Goal: Task Accomplishment & Management: Manage account settings

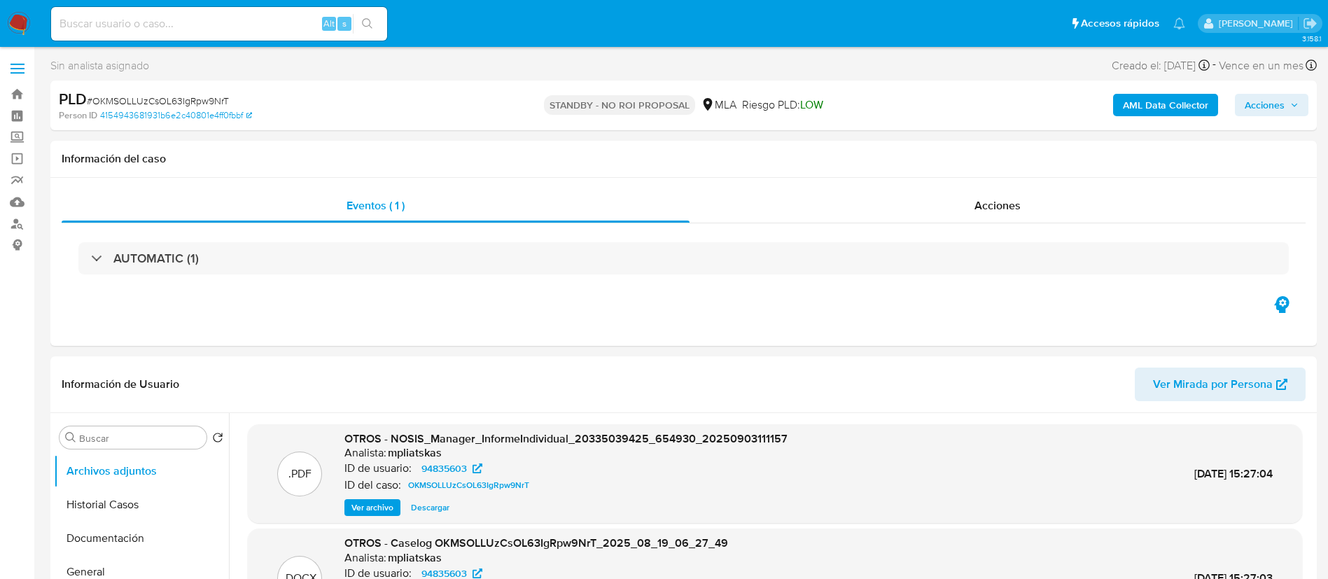
select select "10"
click at [261, 10] on div "Alt s" at bounding box center [219, 24] width 336 height 34
click at [267, 15] on input at bounding box center [219, 24] width 336 height 18
paste input "jqgN9ooaRzmhldbEwIZcekGS"
click at [274, 22] on input "jqgN9ooaRzmhldbEwIZcekGS" at bounding box center [219, 24] width 336 height 18
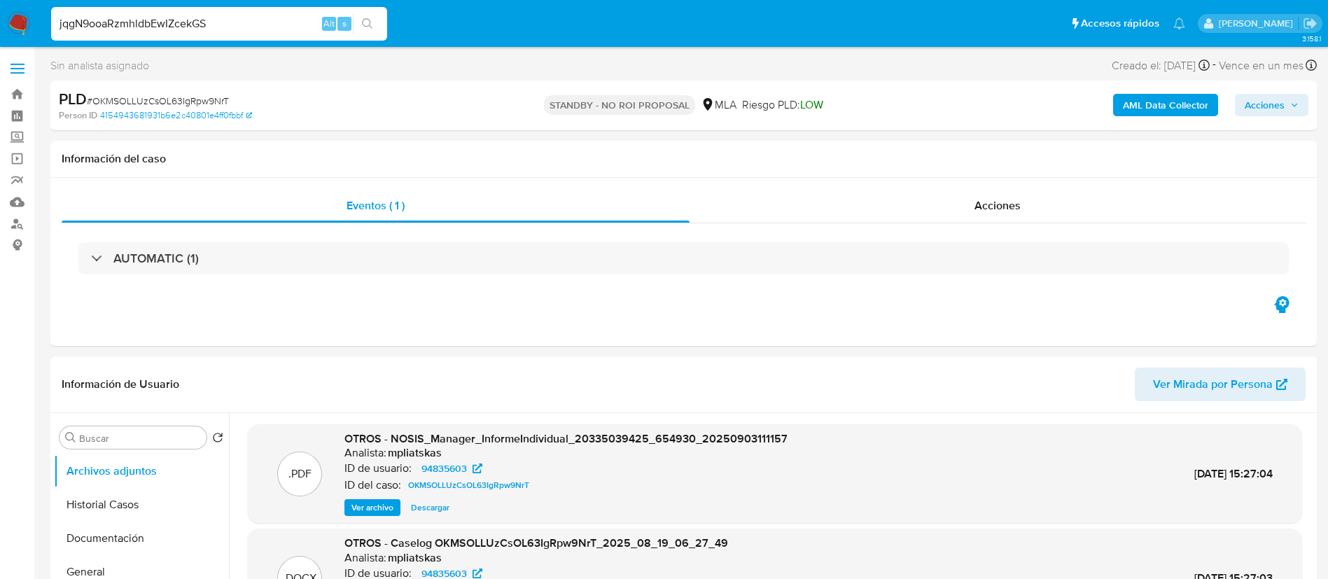
type input "jqgN9ooaRzmhldbEwIZcekGS"
click at [366, 27] on icon "search-icon" at bounding box center [367, 23] width 11 height 11
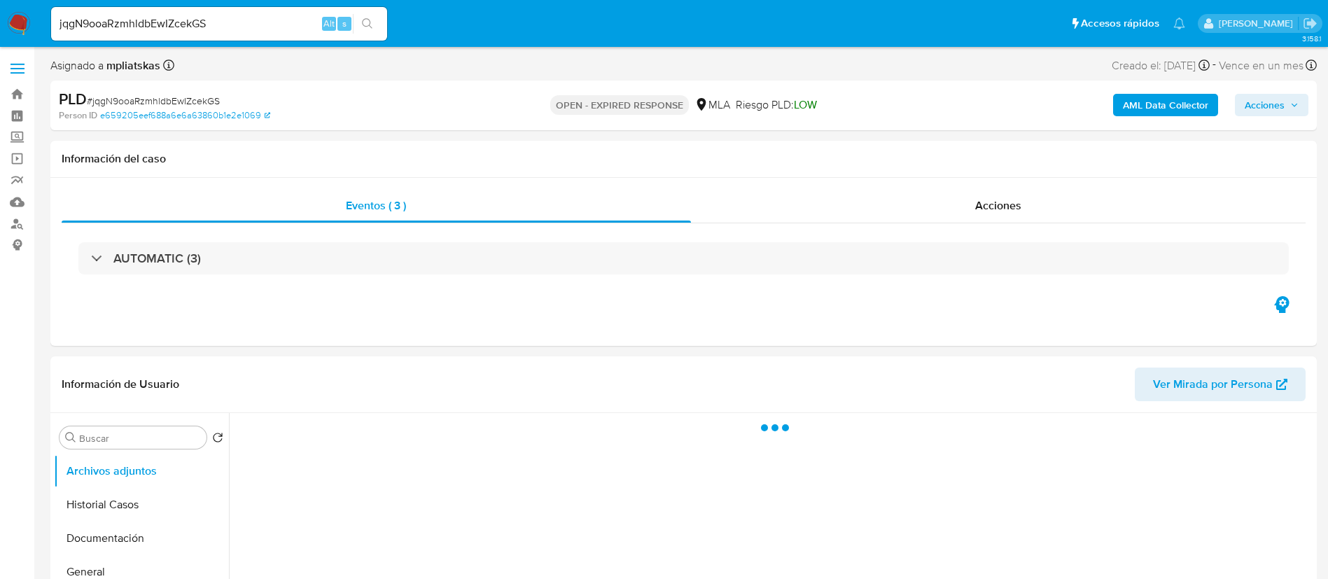
select select "10"
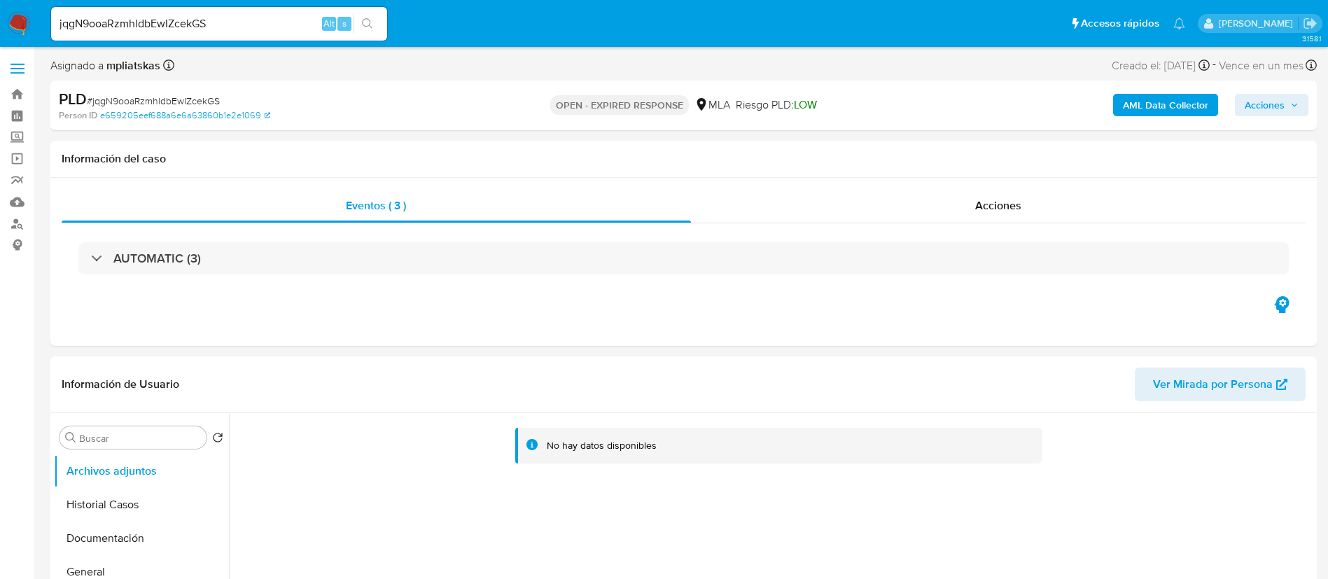
click at [1192, 118] on div "AML Data Collector Acciones" at bounding box center [1101, 105] width 413 height 33
click at [1188, 111] on b "AML Data Collector" at bounding box center [1164, 105] width 85 height 22
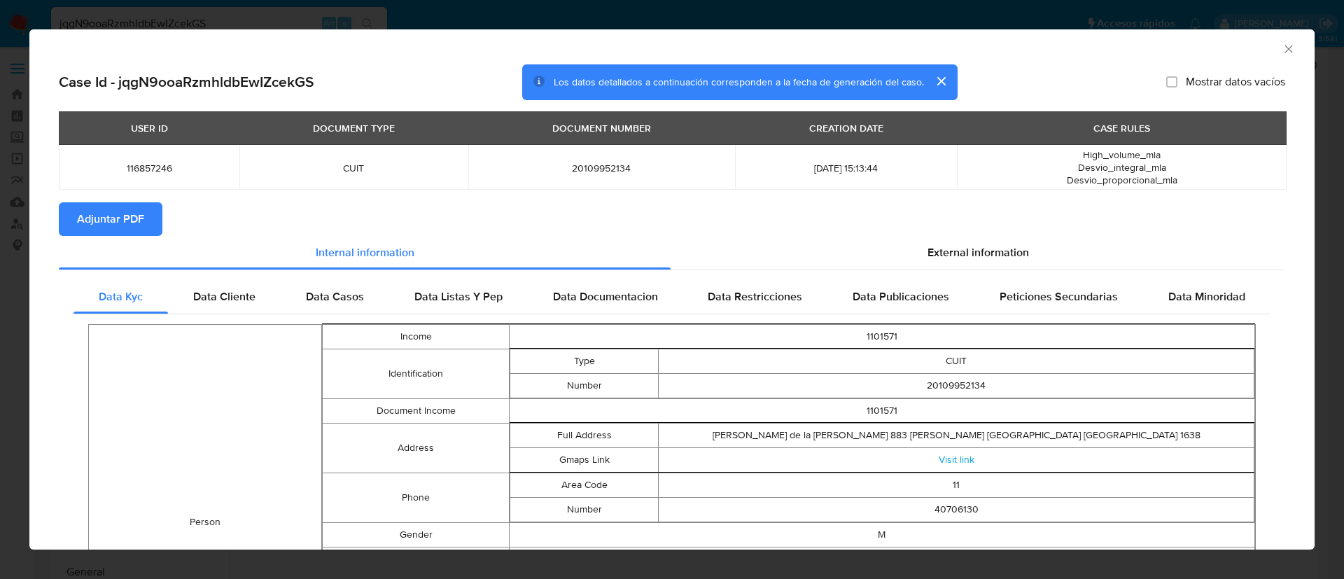
click at [123, 215] on span "Adjuntar PDF" at bounding box center [110, 219] width 67 height 31
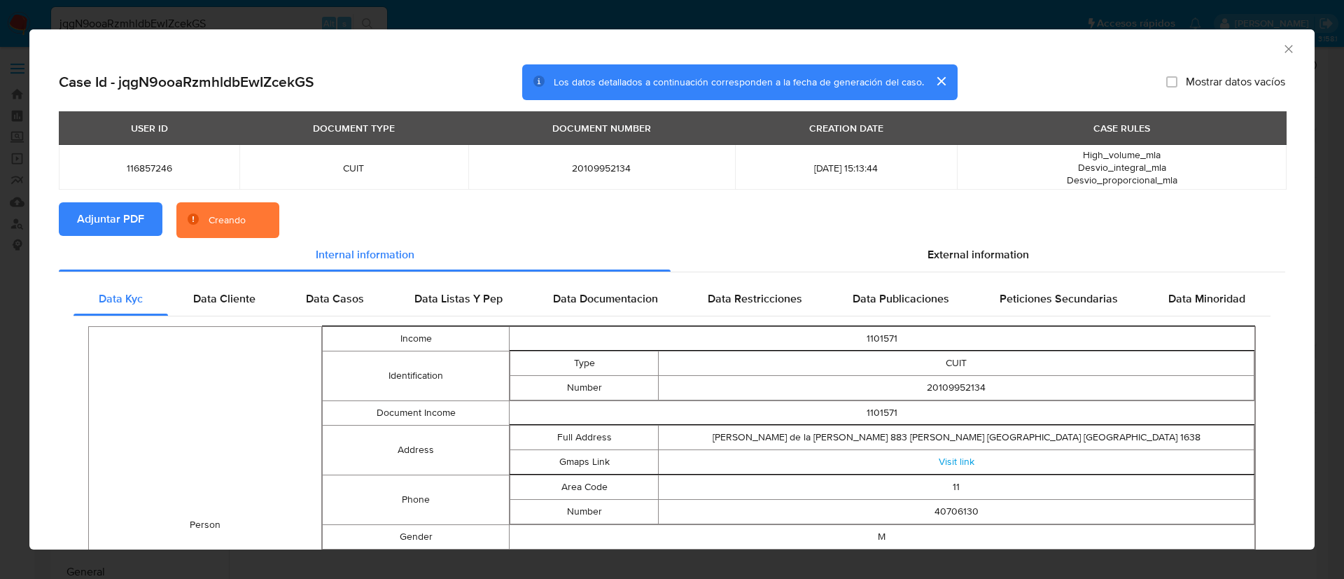
click at [141, 169] on span "116857246" at bounding box center [149, 168] width 147 height 13
copy span "116857246"
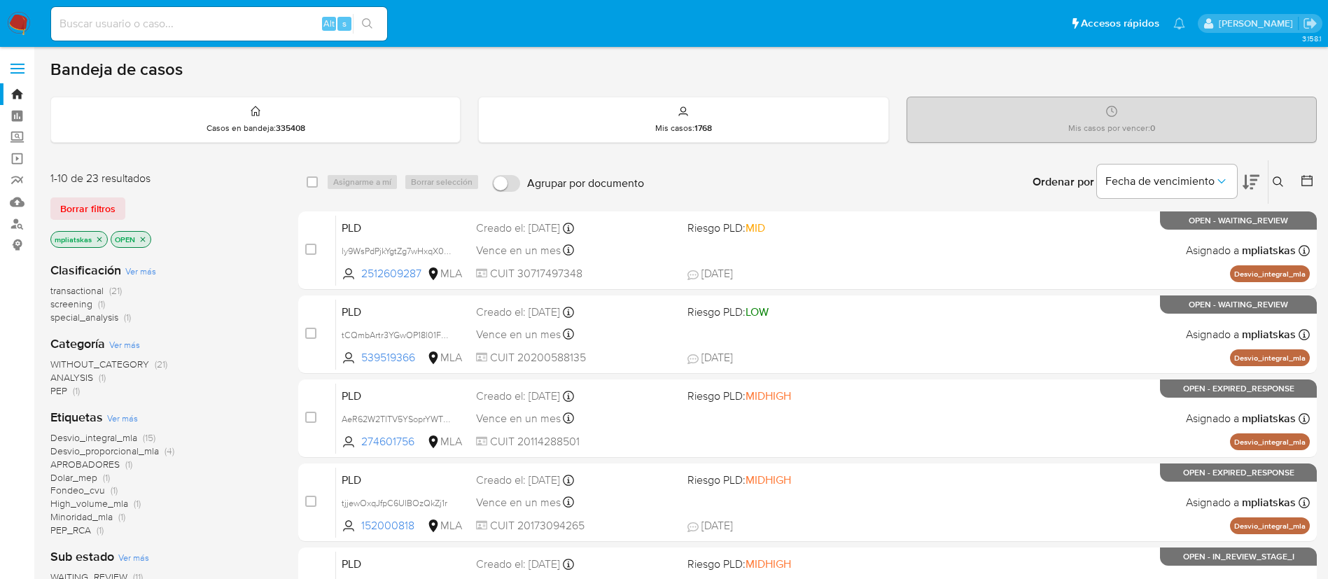
click at [1263, 183] on div "Ordenar por Fecha de vencimiento" at bounding box center [1144, 181] width 246 height 43
click at [1275, 183] on icon at bounding box center [1277, 181] width 11 height 11
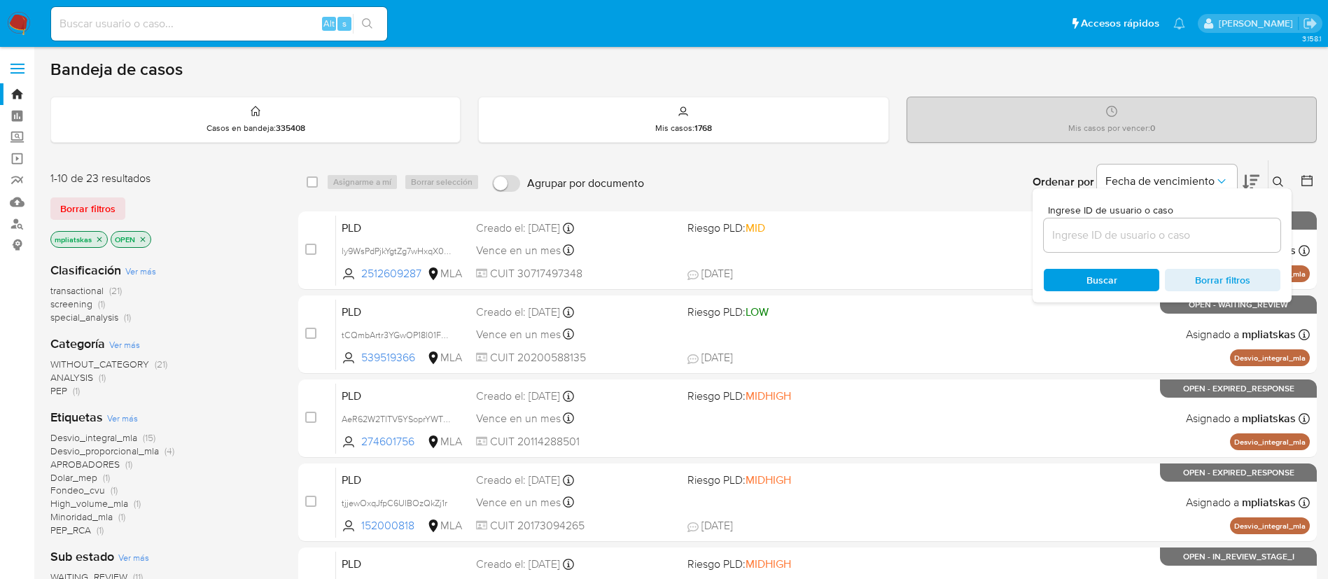
click at [1115, 237] on input at bounding box center [1161, 235] width 237 height 18
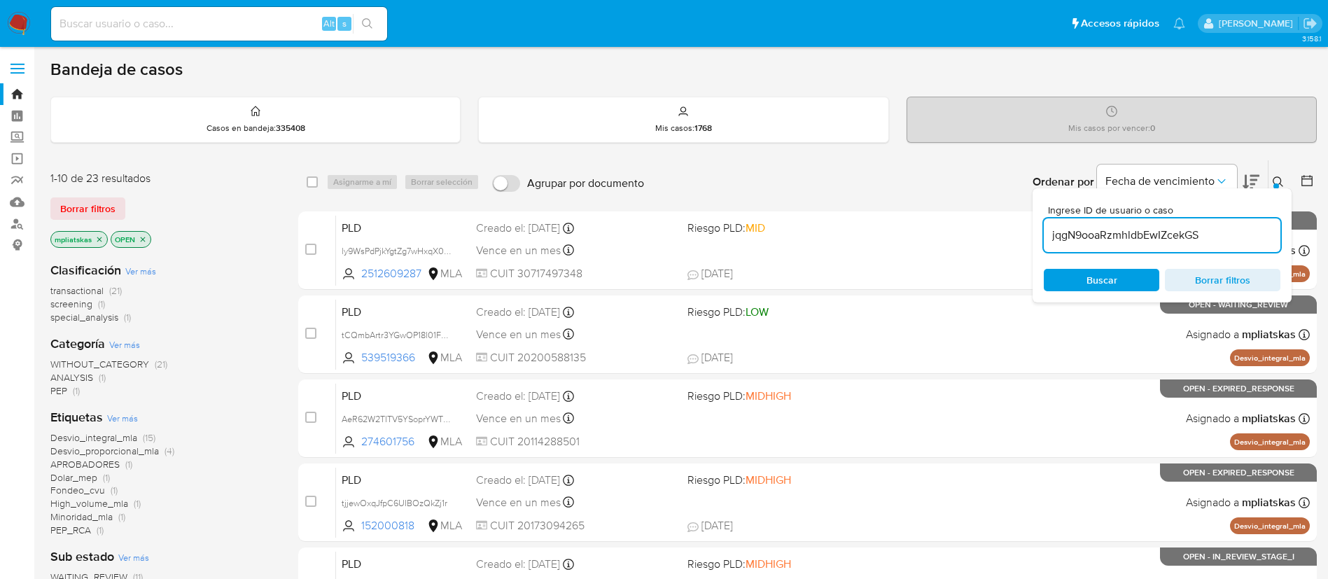
type input "jqgN9ooaRzmhldbEwIZcekGS"
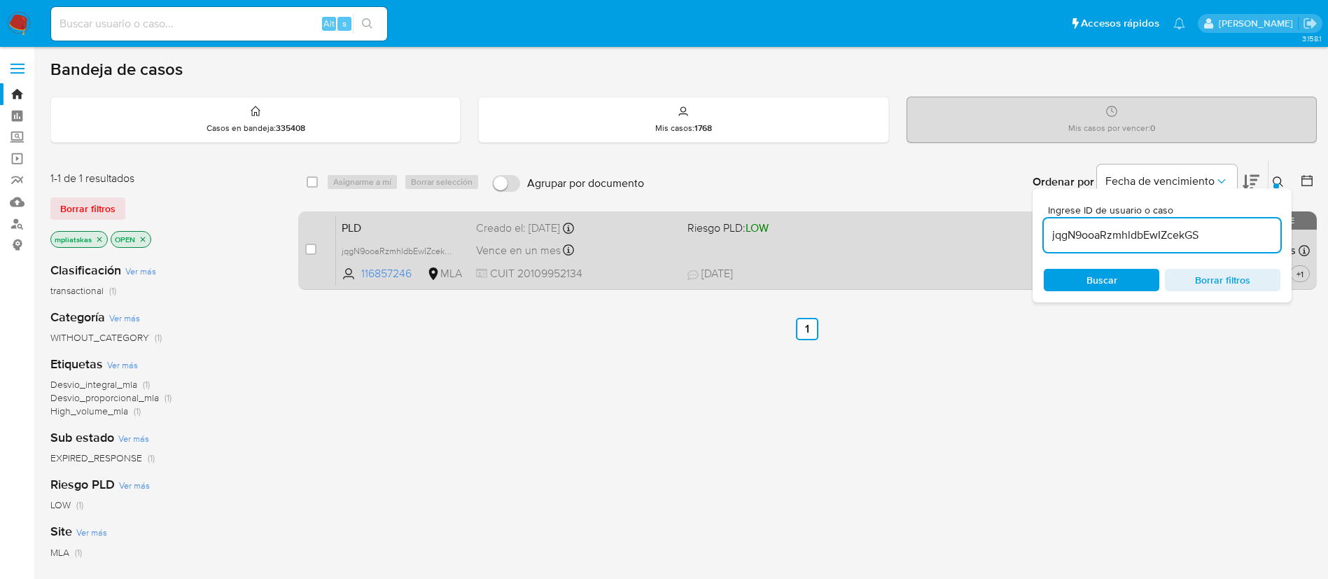
click at [308, 255] on div "case-item-checkbox" at bounding box center [310, 249] width 11 height 14
click at [316, 248] on div "case-item-checkbox No es posible asignar el caso" at bounding box center [320, 250] width 31 height 71
click at [313, 248] on input "checkbox" at bounding box center [310, 249] width 11 height 11
checkbox input "true"
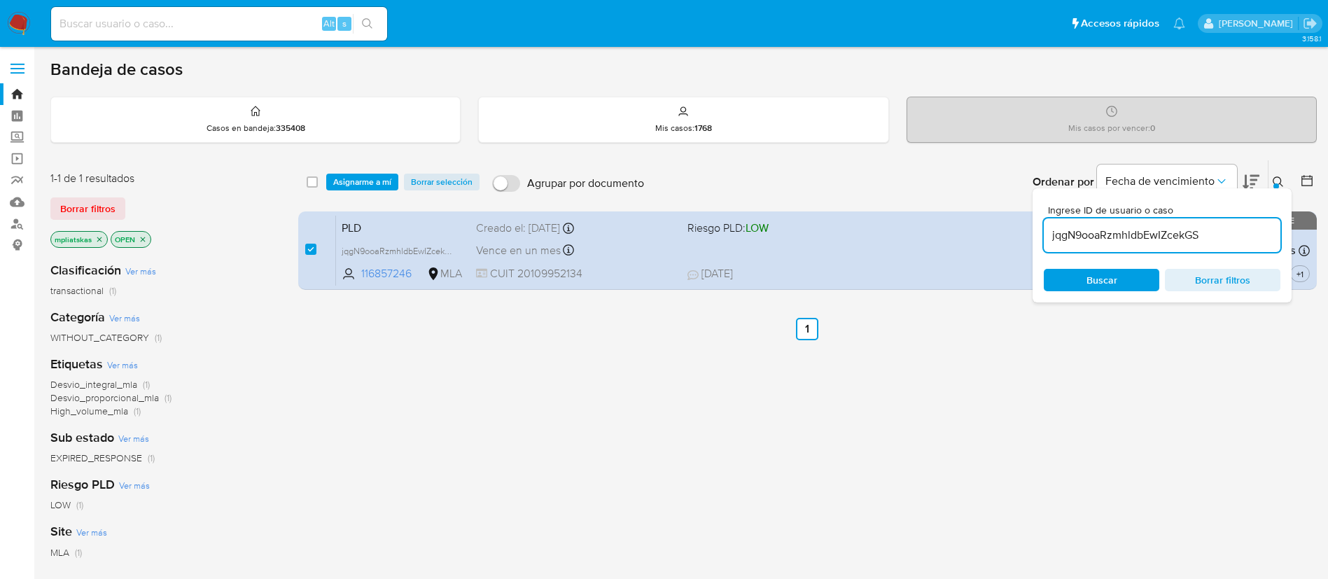
click at [341, 194] on div "select-all-cases-checkbox Asignarme a mí Borrar selección Agrupar por documento…" at bounding box center [807, 181] width 1018 height 43
click at [349, 171] on div "select-all-cases-checkbox Asignarme a mí Borrar selección Agrupar por documento…" at bounding box center [807, 181] width 1018 height 43
click at [347, 180] on span "Asignarme a mí" at bounding box center [362, 182] width 58 height 14
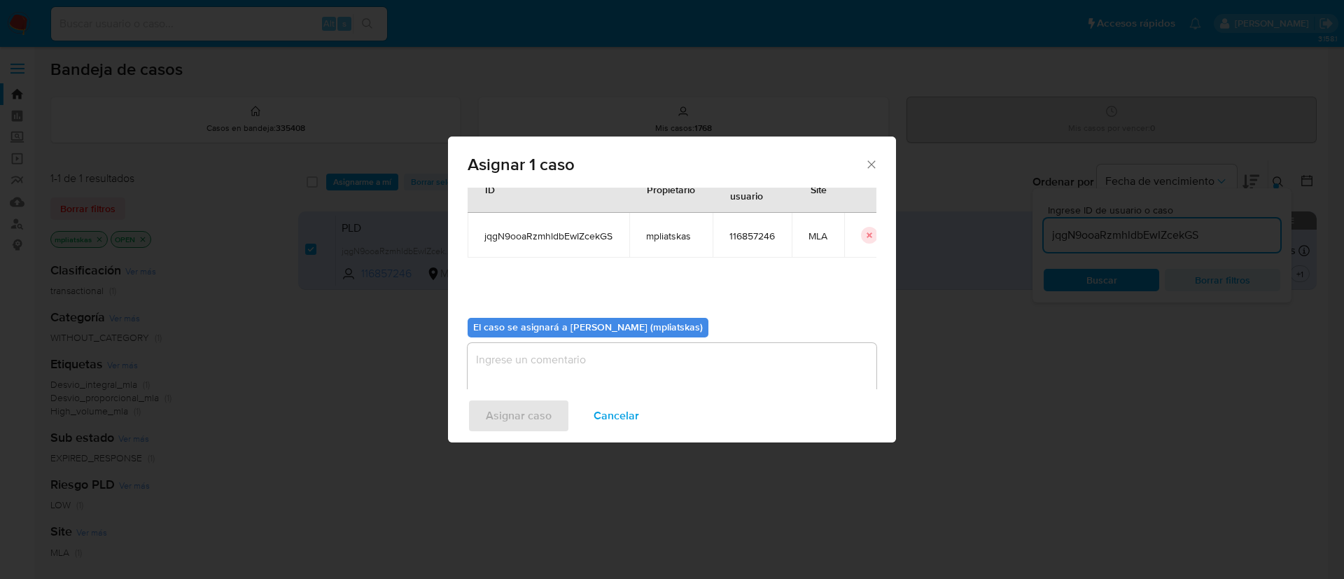
scroll to position [73, 0]
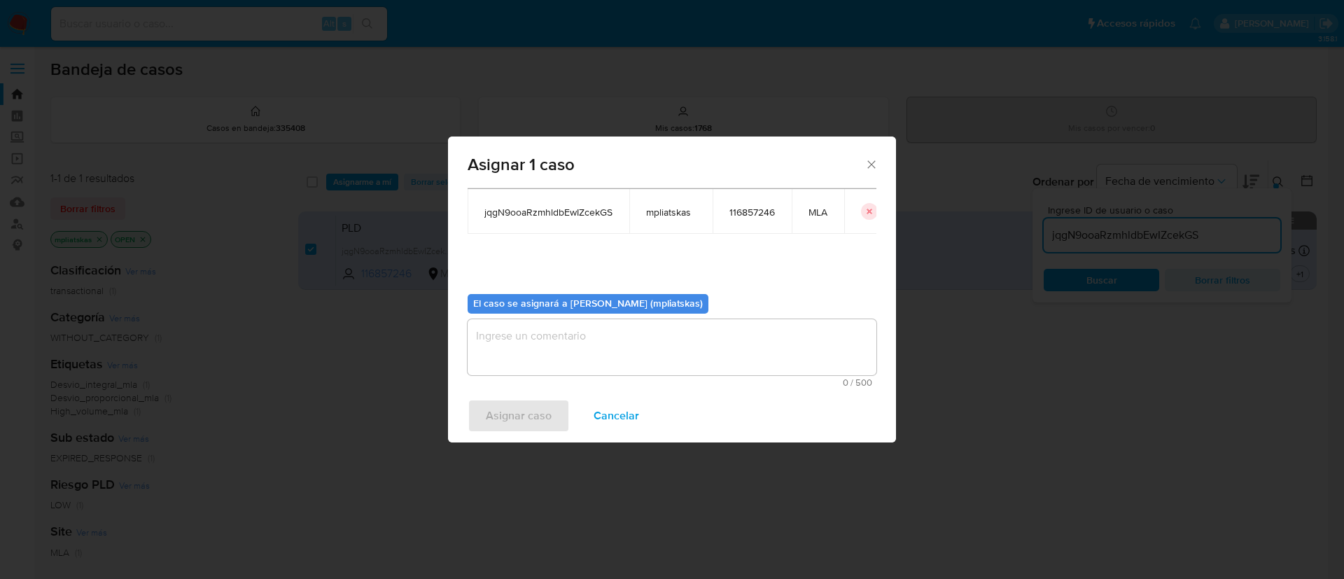
drag, startPoint x: 535, startPoint y: 339, endPoint x: 528, endPoint y: 371, distance: 32.9
click at [535, 339] on textarea "assign-modal" at bounding box center [671, 347] width 409 height 56
click at [508, 416] on span "Asignar caso" at bounding box center [519, 415] width 66 height 31
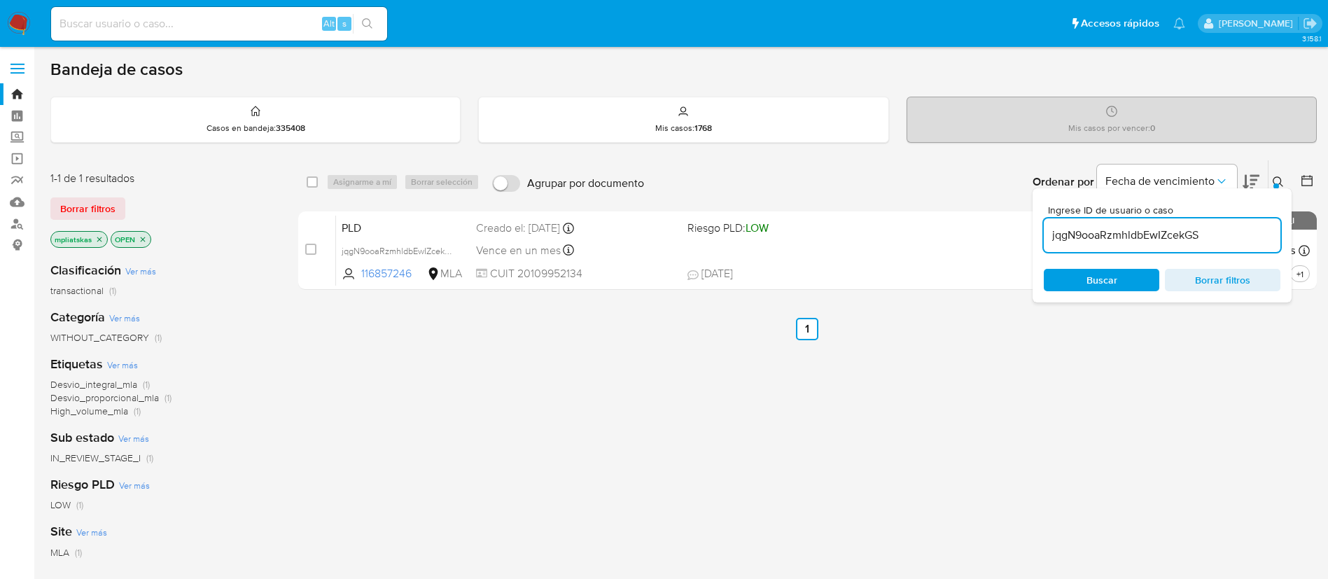
click at [1165, 242] on input "jqgN9ooaRzmhldbEwIZcekGS" at bounding box center [1161, 235] width 237 height 18
paste input "4NJimSBL3BeGnUoNoua0Bjxt"
type input "4NJimSBL3BeGnUoNoua0Bjxt"
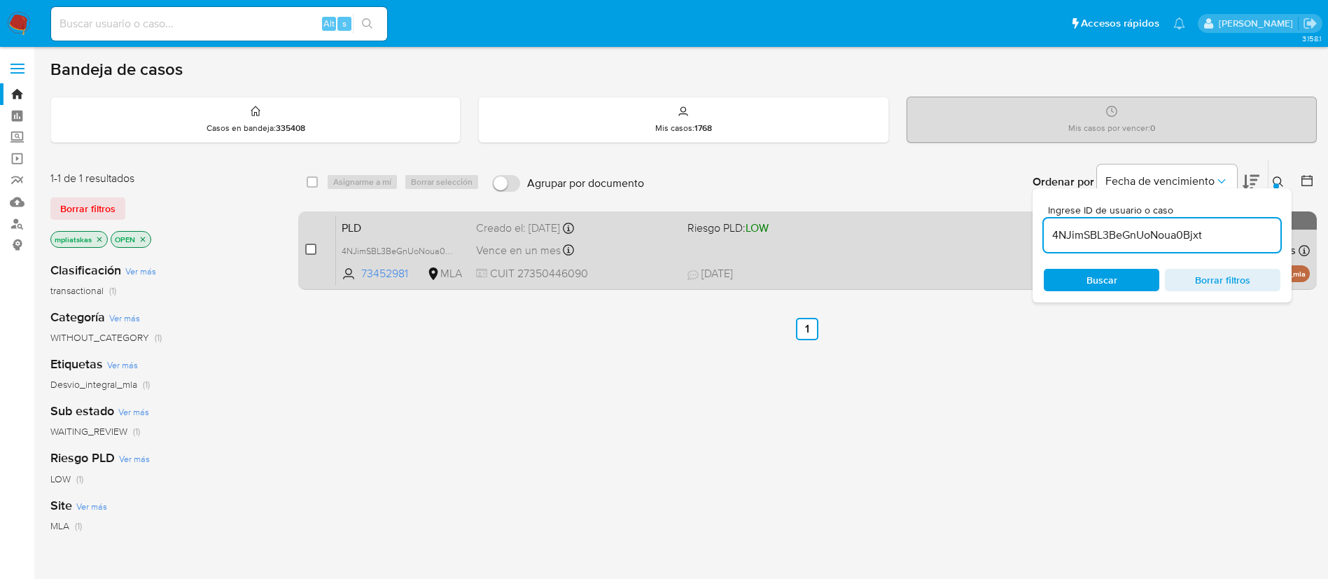
click at [309, 253] on input "checkbox" at bounding box center [310, 249] width 11 height 11
checkbox input "true"
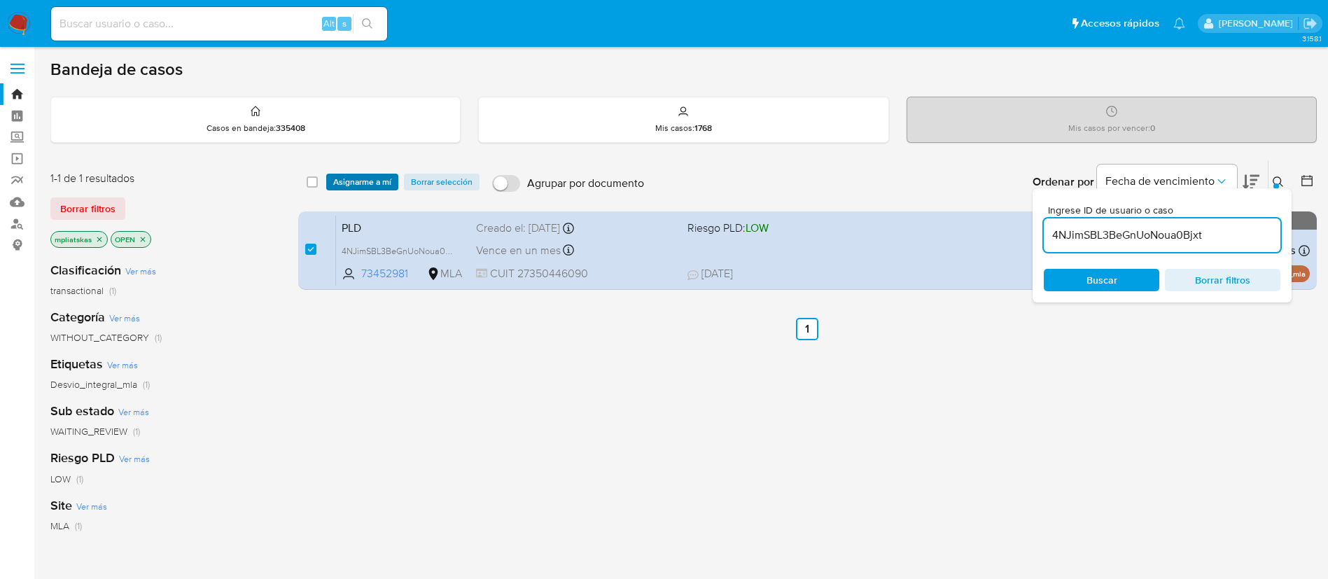
click at [355, 183] on span "Asignarme a mí" at bounding box center [362, 182] width 58 height 14
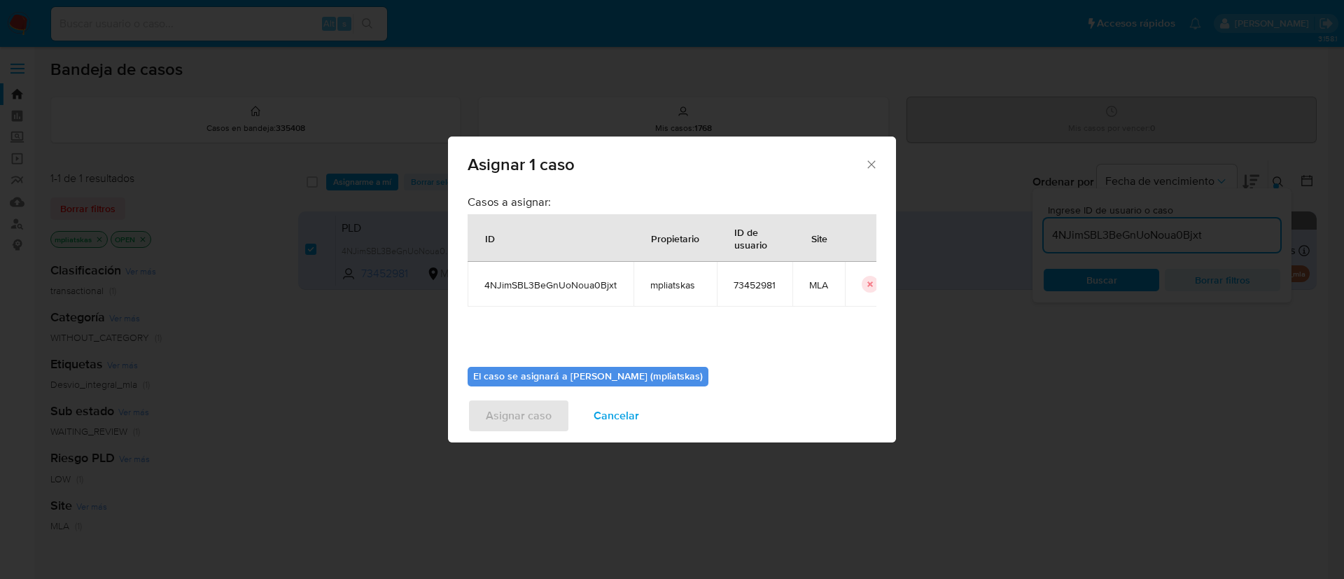
scroll to position [73, 0]
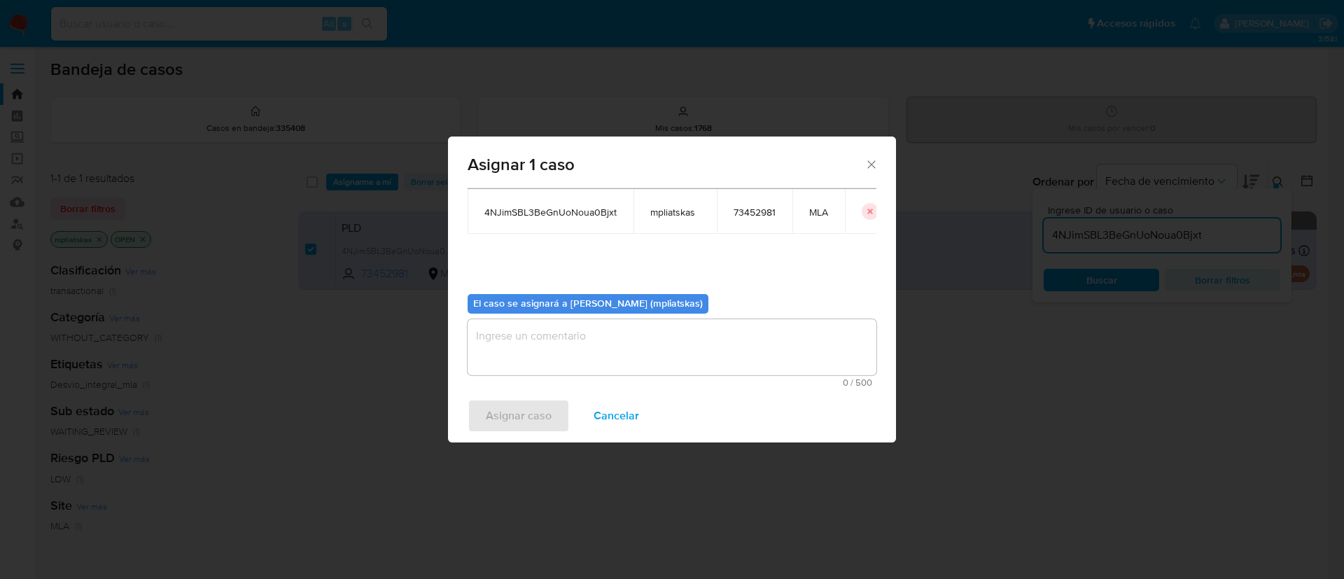
click at [581, 361] on textarea "assign-modal" at bounding box center [671, 347] width 409 height 56
click at [509, 410] on span "Asignar caso" at bounding box center [519, 415] width 66 height 31
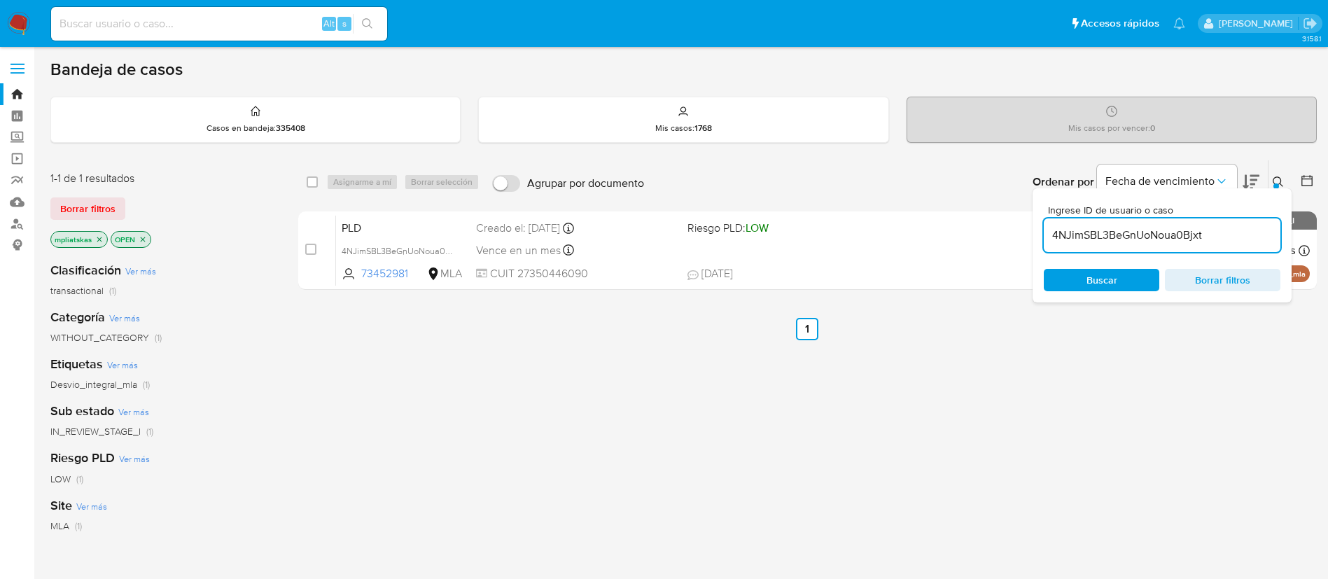
click at [1081, 238] on input "4NJimSBL3BeGnUoNoua0Bjxt" at bounding box center [1161, 235] width 237 height 18
paste input "tjjewOxqJfpC6UIBOzQkZj1r"
type input "tjjewOxqJfpC6UIBOzQkZj1r"
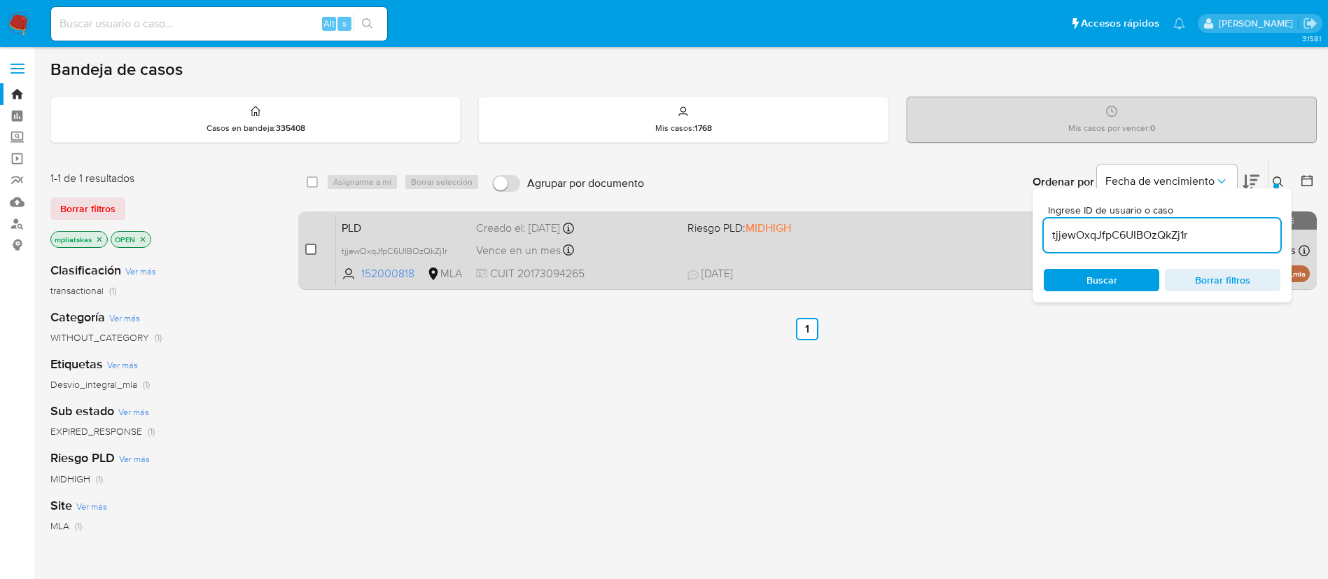
click at [309, 249] on input "checkbox" at bounding box center [310, 249] width 11 height 11
checkbox input "true"
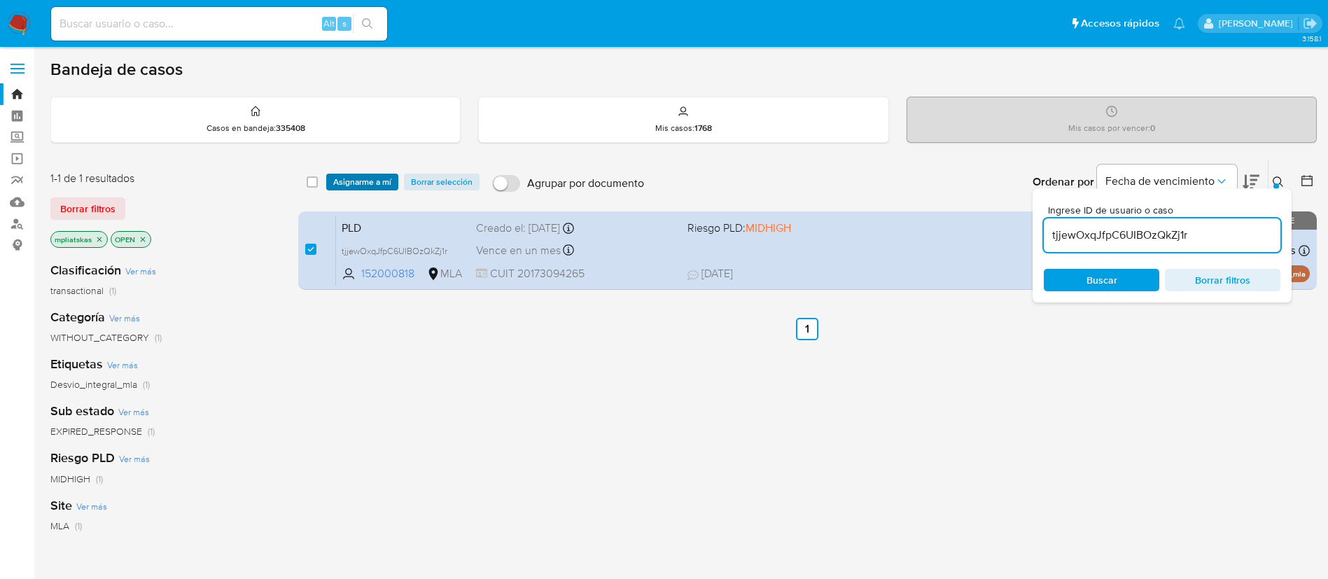
click at [351, 178] on span "Asignarme a mí" at bounding box center [362, 182] width 58 height 14
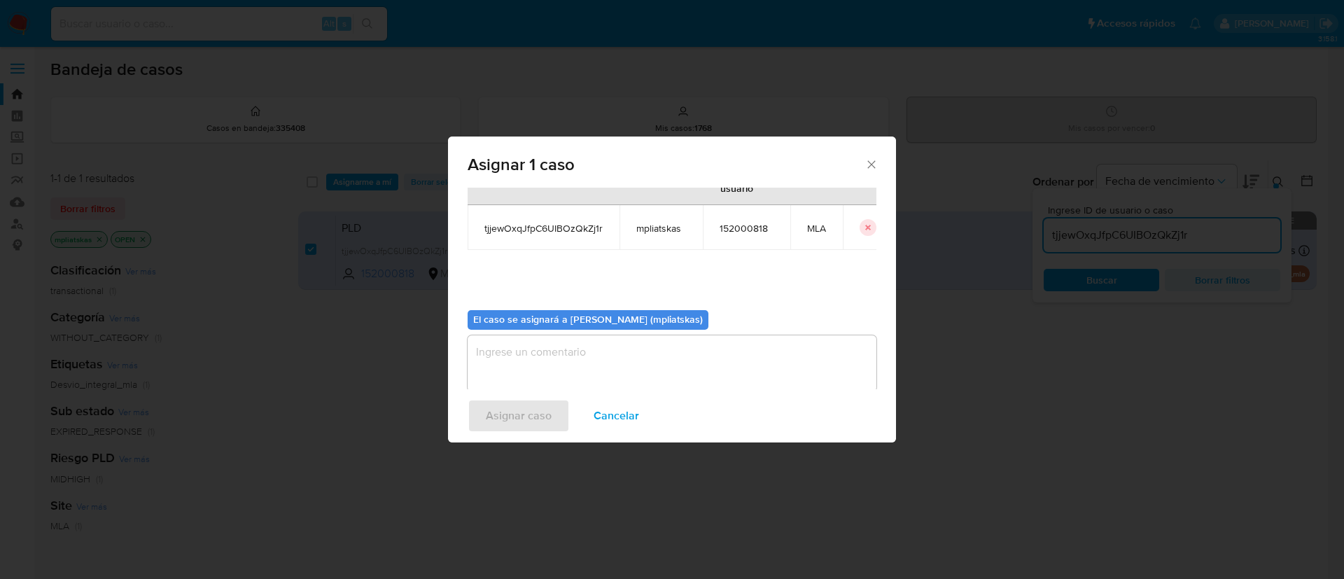
scroll to position [73, 0]
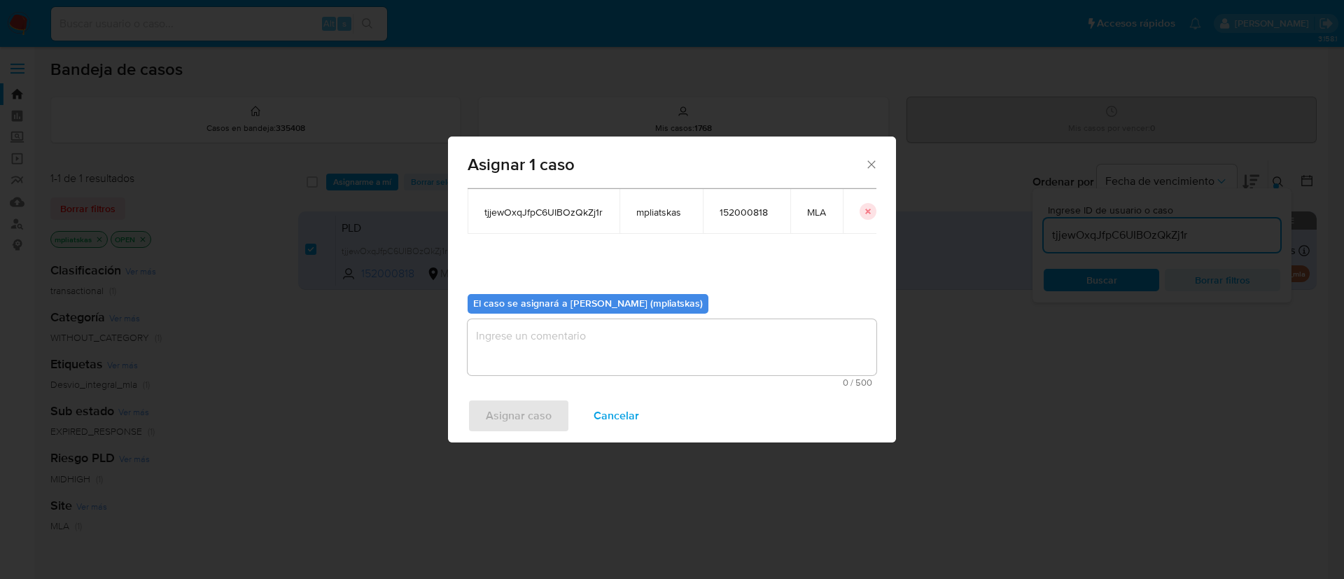
click at [654, 360] on textarea "assign-modal" at bounding box center [671, 347] width 409 height 56
click at [545, 409] on span "Asignar caso" at bounding box center [519, 415] width 66 height 31
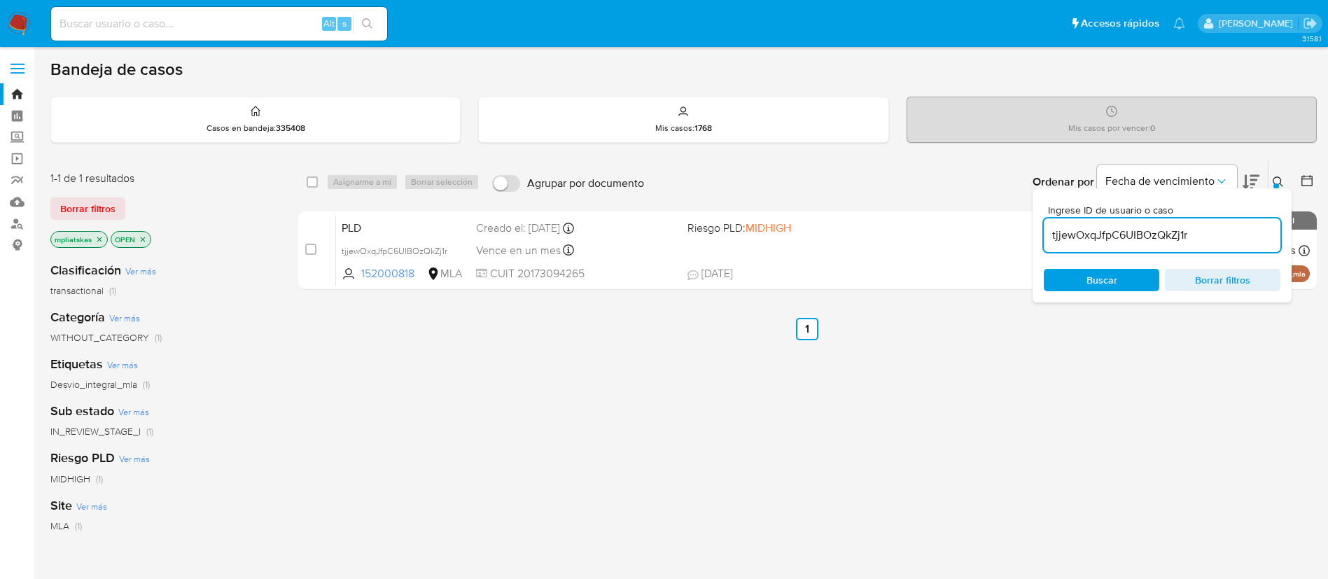
click at [1096, 226] on input "tjjewOxqJfpC6UIBOzQkZj1r" at bounding box center [1161, 235] width 237 height 18
paste input "GuQn3vif5lsQL2hLWzxxlyNM"
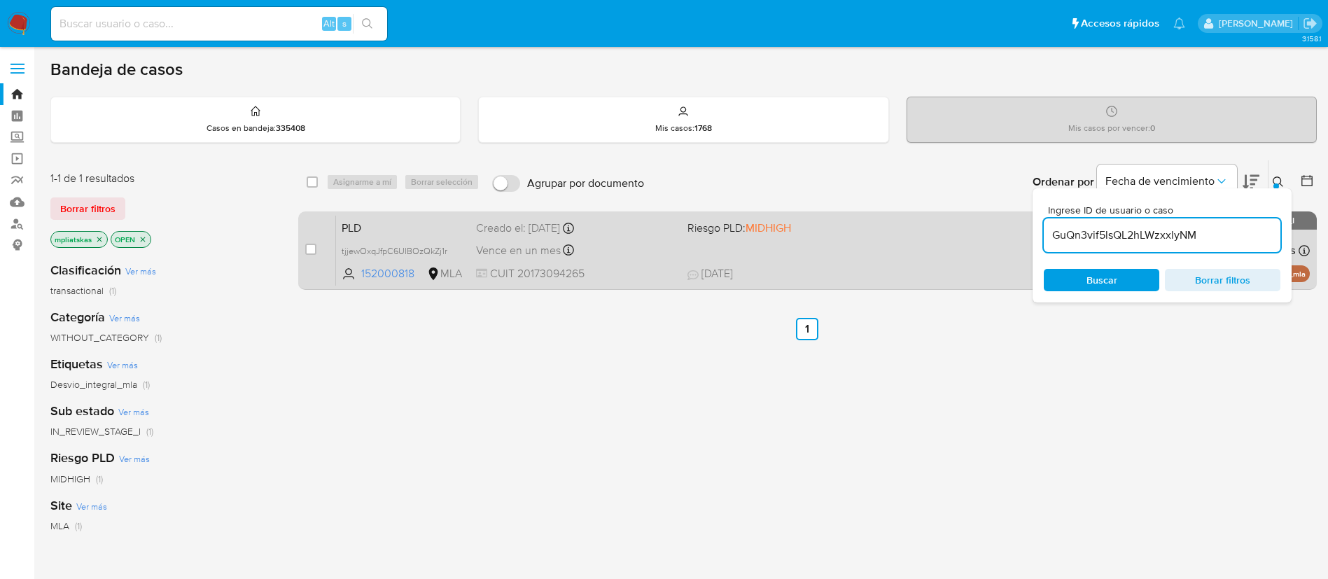
type input "GuQn3vif5lsQL2hLWzxxlyNM"
click at [310, 253] on input "checkbox" at bounding box center [310, 249] width 11 height 11
checkbox input "true"
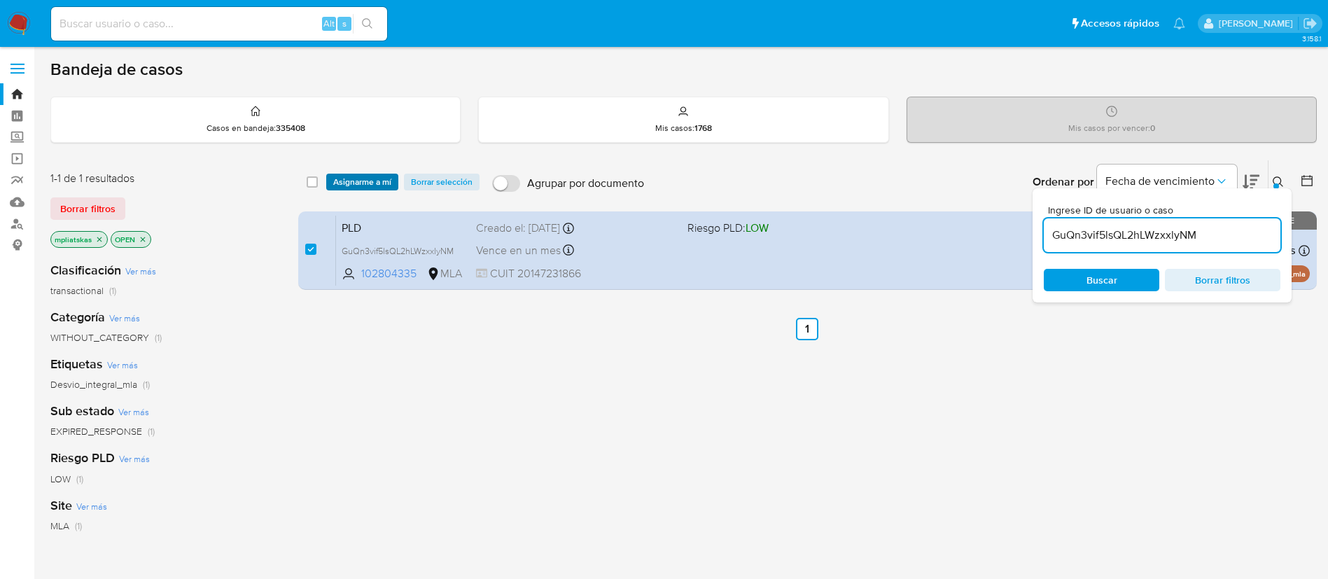
click at [347, 190] on div "select-all-cases-checkbox Asignarme a mí Borrar selección Agrupar por documento…" at bounding box center [807, 181] width 1018 height 43
click at [346, 179] on span "Asignarme a mí" at bounding box center [362, 182] width 58 height 14
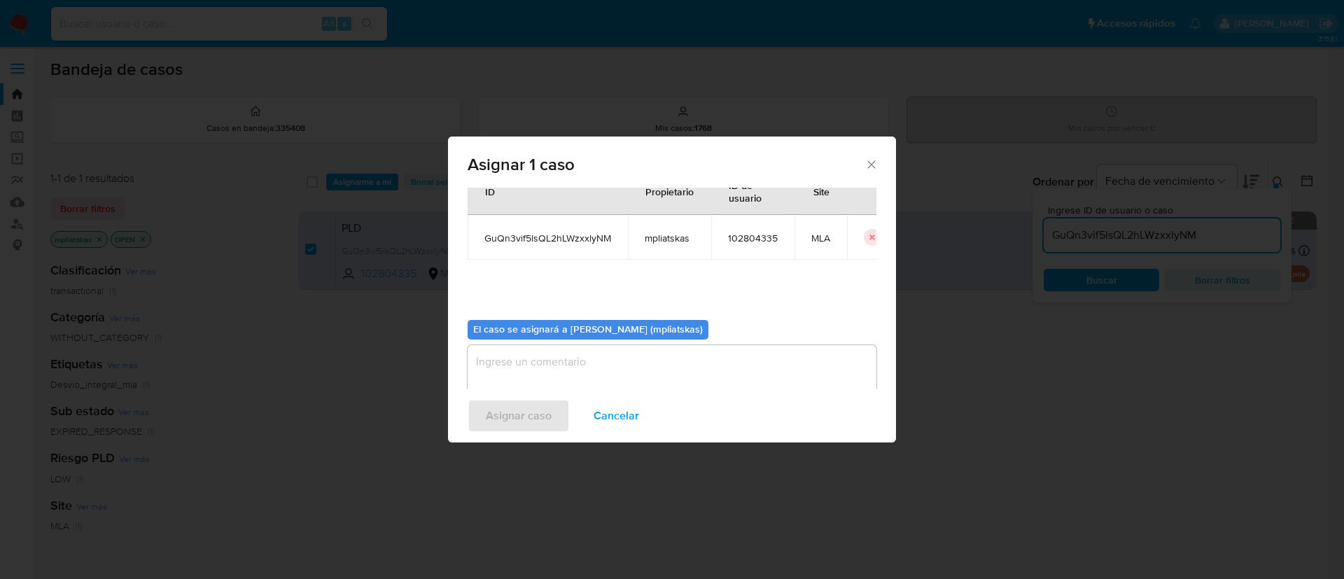
scroll to position [73, 0]
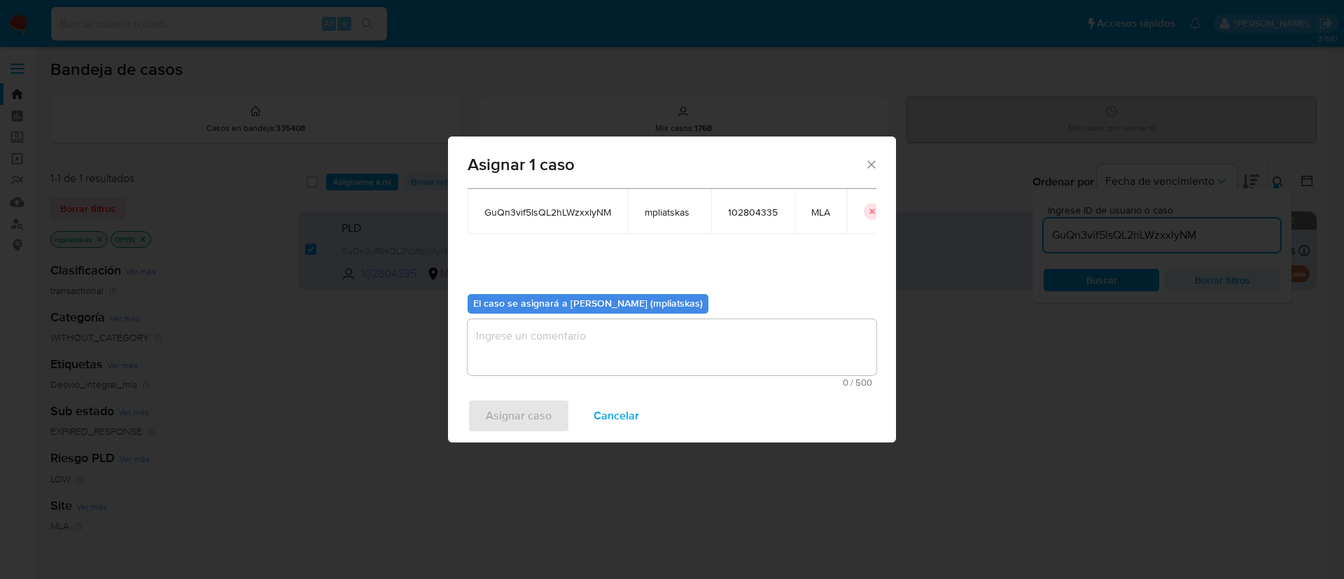
click at [605, 379] on span "0 / 500" at bounding box center [672, 382] width 400 height 9
drag, startPoint x: 588, startPoint y: 335, endPoint x: 582, endPoint y: 342, distance: 9.5
click at [588, 334] on textarea "assign-modal" at bounding box center [671, 347] width 409 height 56
click at [518, 418] on span "Asignar caso" at bounding box center [519, 415] width 66 height 31
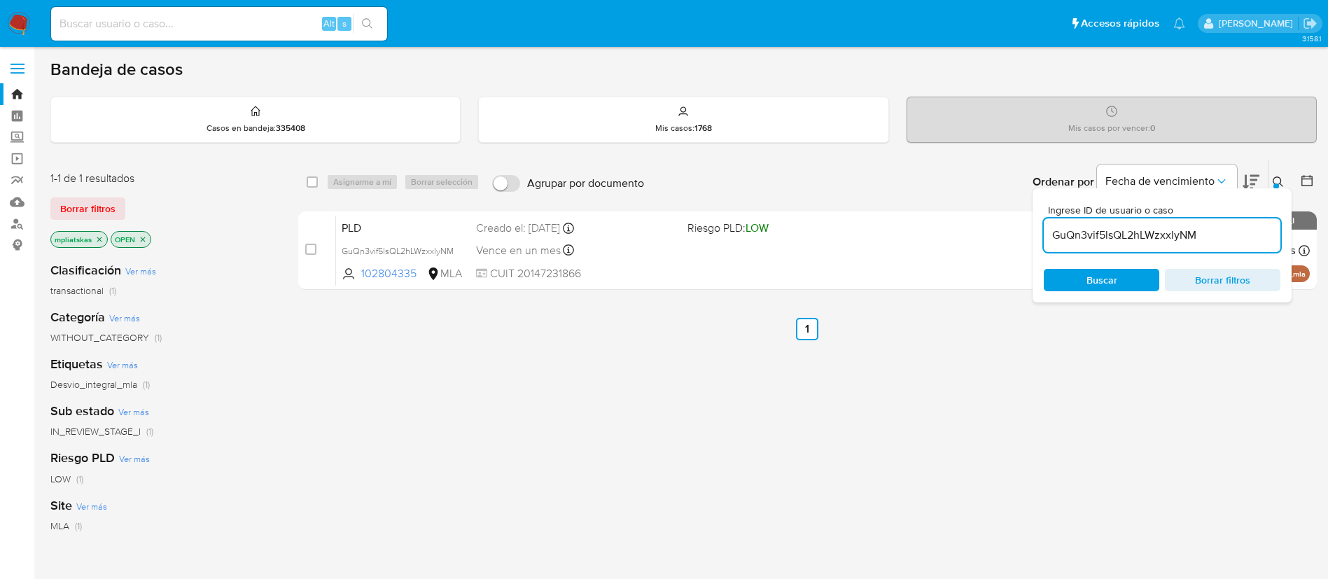
click at [1166, 235] on input "GuQn3vif5lsQL2hLWzxxlyNM" at bounding box center [1161, 235] width 237 height 18
paste input "E3x1DLPj38ok38iIXJLPuBjR"
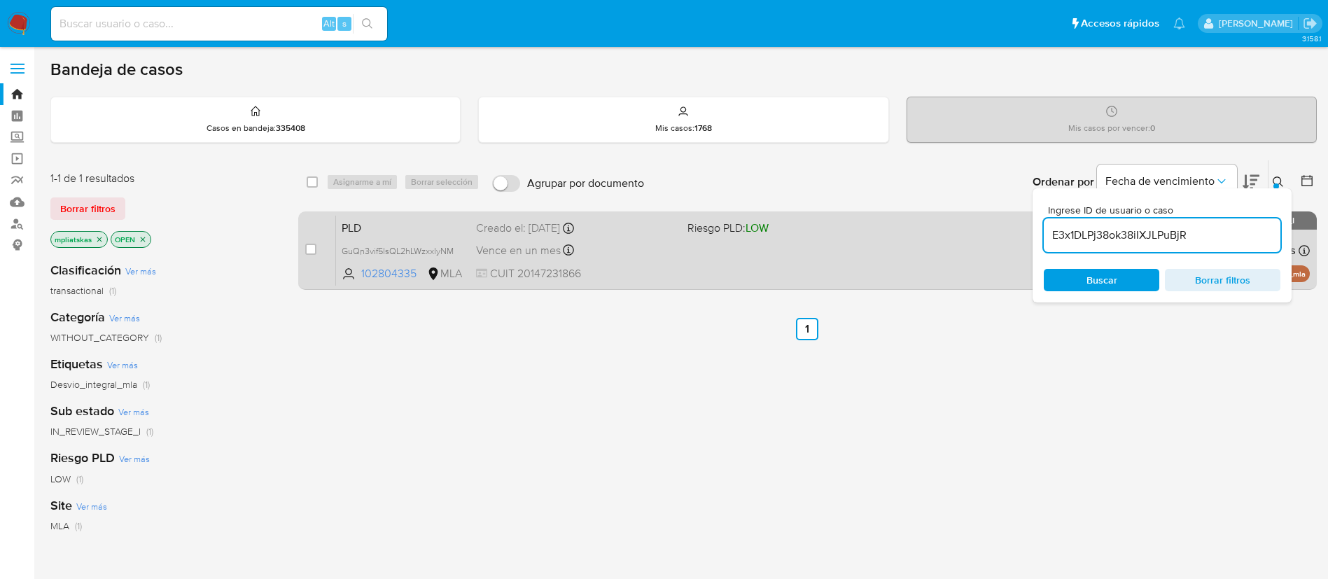
type input "E3x1DLPj38ok38iIXJLPuBjR"
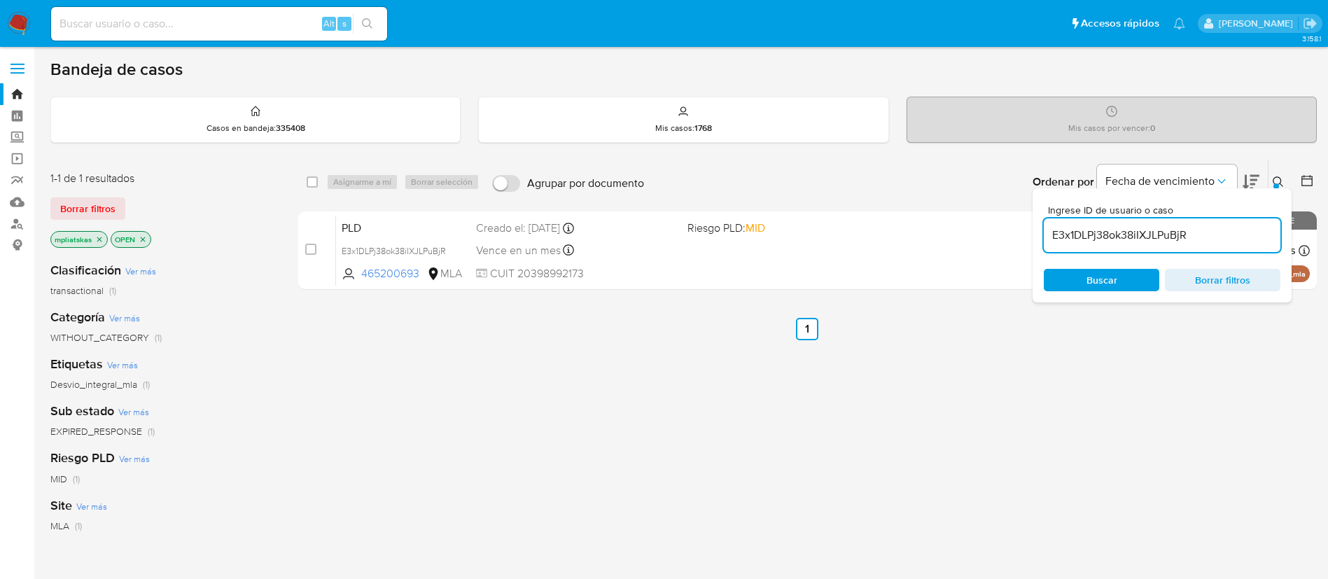
click at [315, 251] on input "checkbox" at bounding box center [310, 249] width 11 height 11
checkbox input "true"
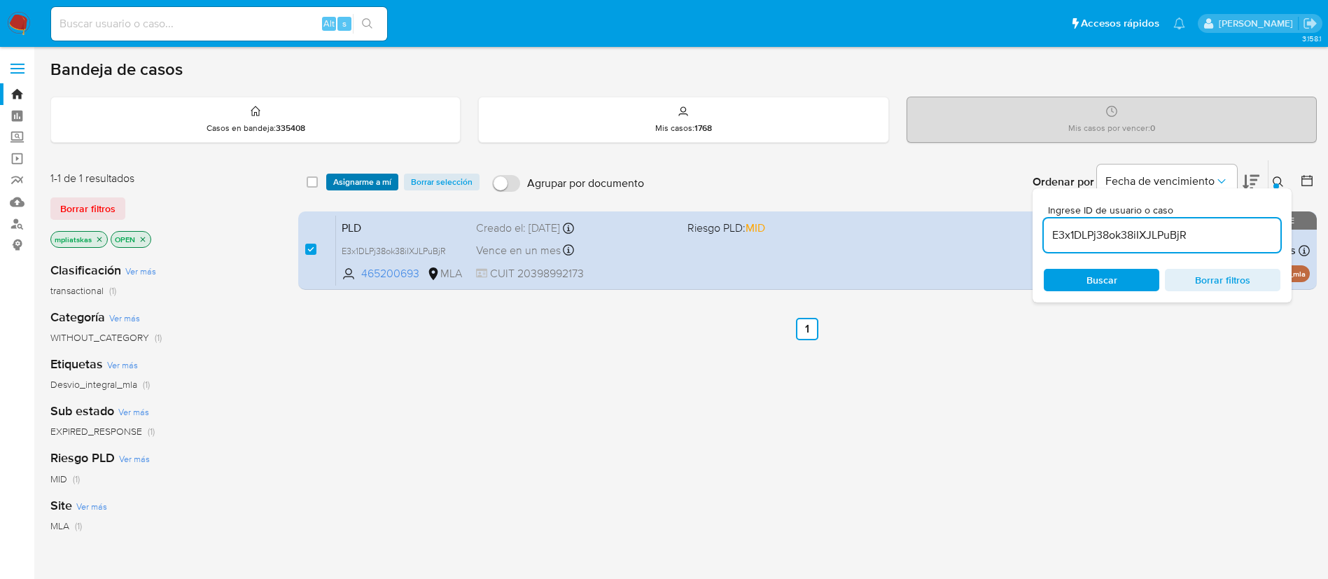
click at [378, 178] on span "Asignarme a mí" at bounding box center [362, 182] width 58 height 14
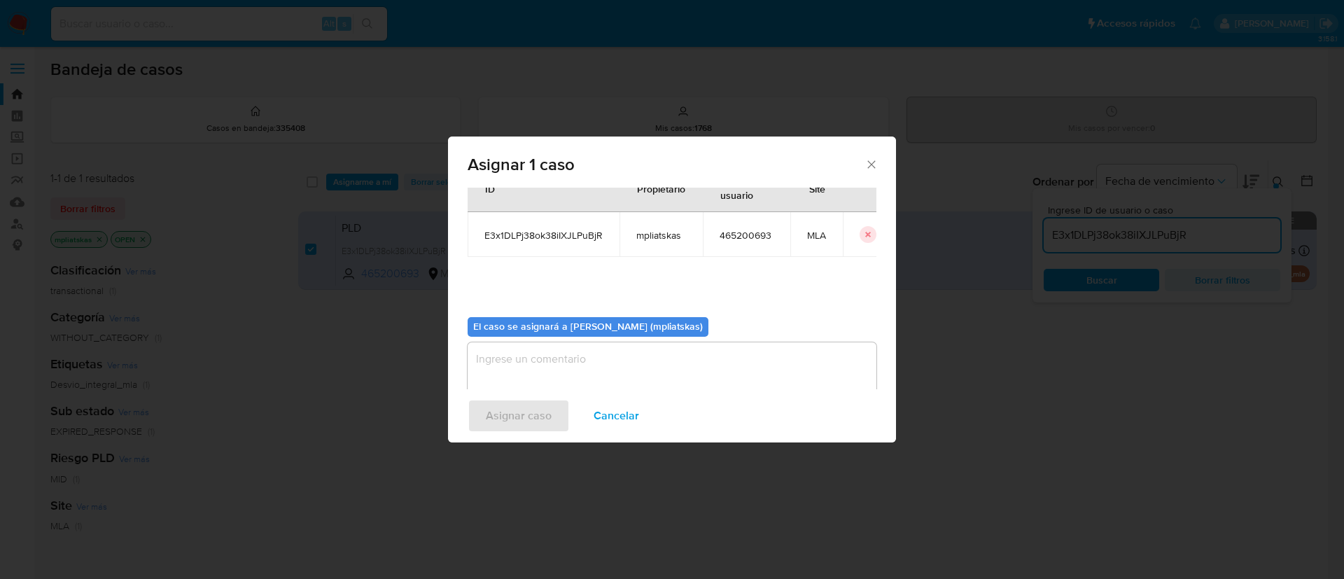
scroll to position [73, 0]
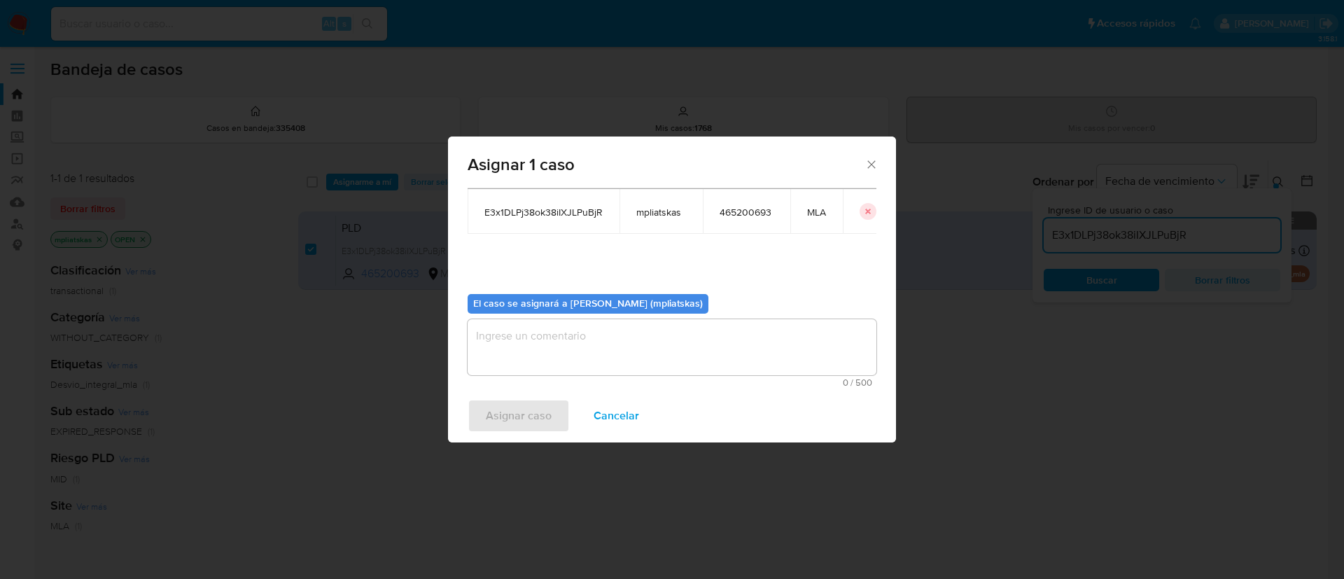
click at [647, 368] on textarea "assign-modal" at bounding box center [671, 347] width 409 height 56
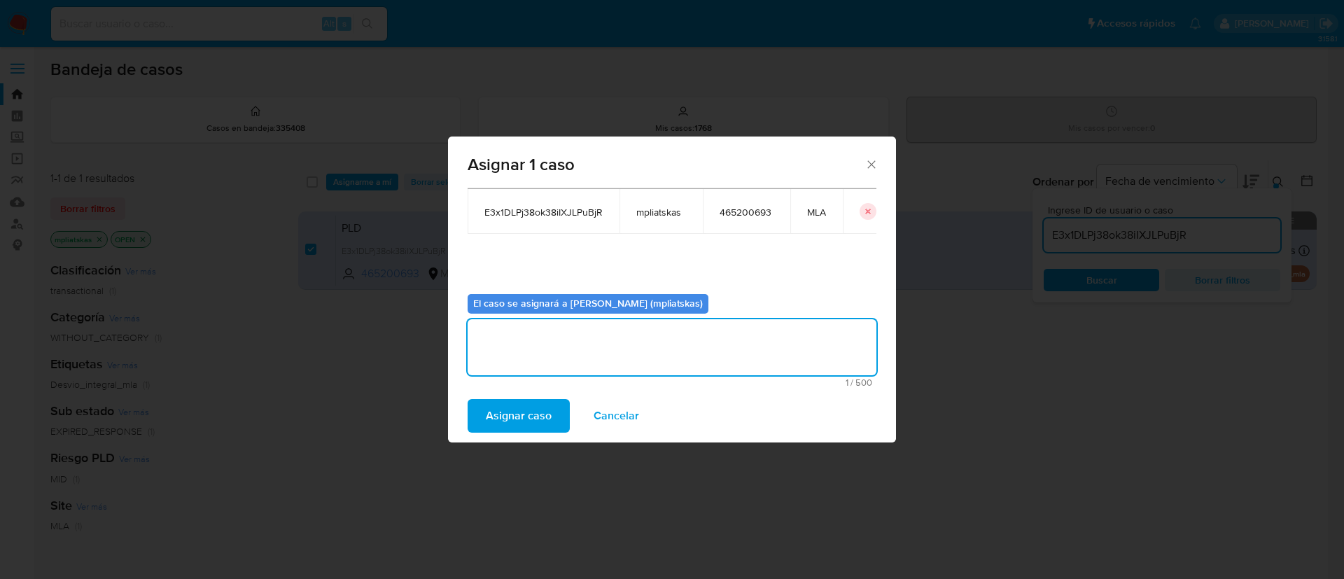
click at [533, 422] on span "Asignar caso" at bounding box center [519, 415] width 66 height 31
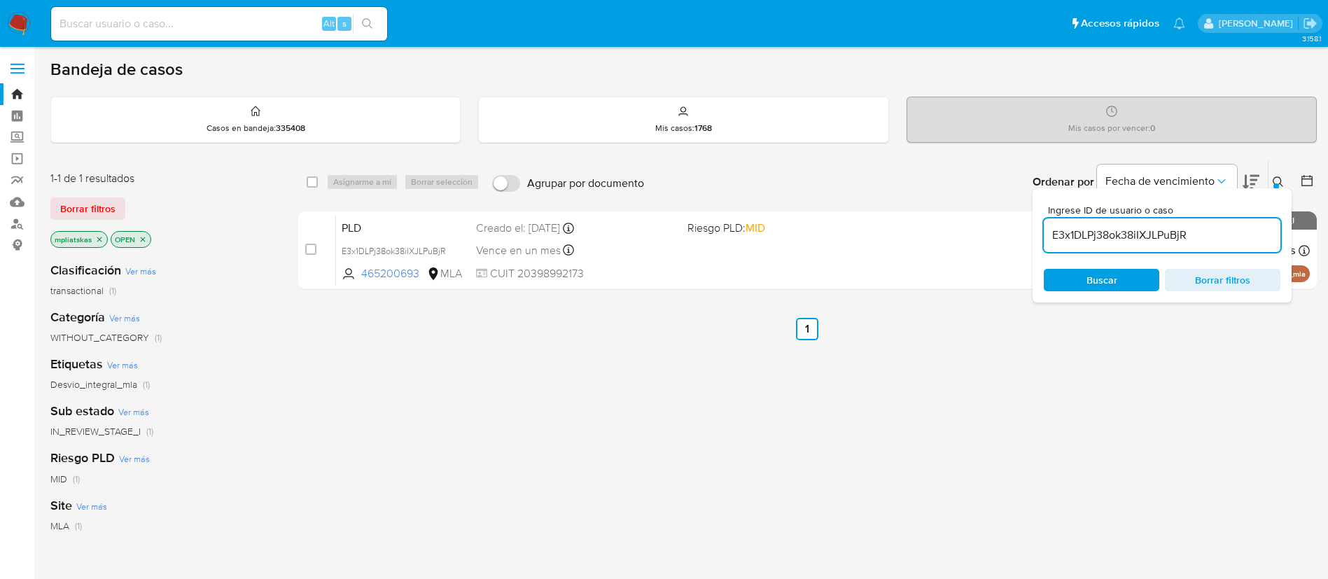
drag, startPoint x: 1153, startPoint y: 258, endPoint x: 1146, endPoint y: 251, distance: 10.4
click at [1152, 258] on div "Ingrese ID de usuario o caso E3x1DLPj38ok38iIXJLPuBjR Buscar Borrar filtros" at bounding box center [1161, 245] width 259 height 114
click at [1141, 241] on input "E3x1DLPj38ok38iIXJLPuBjR" at bounding box center [1161, 235] width 237 height 18
paste input "9IM9BYgbKROu1lZMV2azTJpX"
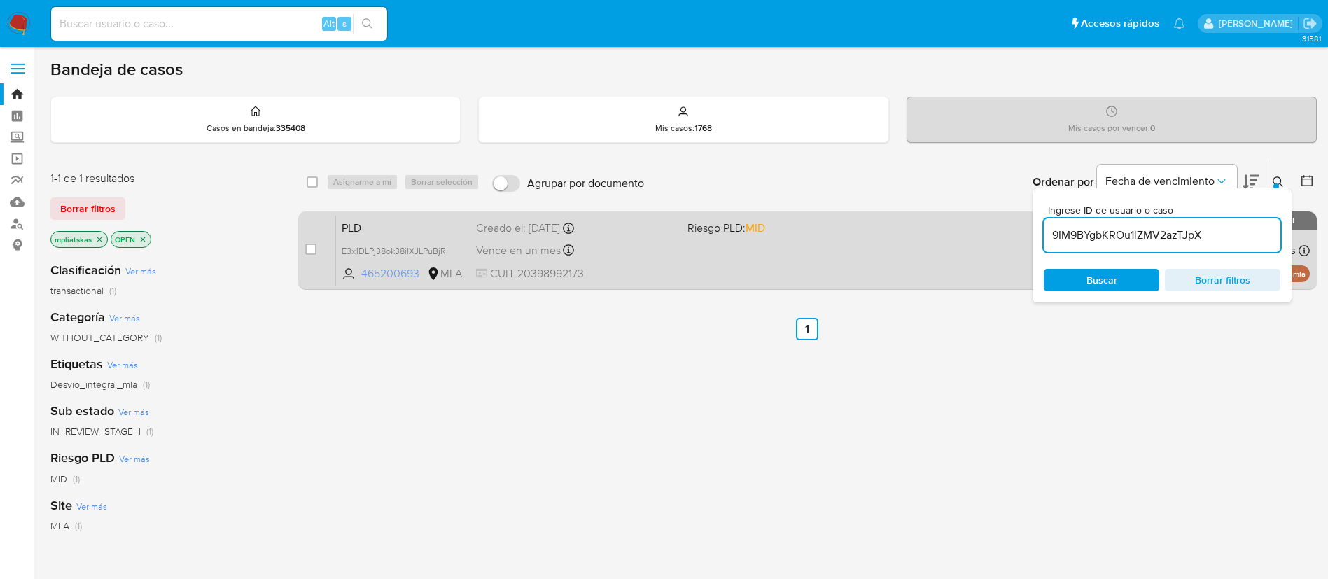
type input "9IM9BYgbKROu1lZMV2azTJpX"
drag, startPoint x: 312, startPoint y: 251, endPoint x: 323, endPoint y: 226, distance: 26.9
click at [311, 248] on input "checkbox" at bounding box center [310, 249] width 11 height 11
checkbox input "true"
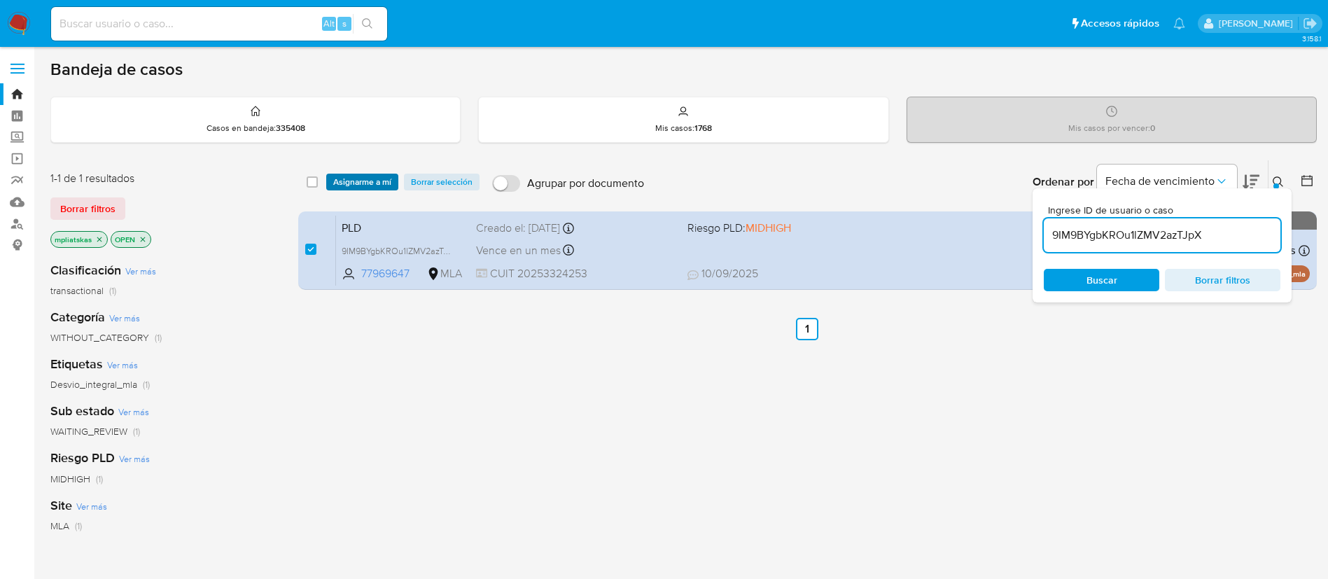
click at [351, 180] on span "Asignarme a mí" at bounding box center [362, 182] width 58 height 14
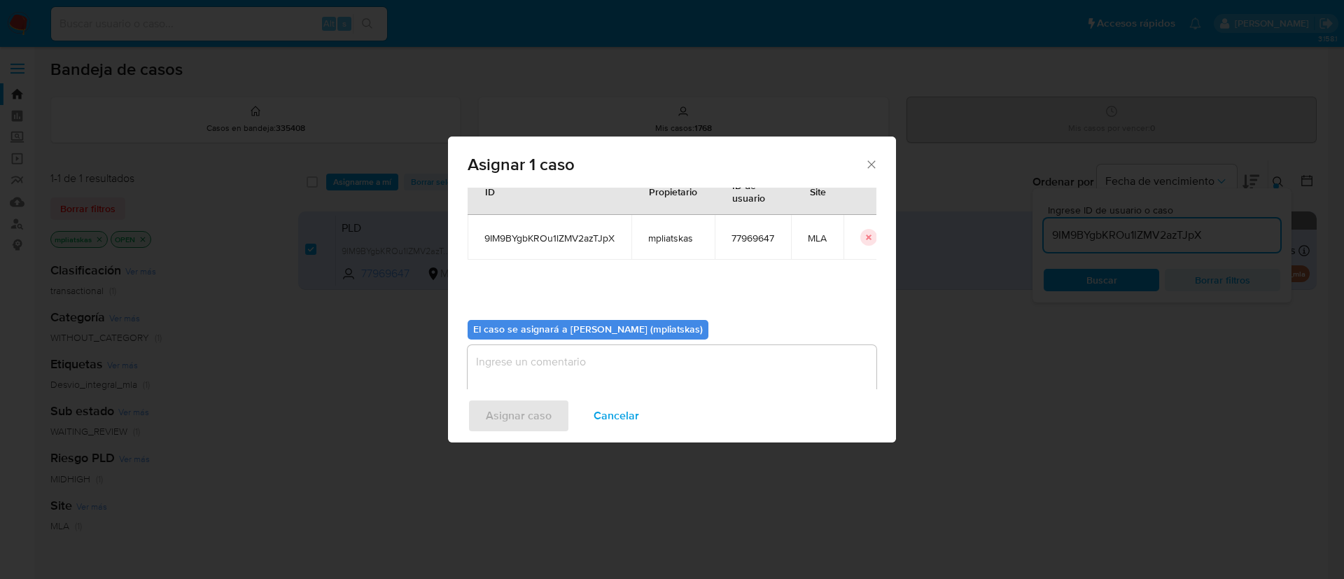
scroll to position [73, 0]
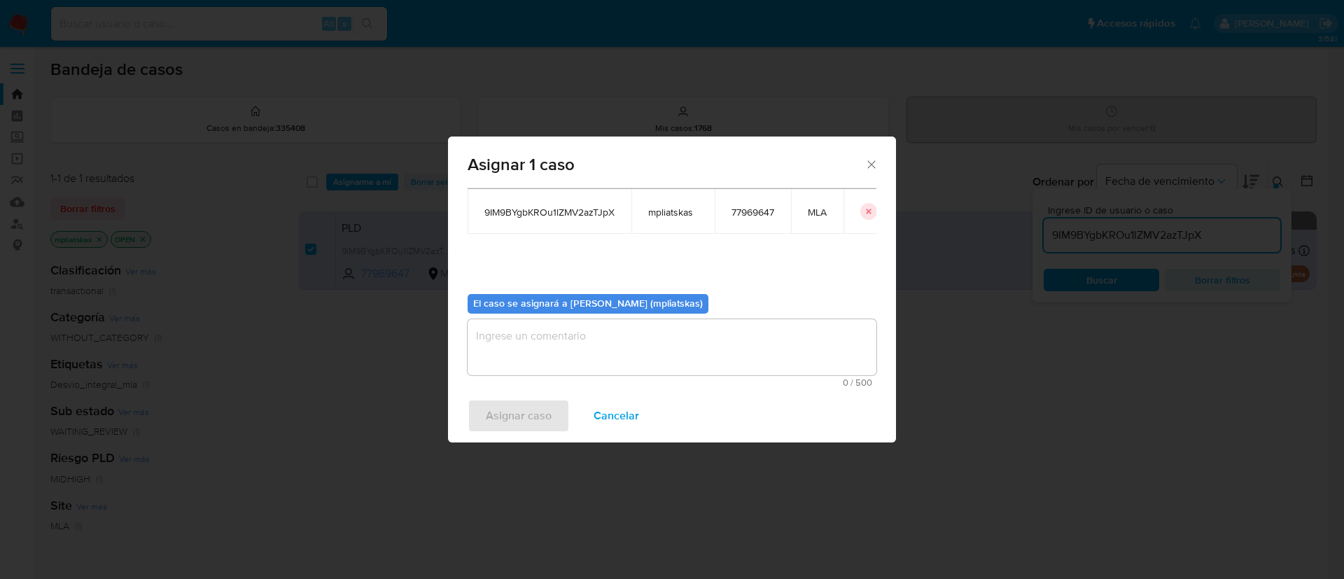
click at [563, 370] on textarea "assign-modal" at bounding box center [671, 347] width 409 height 56
click at [535, 406] on span "Asignar caso" at bounding box center [519, 415] width 66 height 31
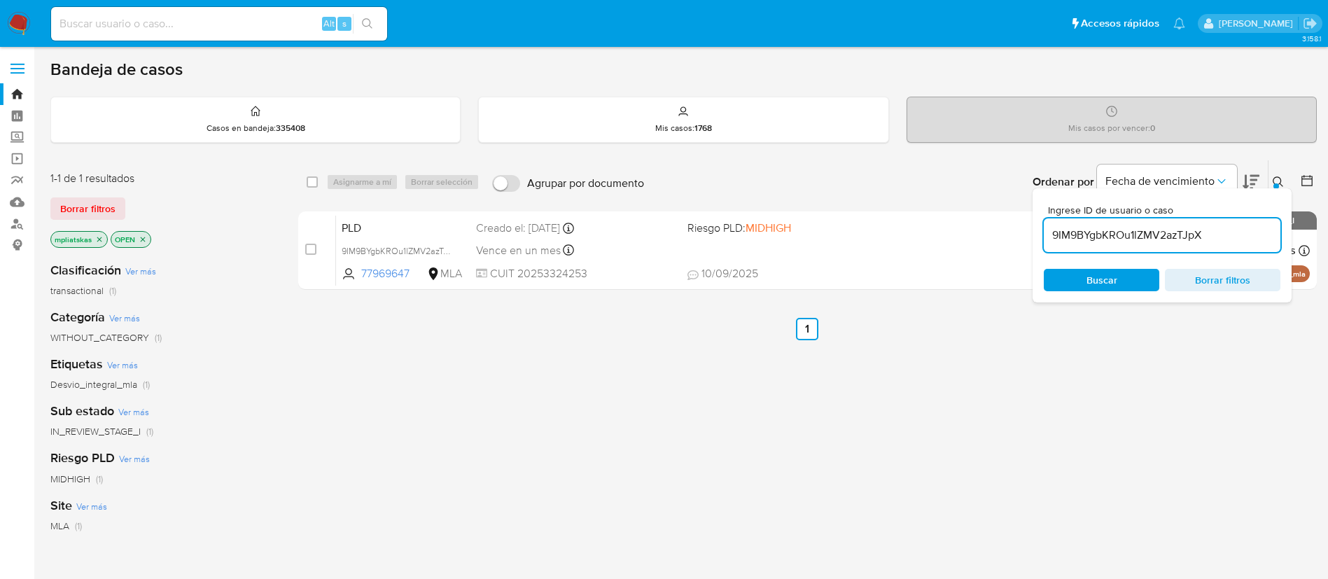
click at [1145, 221] on div "9IM9BYgbKROu1lZMV2azTJpX" at bounding box center [1161, 235] width 237 height 34
click at [1143, 223] on div "9IM9BYgbKROu1lZMV2azTJpX" at bounding box center [1161, 235] width 237 height 34
click at [1143, 227] on input "9IM9BYgbKROu1lZMV2azTJpX" at bounding box center [1161, 235] width 237 height 18
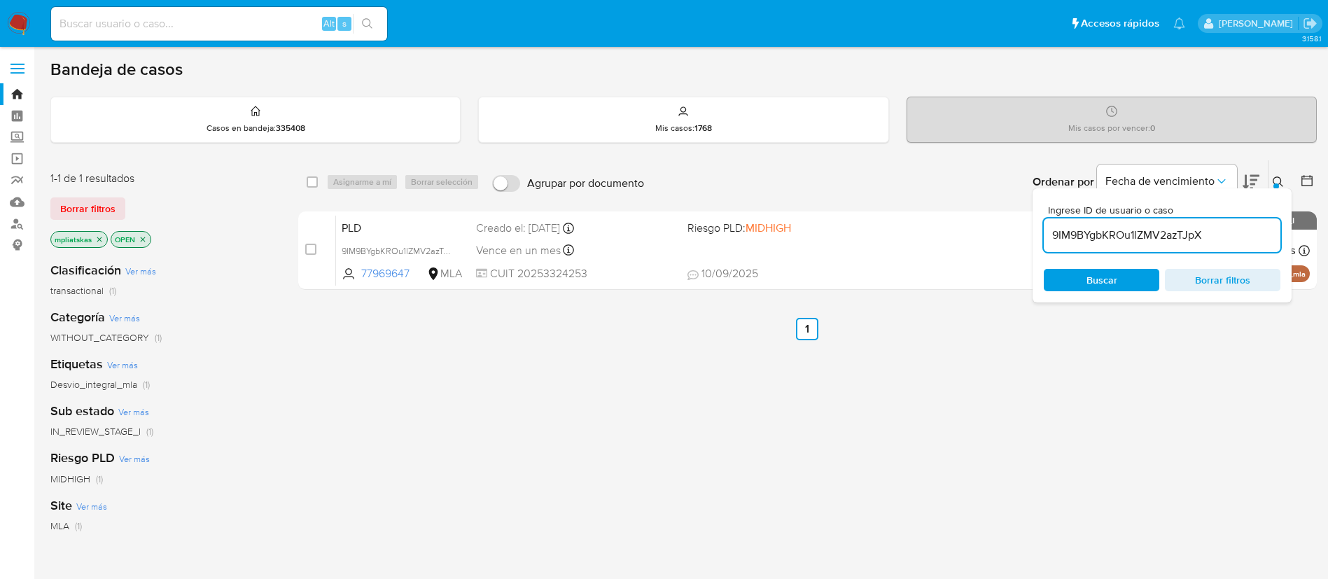
click at [1143, 227] on input "9IM9BYgbKROu1lZMV2azTJpX" at bounding box center [1161, 235] width 237 height 18
paste input "AeR62W2TITV5YSoprYWTKhL5"
type input "AeR62W2TITV5YSoprYWTKhL5"
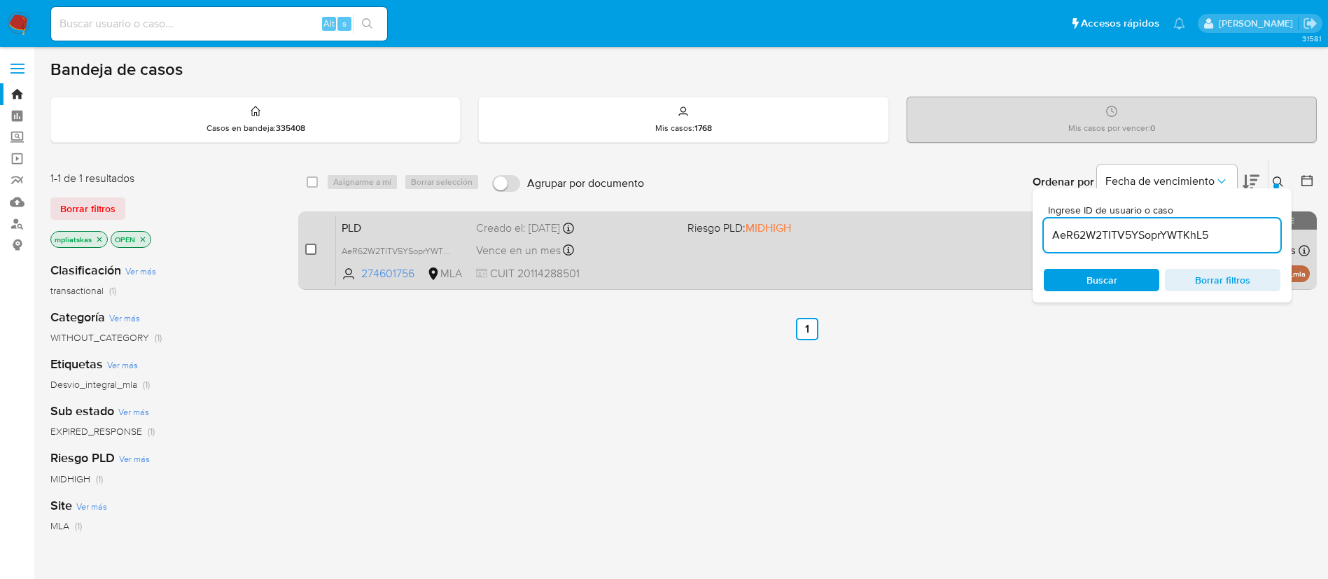
click at [313, 244] on input "checkbox" at bounding box center [310, 249] width 11 height 11
checkbox input "true"
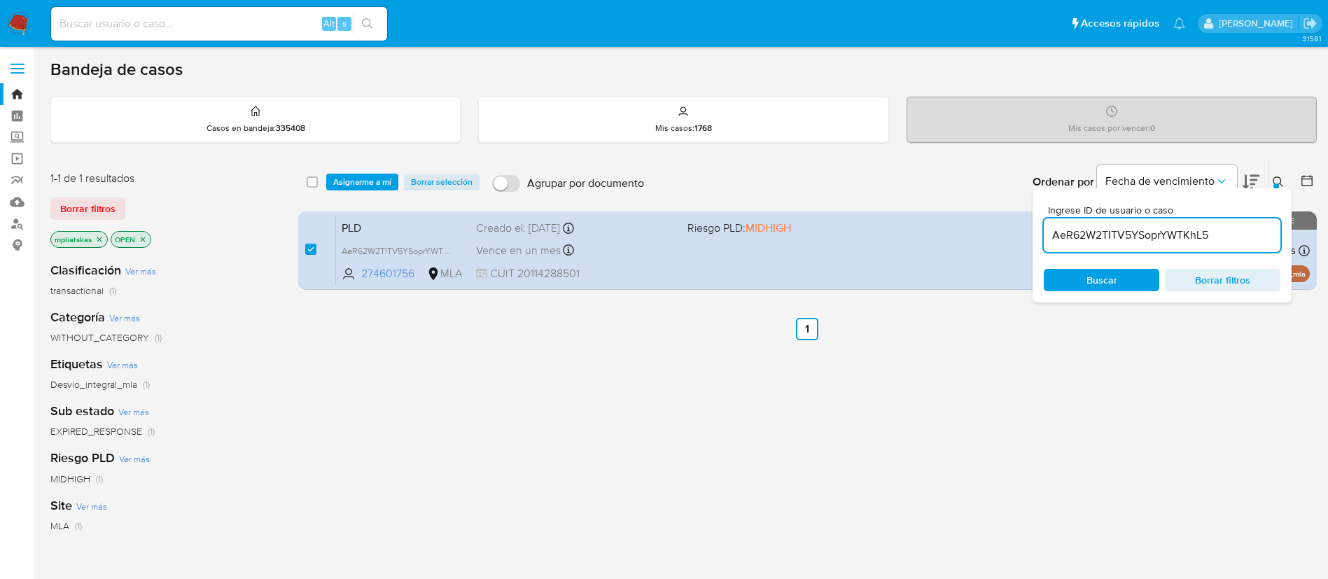
click at [345, 192] on div "select-all-cases-checkbox Asignarme a mí Borrar selección Agrupar por documento…" at bounding box center [807, 181] width 1018 height 43
click at [346, 187] on span "Asignarme a mí" at bounding box center [362, 182] width 58 height 14
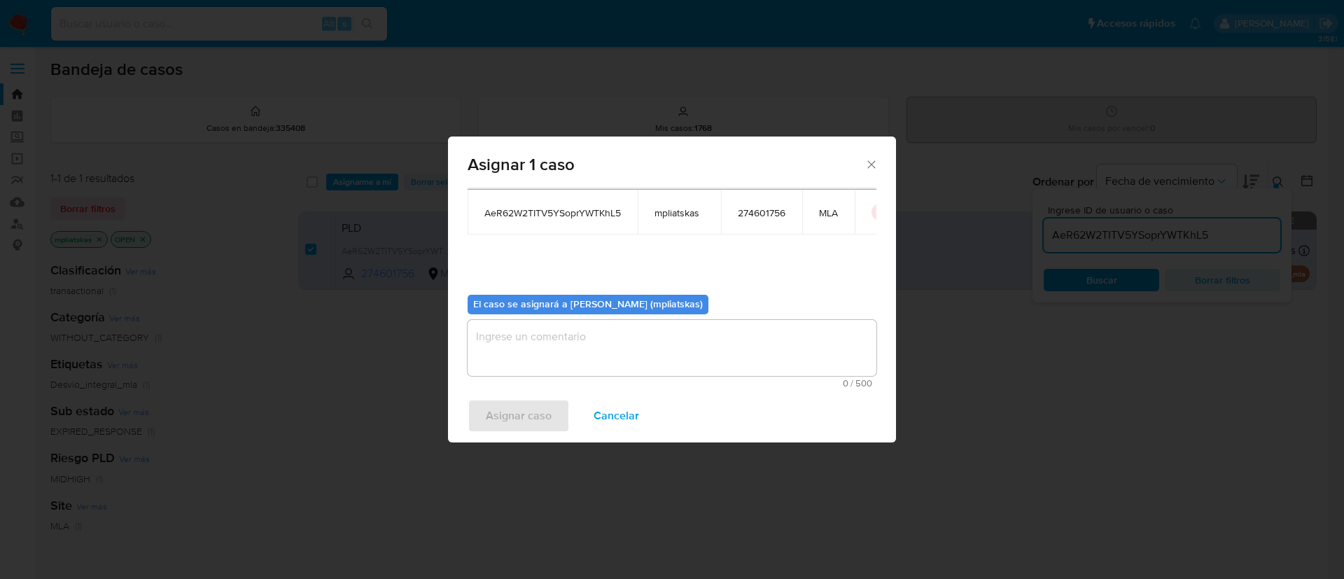
scroll to position [73, 0]
click at [725, 333] on textarea "assign-modal" at bounding box center [671, 347] width 409 height 56
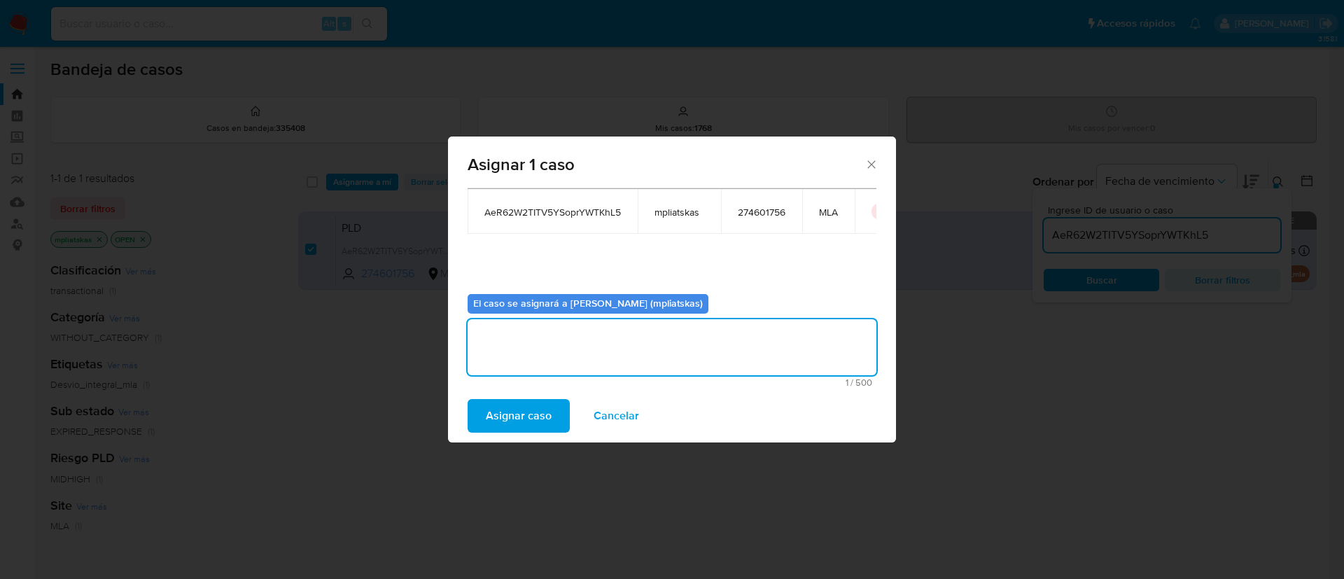
click at [524, 428] on span "Asignar caso" at bounding box center [519, 415] width 66 height 31
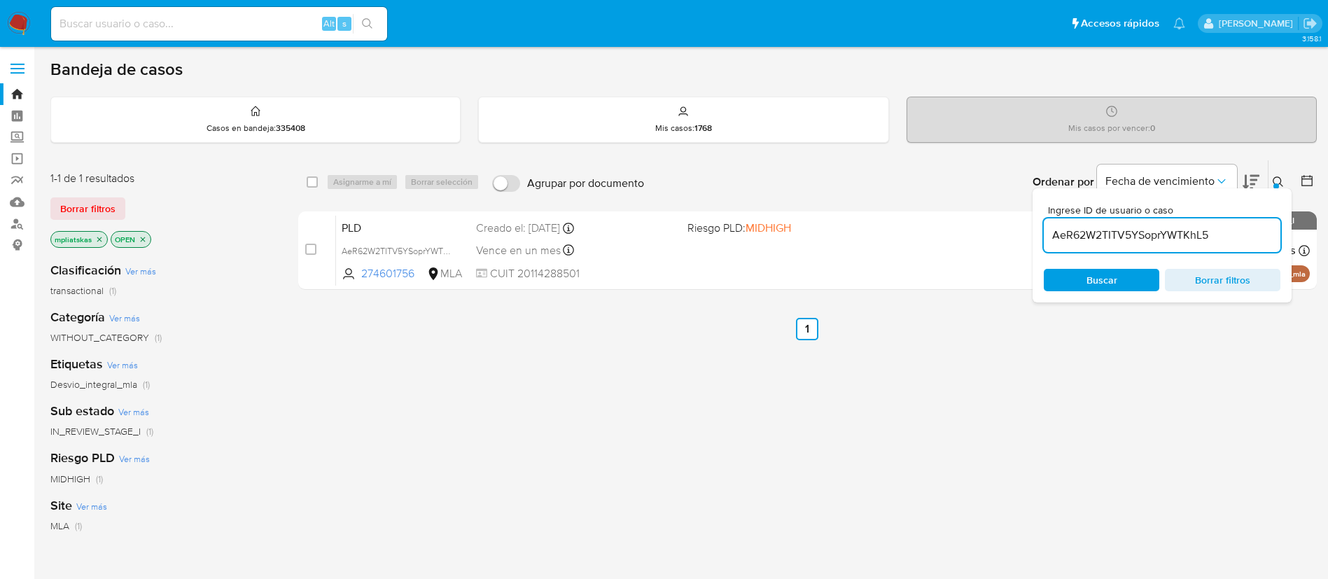
click at [1071, 246] on div "AeR62W2TITV5YSoprYWTKhL5" at bounding box center [1161, 235] width 237 height 34
click at [1071, 245] on div "AeR62W2TITV5YSoprYWTKhL5" at bounding box center [1161, 235] width 237 height 34
click at [1066, 232] on input "AeR62W2TITV5YSoprYWTKhL5" at bounding box center [1161, 235] width 237 height 18
paste input "KFsdFAzwKdpFtK20yDzULEhW"
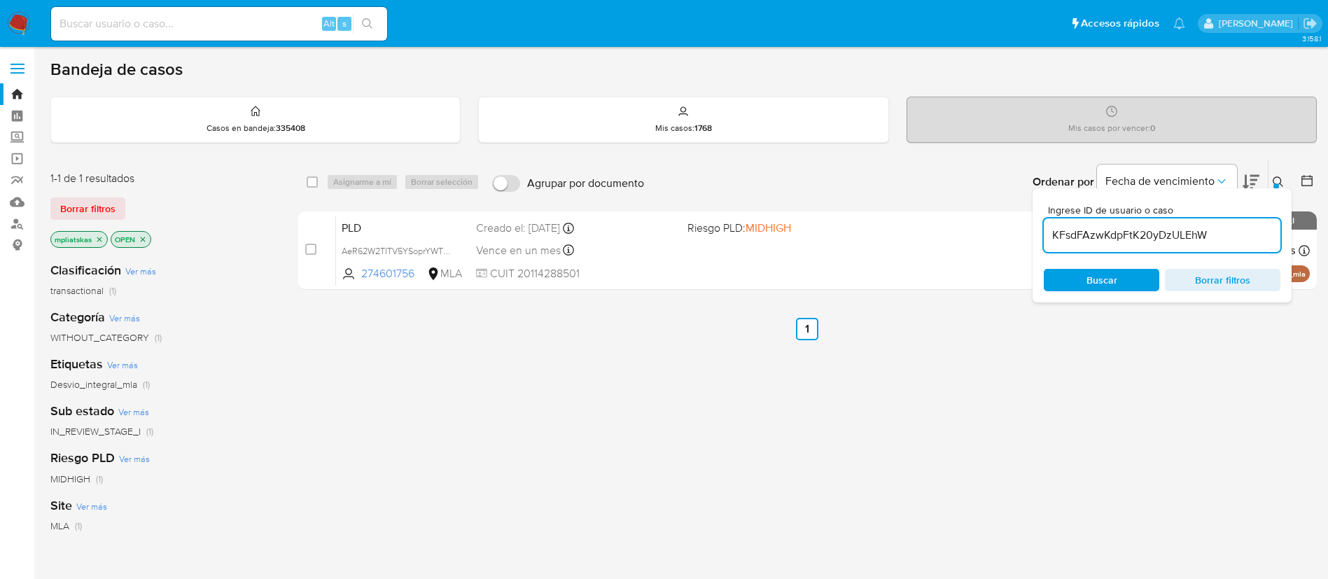
type input "KFsdFAzwKdpFtK20yDzULEhW"
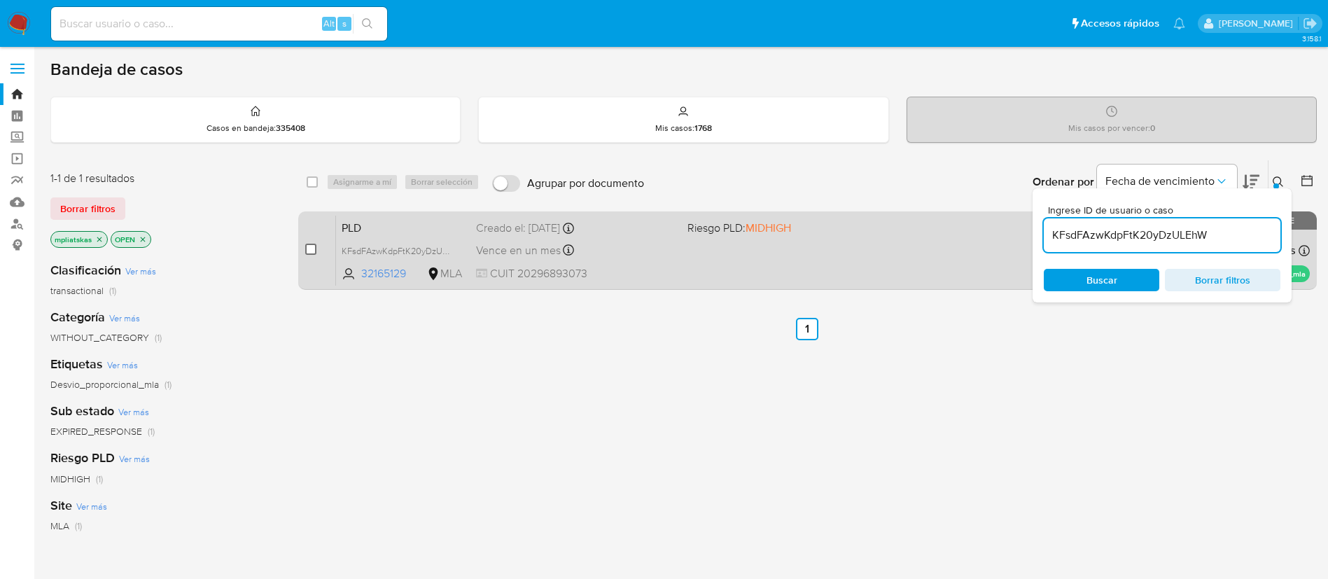
click at [306, 251] on input "checkbox" at bounding box center [310, 249] width 11 height 11
checkbox input "true"
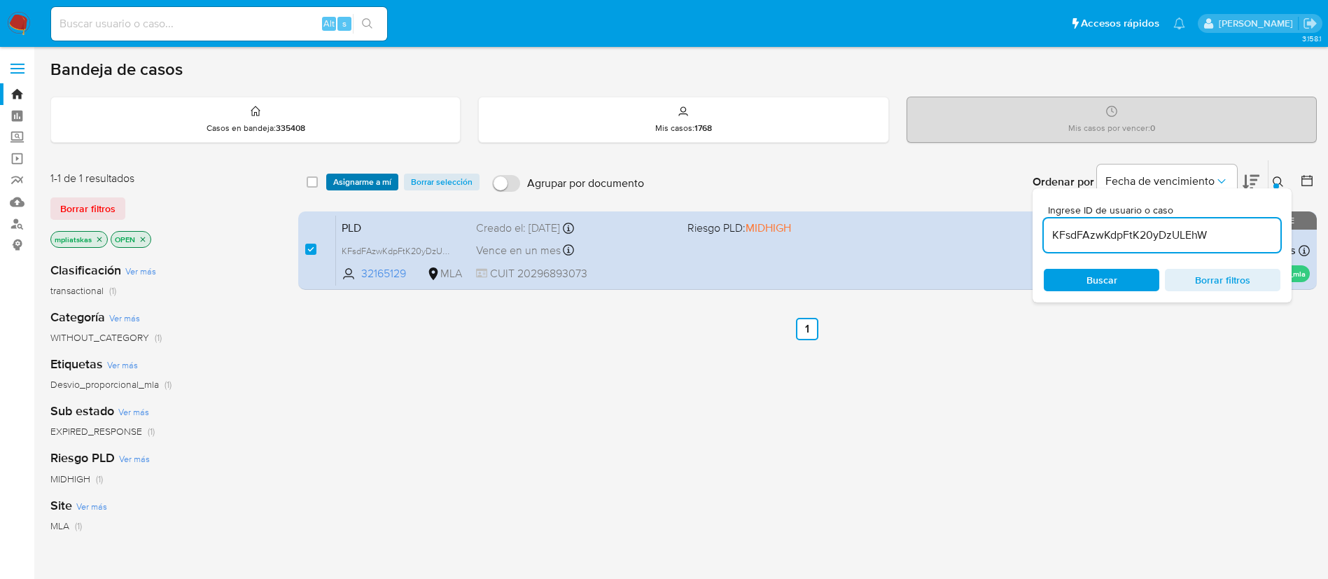
click at [374, 175] on span "Asignarme a mí" at bounding box center [362, 182] width 58 height 14
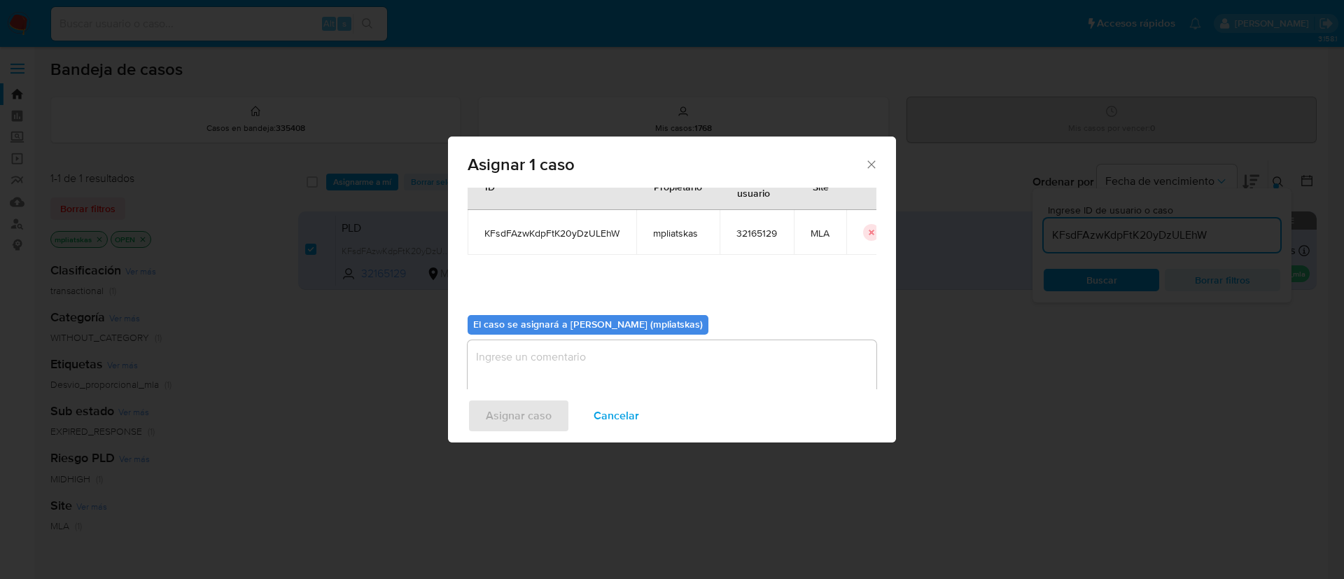
scroll to position [73, 0]
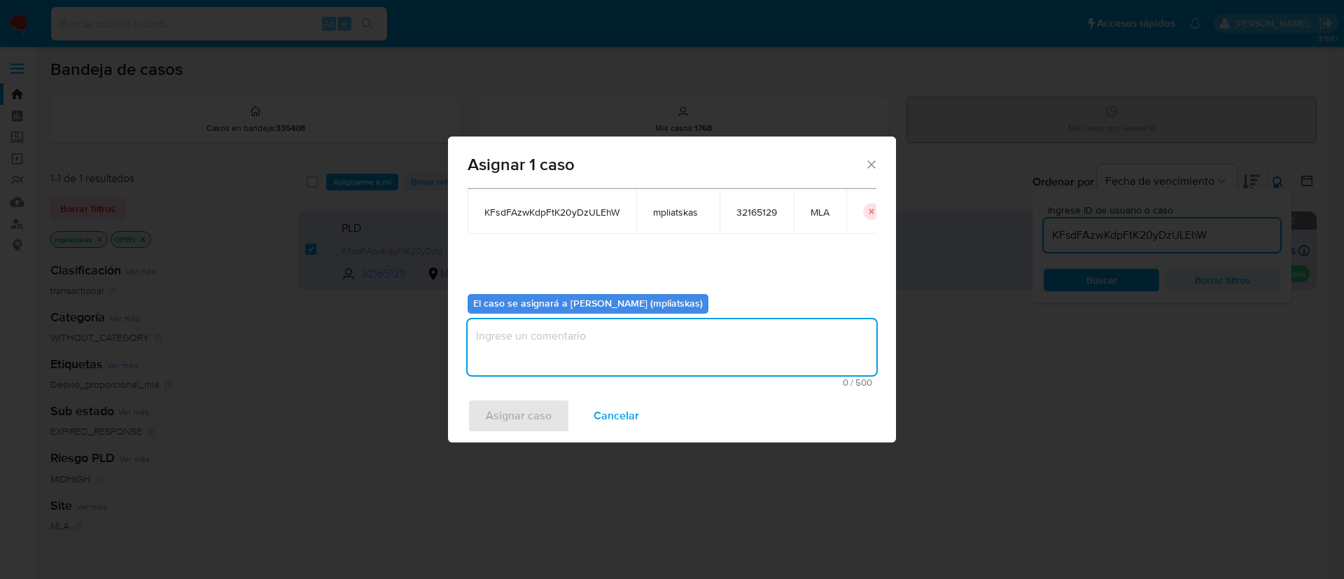
click at [623, 348] on textarea "assign-modal" at bounding box center [671, 347] width 409 height 56
click at [533, 417] on span "Asignar caso" at bounding box center [519, 415] width 66 height 31
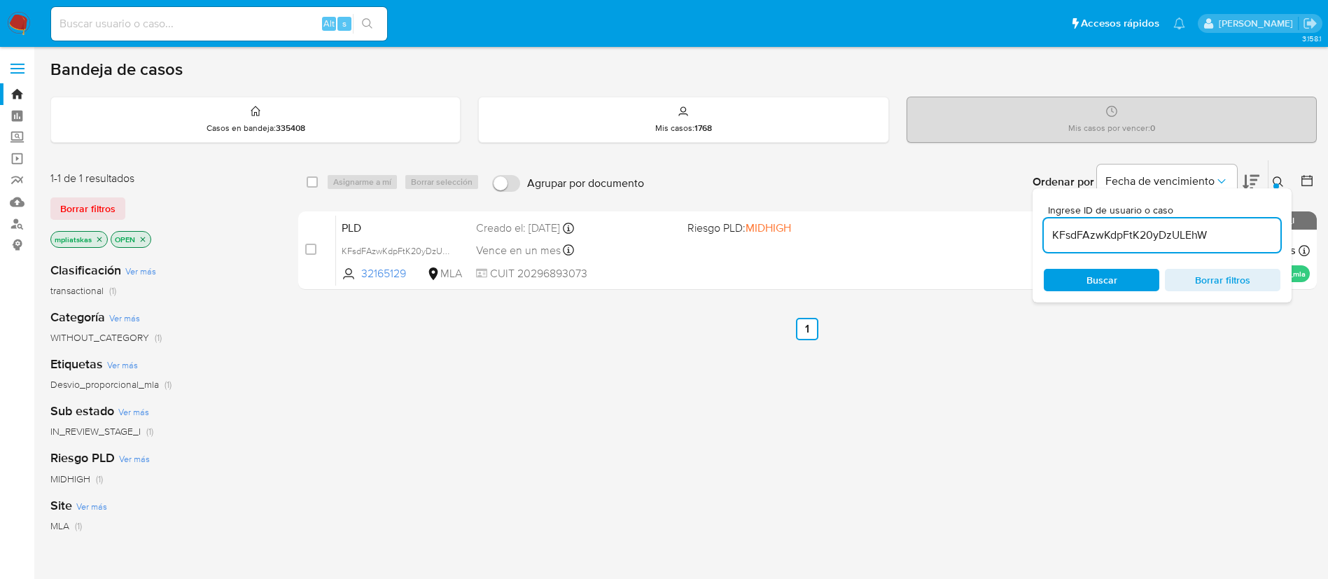
click at [1113, 237] on input "KFsdFAzwKdpFtK20yDzULEhW" at bounding box center [1161, 235] width 237 height 18
paste input "ly9WsPdPjkYgtZg7wHxqX02O"
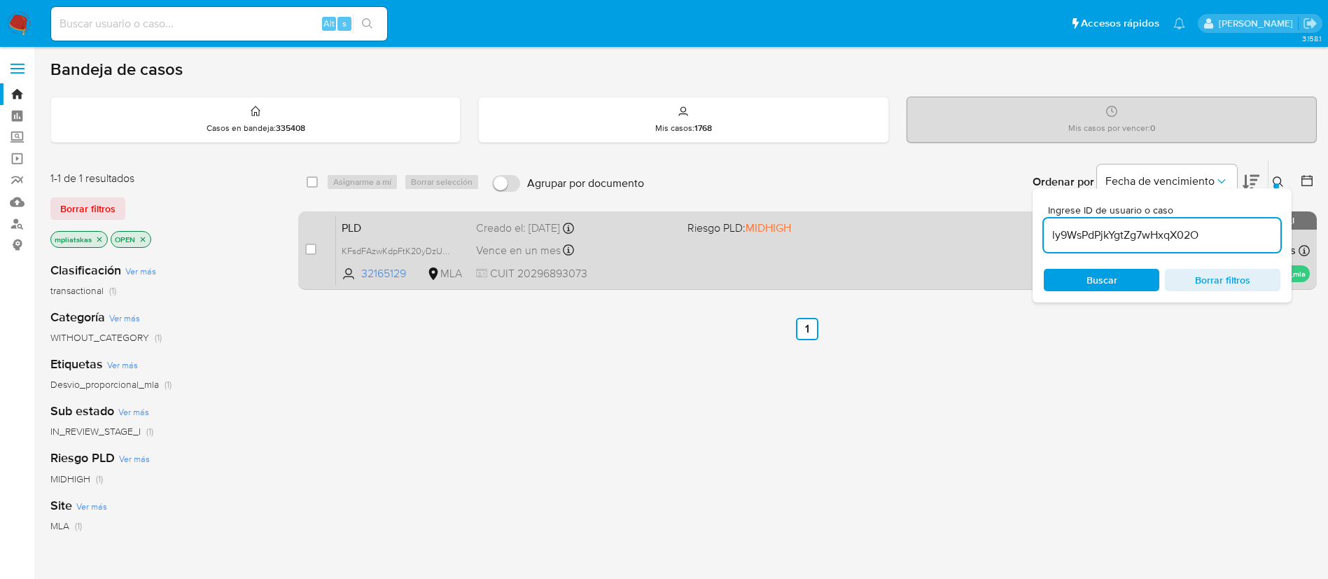
type input "ly9WsPdPjkYgtZg7wHxqX02O"
click at [312, 252] on input "checkbox" at bounding box center [310, 249] width 11 height 11
checkbox input "true"
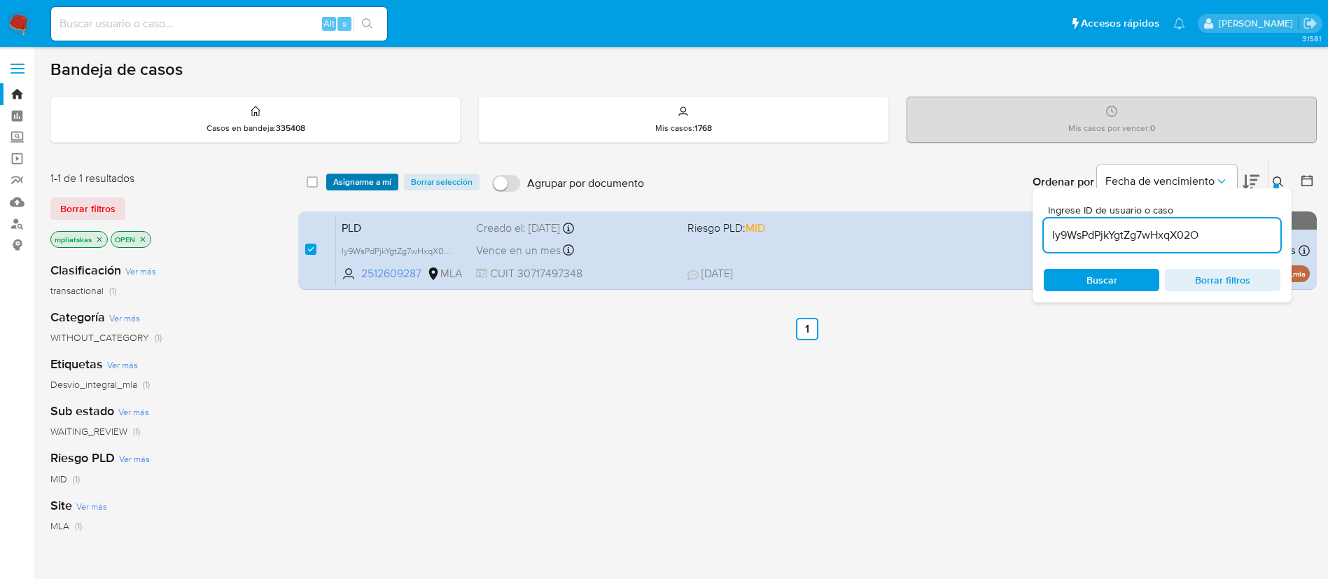
click at [337, 182] on span "Asignarme a mí" at bounding box center [362, 182] width 58 height 14
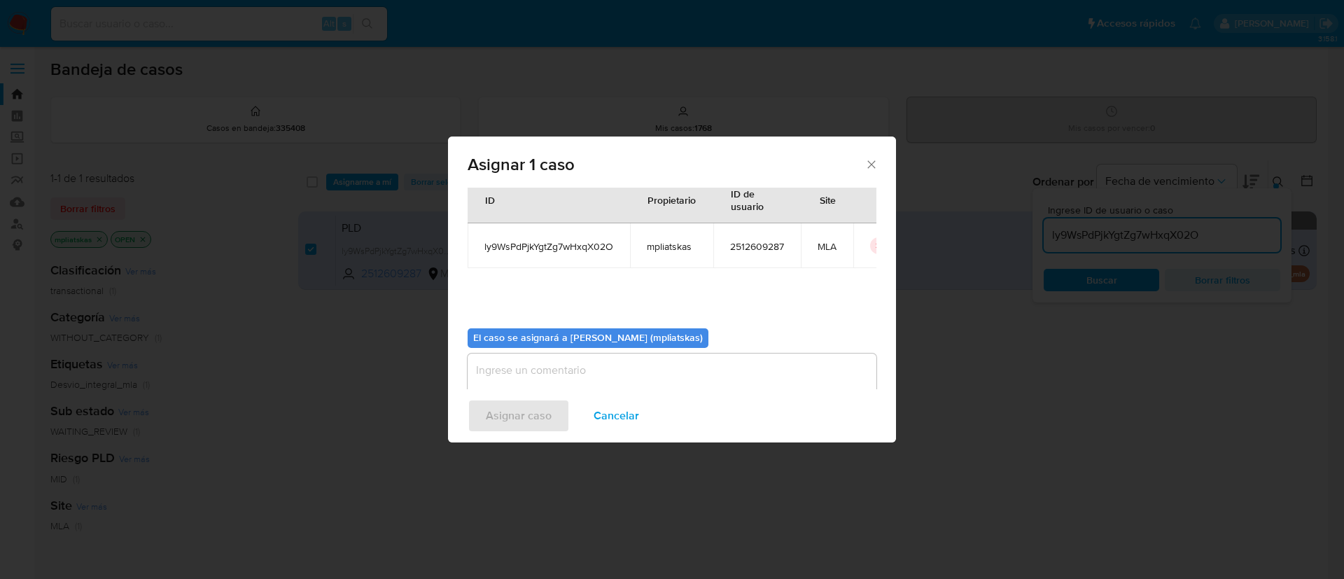
scroll to position [73, 0]
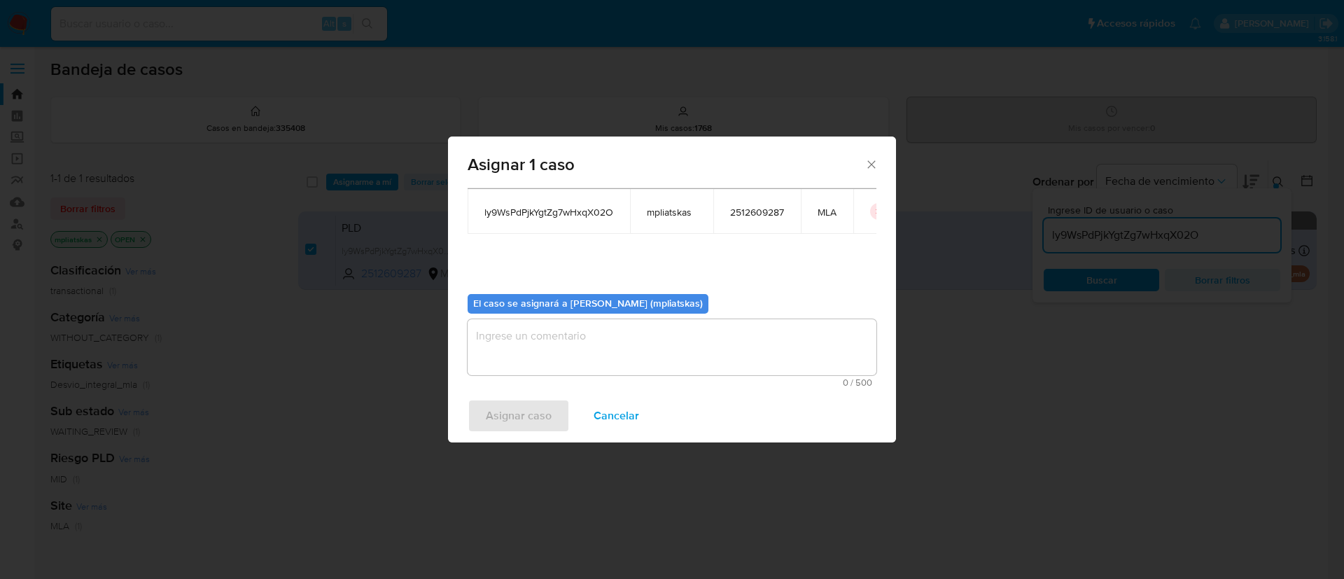
click at [677, 319] on textarea "assign-modal" at bounding box center [671, 347] width 409 height 56
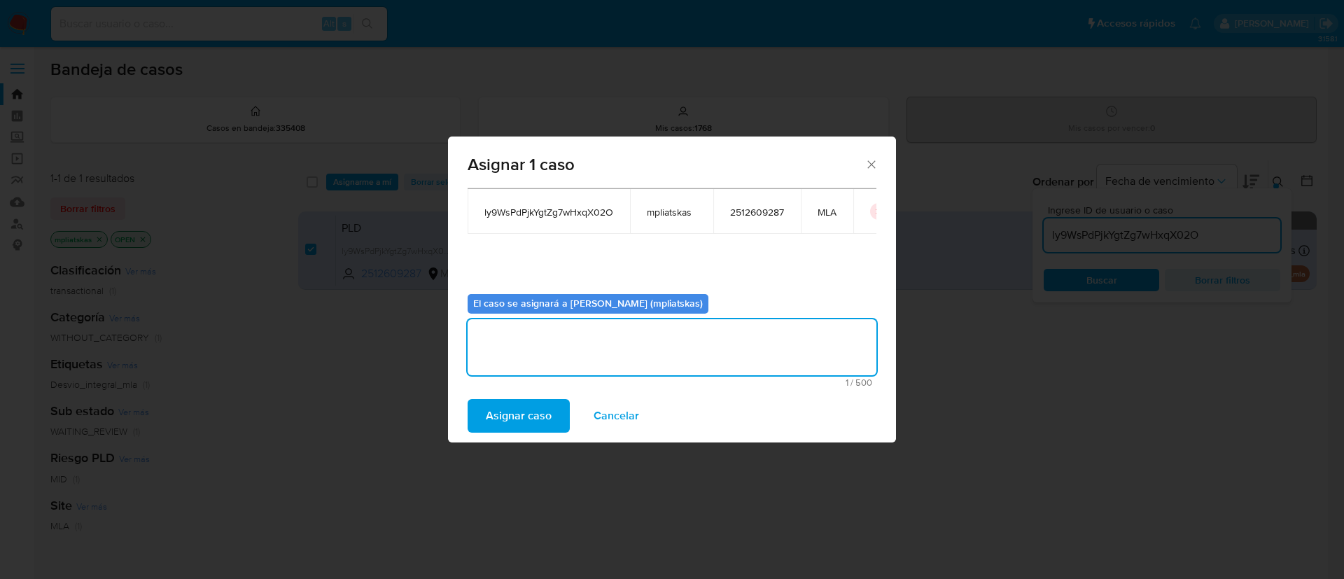
click at [535, 417] on span "Asignar caso" at bounding box center [519, 415] width 66 height 31
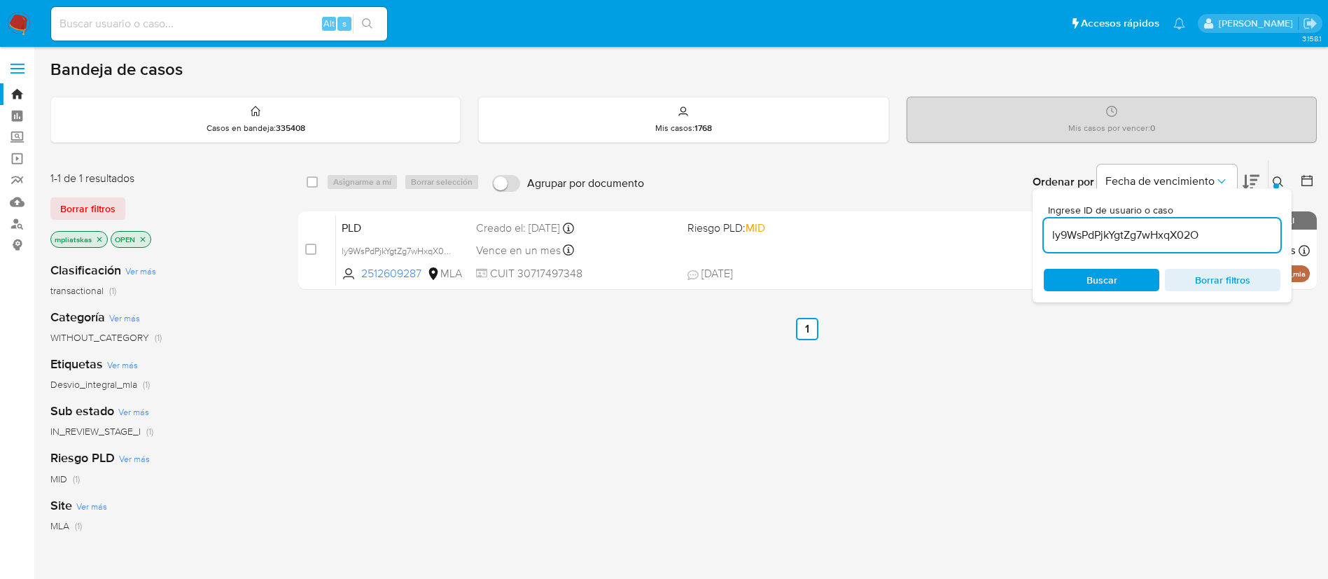
click at [1062, 234] on input "ly9WsPdPjkYgtZg7wHxqX02O" at bounding box center [1161, 235] width 237 height 18
paste input "qkTdKDgdvnrM0E50dJO7B1rY"
type input "qkTdKDgdvnrM0E50dJO7B1rY"
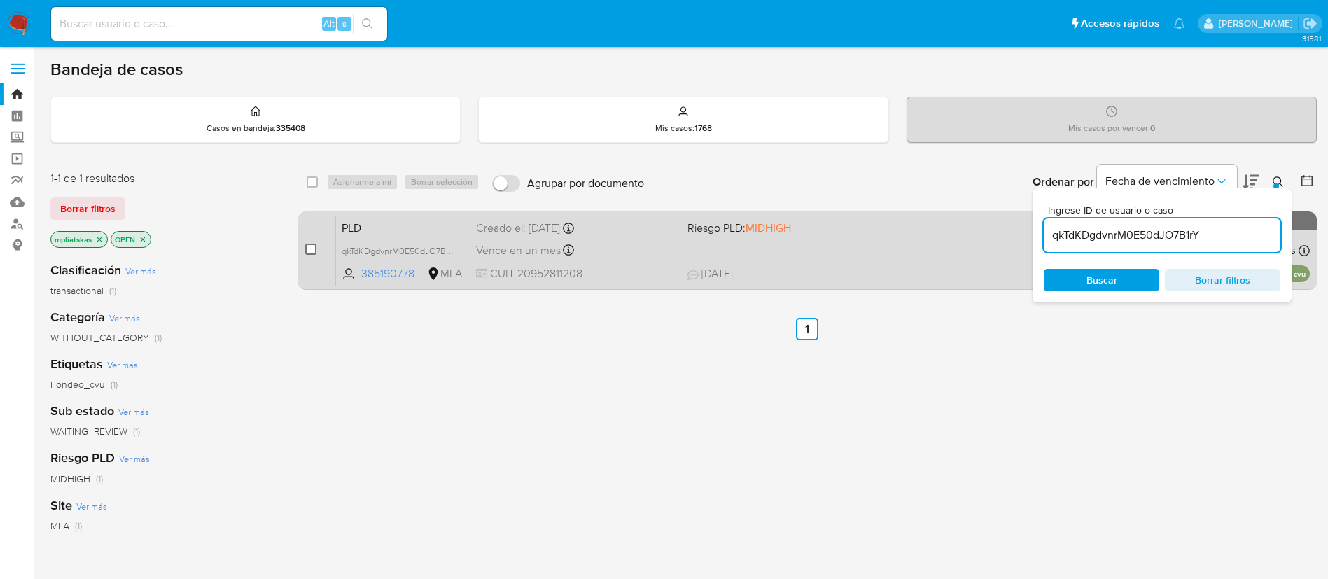
click at [309, 249] on input "checkbox" at bounding box center [310, 249] width 11 height 11
checkbox input "true"
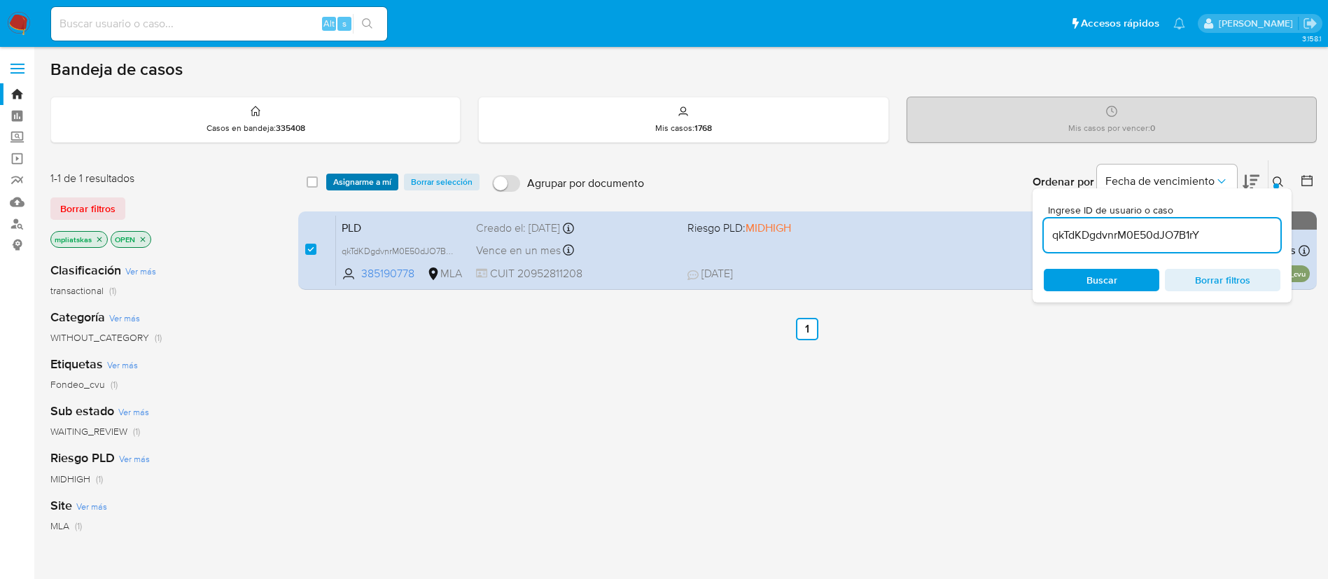
click at [335, 188] on div "select-all-cases-checkbox Asignarme a mí Borrar selección Agrupar por documento…" at bounding box center [807, 181] width 1018 height 43
click at [335, 185] on span "Asignarme a mí" at bounding box center [362, 182] width 58 height 14
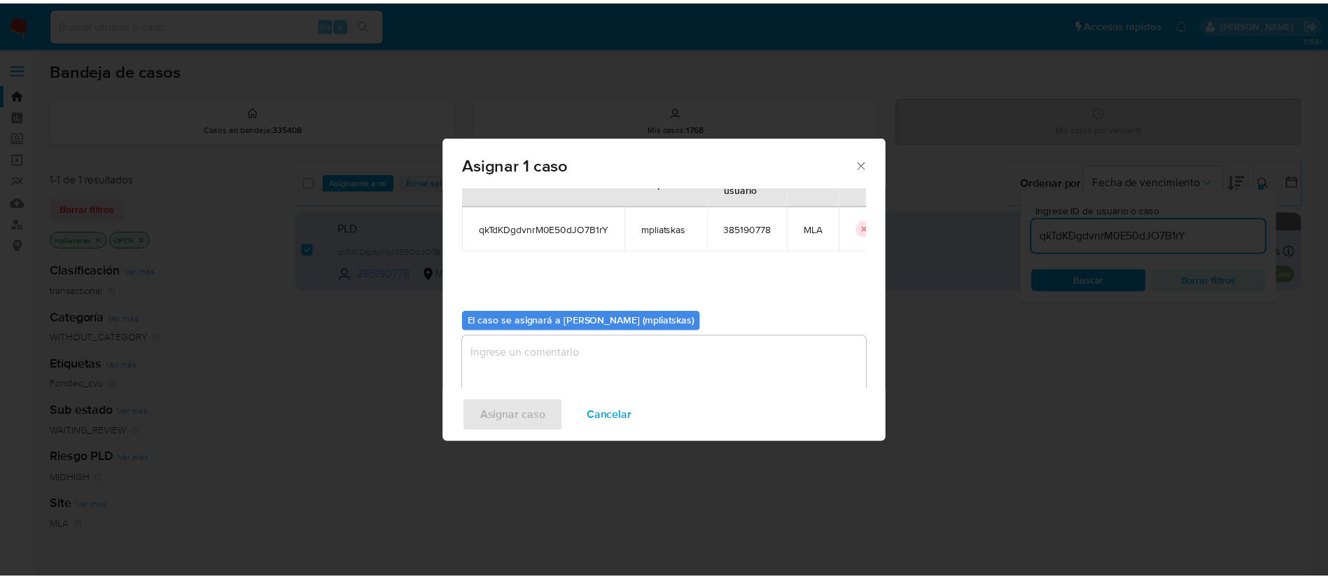
scroll to position [73, 0]
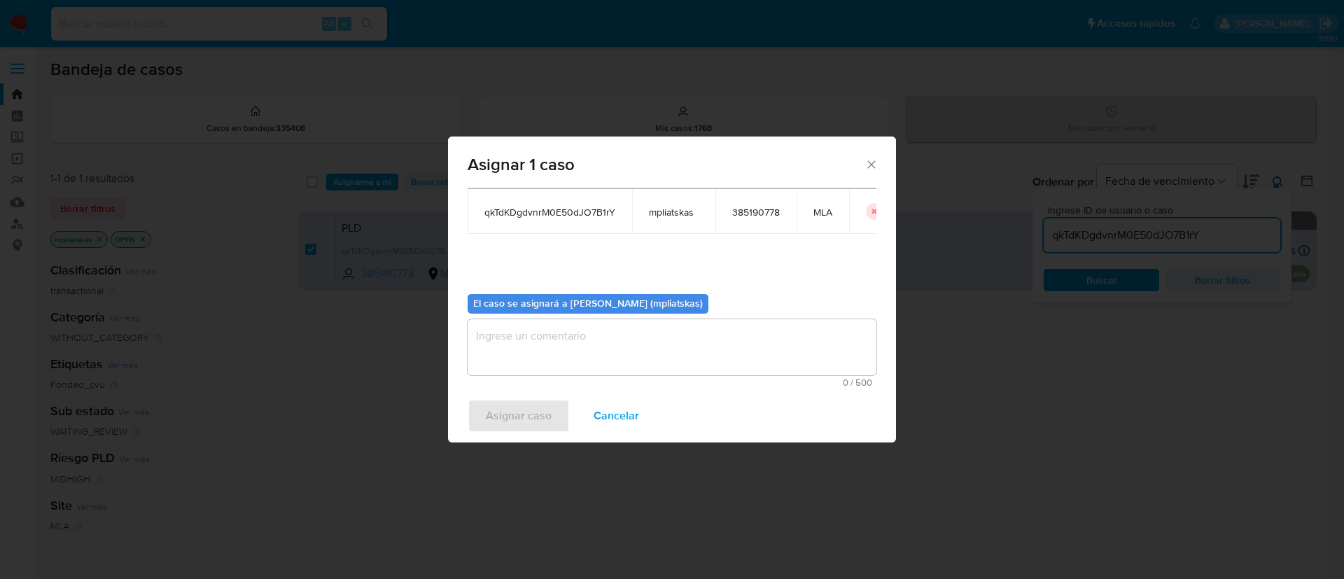
click at [701, 352] on textarea "assign-modal" at bounding box center [671, 347] width 409 height 56
click at [554, 416] on button "Asignar caso" at bounding box center [518, 416] width 102 height 34
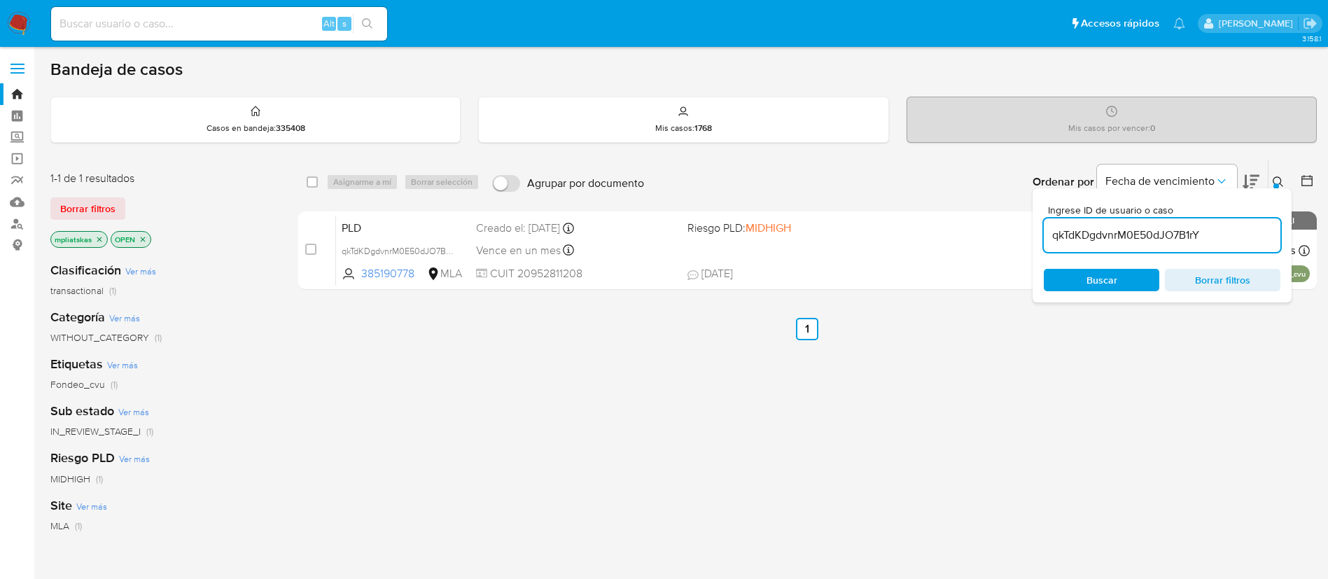
click at [22, 20] on img at bounding box center [19, 24] width 24 height 24
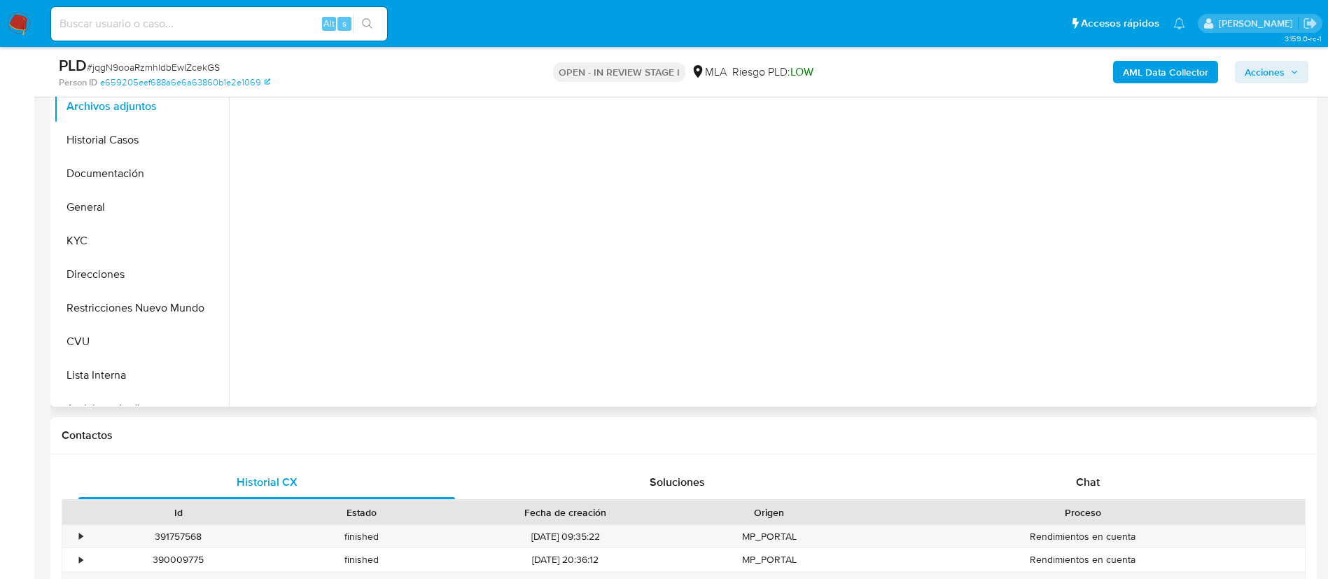
select select "10"
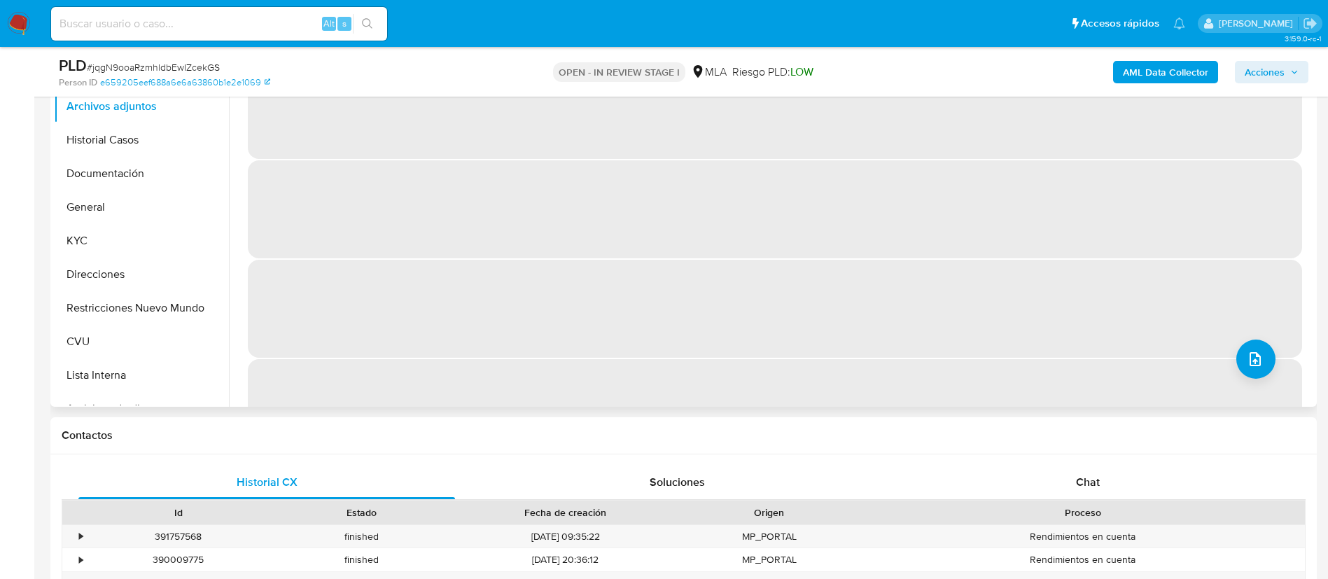
scroll to position [525, 0]
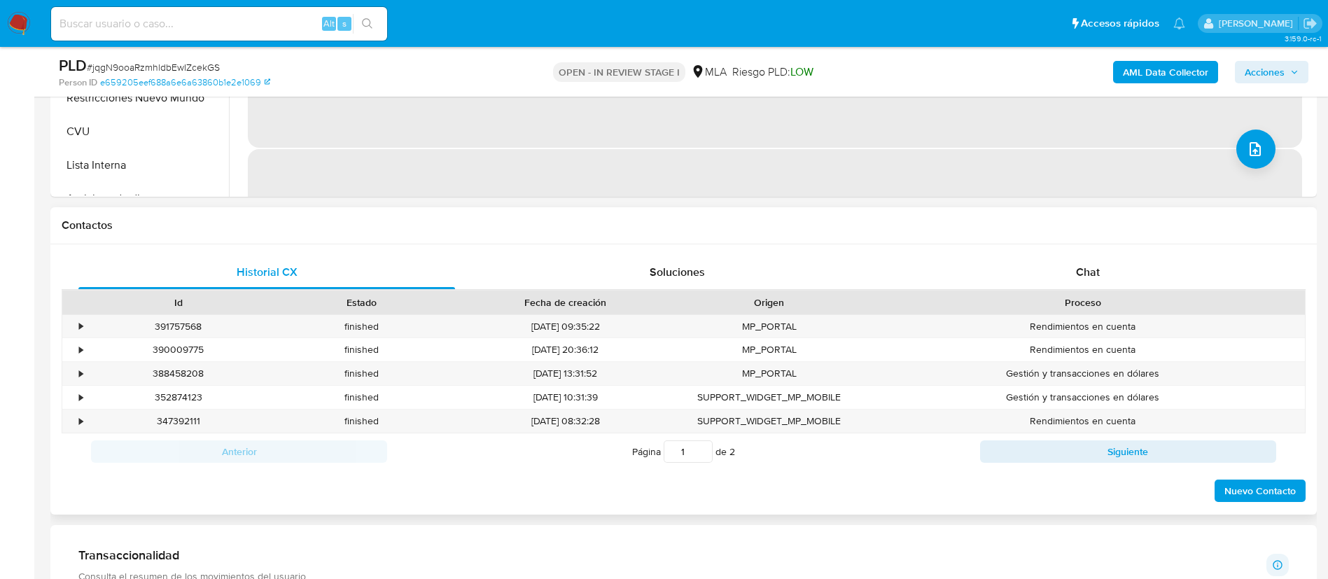
click at [1090, 290] on div "Proceso" at bounding box center [1083, 302] width 444 height 24
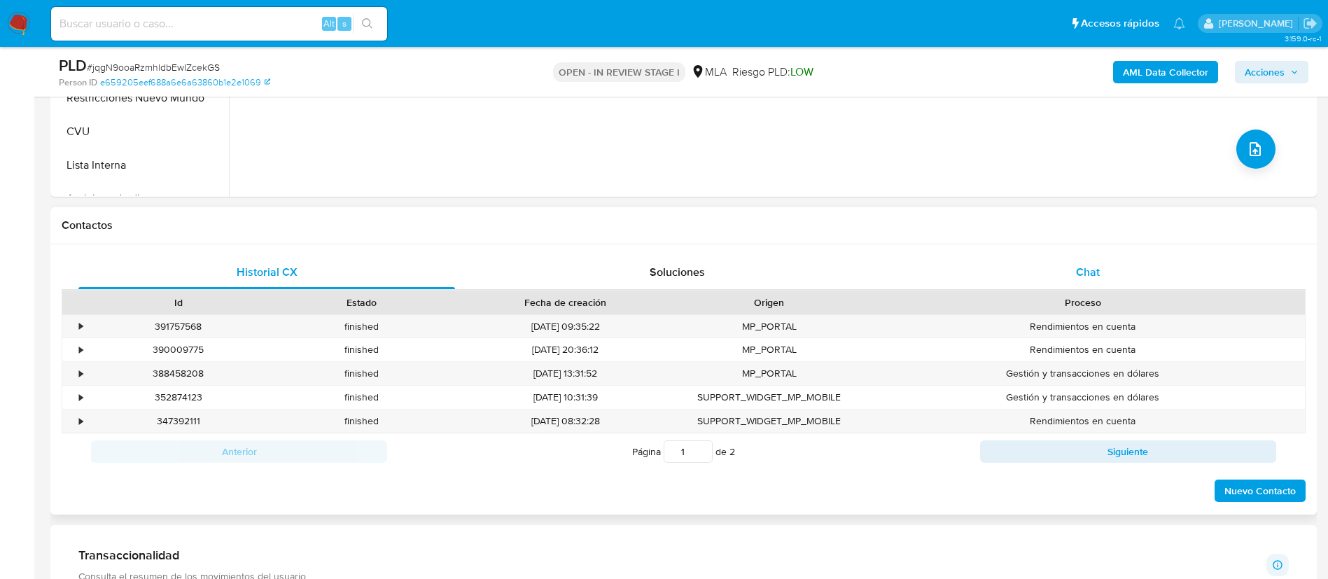
click at [1084, 277] on span "Chat" at bounding box center [1088, 272] width 24 height 16
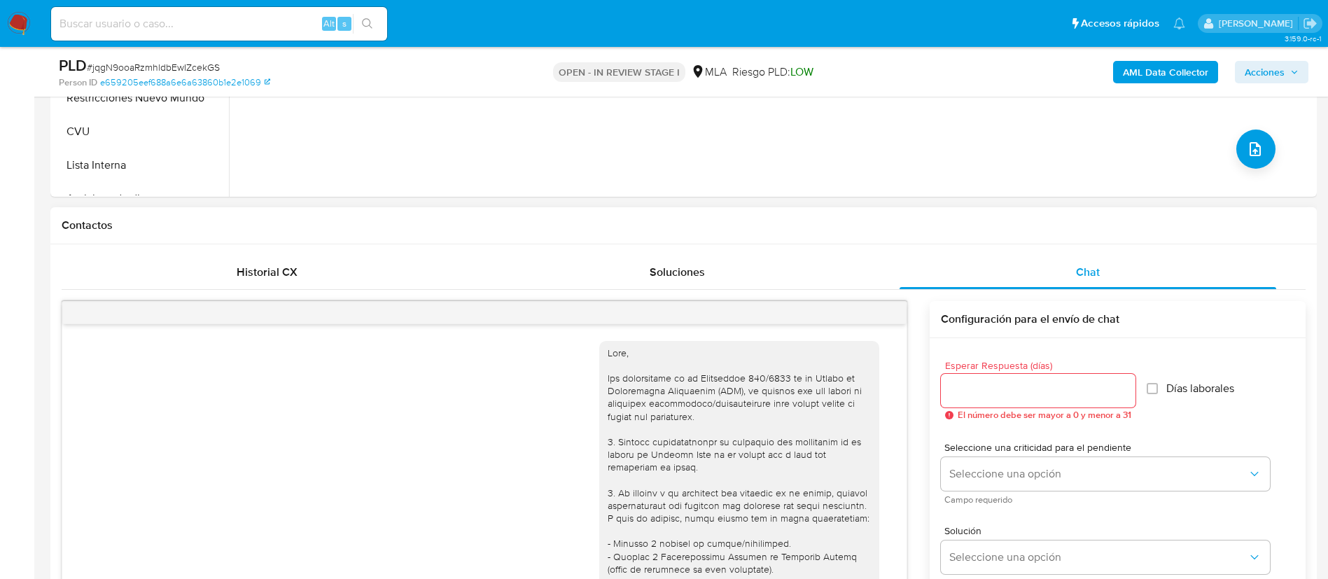
scroll to position [666, 0]
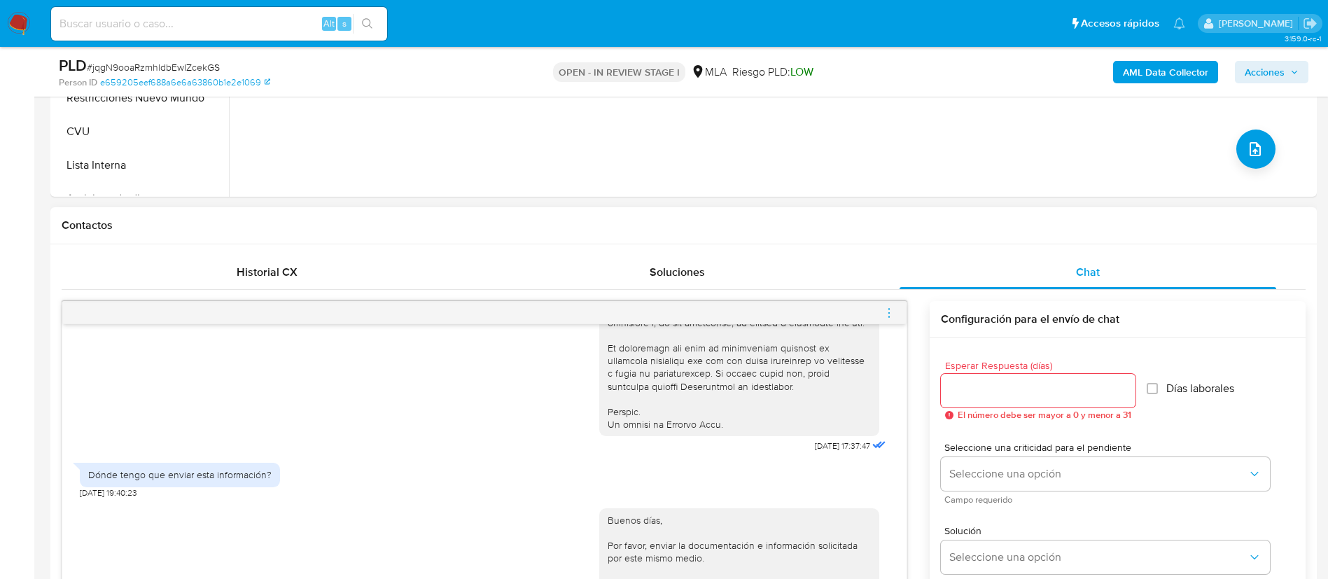
drag, startPoint x: 895, startPoint y: 312, endPoint x: 883, endPoint y: 317, distance: 12.9
click at [883, 317] on icon "menu-action" at bounding box center [888, 313] width 13 height 13
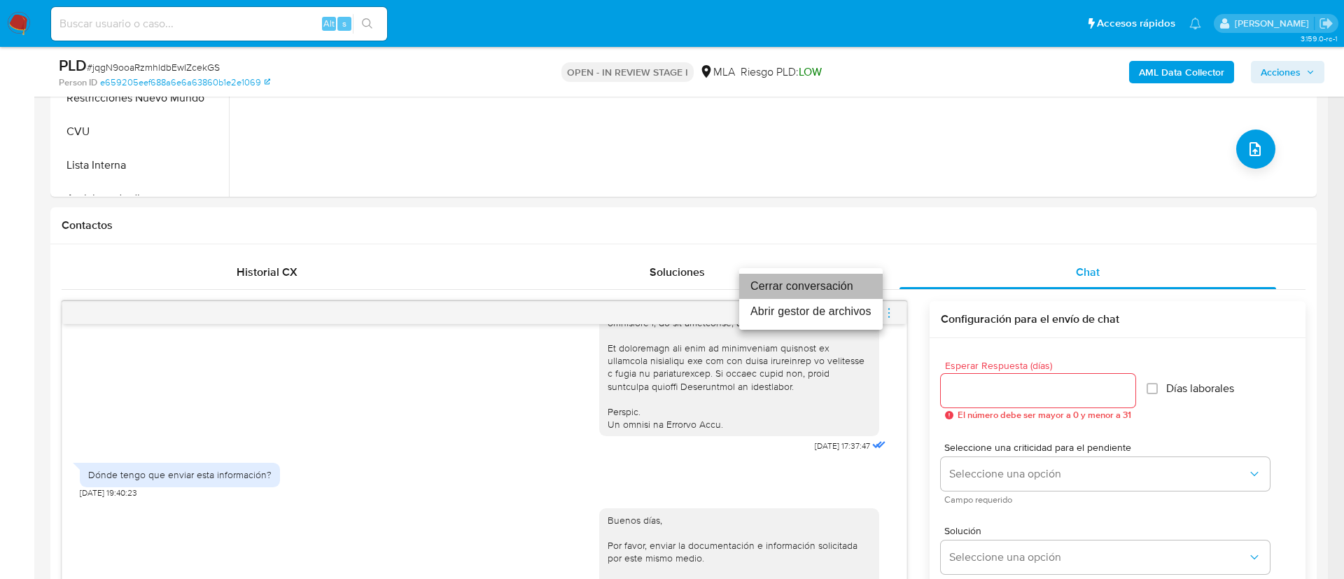
click at [855, 288] on li "Cerrar conversación" at bounding box center [810, 286] width 143 height 25
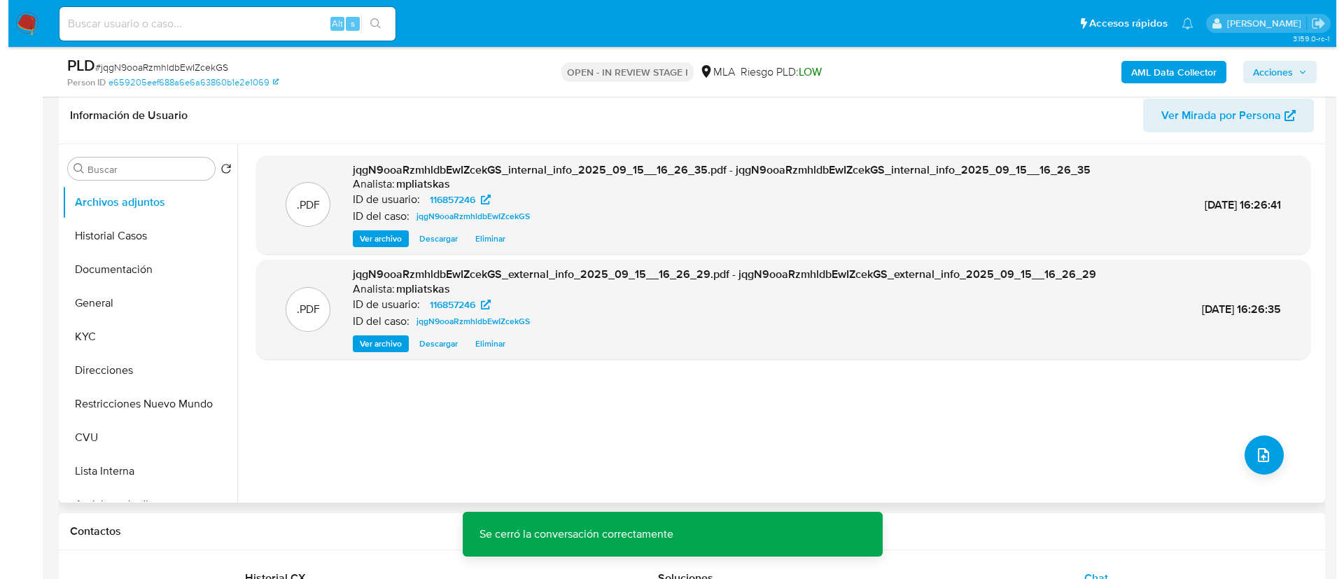
scroll to position [210, 0]
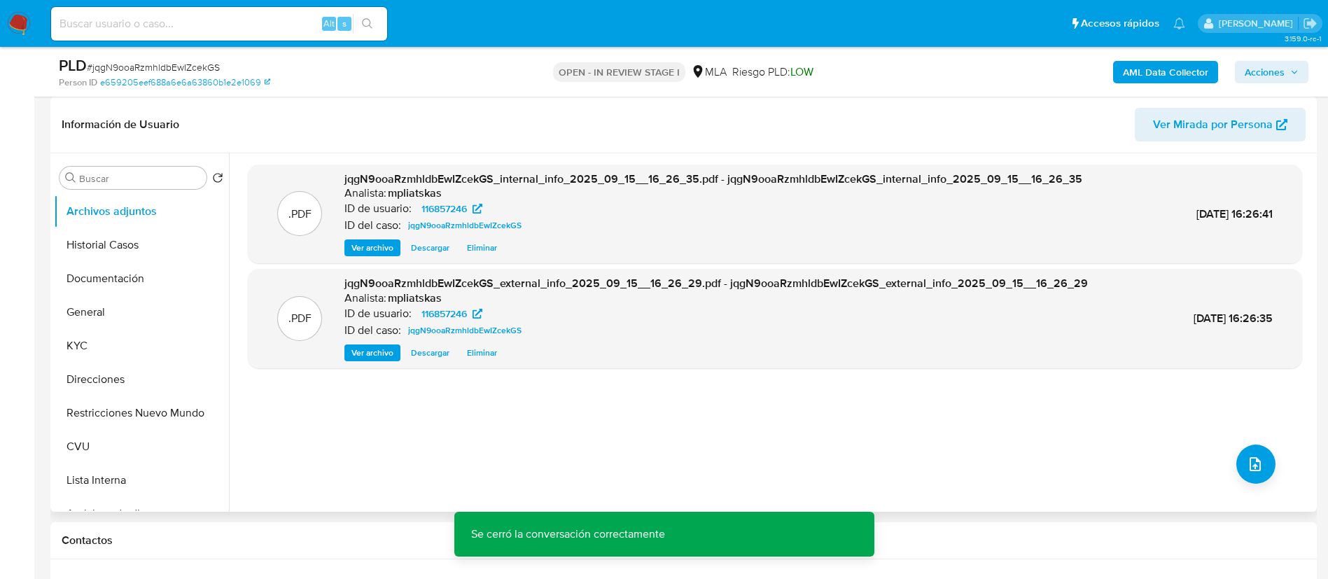
click at [1275, 449] on div ".PDF jqgN9ooaRzmhldbEwIZcekGS_internal_info_2025_09_15__16_26_35.pdf - jqgN9ooa…" at bounding box center [775, 332] width 1054 height 336
click at [1267, 458] on button "upload-file" at bounding box center [1255, 463] width 39 height 39
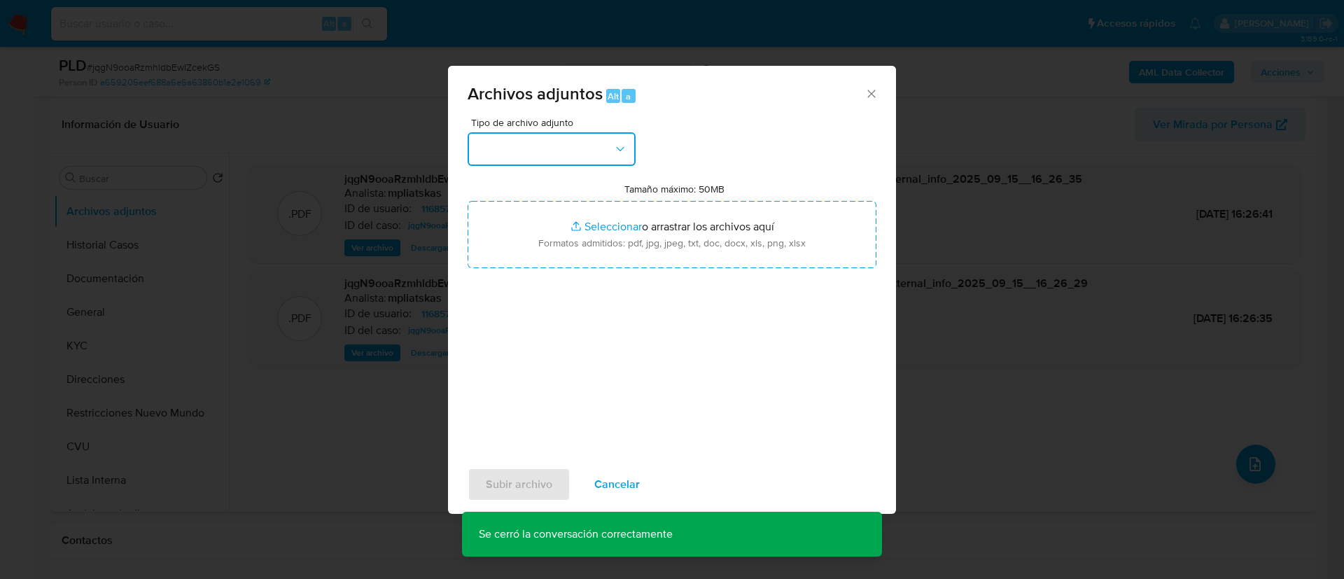
click at [572, 152] on button "button" at bounding box center [551, 149] width 168 height 34
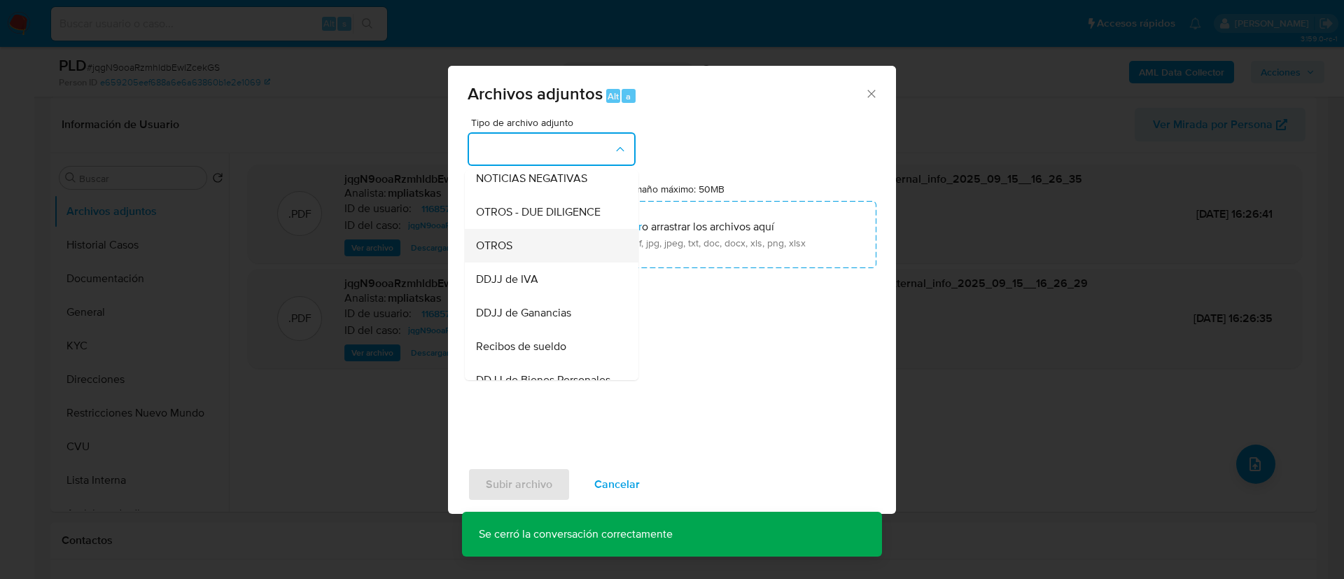
click at [540, 258] on div "OTROS" at bounding box center [547, 246] width 143 height 34
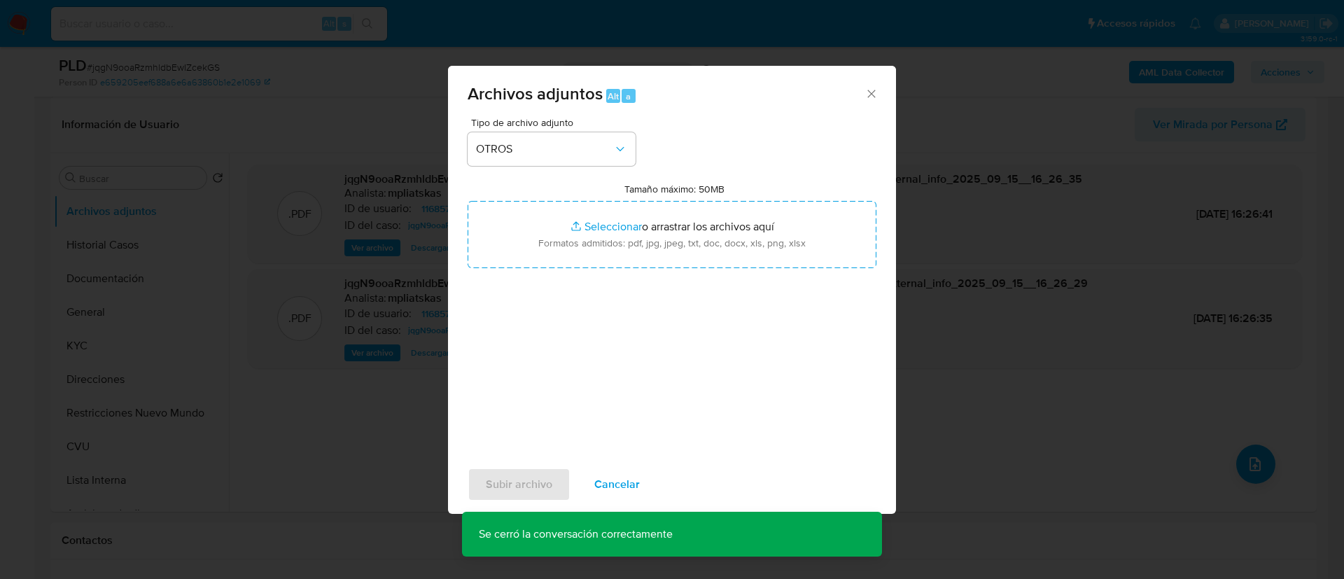
click at [540, 258] on input "Tamaño máximo: 50MB Seleccionar archivos" at bounding box center [671, 234] width 409 height 67
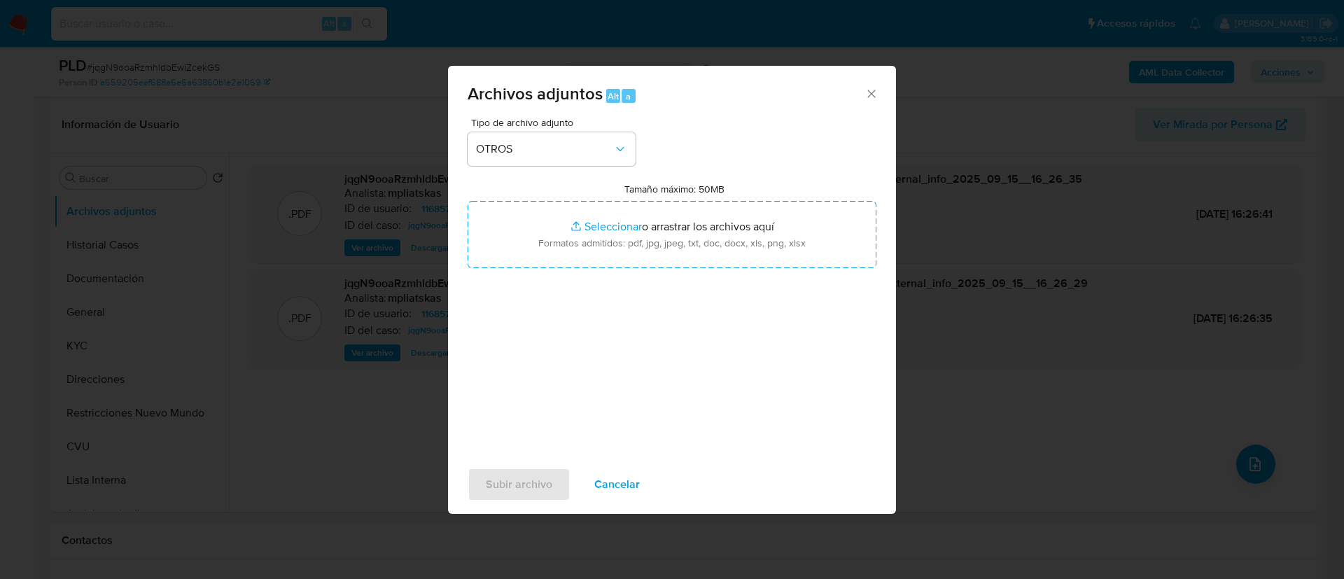
type input "C:\fakepath\116857246 Movimientos.xlsx"
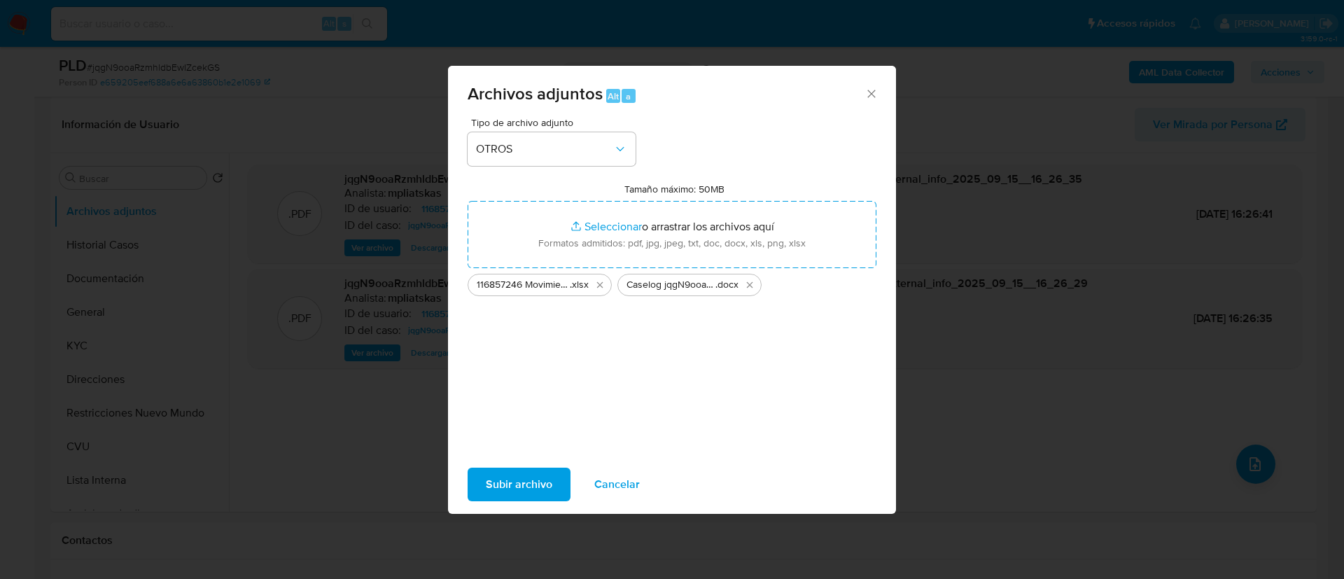
click at [526, 482] on span "Subir archivo" at bounding box center [519, 484] width 66 height 31
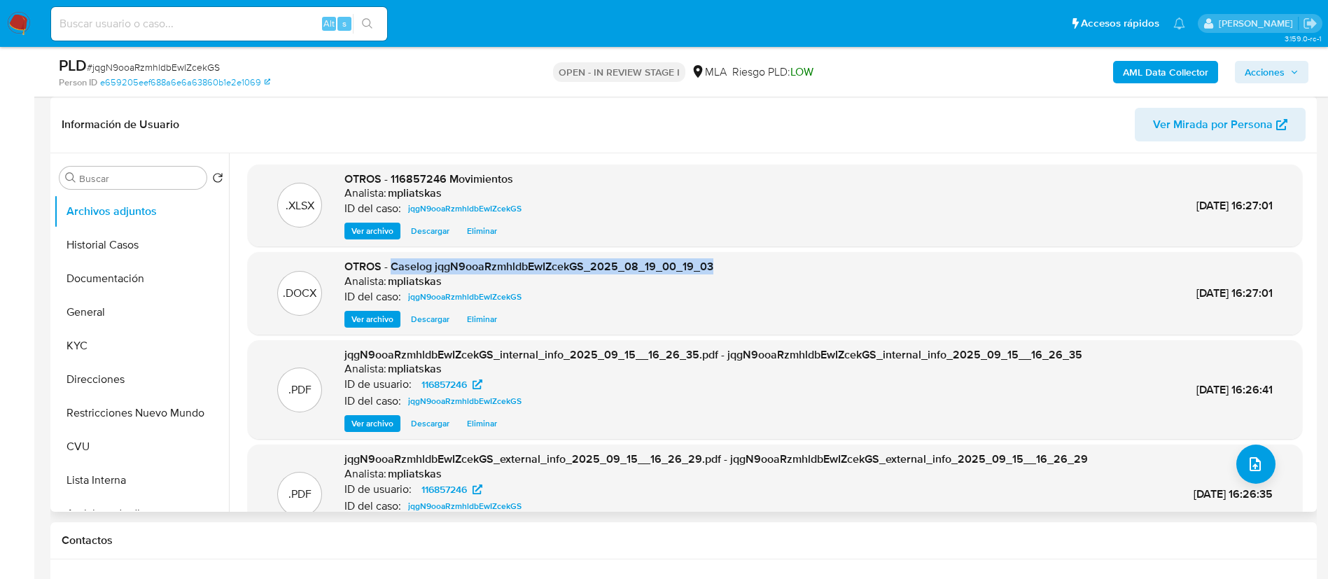
drag, startPoint x: 390, startPoint y: 263, endPoint x: 746, endPoint y: 265, distance: 355.5
click at [746, 265] on div ".DOCX OTROS - Caselog jqgN9ooaRzmhldbEwIZcekGS_2025_08_19_00_19_03 Analista: mp…" at bounding box center [775, 293] width 1040 height 69
copy span "Caselog jqgN9ooaRzmhldbEwIZcekGS_2025_08_19_00_19_03"
click at [1258, 75] on span "Acciones" at bounding box center [1264, 72] width 40 height 22
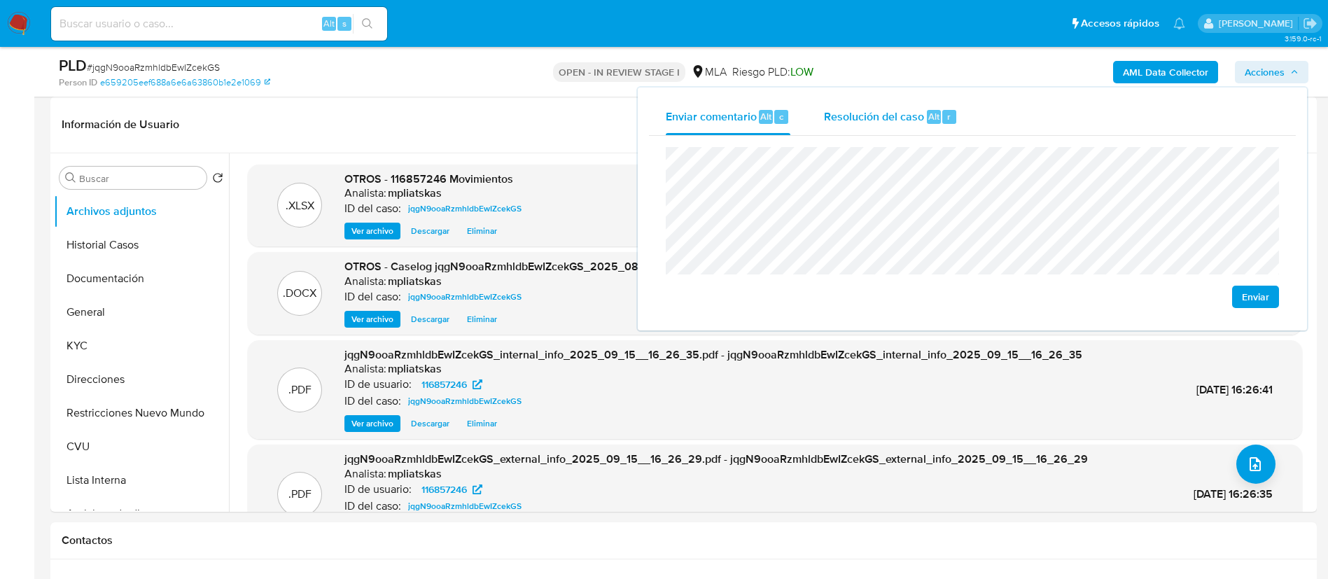
click at [920, 109] on span "Resolución del caso" at bounding box center [874, 116] width 100 height 16
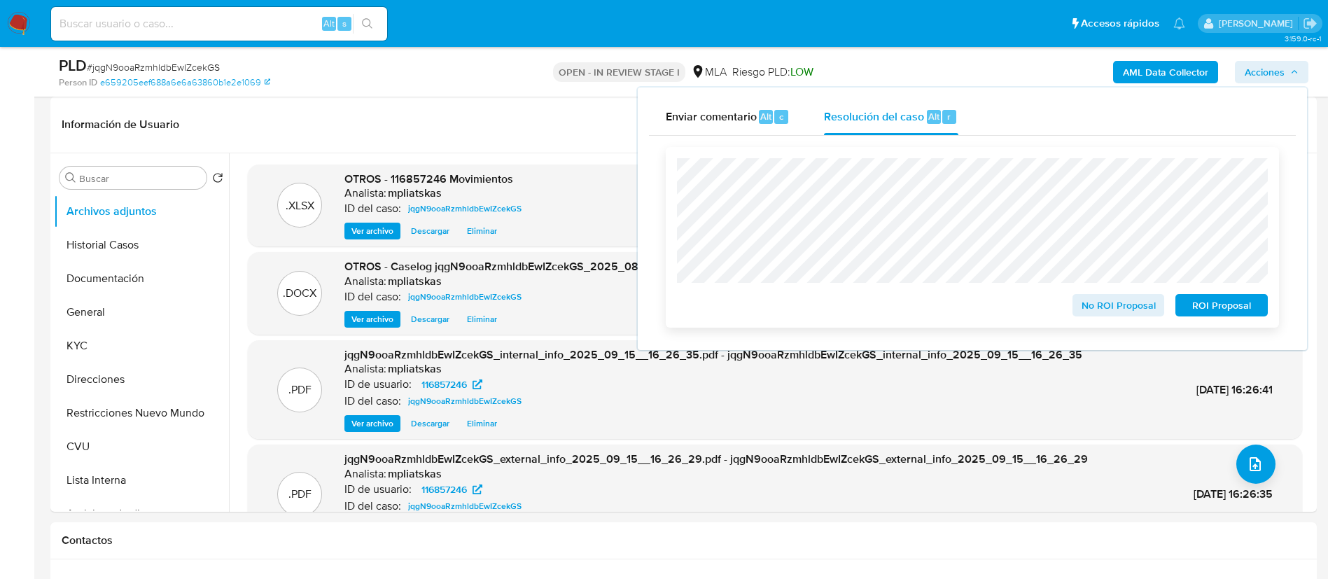
click at [1078, 298] on button "No ROI Proposal" at bounding box center [1118, 305] width 92 height 22
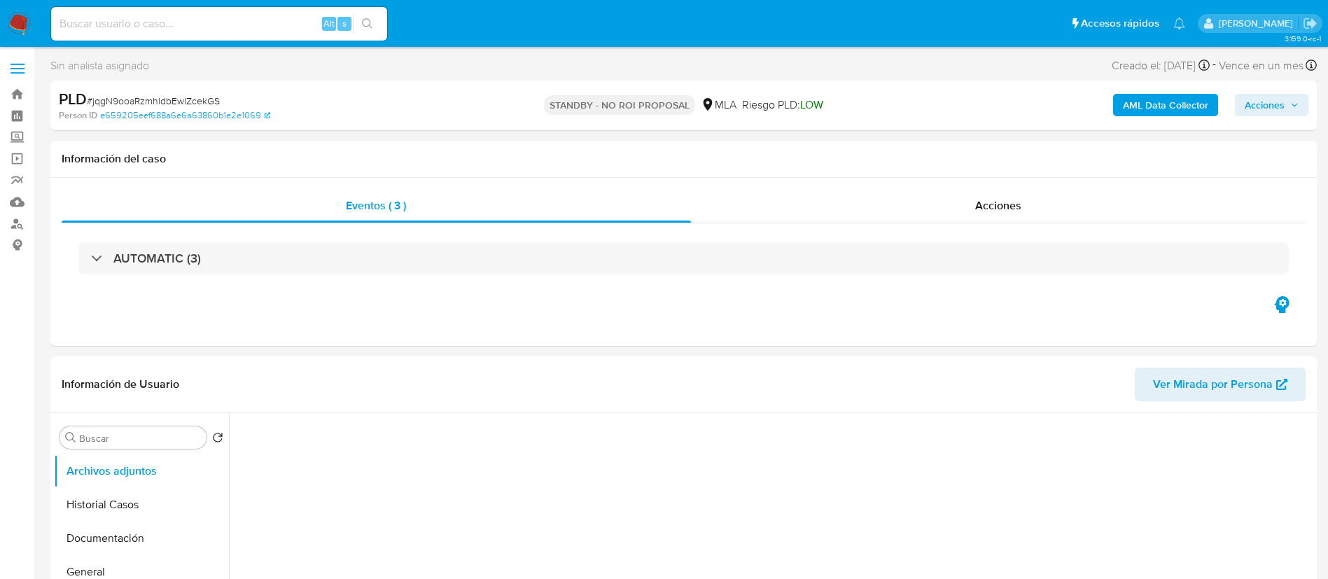
click at [299, 29] on input at bounding box center [219, 24] width 336 height 18
select select "10"
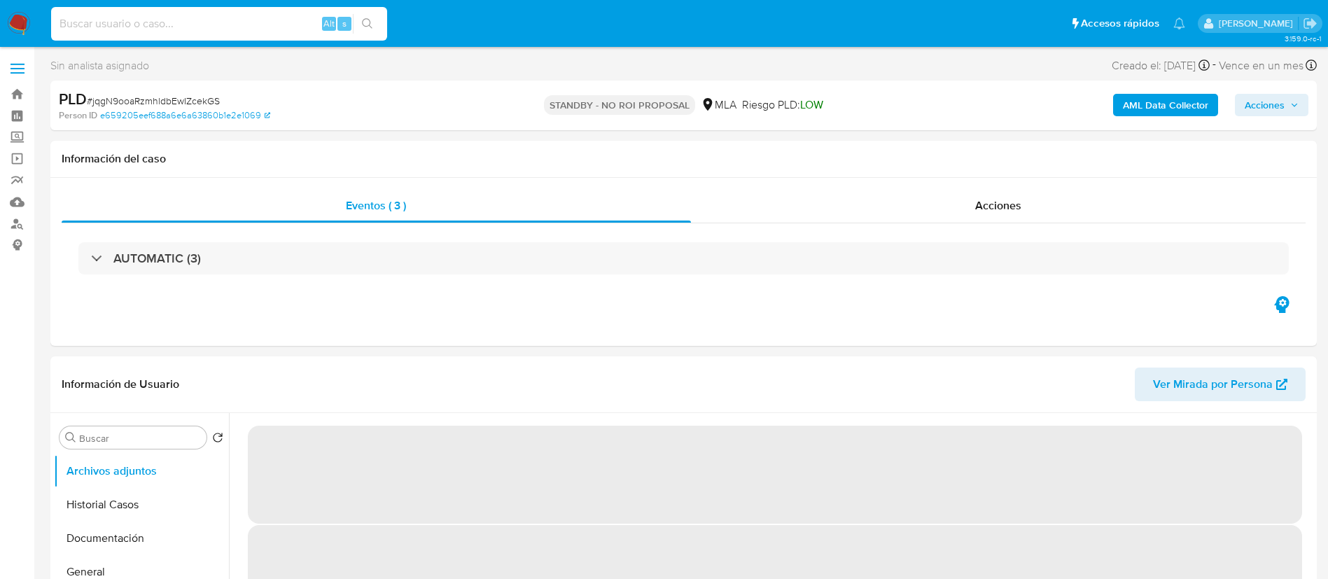
paste input "4NJimSBL3BeGnUoNoua0Bjxt"
type input "4NJimSBL3BeGnUoNoua0Bjxt"
click at [363, 26] on icon "search-icon" at bounding box center [367, 23] width 11 height 11
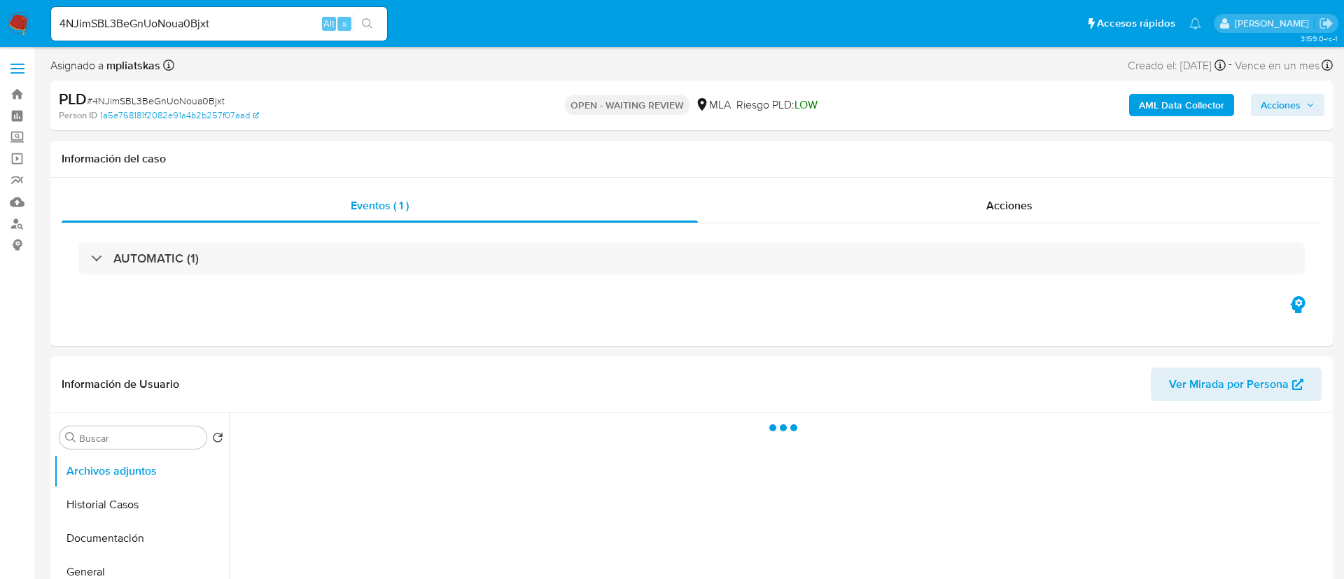
select select "10"
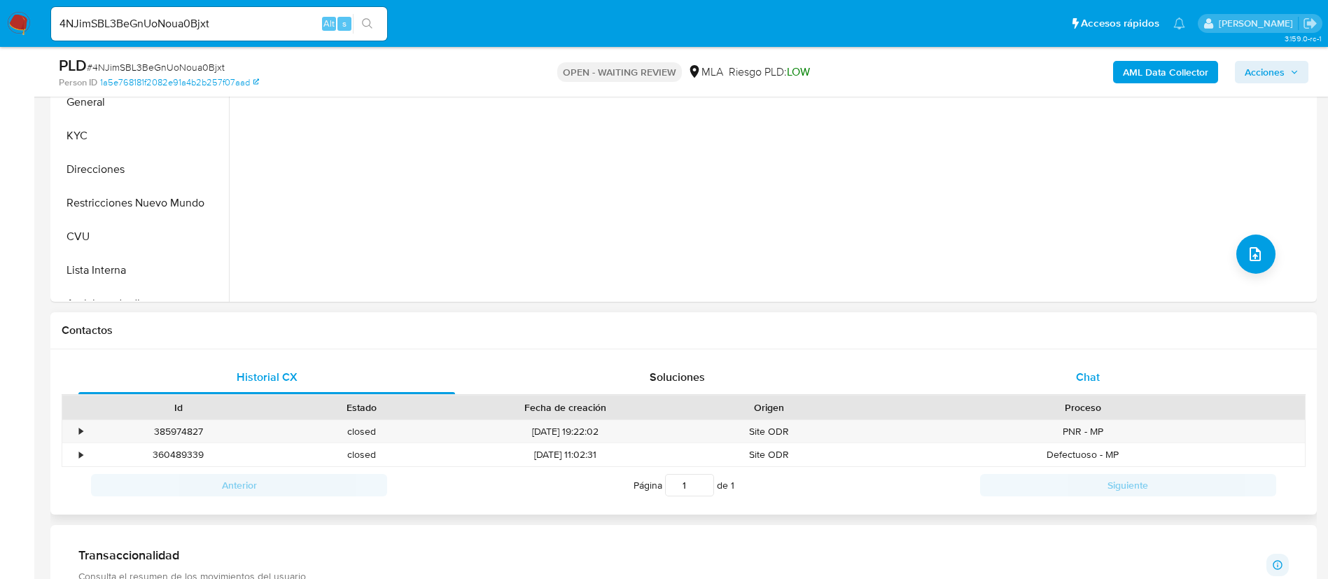
click at [1057, 386] on div "Chat" at bounding box center [1087, 377] width 376 height 34
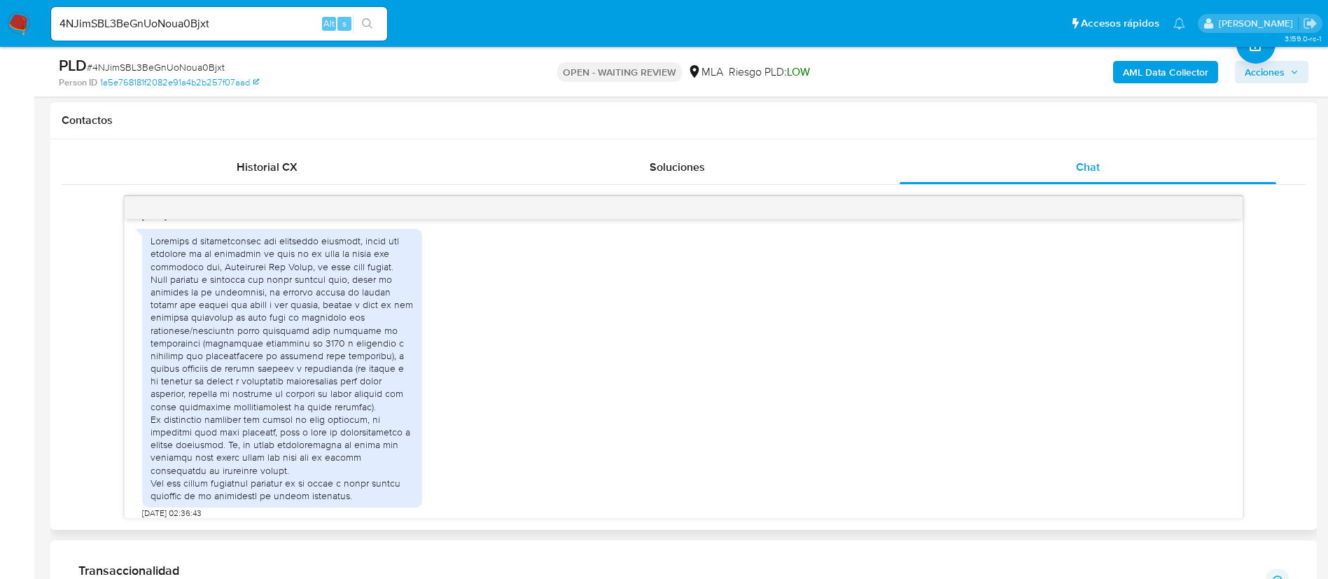
scroll to position [1472, 0]
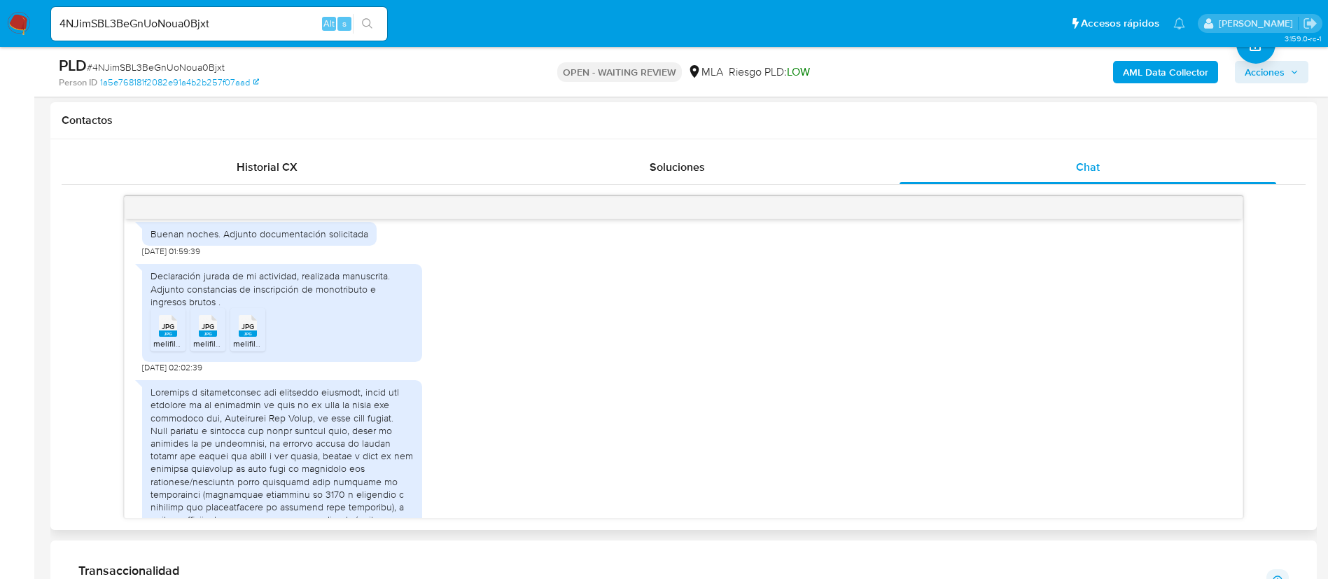
click at [167, 337] on rect at bounding box center [168, 333] width 18 height 6
click at [217, 349] on span "melifile329689332365211066.jpg" at bounding box center [255, 343] width 125 height 12
click at [241, 349] on span "melifile555363510083001942.jpg" at bounding box center [295, 343] width 125 height 12
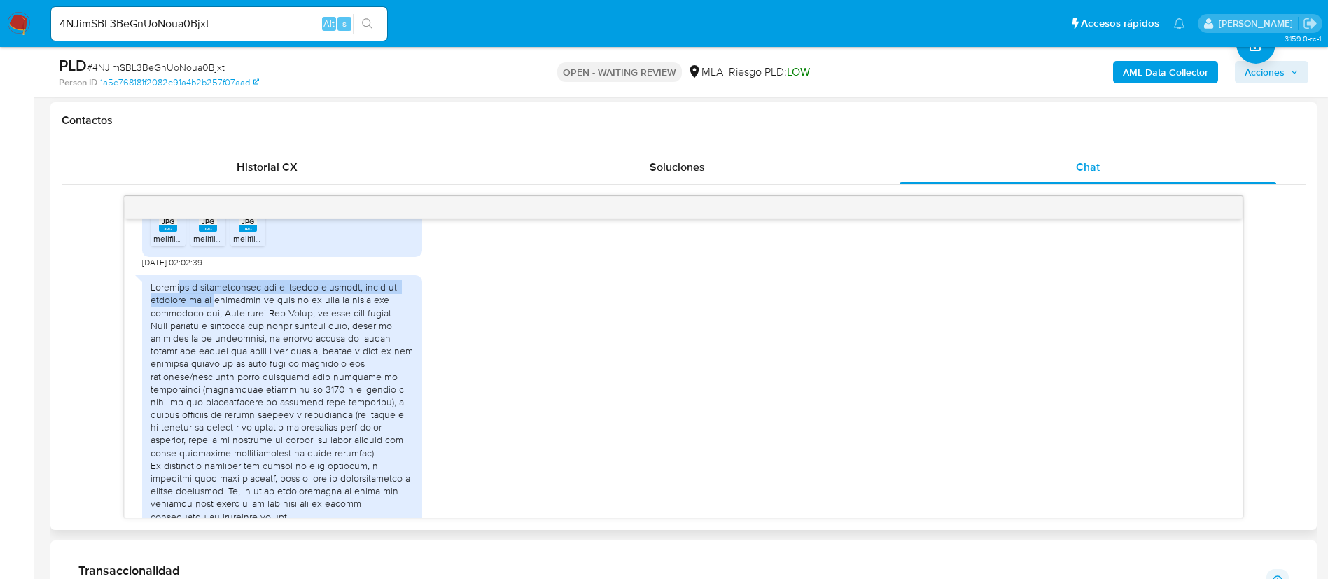
scroll to position [1682, 0]
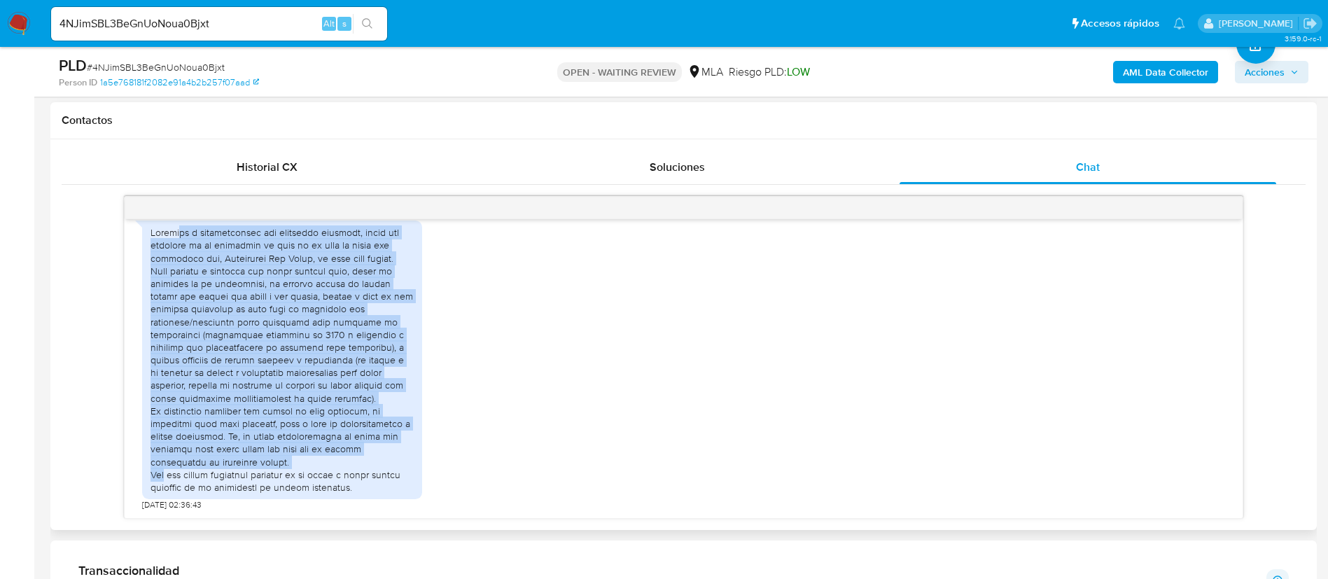
drag, startPoint x: 146, startPoint y: 339, endPoint x: 283, endPoint y: 457, distance: 181.1
click at [283, 457] on div at bounding box center [282, 359] width 280 height 279
copy div "Respecto a documentacion que respalden ingresos, envio los emitidos de la activ…"
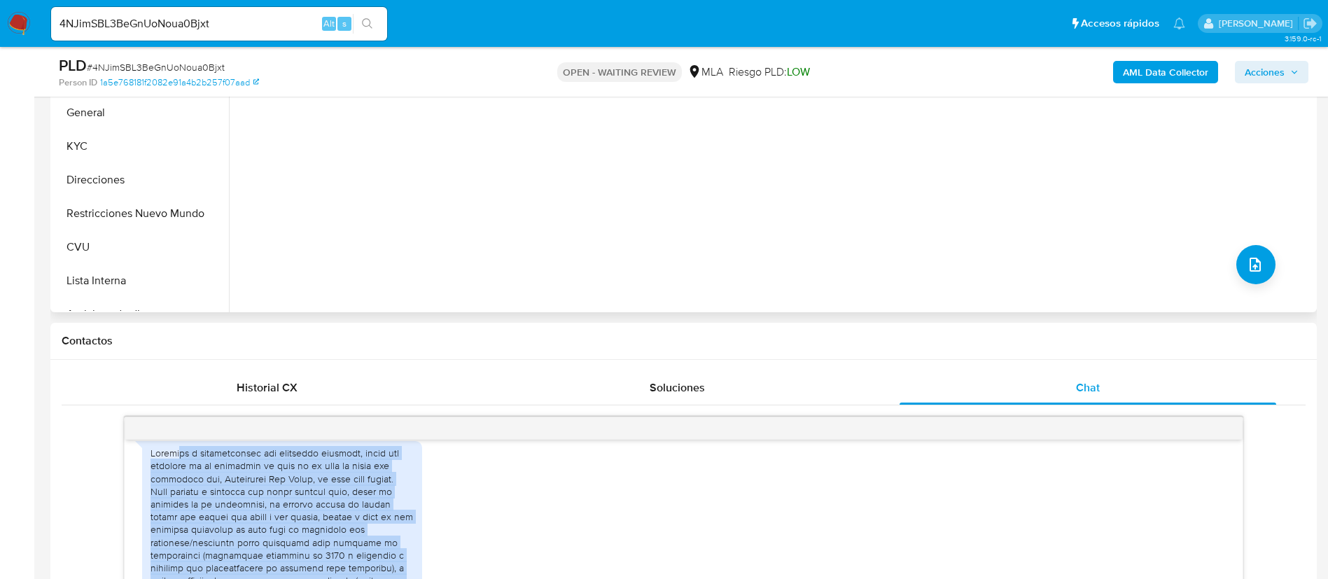
scroll to position [210, 0]
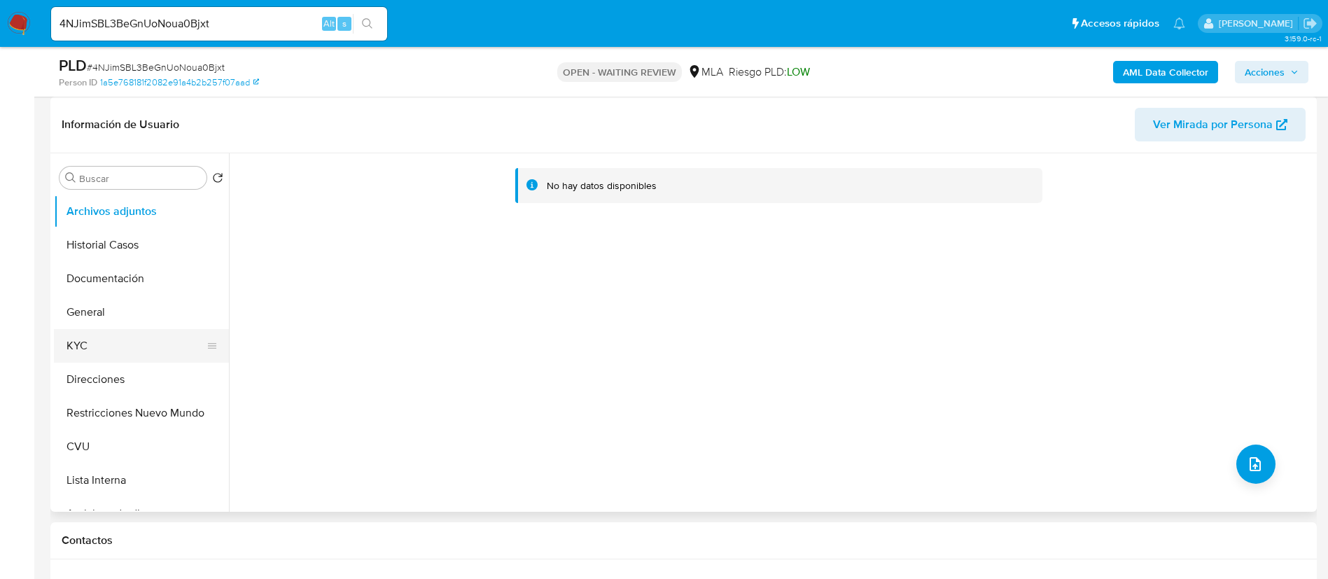
click at [113, 358] on button "KYC" at bounding box center [136, 346] width 164 height 34
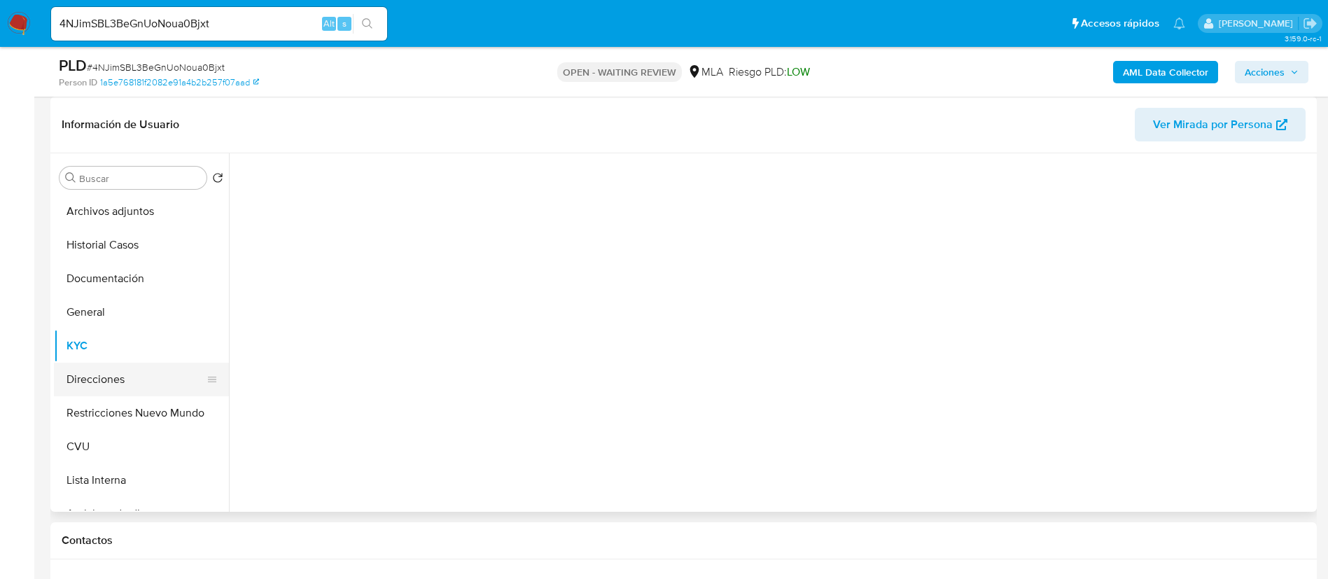
click at [111, 374] on button "Direcciones" at bounding box center [136, 379] width 164 height 34
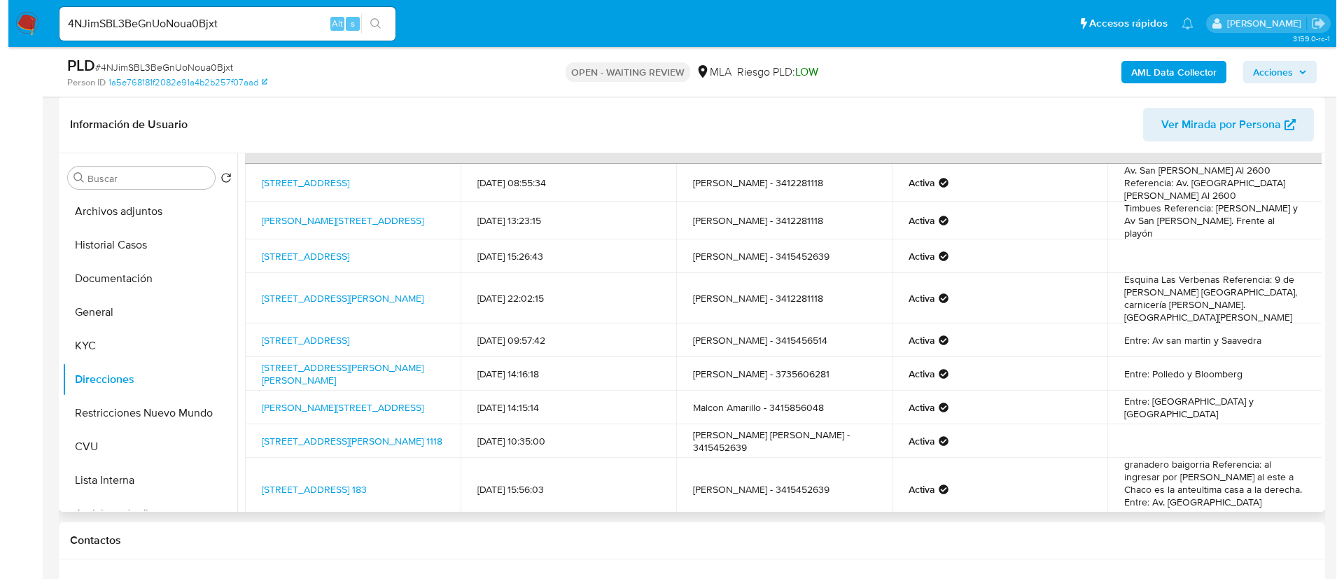
scroll to position [1, 0]
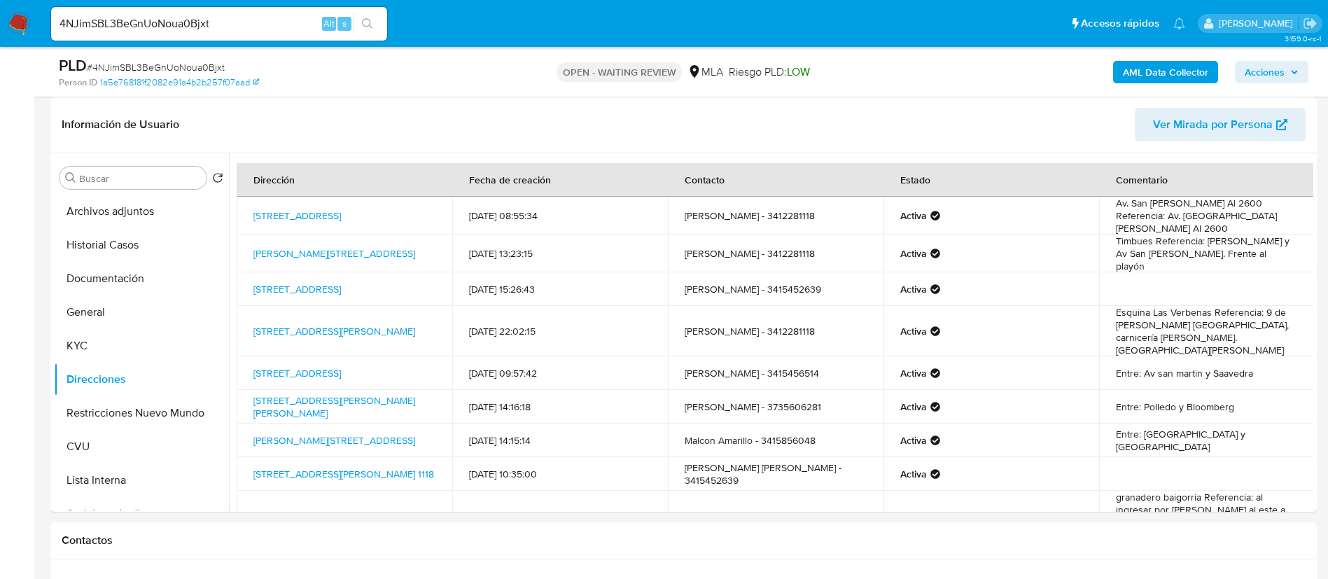
click at [1181, 73] on b "AML Data Collector" at bounding box center [1164, 72] width 85 height 22
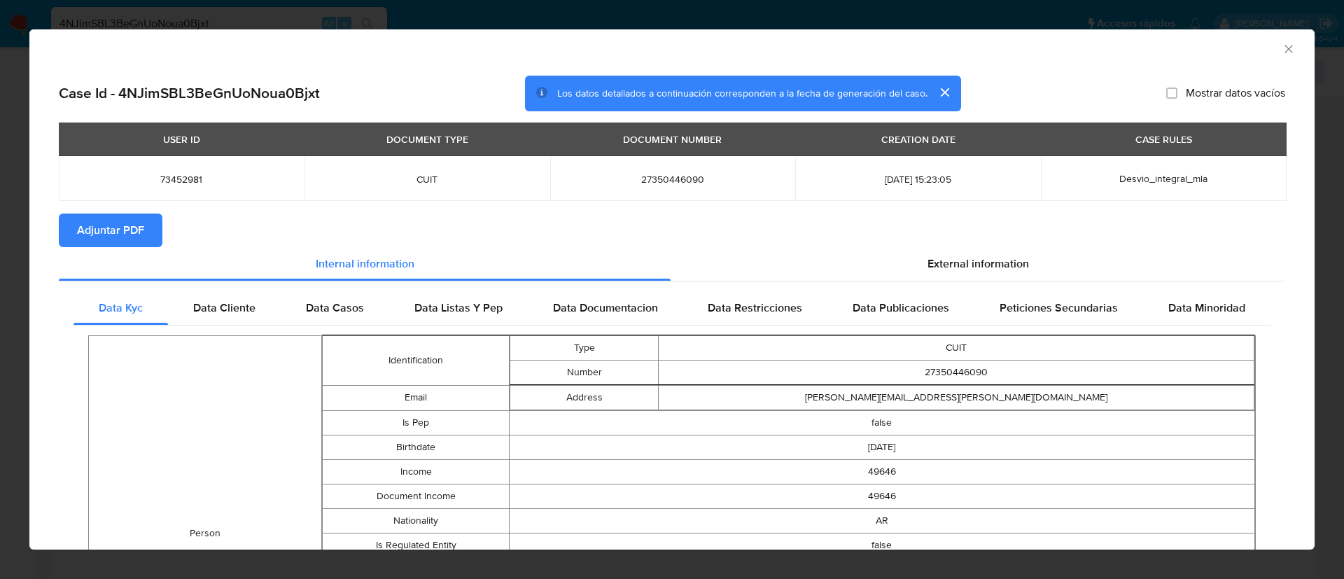
drag, startPoint x: 123, startPoint y: 223, endPoint x: 162, endPoint y: 195, distance: 47.2
click at [123, 223] on span "Adjuntar PDF" at bounding box center [110, 230] width 67 height 31
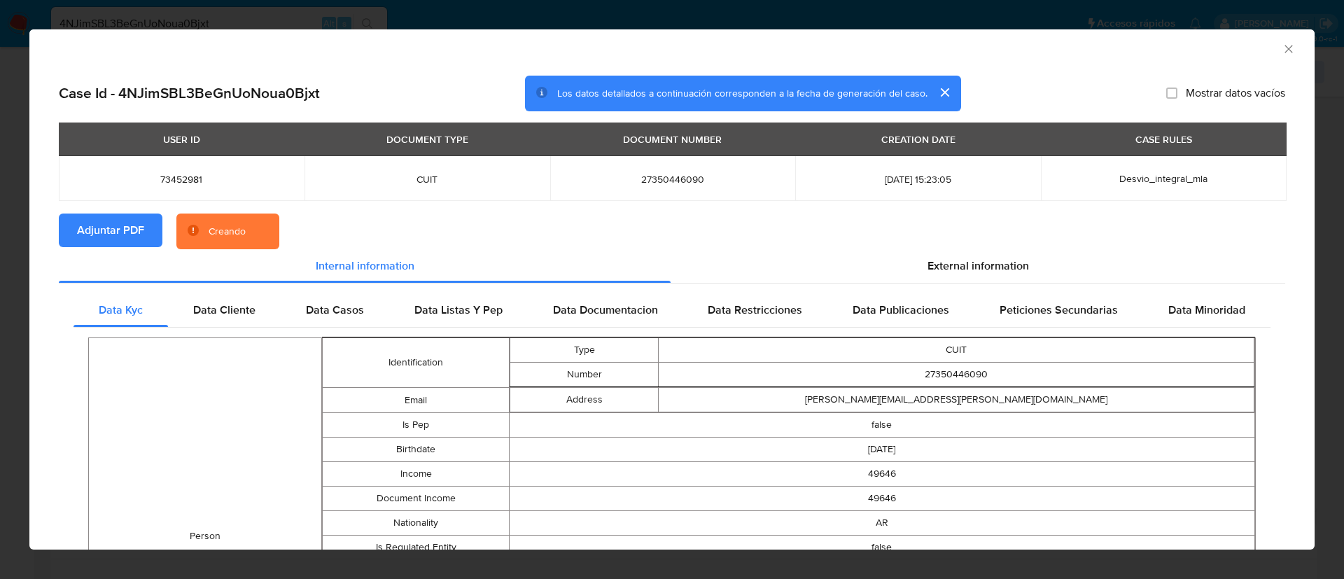
click at [177, 179] on span "73452981" at bounding box center [182, 179] width 212 height 13
copy span "73452981"
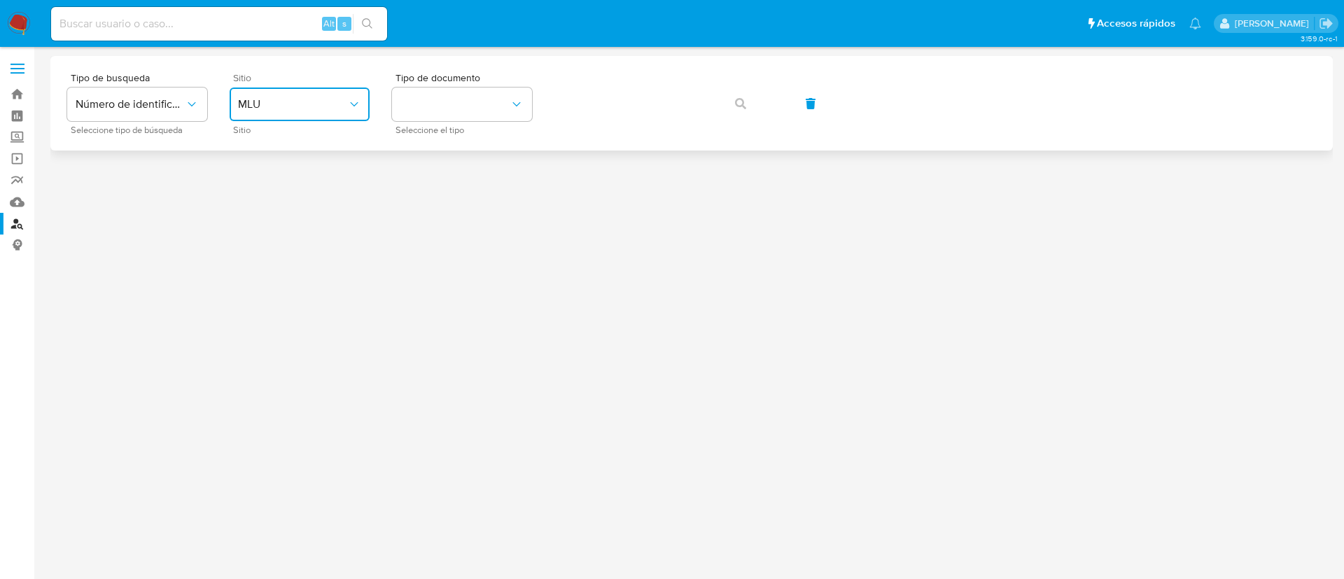
click at [309, 108] on span "MLU" at bounding box center [292, 104] width 109 height 14
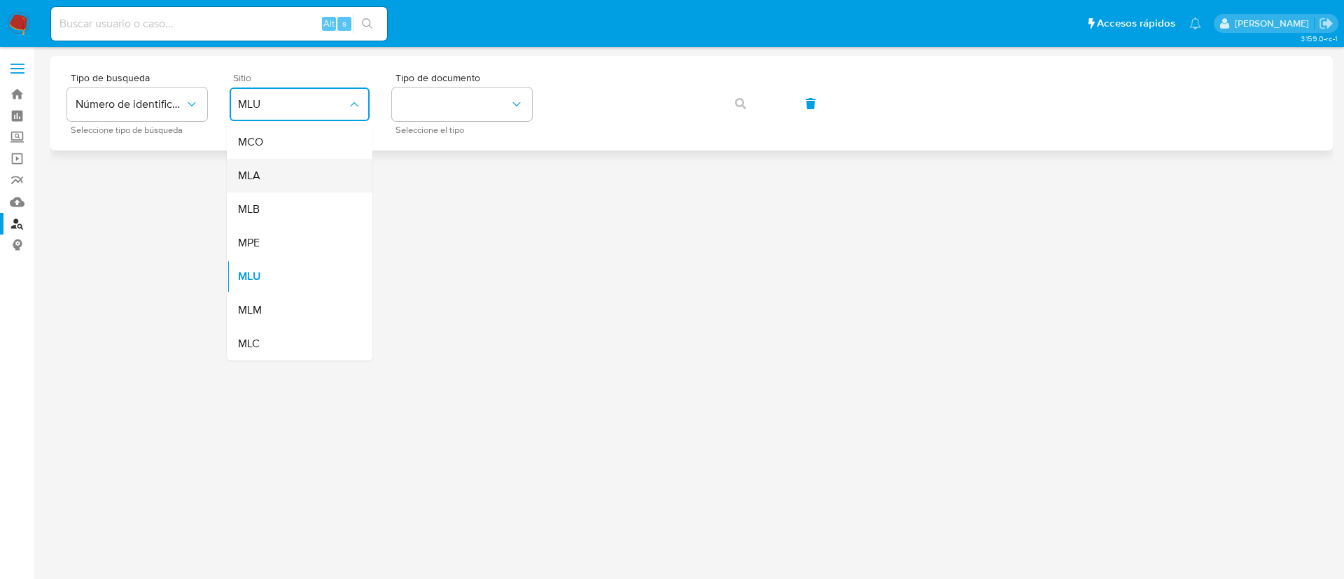
click at [291, 186] on div "MLA" at bounding box center [295, 176] width 115 height 34
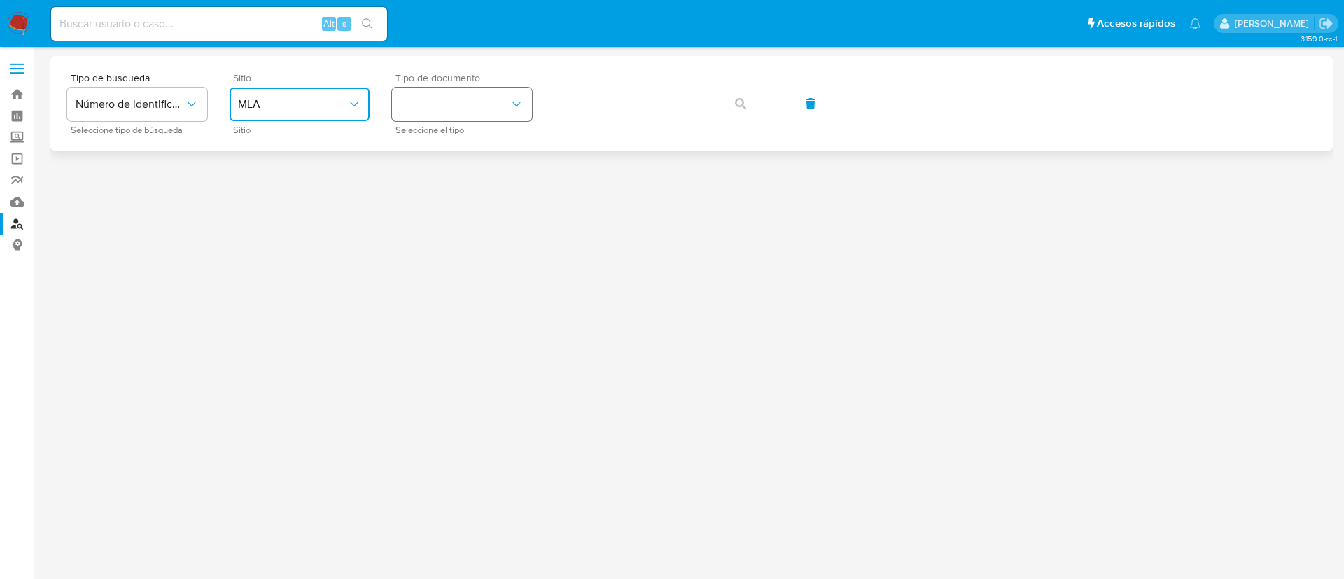
click at [472, 102] on button "identificationType" at bounding box center [462, 104] width 140 height 34
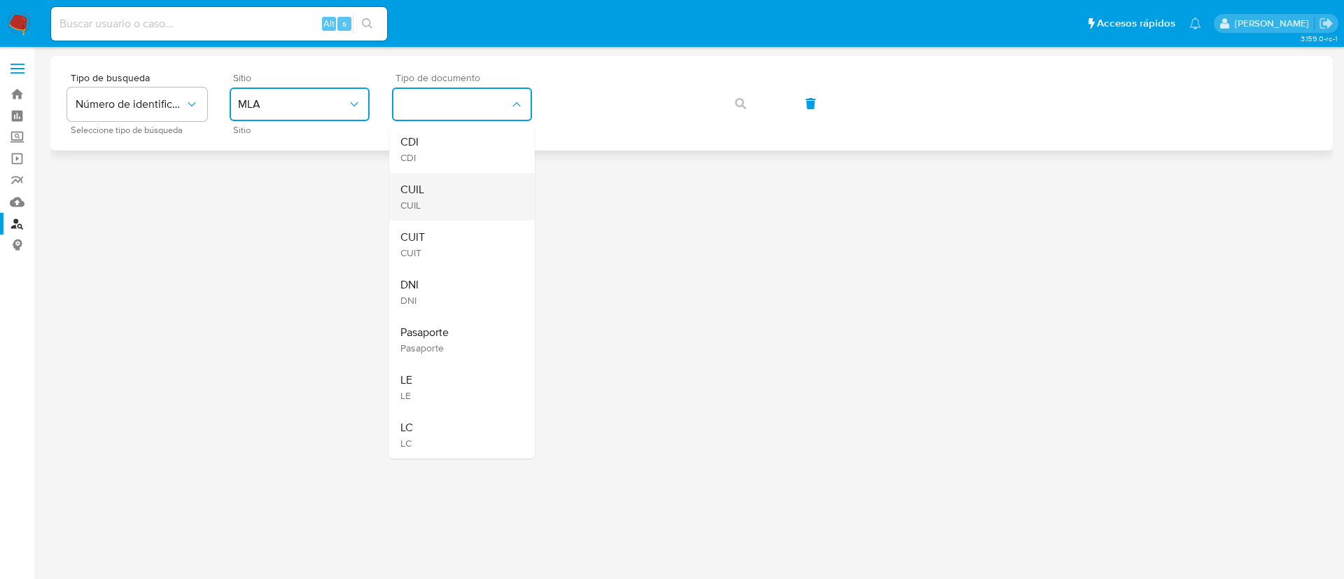
click at [436, 217] on div "CUIL CUIL" at bounding box center [457, 197] width 115 height 48
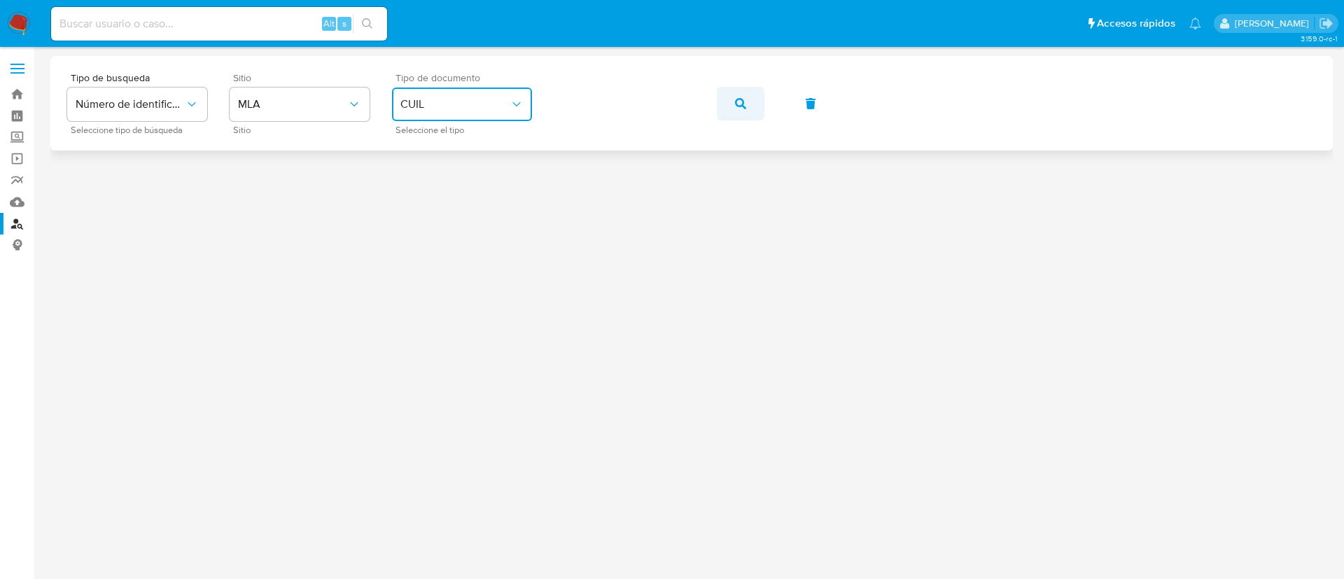
click at [745, 98] on icon "button" at bounding box center [740, 103] width 11 height 11
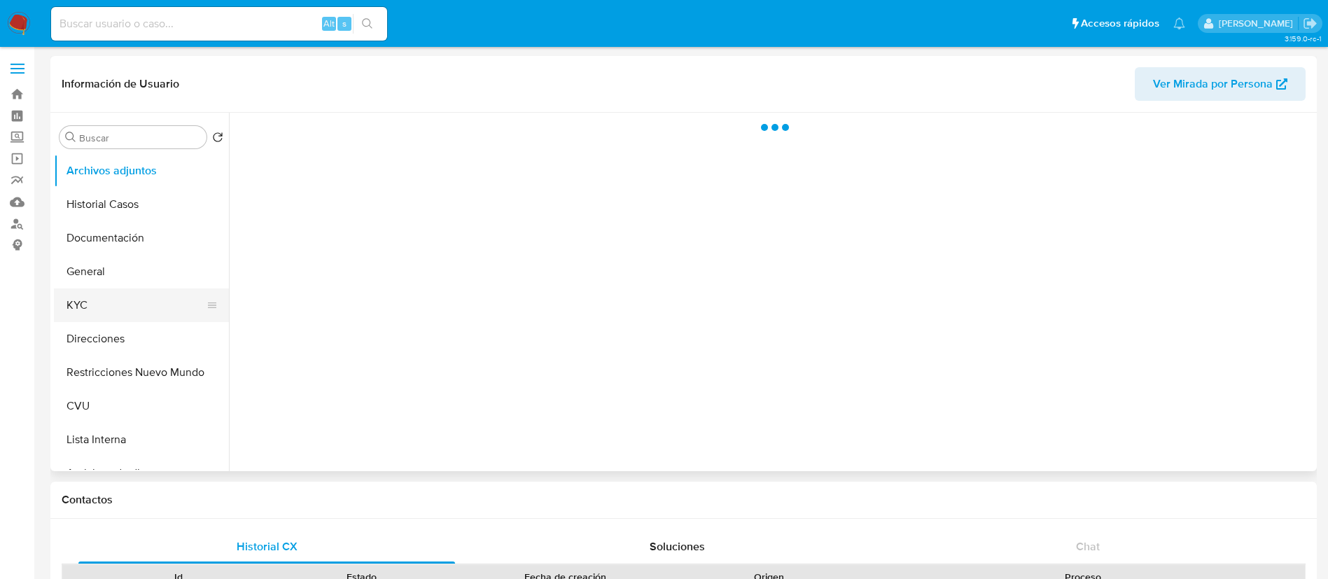
select select "10"
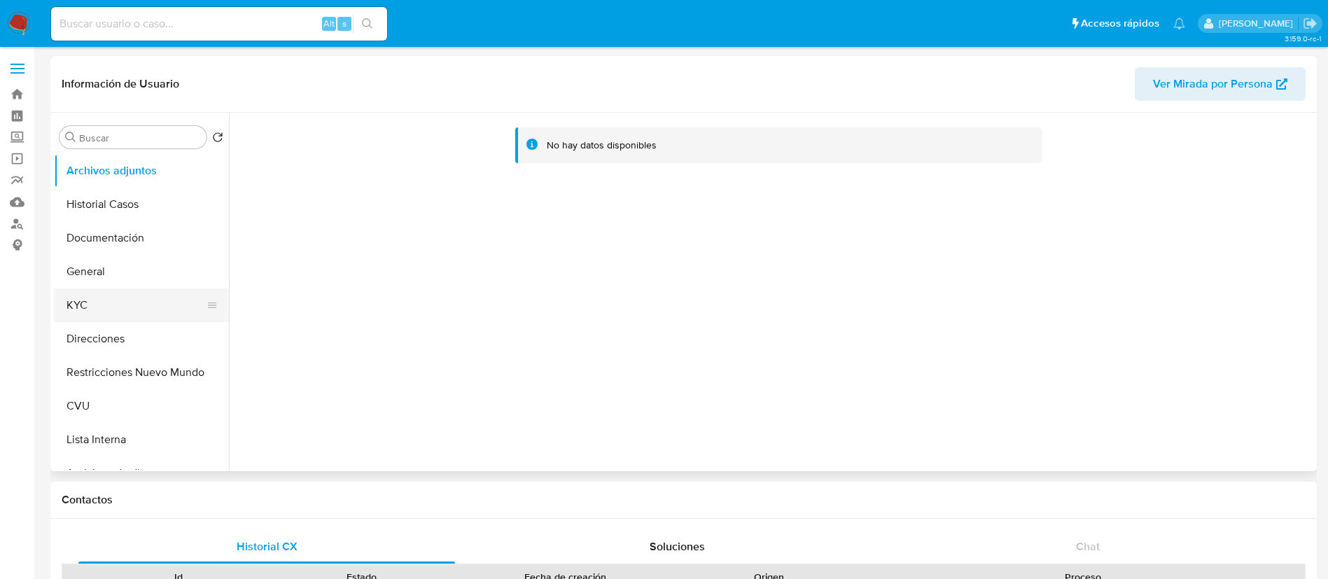
click at [106, 311] on button "KYC" at bounding box center [136, 305] width 164 height 34
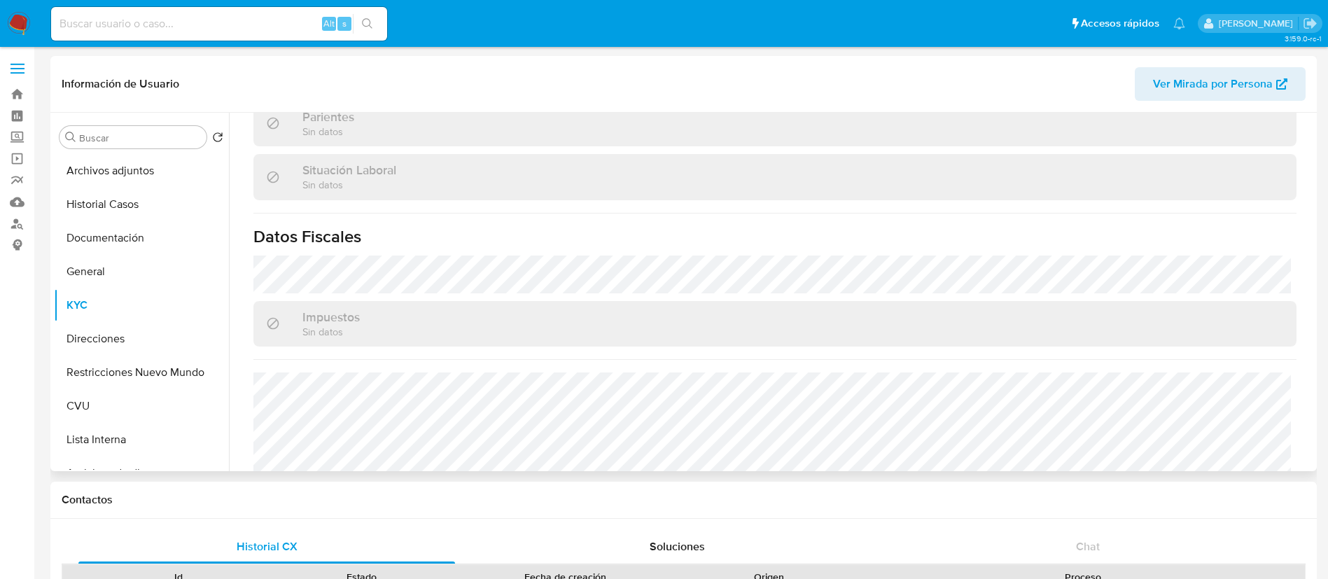
scroll to position [736, 0]
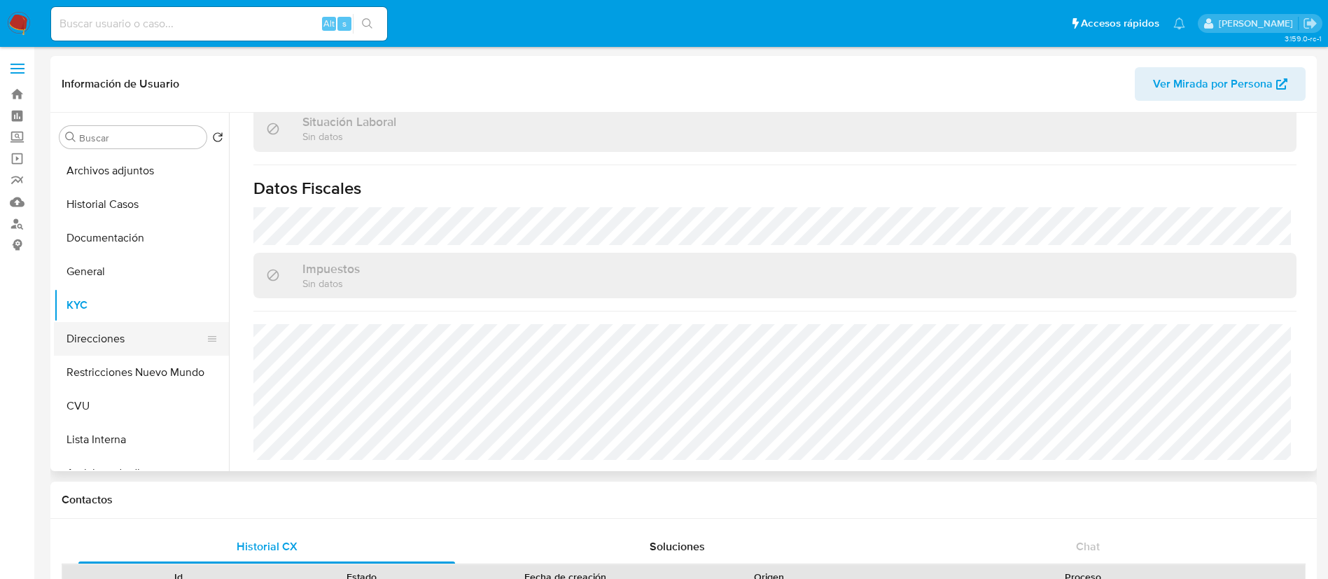
click at [92, 335] on button "Direcciones" at bounding box center [136, 339] width 164 height 34
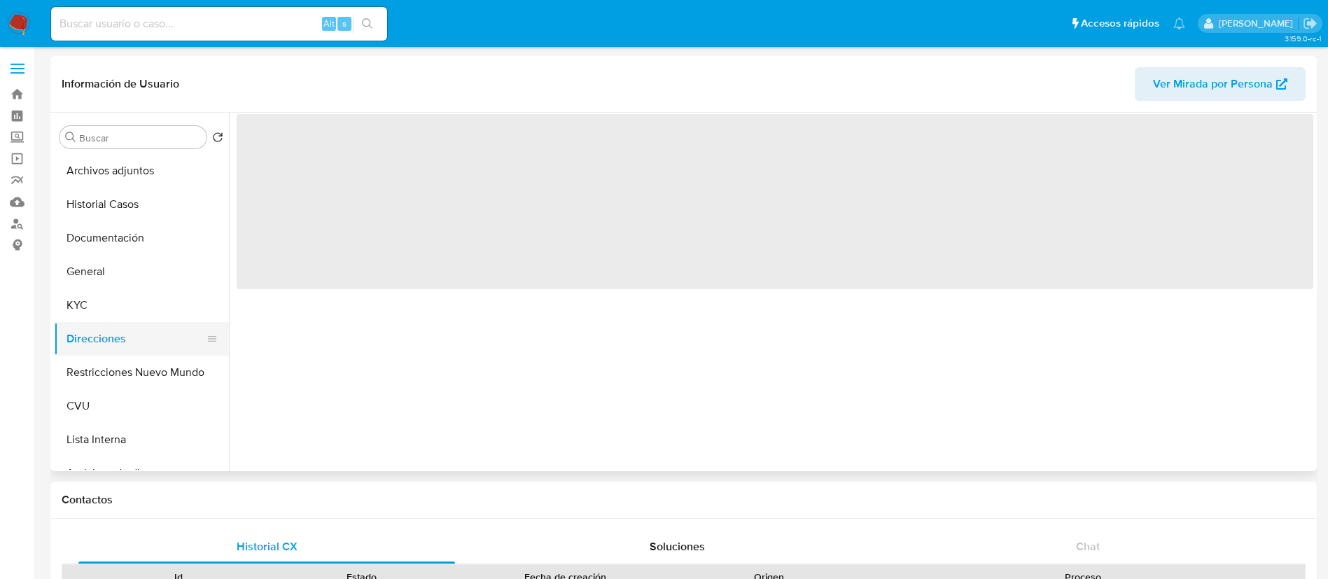
scroll to position [0, 0]
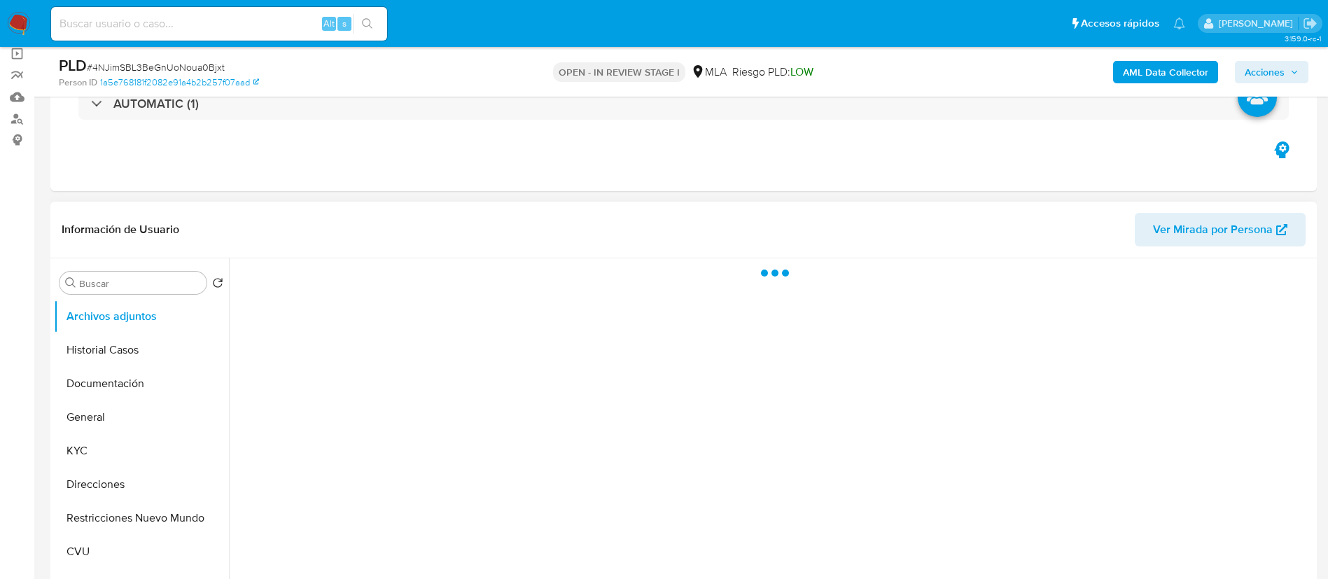
select select "10"
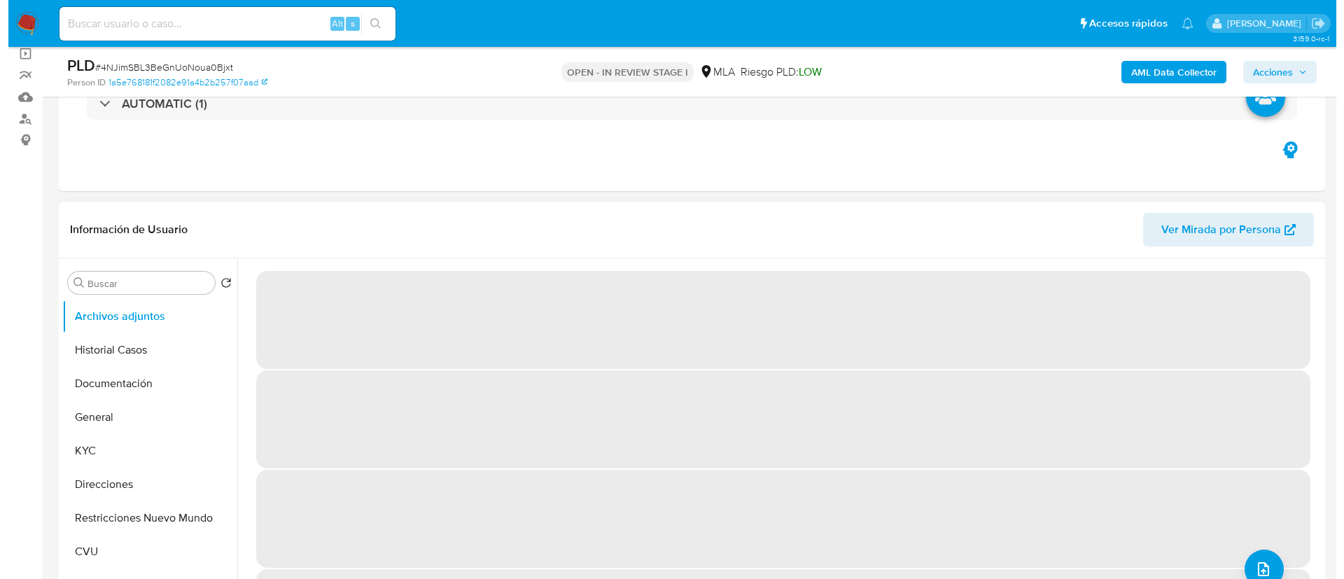
scroll to position [210, 0]
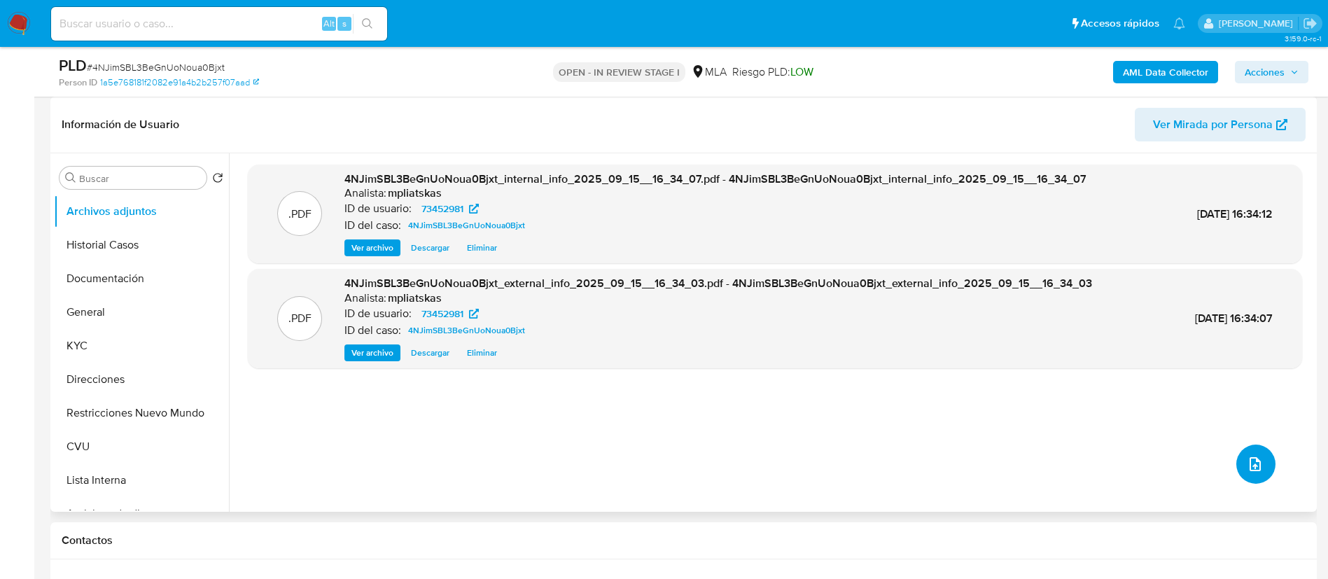
click at [1248, 457] on icon "upload-file" at bounding box center [1254, 464] width 17 height 17
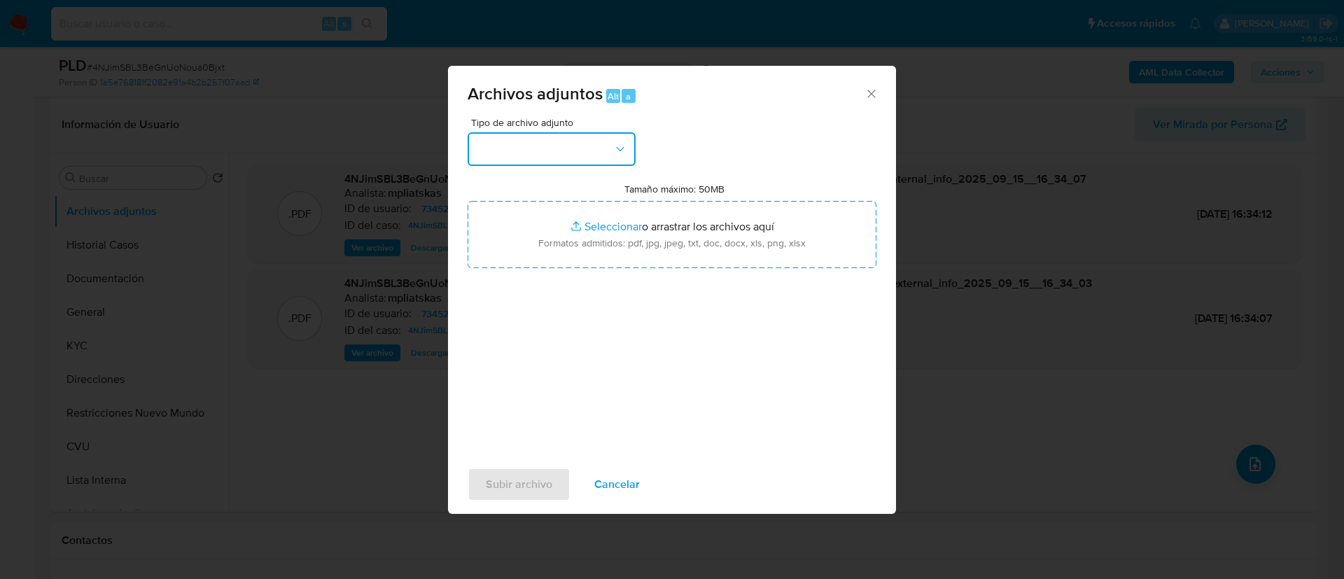
click at [595, 153] on button "button" at bounding box center [551, 149] width 168 height 34
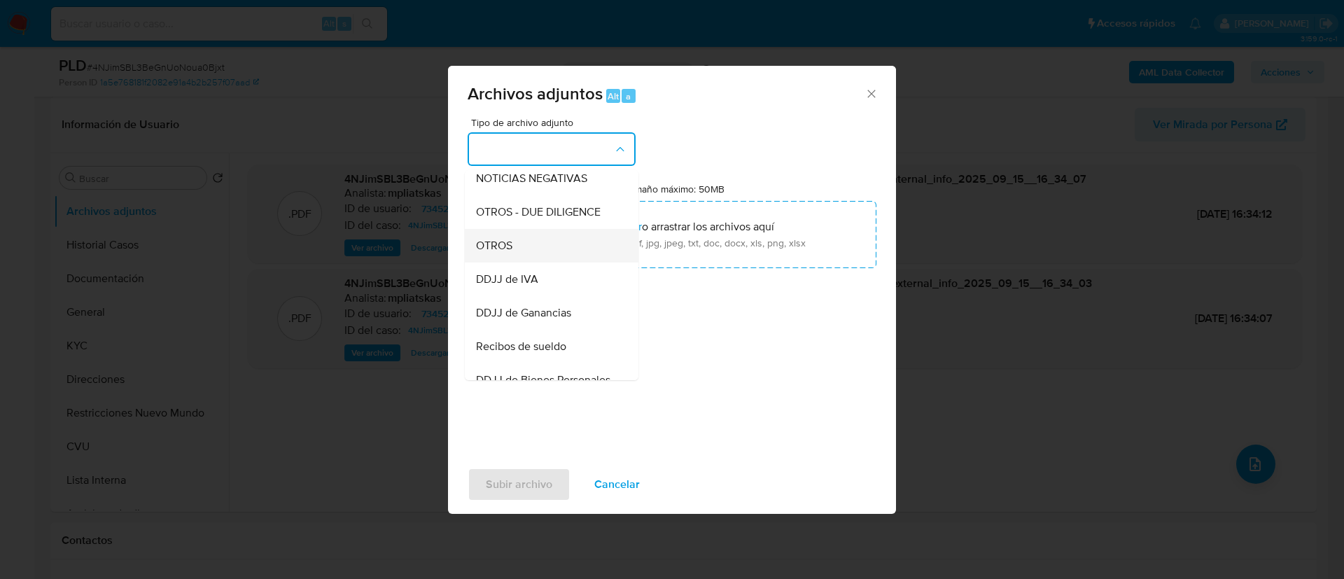
click at [561, 262] on div "OTROS" at bounding box center [547, 246] width 143 height 34
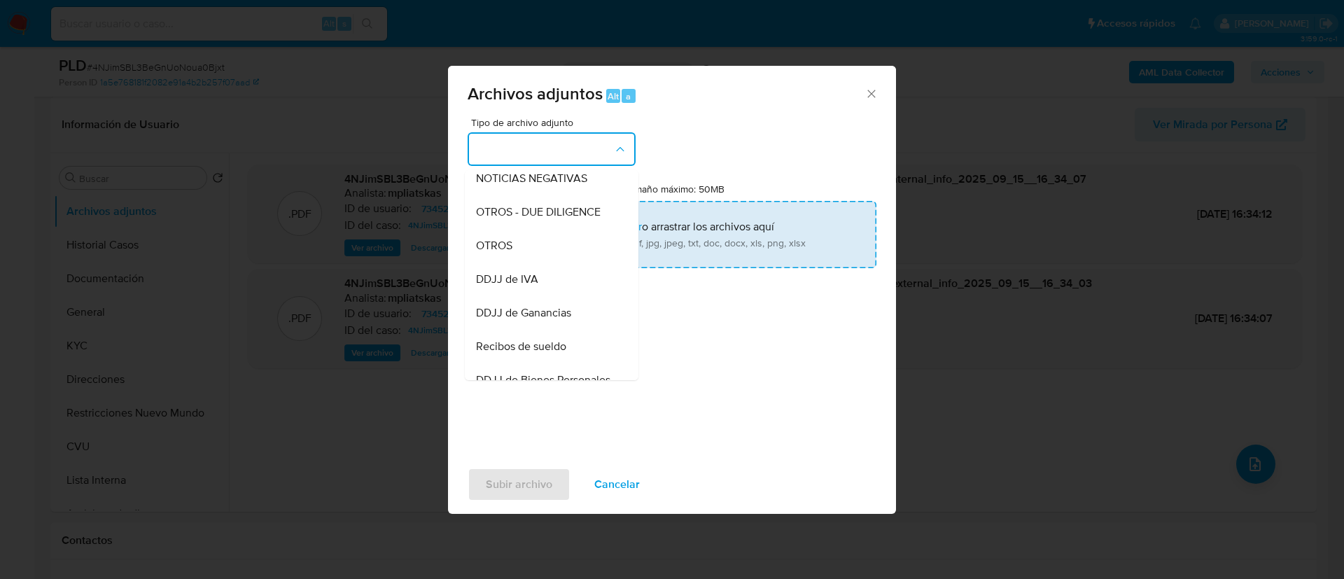
click at [560, 263] on input "Tamaño máximo: 50MB Seleccionar archivos" at bounding box center [671, 234] width 409 height 67
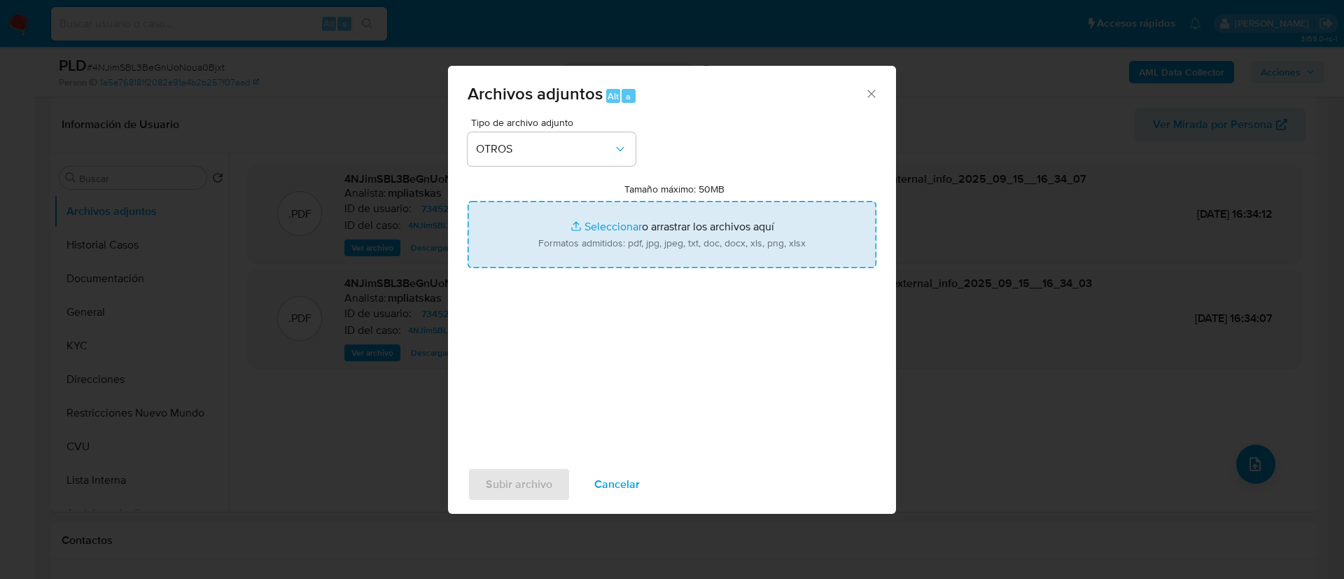
type input "C:\fakepath\73452981 Movimientos.xlsx"
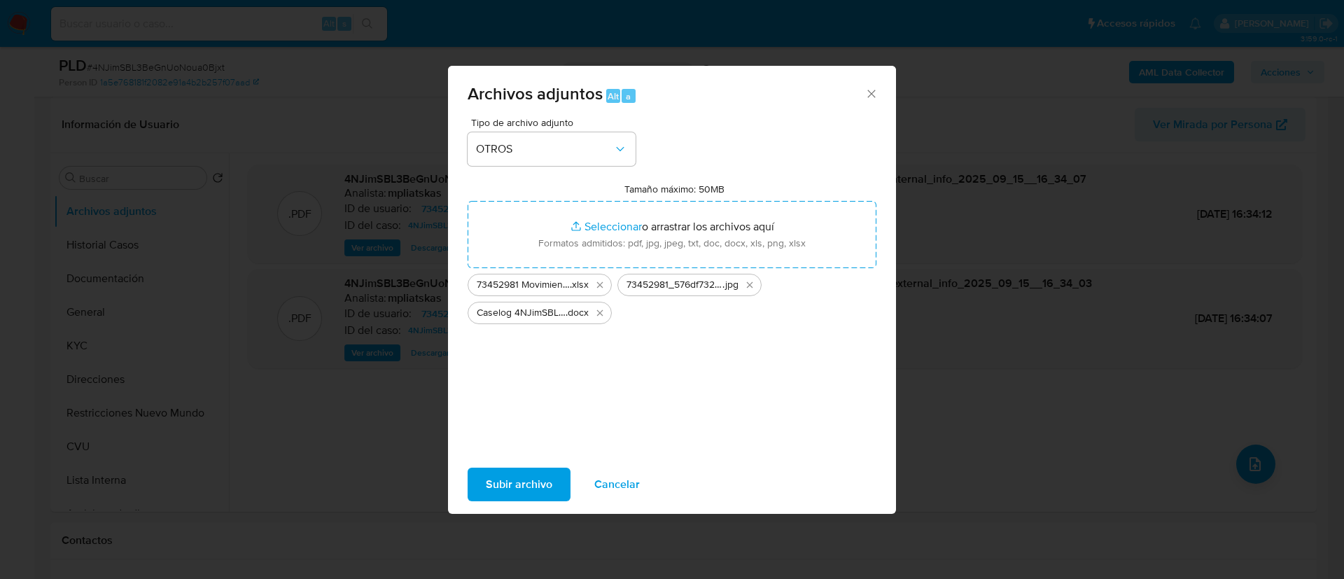
click at [513, 487] on span "Subir archivo" at bounding box center [519, 484] width 66 height 31
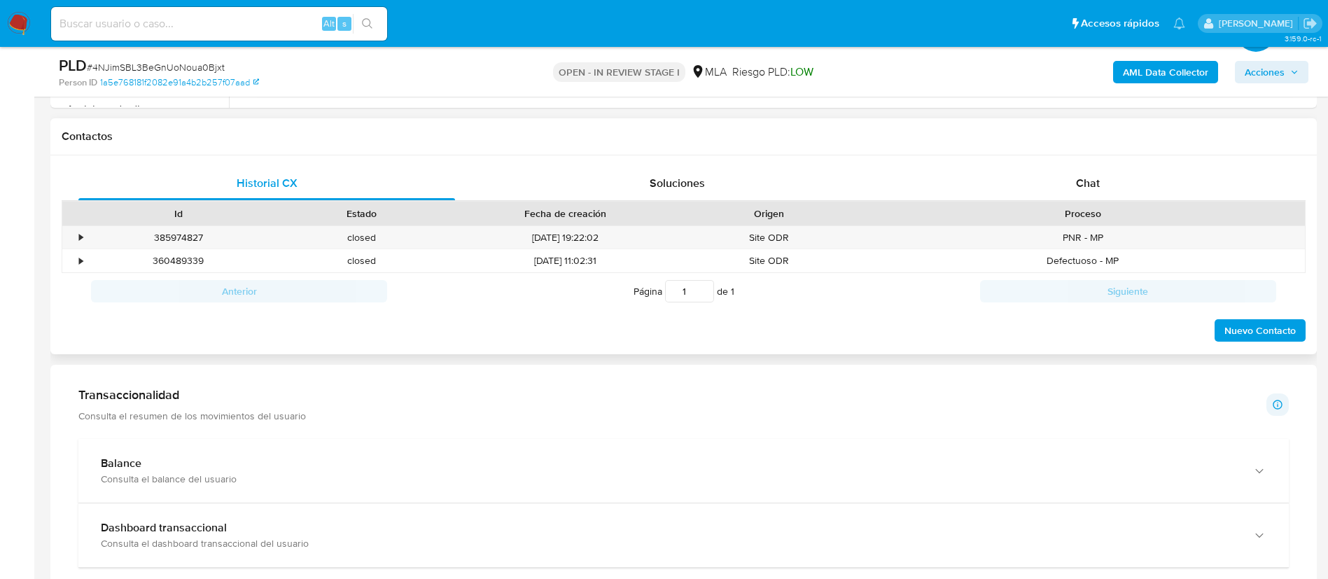
scroll to position [630, 0]
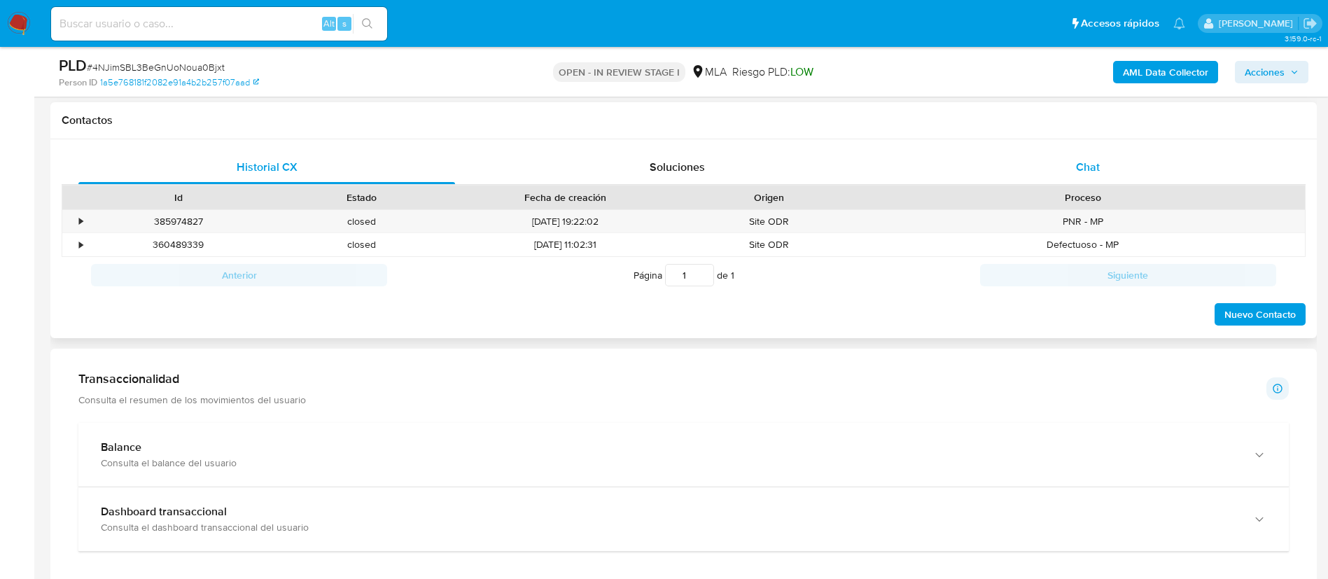
click at [1040, 178] on div "Chat" at bounding box center [1087, 167] width 376 height 34
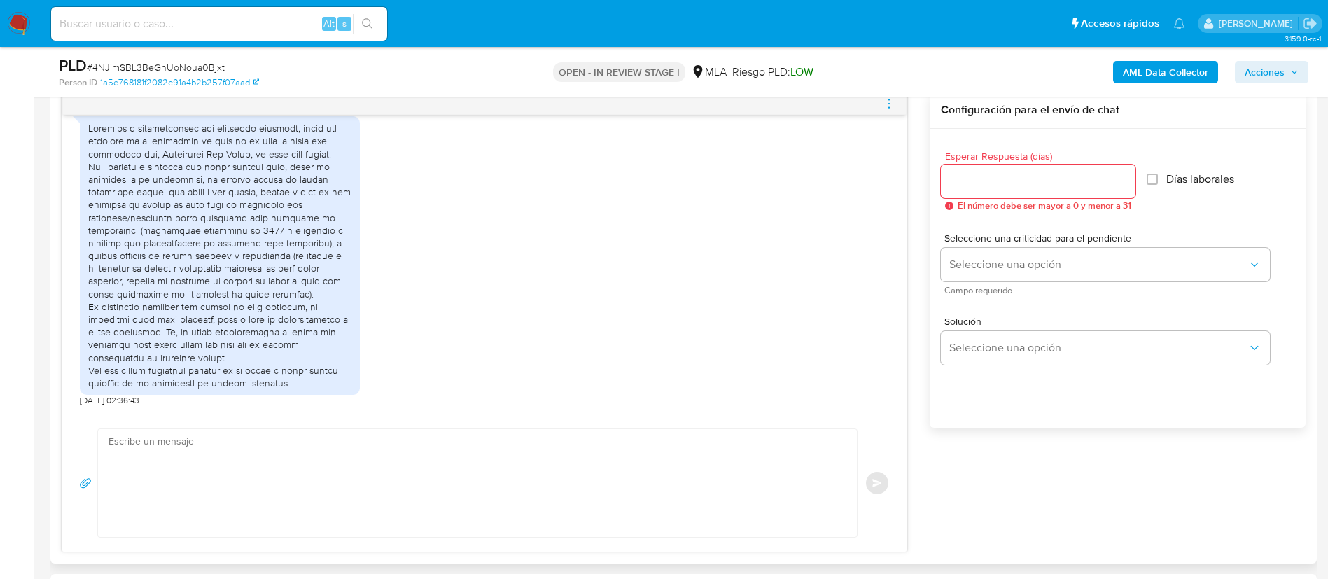
scroll to position [735, 0]
click at [502, 502] on textarea at bounding box center [473, 482] width 731 height 108
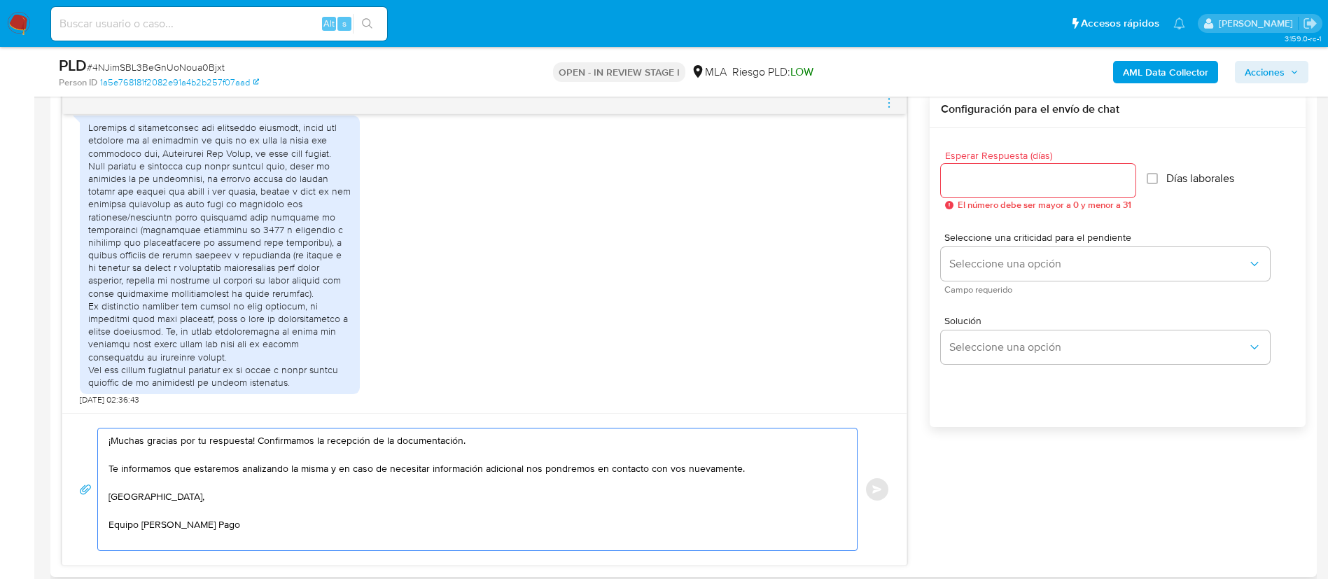
type textarea "¡Muchas gracias por tu respuesta! Confirmamos la recepción de la documentación.…"
click at [1062, 188] on input "Esperar Respuesta (días)" at bounding box center [1038, 180] width 195 height 18
type input "9"
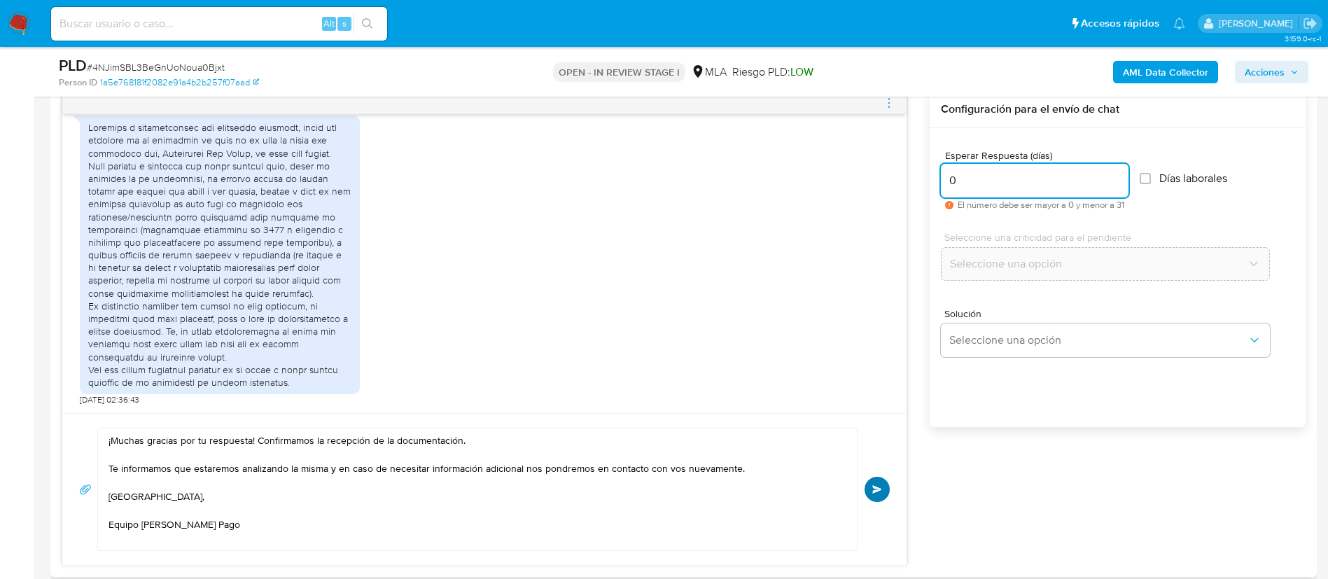
type input "0"
click at [884, 481] on button "Enviar" at bounding box center [876, 489] width 25 height 25
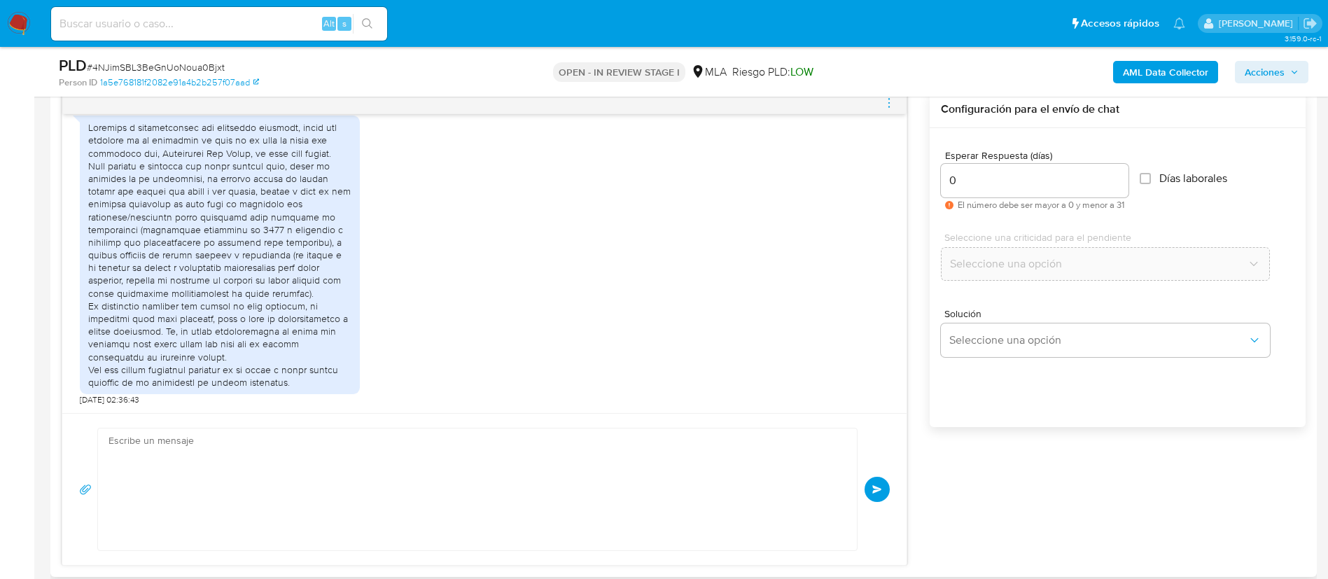
click at [887, 103] on icon "menu-action" at bounding box center [888, 103] width 13 height 13
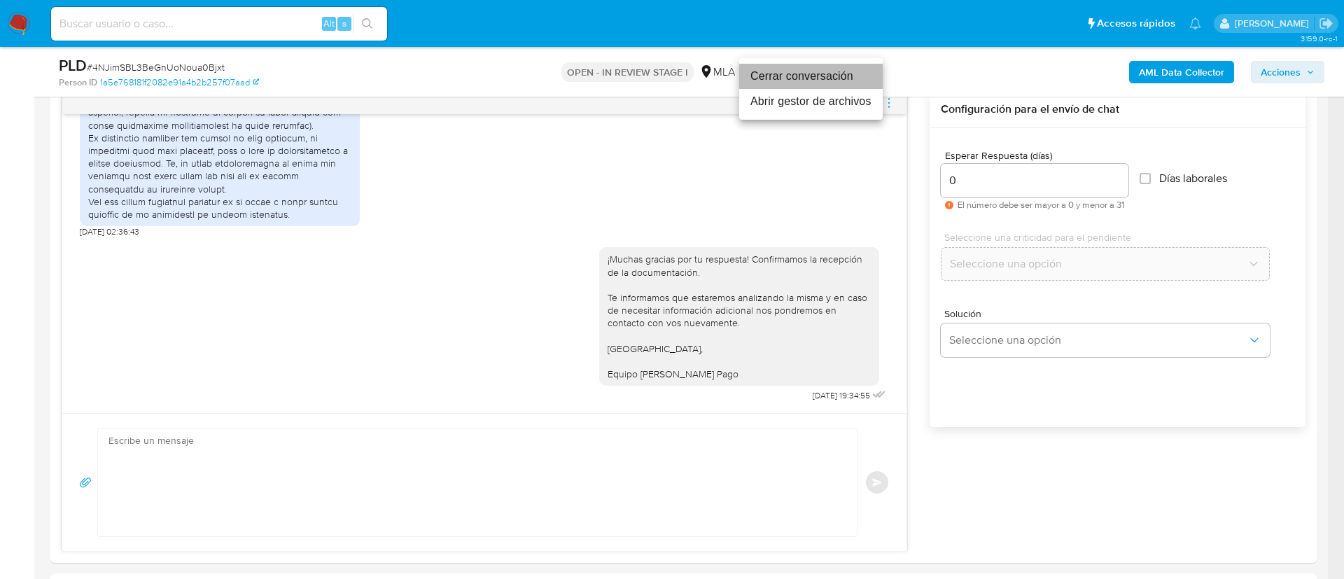
click at [789, 82] on li "Cerrar conversación" at bounding box center [810, 76] width 143 height 25
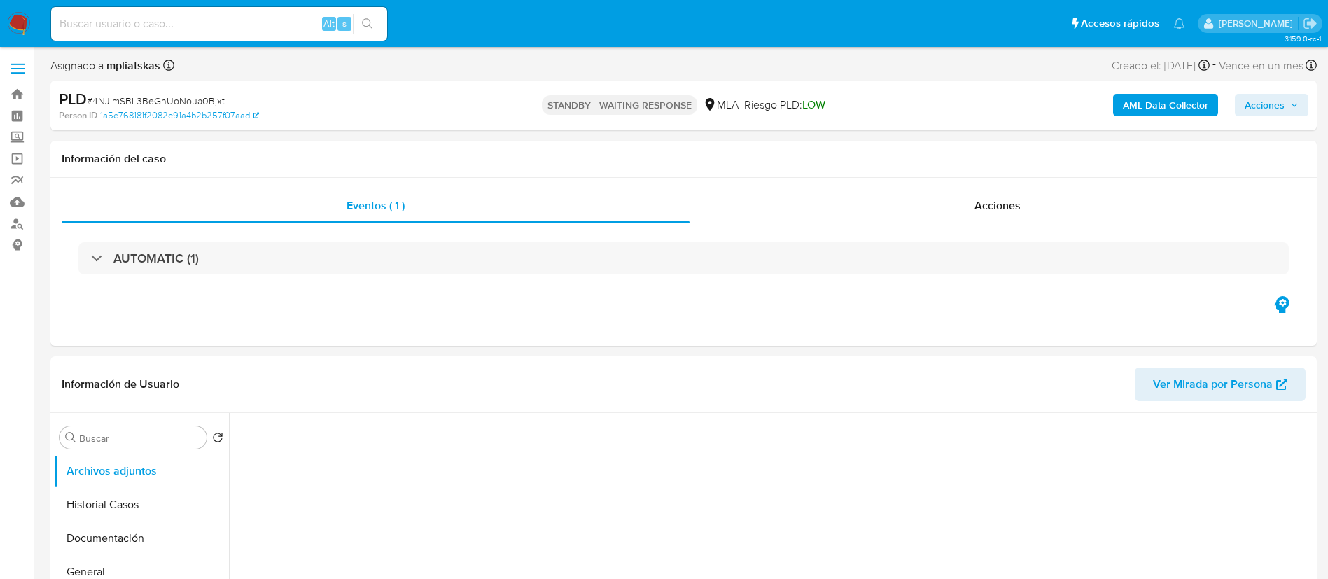
select select "10"
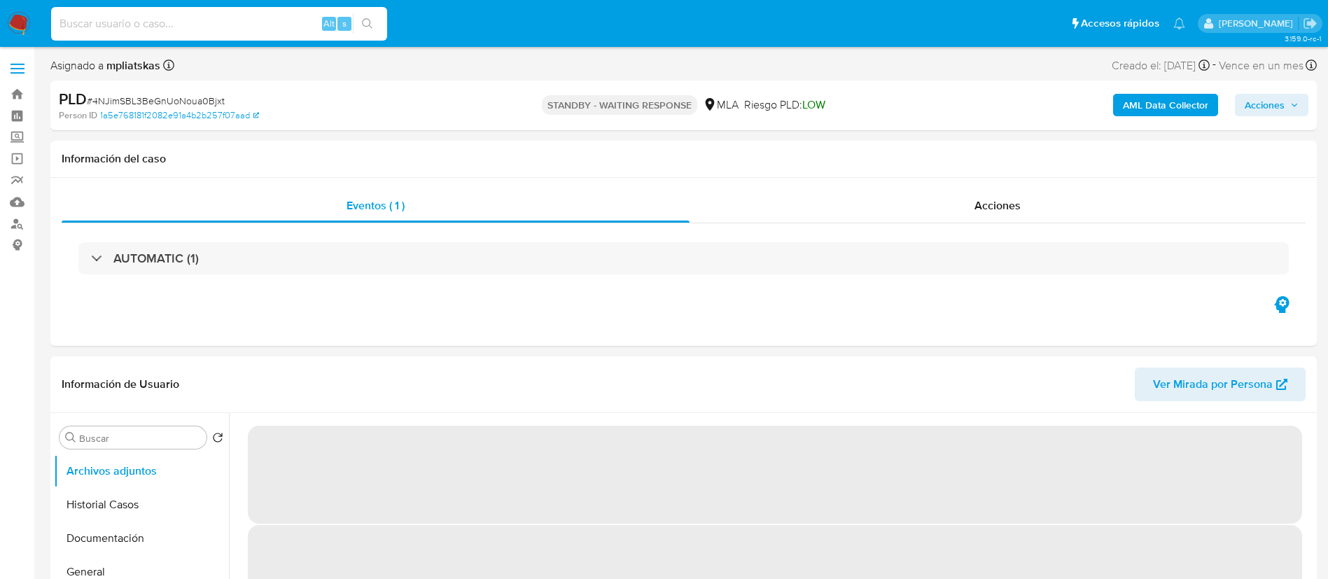
click at [275, 27] on input at bounding box center [219, 24] width 336 height 18
paste input "tjjewOxqJfpC6UIBOzQkZj1r"
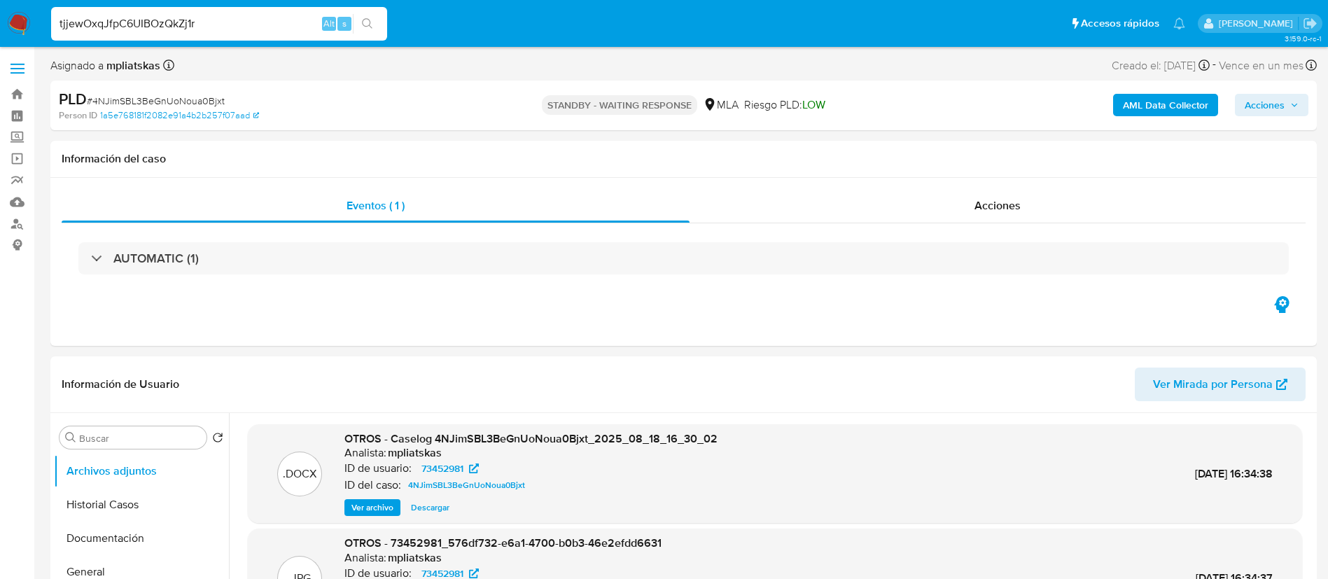
type input "tjjewOxqJfpC6UIBOzQkZj1r"
click at [366, 18] on icon "search-icon" at bounding box center [367, 23] width 11 height 11
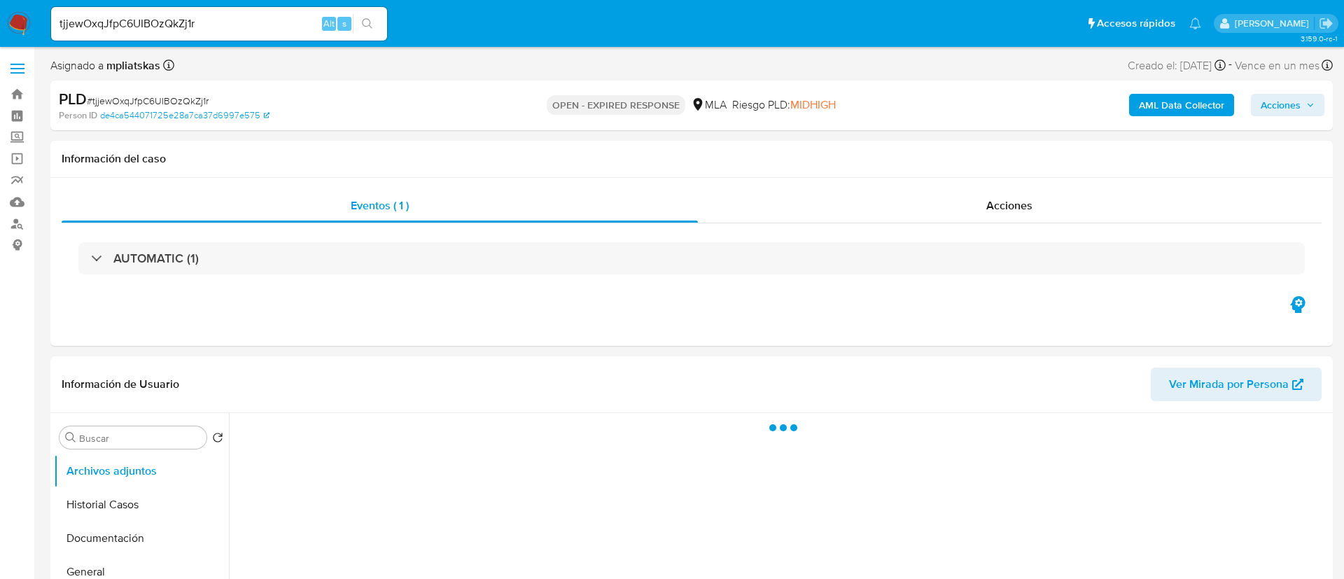
select select "10"
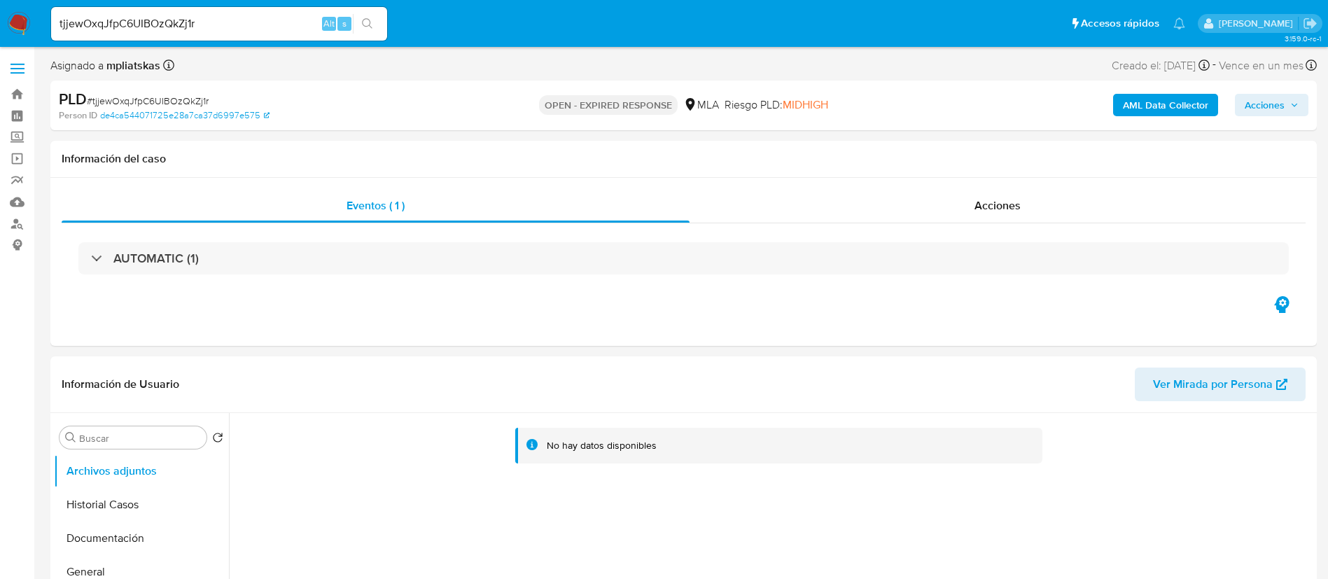
click at [1197, 102] on b "AML Data Collector" at bounding box center [1164, 105] width 85 height 22
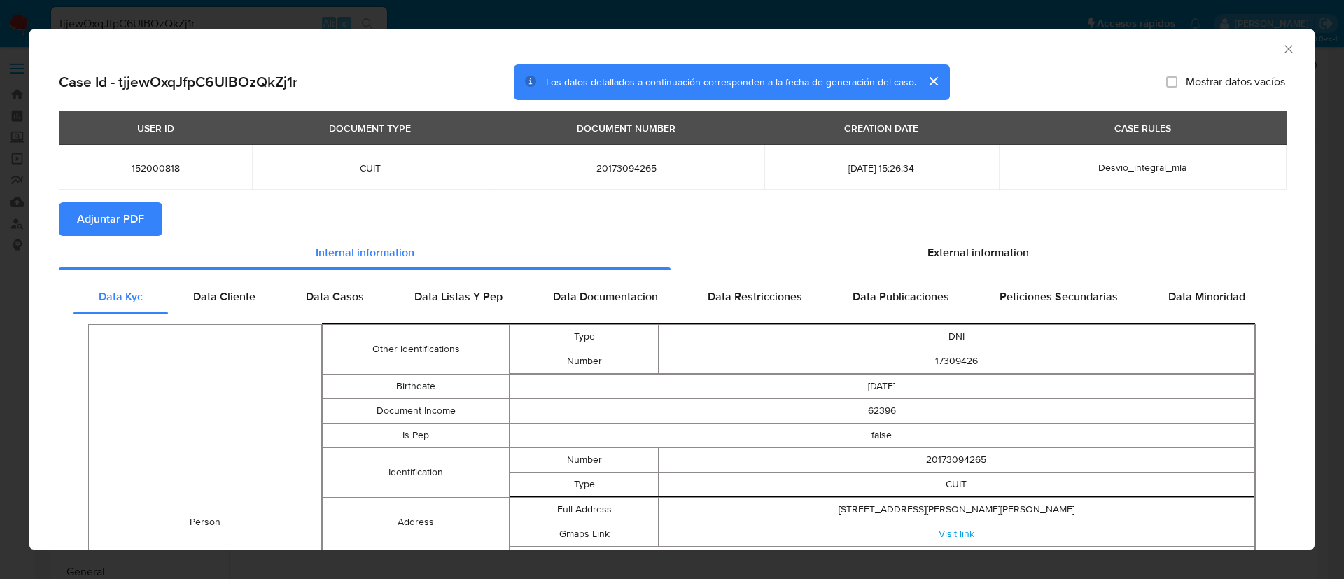
drag, startPoint x: 137, startPoint y: 222, endPoint x: 140, endPoint y: 205, distance: 17.0
click at [136, 222] on span "Adjuntar PDF" at bounding box center [110, 219] width 67 height 31
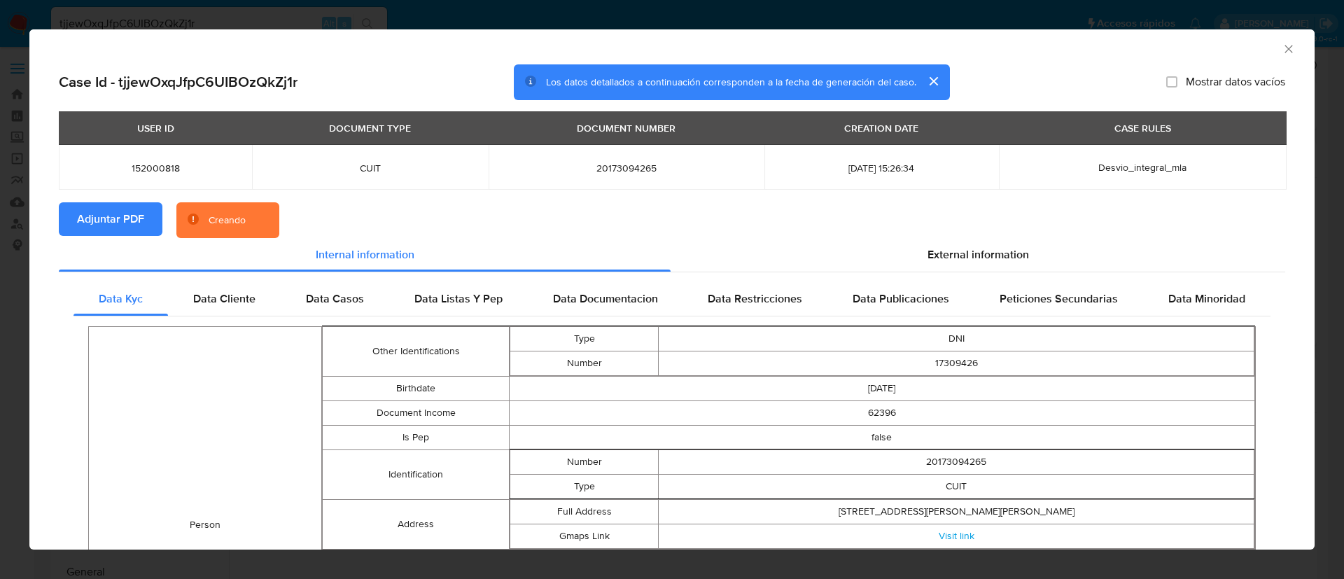
click at [141, 173] on span "152000818" at bounding box center [156, 168] width 160 height 13
click at [140, 173] on span "152000818" at bounding box center [156, 168] width 160 height 13
copy span "152000818"
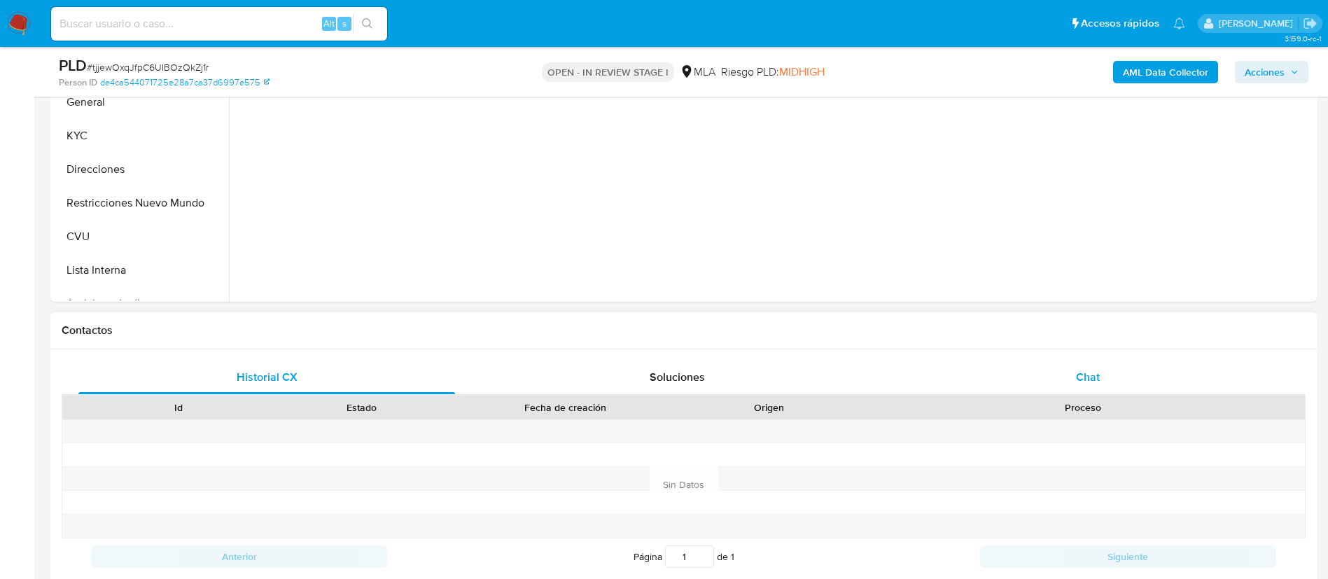
click at [1064, 380] on div "Chat" at bounding box center [1087, 377] width 376 height 34
select select "10"
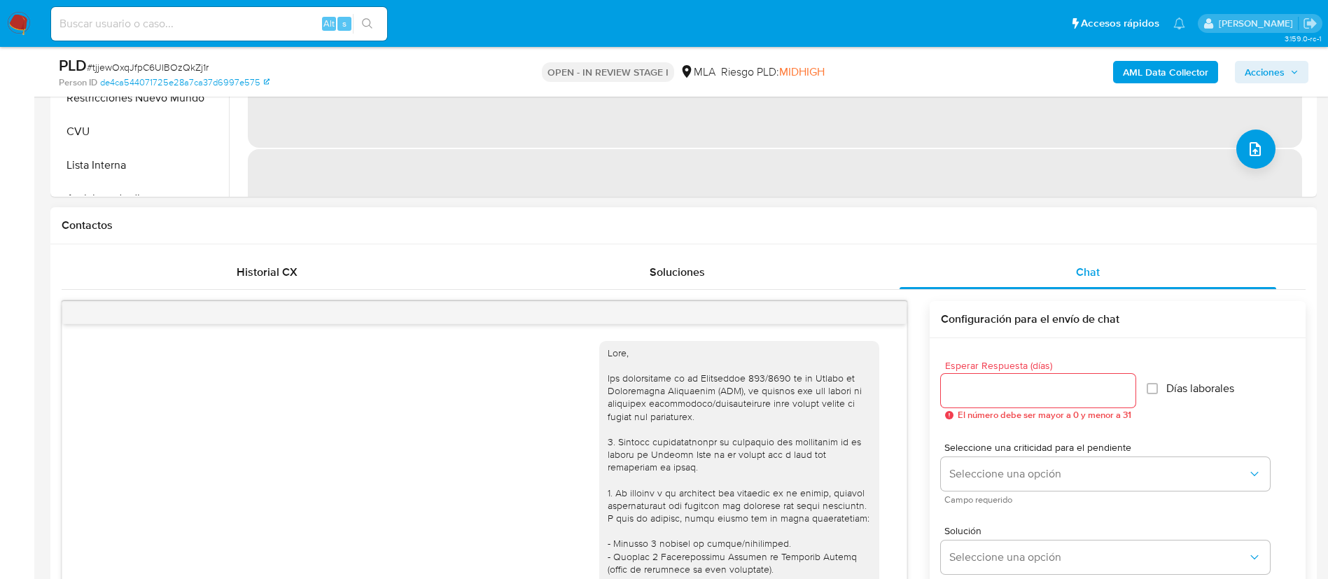
scroll to position [1274, 0]
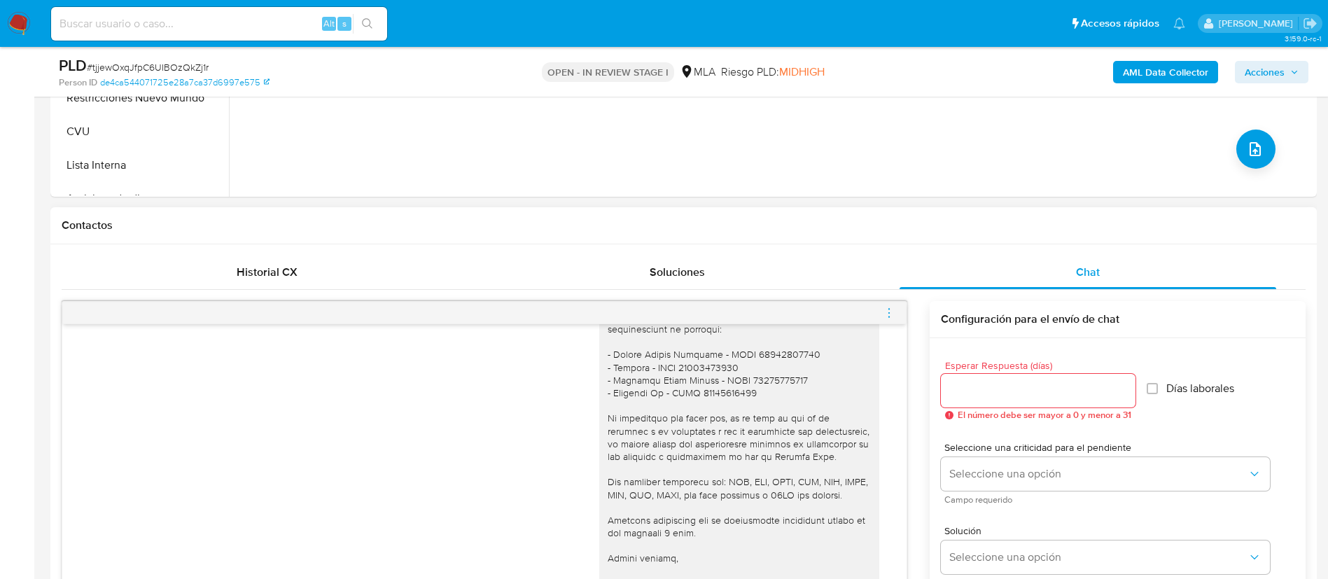
click at [891, 315] on icon "menu-action" at bounding box center [888, 313] width 13 height 13
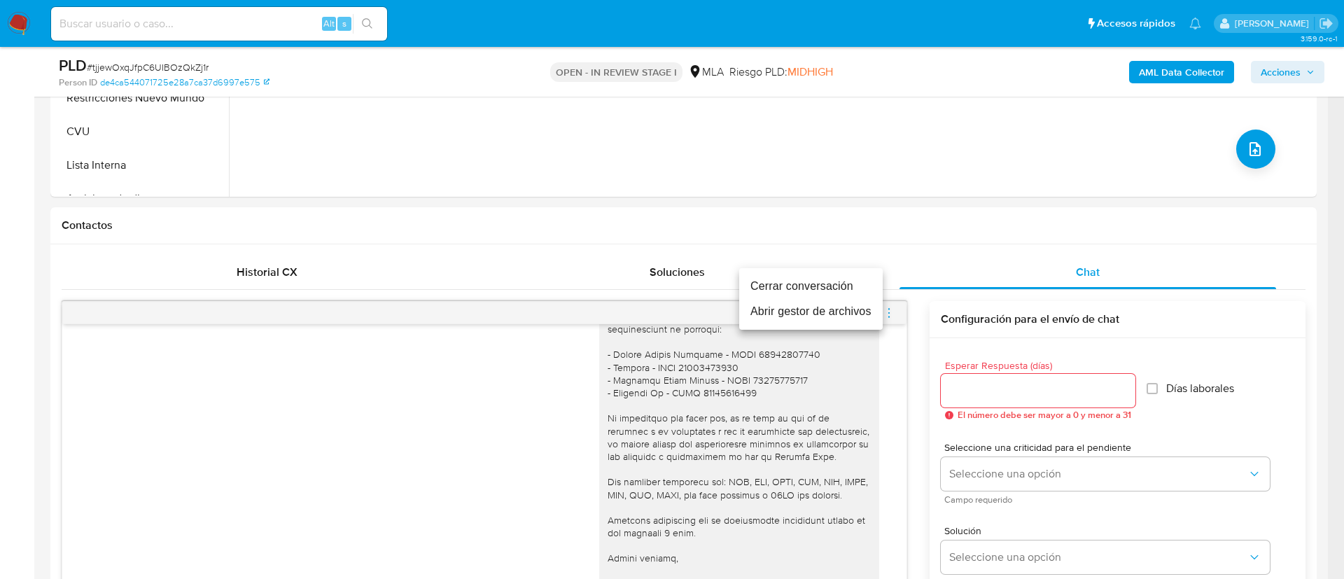
click at [851, 286] on li "Cerrar conversación" at bounding box center [810, 286] width 143 height 25
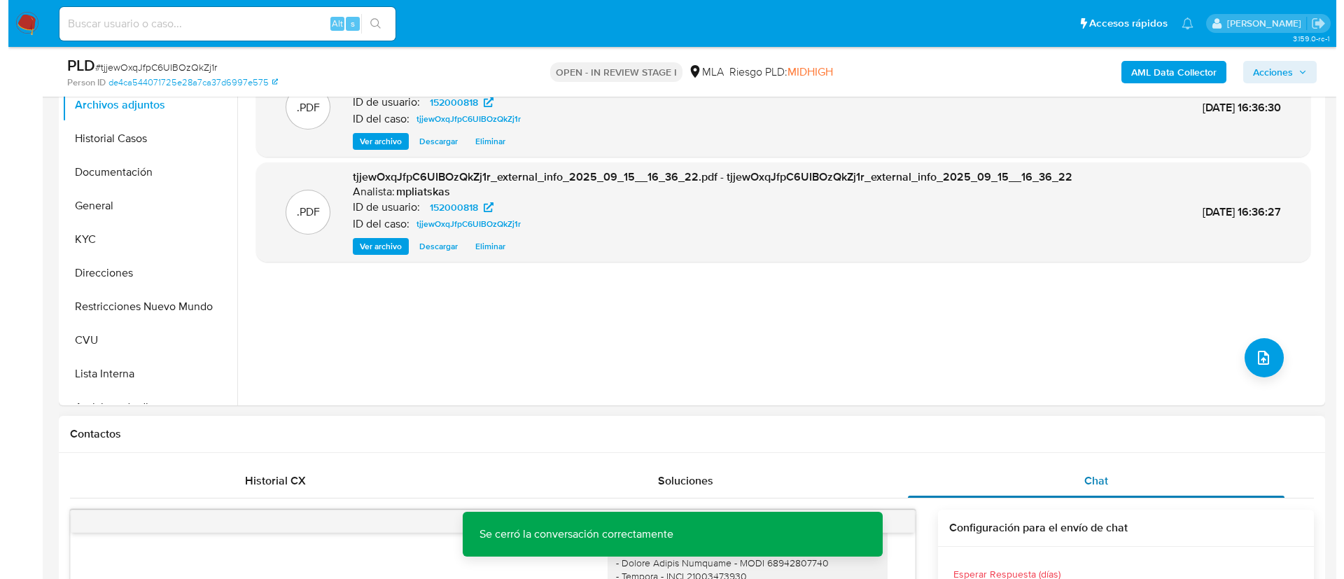
scroll to position [315, 0]
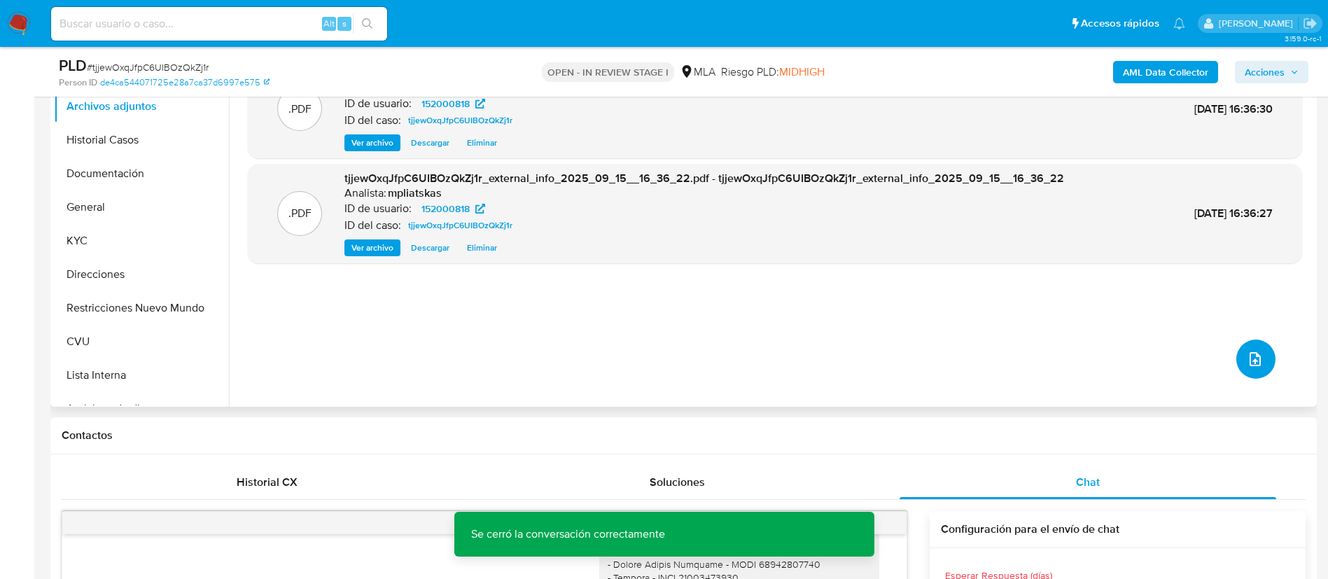
click at [1247, 358] on icon "upload-file" at bounding box center [1254, 359] width 17 height 17
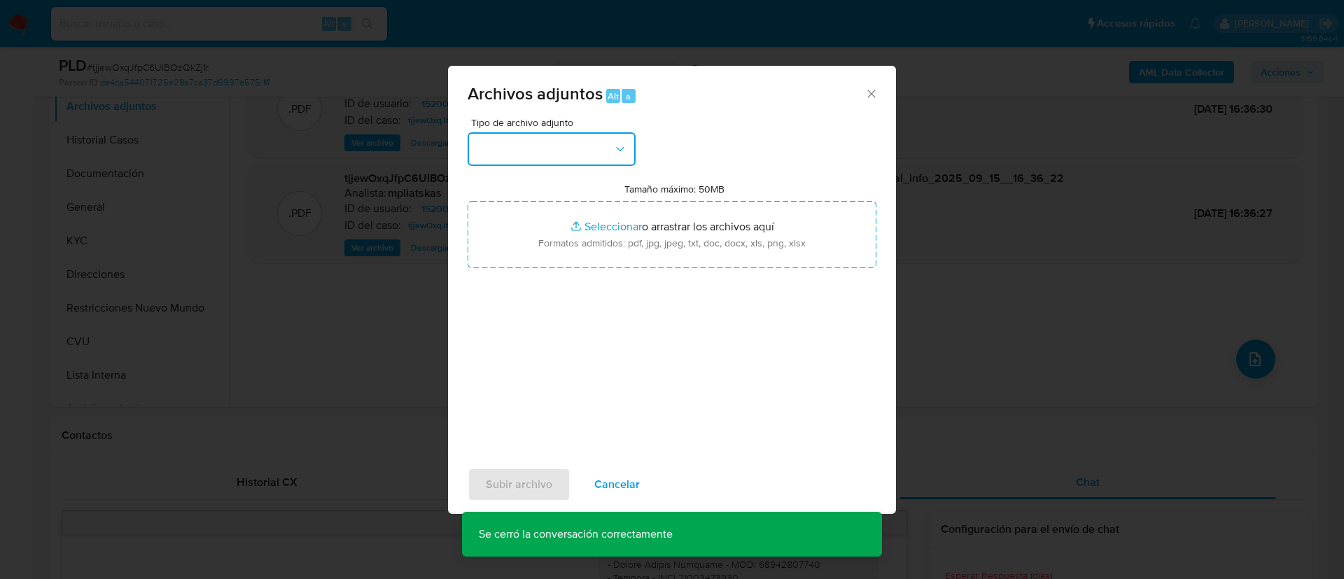
click at [549, 152] on button "button" at bounding box center [551, 149] width 168 height 34
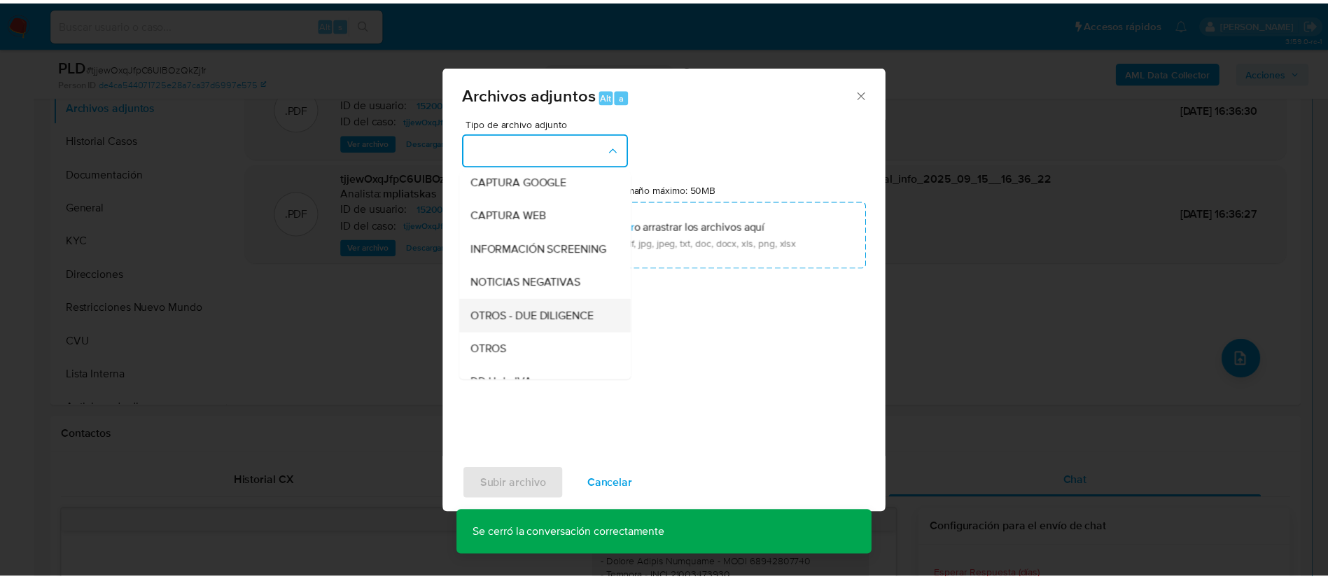
scroll to position [210, 0]
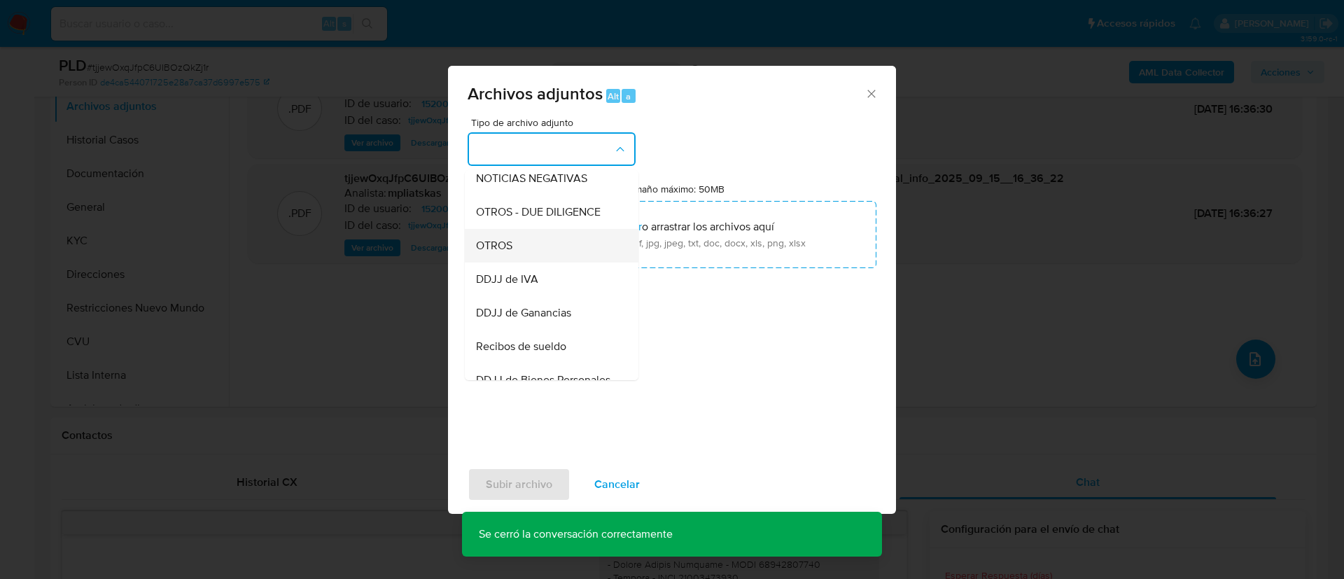
click at [540, 249] on div "OTROS" at bounding box center [547, 246] width 143 height 34
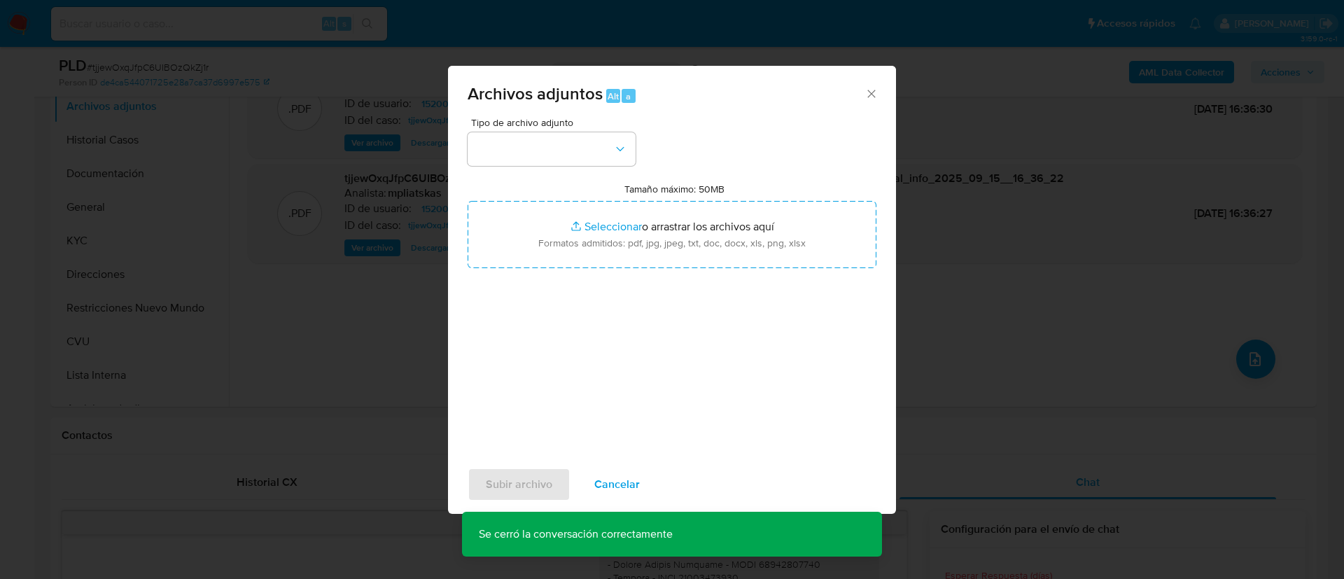
click at [540, 249] on input "Tamaño máximo: 50MB Seleccionar archivos" at bounding box center [671, 234] width 409 height 67
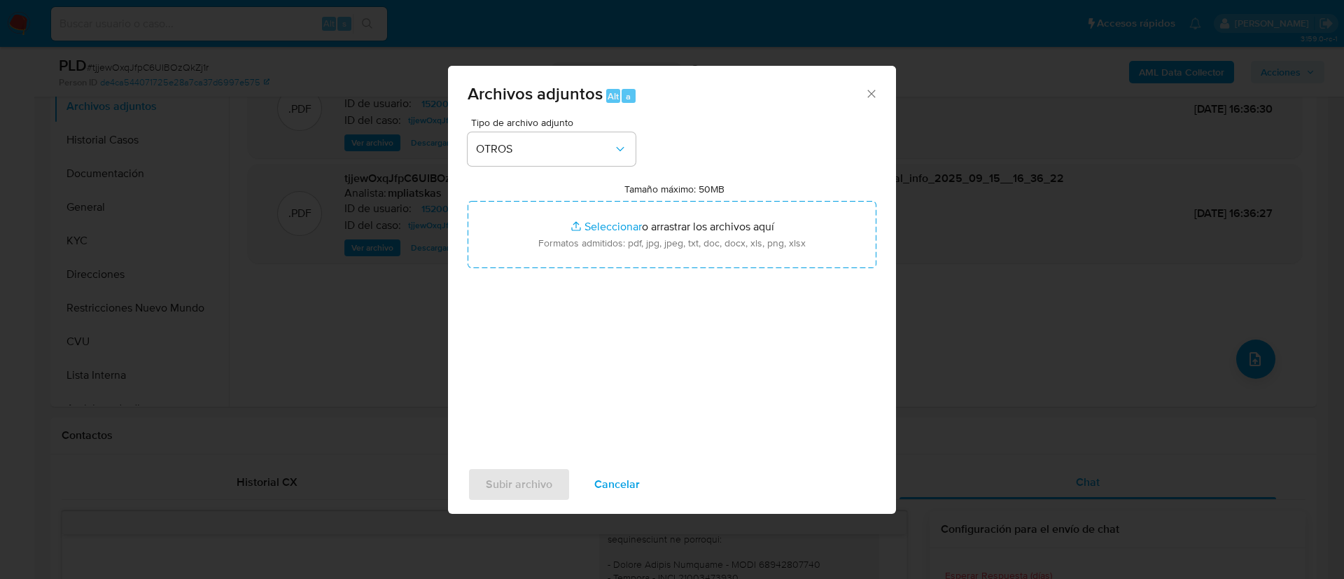
type input "C:\fakepath\152000818 Movimientos.xlsx"
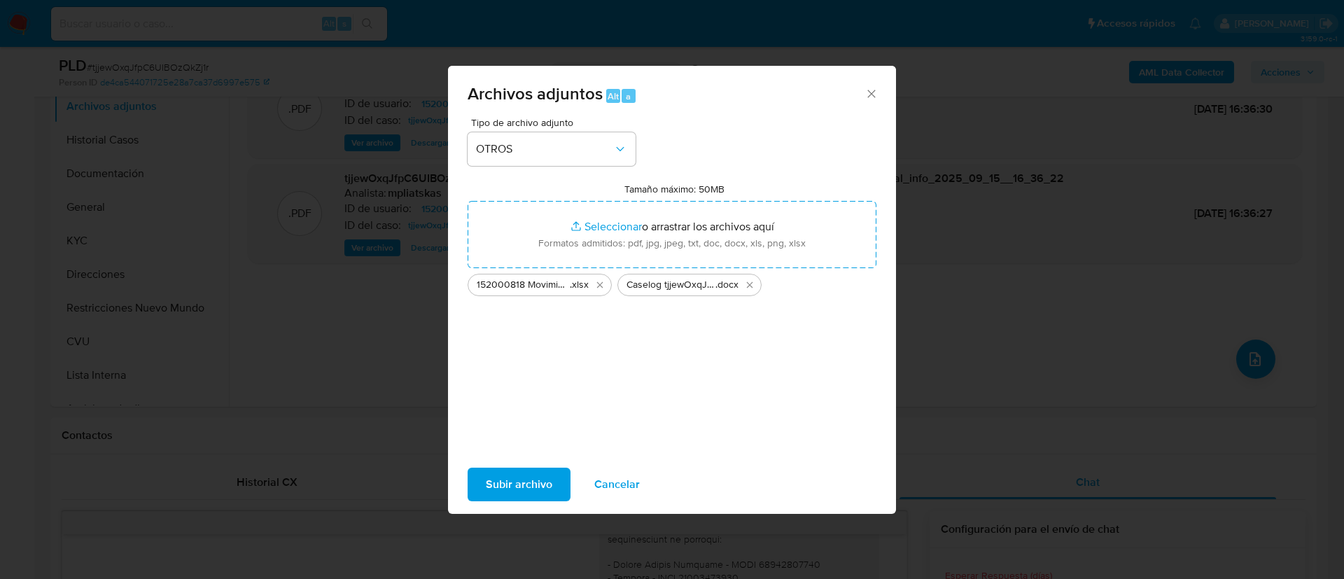
click at [509, 502] on div "Subir archivo Cancelar" at bounding box center [672, 484] width 448 height 53
click at [511, 493] on span "Subir archivo" at bounding box center [519, 484] width 66 height 31
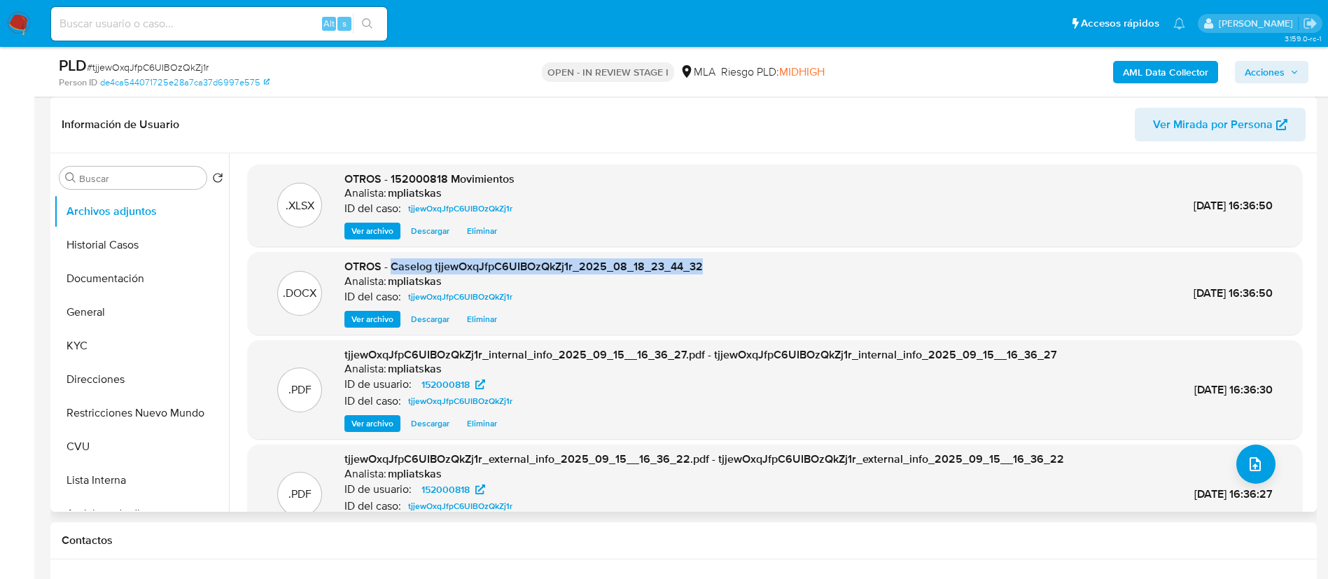
drag, startPoint x: 393, startPoint y: 262, endPoint x: 773, endPoint y: 260, distance: 379.3
click at [773, 260] on div ".DOCX OTROS - Caselog tjjewOxqJfpC6UIBOzQkZj1r_2025_08_18_23_44_32 Analista: mp…" at bounding box center [775, 293] width 1040 height 69
copy span "Caselog tjjewOxqJfpC6UIBOzQkZj1r_2025_08_18_23_44_32"
click at [1285, 71] on span "Acciones" at bounding box center [1271, 72] width 54 height 20
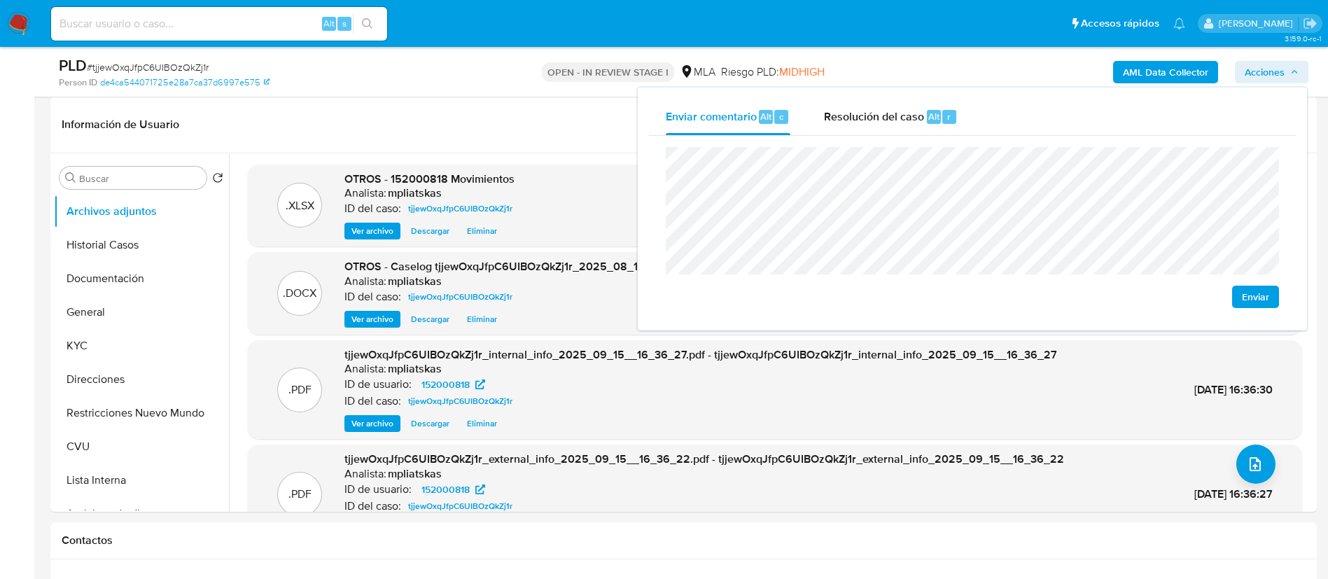
click at [909, 136] on div "Enviar" at bounding box center [972, 227] width 647 height 183
drag, startPoint x: 893, startPoint y: 108, endPoint x: 896, endPoint y: 145, distance: 36.5
click at [893, 111] on span "Resolución del caso" at bounding box center [874, 116] width 100 height 16
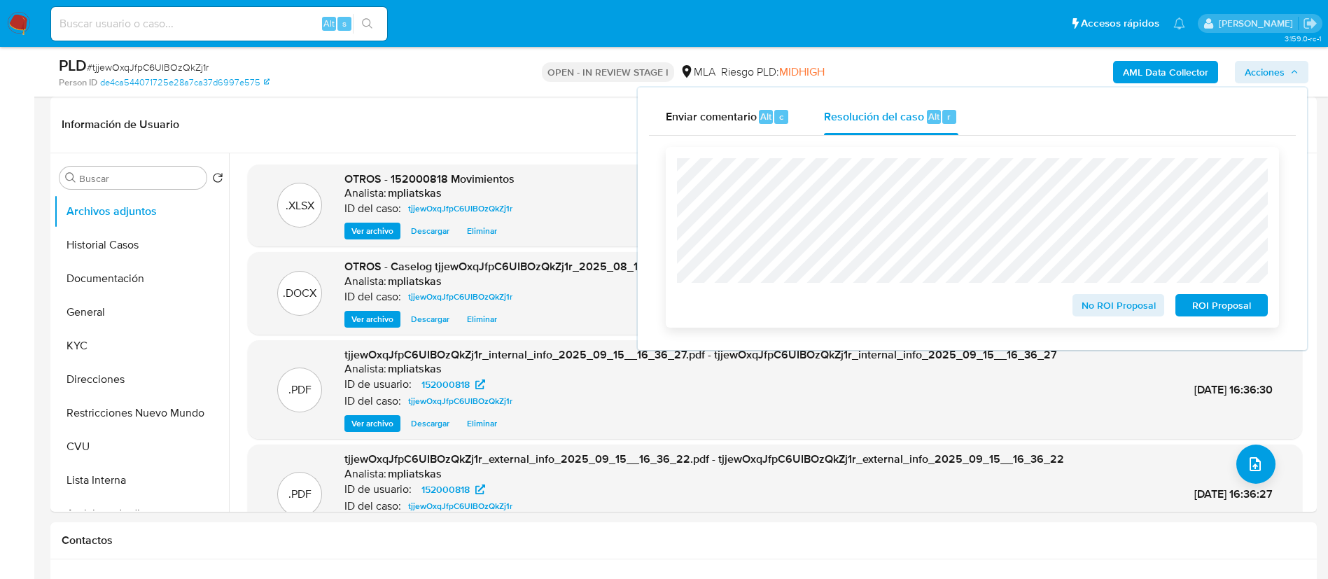
click at [1084, 315] on span "No ROI Proposal" at bounding box center [1118, 305] width 73 height 20
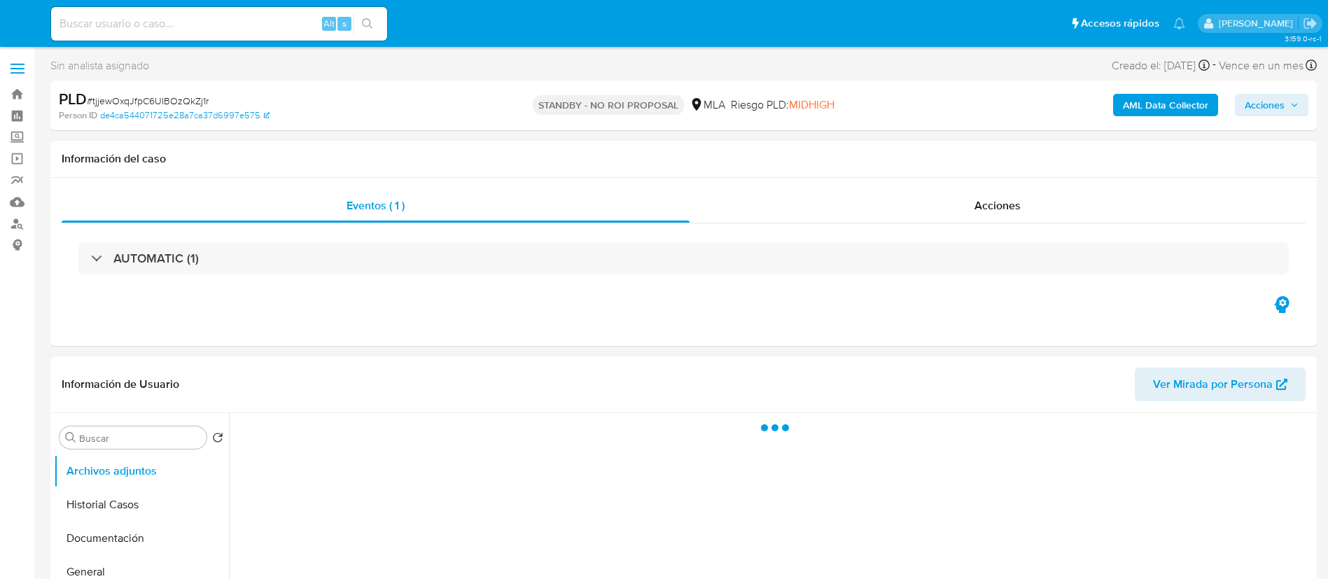
select select "10"
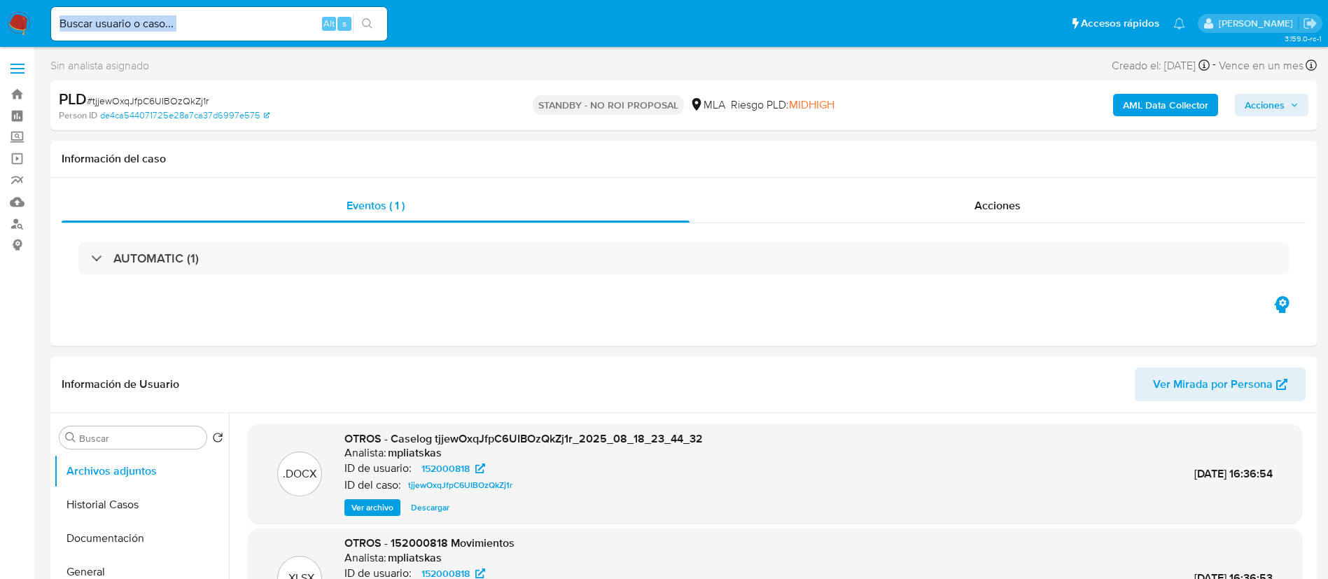
click at [242, 32] on div "Alt s" at bounding box center [219, 24] width 336 height 34
click at [278, 27] on input at bounding box center [219, 24] width 336 height 18
paste input "GuQn3vif5lsQL2hLWzxxlyNM"
type input "GuQn3vif5lsQL2hLWzxxlyNM"
click at [377, 29] on button "search-icon" at bounding box center [367, 24] width 29 height 20
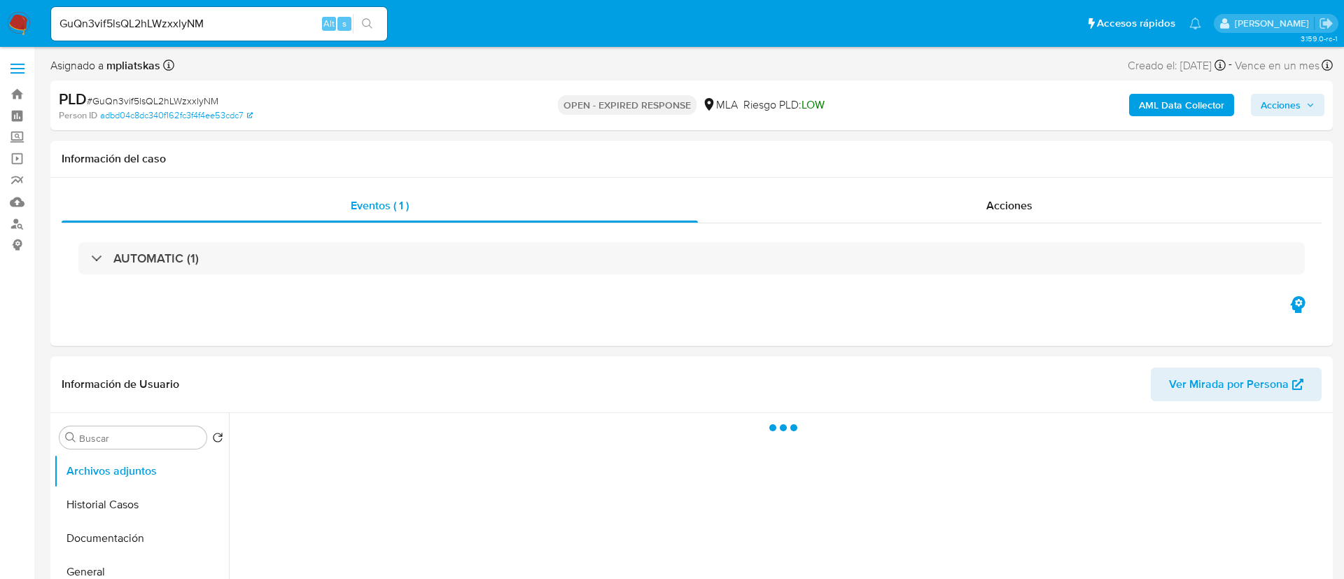
select select "10"
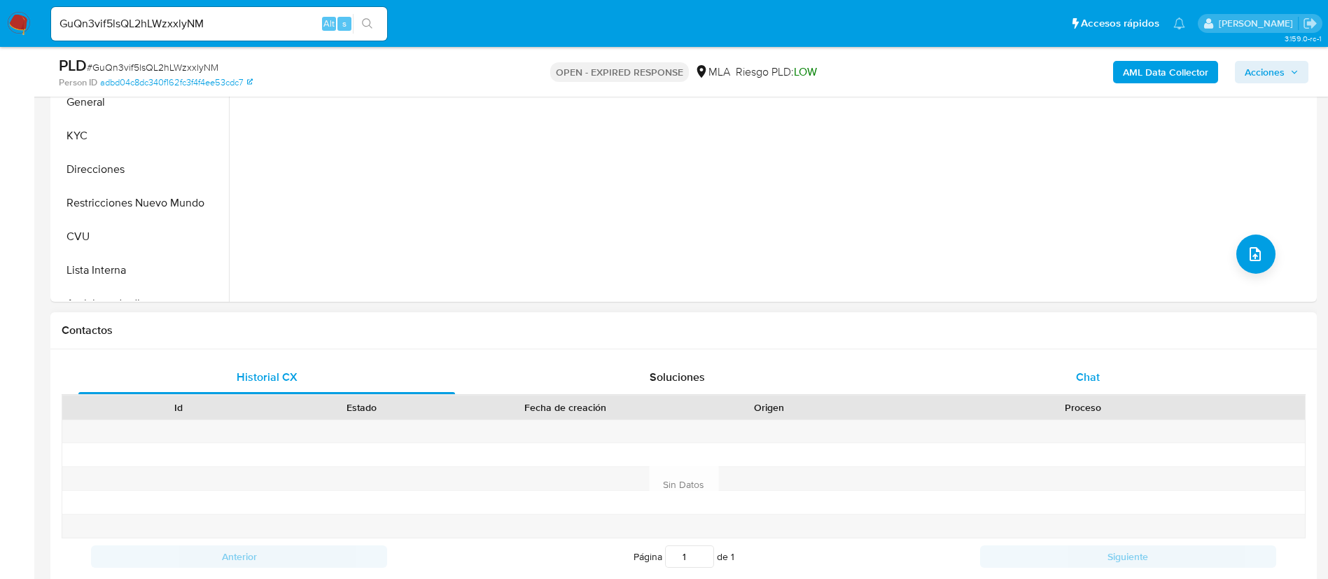
click at [1034, 365] on div "Historial CX Soluciones Chat Id Estado Fecha de creación Origen Proceso Anterio…" at bounding box center [683, 467] width 1266 height 237
click at [1041, 388] on div "Chat" at bounding box center [1087, 377] width 376 height 34
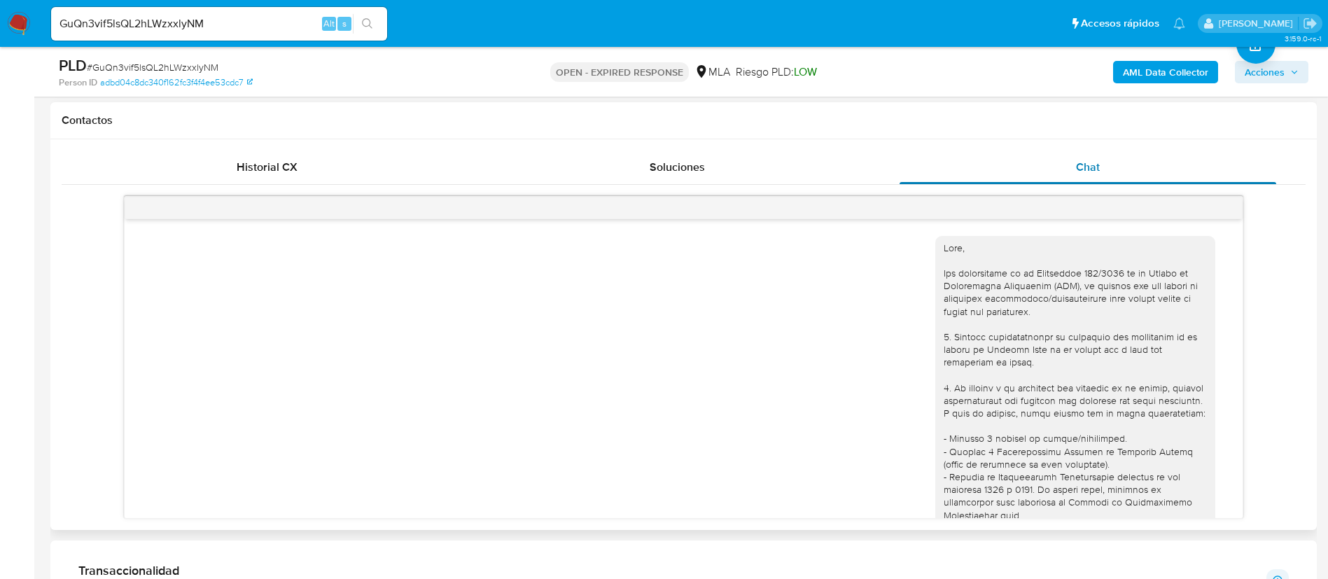
scroll to position [1505, 0]
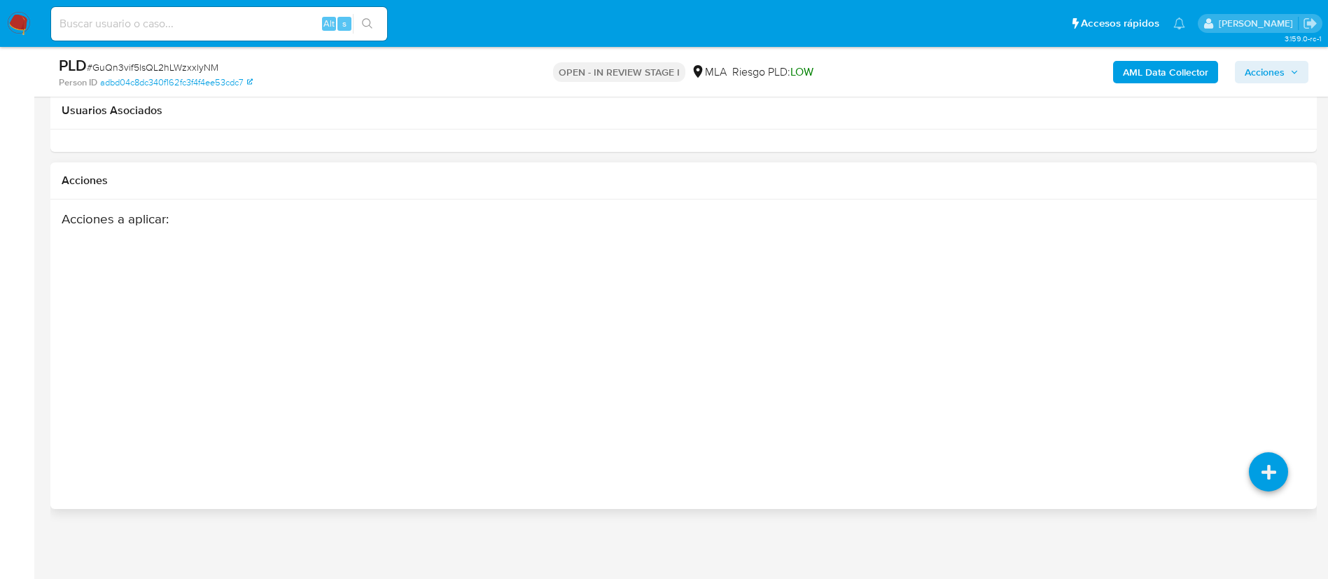
select select "10"
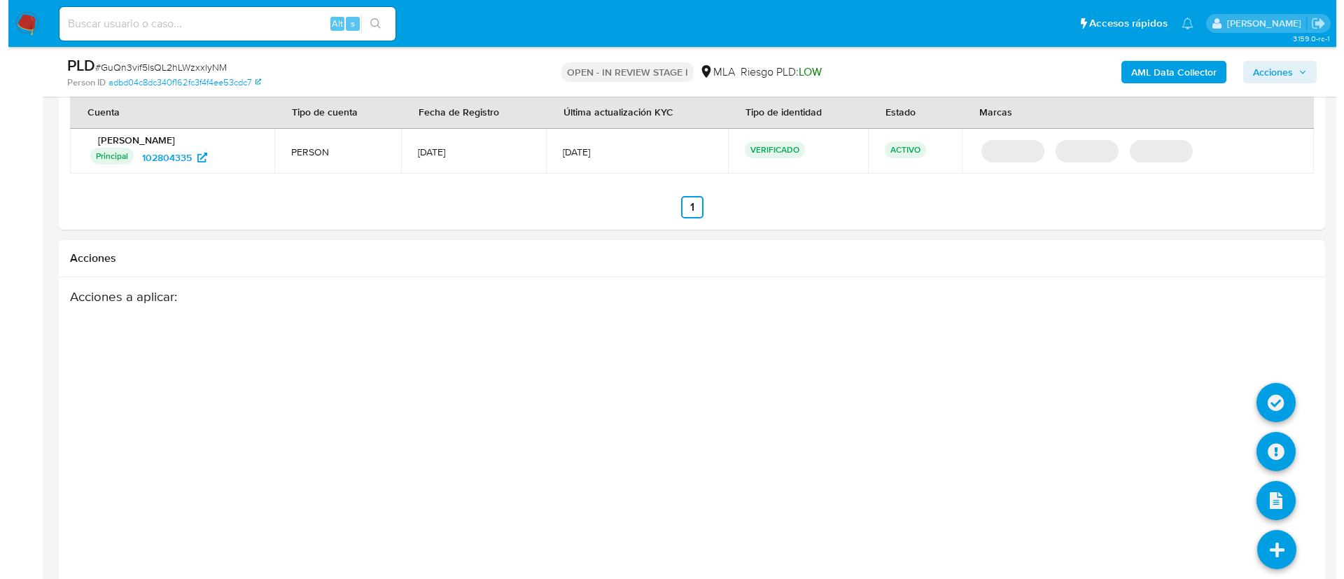
scroll to position [1849, 0]
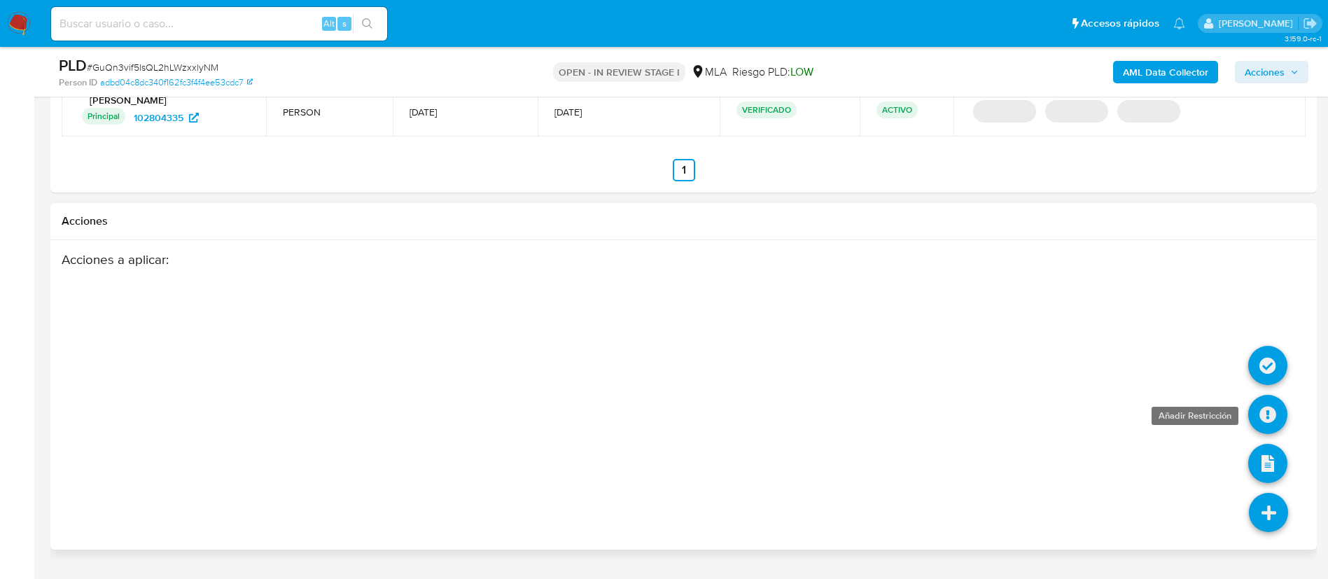
click at [1276, 418] on icon at bounding box center [1267, 414] width 39 height 39
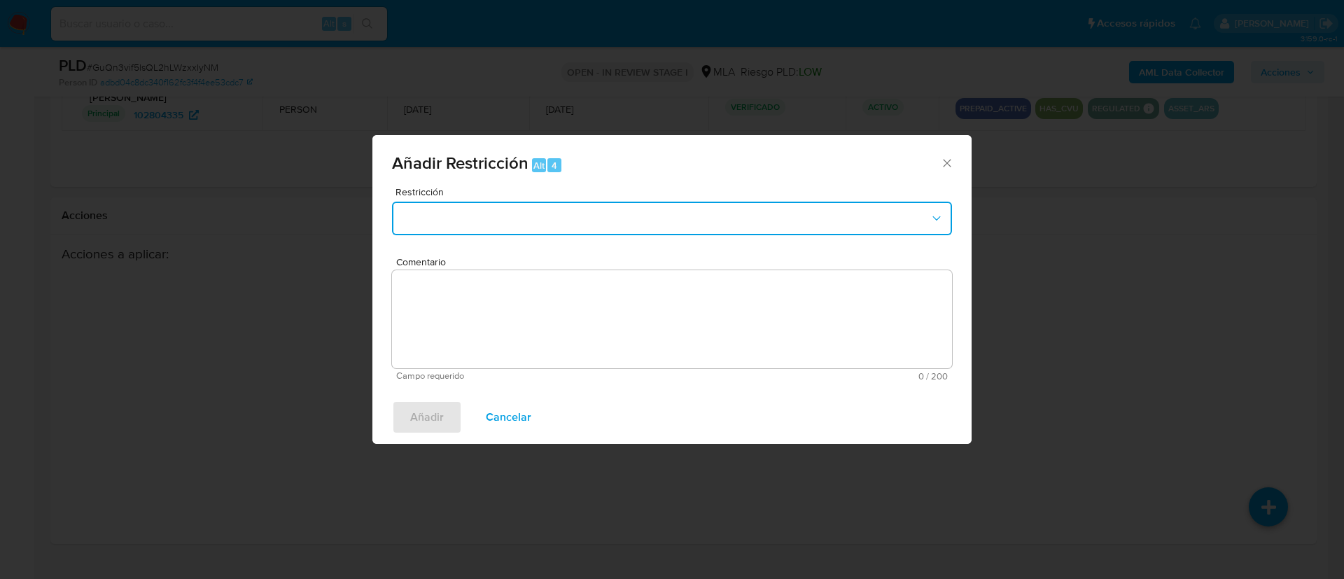
click at [549, 209] on button "Restriction" at bounding box center [672, 219] width 560 height 34
click at [565, 215] on button "Restriction" at bounding box center [672, 219] width 560 height 34
click at [659, 223] on button "Restriction" at bounding box center [672, 219] width 560 height 34
drag, startPoint x: 754, startPoint y: 210, endPoint x: 910, endPoint y: 176, distance: 159.6
click at [756, 210] on button "Restriction" at bounding box center [672, 219] width 560 height 34
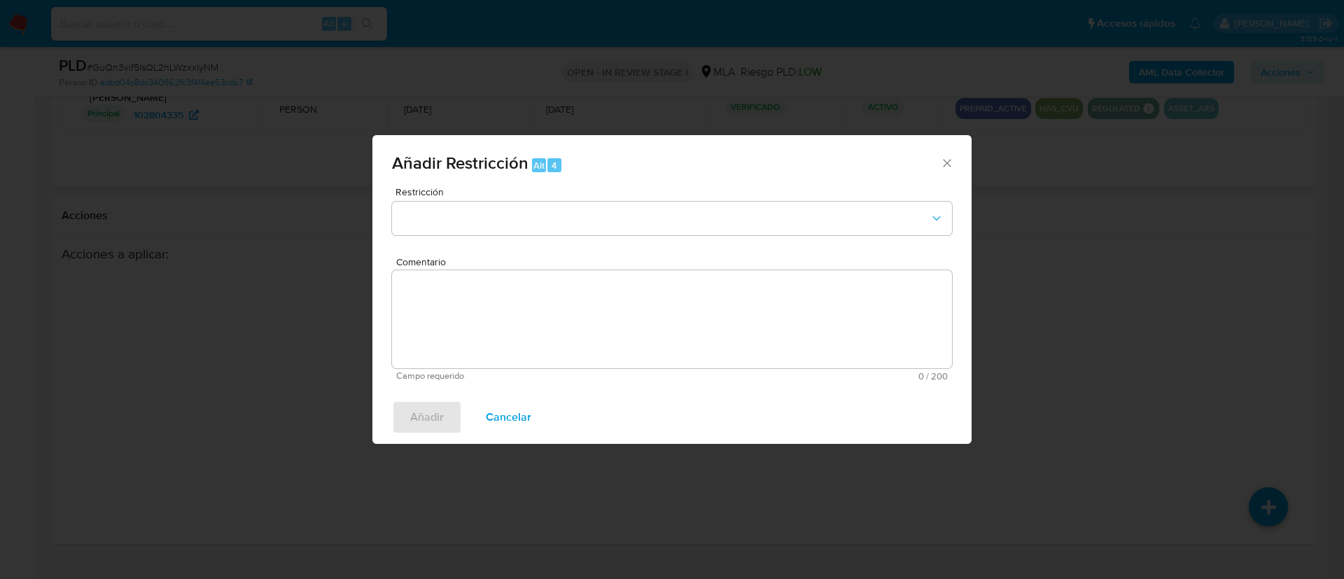
click at [943, 164] on icon "Cerrar ventana" at bounding box center [947, 163] width 14 height 14
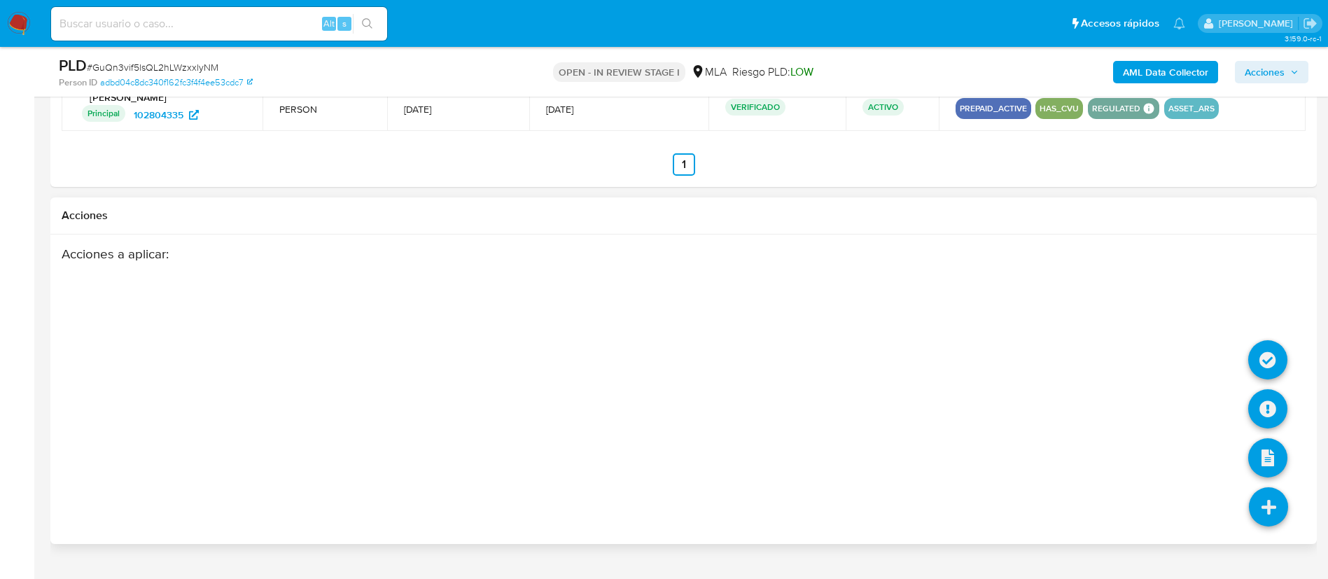
click at [1259, 498] on icon at bounding box center [1267, 506] width 39 height 39
click at [1280, 409] on icon at bounding box center [1267, 408] width 39 height 39
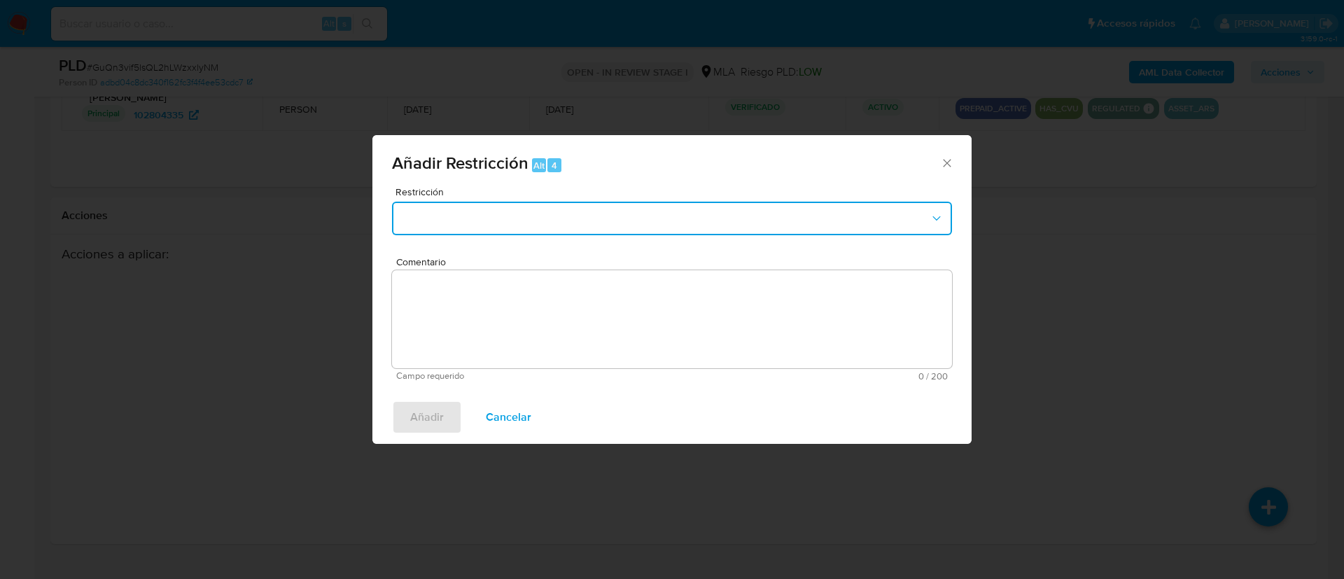
click at [560, 203] on button "Restriction" at bounding box center [672, 219] width 560 height 34
click at [567, 223] on button "Restriction" at bounding box center [672, 219] width 560 height 34
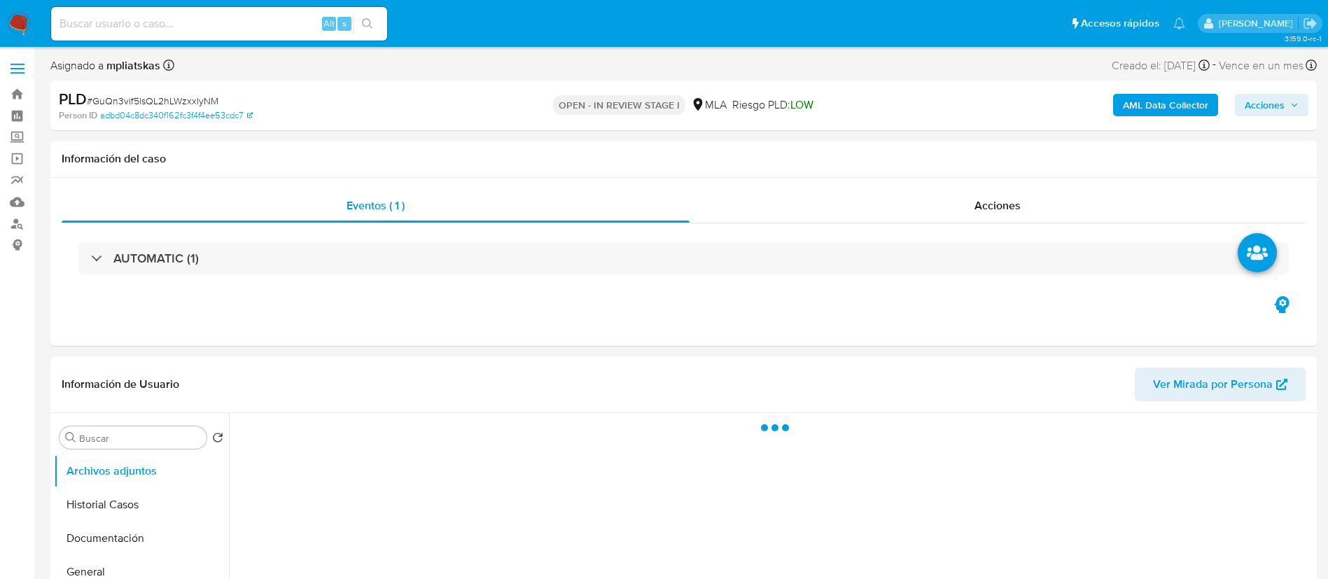
select select "10"
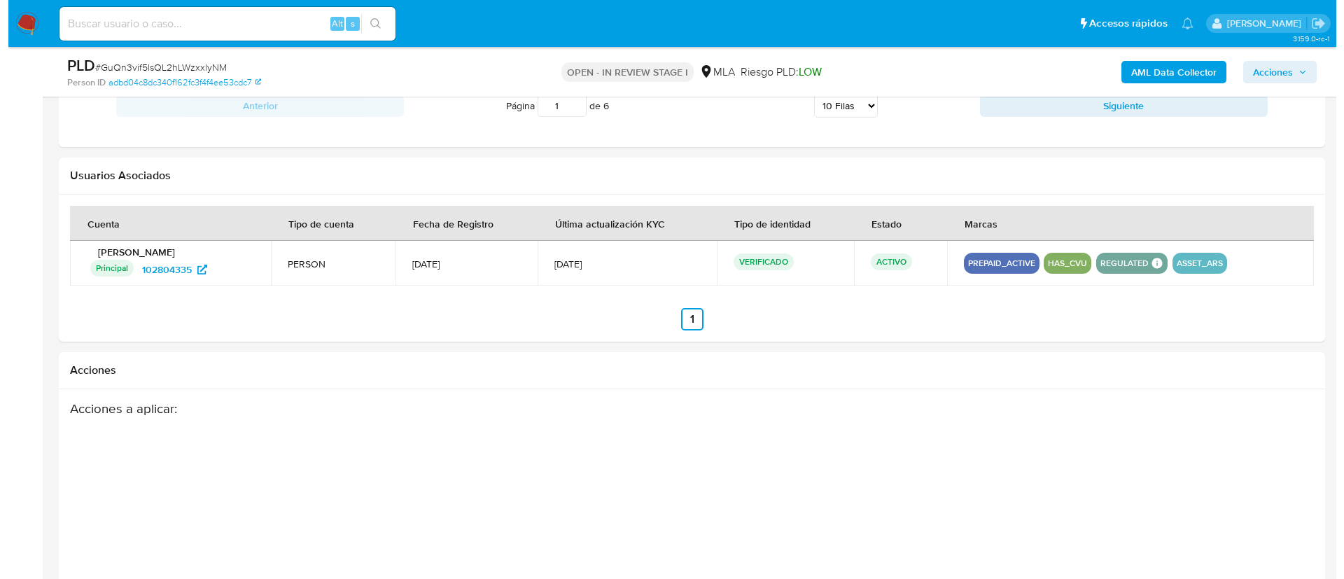
scroll to position [1784, 0]
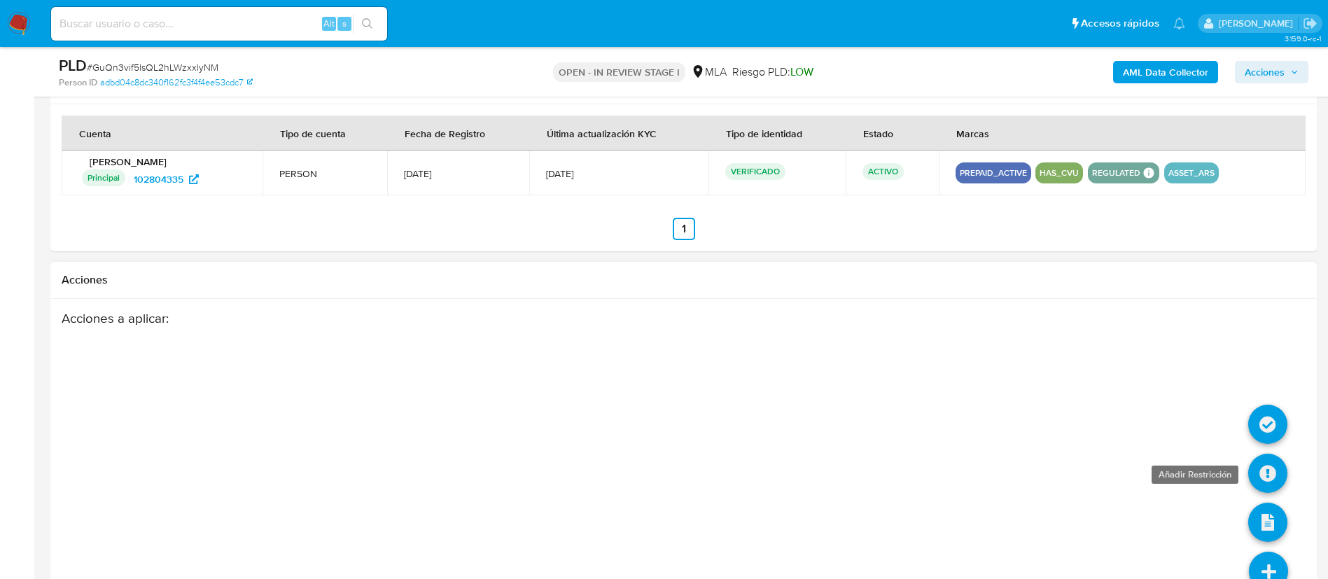
click at [1270, 491] on icon at bounding box center [1267, 472] width 39 height 39
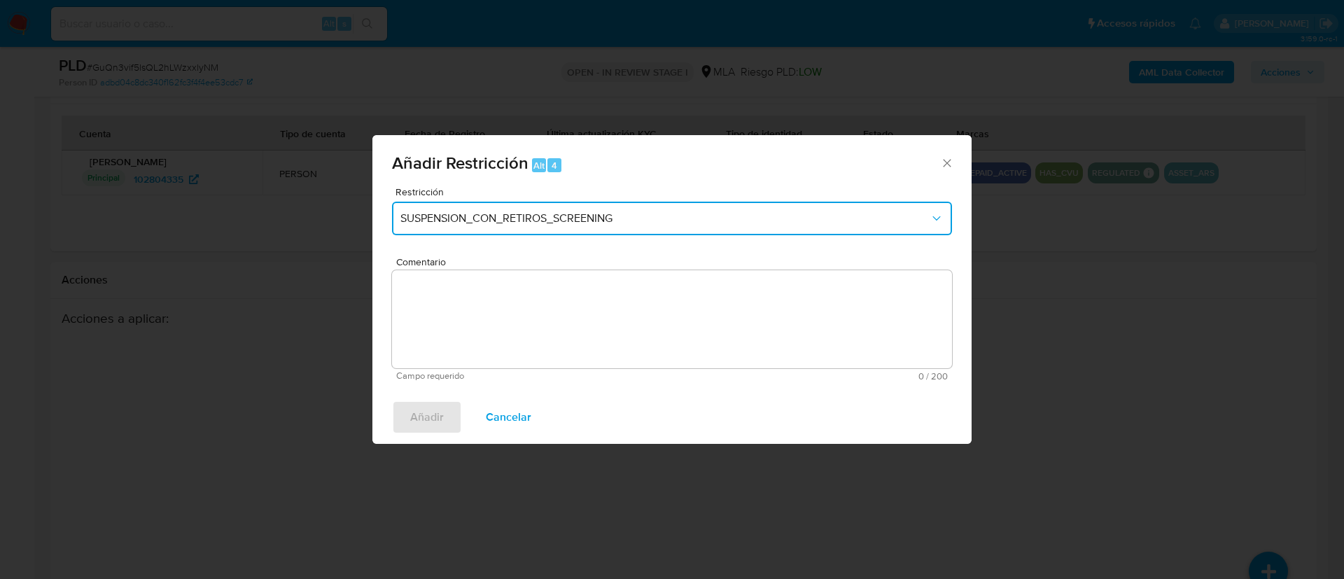
click at [615, 227] on button "SUSPENSION_CON_RETIROS_SCREENING" at bounding box center [672, 219] width 560 height 34
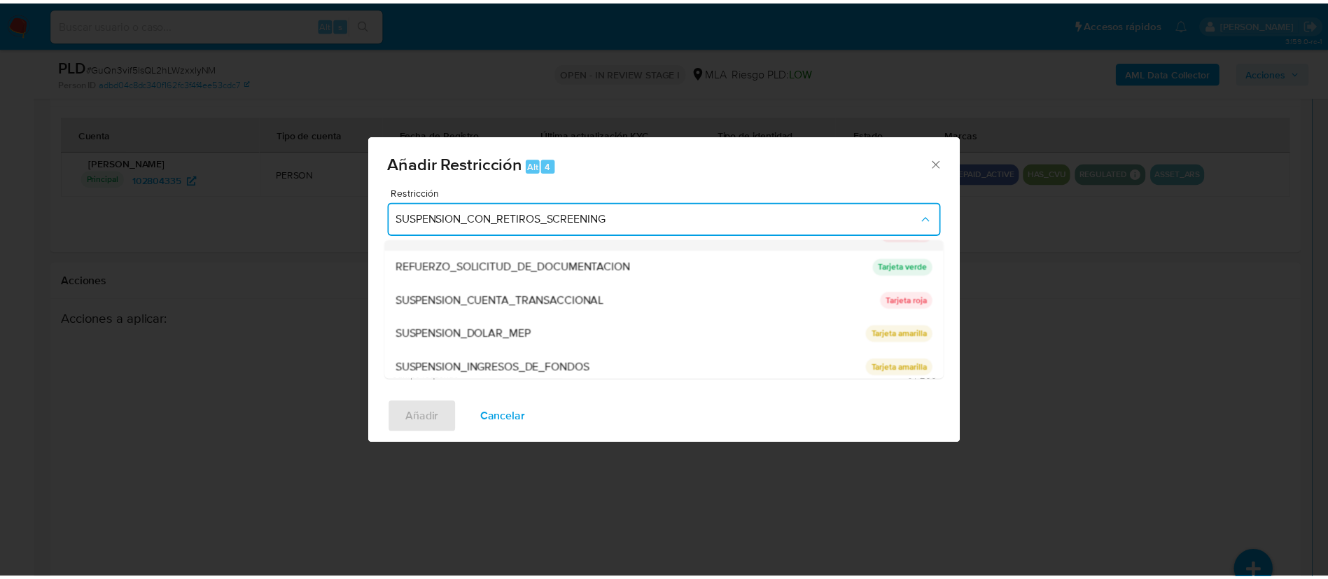
scroll to position [297, 0]
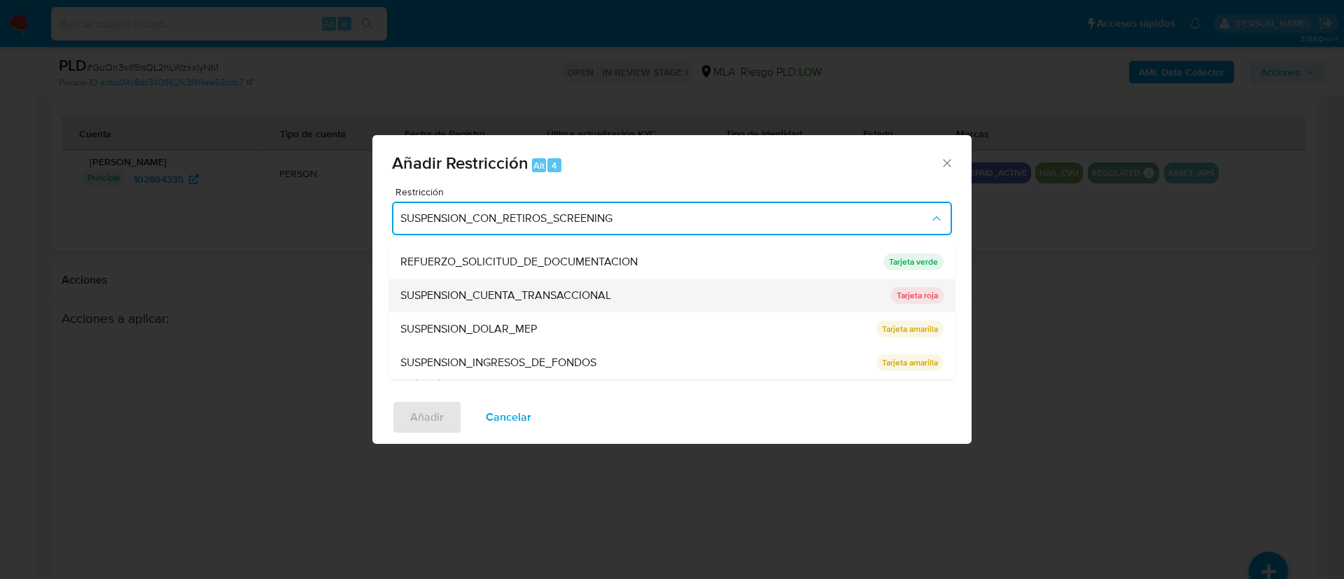
click at [582, 289] on span "SUSPENSION_CUENTA_TRANSACCIONAL" at bounding box center [505, 295] width 211 height 14
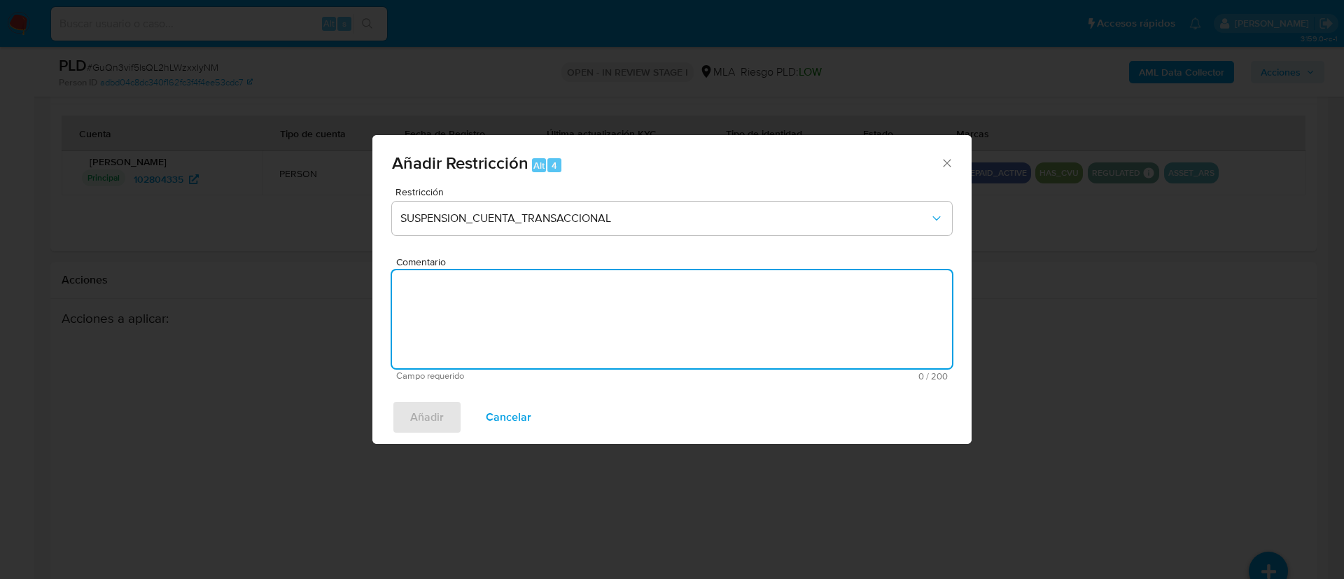
click at [582, 289] on textarea "Comentario" at bounding box center [672, 319] width 560 height 98
type textarea "AML"
click at [423, 412] on span "Añadir" at bounding box center [427, 417] width 34 height 31
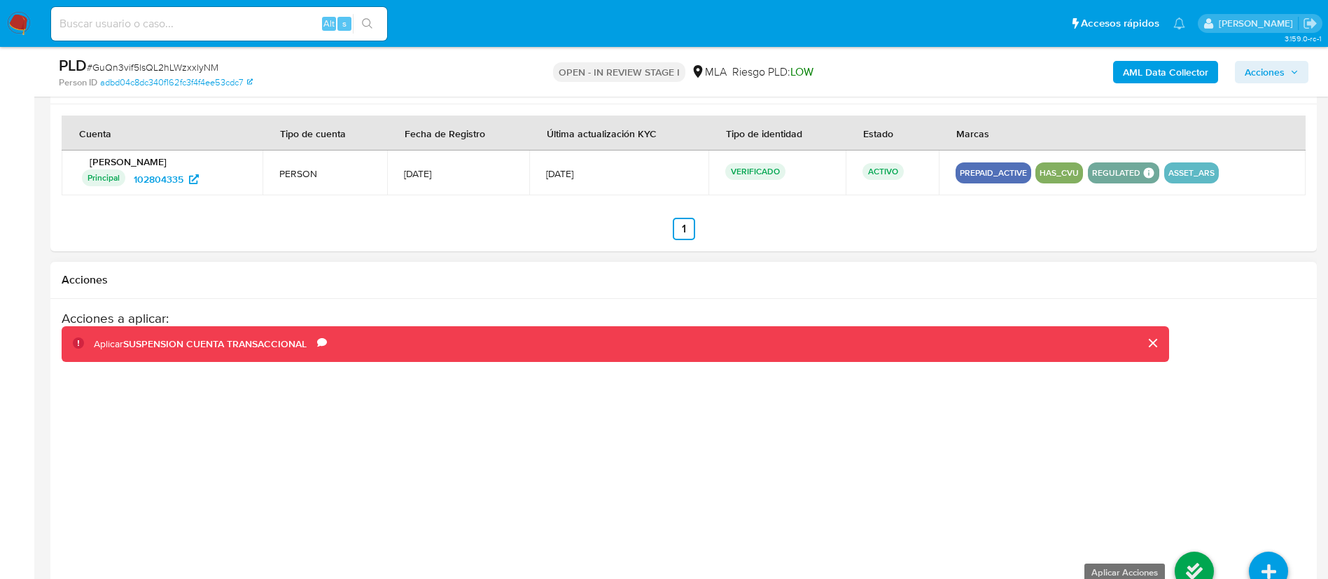
click at [1195, 551] on icon at bounding box center [1193, 570] width 39 height 39
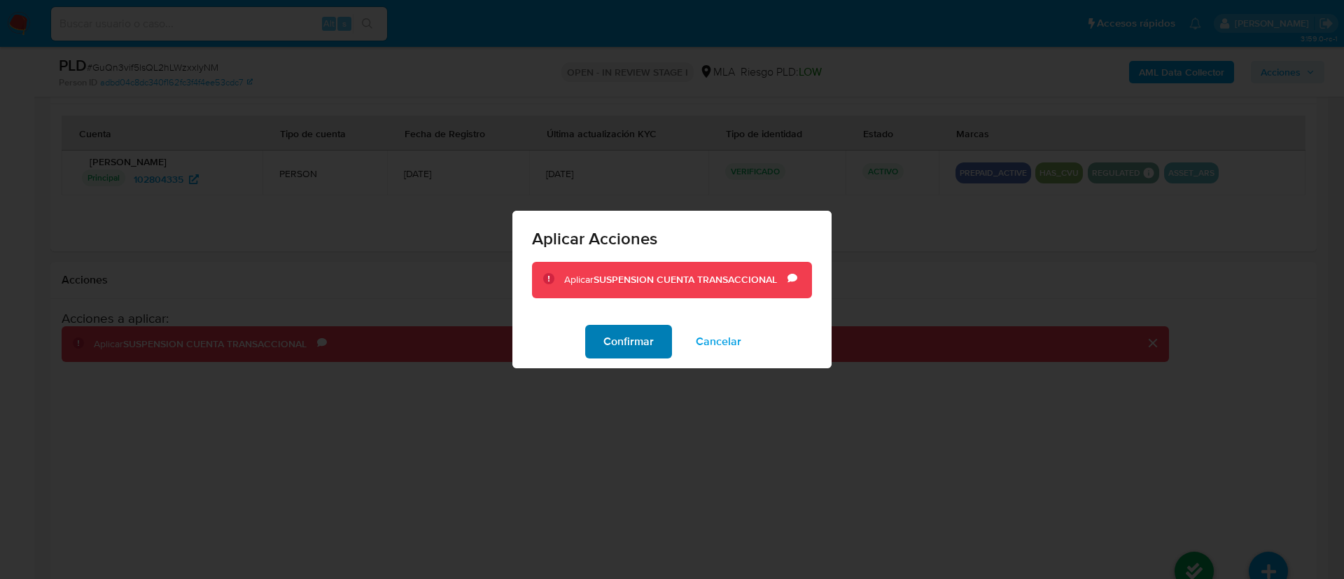
click at [647, 334] on span "Confirmar" at bounding box center [628, 341] width 50 height 31
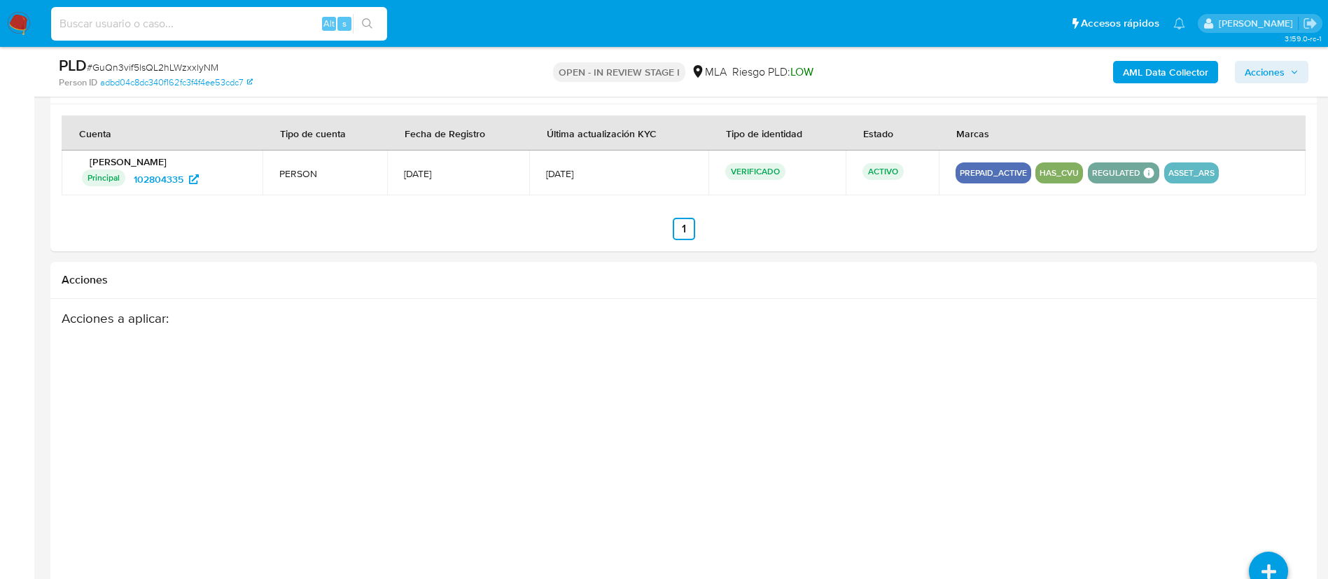
click at [264, 25] on input at bounding box center [219, 24] width 336 height 18
paste input "E3x1DLPj38ok38iIXJLPuBjR"
type input "E3x1DLPj38ok38iIXJLPuBjR"
click at [362, 20] on icon "search-icon" at bounding box center [367, 23] width 11 height 11
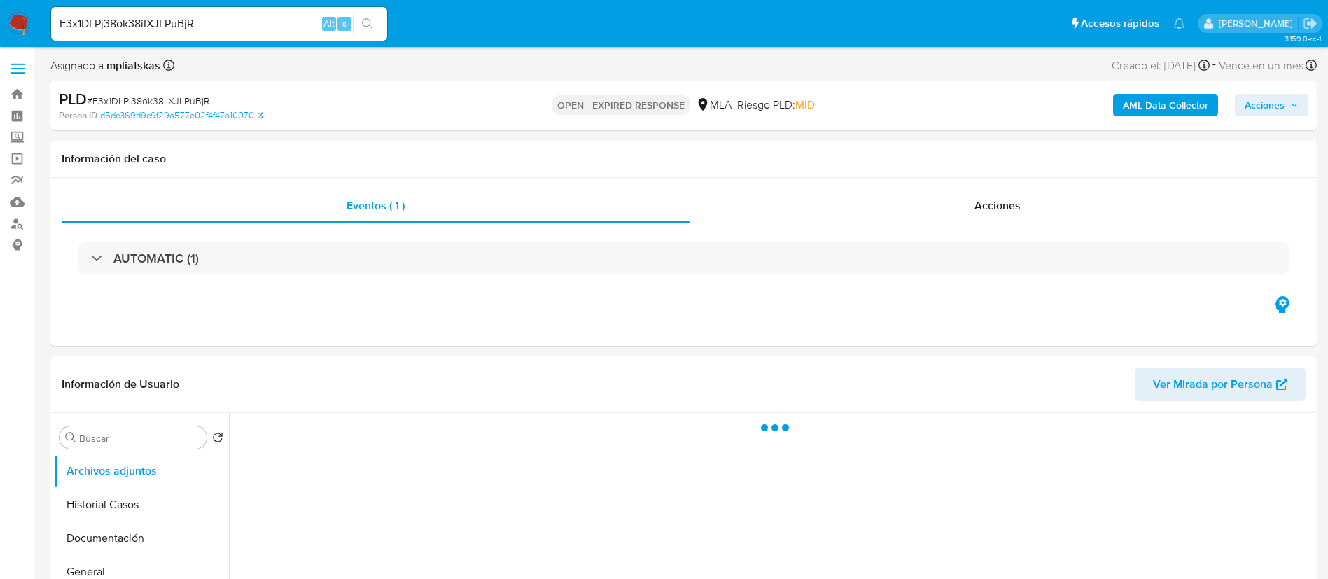
select select "10"
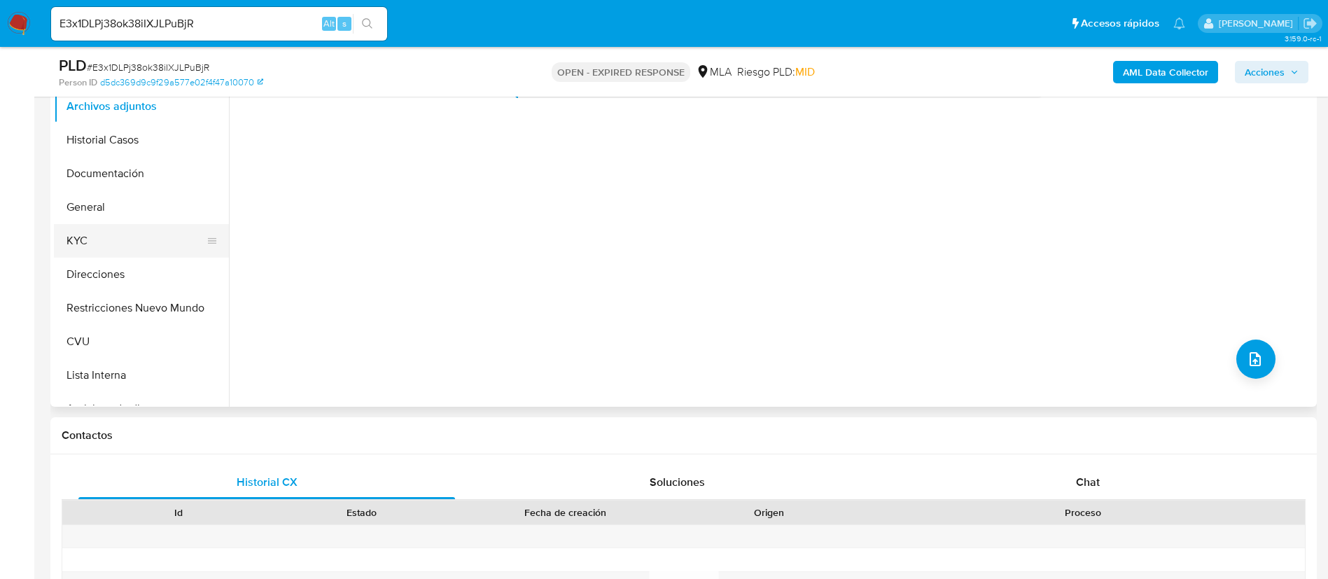
click at [142, 242] on button "KYC" at bounding box center [136, 241] width 164 height 34
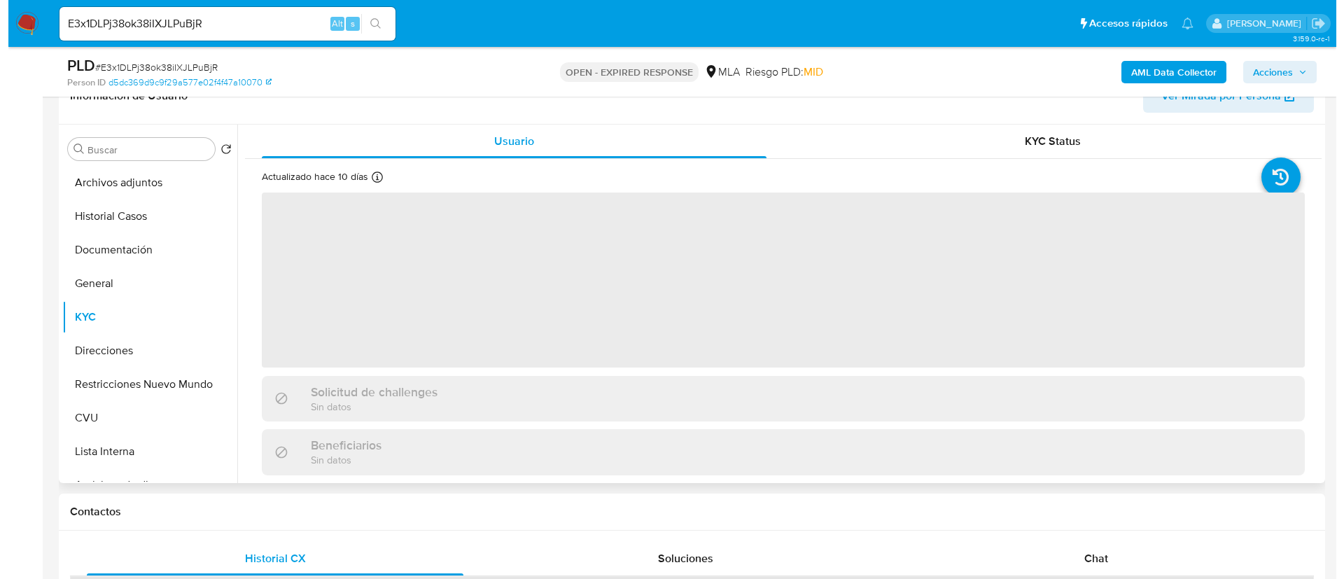
scroll to position [210, 0]
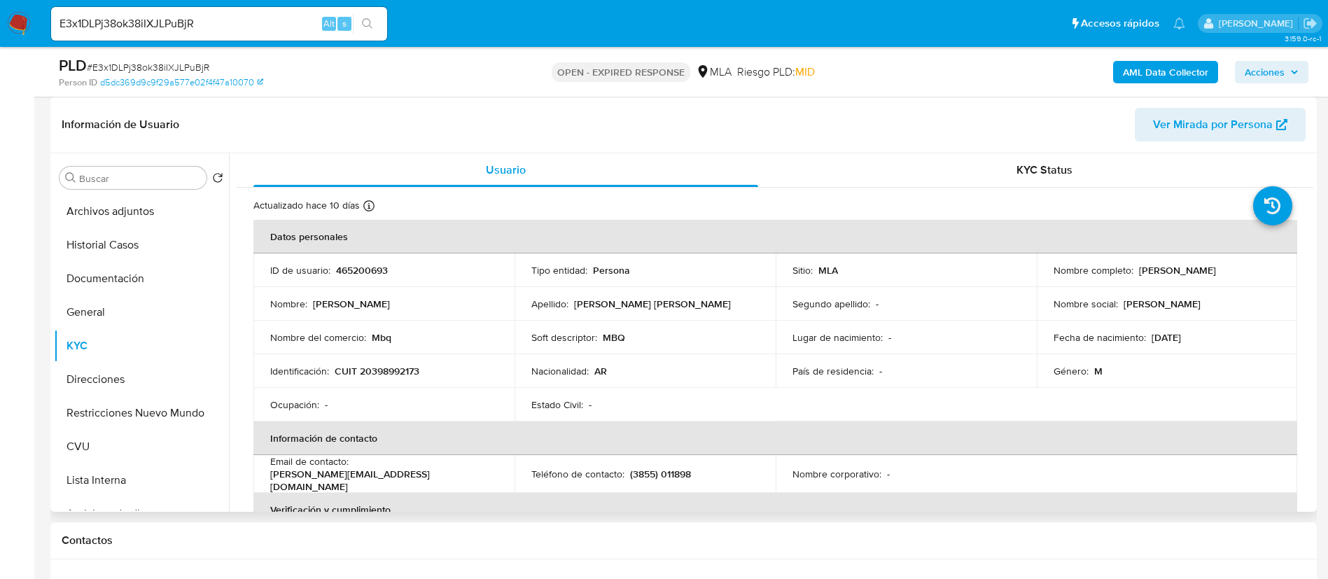
click at [407, 370] on p "CUIT 20398992173" at bounding box center [377, 371] width 85 height 13
click at [407, 369] on p "CUIT 20398992173" at bounding box center [377, 371] width 85 height 13
copy p "20398992173"
click at [1153, 80] on b "AML Data Collector" at bounding box center [1164, 72] width 85 height 22
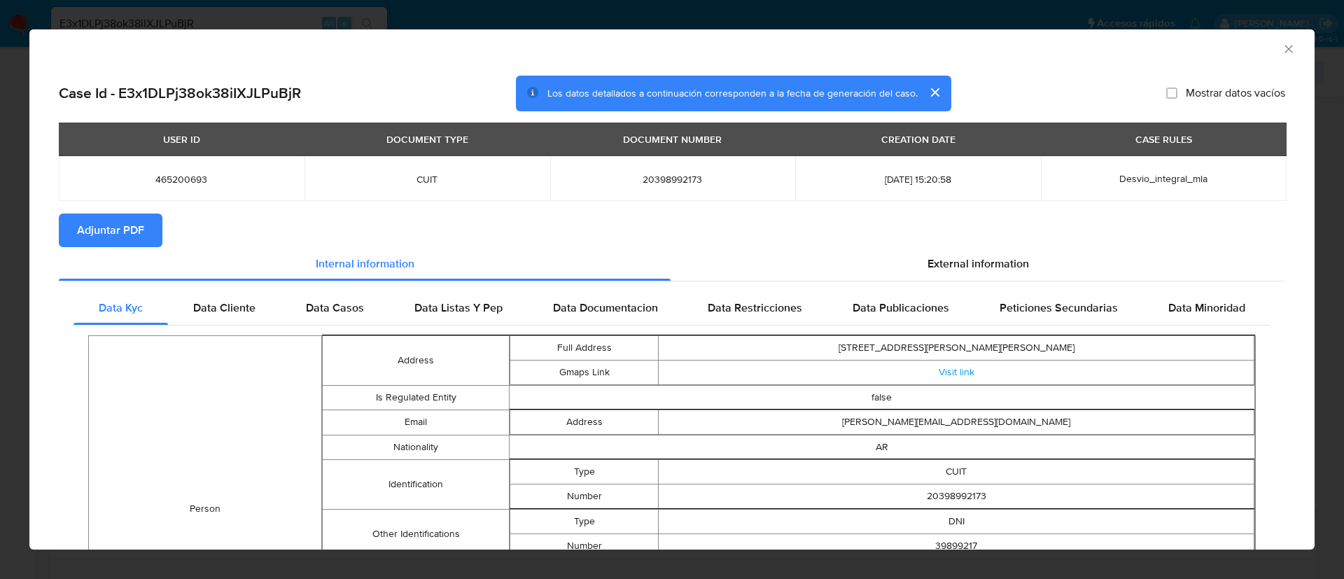
click at [129, 225] on span "Adjuntar PDF" at bounding box center [110, 230] width 67 height 31
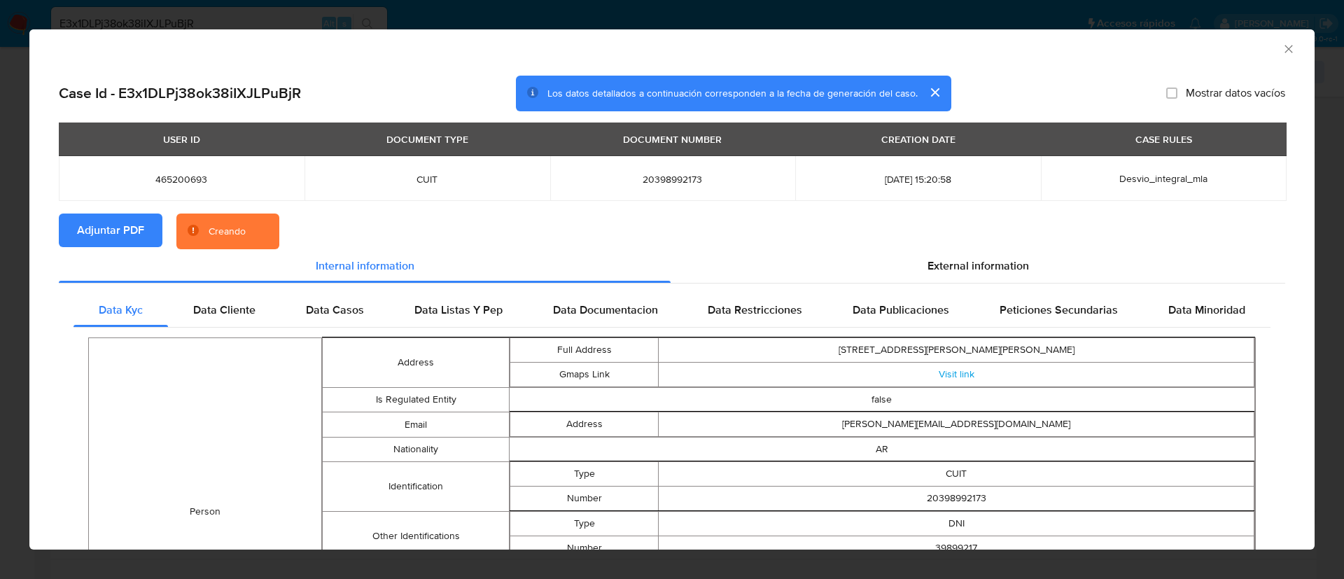
click at [178, 178] on span "465200693" at bounding box center [182, 179] width 212 height 13
copy span "465200693"
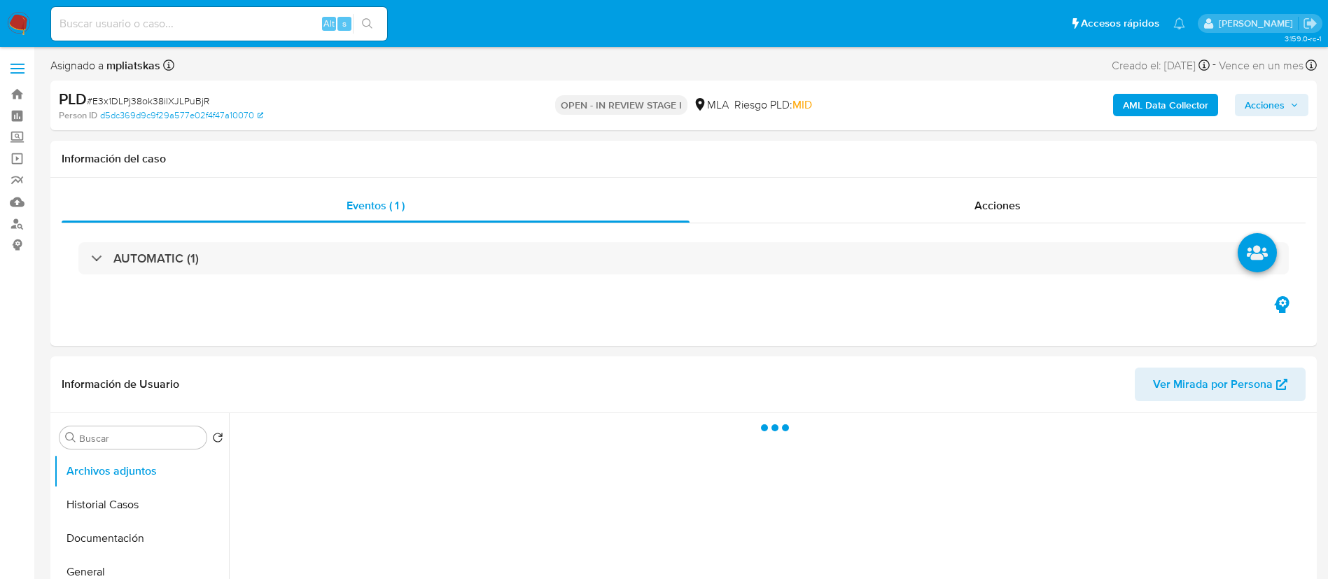
select select "10"
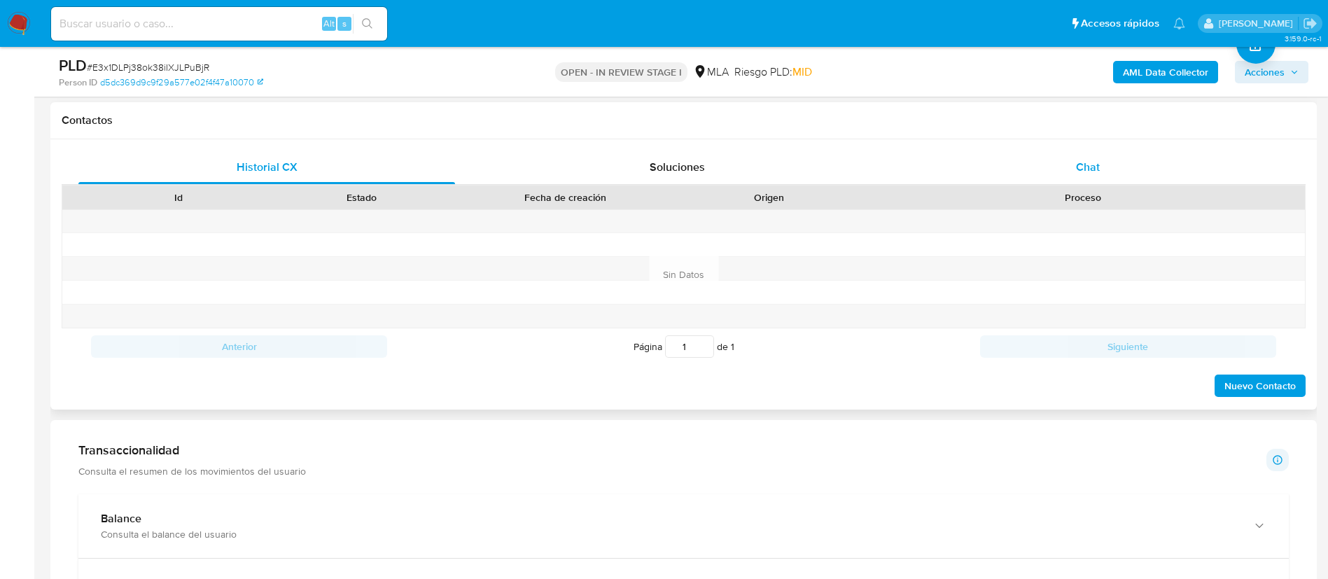
click at [1100, 167] on div "Chat" at bounding box center [1087, 167] width 376 height 34
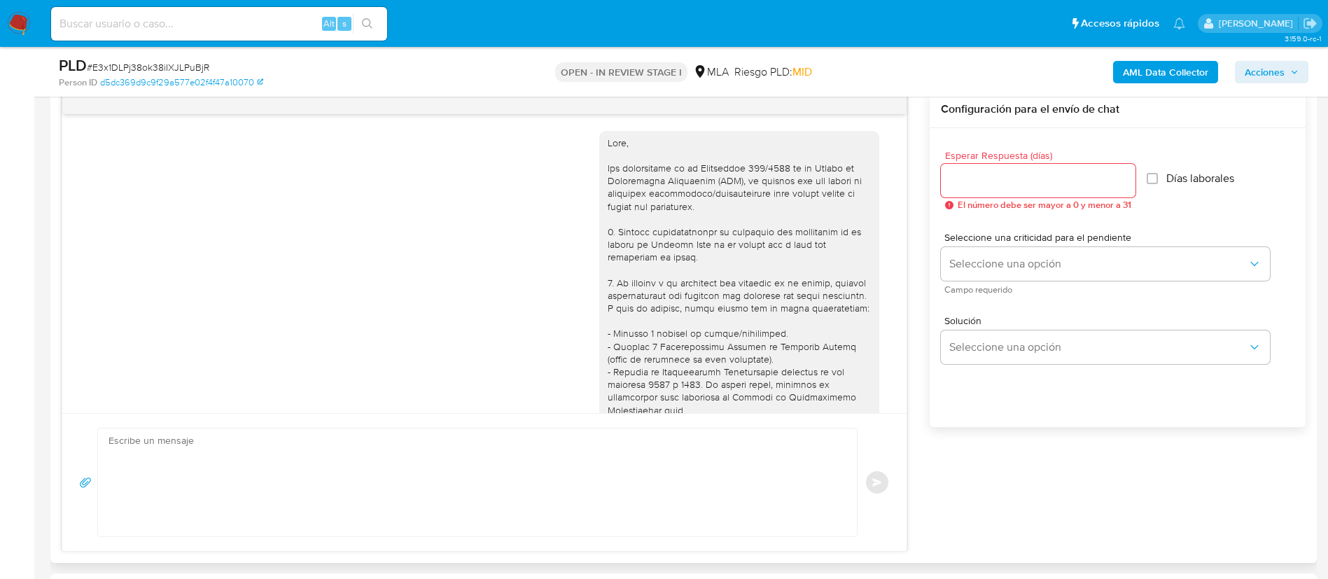
scroll to position [1492, 0]
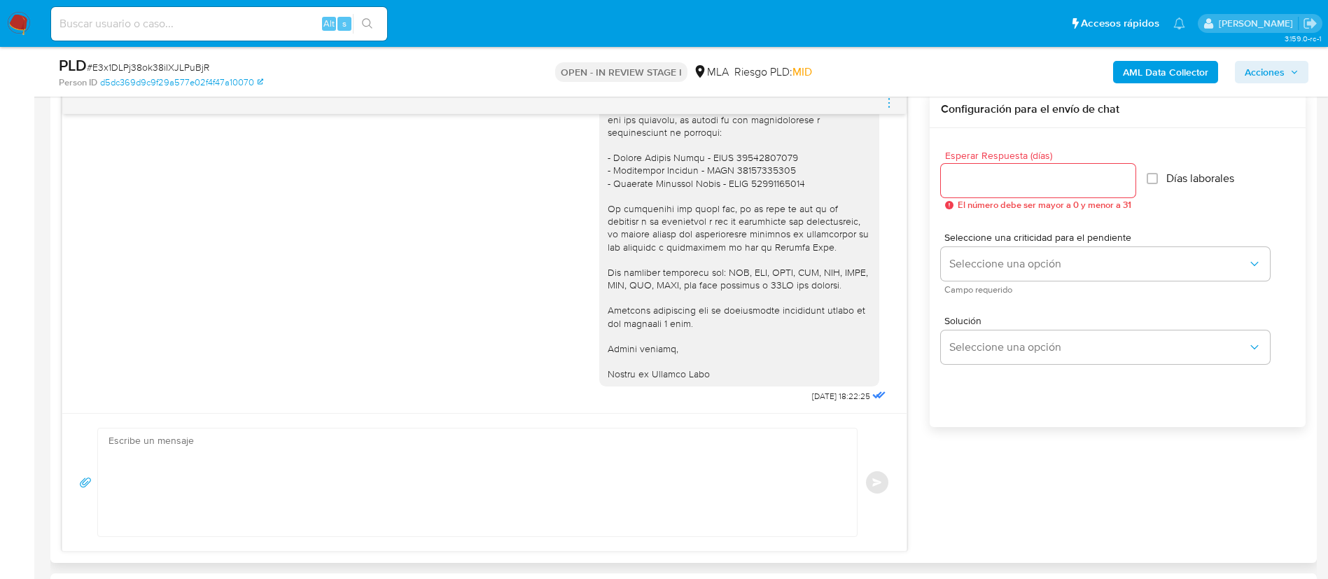
click at [895, 108] on div at bounding box center [484, 103] width 844 height 22
click at [889, 104] on icon "menu-action" at bounding box center [888, 103] width 13 height 13
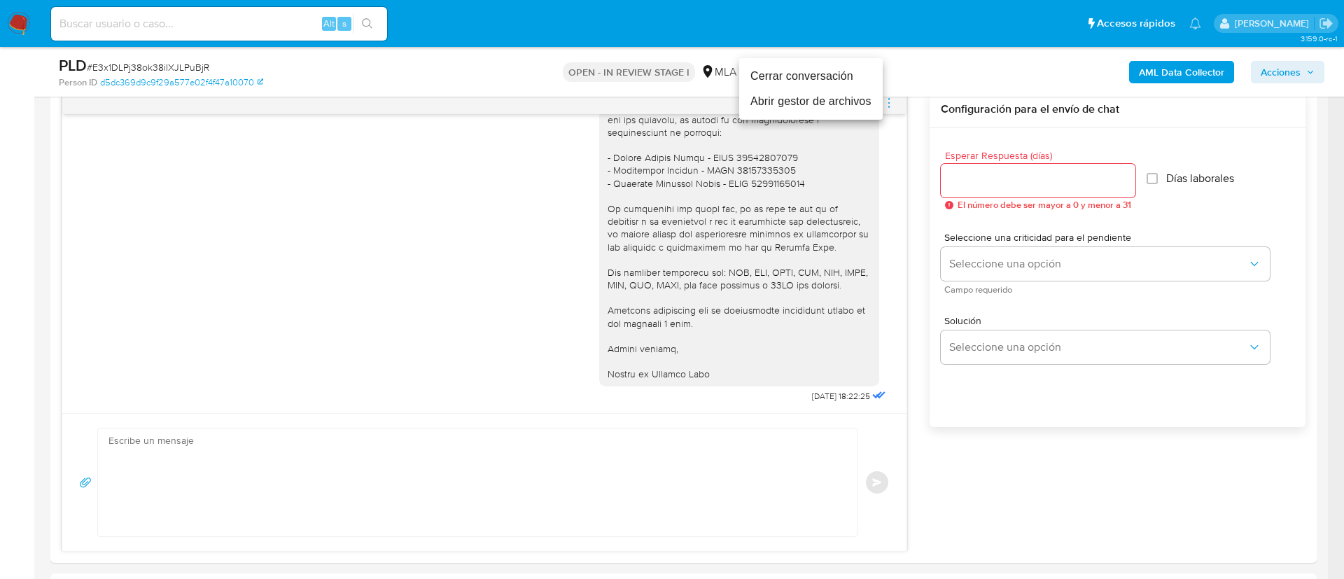
click at [858, 85] on li "Cerrar conversación" at bounding box center [810, 76] width 143 height 25
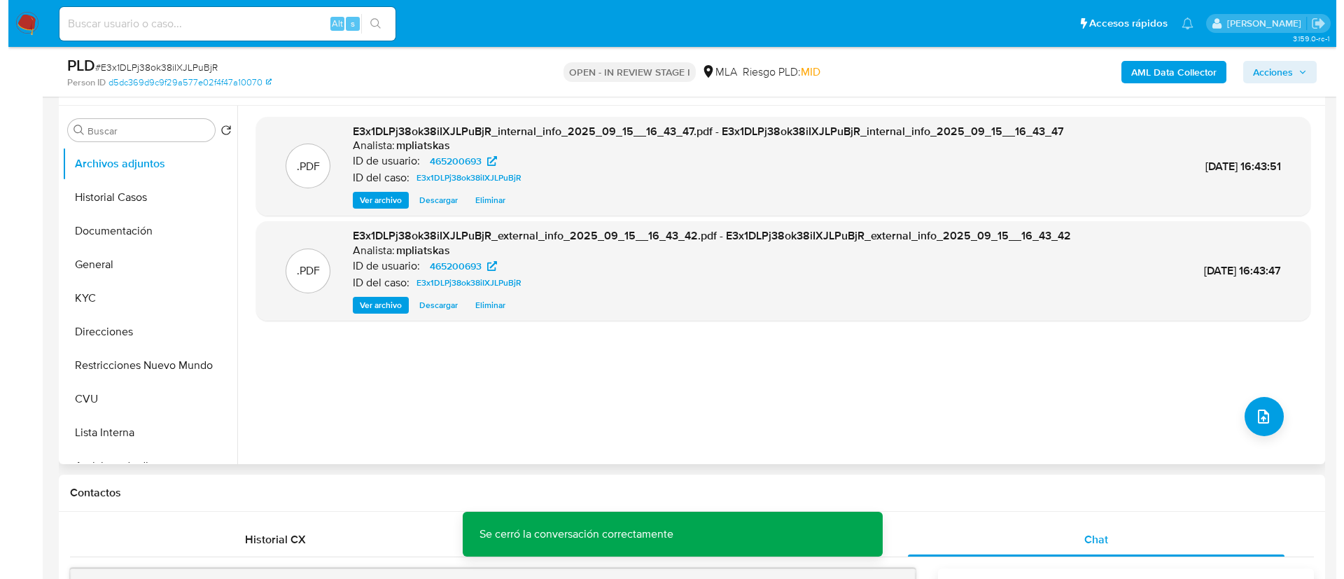
scroll to position [210, 0]
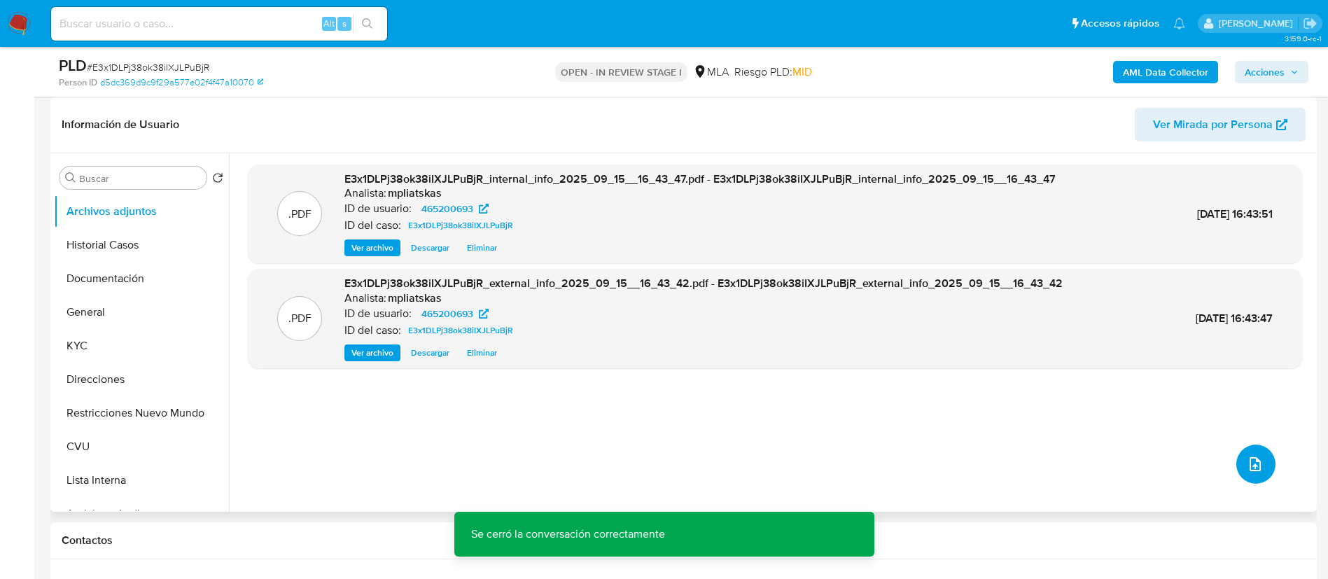
click at [1255, 456] on span "upload-file" at bounding box center [1254, 464] width 17 height 17
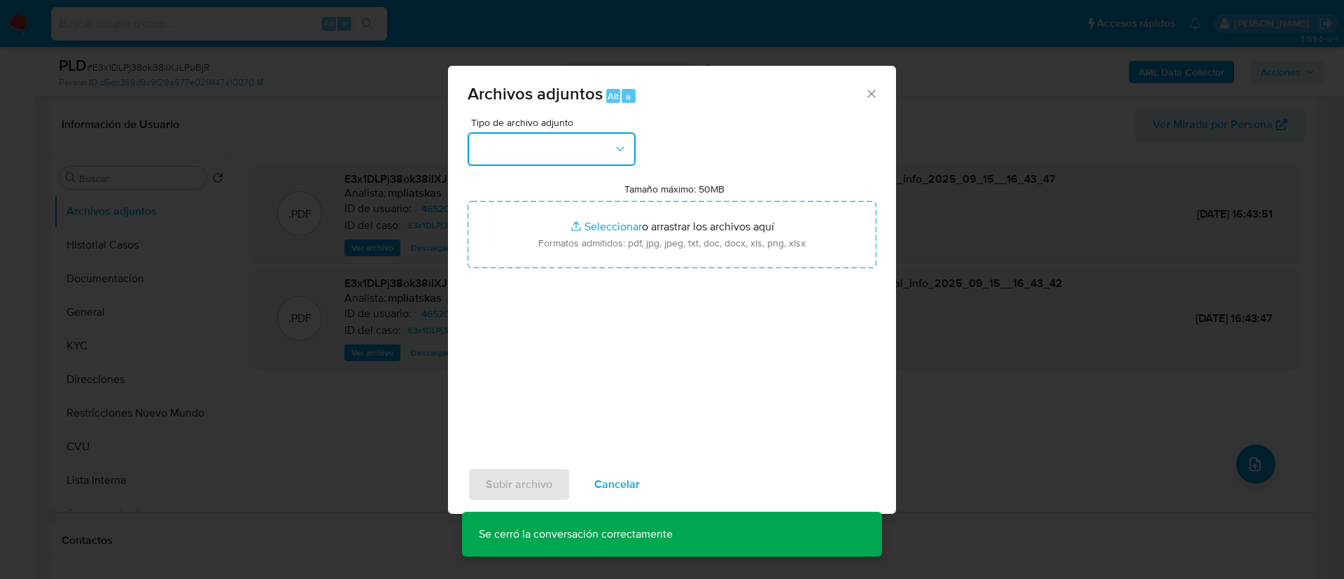
click at [590, 143] on button "button" at bounding box center [551, 149] width 168 height 34
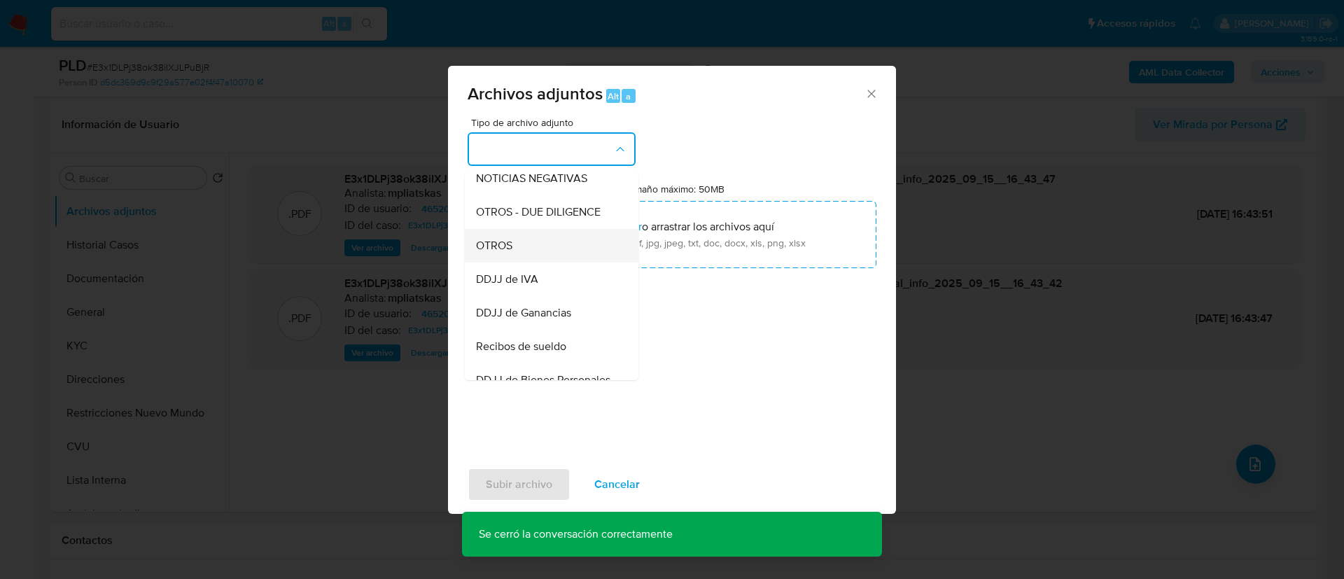
click at [565, 259] on div "OTROS" at bounding box center [547, 246] width 143 height 34
click at [565, 259] on input "Tamaño máximo: 50MB Seleccionar archivos" at bounding box center [671, 234] width 409 height 67
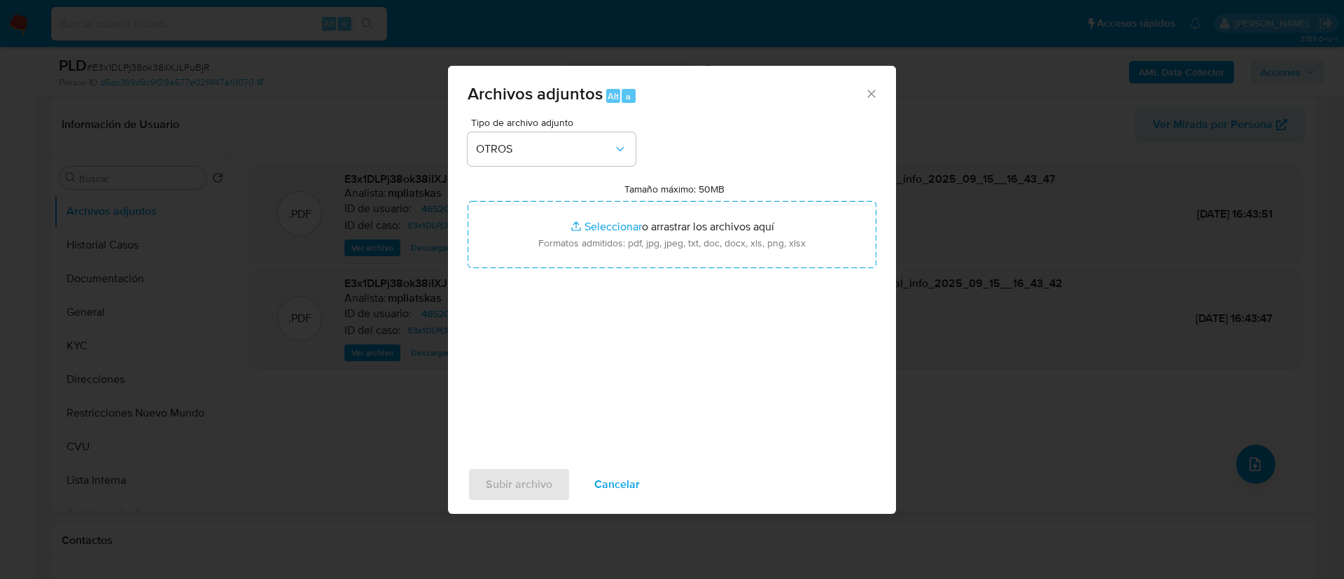
type input "C:\fakepath\465200693 Movimientos.xlsx"
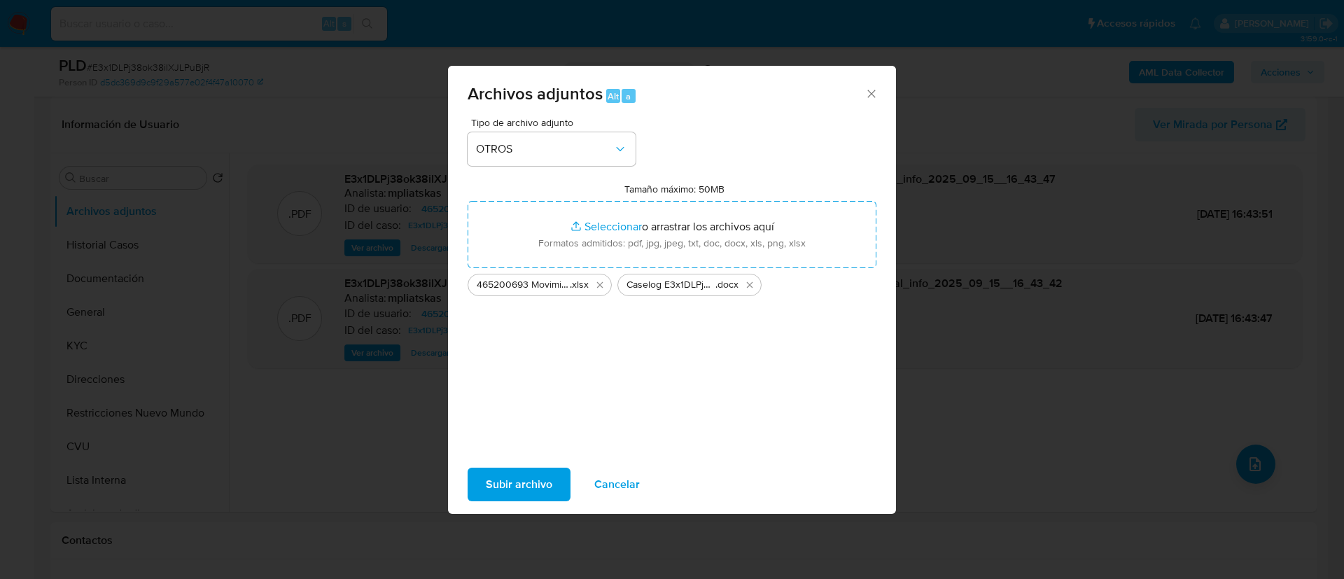
click at [530, 490] on span "Subir archivo" at bounding box center [519, 484] width 66 height 31
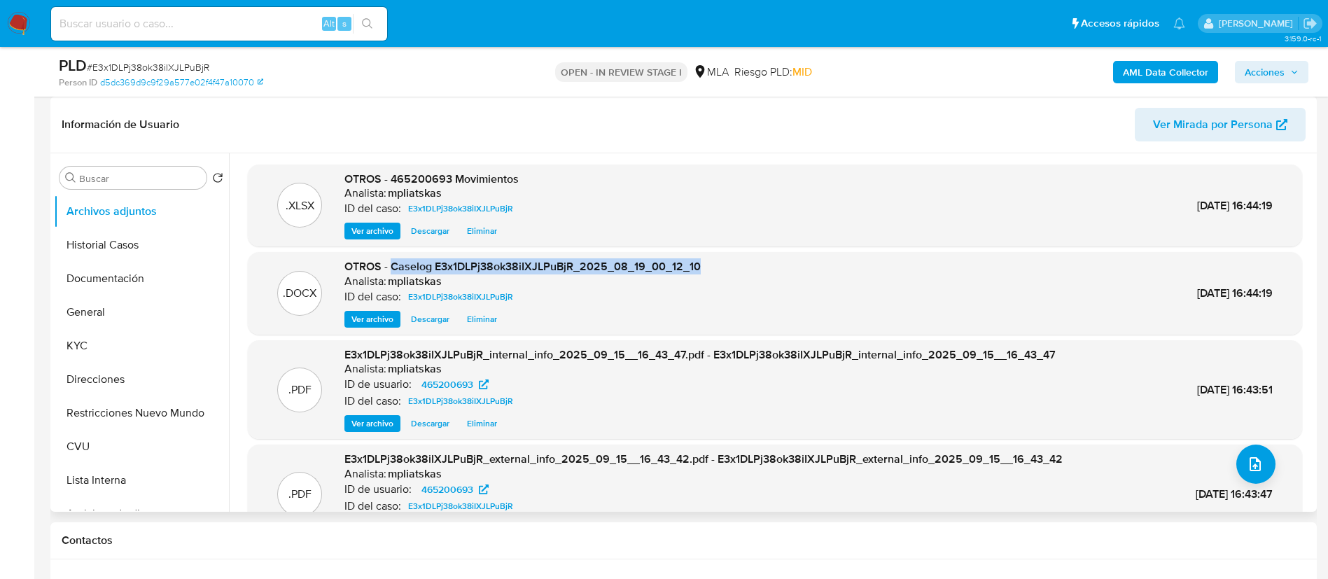
drag, startPoint x: 393, startPoint y: 266, endPoint x: 1139, endPoint y: 218, distance: 746.8
click at [700, 253] on div ".DOCX OTROS - Caselog E3x1DLPj38ok38iIXJLPuBjR_2025_08_19_00_12_10 Analista: mp…" at bounding box center [775, 293] width 1054 height 83
copy span "Caselog E3x1DLPj38ok38iIXJLPuBjR_2025_08_19_00_12_10"
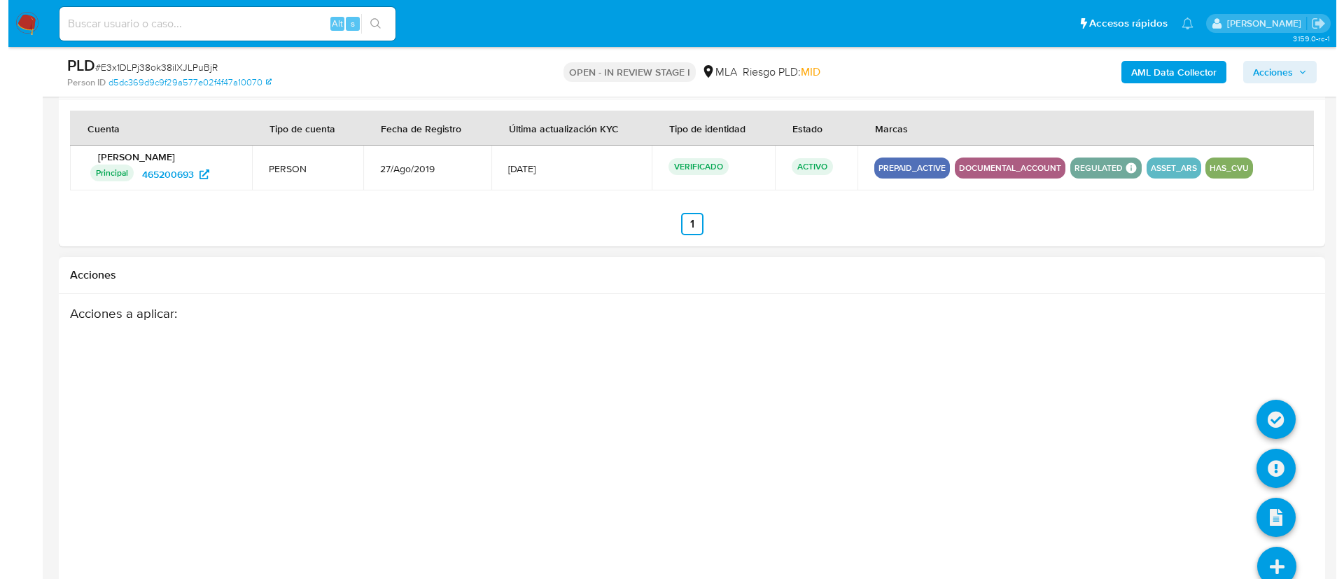
scroll to position [2141, 0]
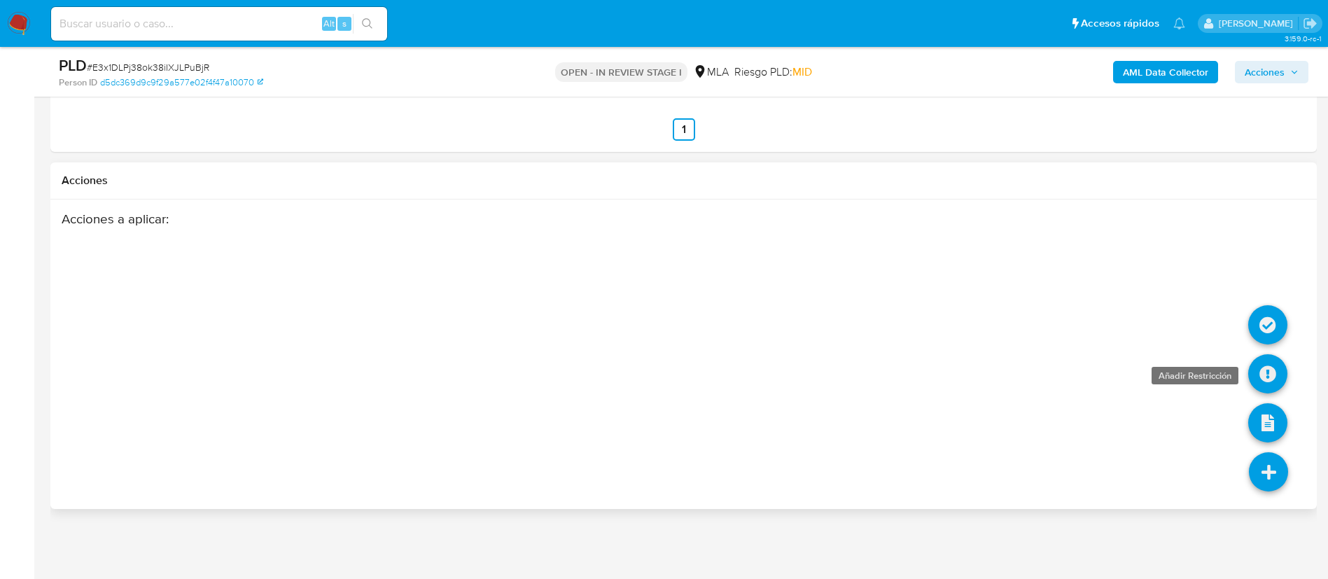
click at [1275, 375] on icon at bounding box center [1267, 373] width 39 height 39
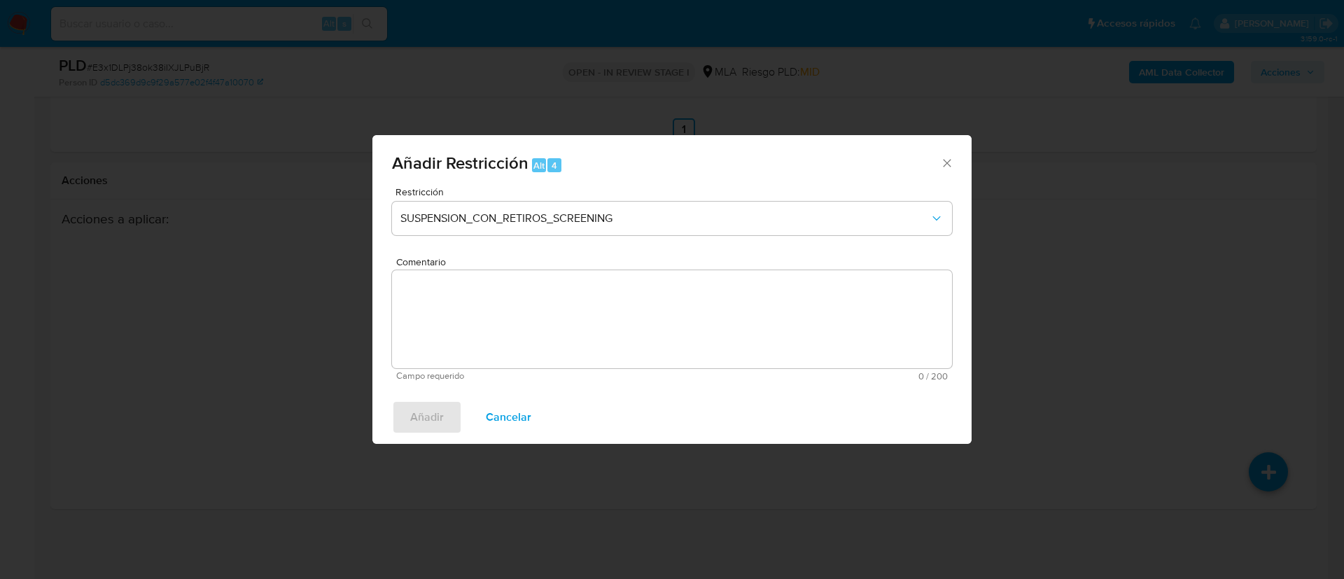
click at [465, 200] on div "Restricción SUSPENSION_CON_RETIROS_SCREENING" at bounding box center [672, 220] width 560 height 66
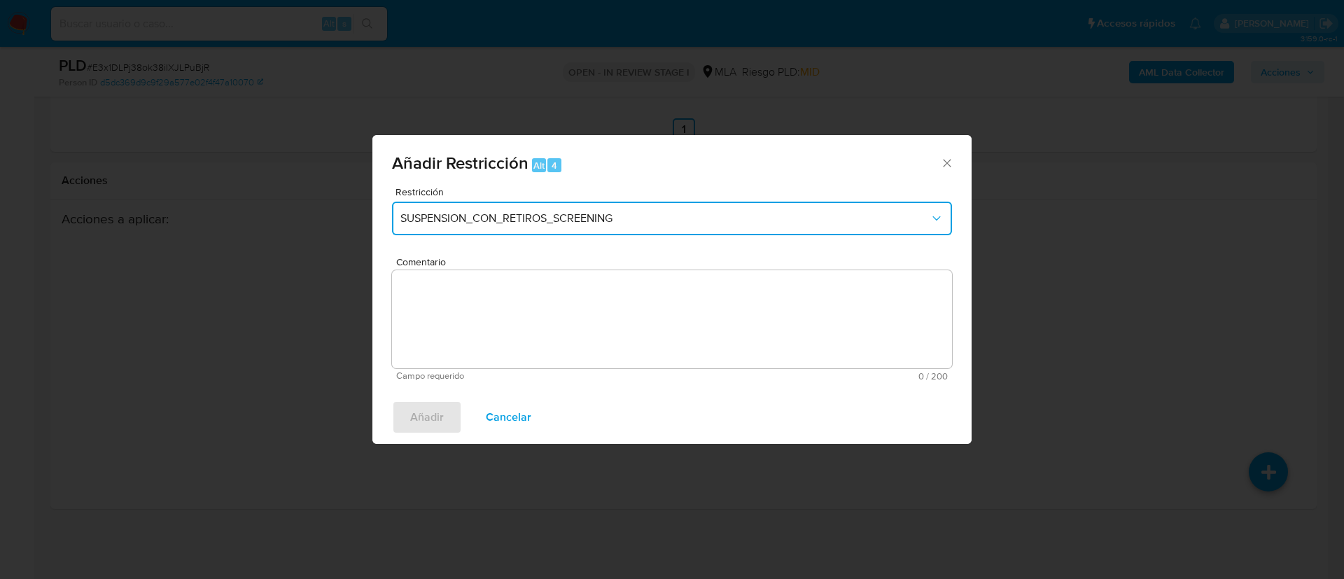
click at [486, 220] on span "SUSPENSION_CON_RETIROS_SCREENING" at bounding box center [664, 218] width 529 height 14
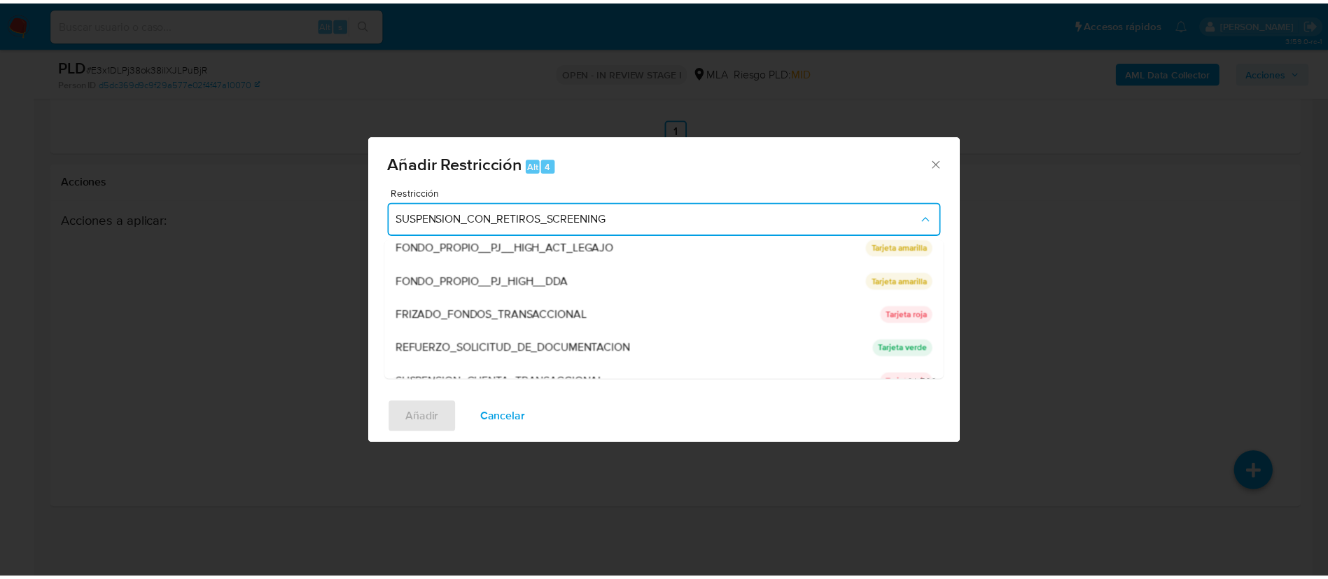
scroll to position [297, 0]
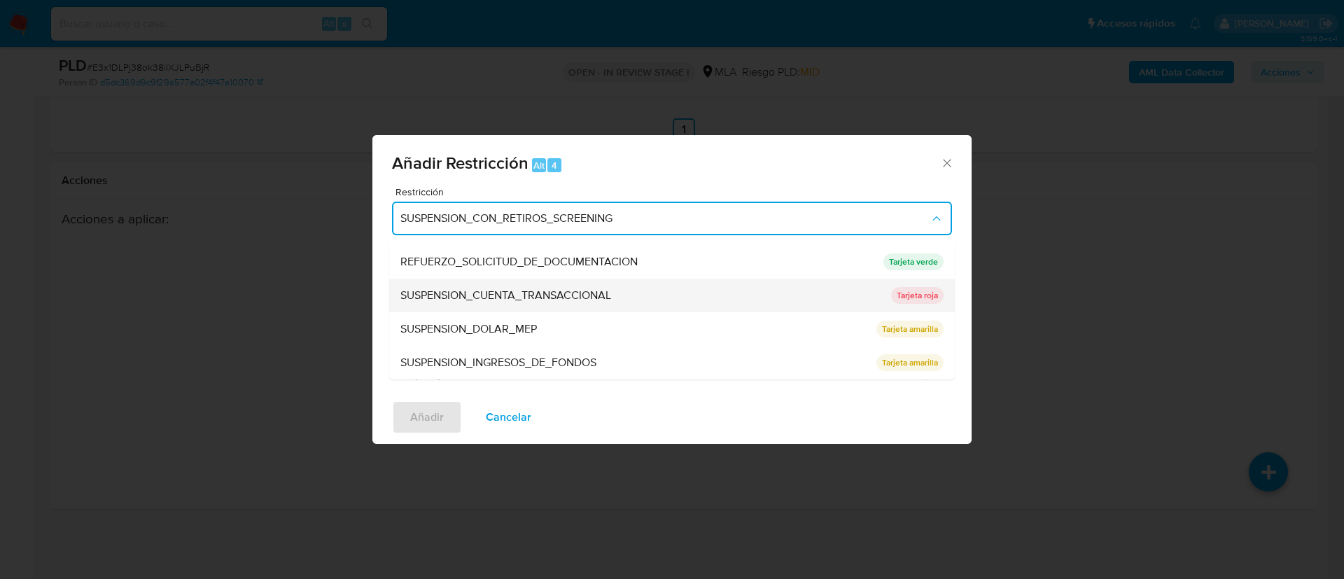
click at [495, 291] on span "SUSPENSION_CUENTA_TRANSACCIONAL" at bounding box center [505, 295] width 211 height 14
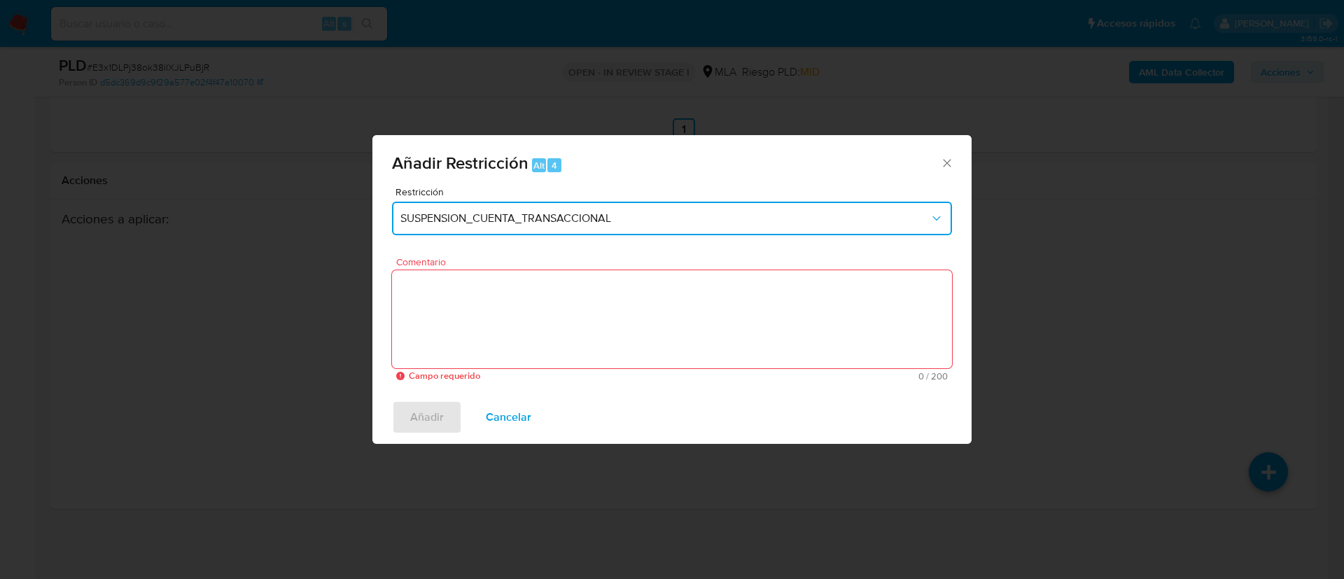
click at [495, 291] on textarea "Comentario" at bounding box center [672, 319] width 560 height 98
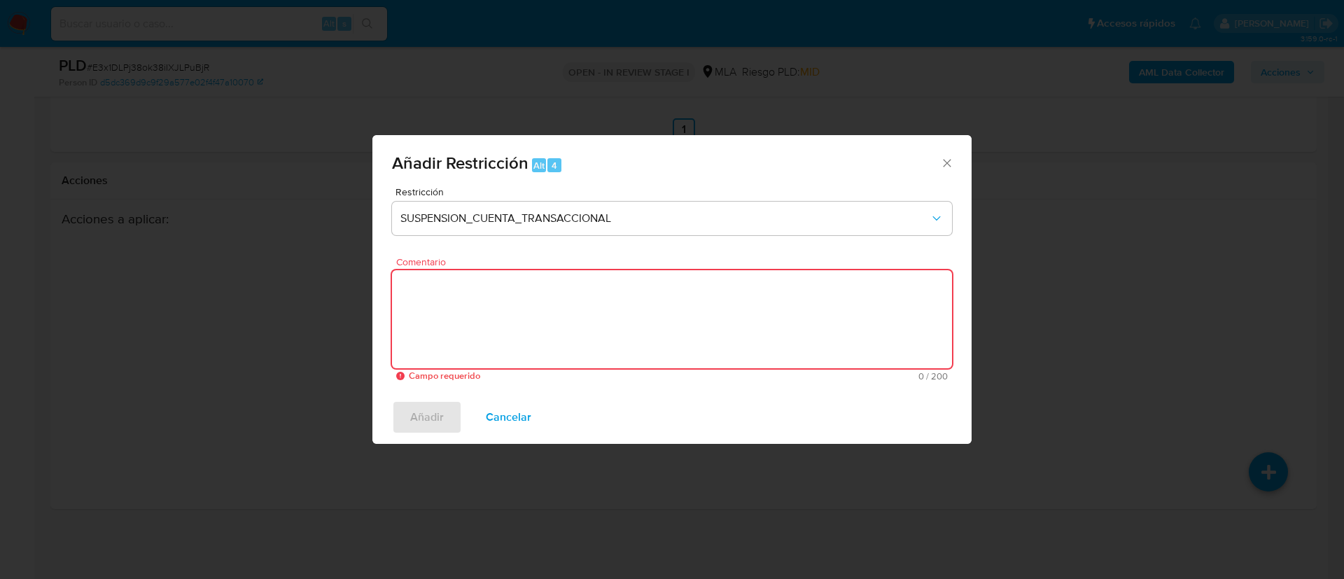
click at [495, 290] on textarea "Comentario" at bounding box center [672, 319] width 560 height 98
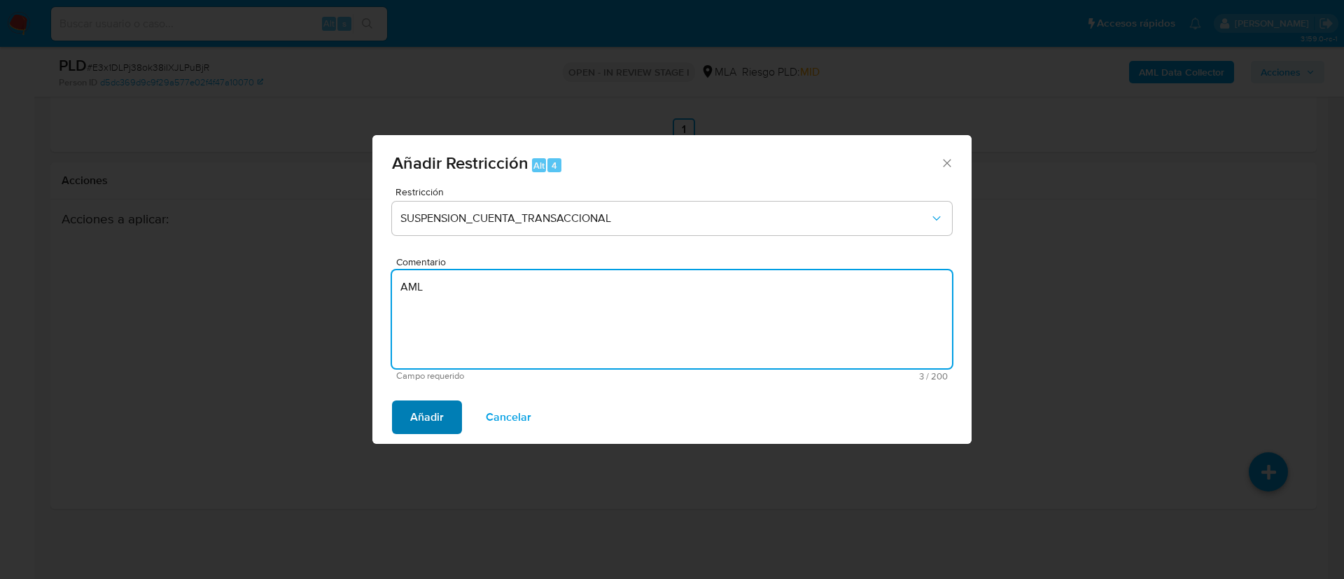
type textarea "AML"
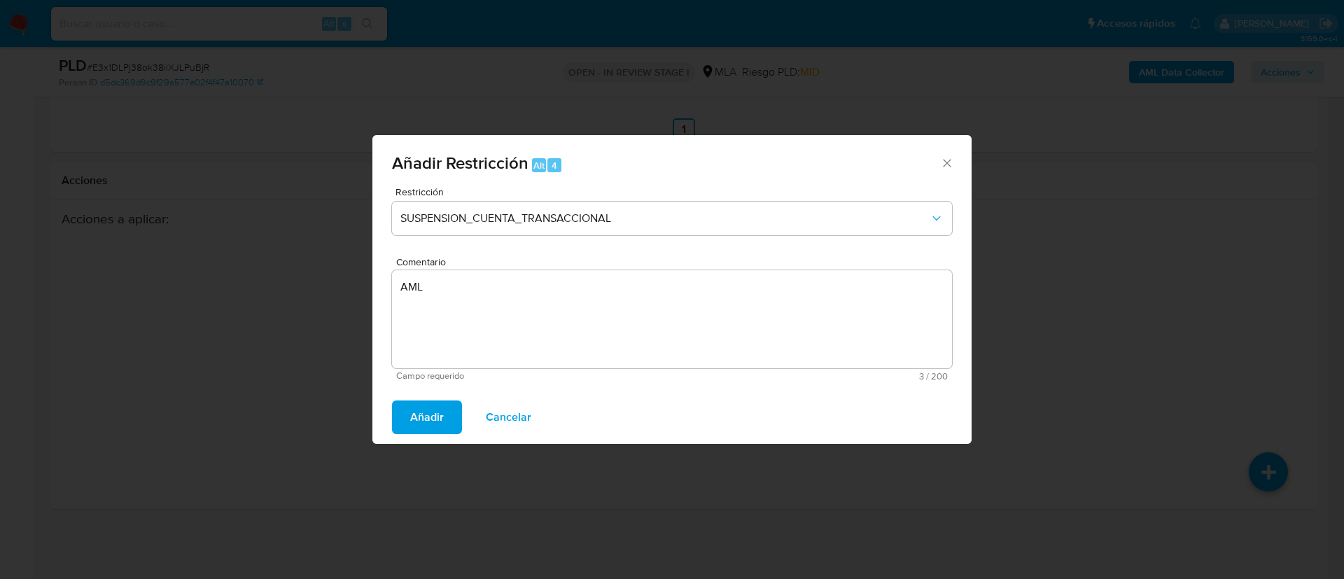
click at [423, 407] on span "Añadir" at bounding box center [427, 417] width 34 height 31
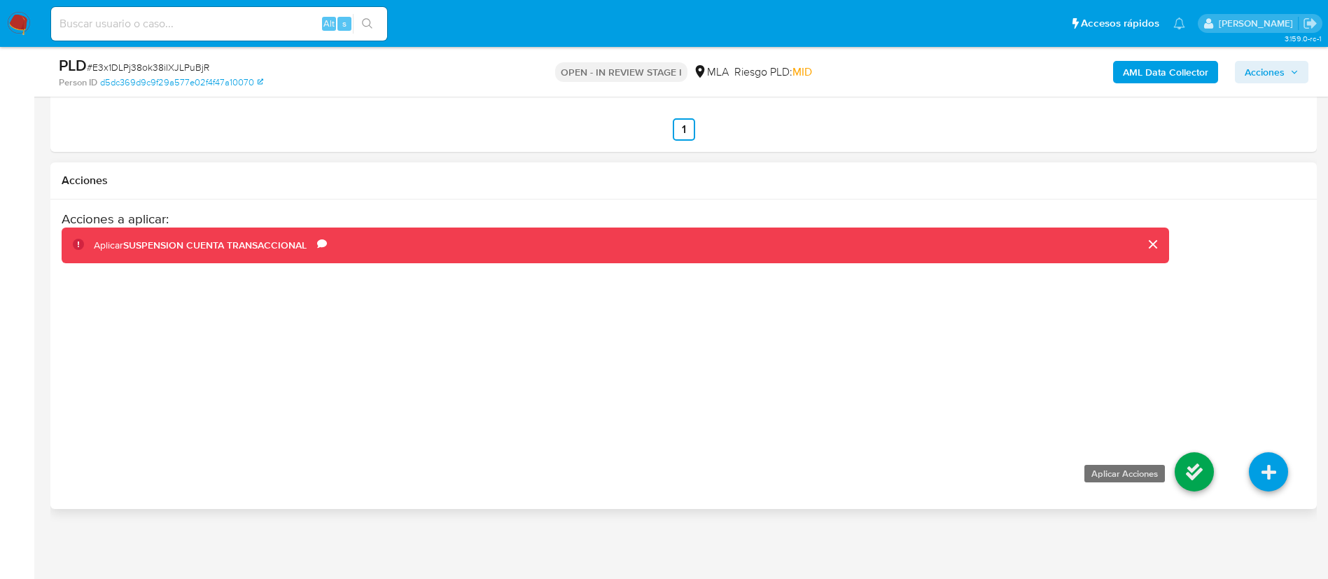
click at [1192, 474] on icon at bounding box center [1193, 471] width 39 height 39
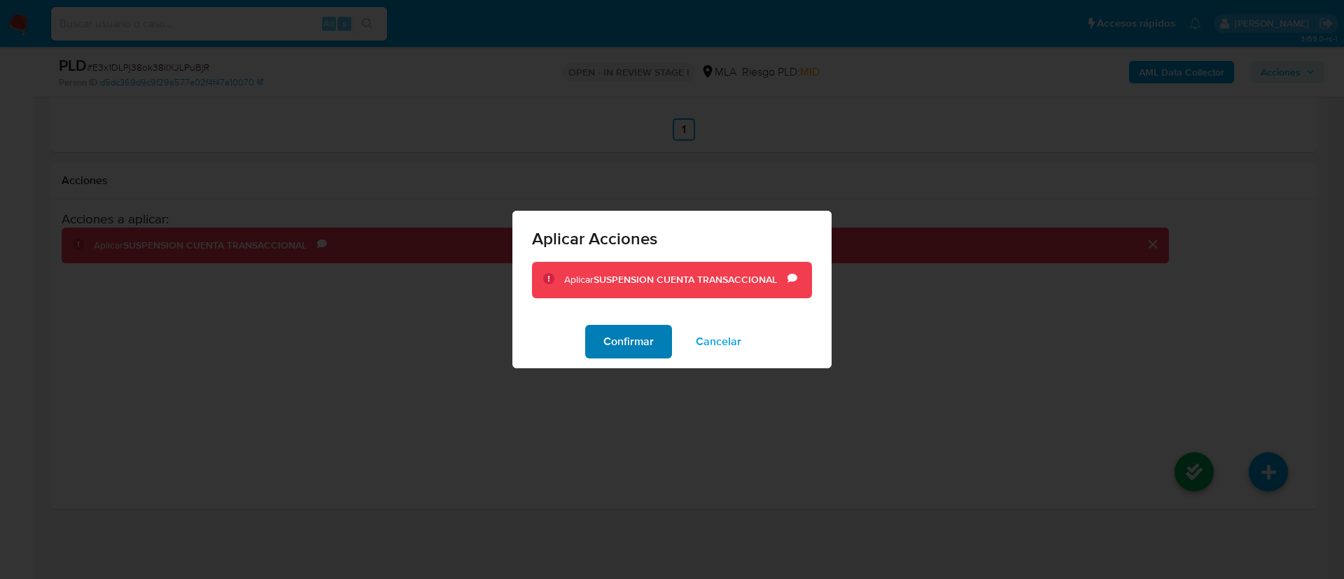
click at [640, 345] on span "Confirmar" at bounding box center [628, 341] width 50 height 31
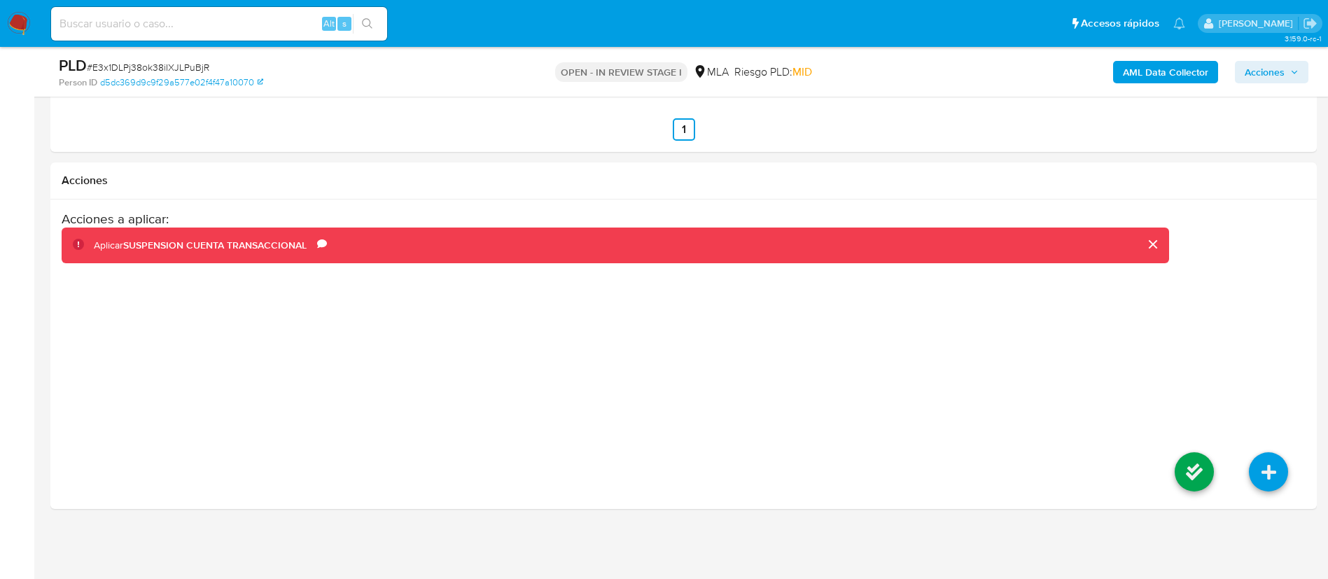
click at [1260, 67] on span "Acciones" at bounding box center [1264, 72] width 40 height 22
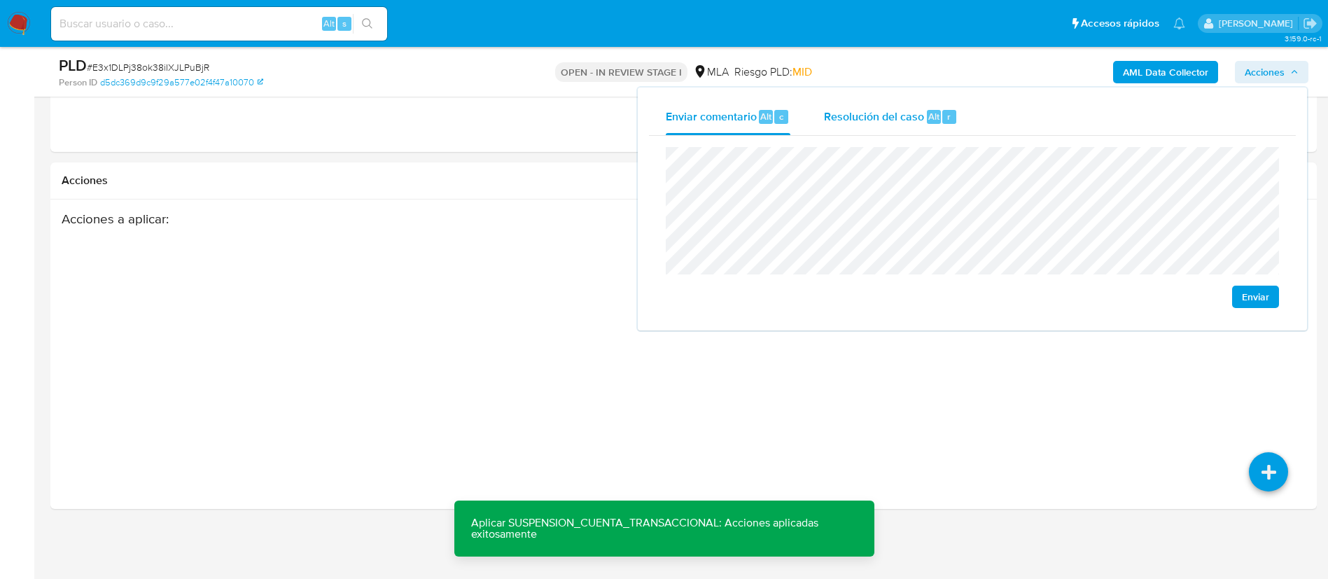
click at [887, 111] on span "Resolución del caso" at bounding box center [874, 116] width 100 height 16
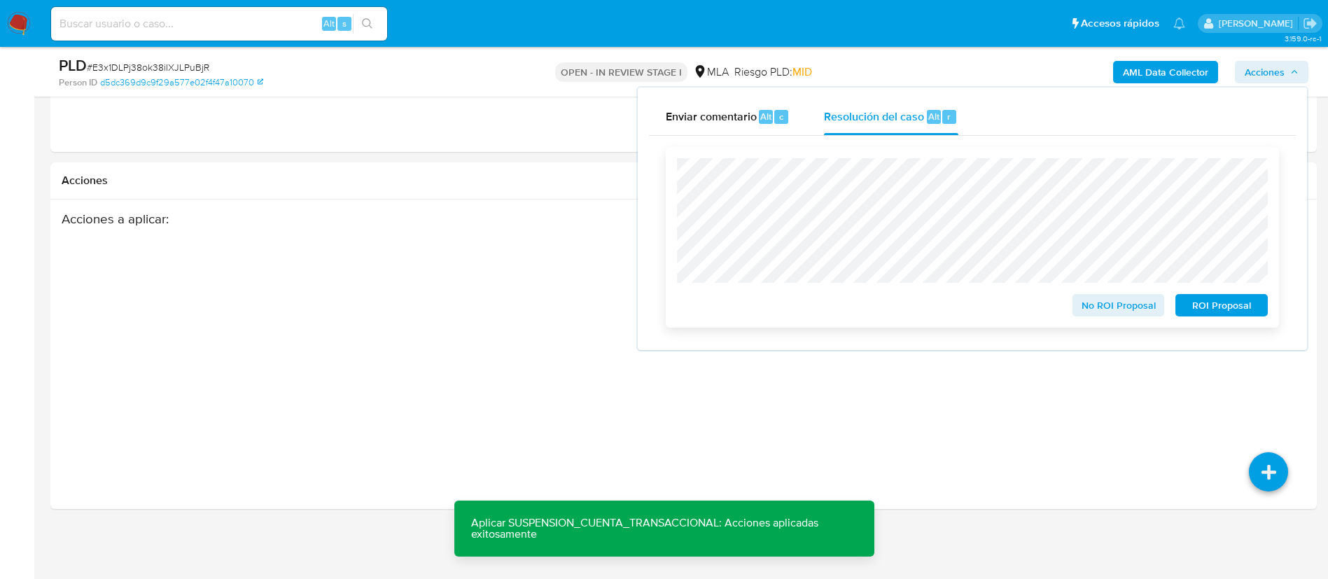
click at [1200, 307] on span "ROI Proposal" at bounding box center [1221, 305] width 73 height 20
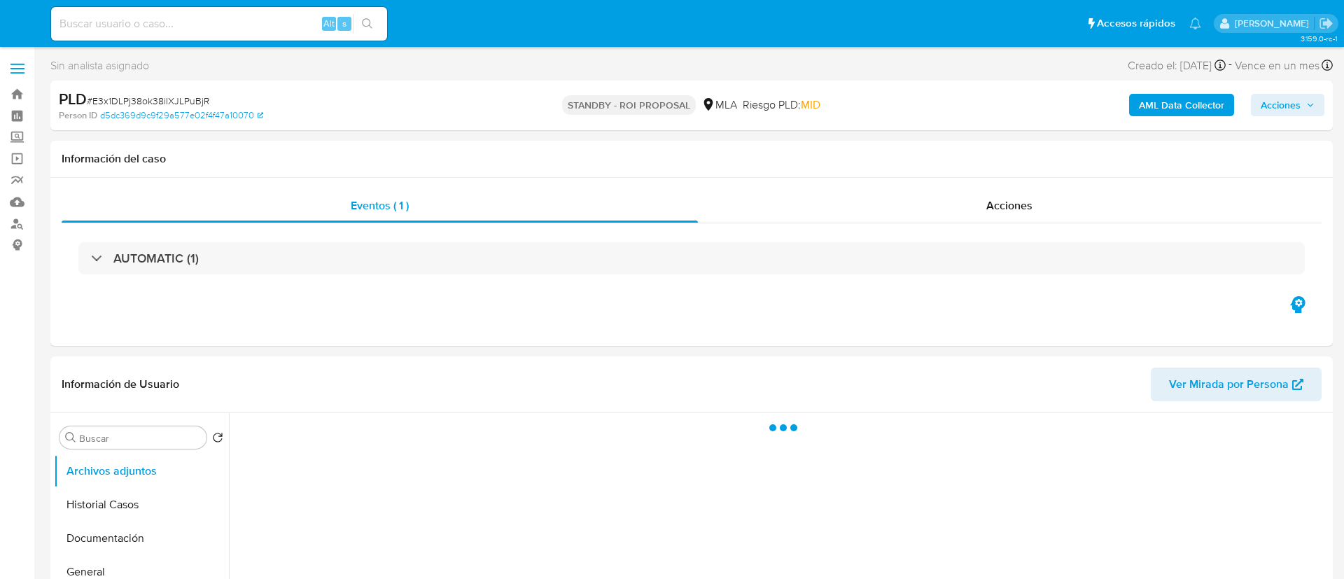
select select "10"
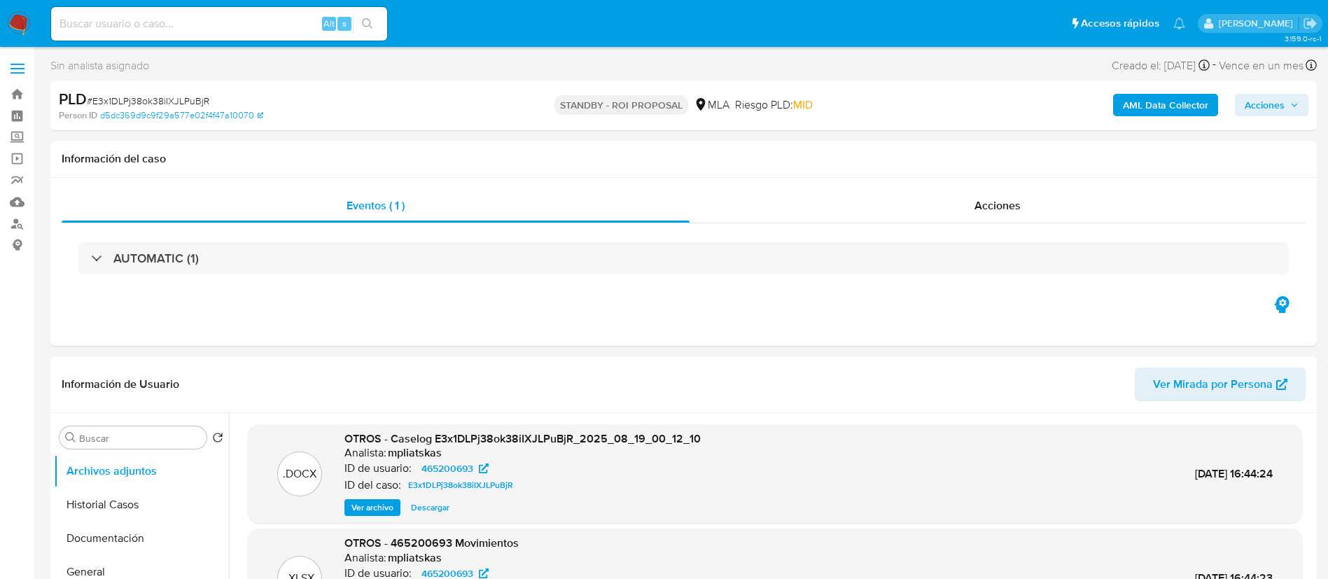
click at [281, 29] on input at bounding box center [219, 24] width 336 height 18
paste input "9IM9BYgbKROu1lZMV2azTJpX"
type input "9IM9BYgbKROu1lZMV2azTJpX"
click at [360, 23] on button "search-icon" at bounding box center [367, 24] width 29 height 20
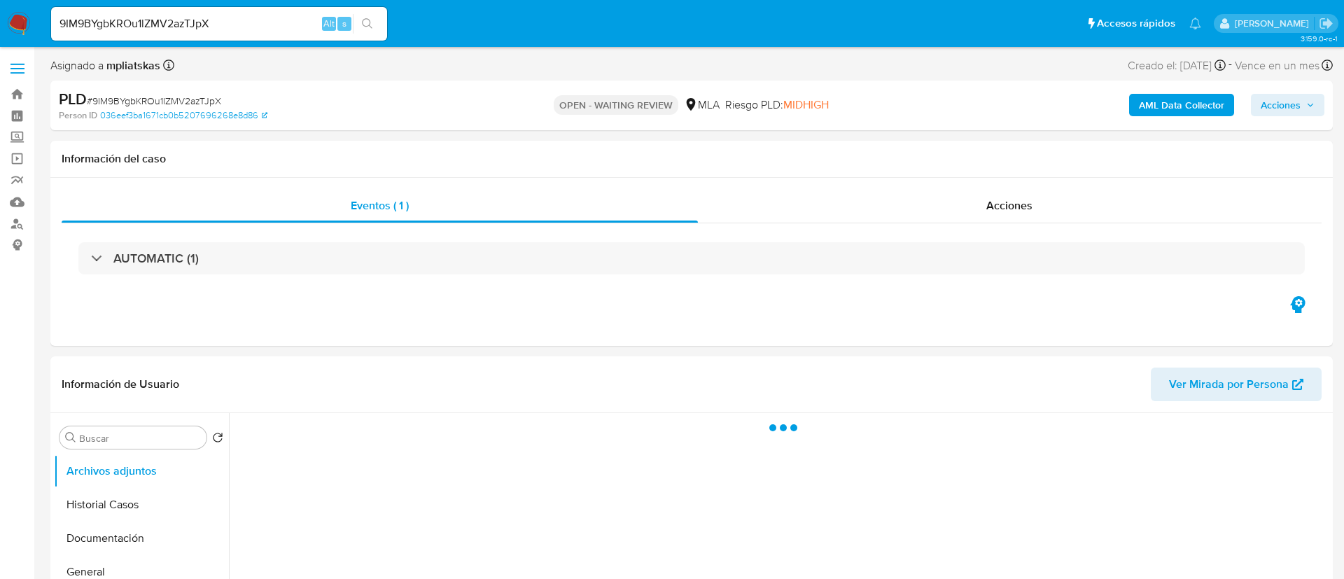
select select "10"
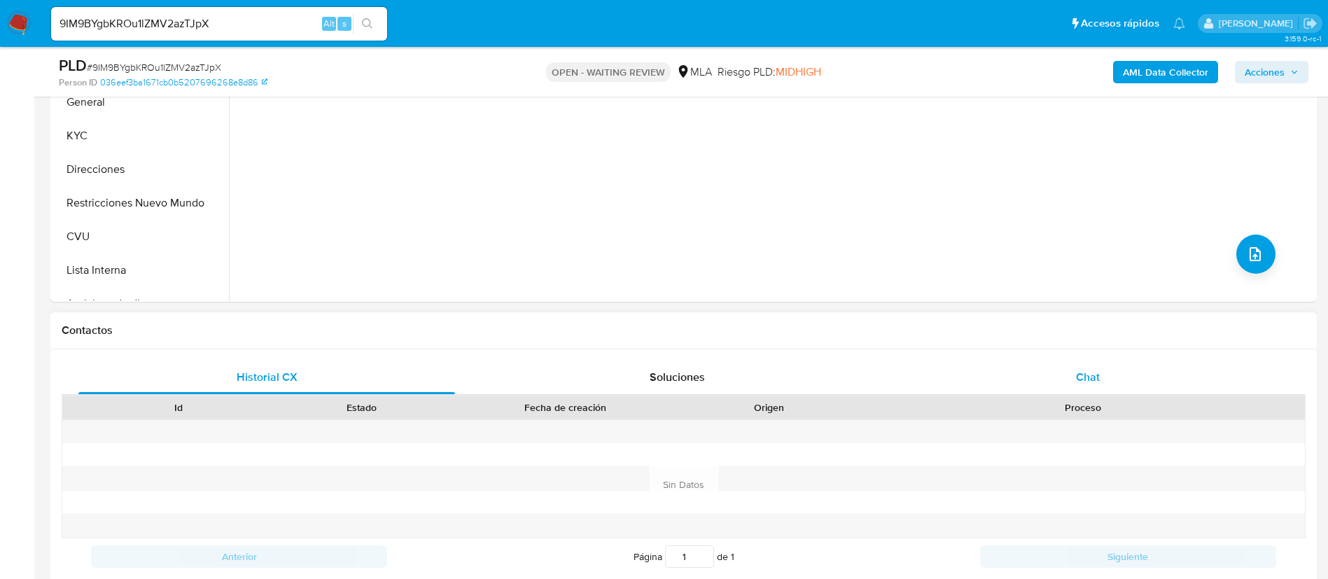
click at [1041, 374] on div "Chat" at bounding box center [1087, 377] width 376 height 34
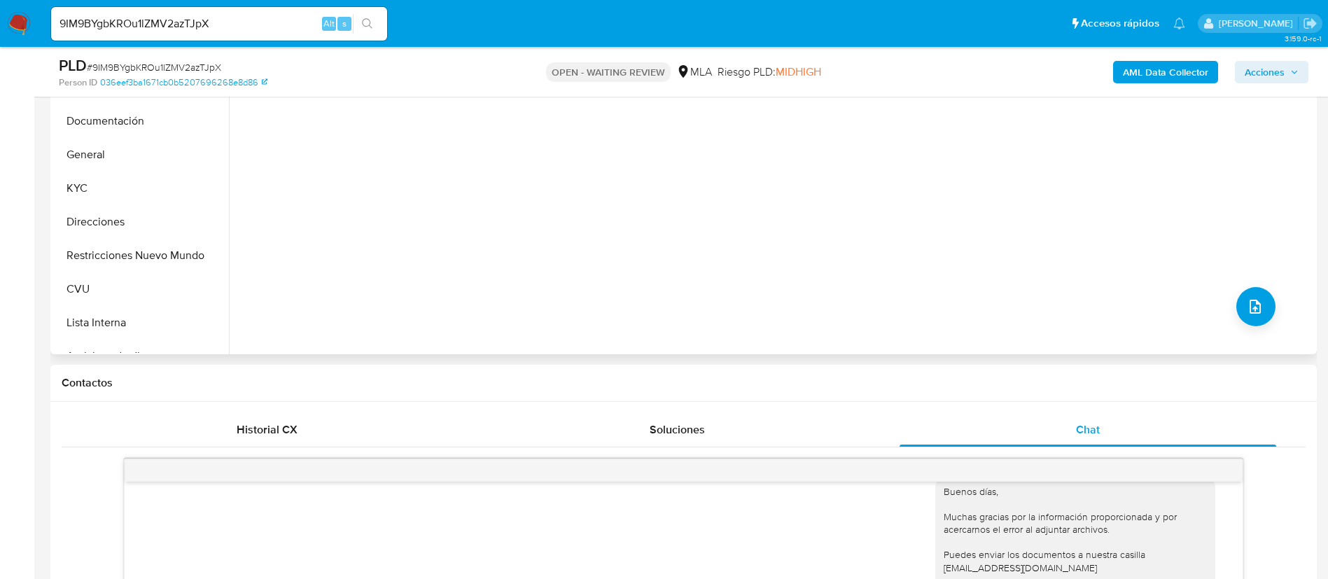
scroll to position [315, 0]
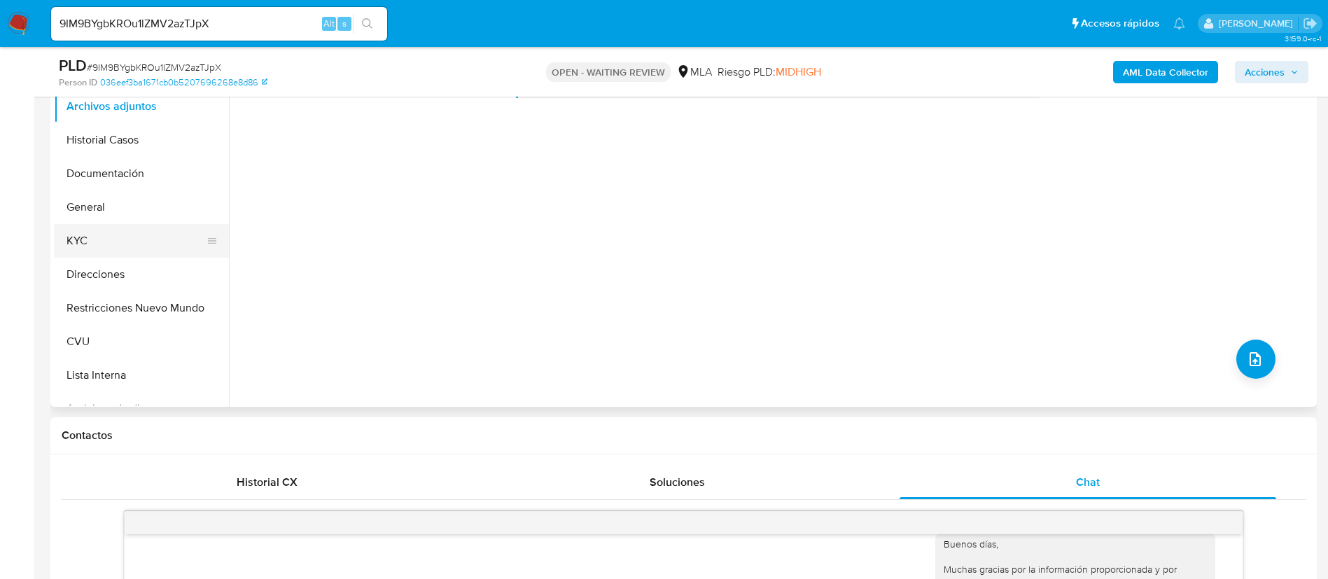
click at [86, 234] on button "KYC" at bounding box center [136, 241] width 164 height 34
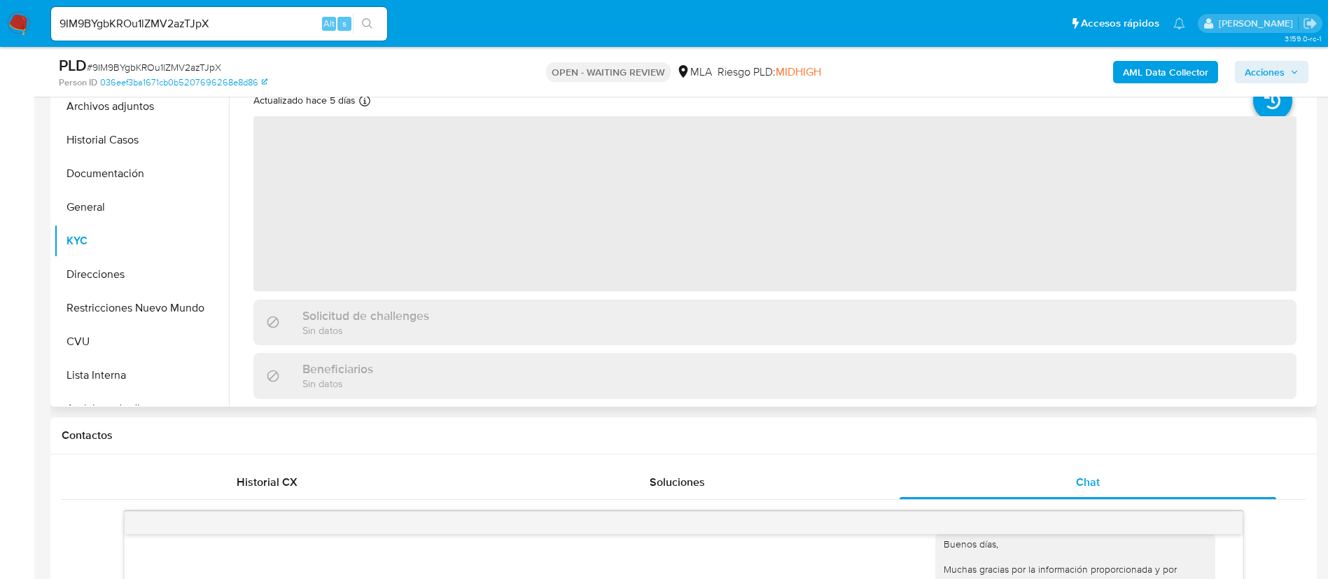
scroll to position [210, 0]
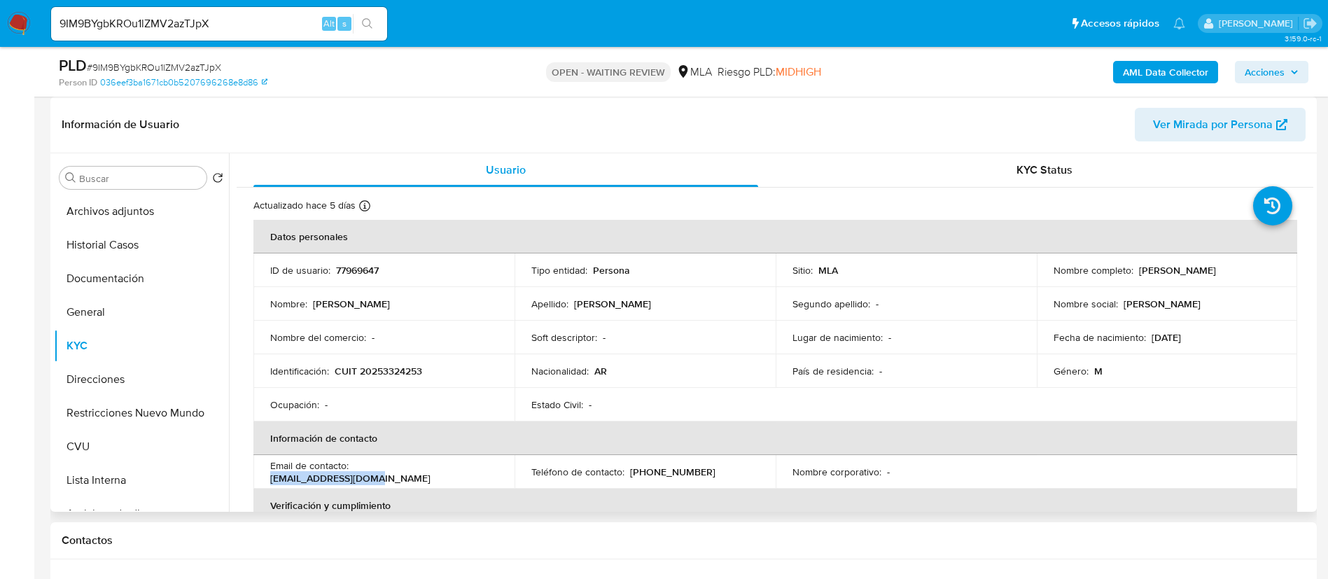
drag, startPoint x: 355, startPoint y: 467, endPoint x: 460, endPoint y: 471, distance: 104.3
click at [460, 471] on div "Email de contacto : pely1976@hotmail.com" at bounding box center [383, 471] width 227 height 25
copy p "[EMAIL_ADDRESS][DOMAIN_NAME]"
drag, startPoint x: 1132, startPoint y: 275, endPoint x: 1225, endPoint y: 284, distance: 93.5
click at [1225, 284] on td "Nombre completo : Daniel Andres Morales" at bounding box center [1166, 270] width 261 height 34
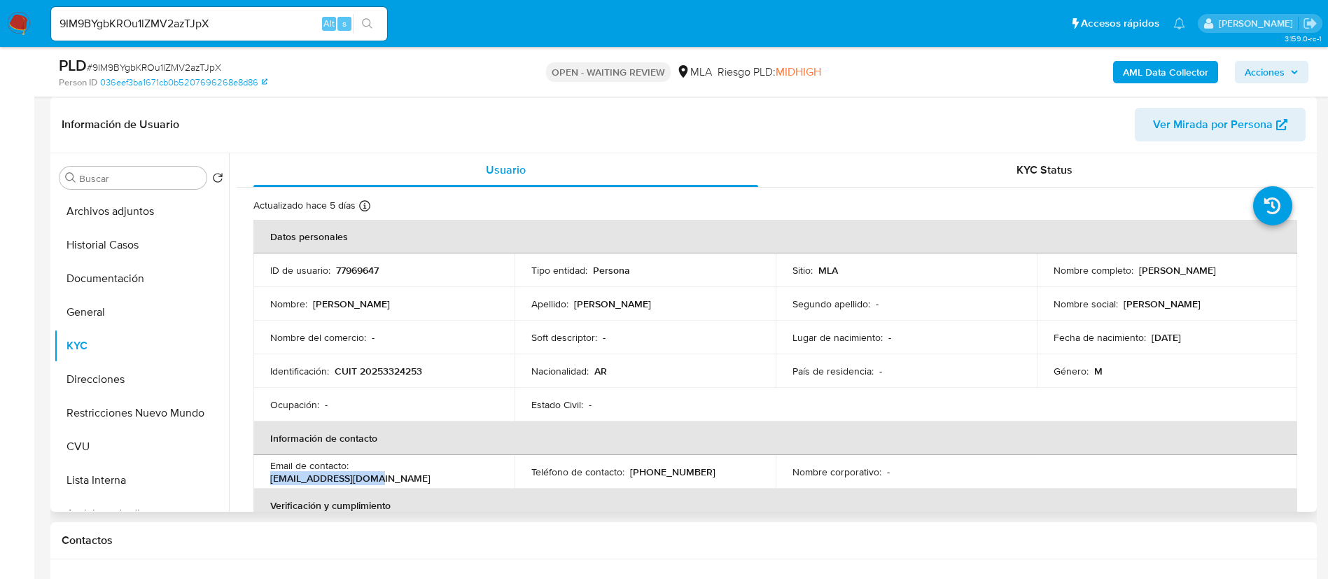
copy div "[PERSON_NAME]"
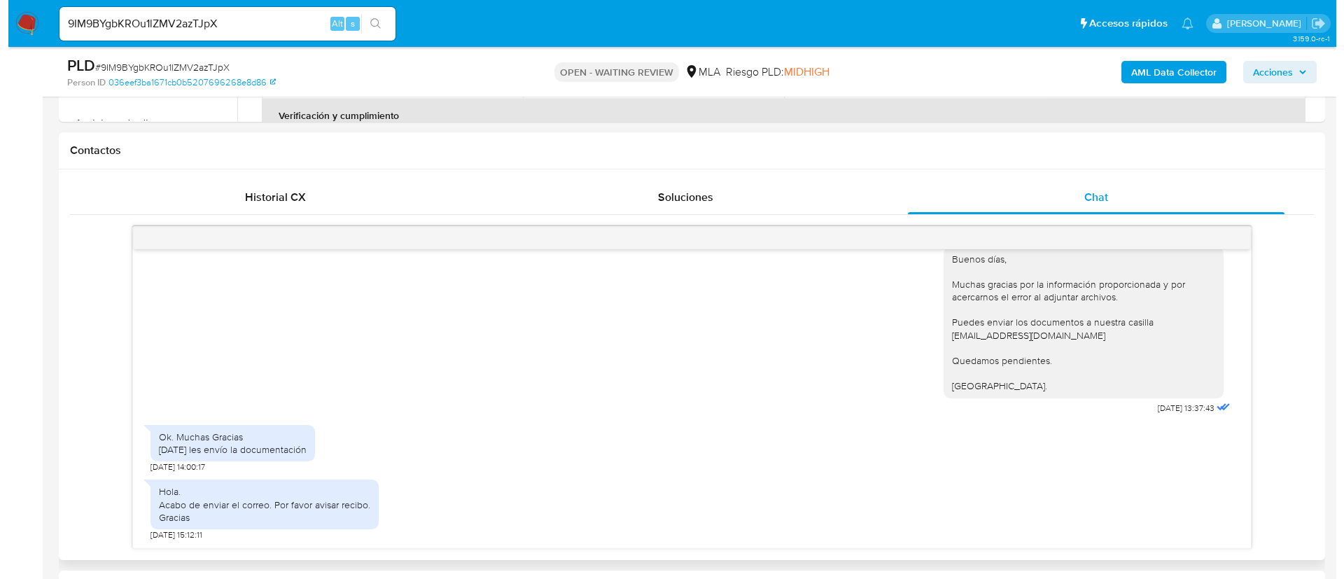
scroll to position [630, 0]
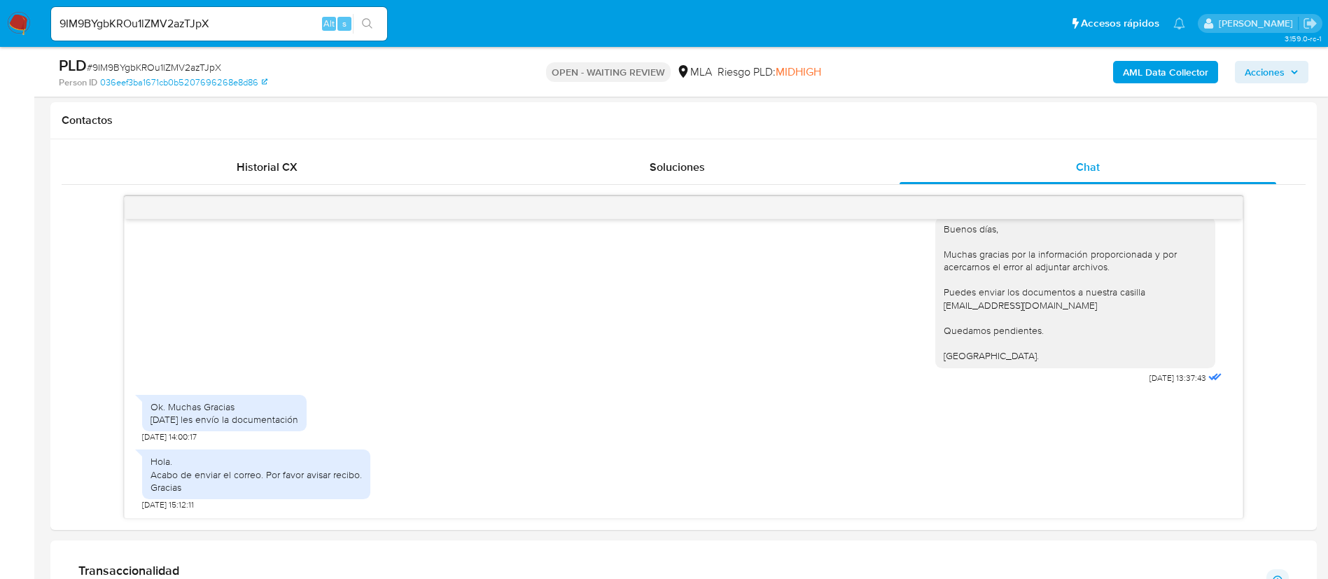
click at [1140, 82] on b "AML Data Collector" at bounding box center [1164, 72] width 85 height 22
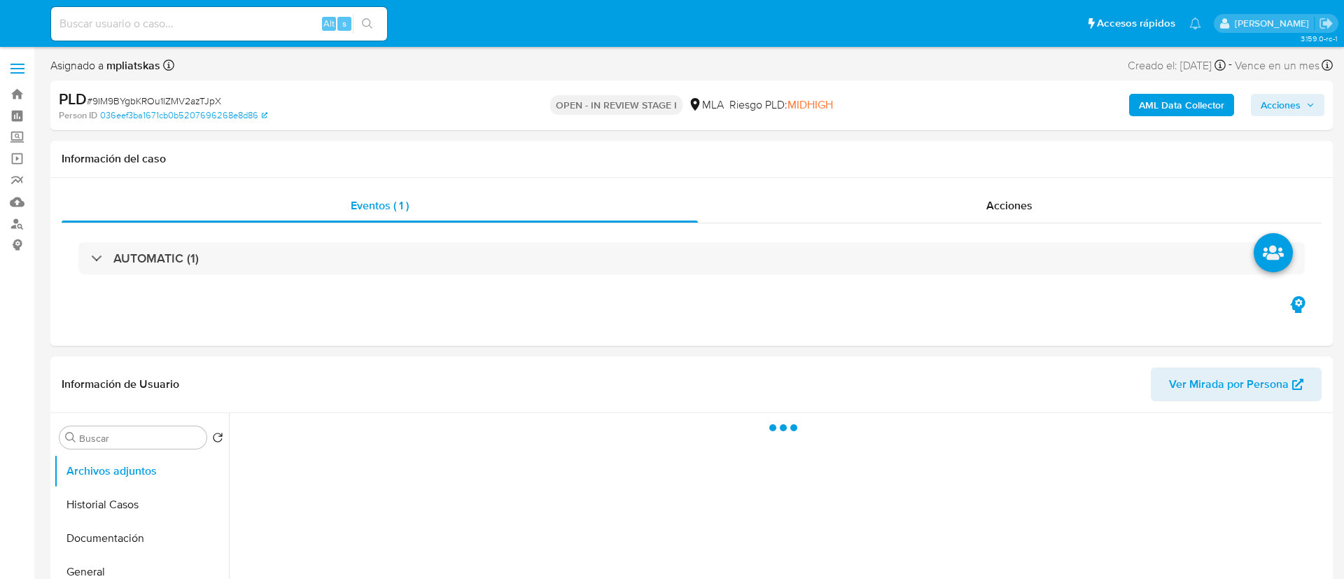
select select "10"
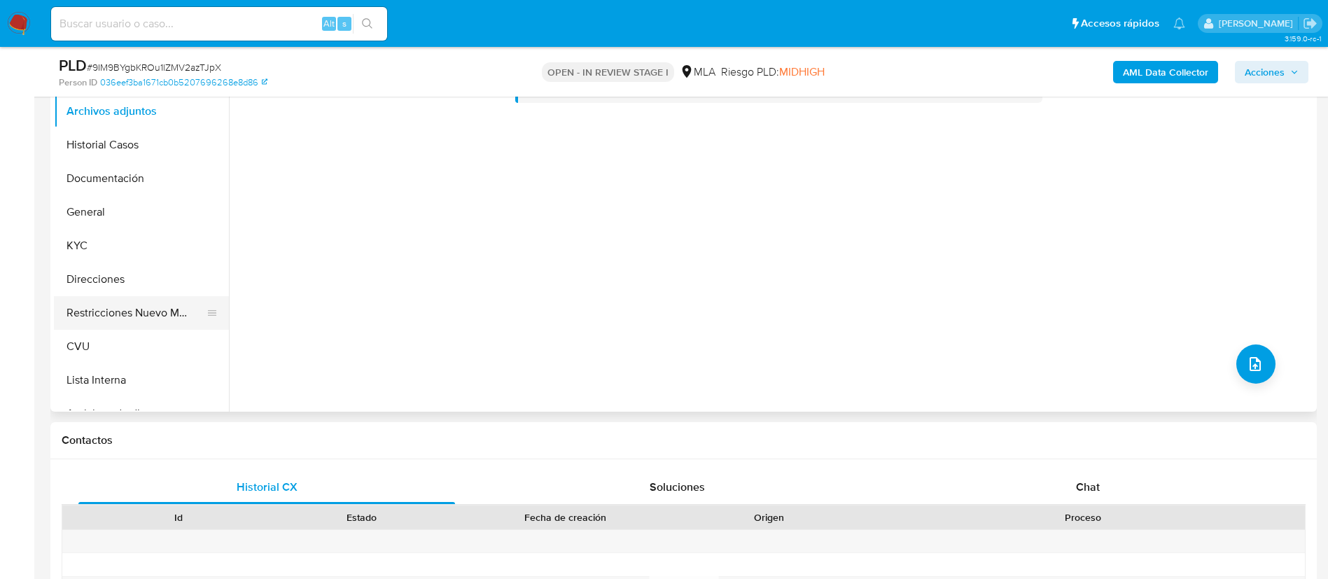
scroll to position [315, 0]
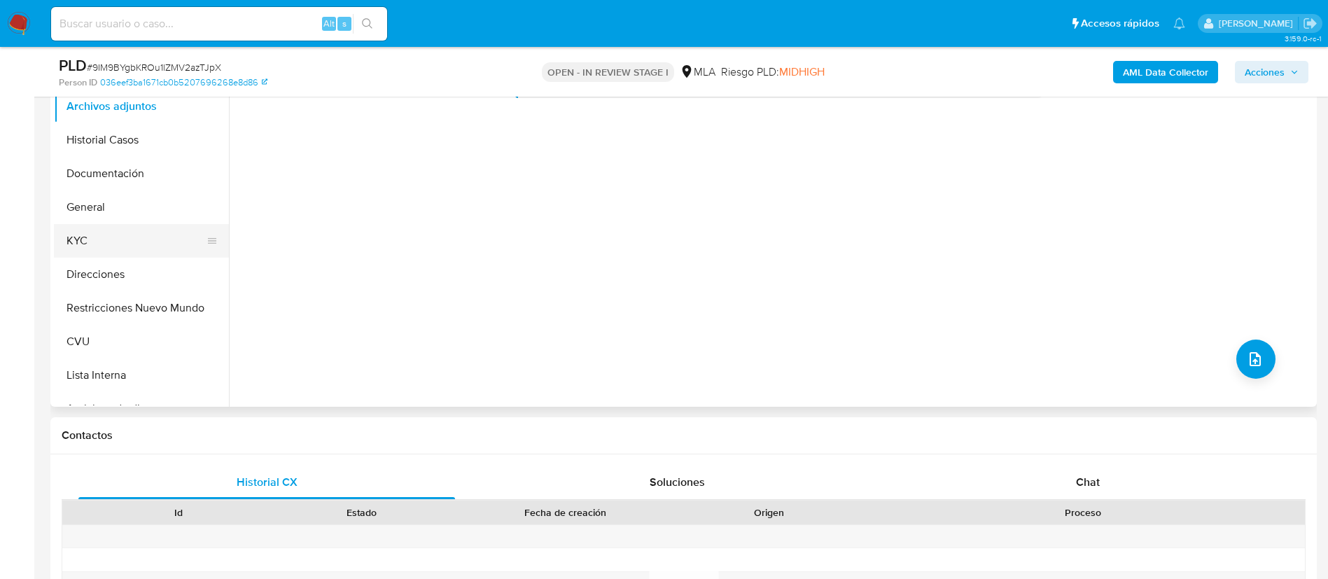
click at [137, 240] on button "KYC" at bounding box center [136, 241] width 164 height 34
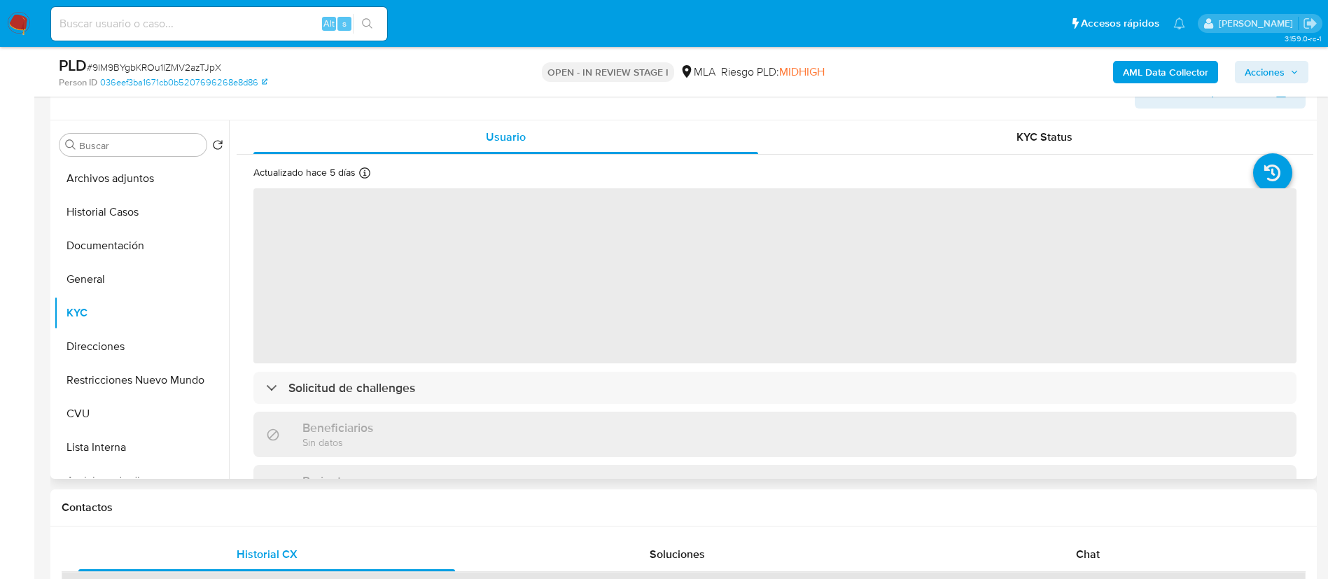
scroll to position [210, 0]
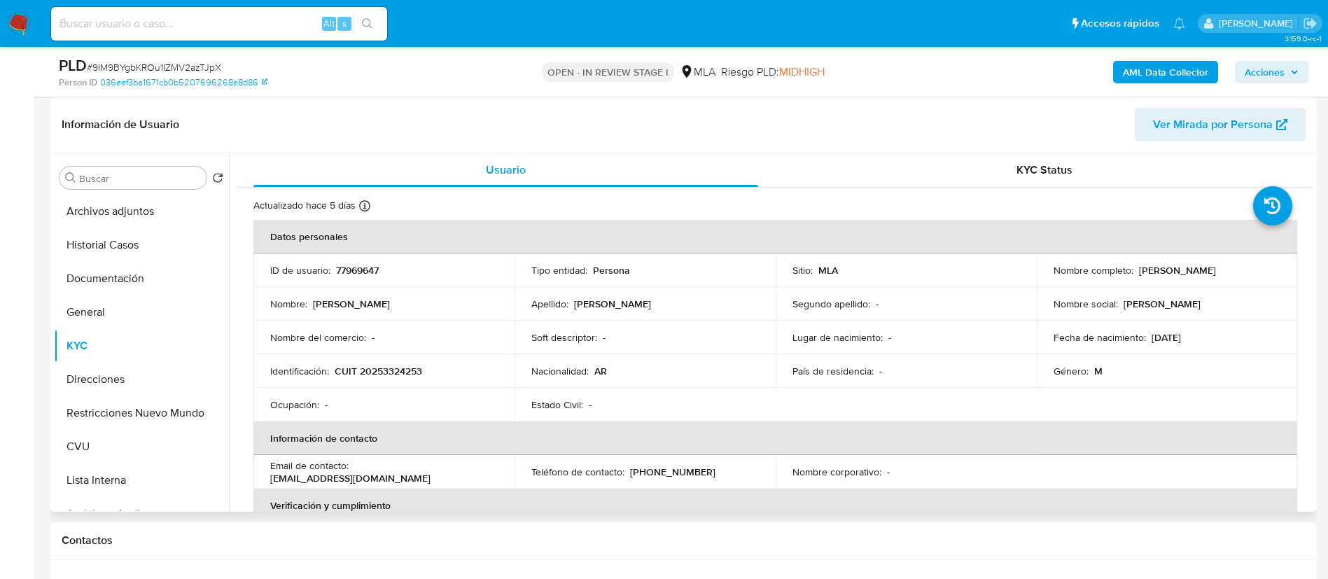
click at [355, 272] on p "77969647" at bounding box center [357, 270] width 43 height 13
click at [355, 271] on p "77969647" at bounding box center [357, 270] width 43 height 13
copy p "77969647"
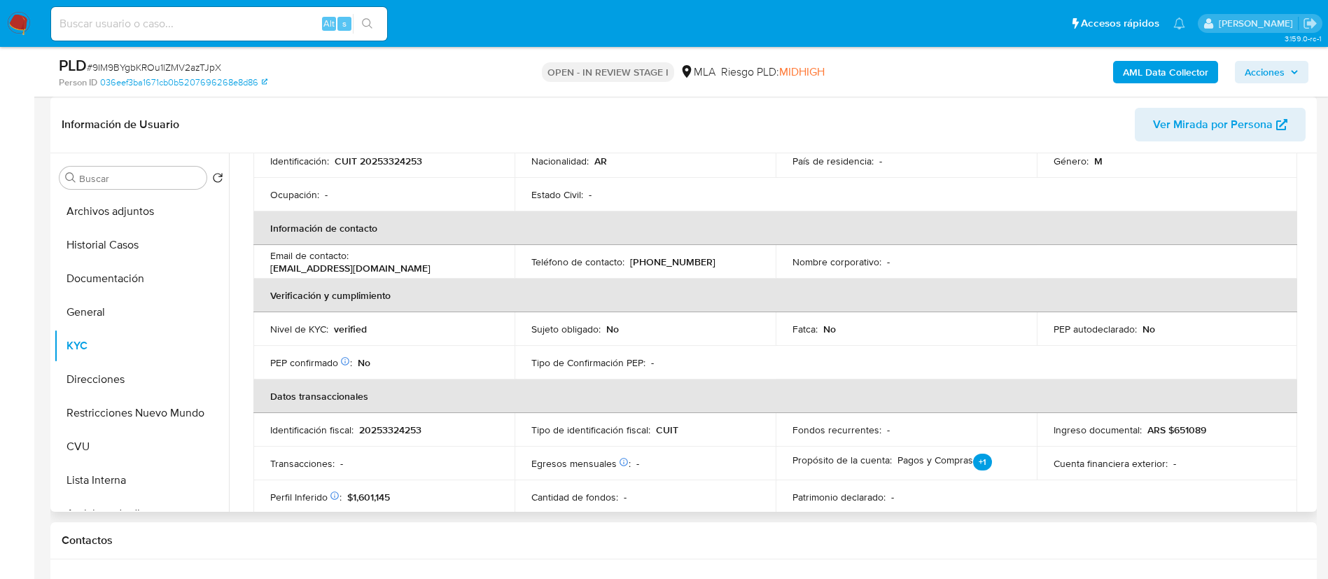
scroll to position [105, 0]
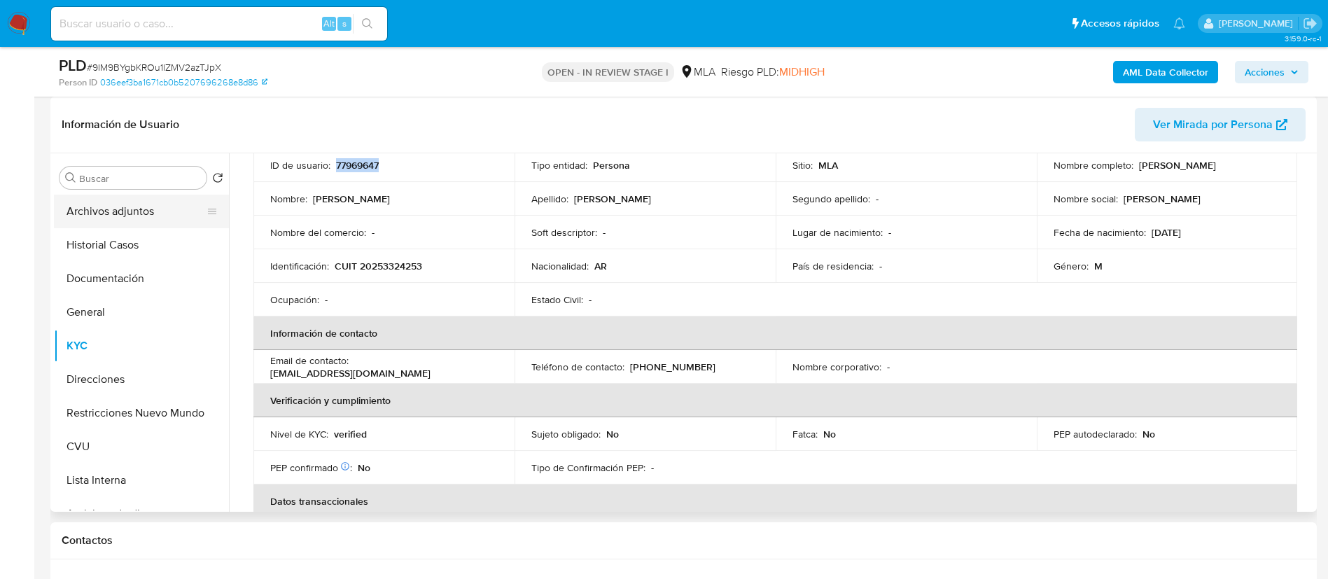
click at [157, 222] on button "Archivos adjuntos" at bounding box center [136, 212] width 164 height 34
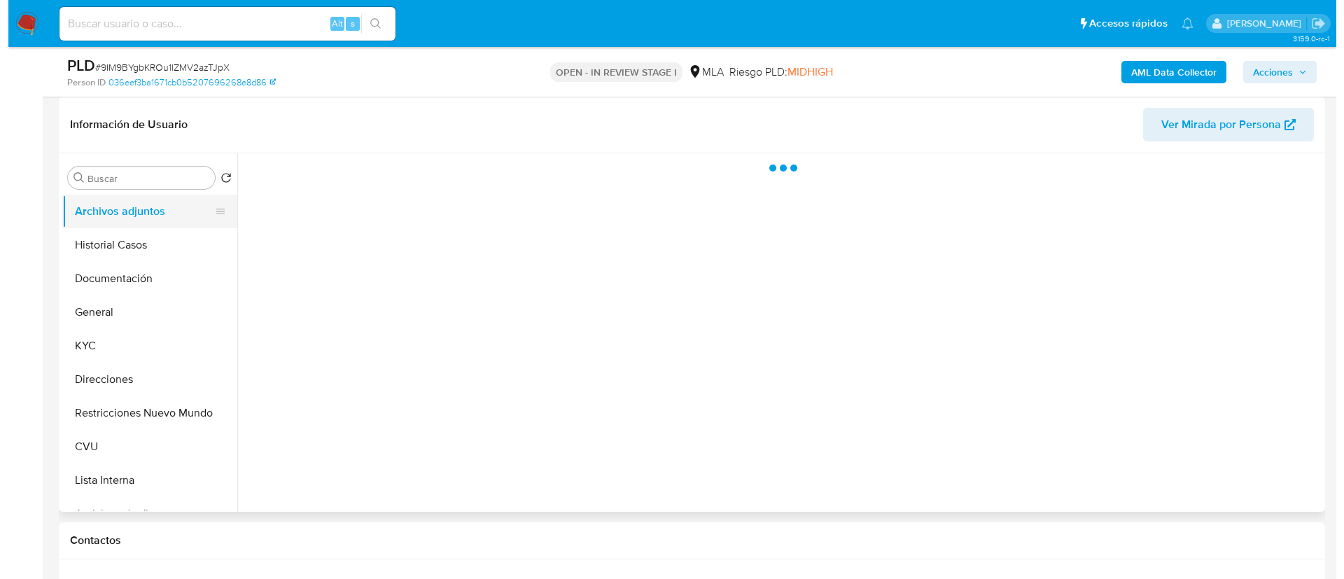
scroll to position [0, 0]
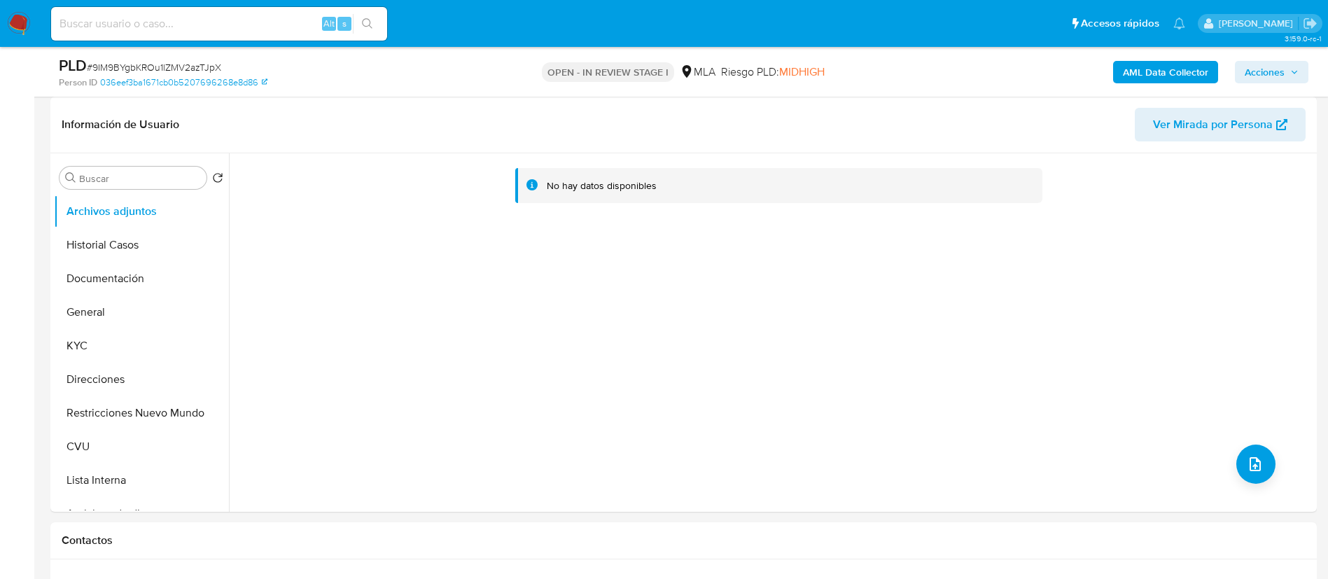
click at [1159, 69] on b "AML Data Collector" at bounding box center [1164, 72] width 85 height 22
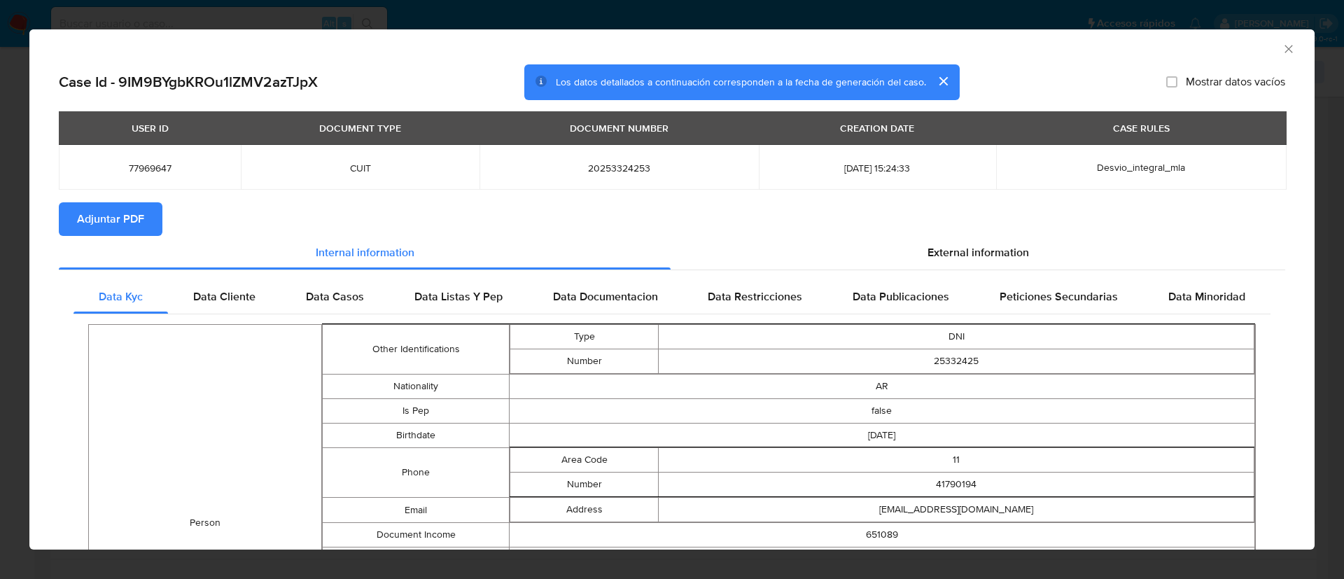
click at [151, 208] on button "Adjuntar PDF" at bounding box center [111, 219] width 104 height 34
click at [1281, 47] on icon "Cerrar ventana" at bounding box center [1288, 49] width 14 height 14
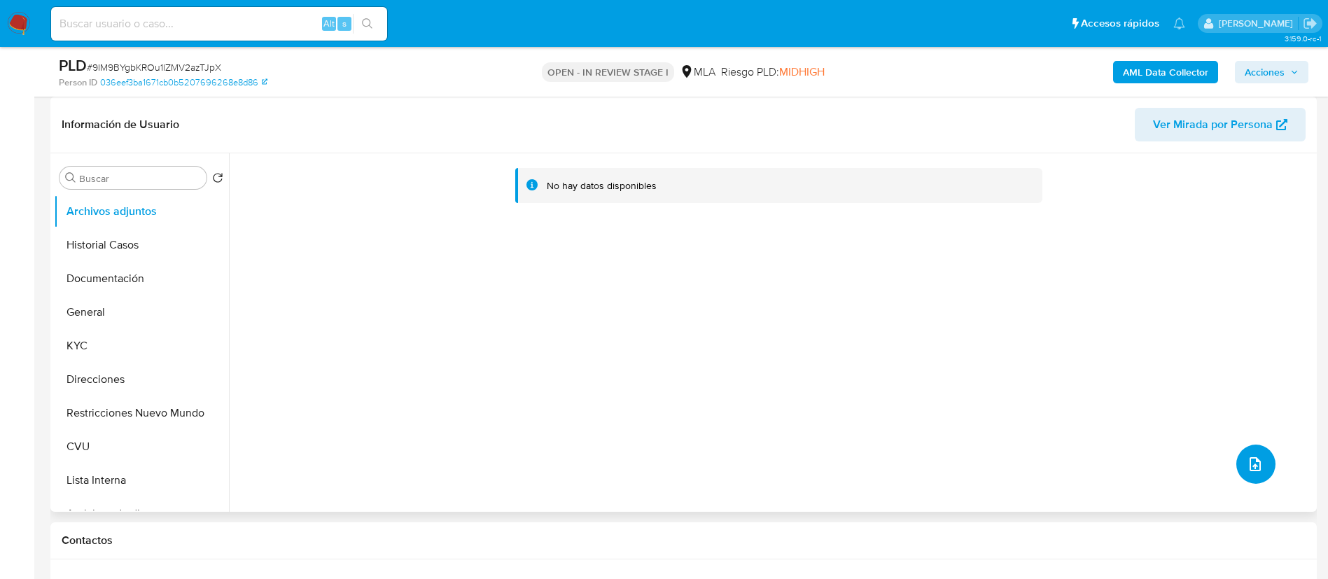
click at [1236, 457] on button "upload-file" at bounding box center [1255, 463] width 39 height 39
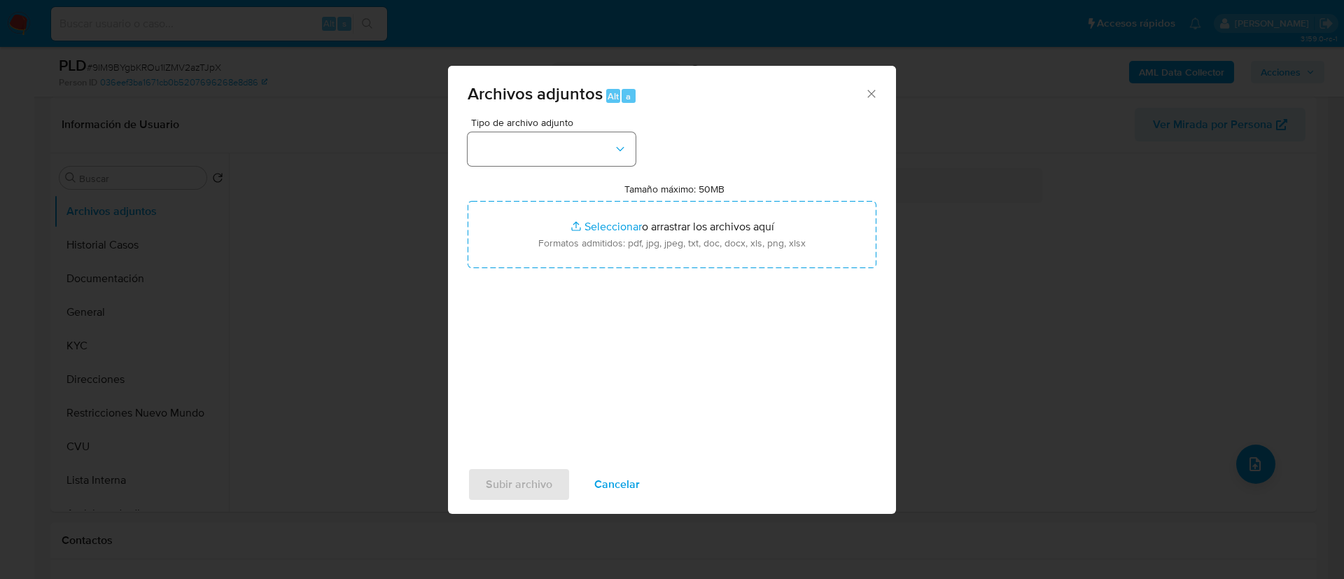
drag, startPoint x: 497, startPoint y: 178, endPoint x: 505, endPoint y: 145, distance: 33.9
click at [497, 176] on div "Tipo de archivo adjunto Tamaño máximo: 50MB Seleccionar archivos Seleccionar o …" at bounding box center [671, 283] width 409 height 330
click at [507, 134] on button "button" at bounding box center [551, 149] width 168 height 34
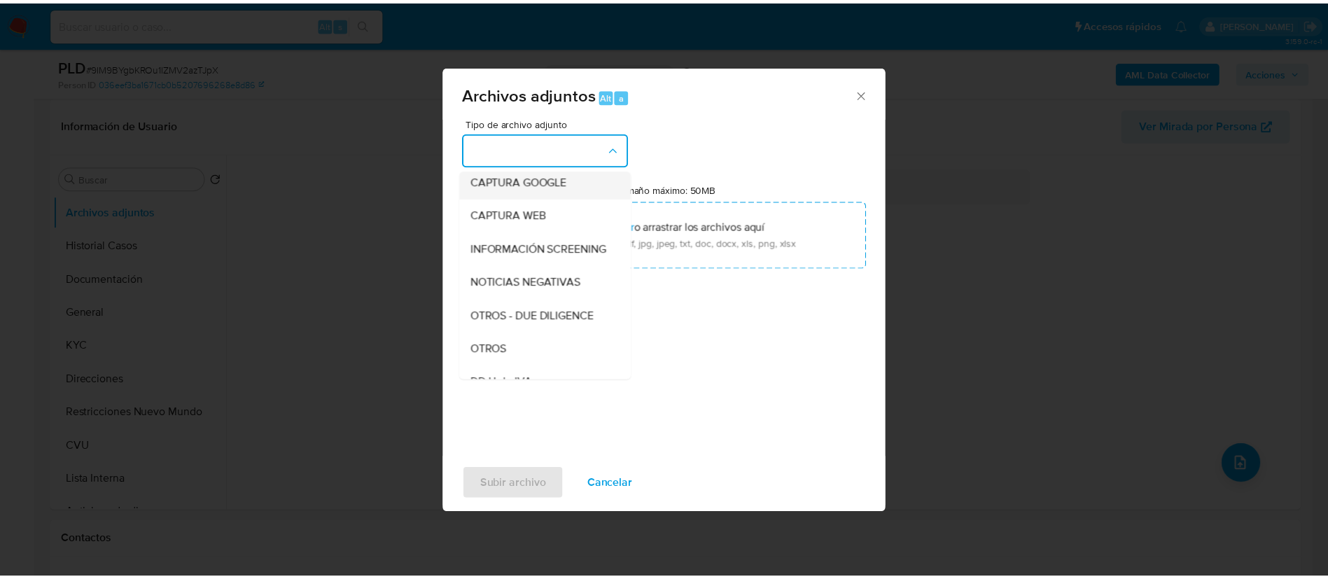
scroll to position [210, 0]
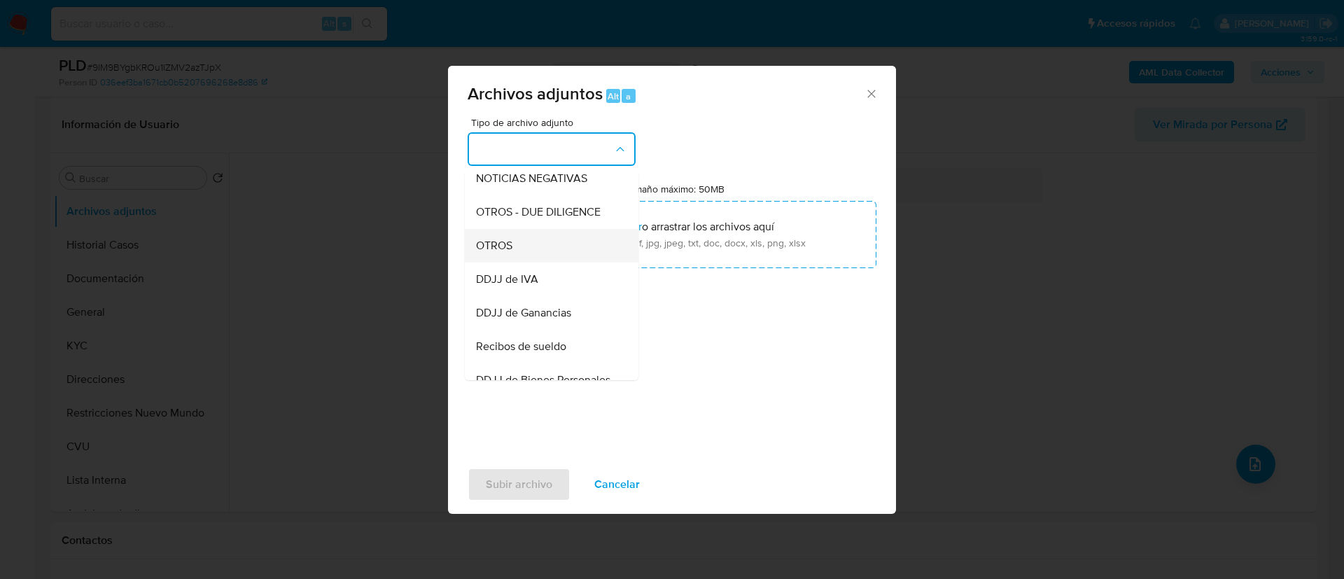
click at [552, 257] on div "OTROS" at bounding box center [547, 246] width 143 height 34
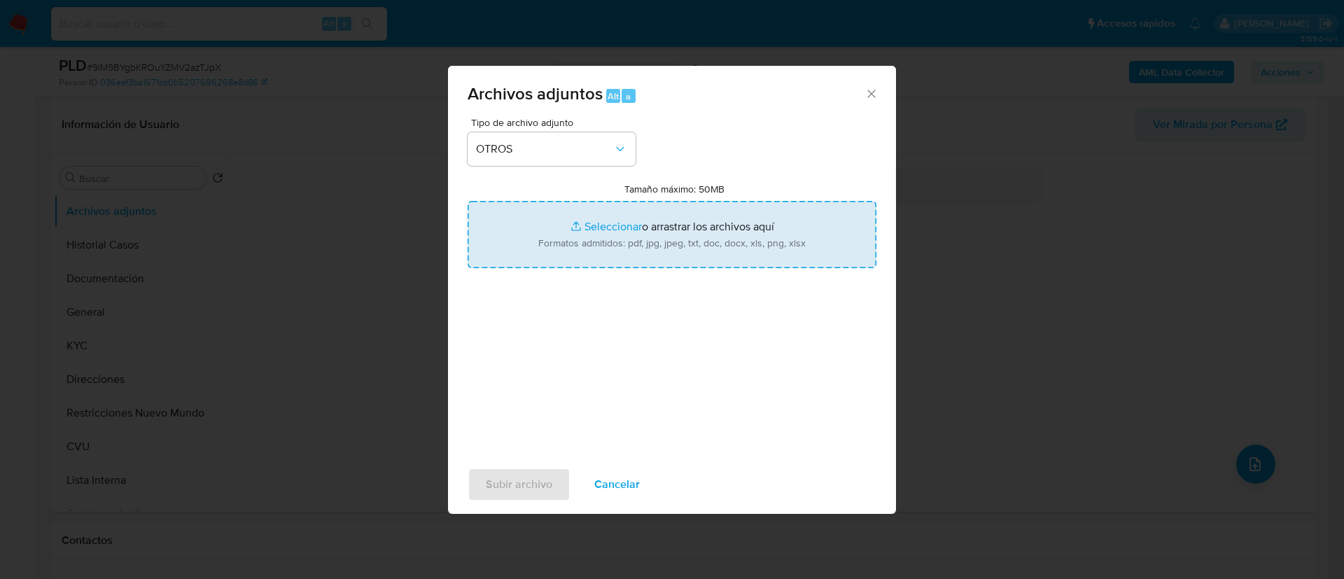
click at [552, 256] on input "Tamaño máximo: 50MB Seleccionar archivos" at bounding box center [671, 234] width 409 height 67
type input "C:\fakepath\77969647 Movimientos.xlsx"
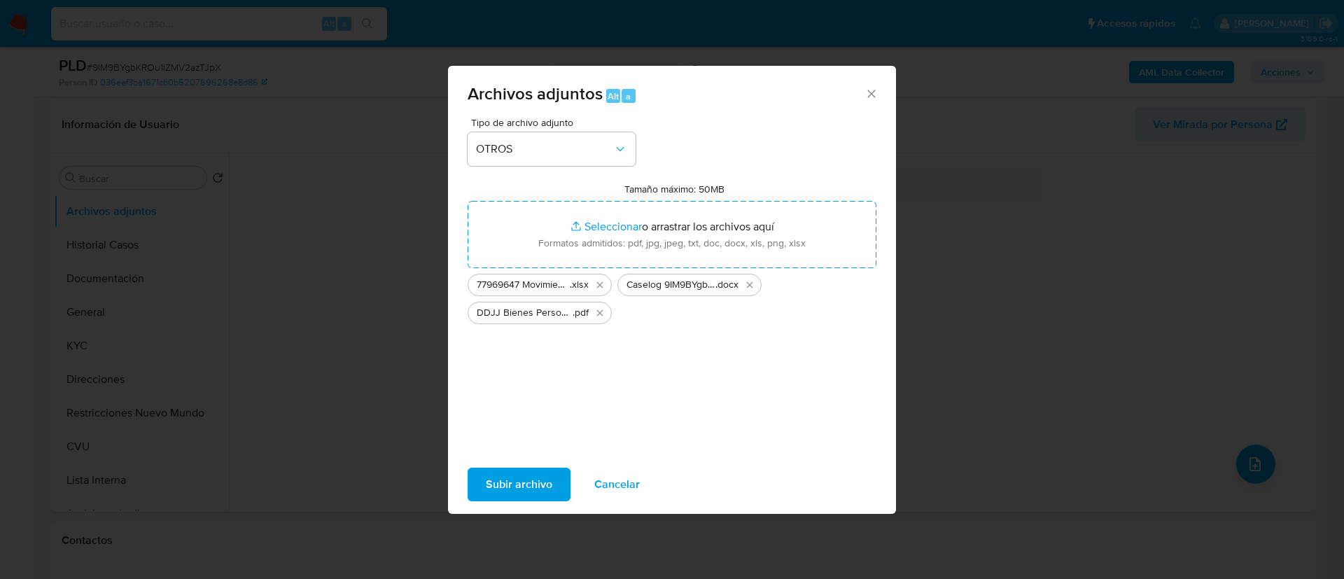
click at [541, 476] on span "Subir archivo" at bounding box center [519, 484] width 66 height 31
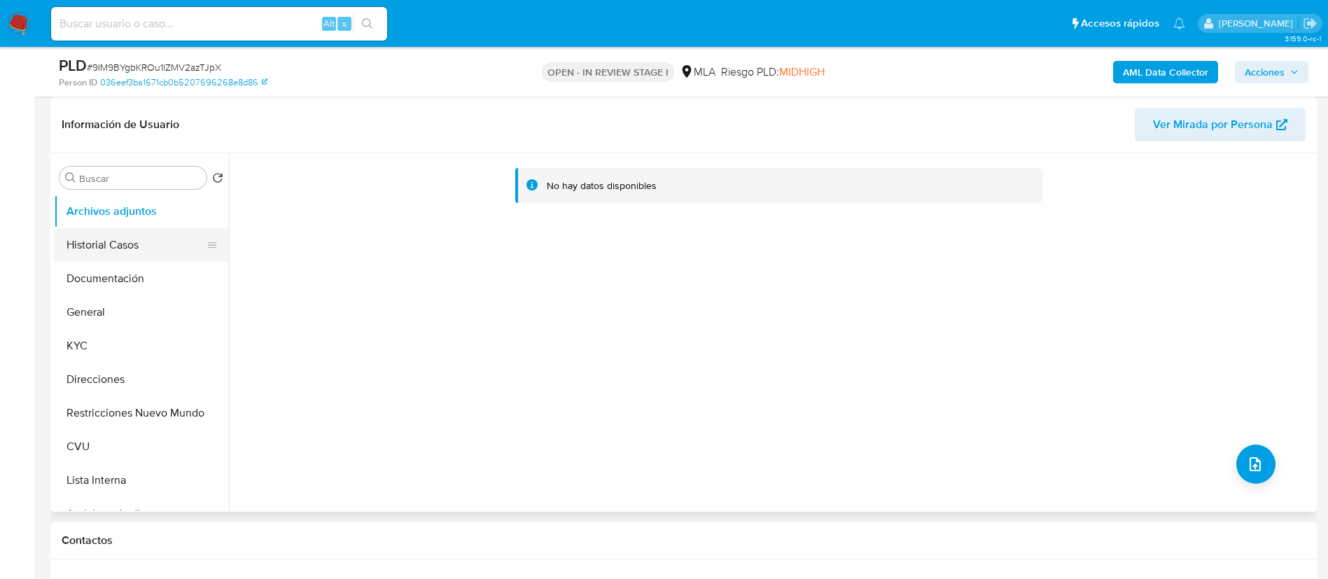
click at [83, 237] on button "Historial Casos" at bounding box center [136, 245] width 164 height 34
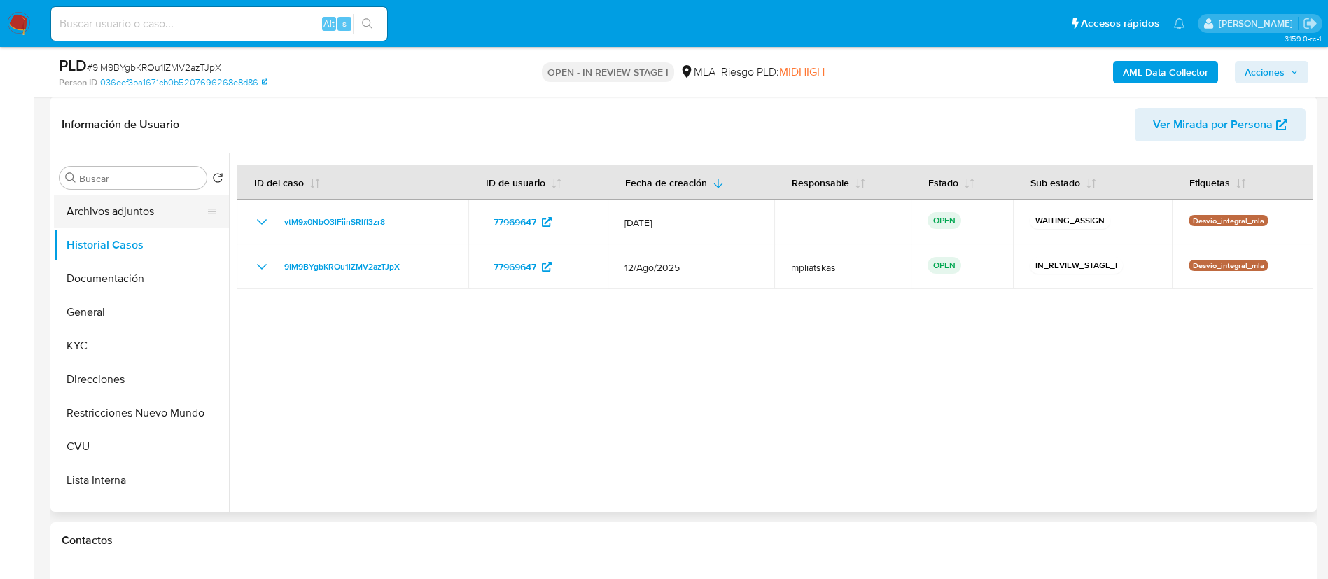
click at [97, 205] on button "Archivos adjuntos" at bounding box center [136, 212] width 164 height 34
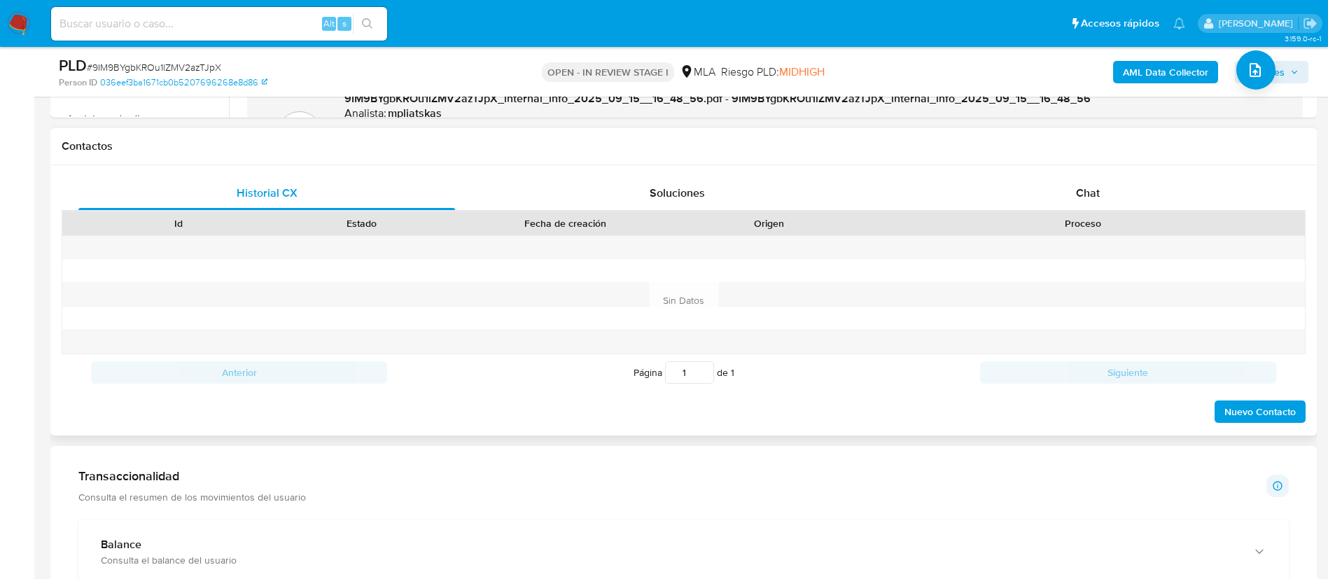
scroll to position [630, 0]
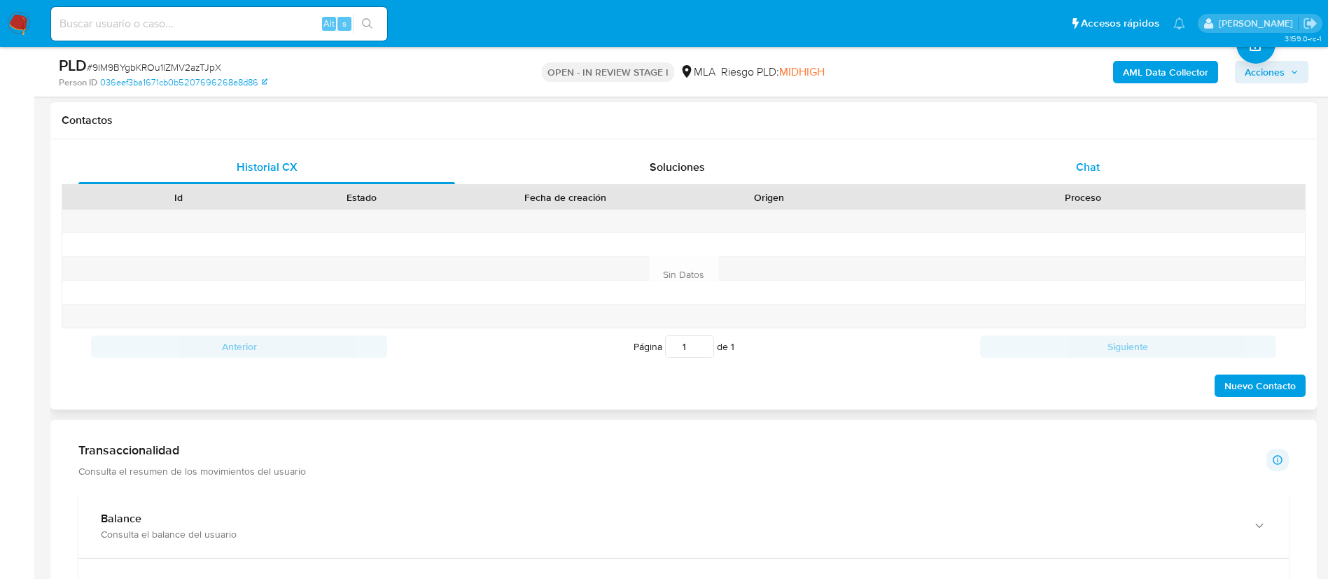
click at [1070, 174] on div "Chat" at bounding box center [1087, 167] width 376 height 34
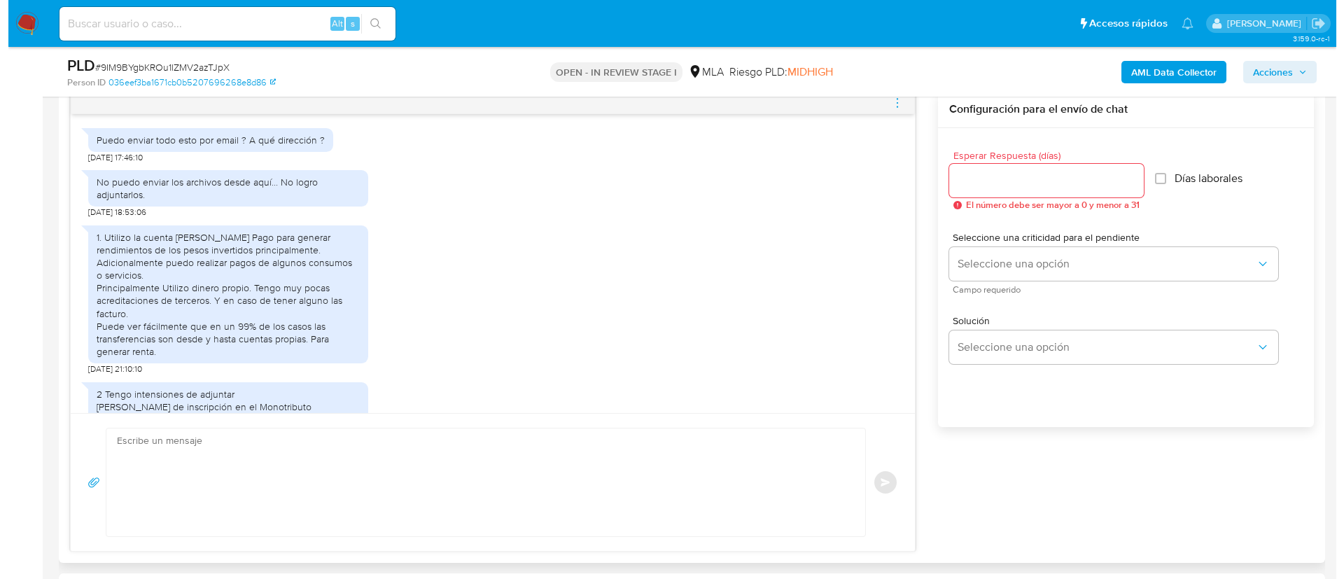
scroll to position [656, 0]
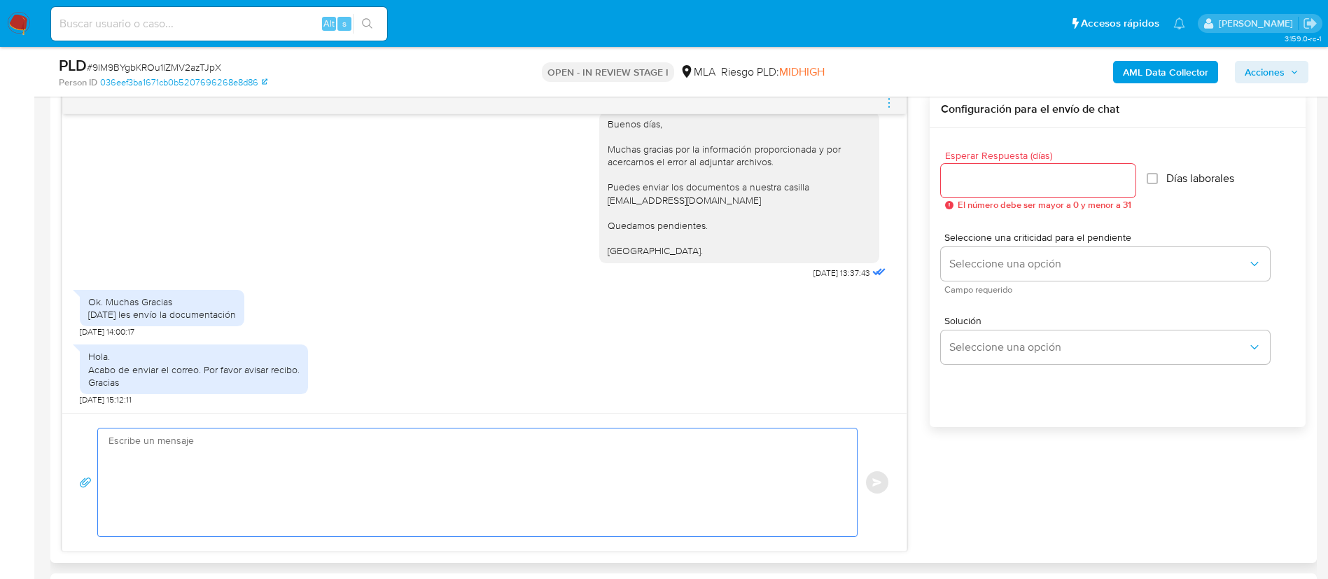
click at [617, 479] on textarea at bounding box center [473, 482] width 731 height 108
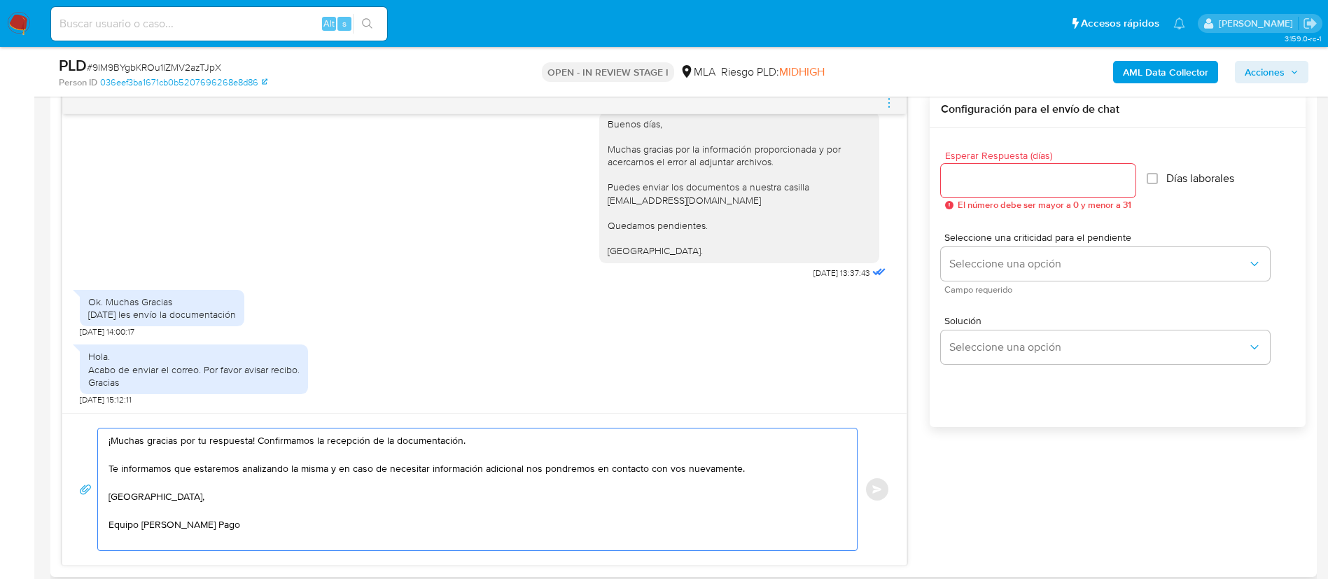
click at [402, 440] on textarea "¡Muchas gracias por tu respuesta! Confirmamos la recepción de la documentación.…" at bounding box center [473, 489] width 731 height 122
click at [383, 464] on textarea "¡Muchas gracias por tu respuesta! Confirmamos la recepción del correo. Te infor…" at bounding box center [473, 489] width 731 height 122
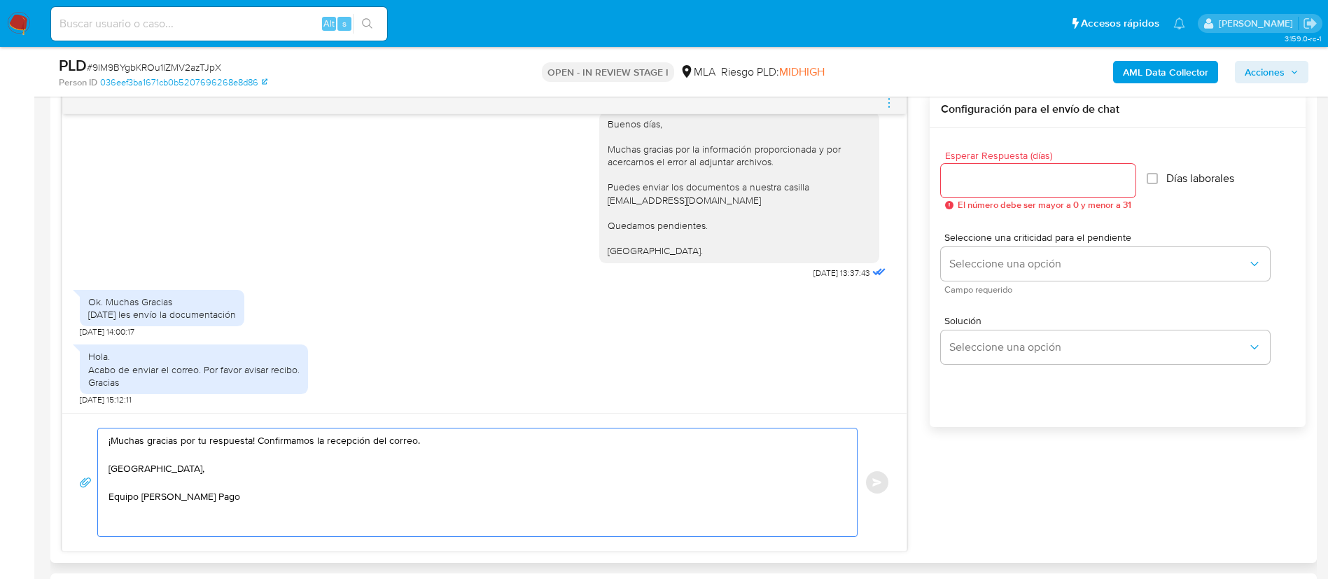
type textarea "¡Muchas gracias por tu respuesta! Confirmamos la recepción del correo. Saludos,…"
click at [974, 176] on input "Esperar Respuesta (días)" at bounding box center [1038, 180] width 195 height 18
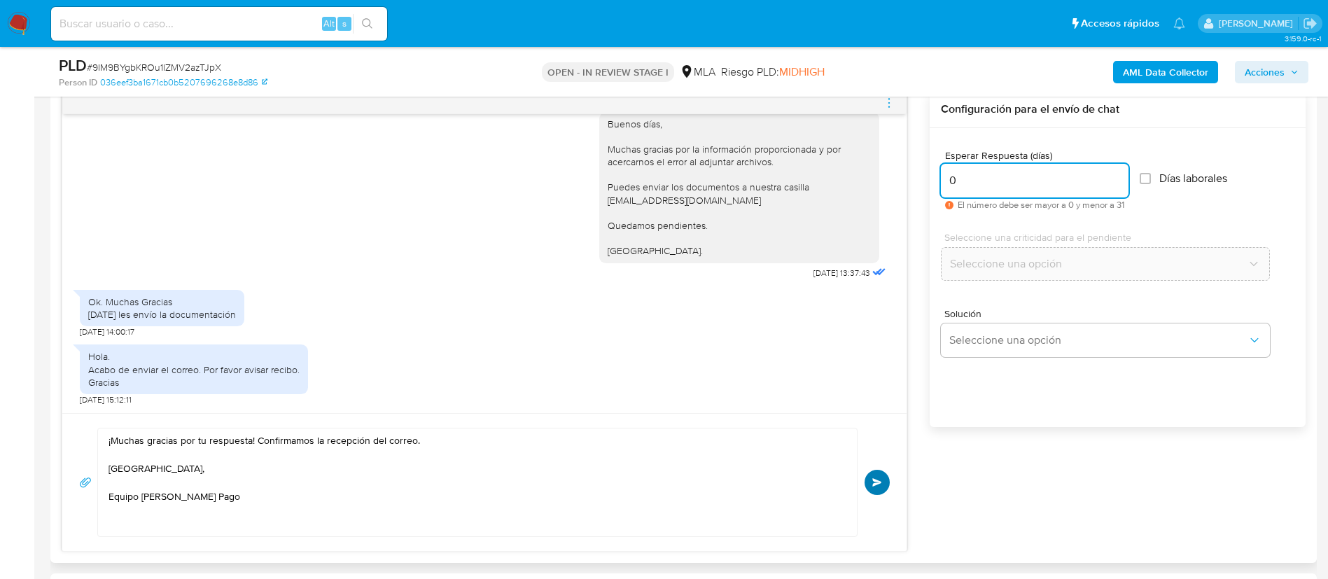
type input "0"
click at [871, 475] on button "Enviar" at bounding box center [876, 482] width 25 height 25
click at [888, 106] on icon "menu-action" at bounding box center [888, 103] width 13 height 13
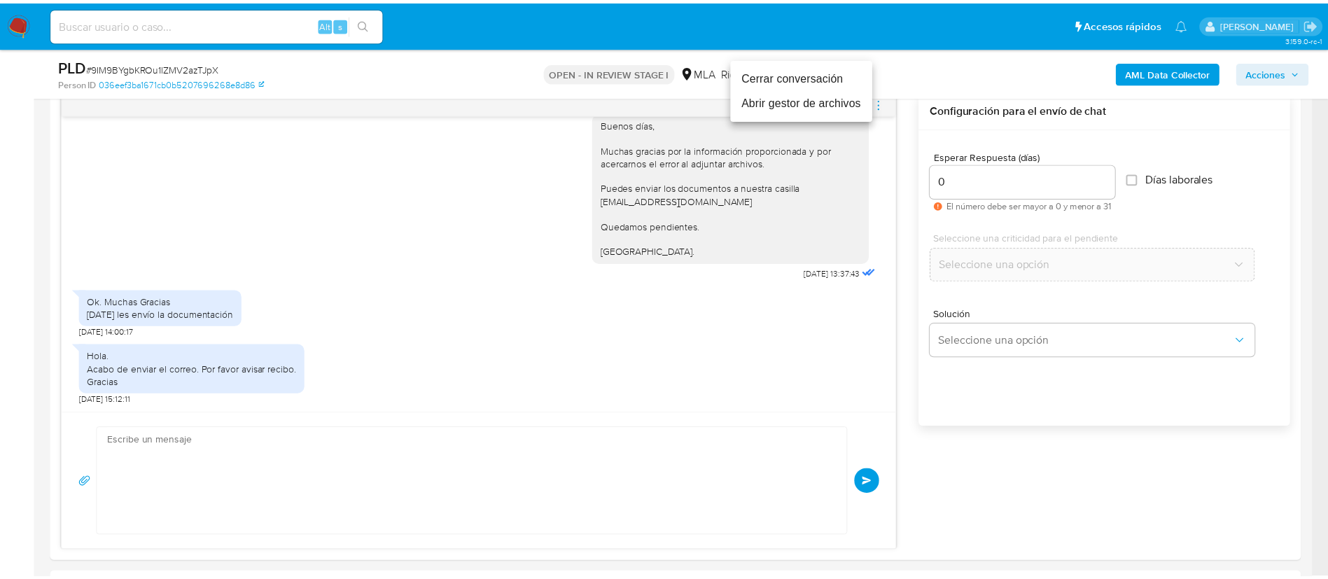
scroll to position [773, 0]
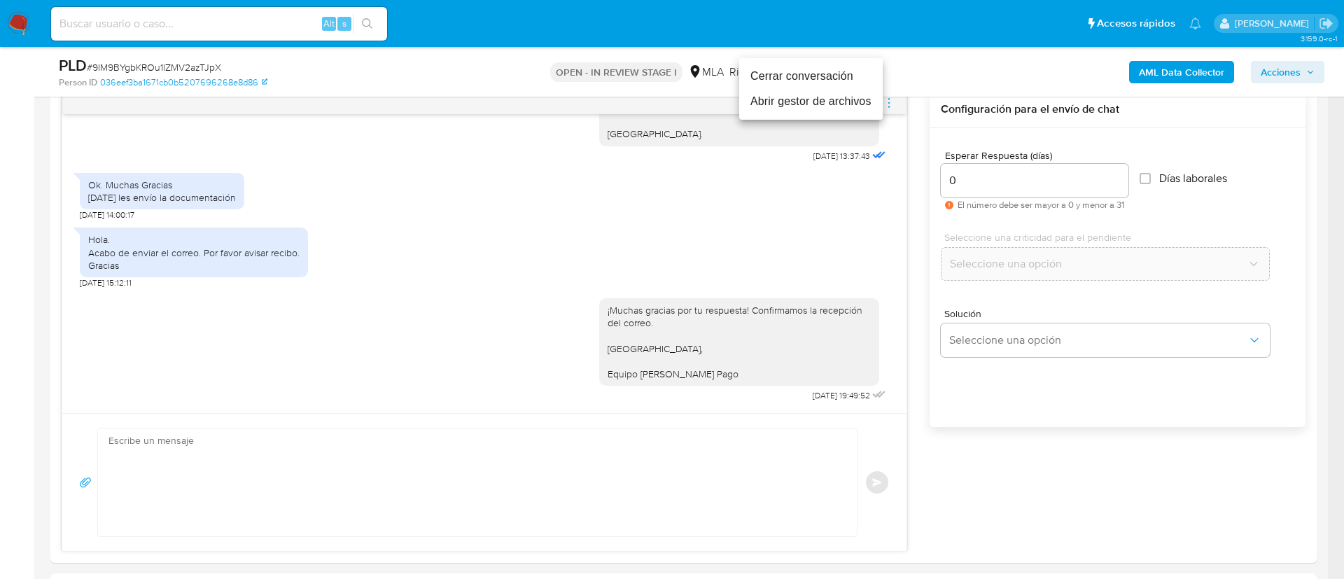
click at [817, 79] on li "Cerrar conversación" at bounding box center [810, 76] width 143 height 25
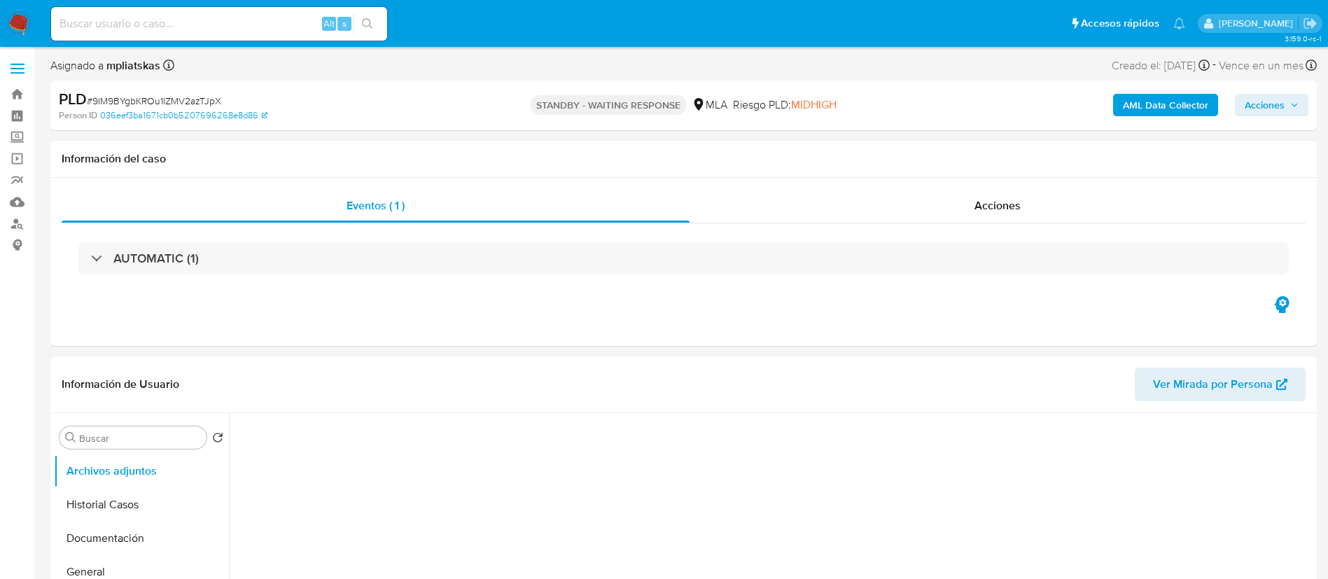
click at [305, 12] on div "Alt s" at bounding box center [219, 24] width 336 height 34
select select "10"
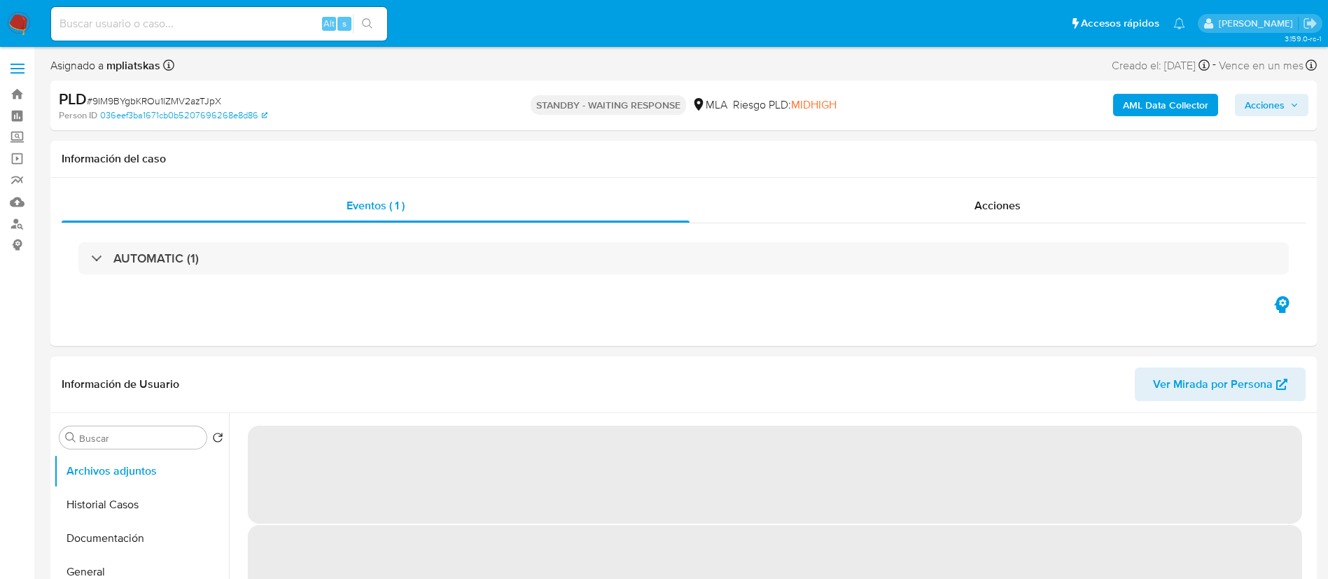
click at [291, 37] on div "Alt s" at bounding box center [219, 24] width 336 height 34
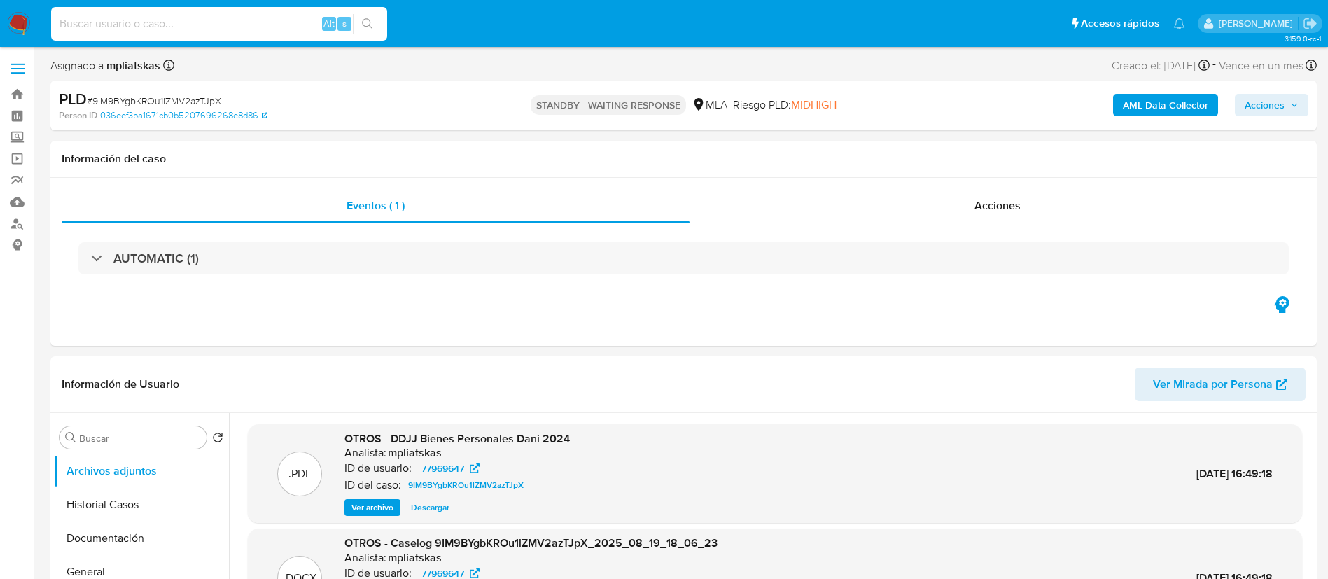
click at [279, 21] on input at bounding box center [219, 24] width 336 height 18
paste input "AeR62W2TITV5YSoprYWTKhL5"
type input "AeR62W2TITV5YSoprYWTKhL5"
click at [365, 24] on icon "search-icon" at bounding box center [367, 23] width 11 height 11
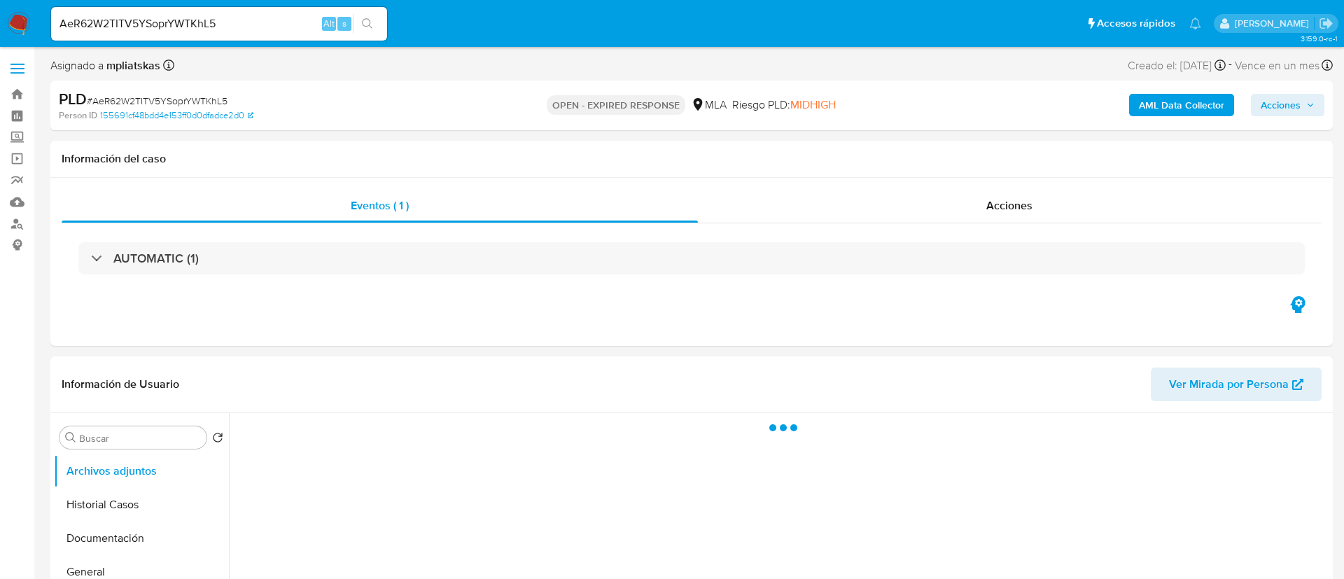
select select "10"
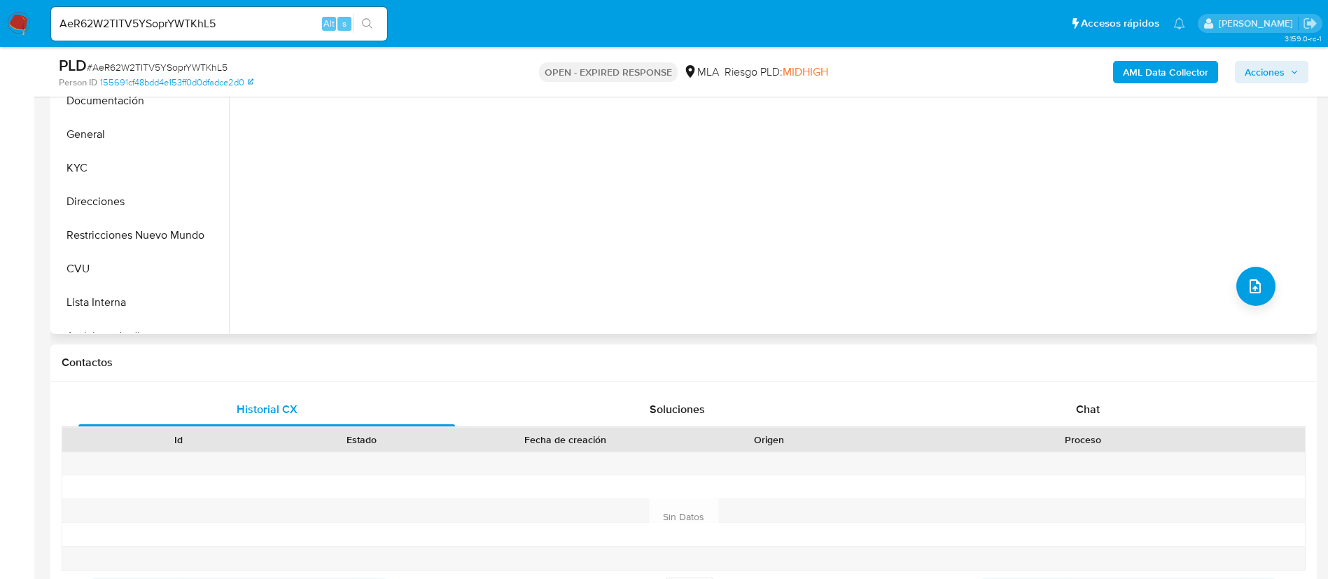
scroll to position [420, 0]
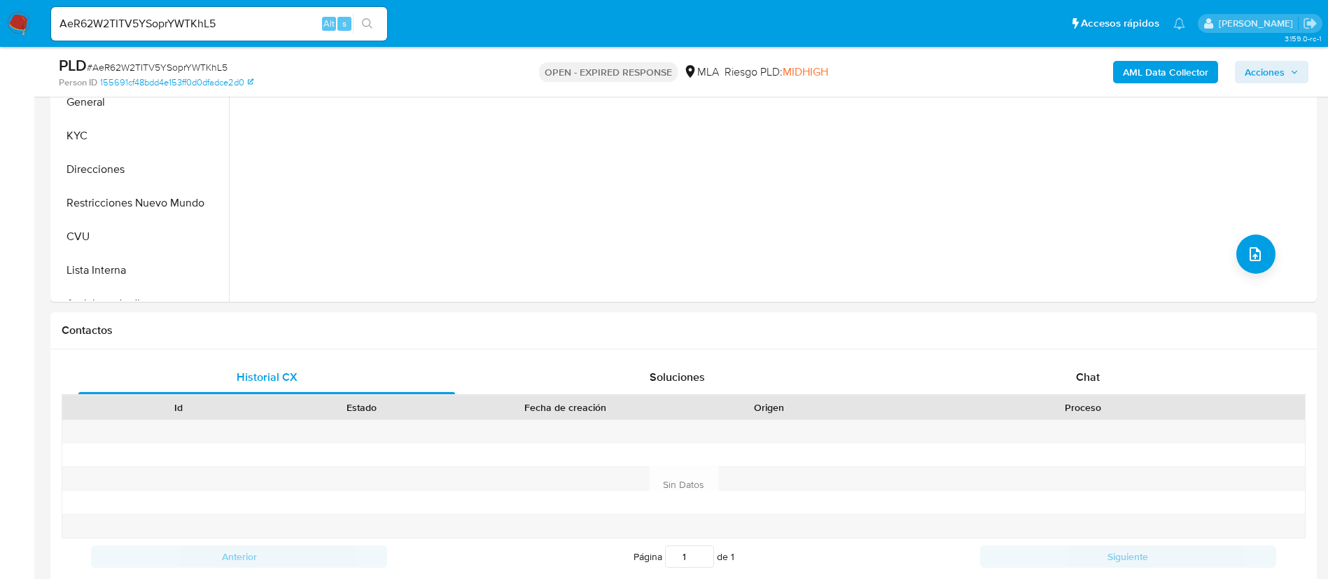
click at [249, 21] on input "AeR62W2TITV5YSoprYWTKhL5" at bounding box center [219, 24] width 336 height 18
paste input "KFsdFAzwKdpFtK20yDzULEhW"
type input "KFsdFAzwKdpFtK20yDzULEhW"
click at [367, 23] on icon "search-icon" at bounding box center [367, 23] width 11 height 11
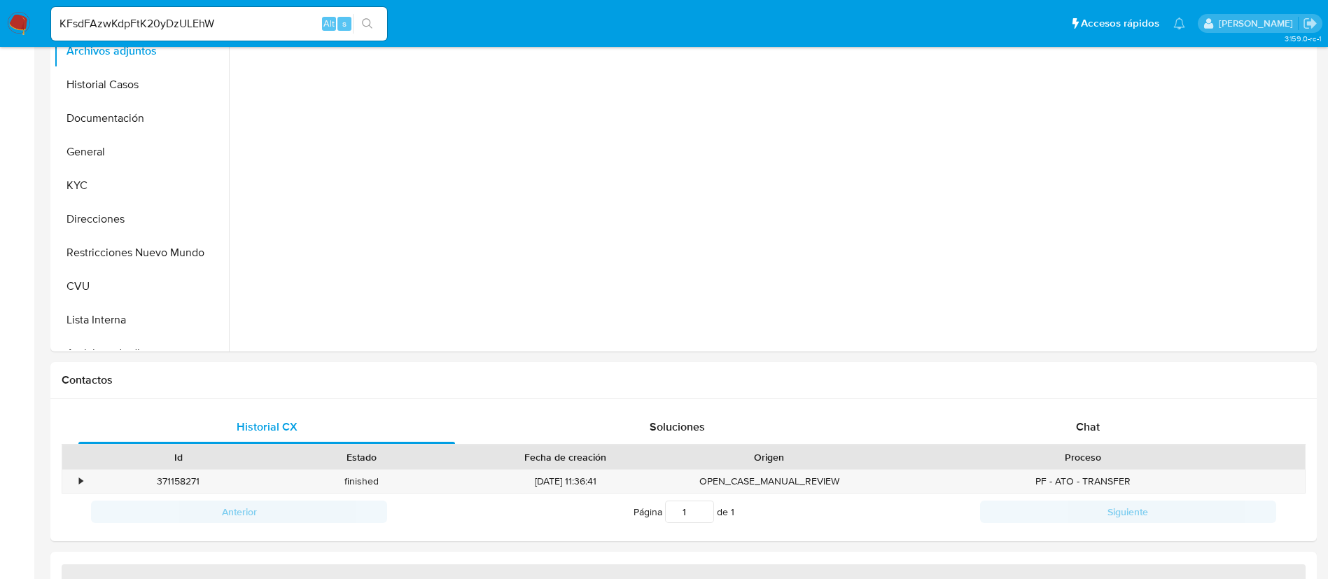
select select "10"
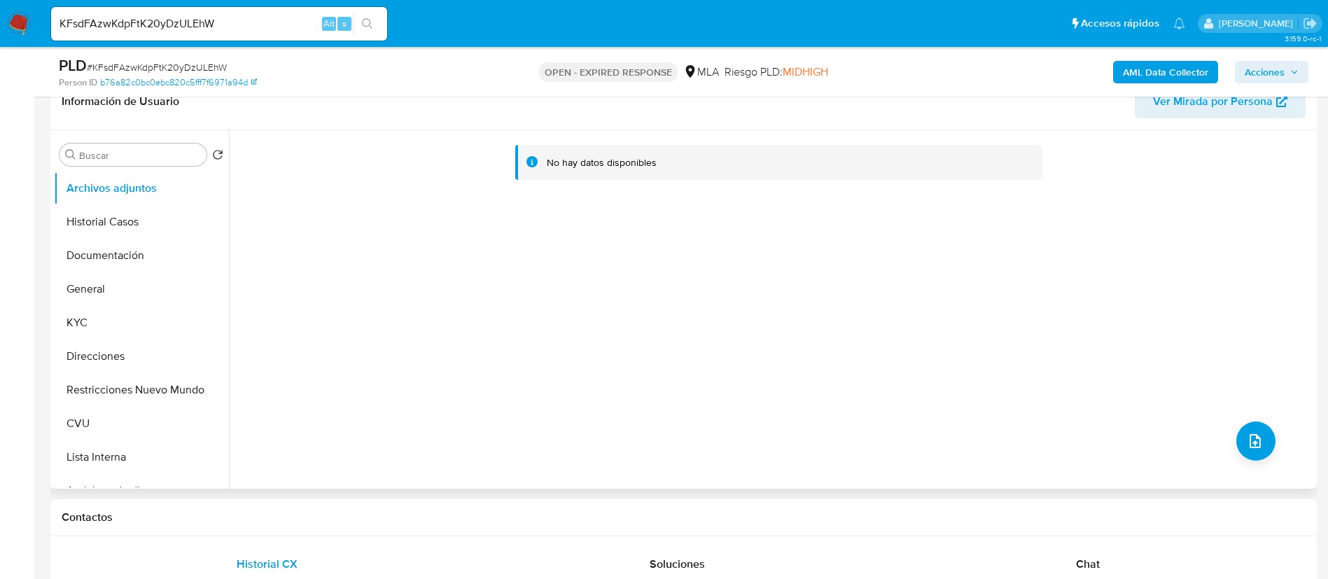
scroll to position [105, 0]
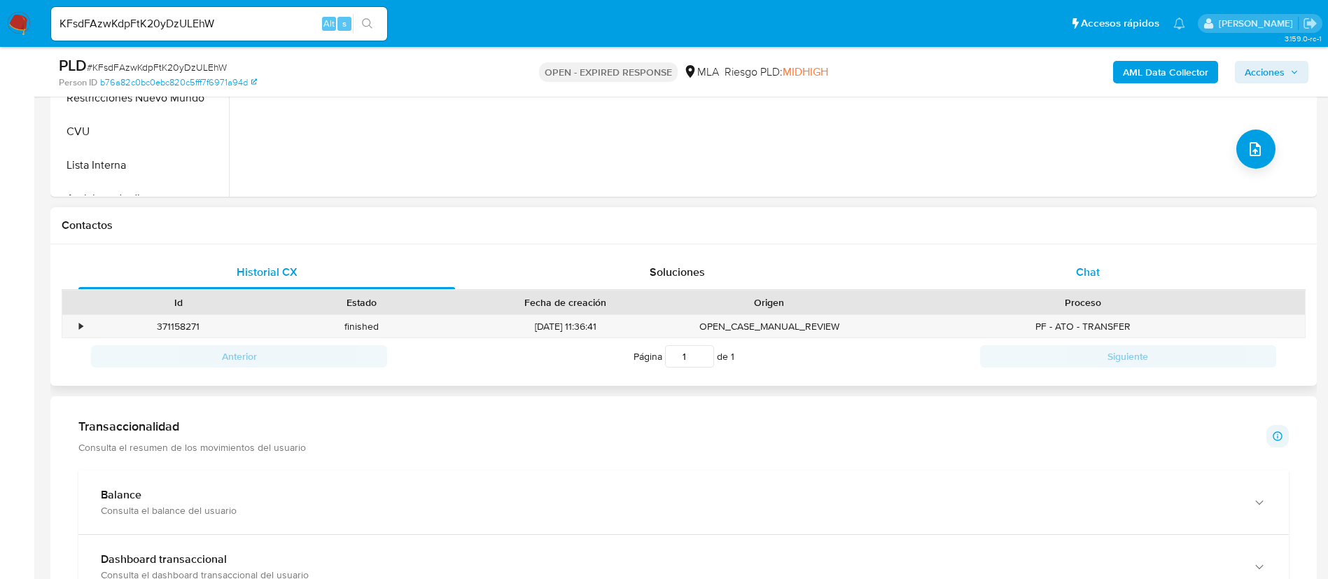
click at [1029, 258] on div "Chat" at bounding box center [1087, 272] width 376 height 34
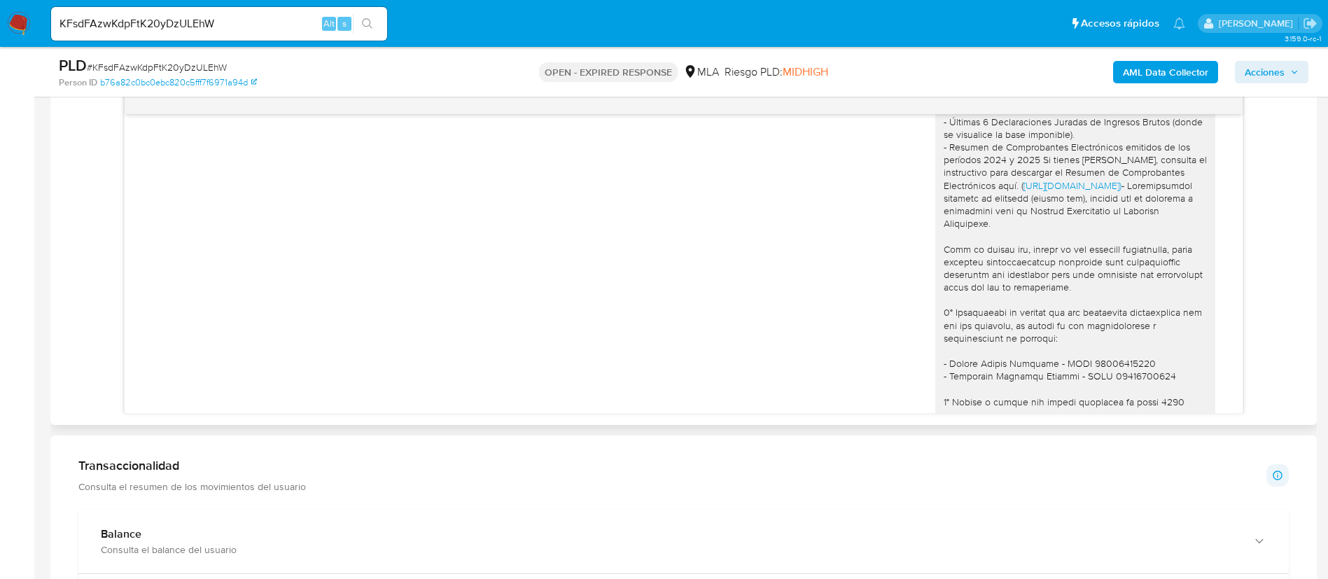
scroll to position [1190, 0]
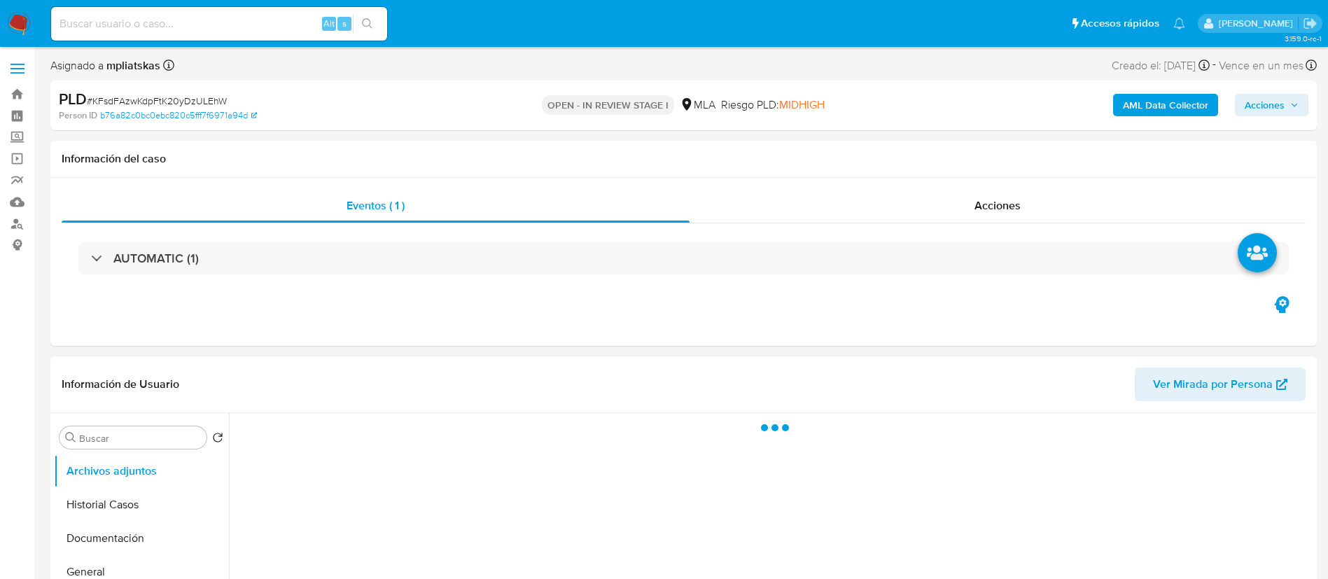
select select "10"
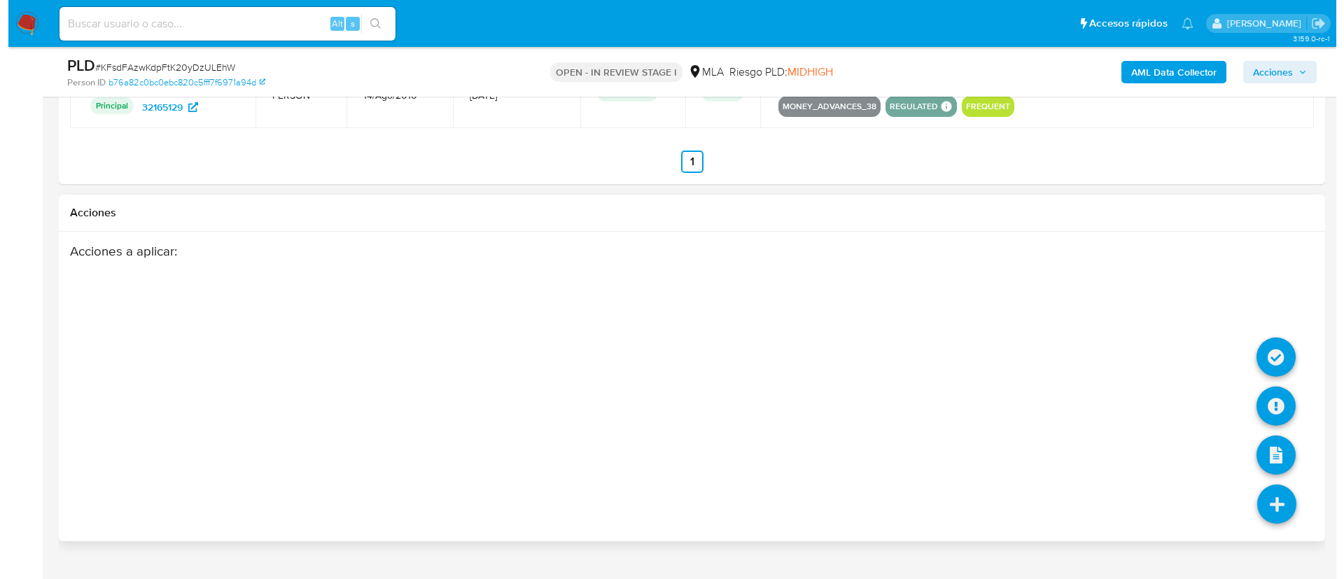
scroll to position [1794, 0]
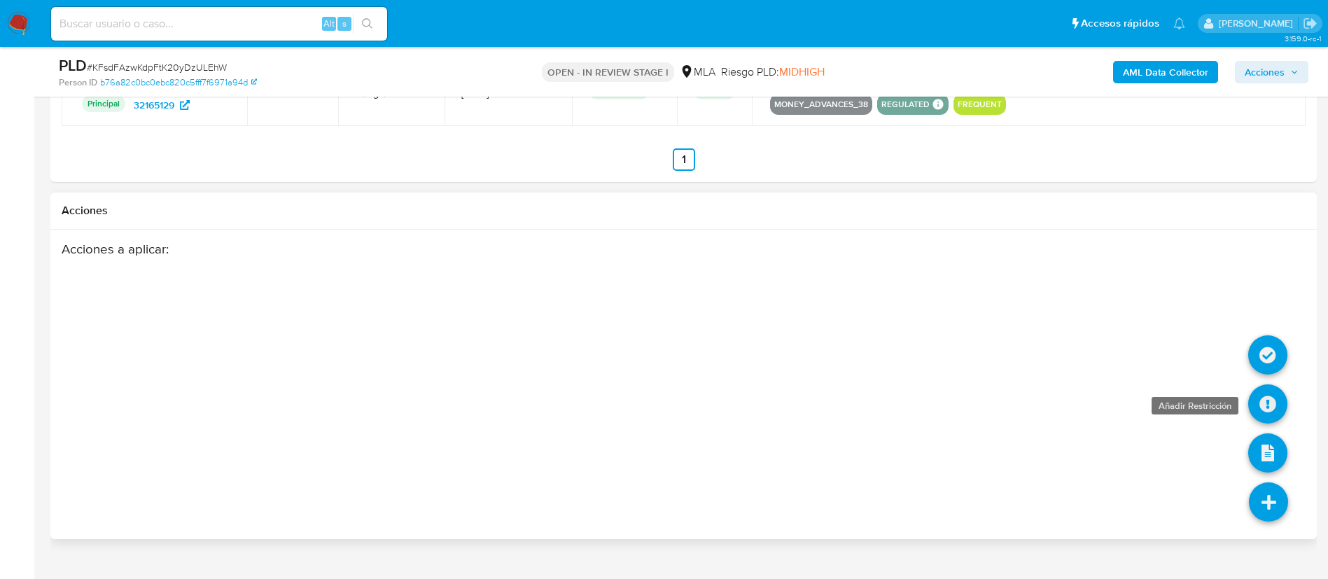
click at [1262, 400] on icon at bounding box center [1267, 403] width 39 height 39
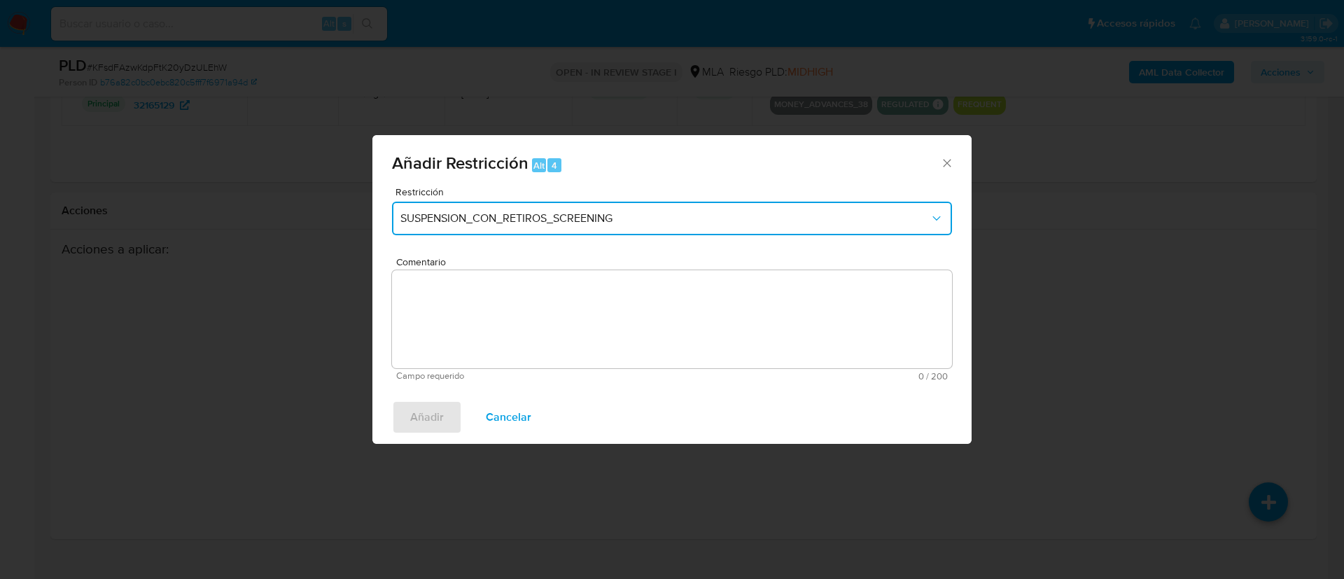
click at [693, 227] on button "SUSPENSION_CON_RETIROS_SCREENING" at bounding box center [672, 219] width 560 height 34
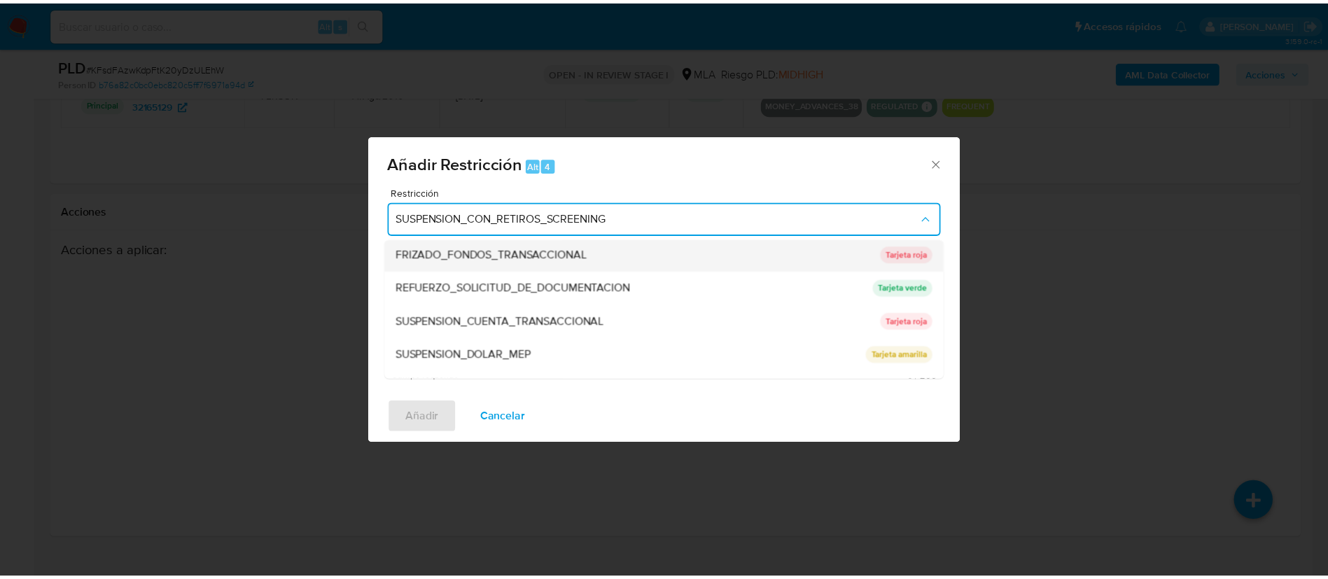
scroll to position [297, 0]
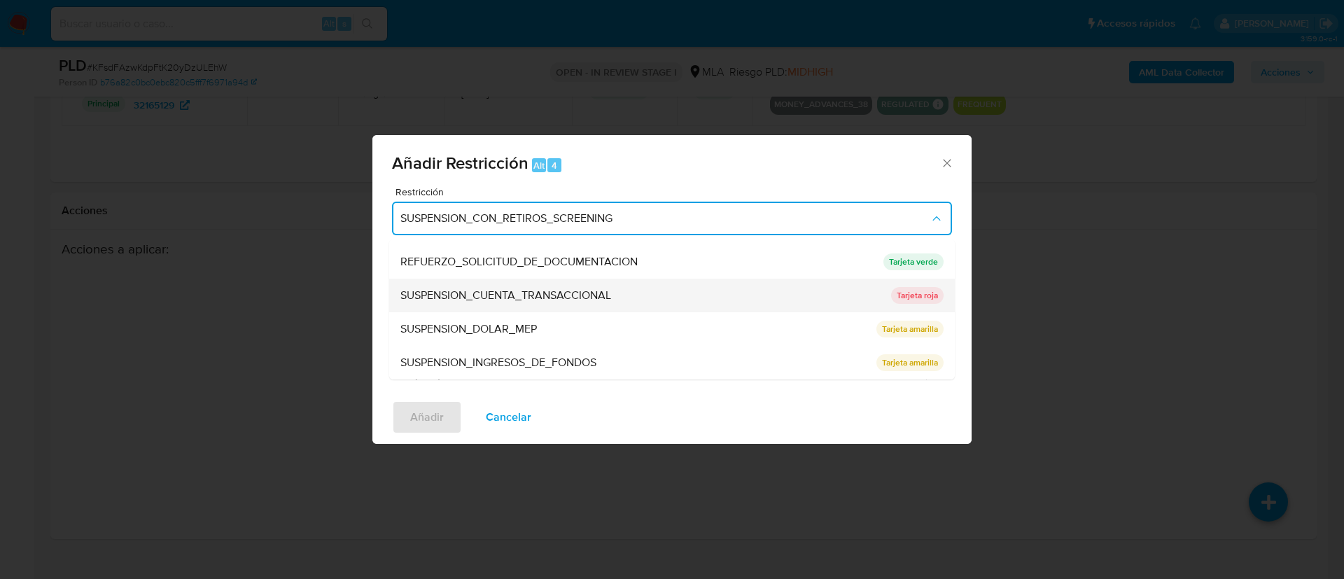
click at [627, 298] on div "SUSPENSION_CUENTA_TRANSACCIONAL" at bounding box center [641, 296] width 482 height 34
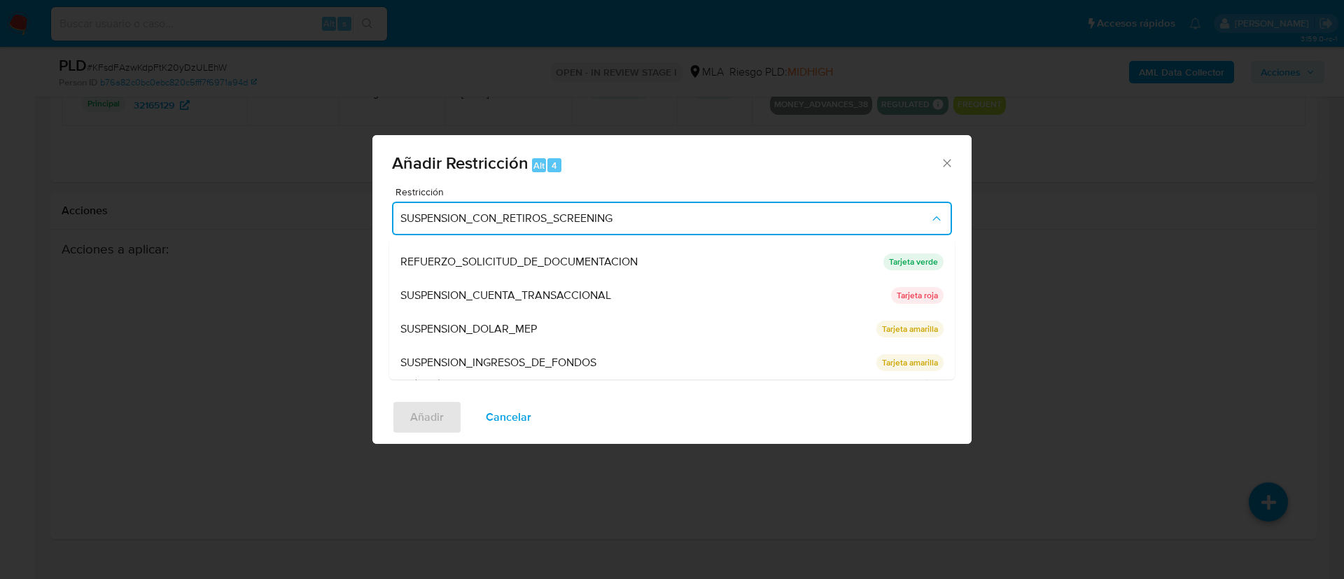
click at [626, 298] on textarea "Comentario" at bounding box center [672, 319] width 560 height 98
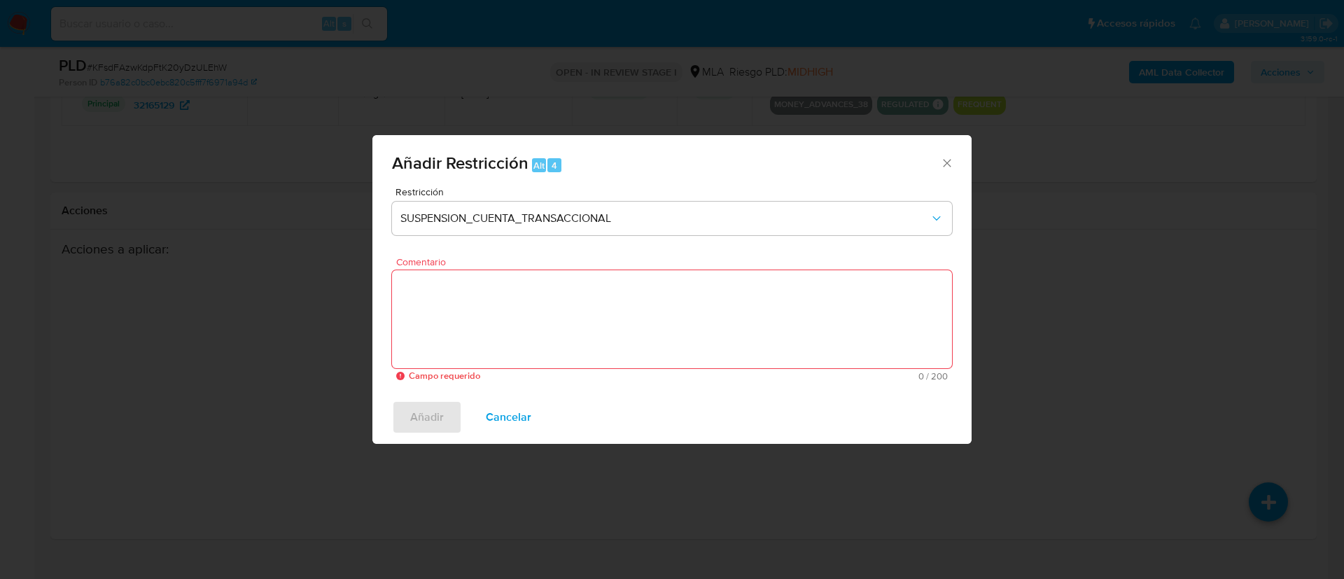
click at [626, 297] on textarea "Comentario" at bounding box center [672, 319] width 560 height 98
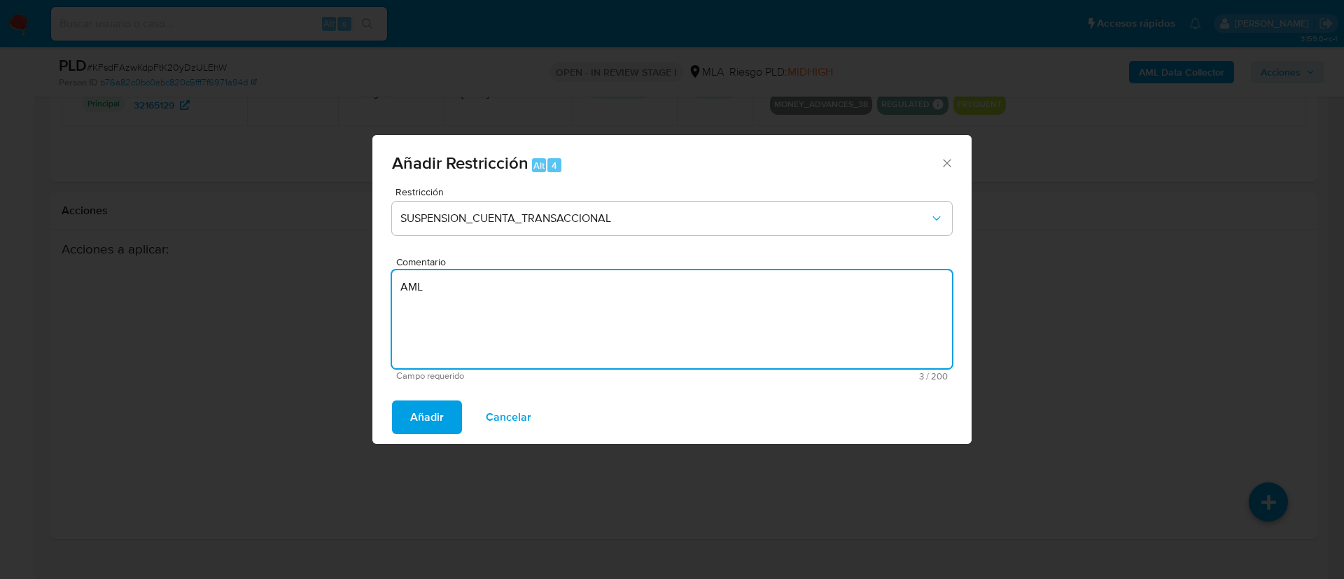
type textarea "AML"
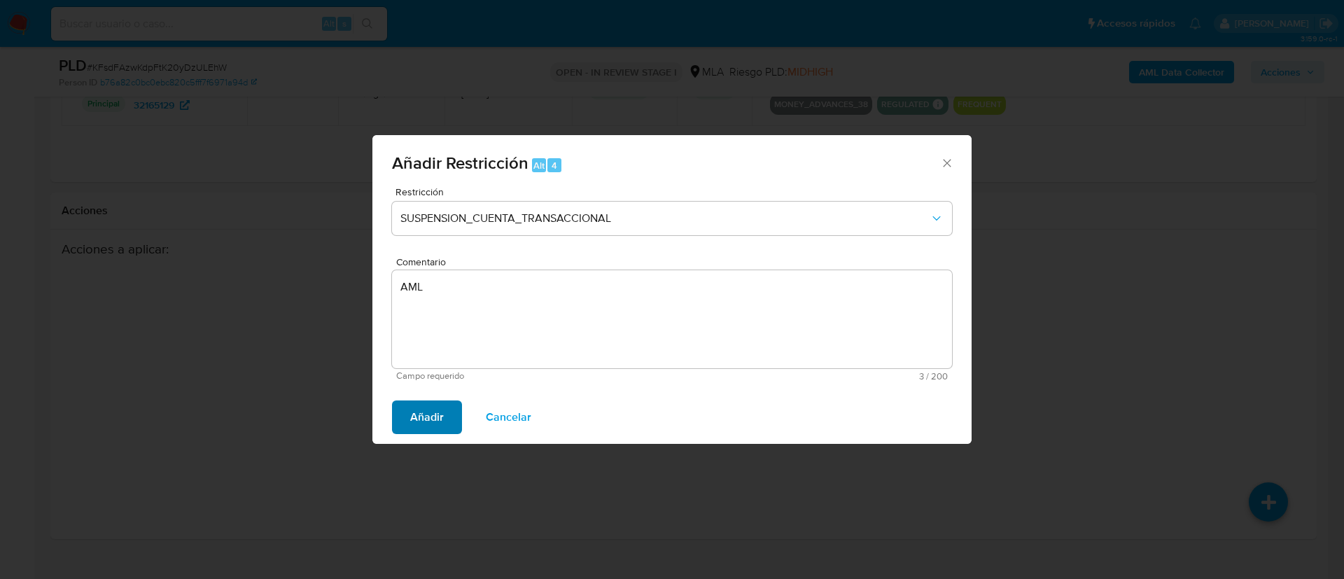
drag, startPoint x: 430, startPoint y: 395, endPoint x: 423, endPoint y: 404, distance: 11.5
click at [430, 395] on div "Añadir Cancelar" at bounding box center [671, 416] width 599 height 53
click at [421, 404] on span "Añadir" at bounding box center [427, 417] width 34 height 31
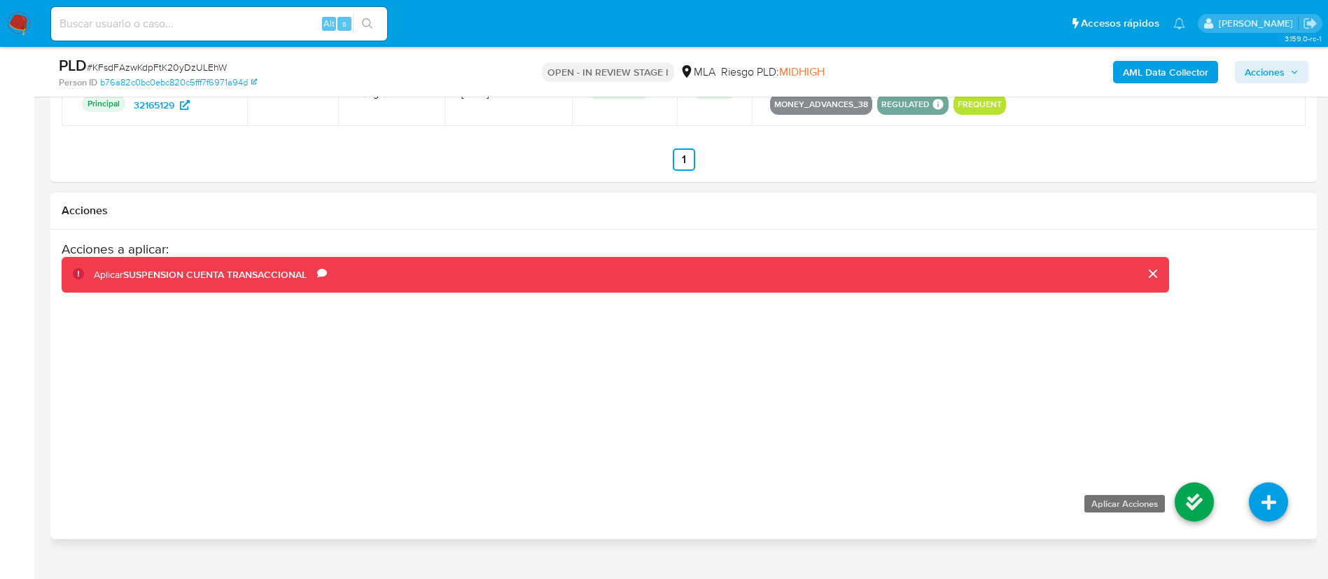
click at [1187, 505] on icon at bounding box center [1193, 501] width 39 height 39
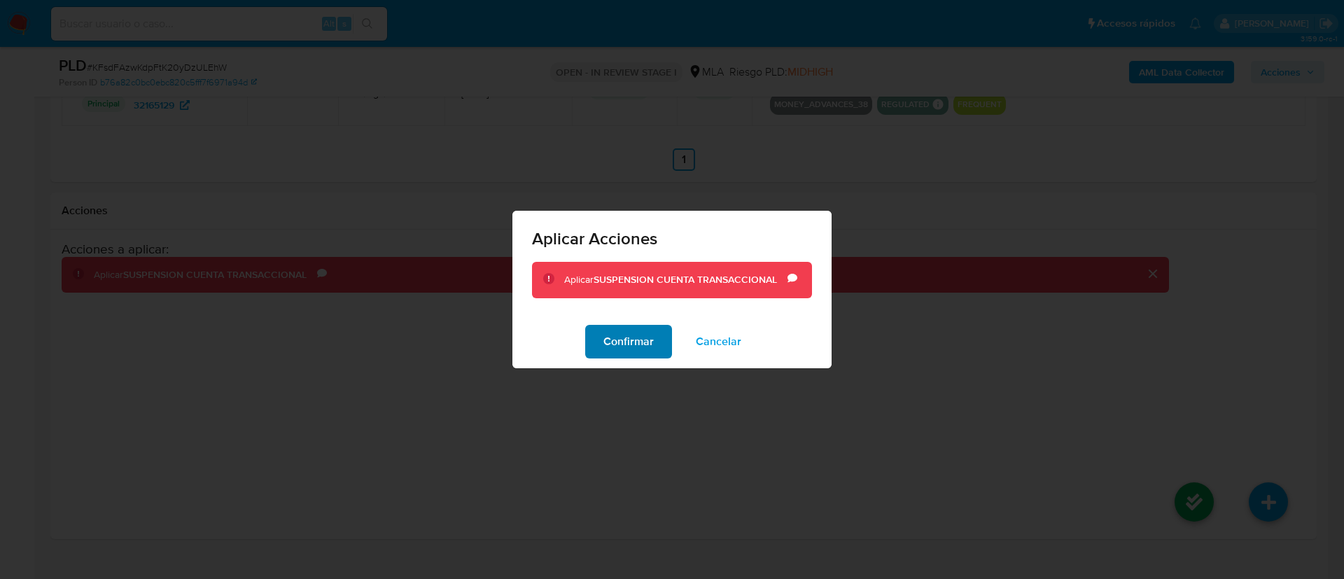
click at [624, 342] on span "Confirmar" at bounding box center [628, 341] width 50 height 31
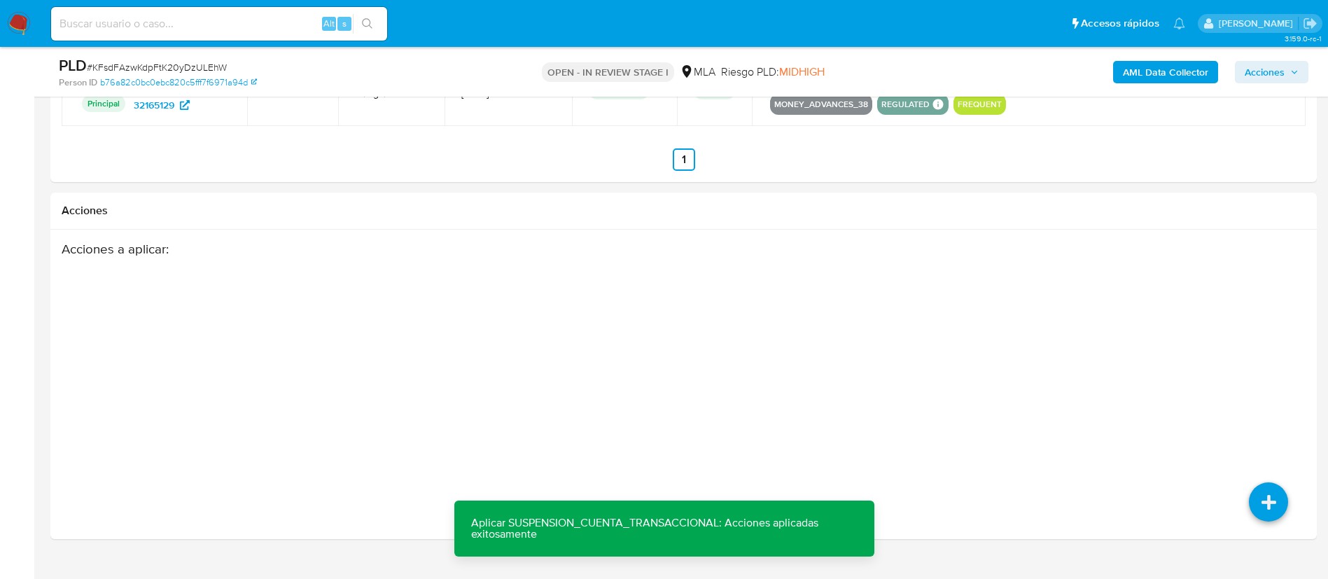
click at [311, 24] on input at bounding box center [219, 24] width 336 height 18
paste input "ly9WsPdPjkYgtZg7wHxqX02O"
type input "ly9WsPdPjkYgtZg7wHxqX02O"
click at [365, 27] on icon "search-icon" at bounding box center [367, 23] width 11 height 11
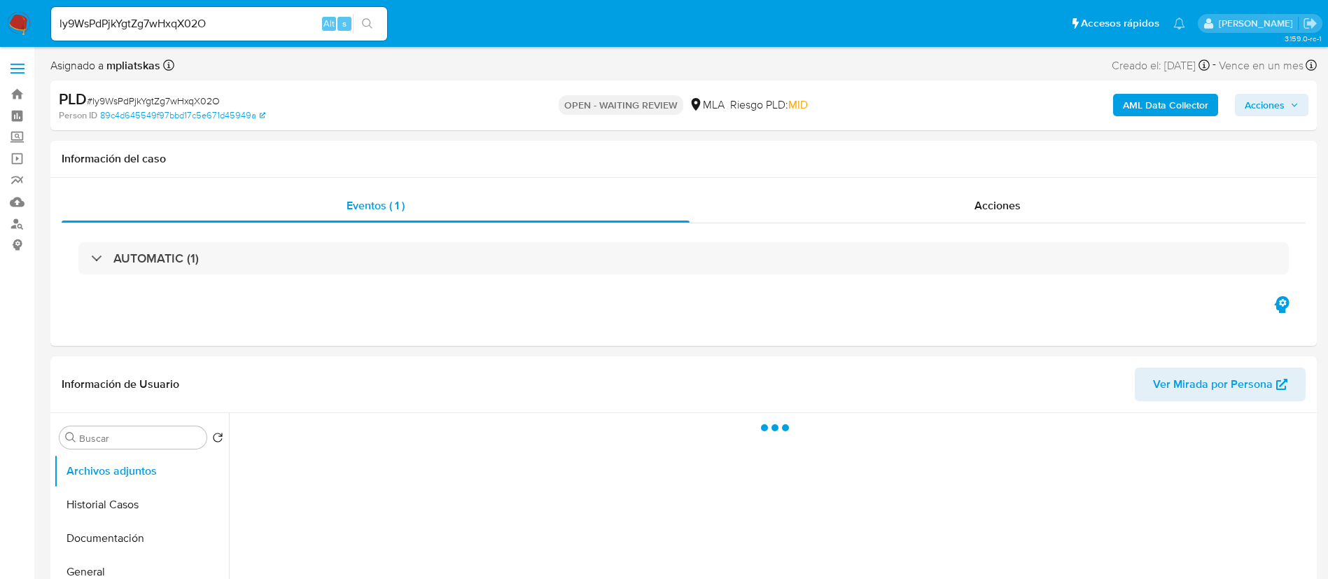
select select "10"
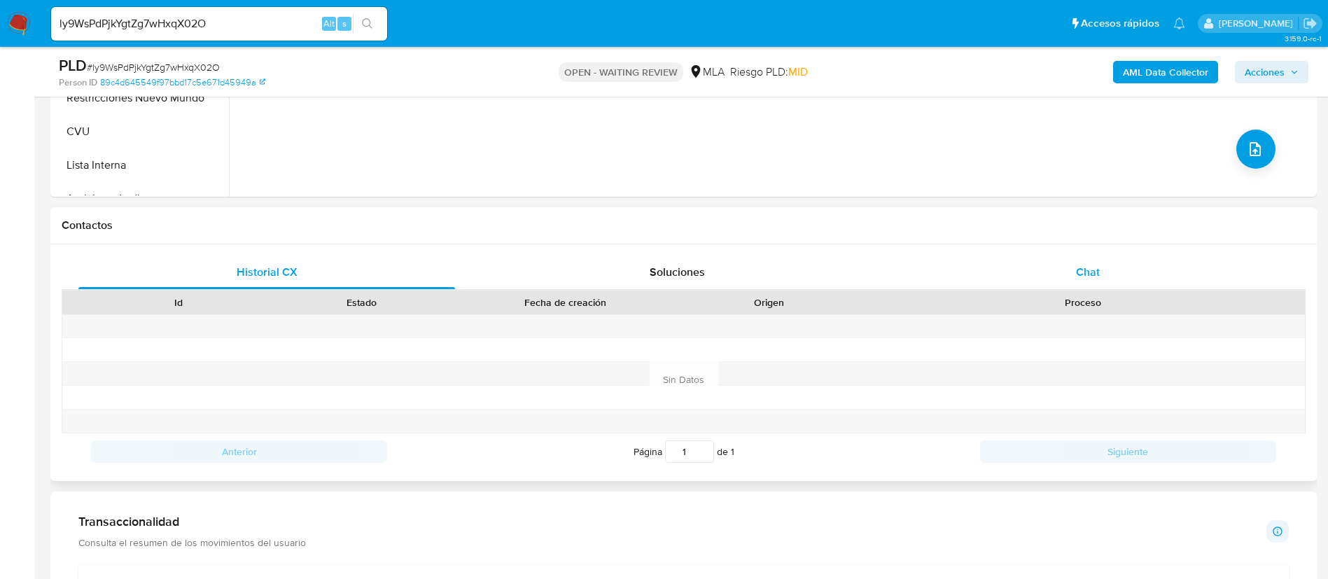
click at [1078, 267] on span "Chat" at bounding box center [1088, 272] width 24 height 16
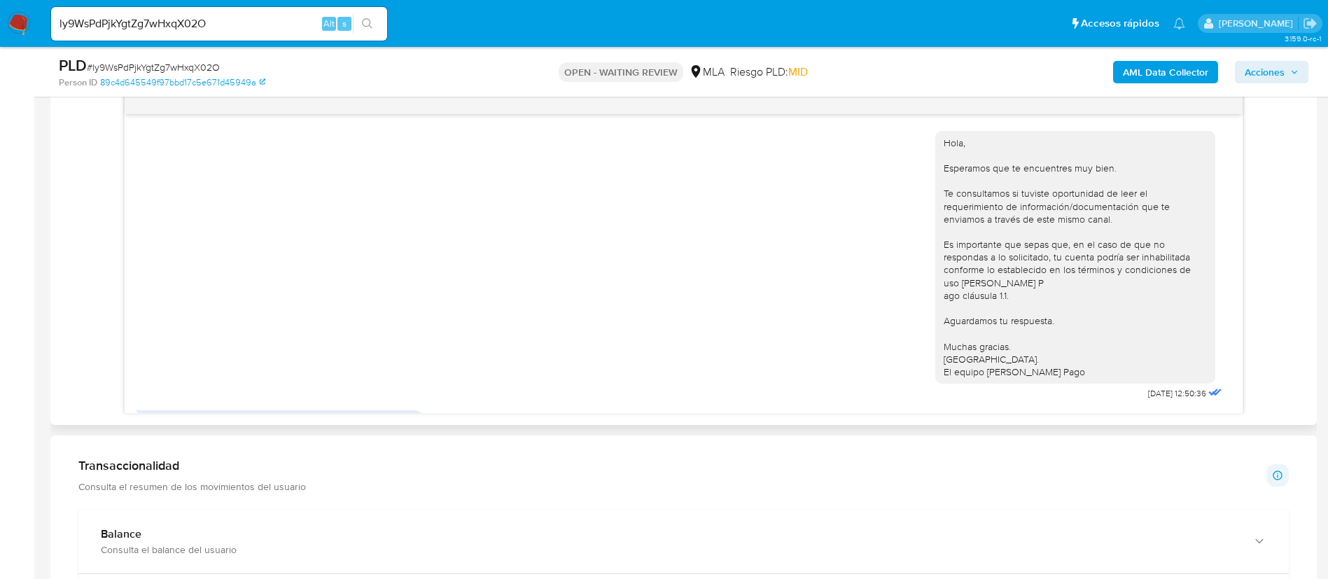
scroll to position [1241, 0]
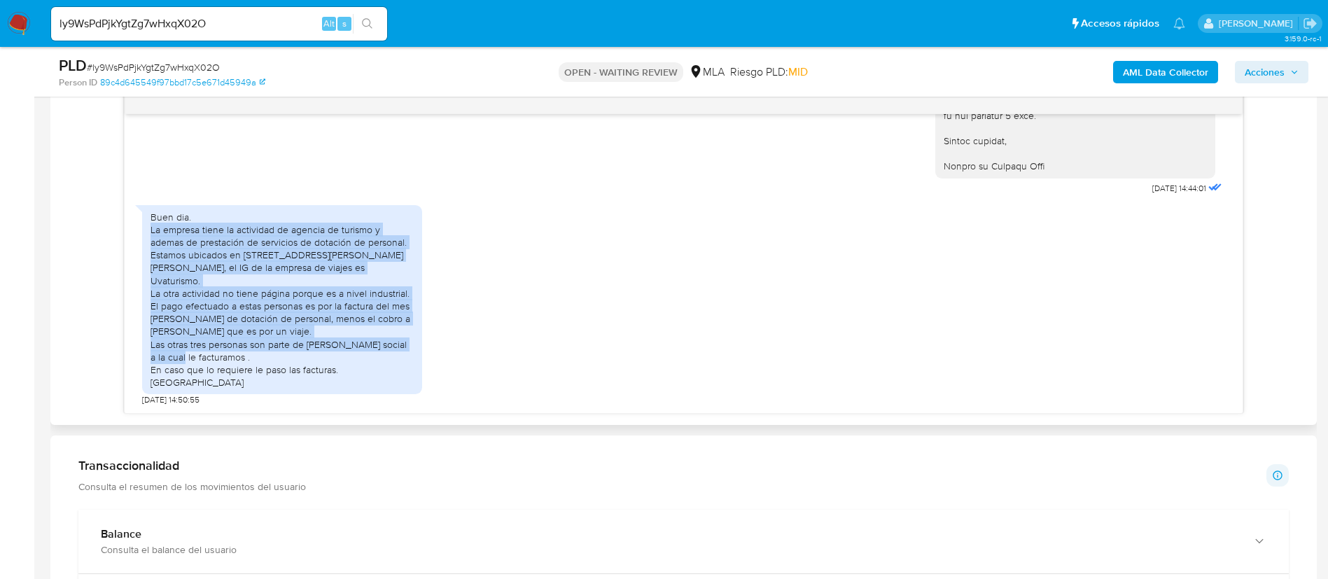
drag, startPoint x: 148, startPoint y: 243, endPoint x: 212, endPoint y: 357, distance: 131.0
click at [212, 357] on div "Buen dia. La empresa tiene la actividad de agencia de turismo y ademas de prest…" at bounding box center [282, 300] width 280 height 190
copy div "La empresa tiene la actividad de agencia de turismo y ademas de prestación de s…"
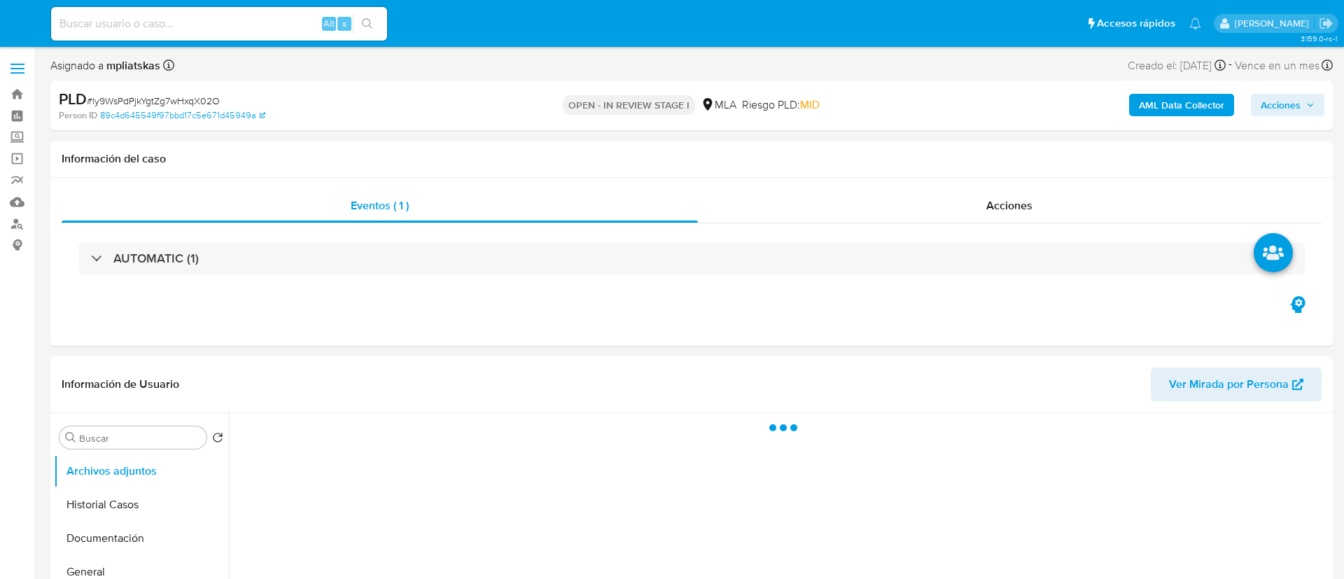
select select "10"
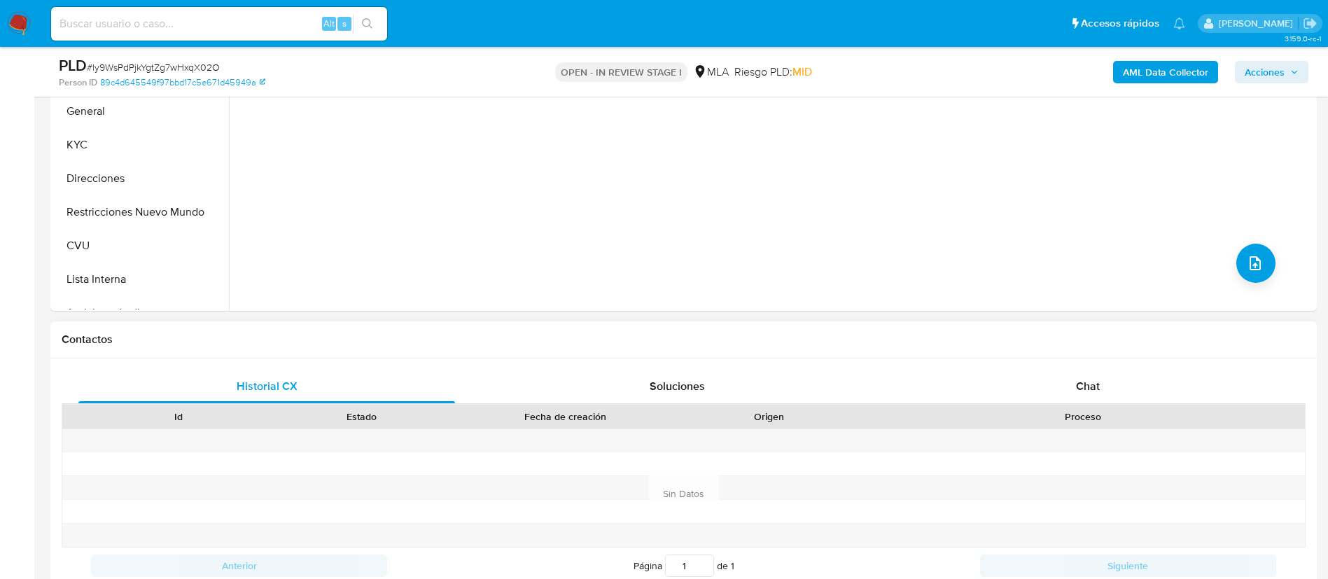
scroll to position [420, 0]
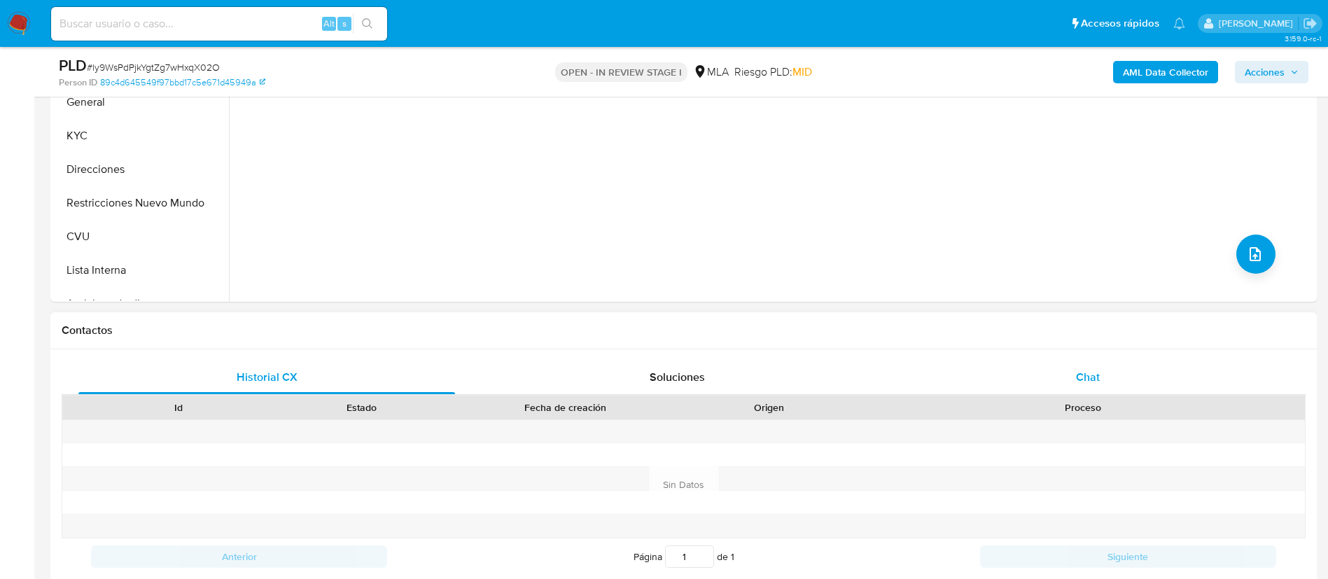
click at [901, 377] on div "Chat" at bounding box center [1087, 377] width 376 height 34
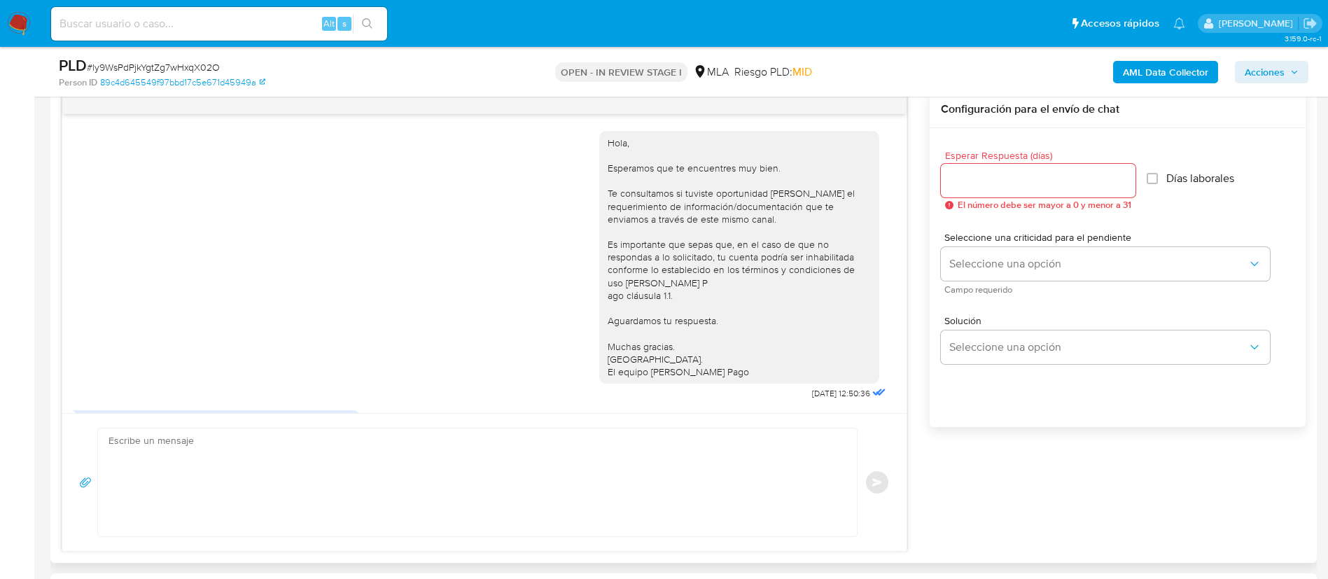
scroll to position [1241, 0]
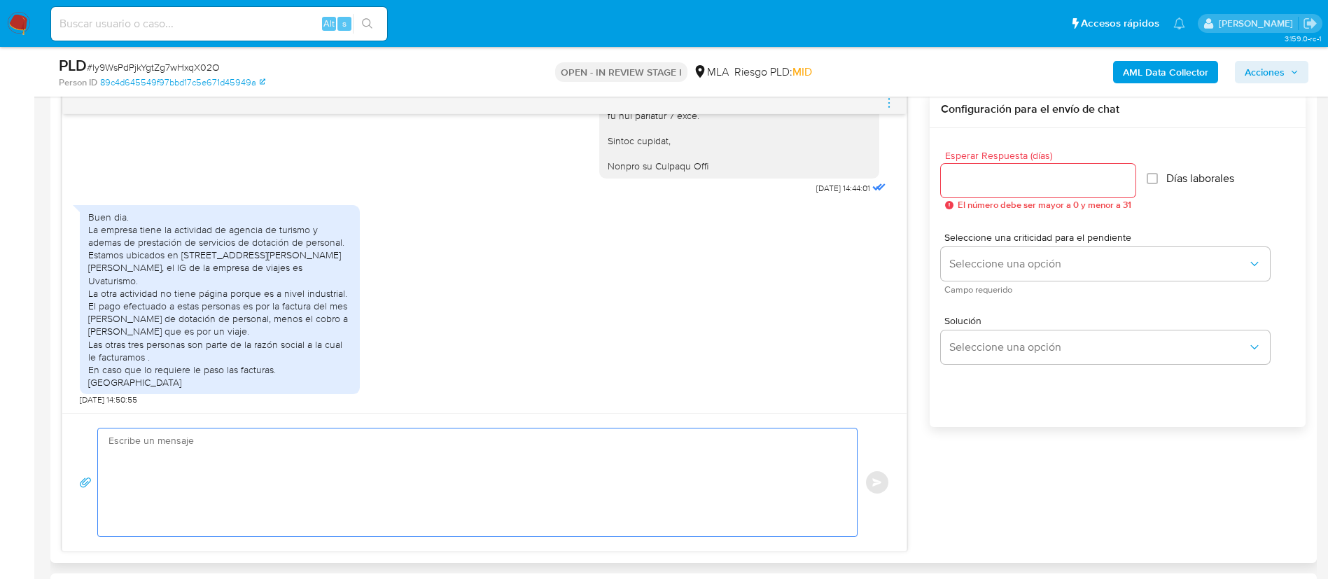
click at [619, 472] on textarea at bounding box center [473, 482] width 731 height 108
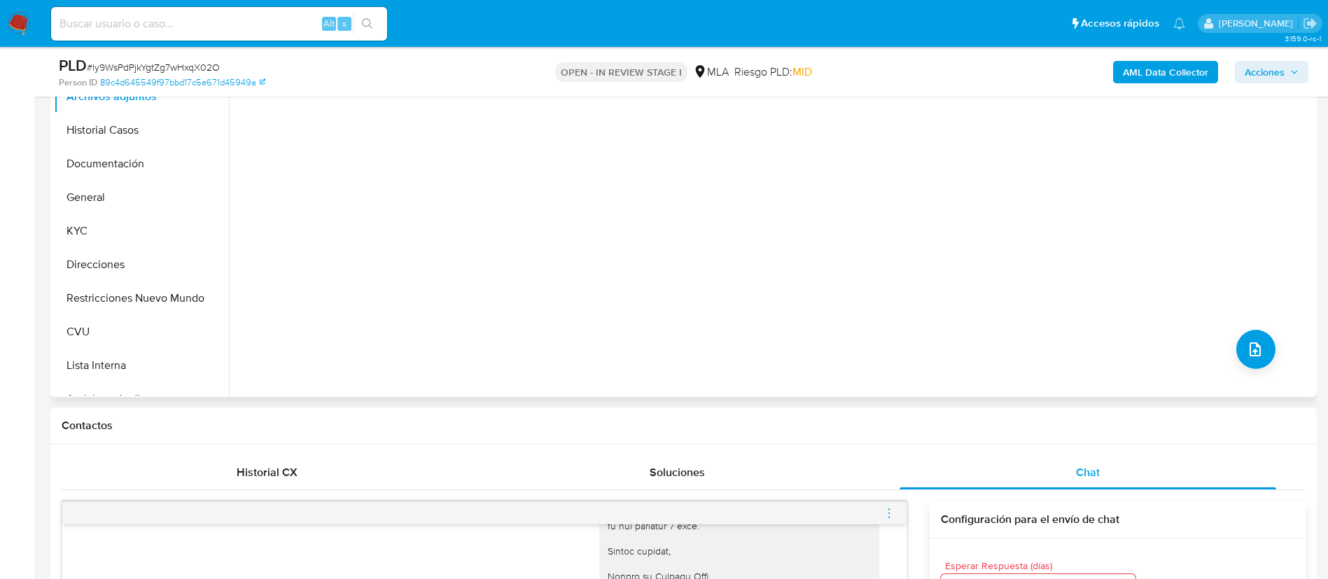
scroll to position [210, 0]
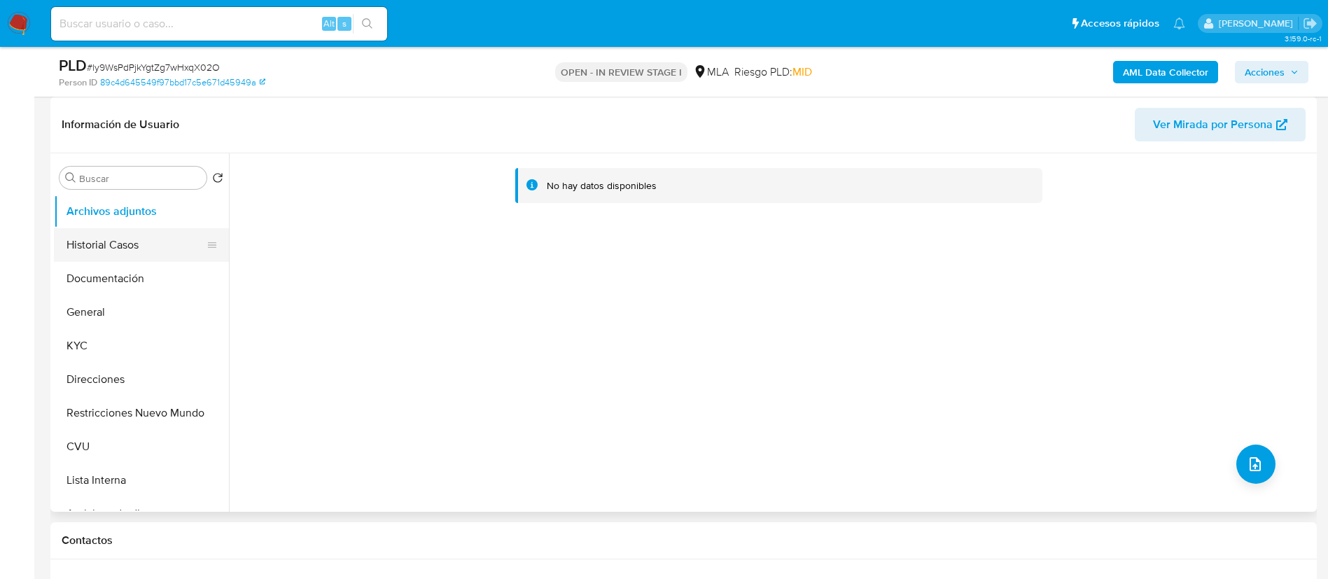
click at [132, 244] on button "Historial Casos" at bounding box center [136, 245] width 164 height 34
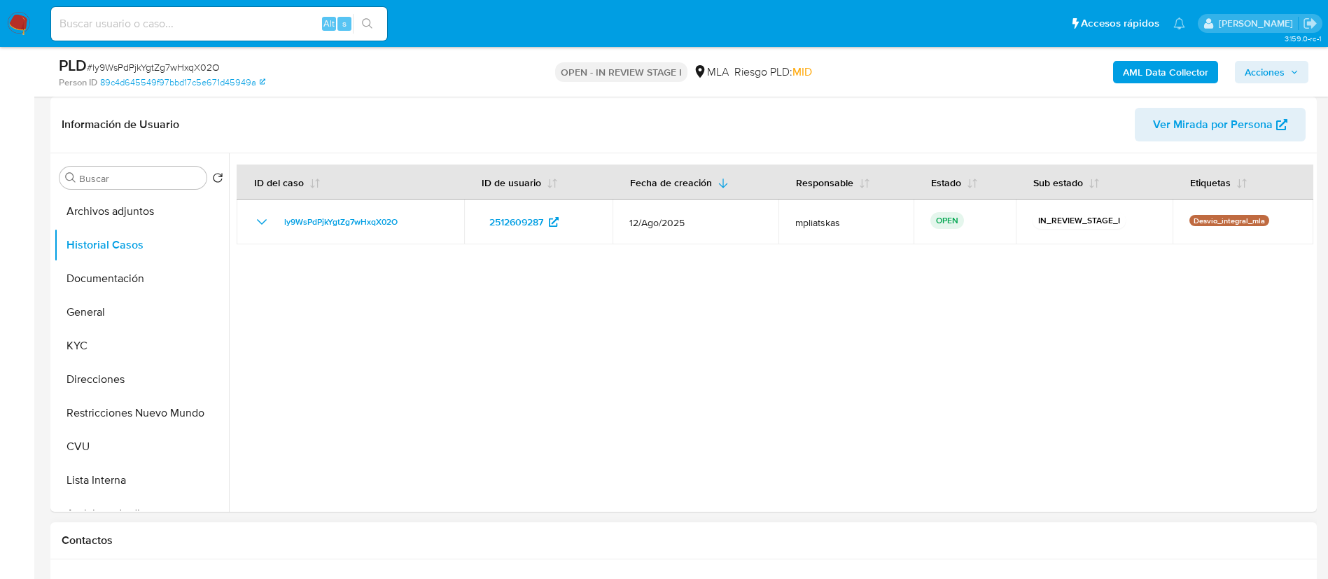
scroll to position [945, 0]
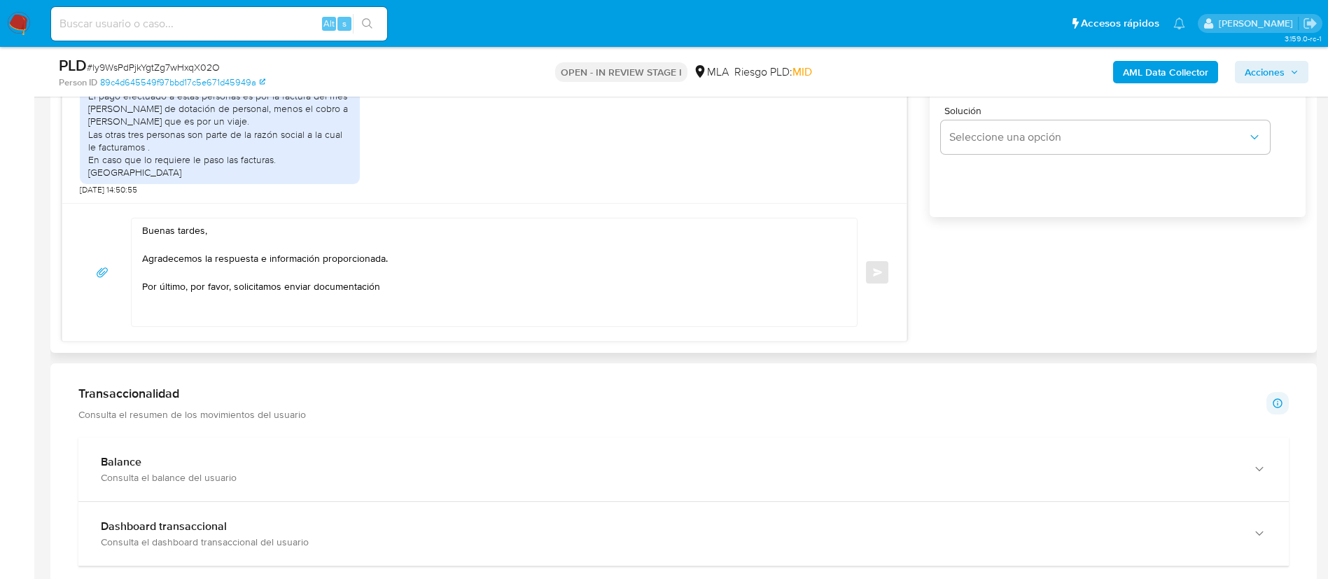
click at [532, 295] on textarea "Buenas tardes, Agradecemos la respuesta e información proporcionada. Por último…" at bounding box center [490, 272] width 697 height 108
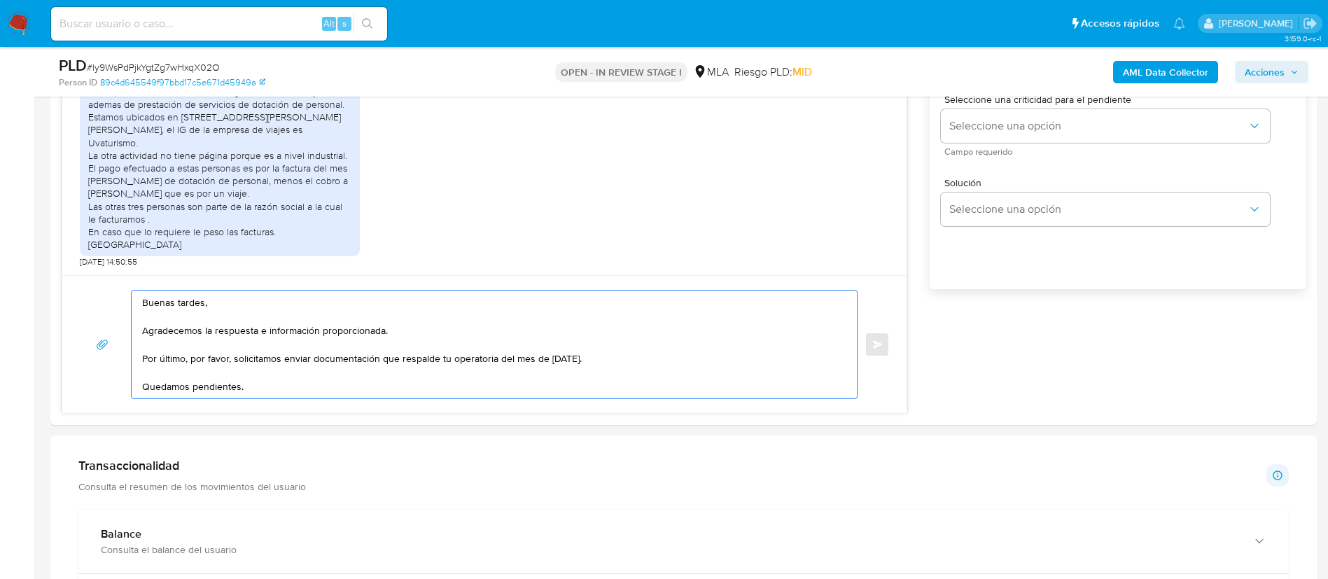
scroll to position [840, 0]
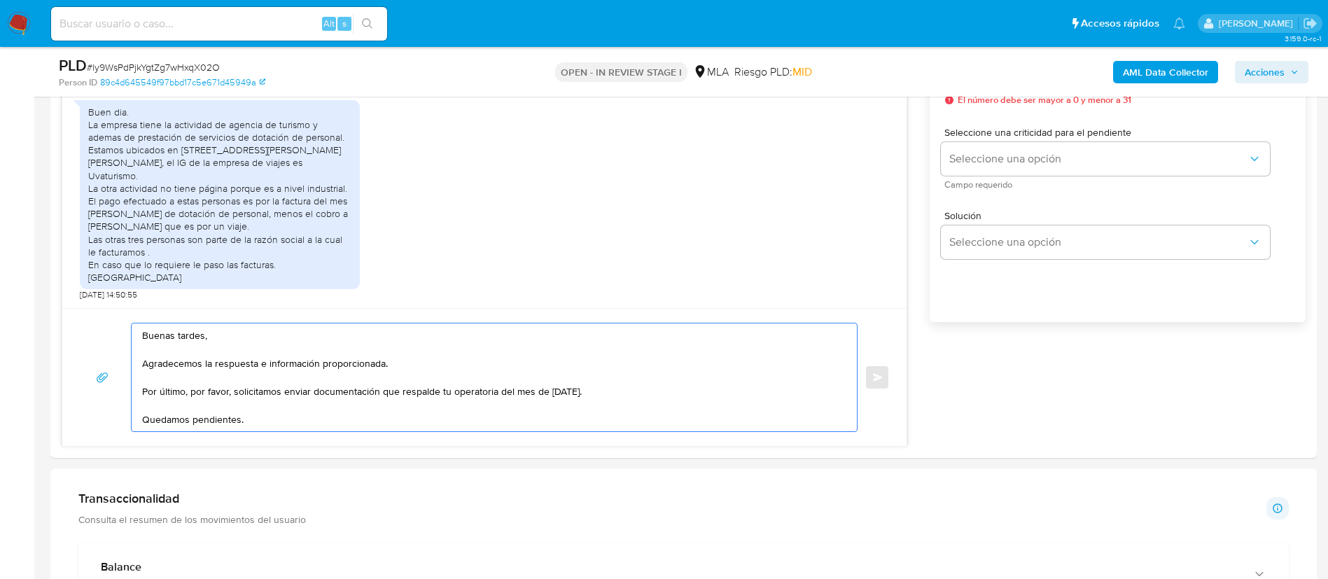
type textarea "Buenas tardes, Agradecemos la respuesta e información proporcionada. Por último…"
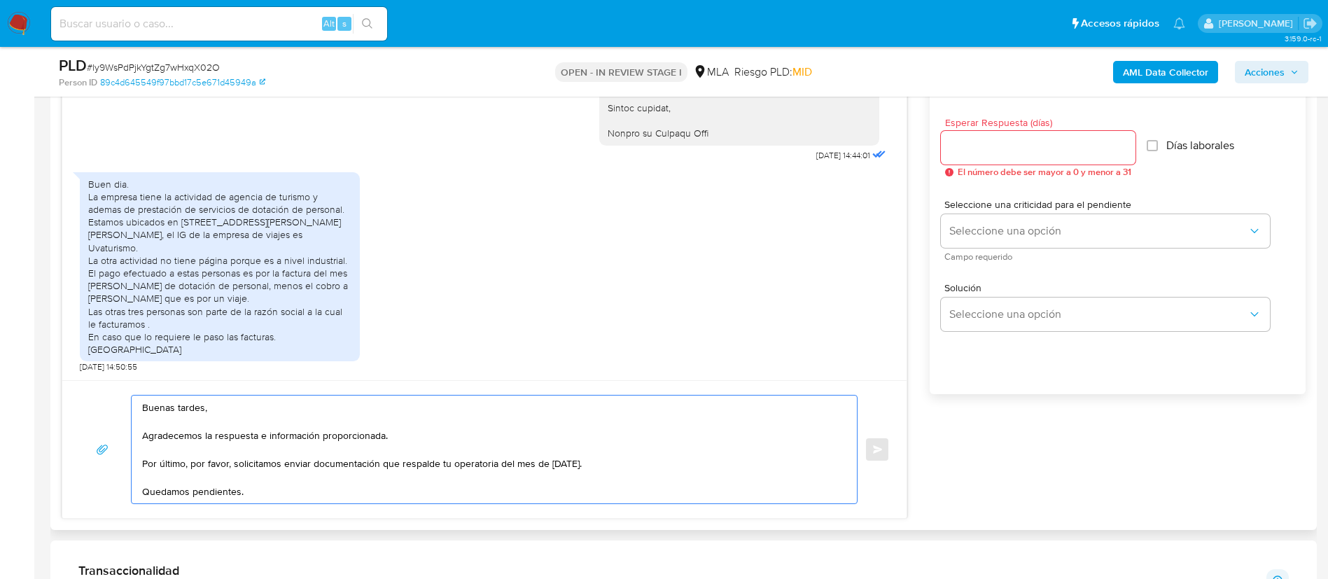
scroll to position [735, 0]
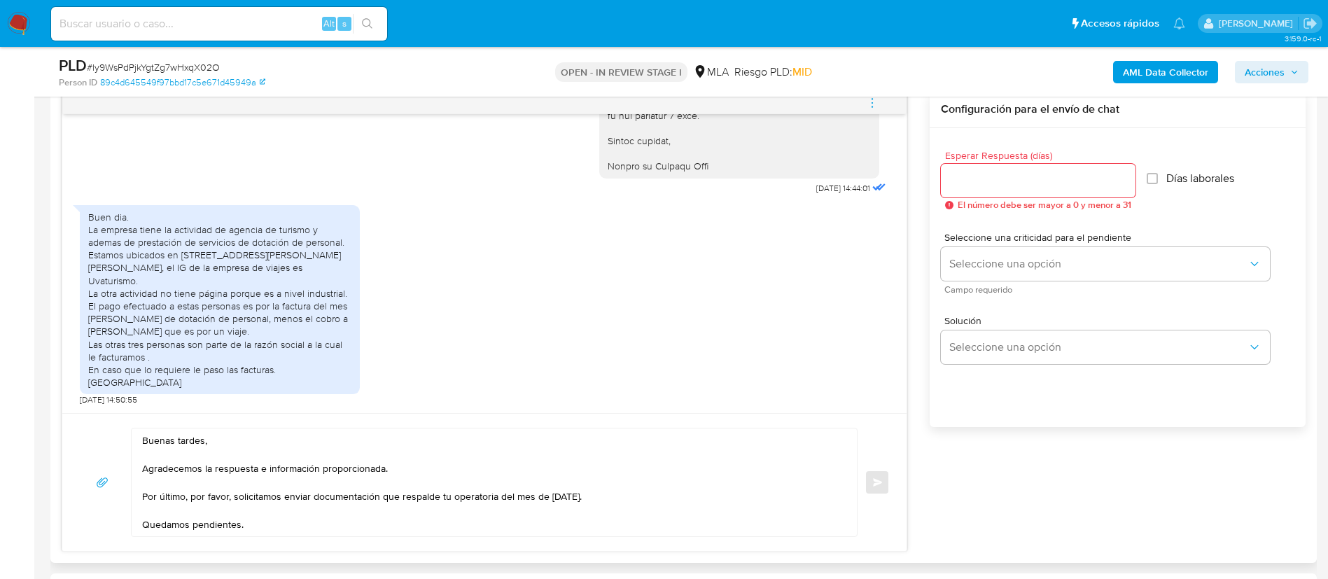
click at [988, 156] on span "Esperar Respuesta (días)" at bounding box center [1042, 155] width 195 height 10
click at [988, 171] on input "Esperar Respuesta (días)" at bounding box center [1038, 180] width 195 height 18
click at [988, 183] on input "Esperar Respuesta (días)" at bounding box center [1038, 180] width 195 height 18
type input "1"
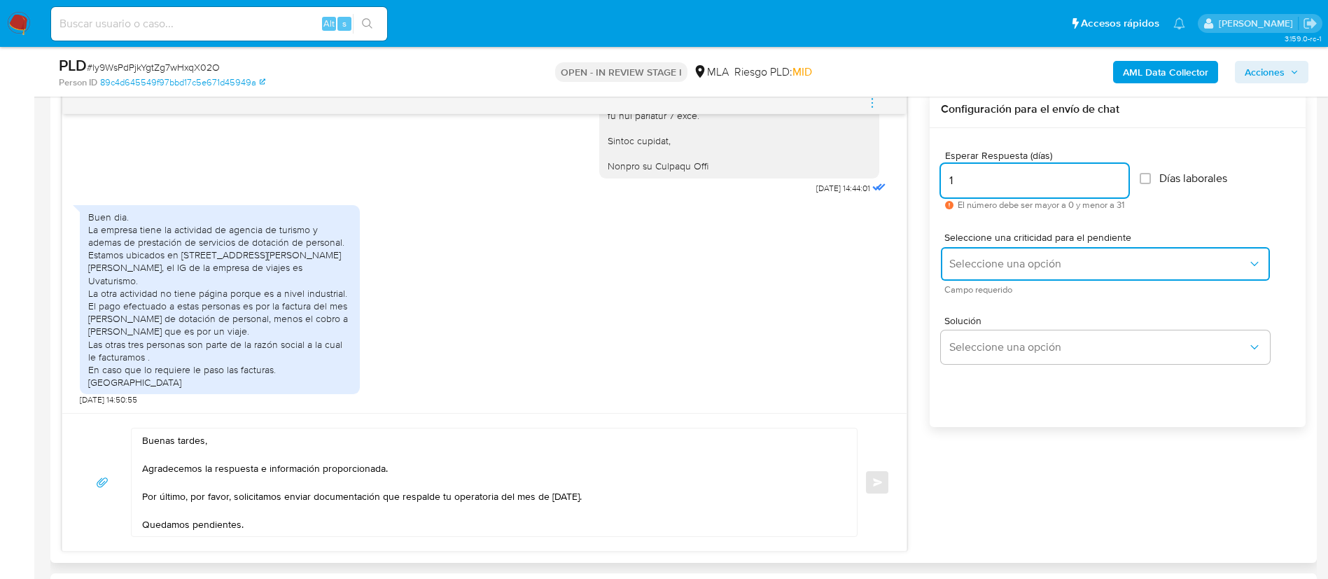
click at [1002, 248] on button "Seleccione una opción" at bounding box center [1105, 264] width 329 height 34
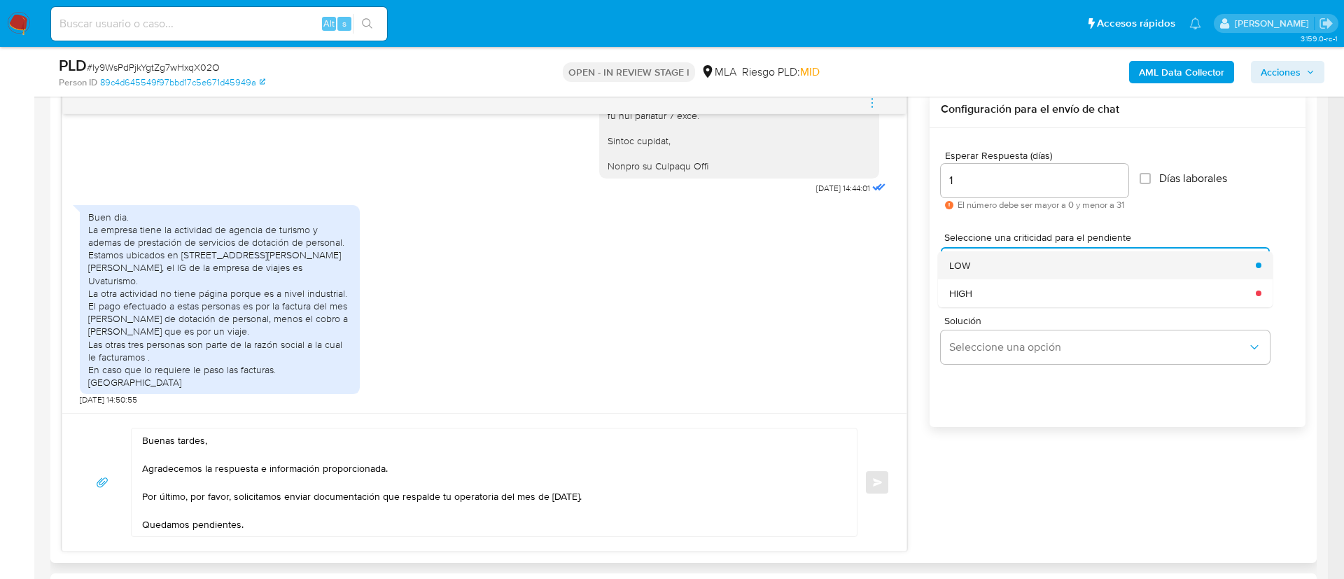
click at [1001, 260] on div "LOW" at bounding box center [1098, 265] width 298 height 28
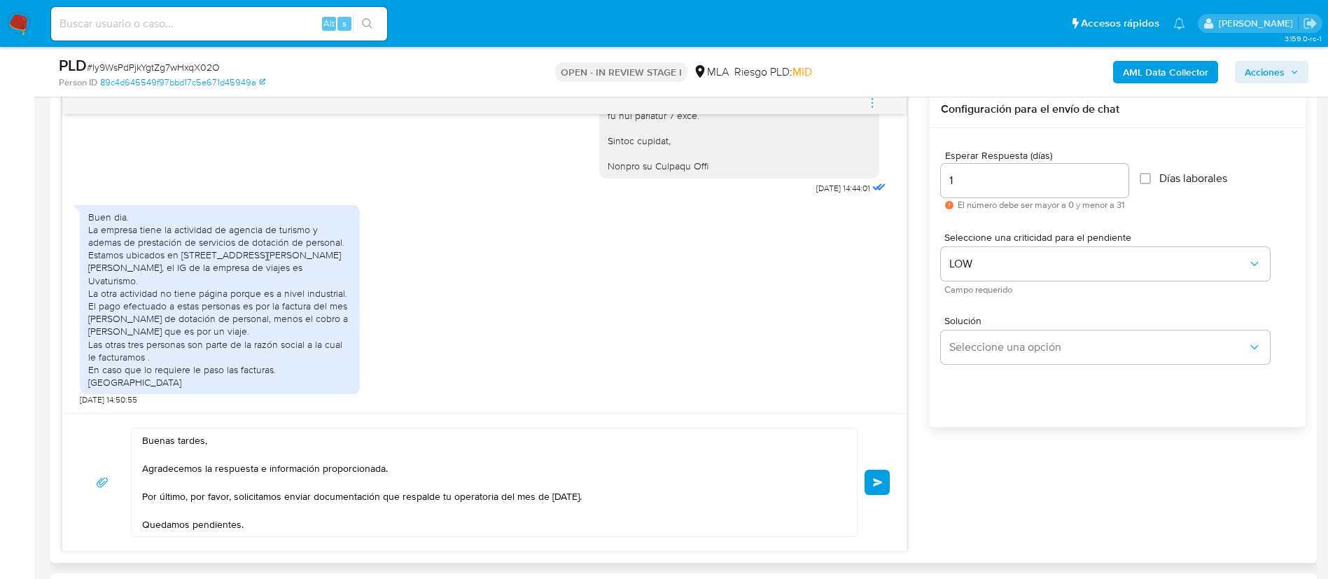
click at [869, 482] on button "Enviar" at bounding box center [876, 482] width 25 height 25
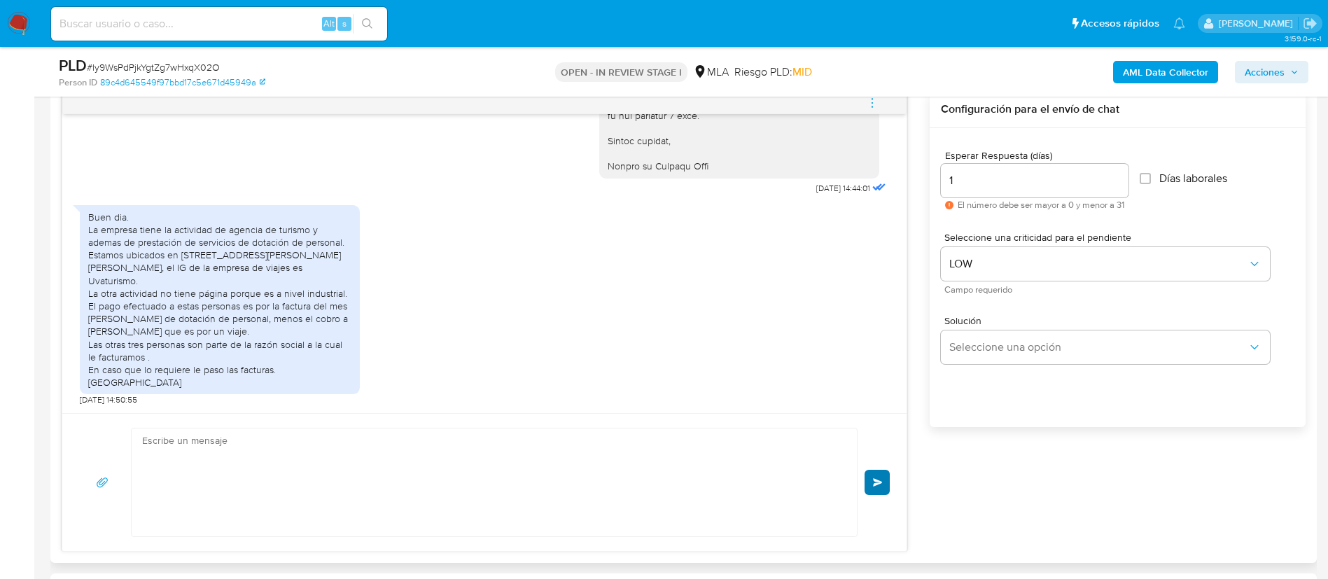
scroll to position [1384, 0]
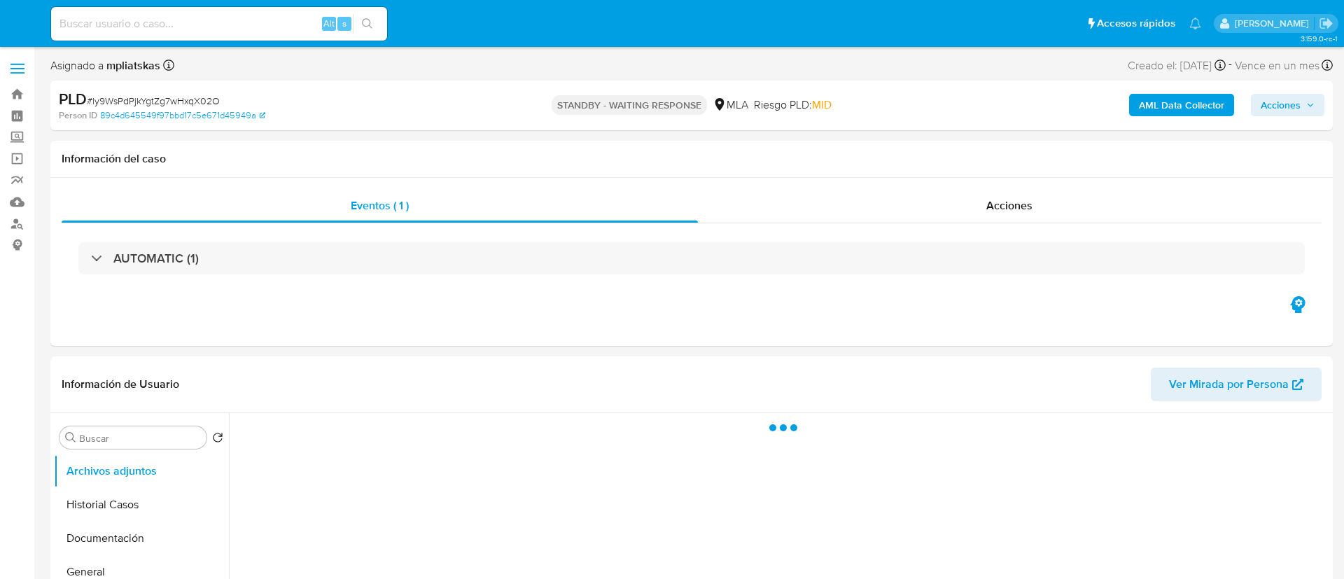
select select "10"
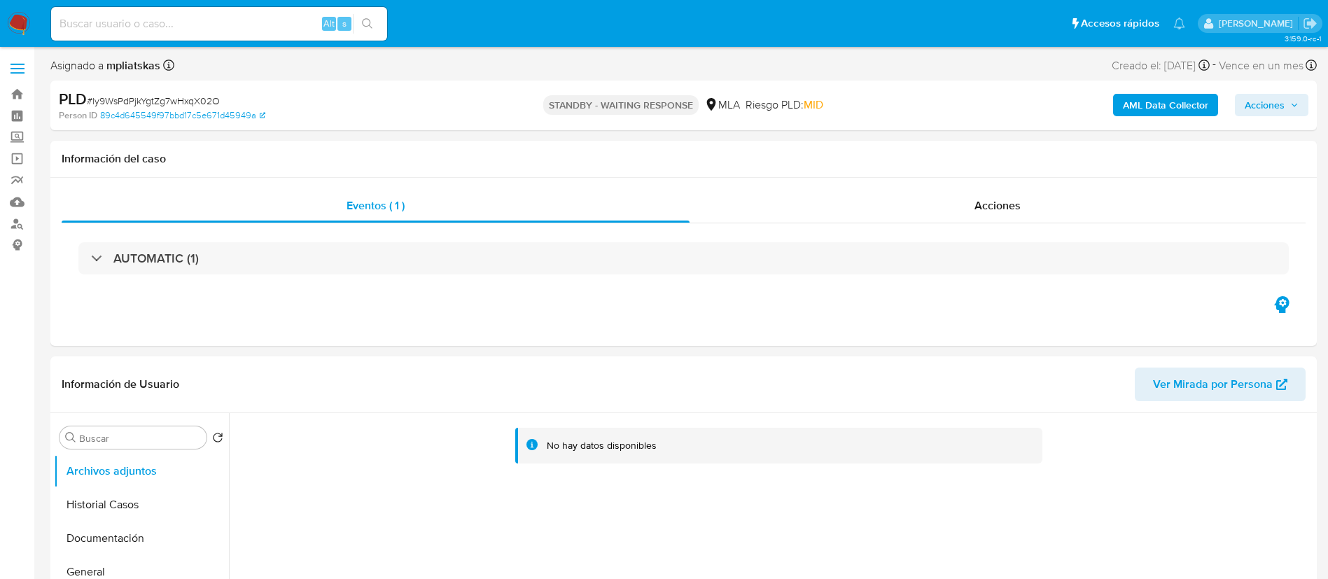
click at [272, 20] on input at bounding box center [219, 24] width 336 height 18
paste input "qkTdKDgdvnrM0E50dJO7B1rY"
type input "qkTdKDgdvnrM0E50dJO7B1rY"
click at [359, 29] on button "search-icon" at bounding box center [367, 24] width 29 height 20
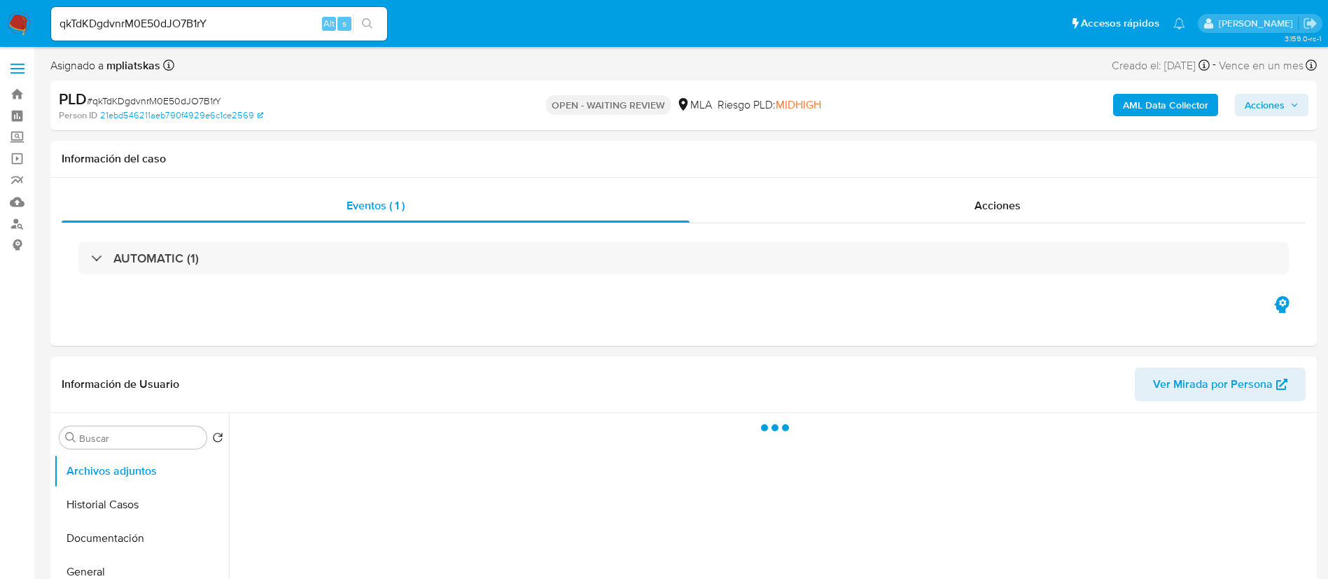
select select "10"
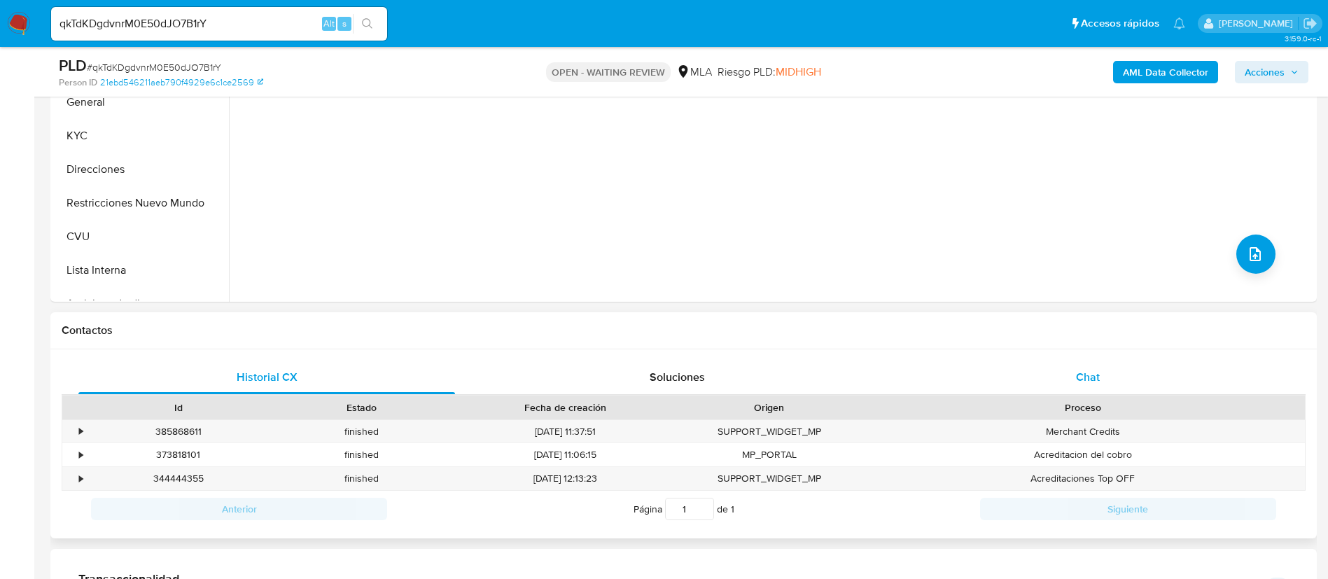
click at [1046, 370] on div "Chat" at bounding box center [1087, 377] width 376 height 34
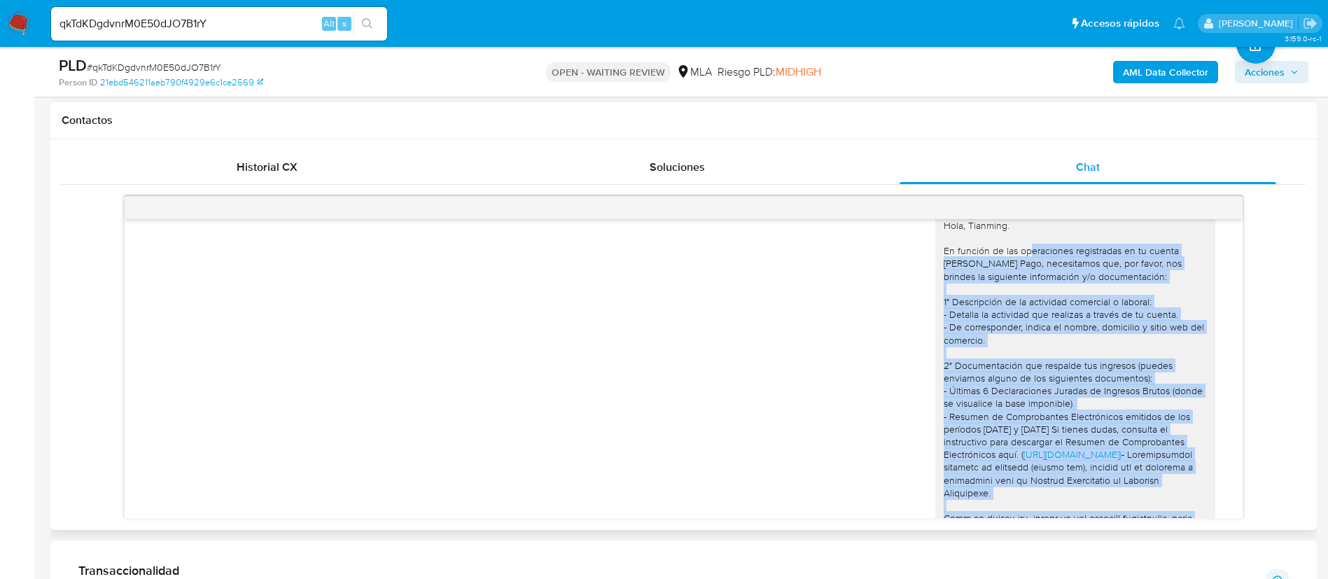
scroll to position [756, 0]
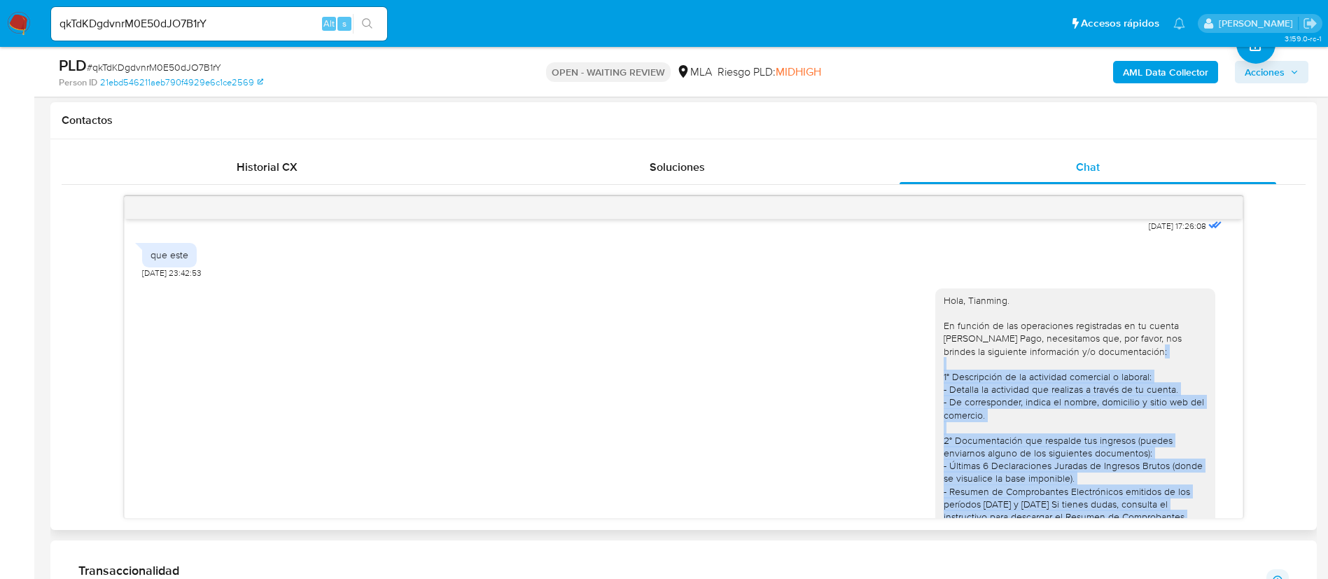
drag, startPoint x: 1119, startPoint y: 335, endPoint x: 926, endPoint y: 401, distance: 204.3
copy div "1° Descripción de la actividad comercial o laboral: - Detalla la actividad que …"
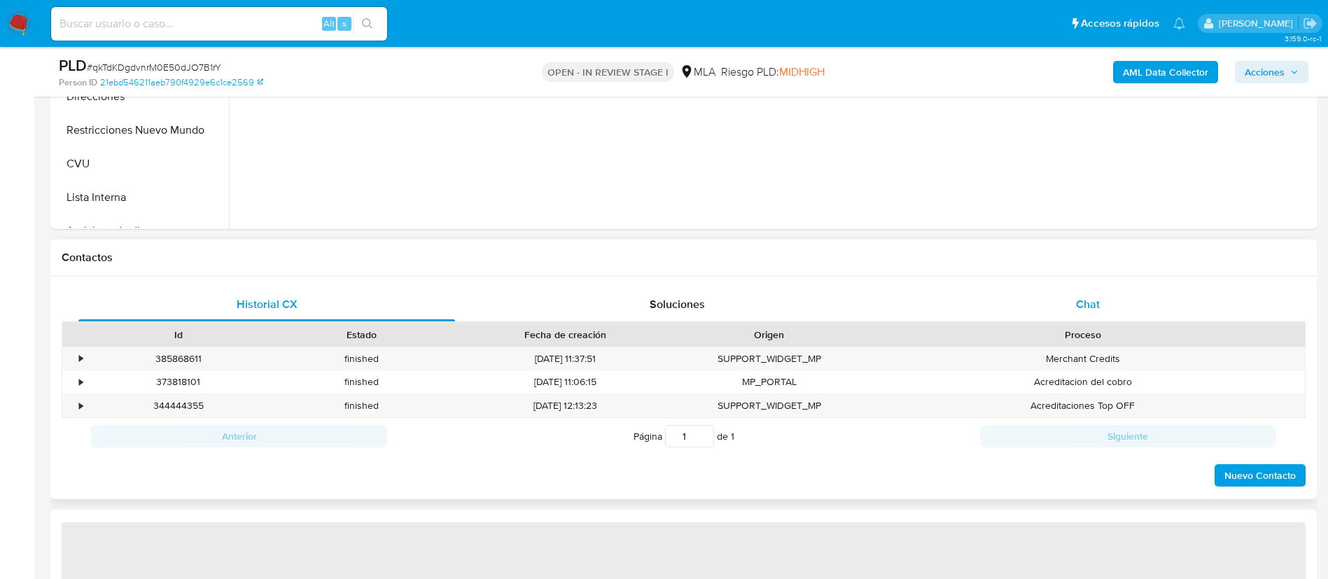
select select "10"
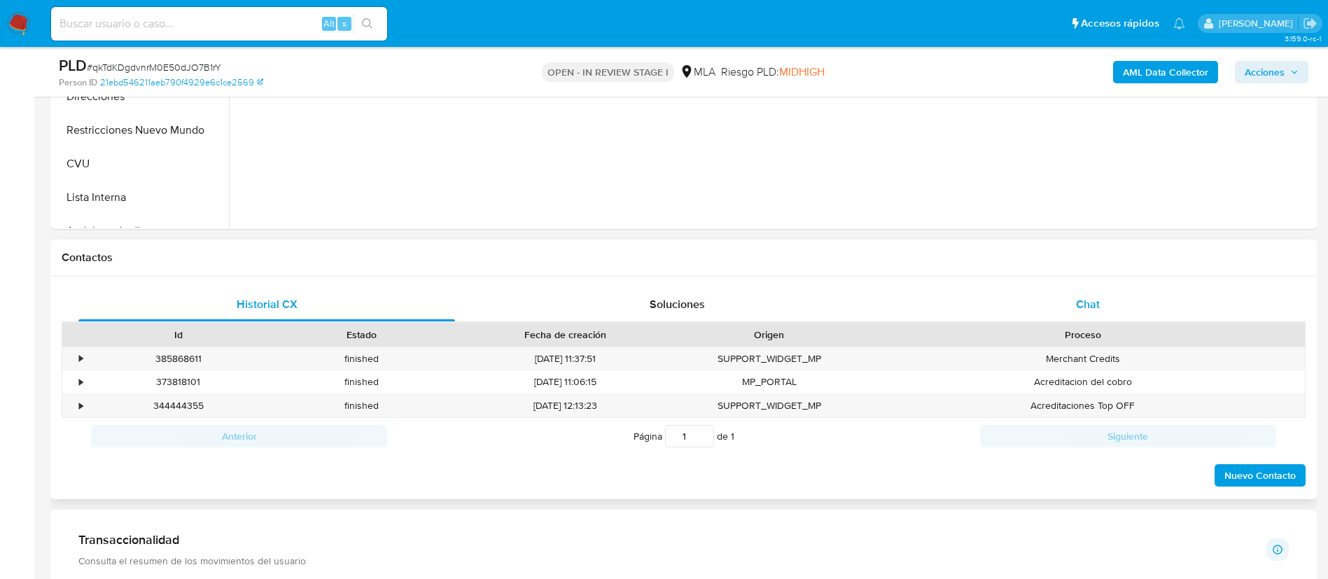
click at [1039, 288] on div "Chat" at bounding box center [1087, 305] width 376 height 34
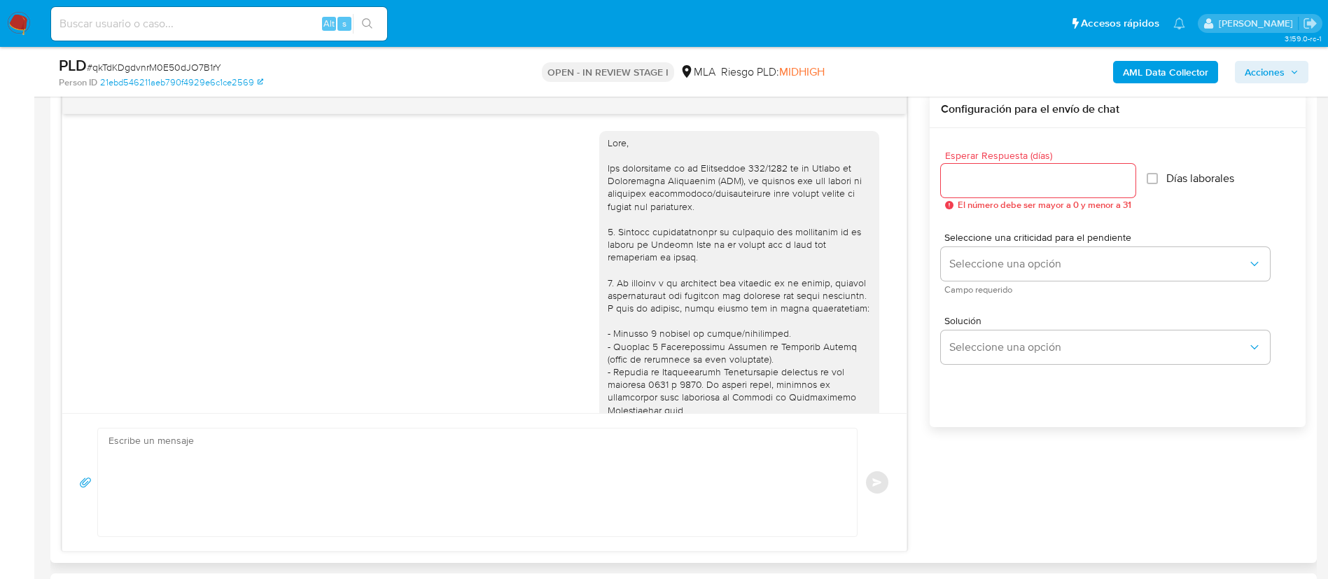
scroll to position [1281, 0]
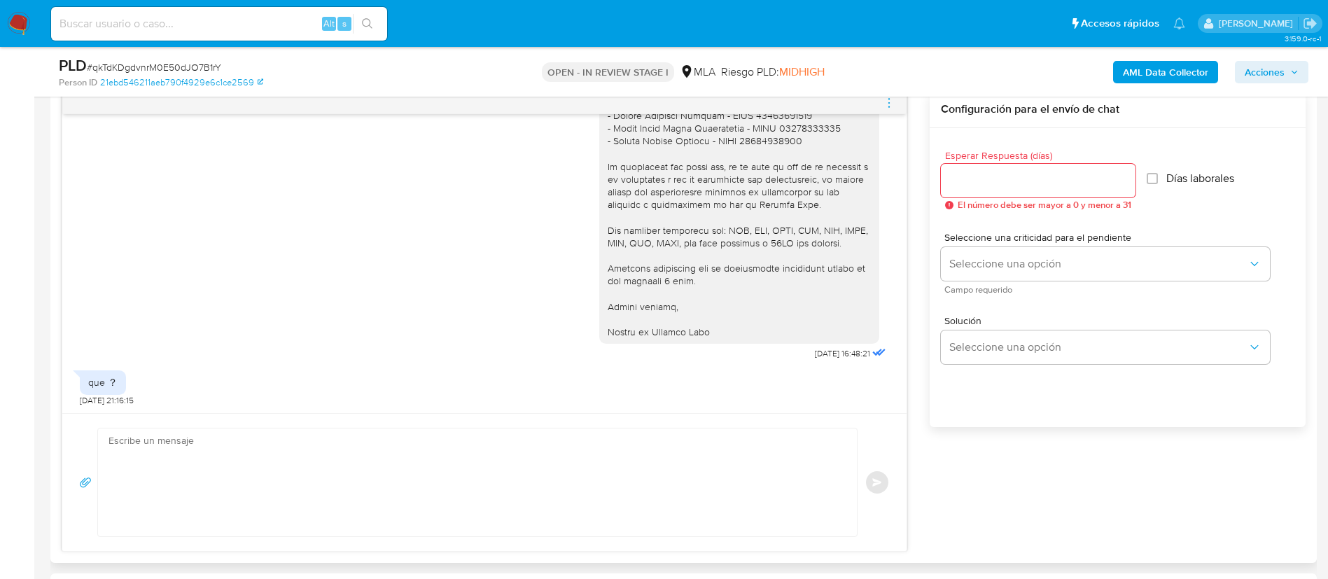
click at [342, 477] on textarea at bounding box center [473, 482] width 731 height 108
paste textarea "8° Loremipsumd si am consectet adipiscin e seddoei: - Tempori ut laboreetd mag …"
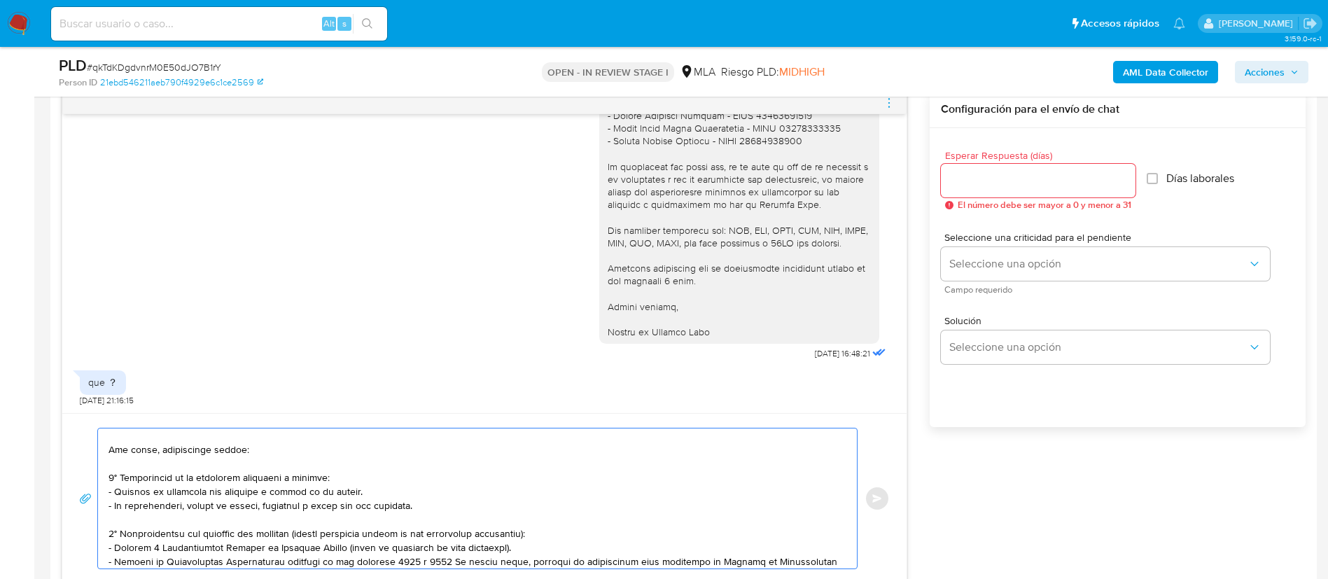
scroll to position [0, 0]
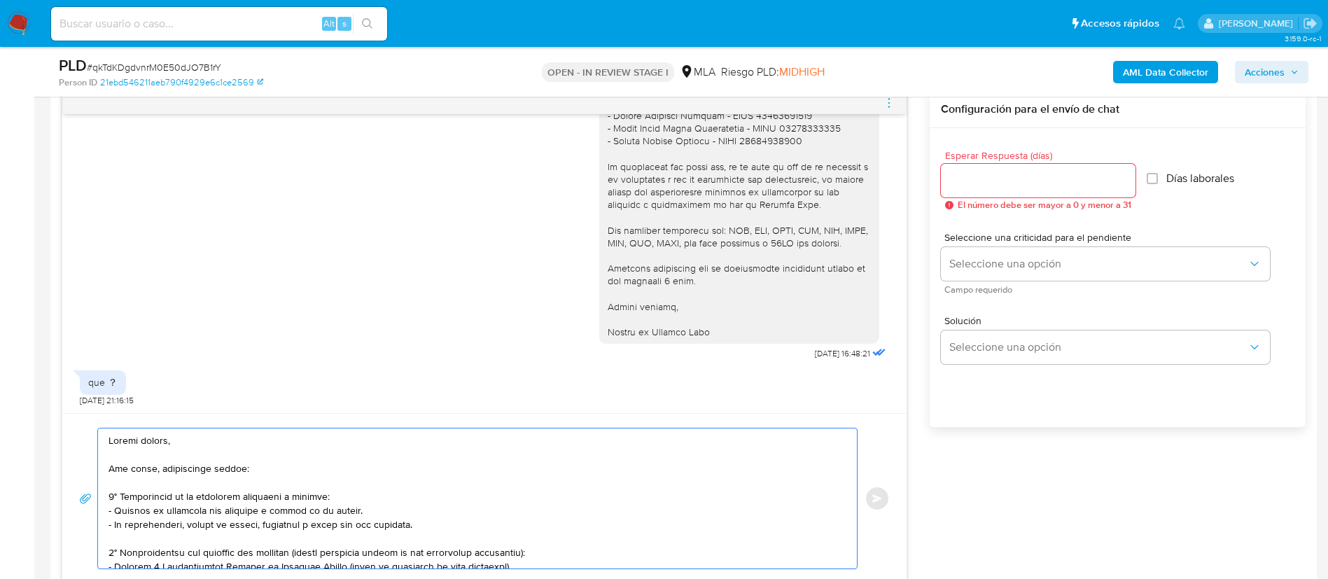
type textarea "Loremi dolors, Ame conse, adipiscinge seddoe: 6° Temporincid ut la etdolorem al…"
click at [967, 167] on div at bounding box center [1038, 181] width 195 height 34
click at [971, 172] on input "Esperar Respuesta (días)" at bounding box center [1038, 180] width 195 height 18
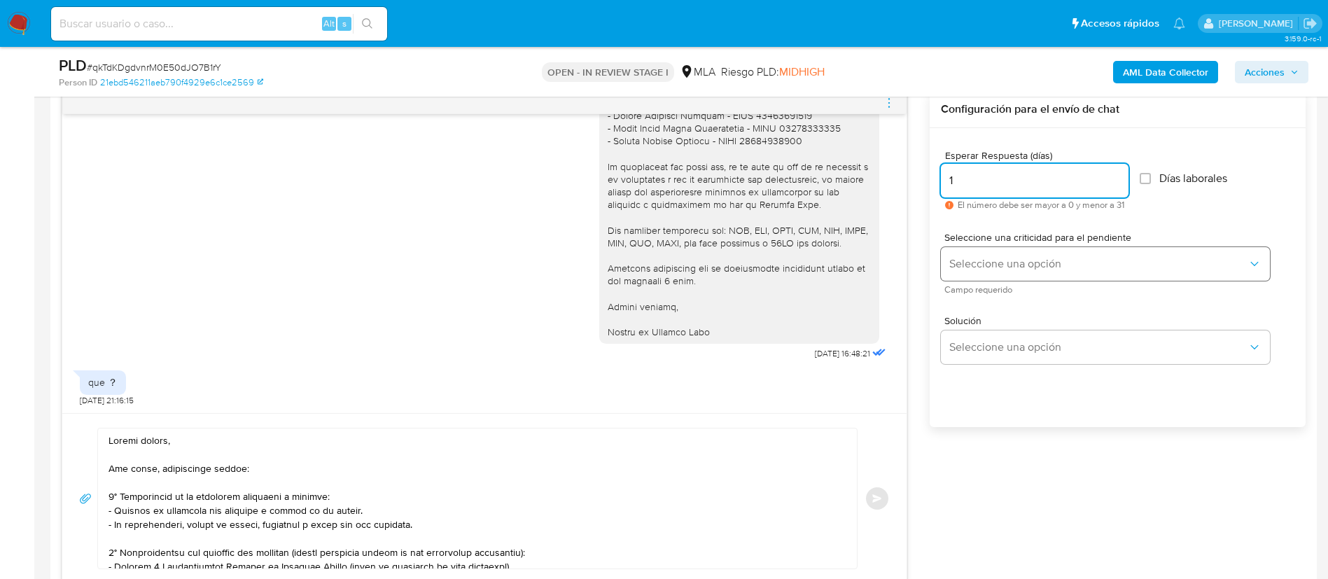
type input "1"
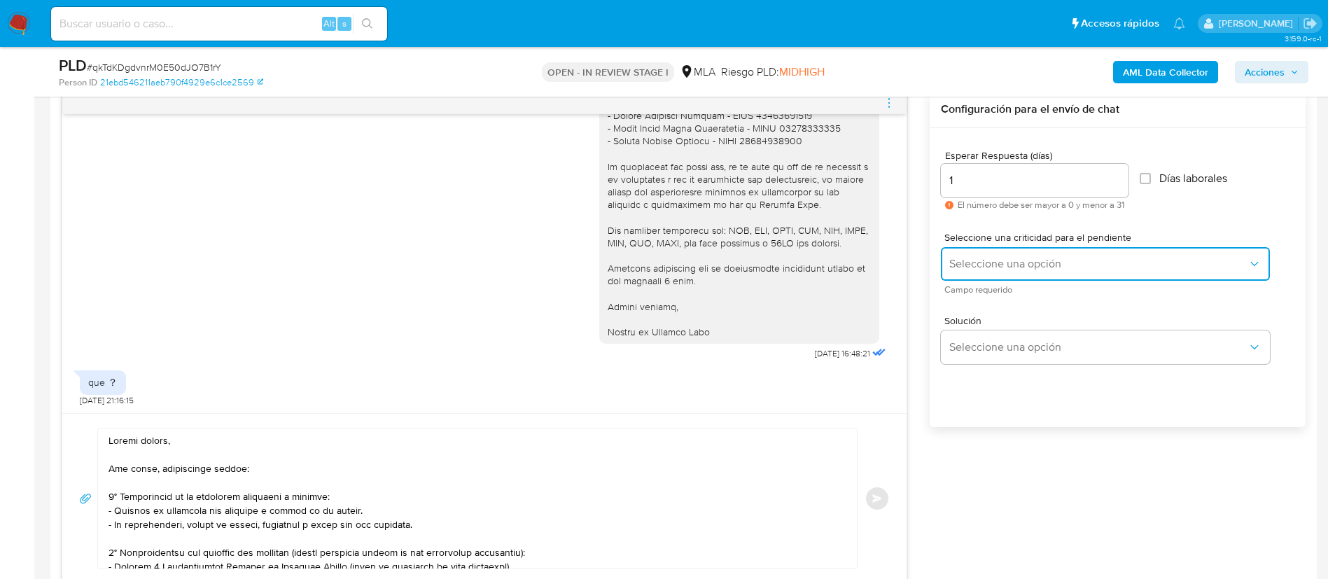
click at [977, 266] on span "Seleccione una opción" at bounding box center [1098, 264] width 298 height 14
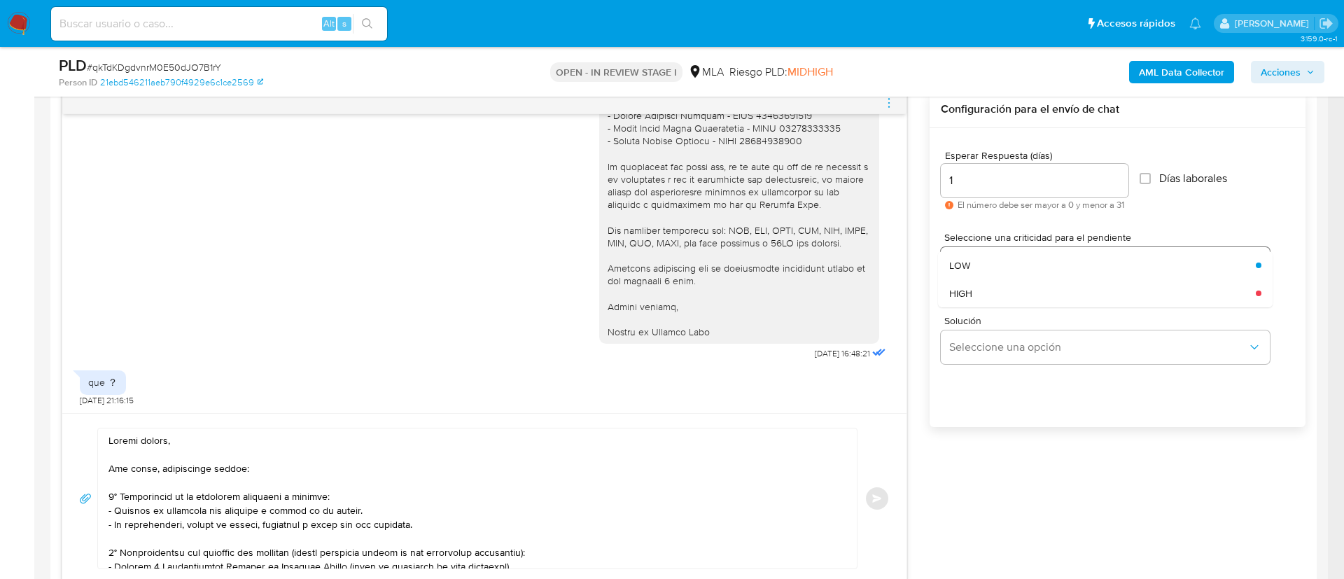
click at [977, 266] on div "LOW" at bounding box center [1098, 265] width 298 height 28
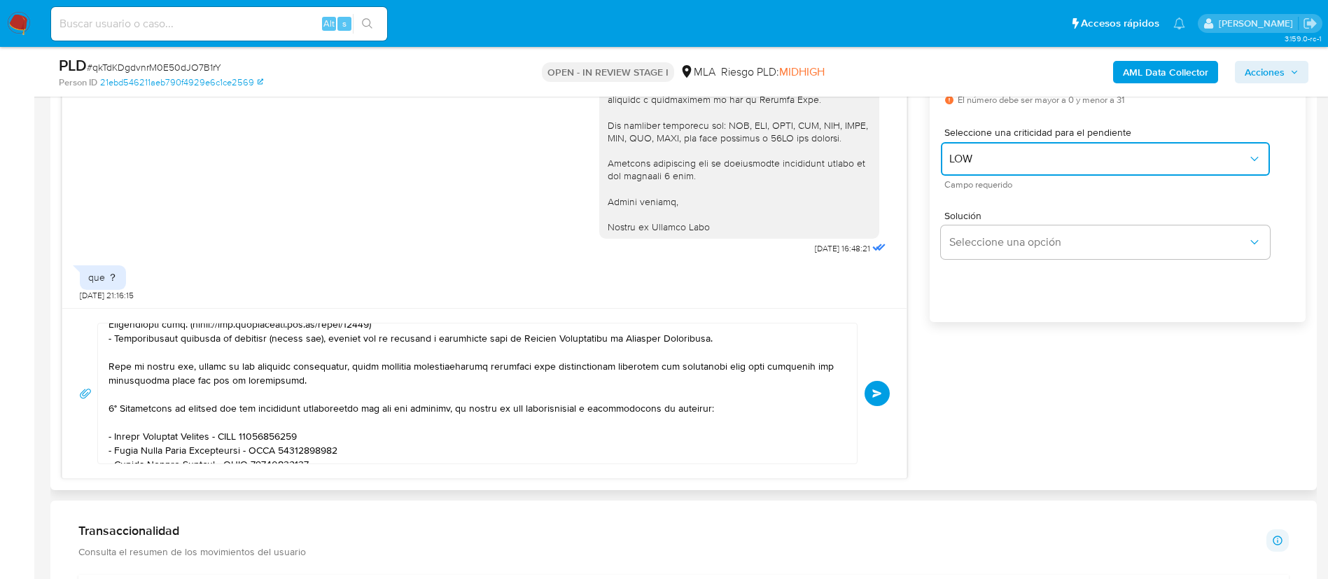
scroll to position [206, 0]
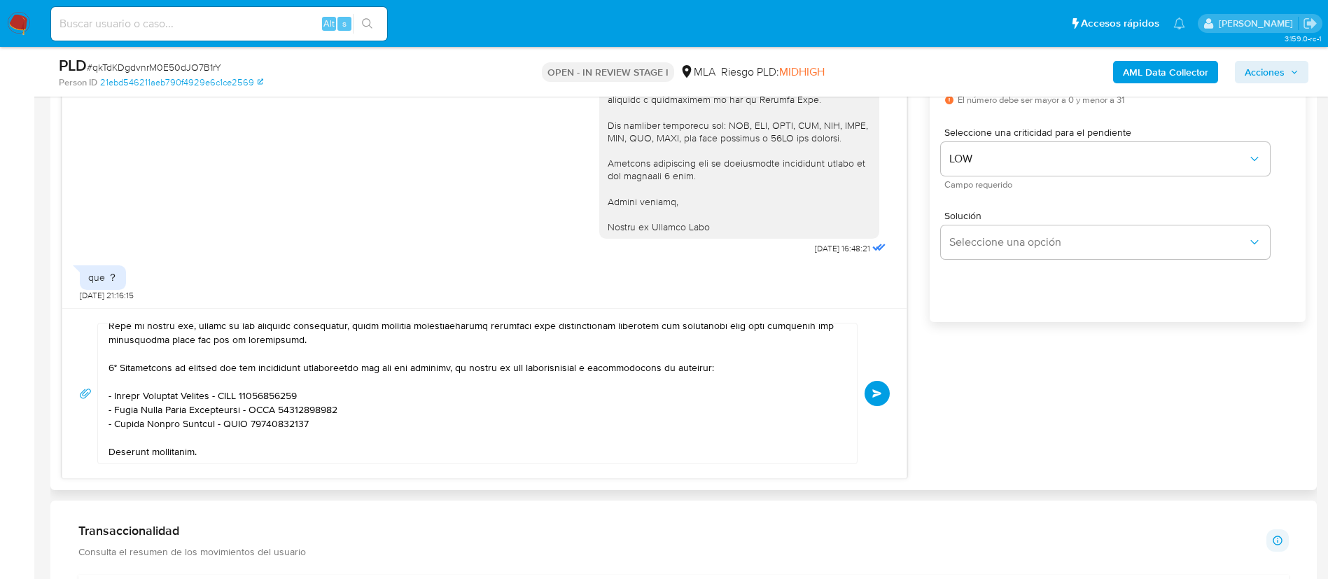
click at [877, 389] on span "Enviar" at bounding box center [877, 393] width 10 height 8
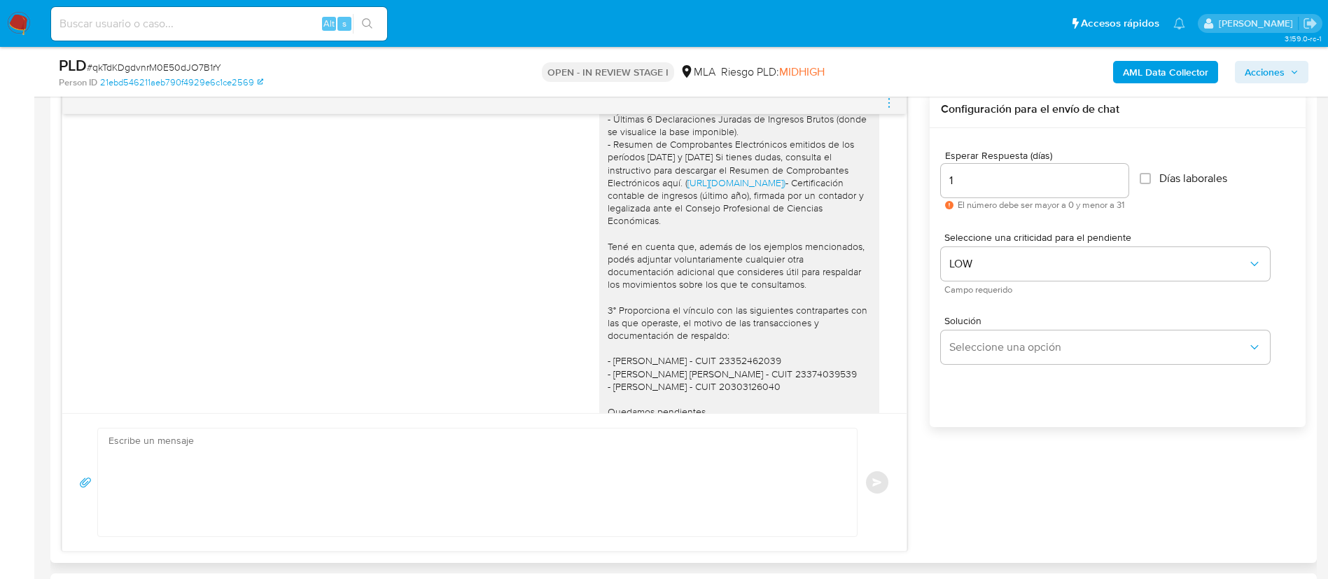
scroll to position [1767, 0]
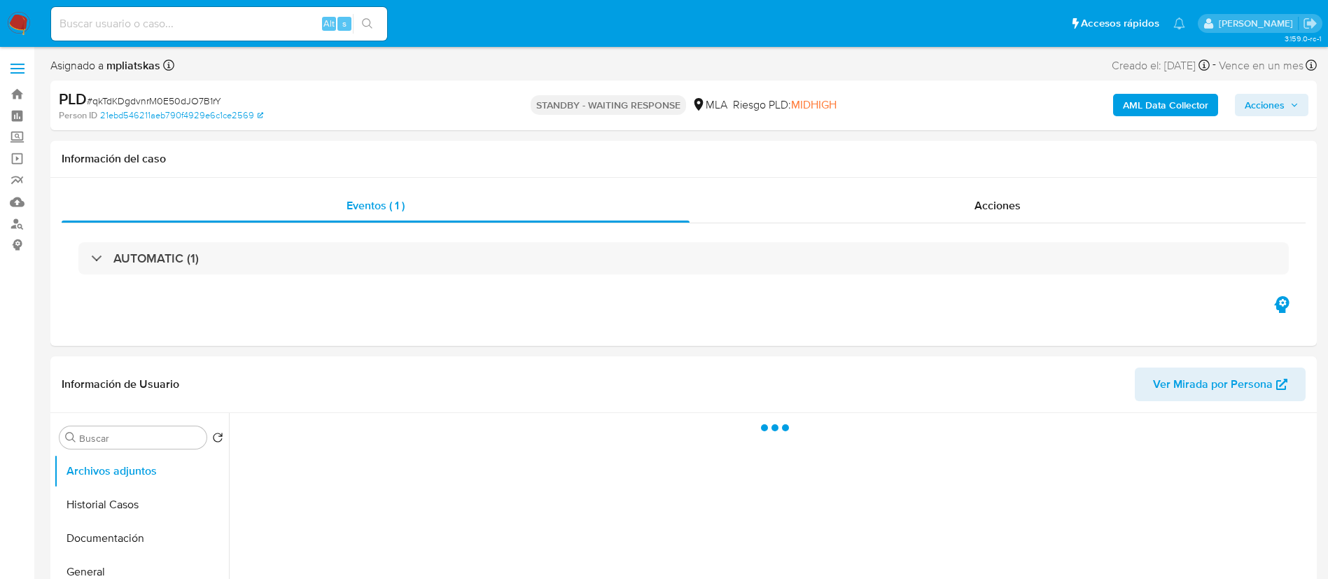
select select "10"
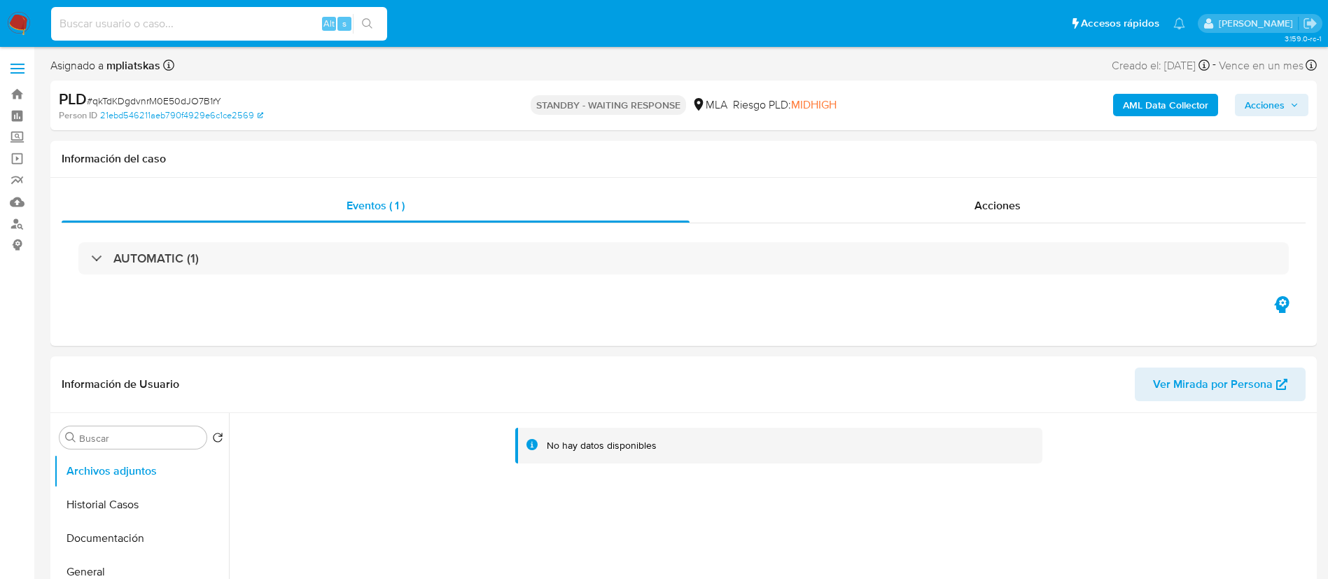
click at [298, 20] on input at bounding box center [219, 24] width 336 height 18
paste input "4NJimSBL3BeGnUoNoua0Bjxt"
type input "4NJimSBL3BeGnUoNoua0Bjxt"
click at [346, 24] on div "s" at bounding box center [344, 24] width 14 height 14
click at [362, 25] on icon "search-icon" at bounding box center [367, 23] width 11 height 11
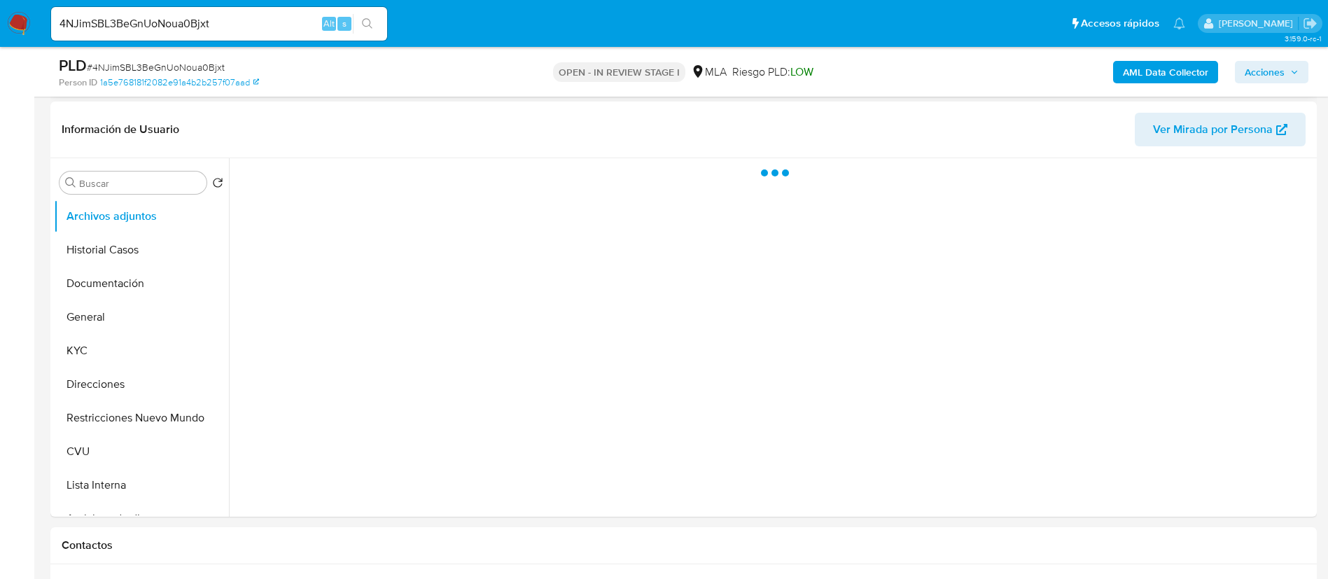
scroll to position [210, 0]
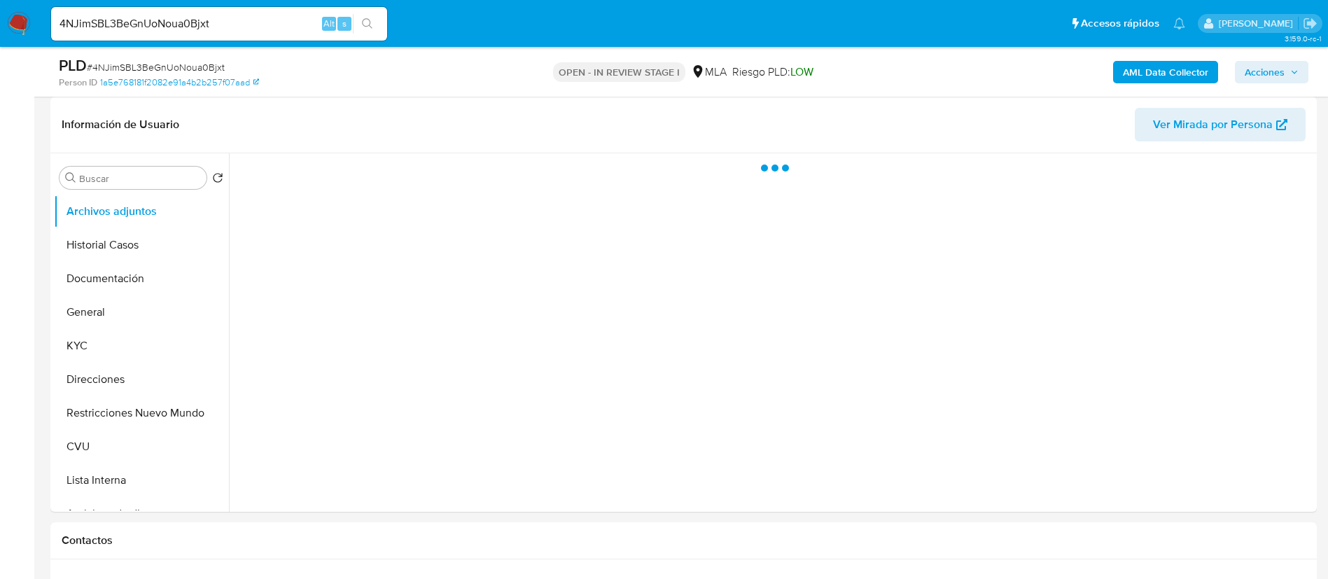
select select "10"
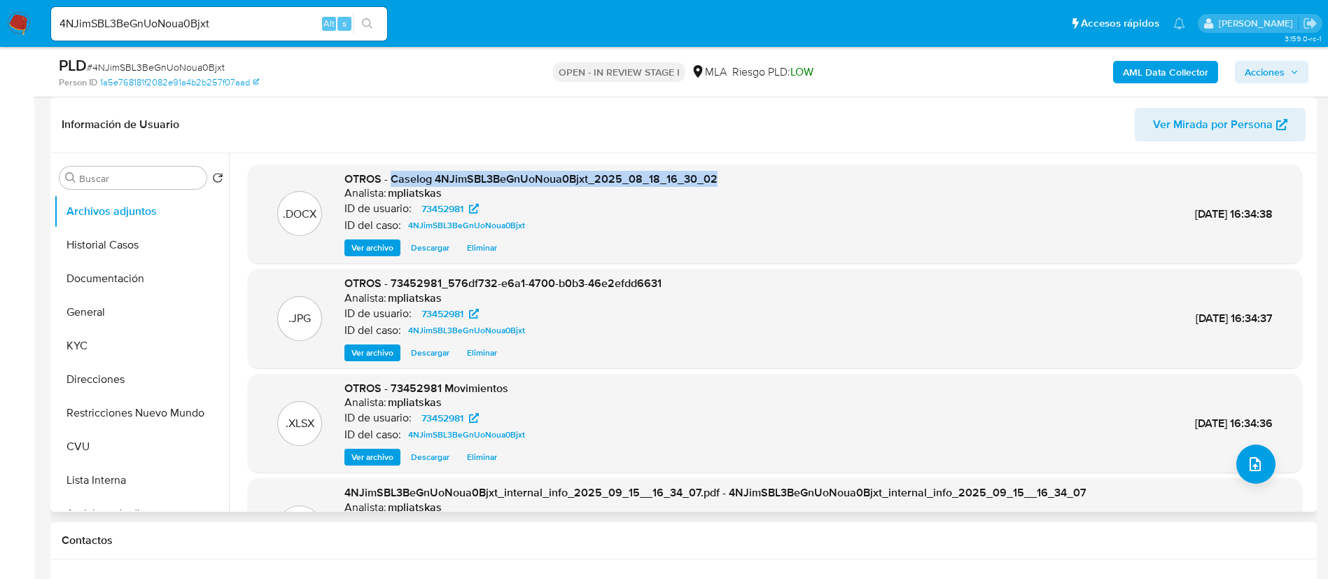
drag, startPoint x: 391, startPoint y: 178, endPoint x: 730, endPoint y: 179, distance: 338.7
click at [730, 179] on div ".DOCX OTROS - Caselog 4NJimSBL3BeGnUoNoua0Bjxt_2025_08_18_16_30_02 Analista: mp…" at bounding box center [775, 213] width 1040 height 85
copy span "Caselog 4NJimSBL3BeGnUoNoua0Bjxt_2025_08_18_16_30_02"
click at [1290, 62] on span "Acciones" at bounding box center [1271, 72] width 54 height 20
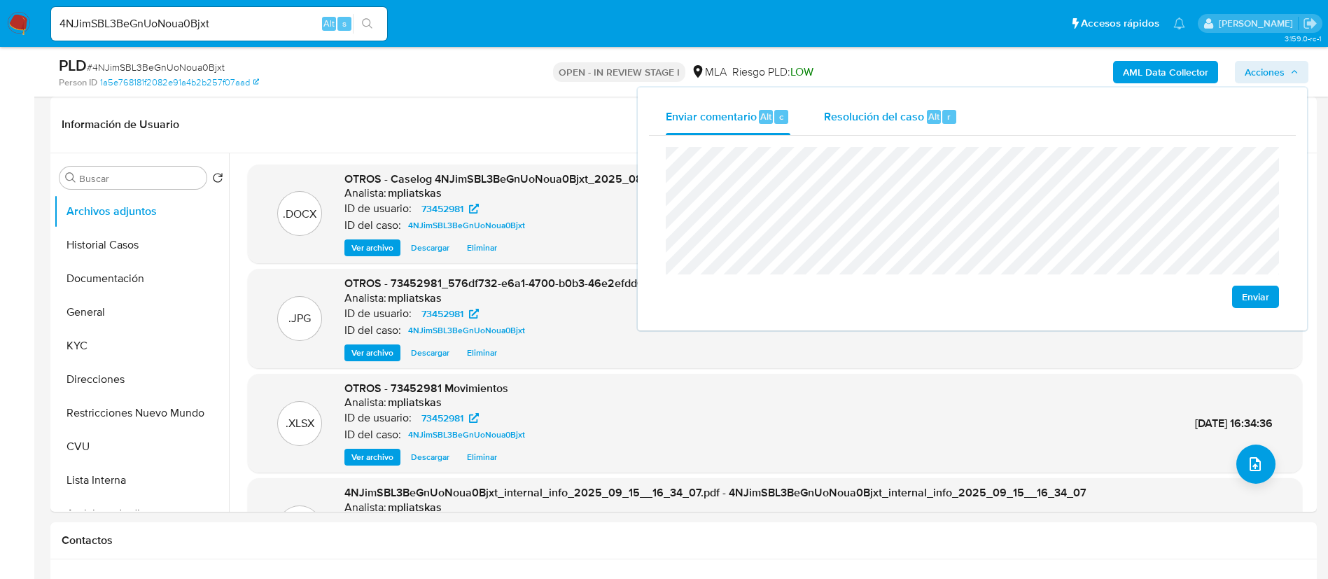
click at [945, 121] on div "r" at bounding box center [949, 117] width 14 height 14
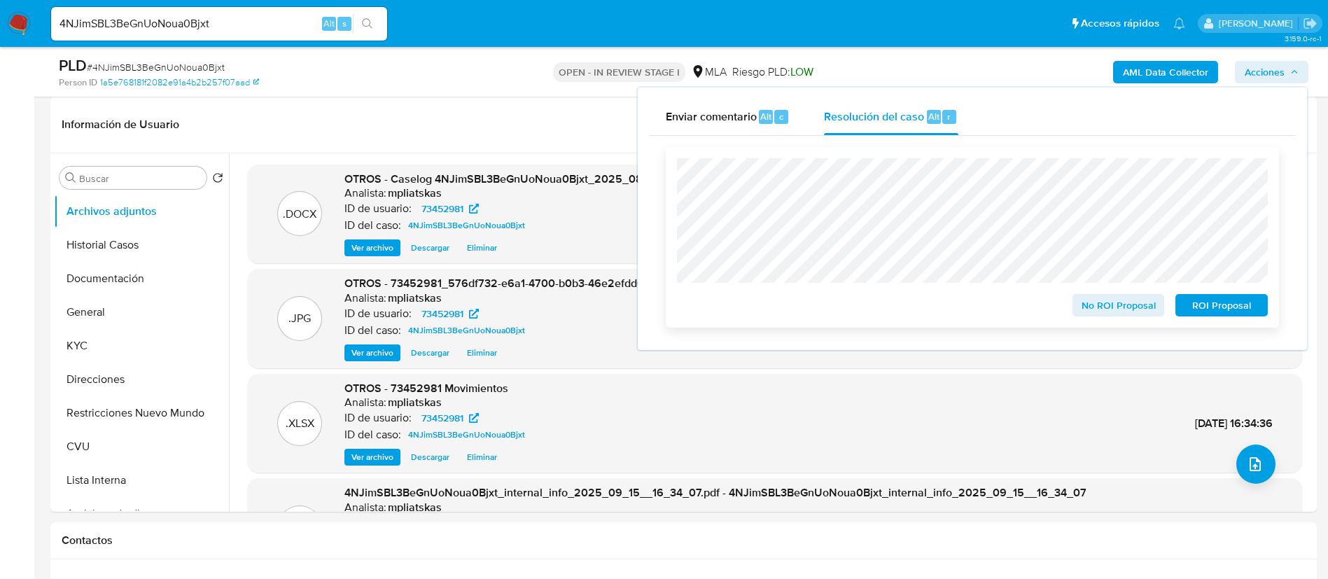
click at [1091, 311] on span "No ROI Proposal" at bounding box center [1118, 305] width 73 height 20
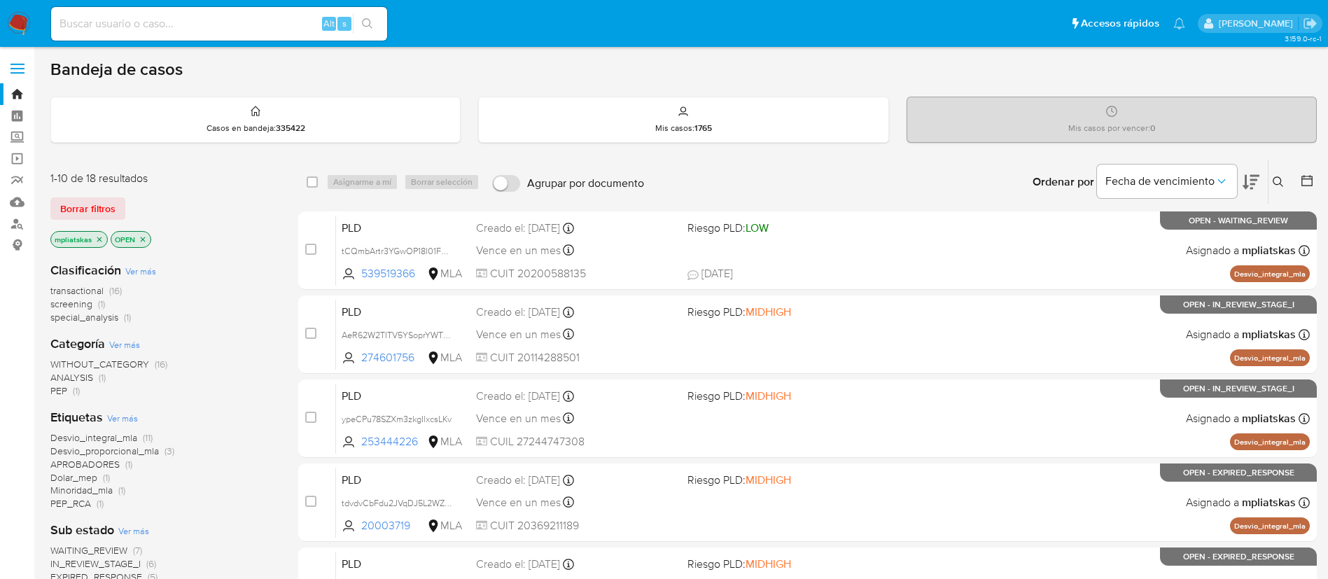
click at [1274, 181] on icon at bounding box center [1277, 181] width 11 height 11
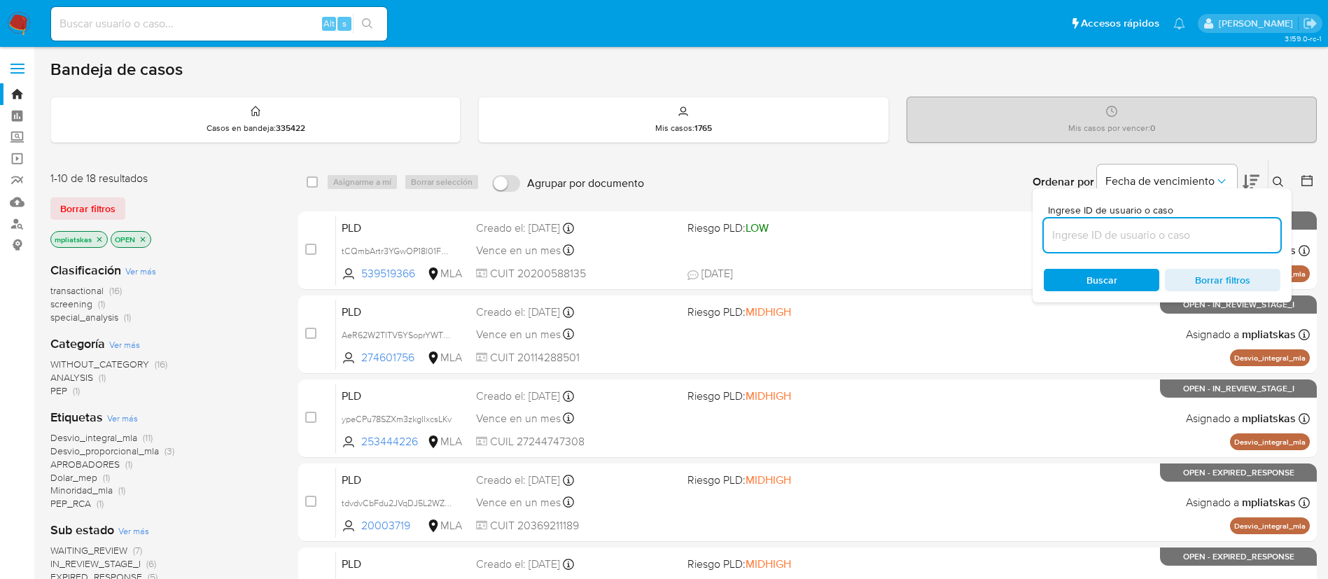
click at [1220, 242] on input at bounding box center [1161, 235] width 237 height 18
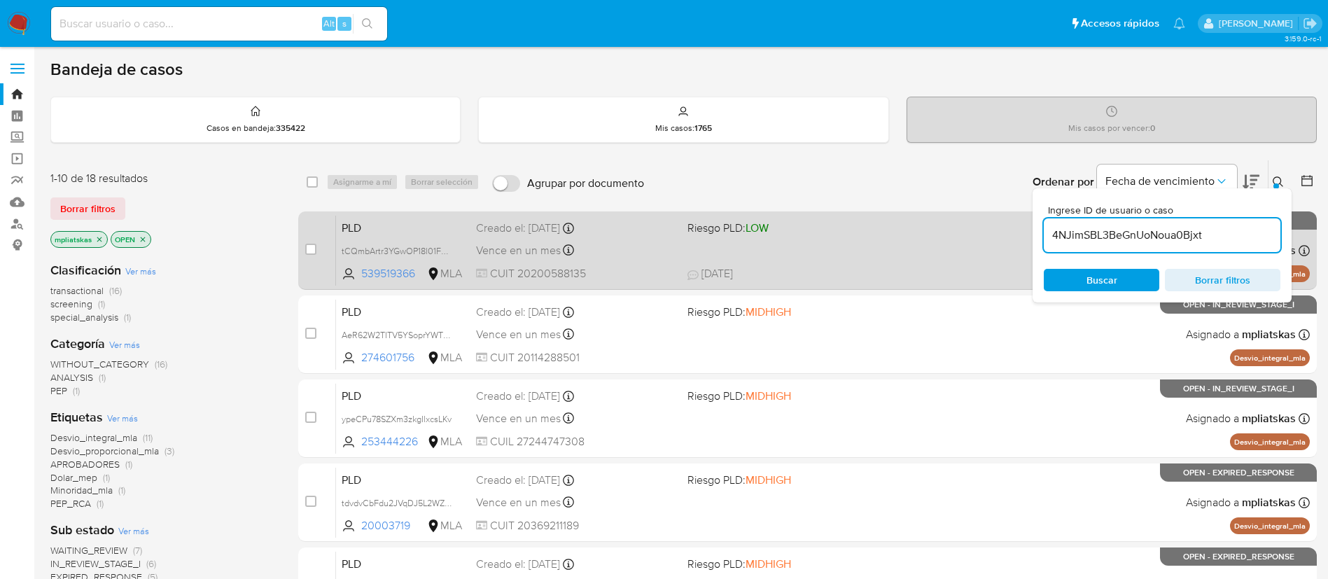
type input "4NJimSBL3BeGnUoNoua0Bjxt"
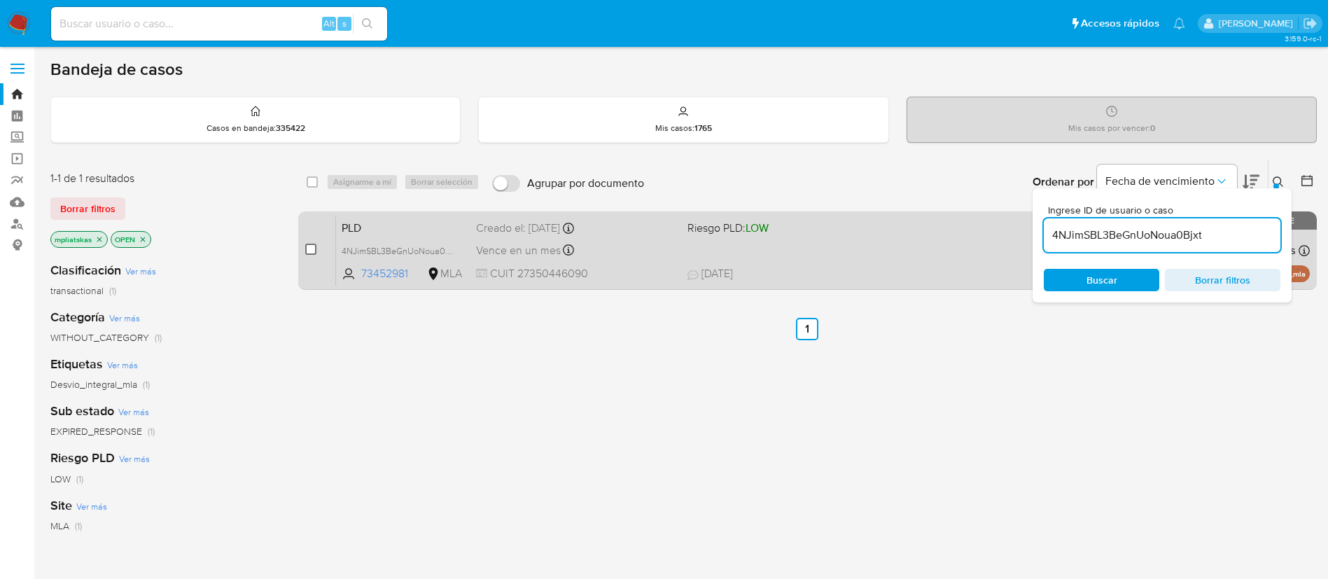
click at [310, 246] on input "checkbox" at bounding box center [310, 249] width 11 height 11
checkbox input "true"
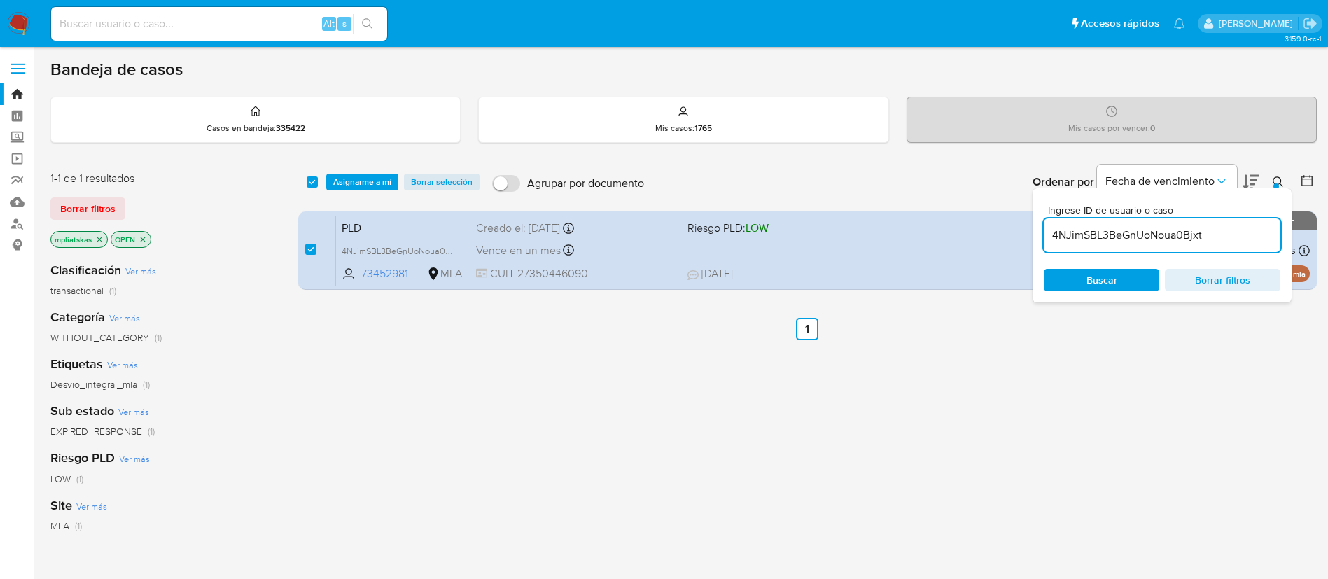
click at [1087, 237] on input "4NJimSBL3BeGnUoNoua0Bjxt" at bounding box center [1161, 235] width 237 height 18
type input "9IM9BYgbKROu1lZMV2azTJpX"
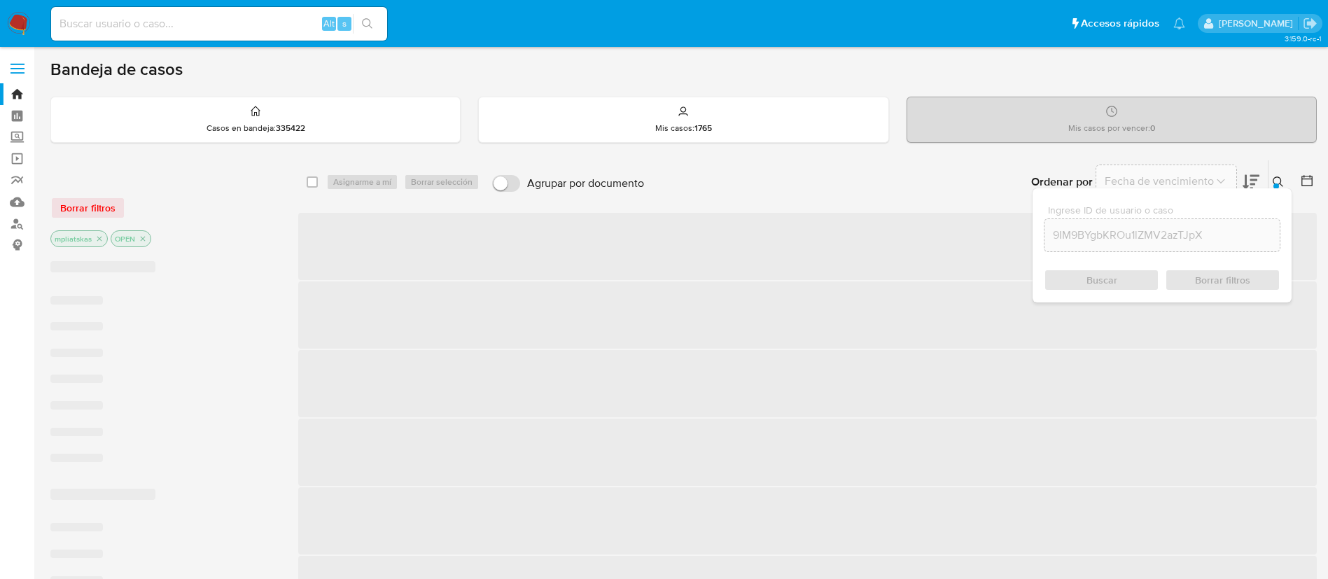
checkbox input "false"
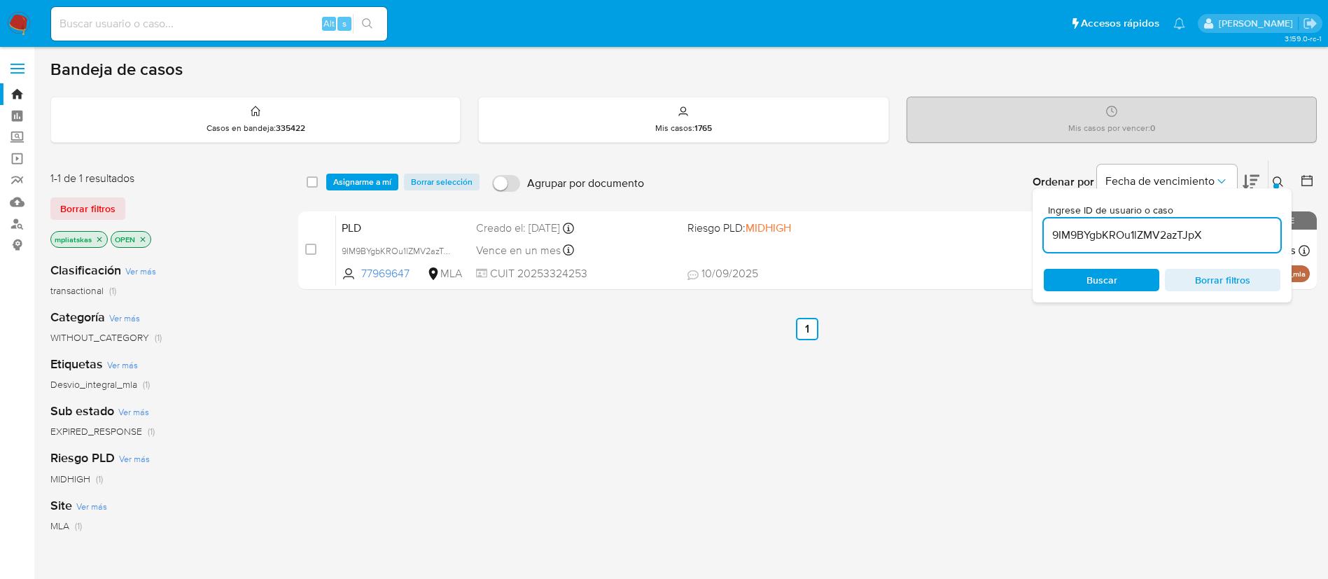
click at [307, 247] on input "checkbox" at bounding box center [310, 249] width 11 height 11
checkbox input "true"
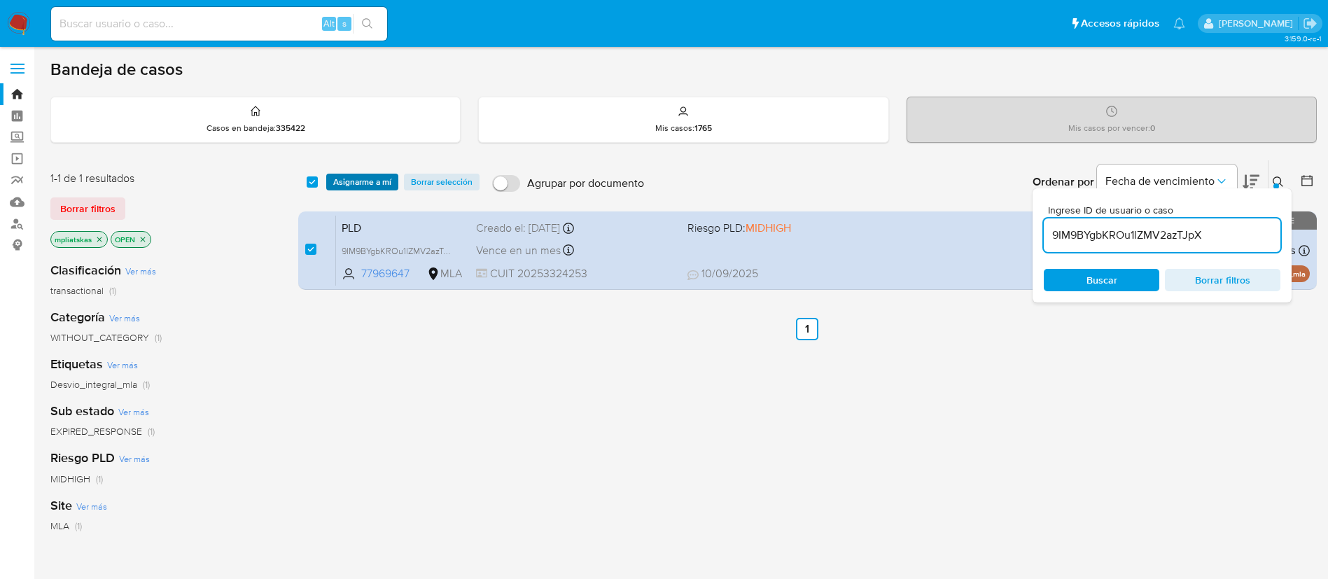
click at [346, 176] on span "Asignarme a mí" at bounding box center [362, 182] width 58 height 14
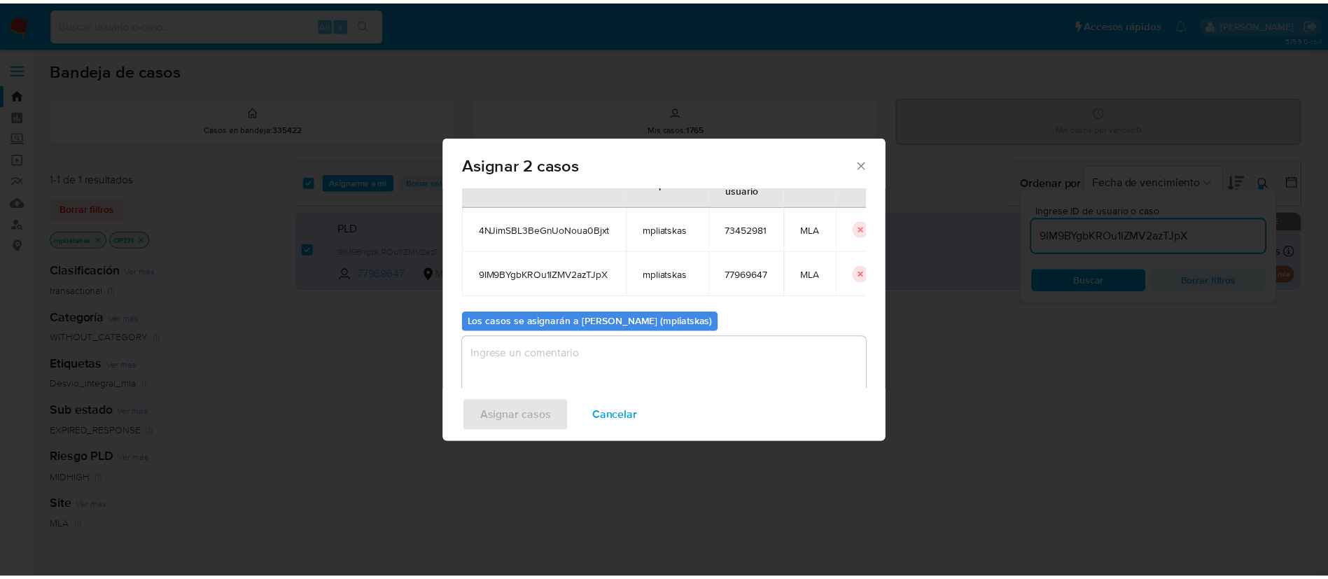
scroll to position [85, 0]
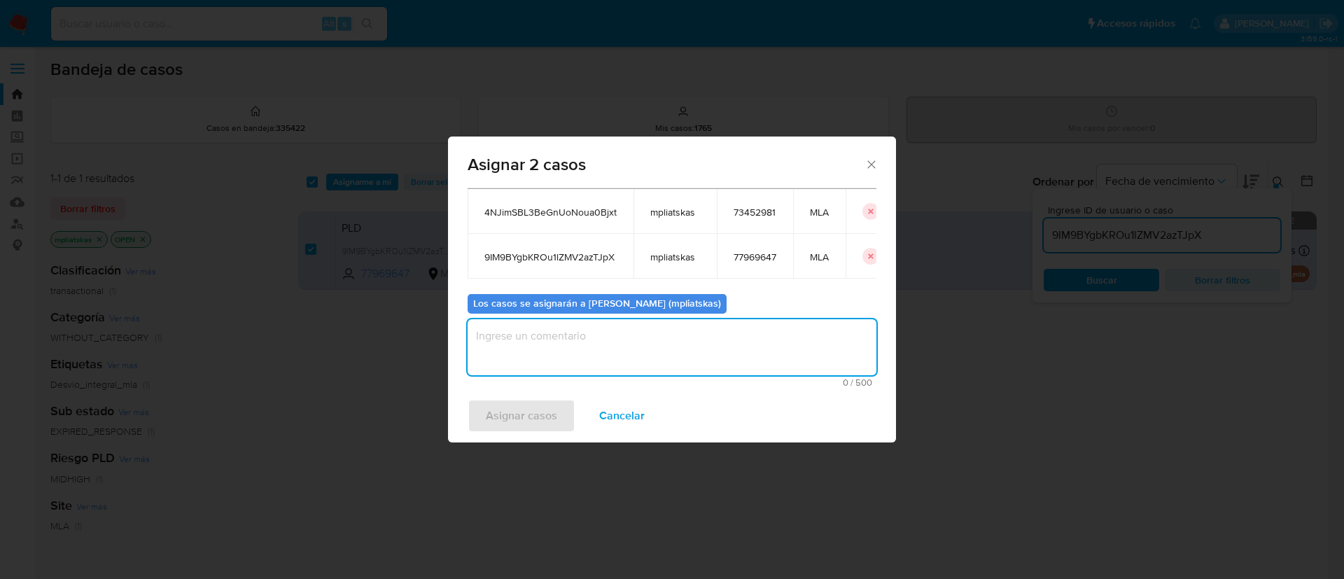
click at [615, 346] on textarea "assign-modal" at bounding box center [671, 347] width 409 height 56
click at [540, 401] on span "Asignar casos" at bounding box center [521, 415] width 71 height 31
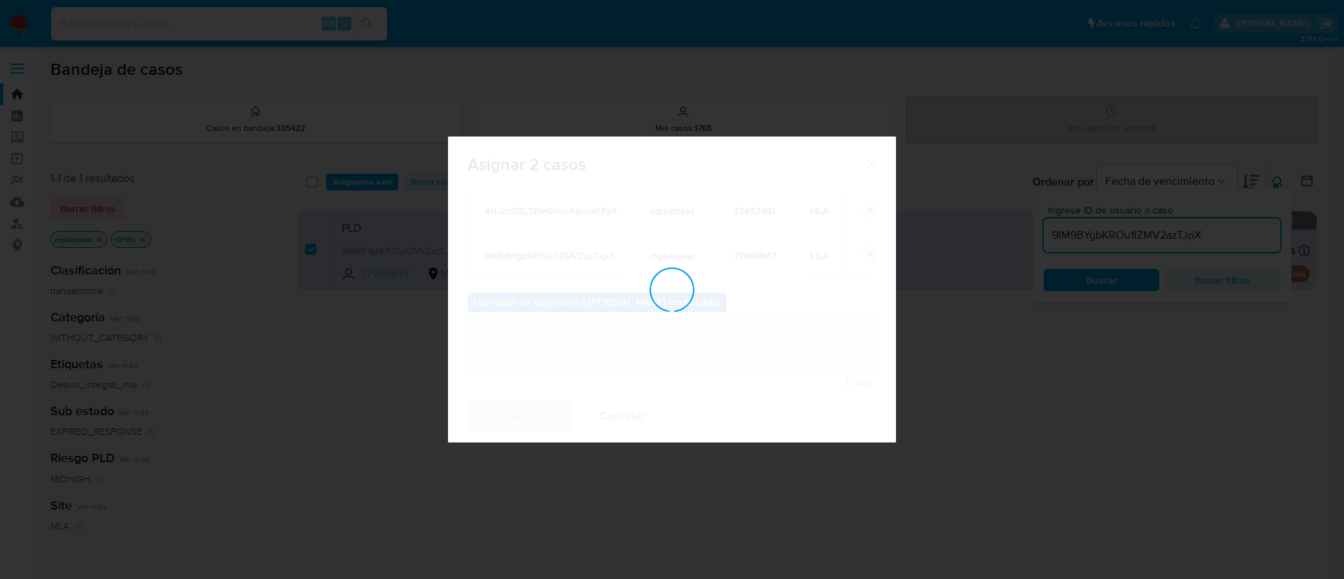
checkbox input "false"
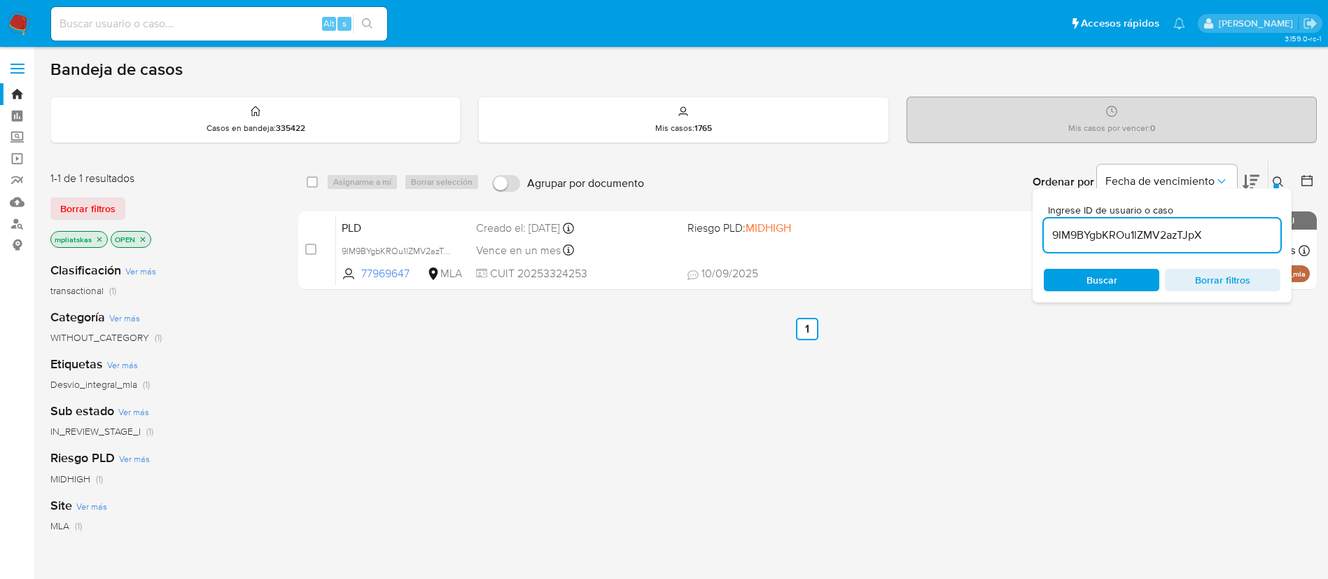
click at [30, 20] on img at bounding box center [19, 24] width 24 height 24
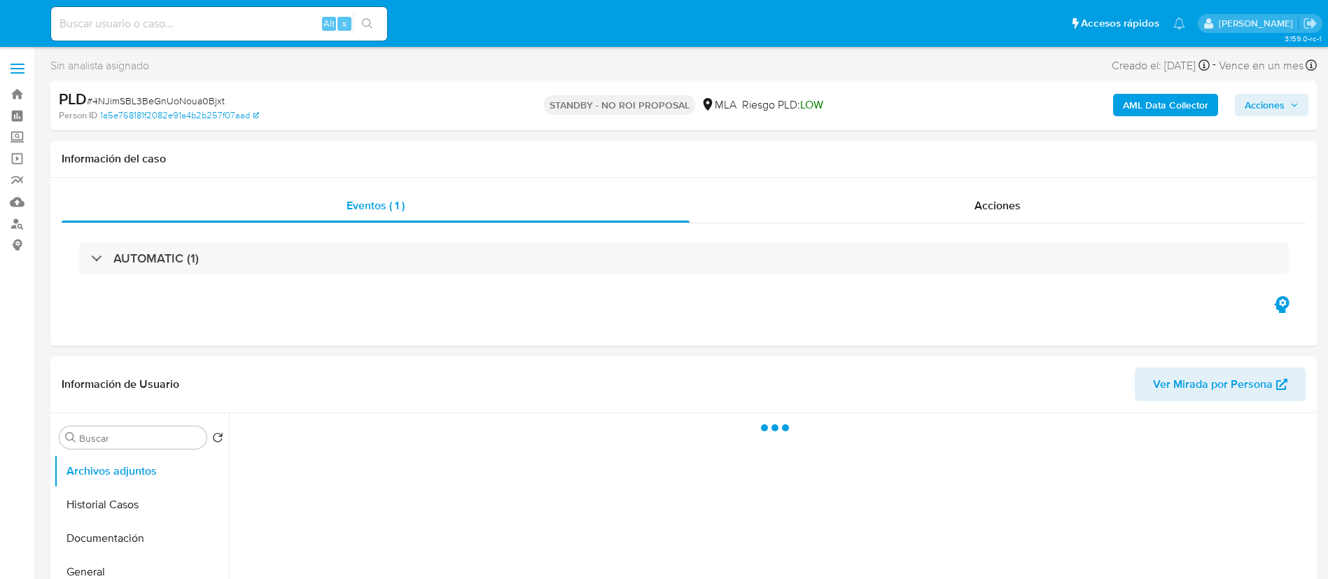
select select "10"
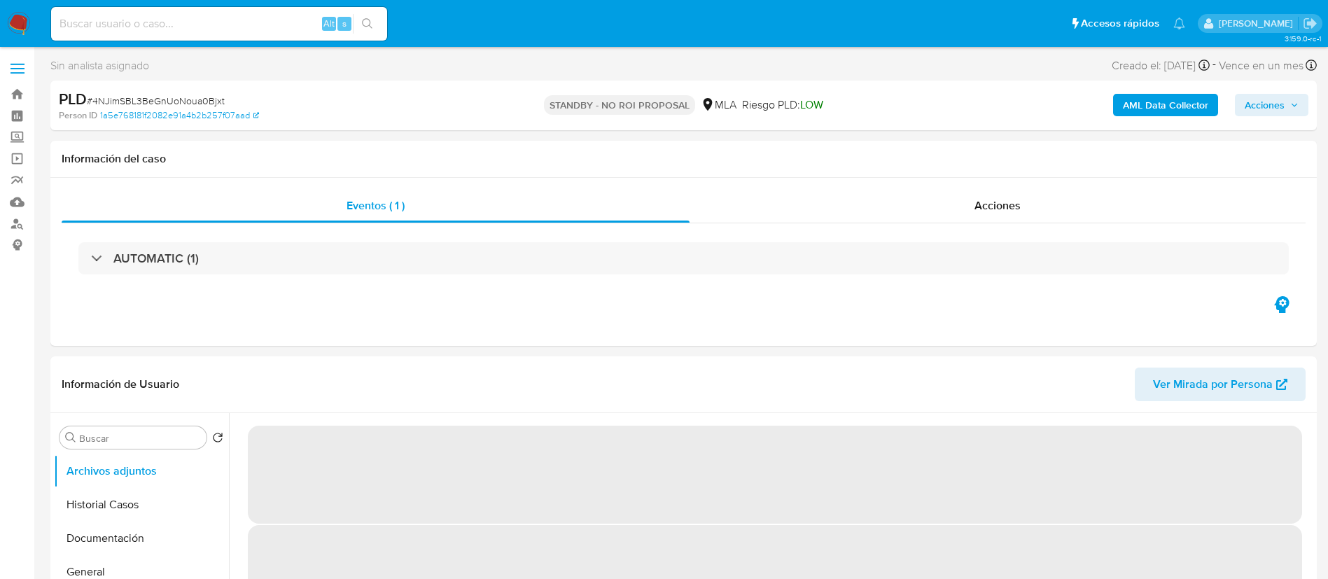
click at [250, 15] on input at bounding box center [219, 24] width 336 height 18
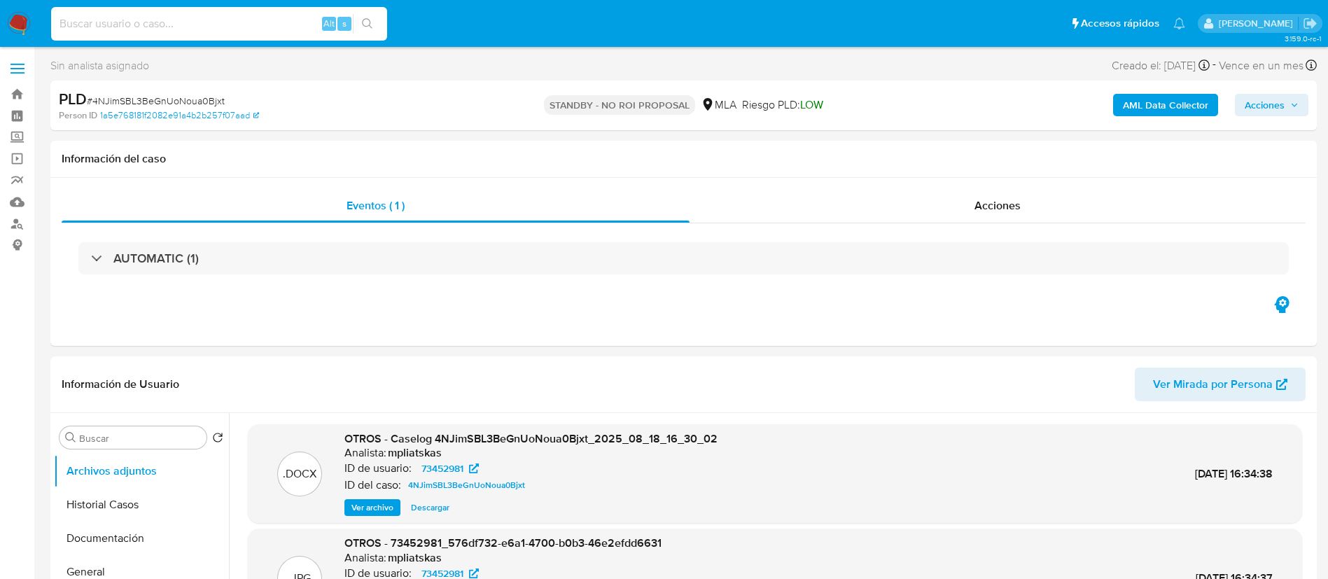
paste input "9IM9BYgbKROu1lZMV2azTJpX"
type input "9IM9BYgbKROu1lZMV2azTJpX"
click at [365, 26] on icon "search-icon" at bounding box center [367, 23] width 11 height 11
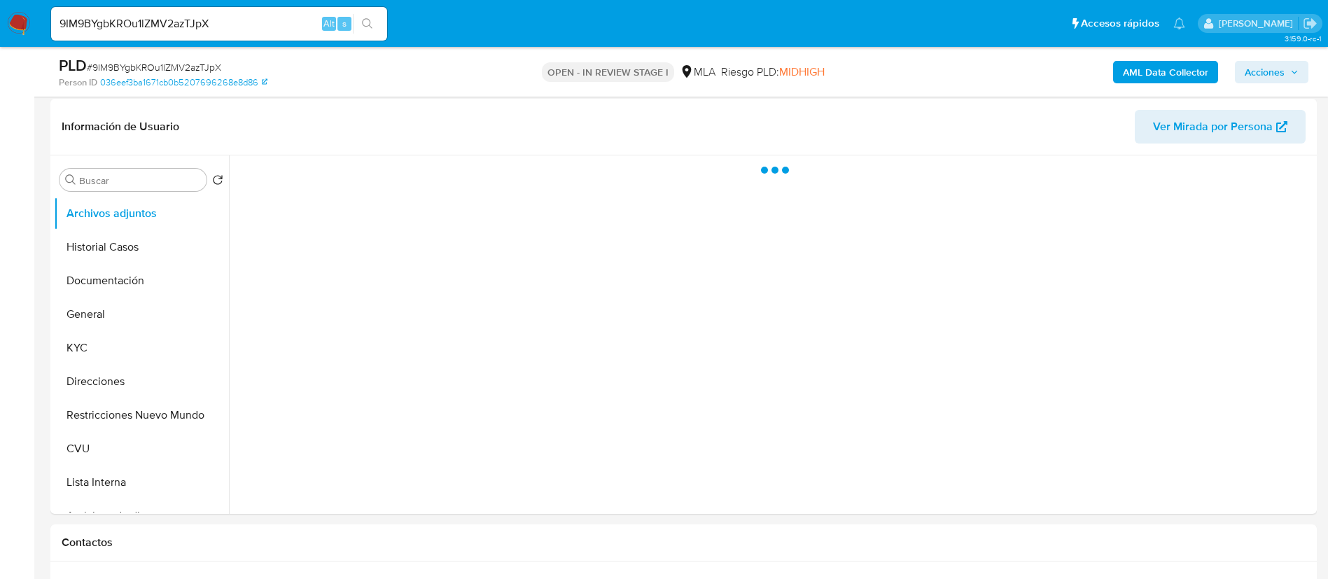
scroll to position [210, 0]
select select "10"
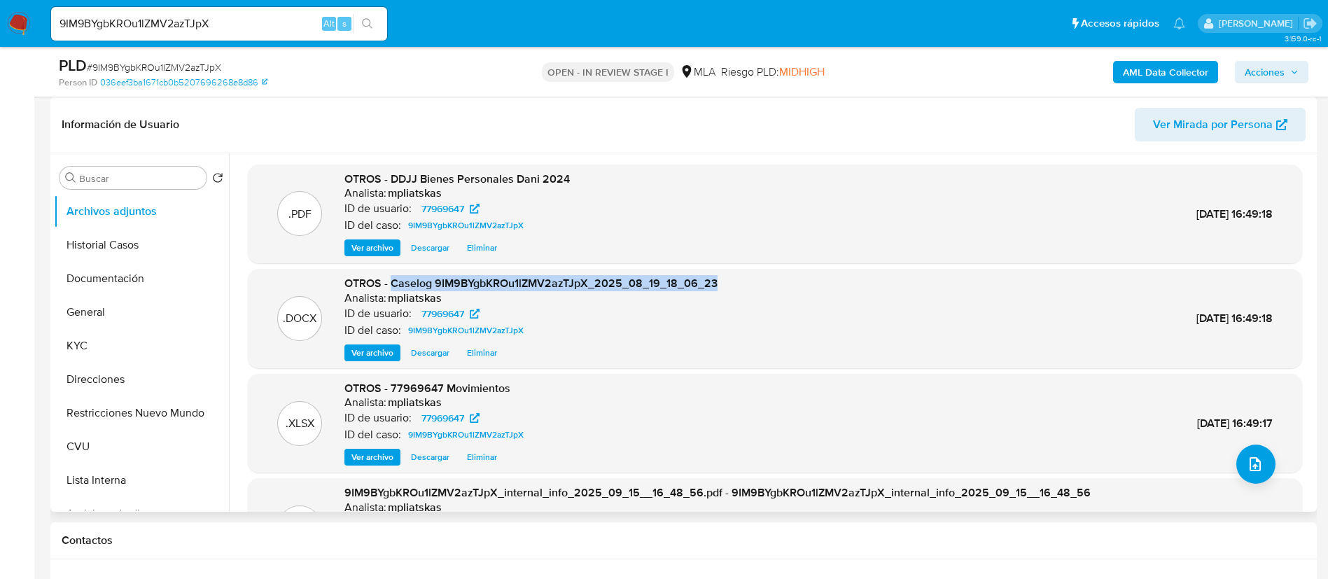
drag, startPoint x: 391, startPoint y: 277, endPoint x: 735, endPoint y: 279, distance: 344.3
click at [735, 279] on div ".DOCX OTROS - Caselog 9IM9BYgbKROu1lZMV2azTJpX_2025_08_19_18_06_23 Analista: mp…" at bounding box center [775, 318] width 1040 height 85
copy span "Caselog 9IM9BYgbKROu1lZMV2azTJpX_2025_08_19_18_06_23"
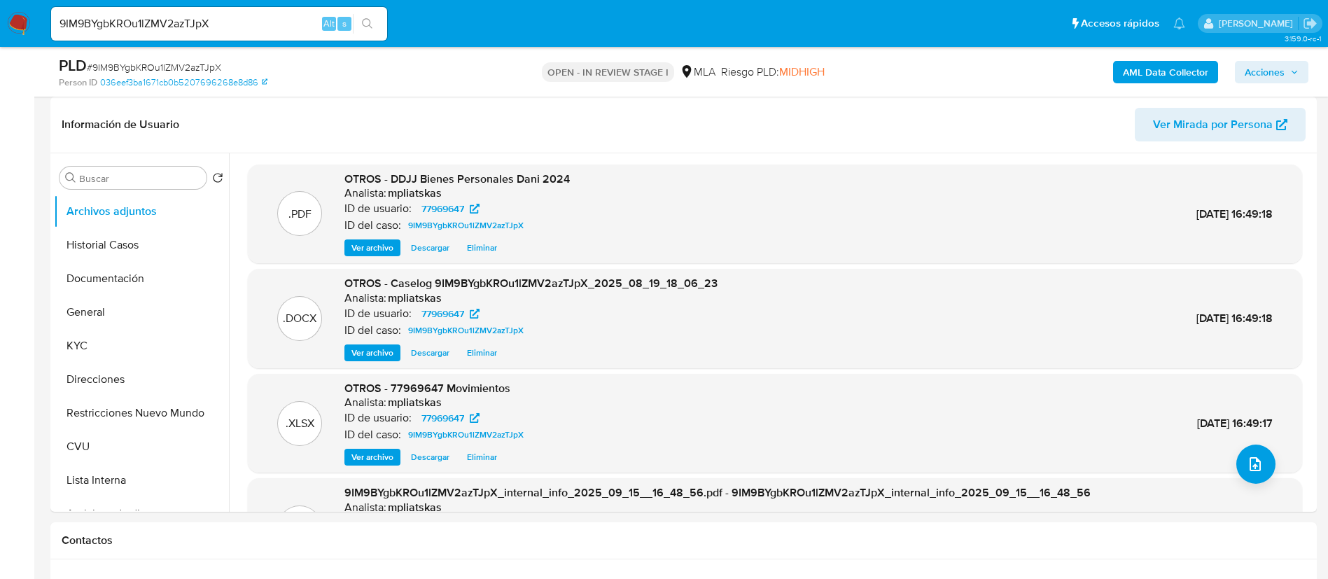
click at [1263, 59] on div "AML Data Collector Acciones" at bounding box center [1101, 71] width 413 height 33
click at [1261, 76] on span "Acciones" at bounding box center [1264, 72] width 40 height 22
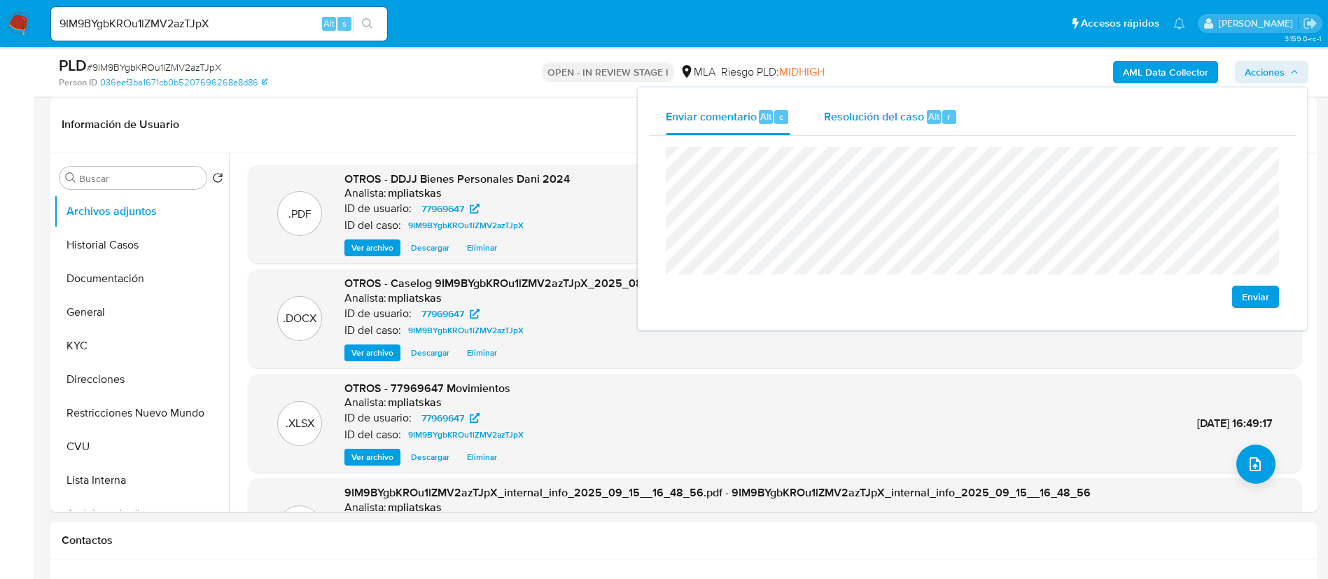
click at [910, 122] on span "Resolución del caso" at bounding box center [874, 116] width 100 height 16
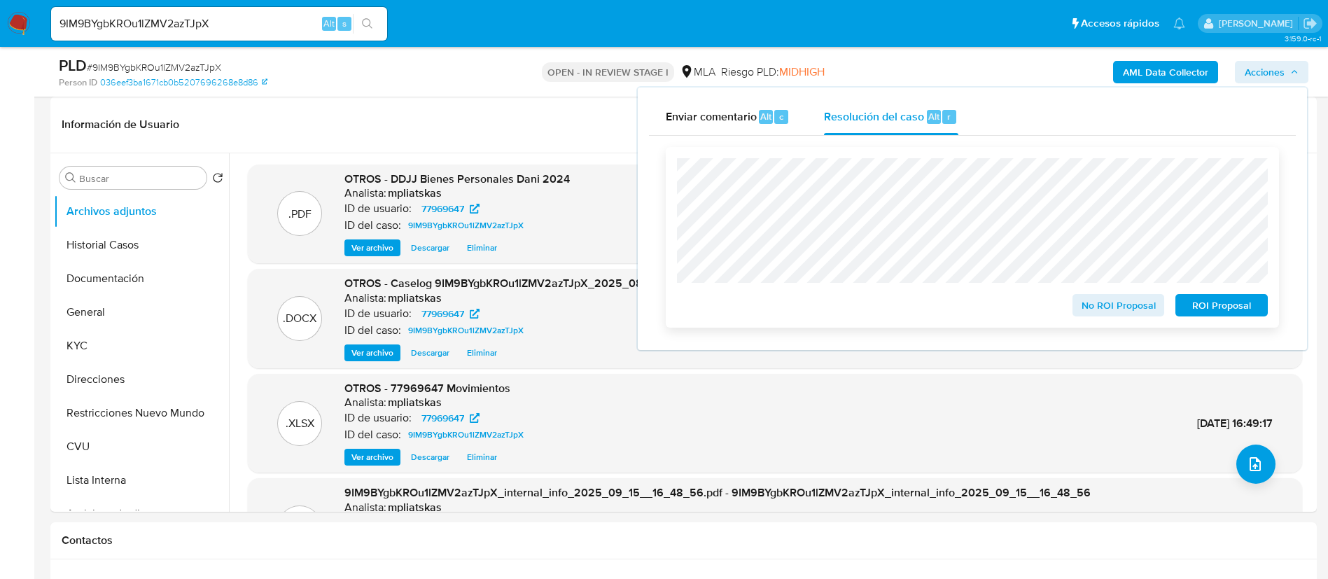
click at [1072, 302] on button "No ROI Proposal" at bounding box center [1118, 305] width 92 height 22
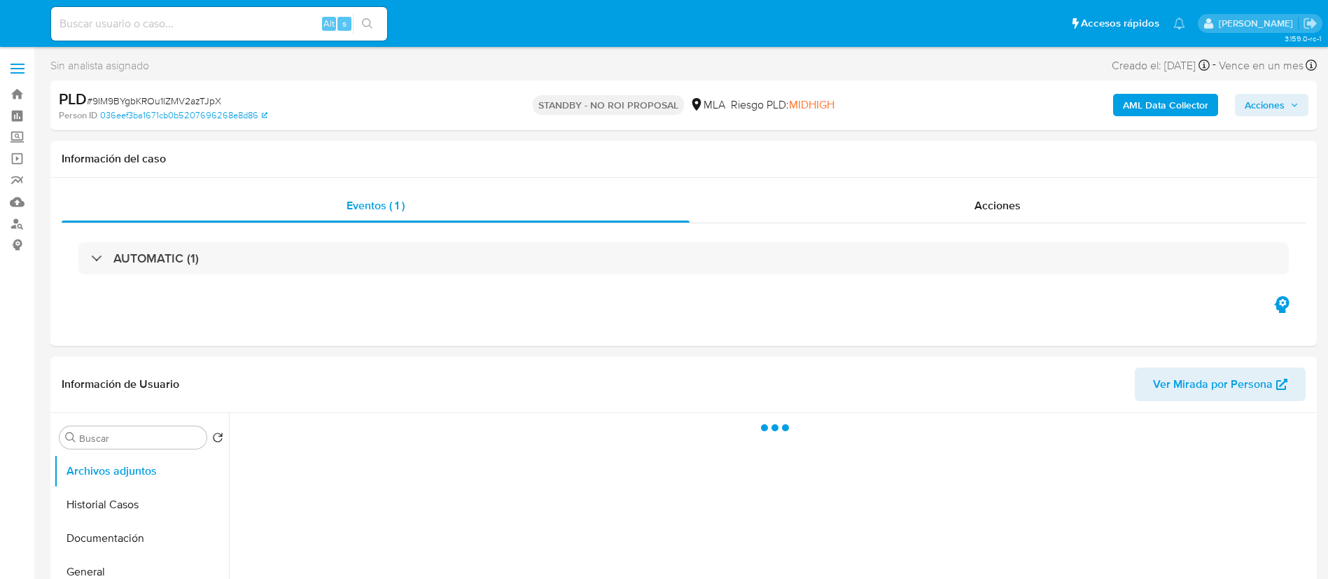
select select "10"
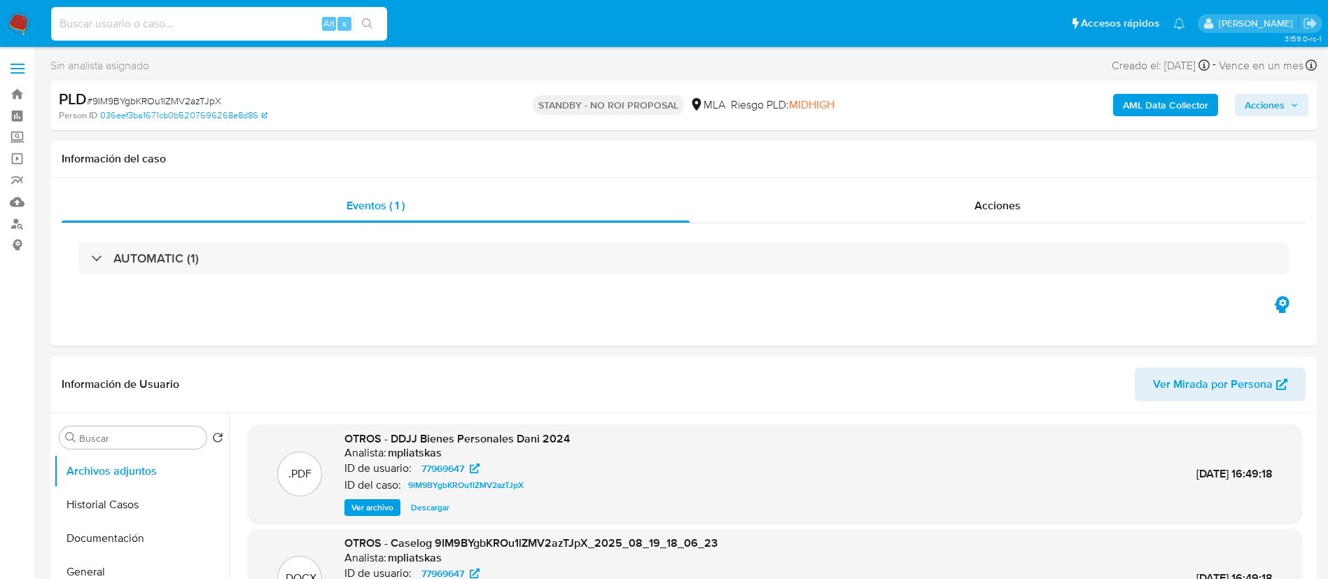
click at [295, 15] on input at bounding box center [219, 24] width 336 height 18
paste input "fJl4nXyILDydG44FrkrTrZR2"
click at [351, 28] on input "fJl4nXyILDydG44FrkrTrZR2" at bounding box center [219, 24] width 336 height 18
type input "fJl4nXyILDydG44FrkrTrZR2"
click at [363, 29] on icon "search-icon" at bounding box center [367, 23] width 11 height 11
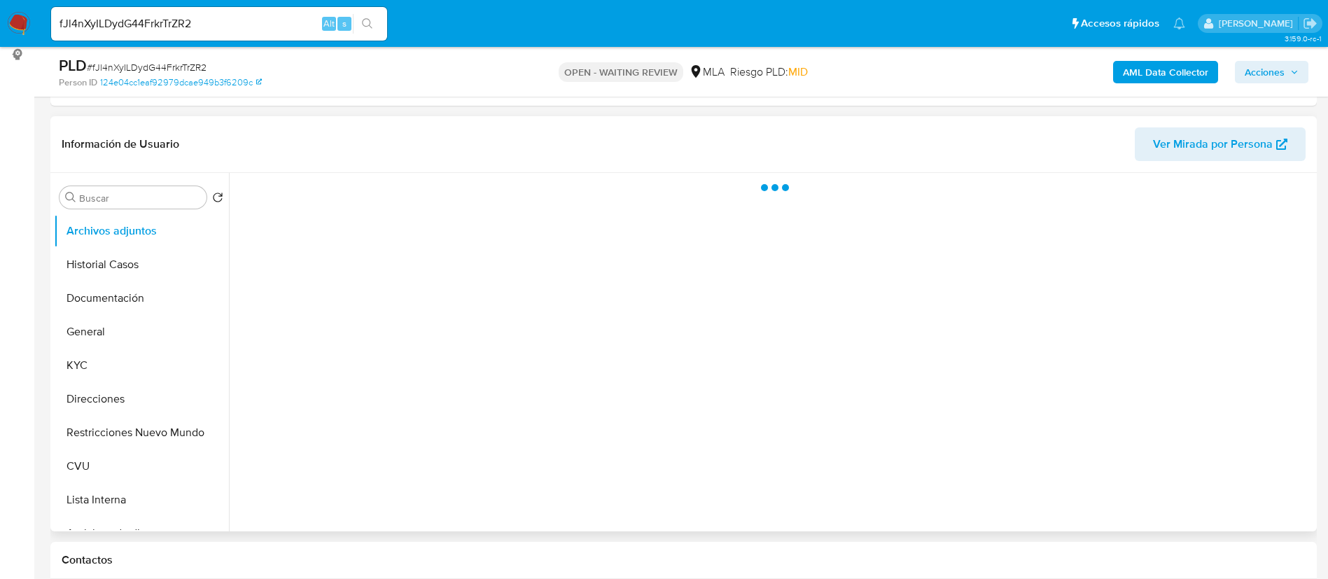
scroll to position [210, 0]
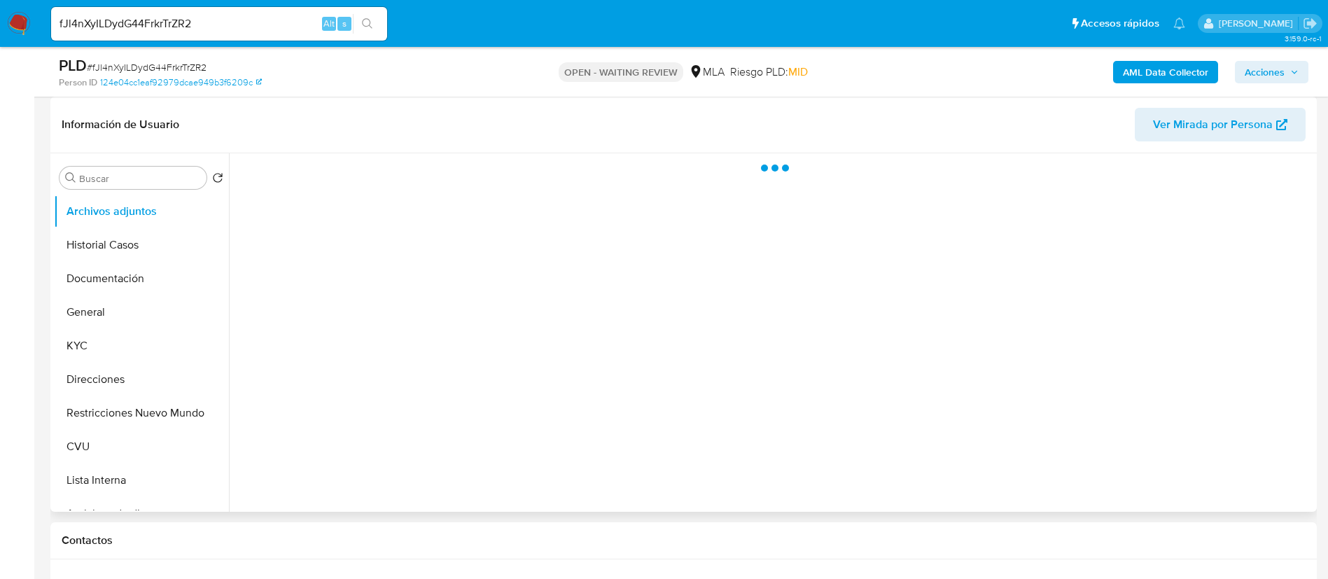
select select "10"
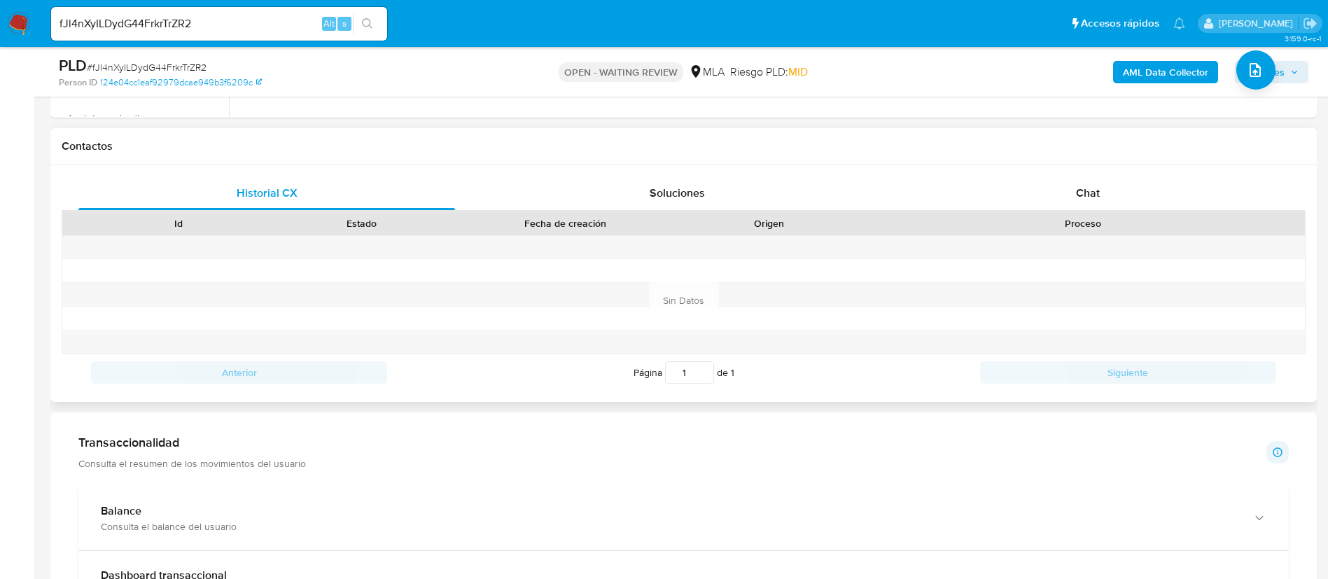
scroll to position [630, 0]
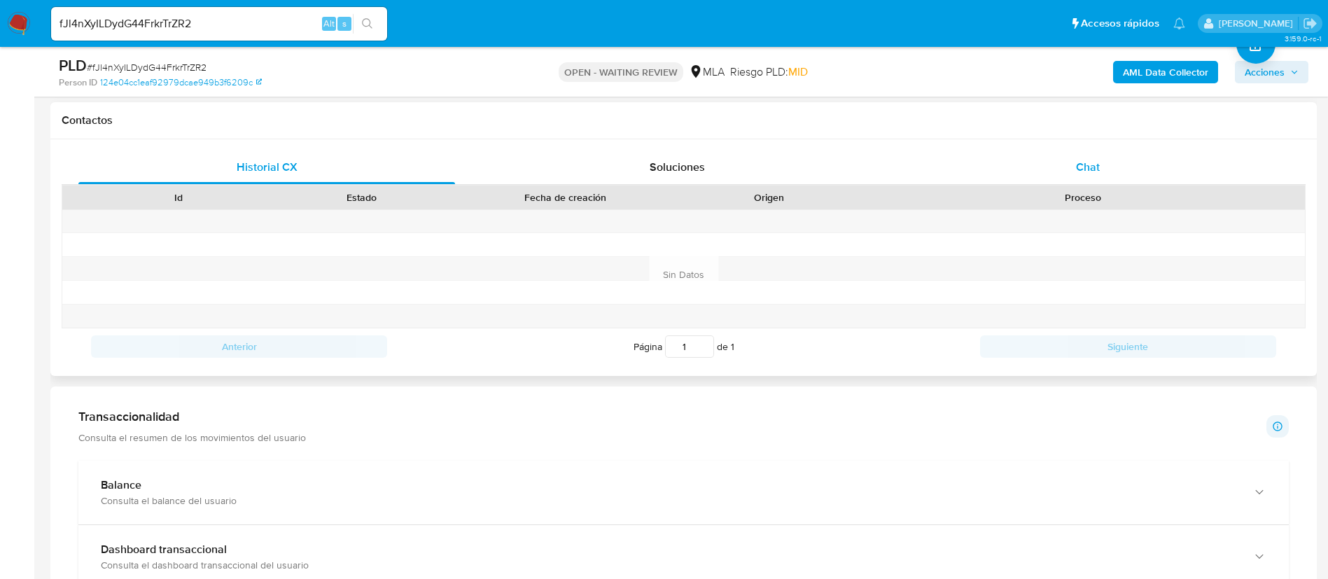
click at [1059, 174] on div "Chat" at bounding box center [1087, 167] width 376 height 34
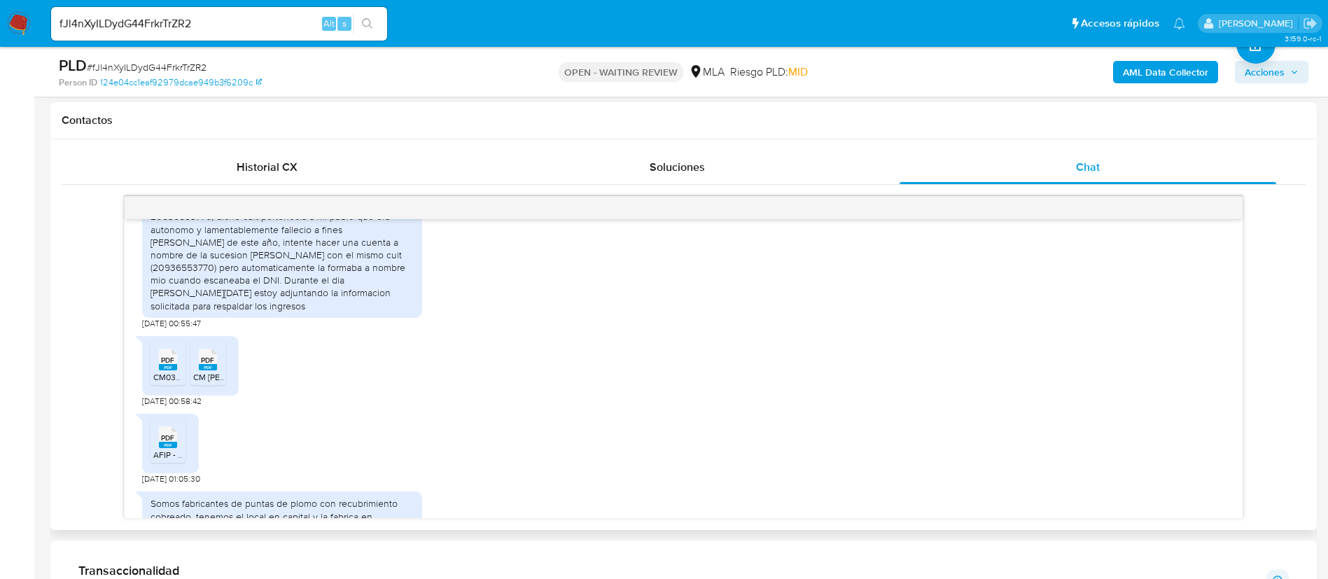
scroll to position [1620, 0]
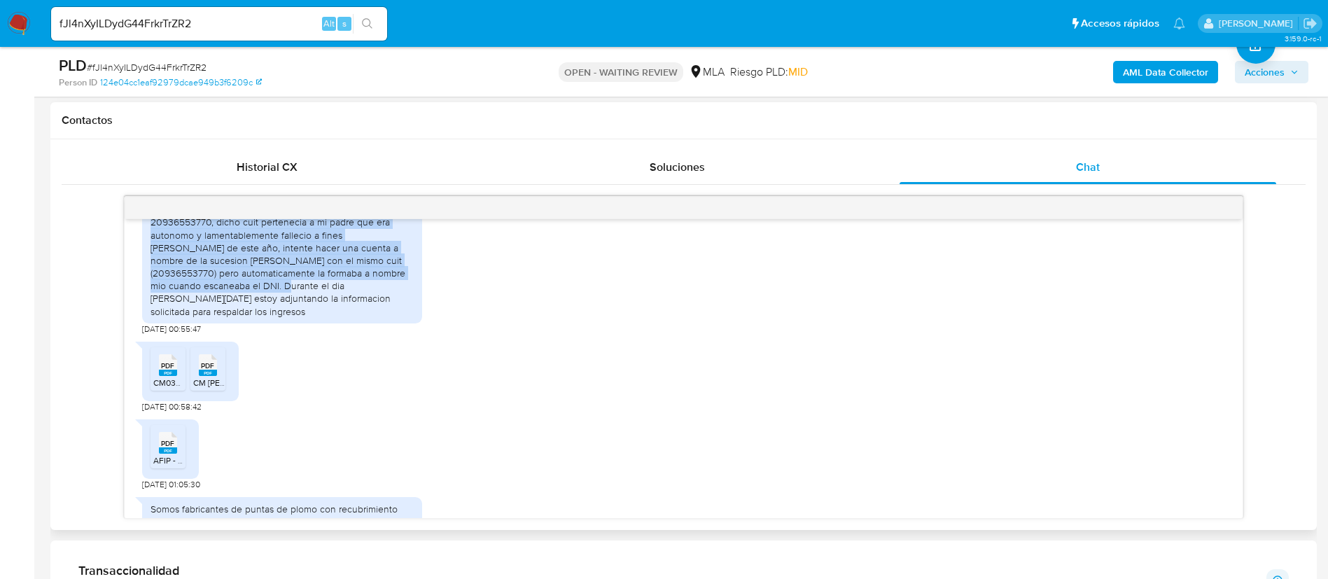
drag, startPoint x: 213, startPoint y: 234, endPoint x: 230, endPoint y: 325, distance: 91.8
click at [230, 318] on div "Buenas tardes, la mayoria de los pagos ingresados en la cuenta, son de provenie…" at bounding box center [281, 253] width 263 height 127
copy div ", la mayoria de los pagos ingresados en la cuenta, son de provenientes de compr…"
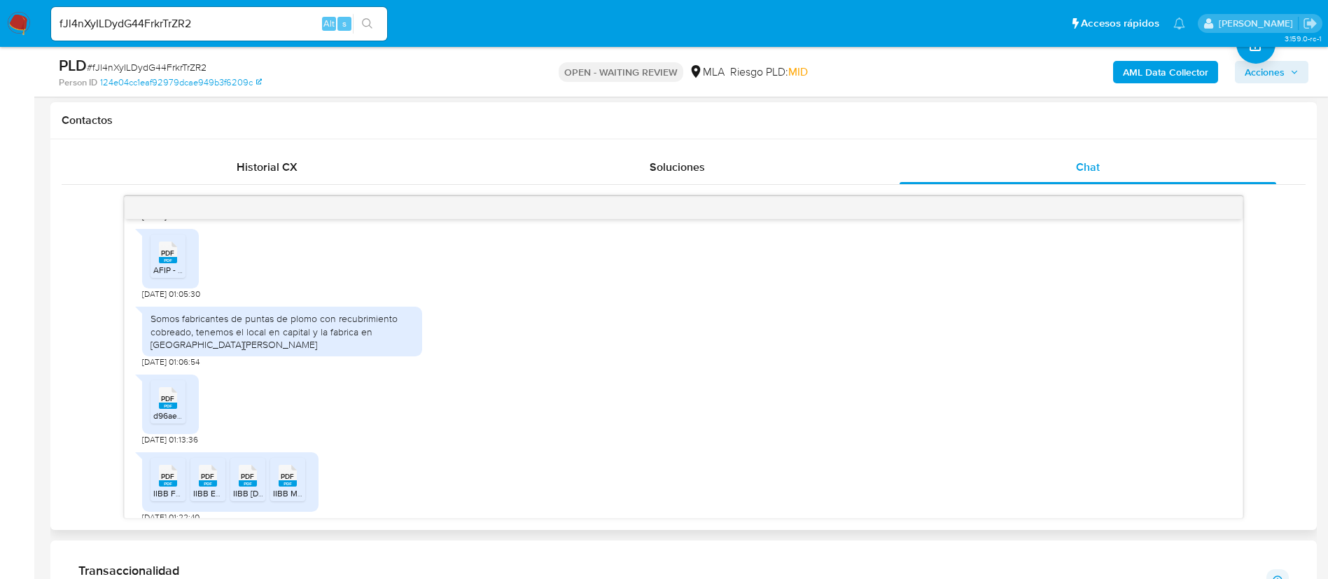
scroll to position [1830, 0]
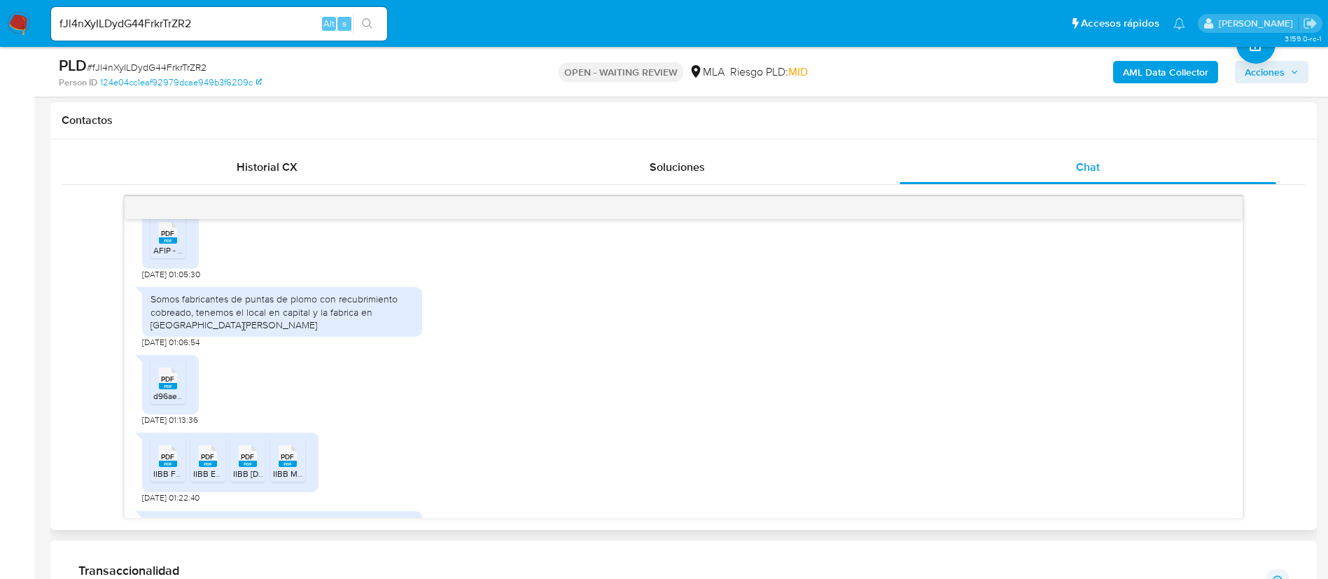
click at [210, 329] on div "Somos fabricantes de puntas de plomo con recubrimiento cobreado, tenemos el loc…" at bounding box center [281, 312] width 263 height 38
click at [210, 328] on div "Somos fabricantes de puntas de plomo con recubrimiento cobreado, tenemos el loc…" at bounding box center [281, 312] width 263 height 38
copy div "Somos fabricantes de puntas de plomo con recubrimiento cobreado, tenemos el loc…"
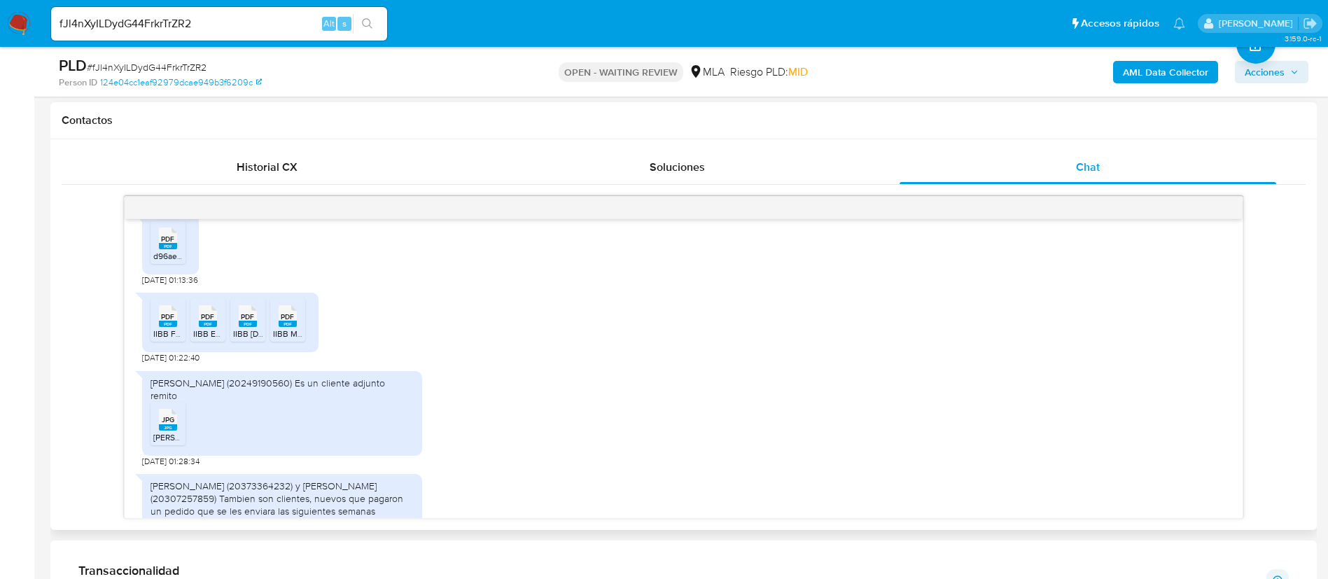
scroll to position [2040, 0]
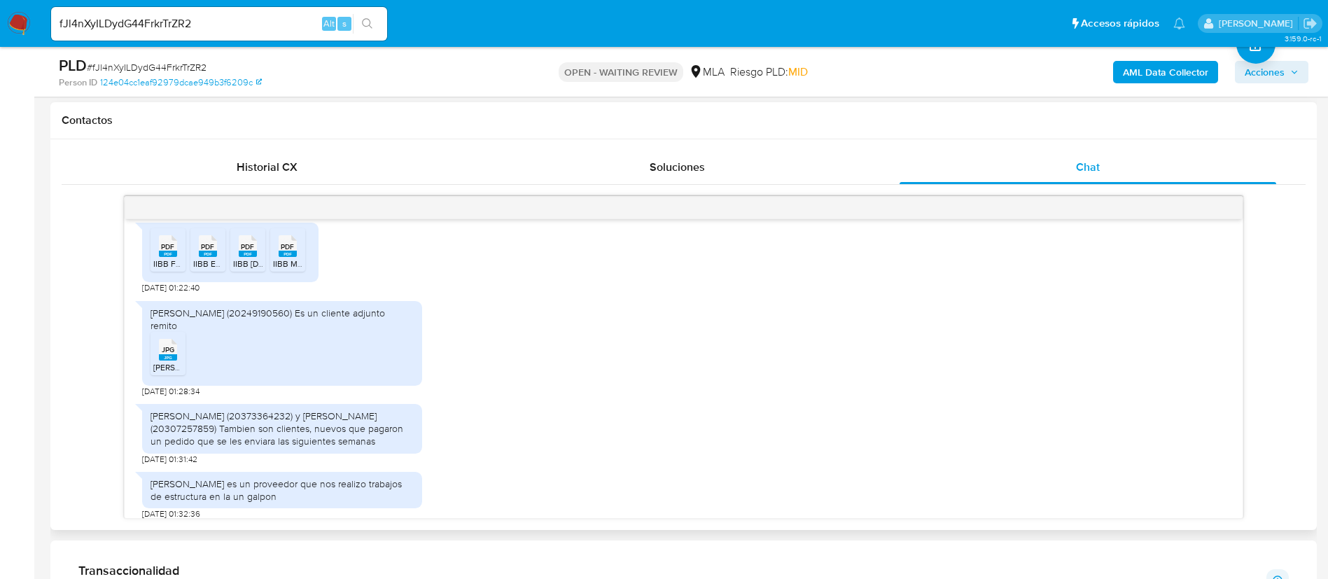
click at [336, 332] on div "Colombatti (20249190560) Es un cliente adjunto remito" at bounding box center [281, 319] width 263 height 25
drag, startPoint x: 152, startPoint y: 333, endPoint x: 265, endPoint y: 334, distance: 112.7
click at [265, 332] on div "Colombatti (20249190560) Es un cliente adjunto remito" at bounding box center [281, 319] width 263 height 25
copy div "Colombatti (20249190560)"
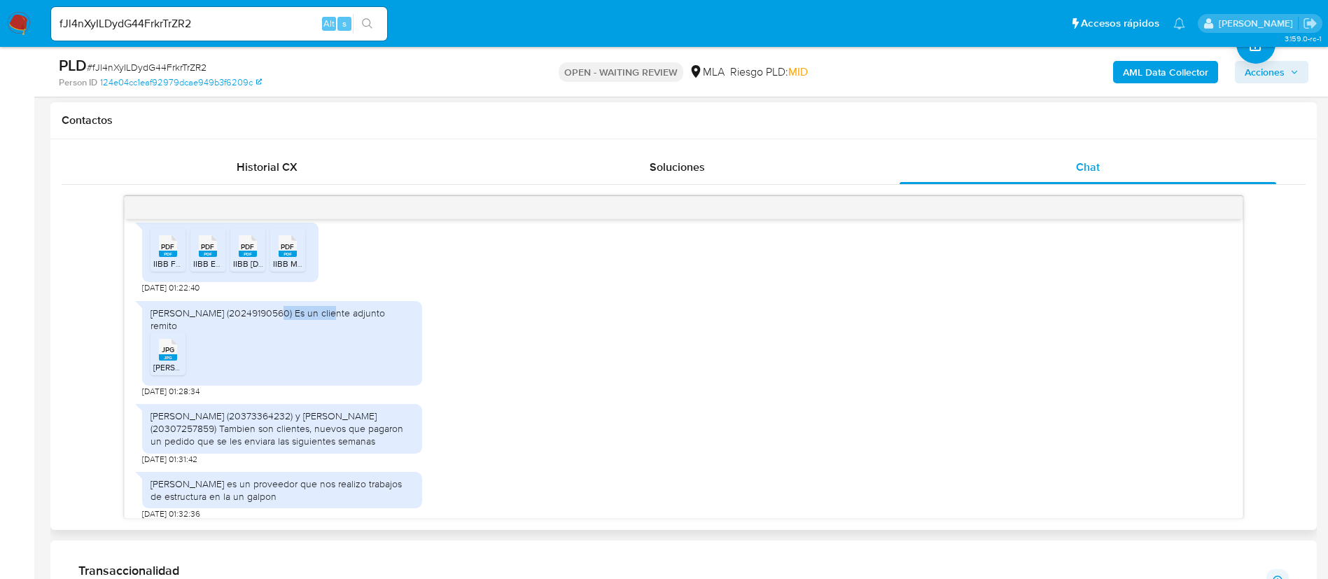
drag, startPoint x: 267, startPoint y: 337, endPoint x: 320, endPoint y: 339, distance: 52.5
click at [320, 332] on div "Colombatti (20249190560) Es un cliente adjunto remito" at bounding box center [281, 319] width 263 height 25
copy div "Es un cliente"
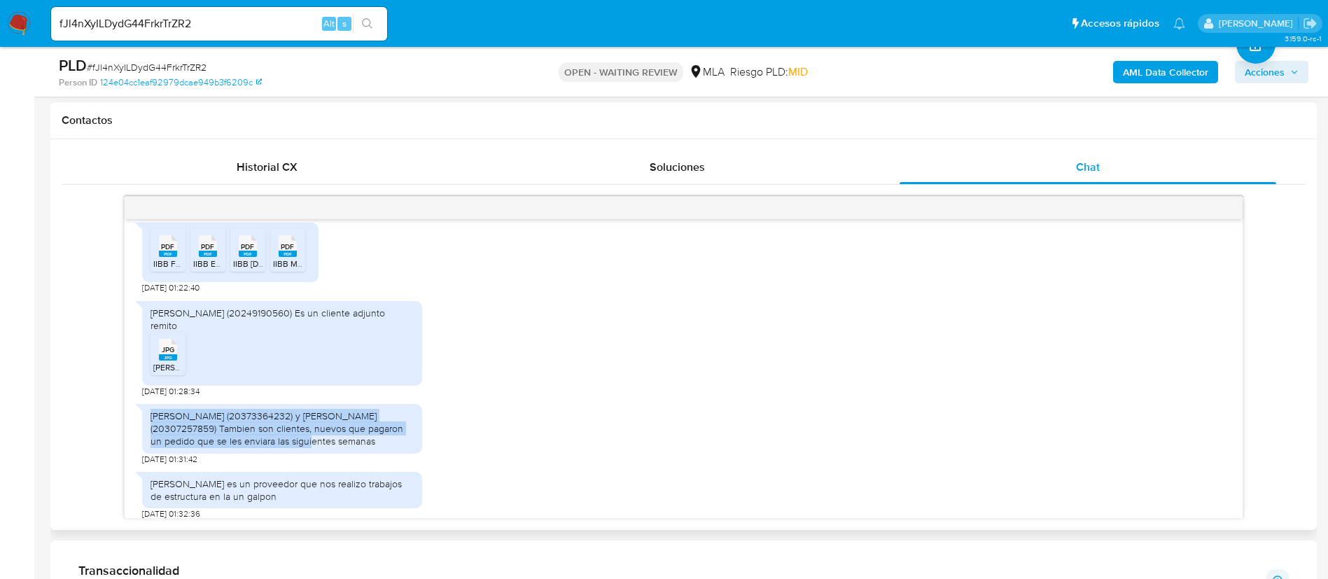
drag, startPoint x: 152, startPoint y: 423, endPoint x: 253, endPoint y: 450, distance: 104.9
click at [253, 448] on div "Zubiri (20373364232) y Catella (20307257859) Tambien son clientes, nuevos que p…" at bounding box center [281, 428] width 263 height 38
copy div "Zubiri (20373364232) y Catella (20307257859) Tambien son clientes, nuevos que p…"
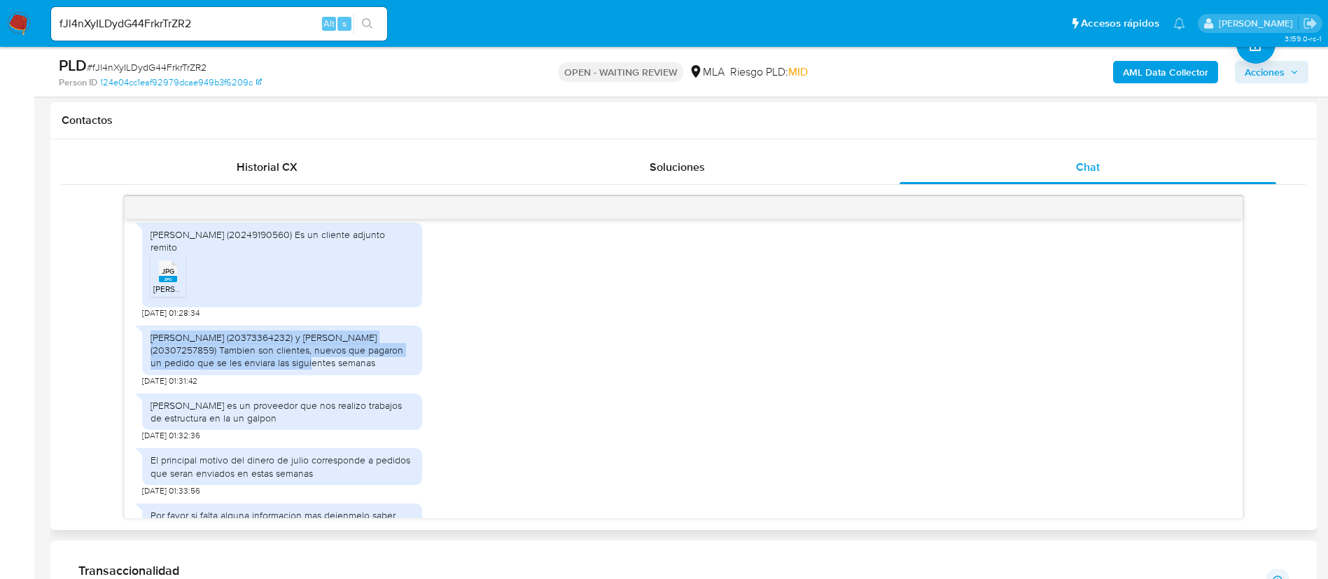
scroll to position [2145, 0]
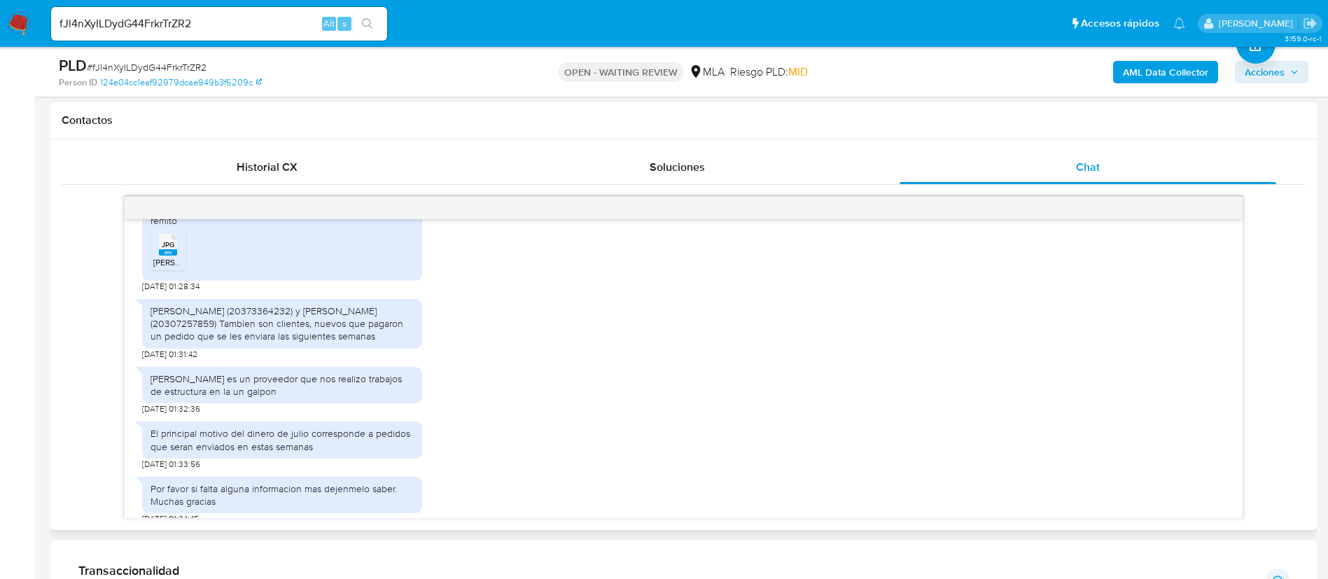
click at [273, 395] on div "Diaz Ramirez es un proveedor que nos realizo trabajos de estructura en la un ga…" at bounding box center [281, 384] width 263 height 25
copy div "Diaz Ramirez es un proveedor que nos realizo trabajos de estructura en la un ga…"
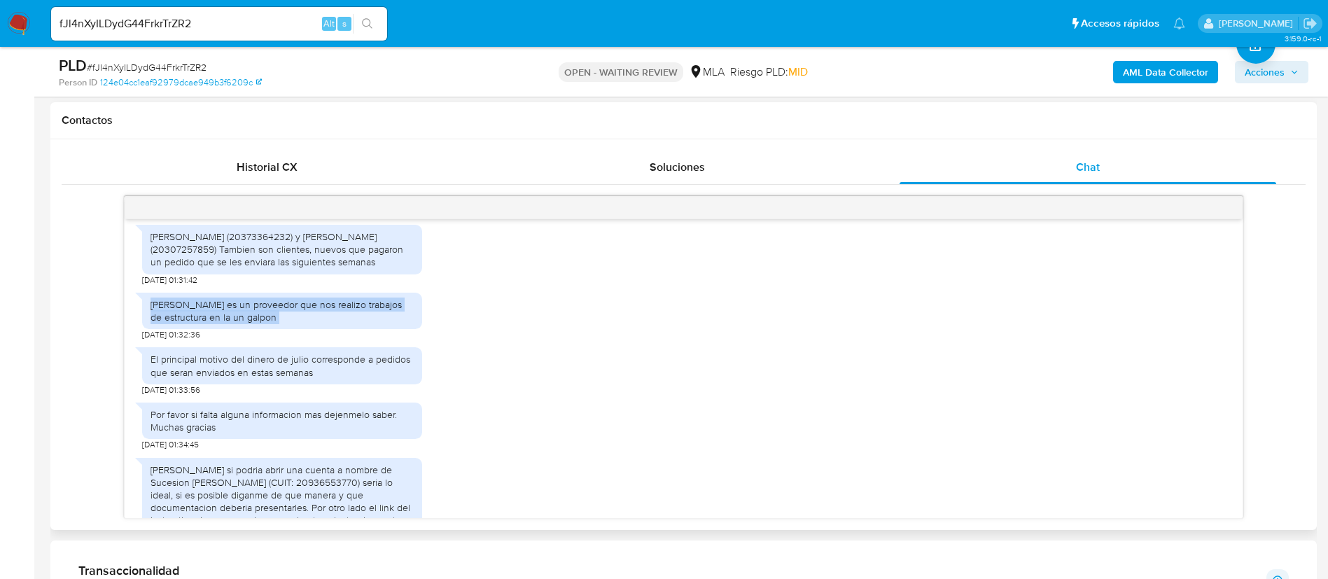
scroll to position [2250, 0]
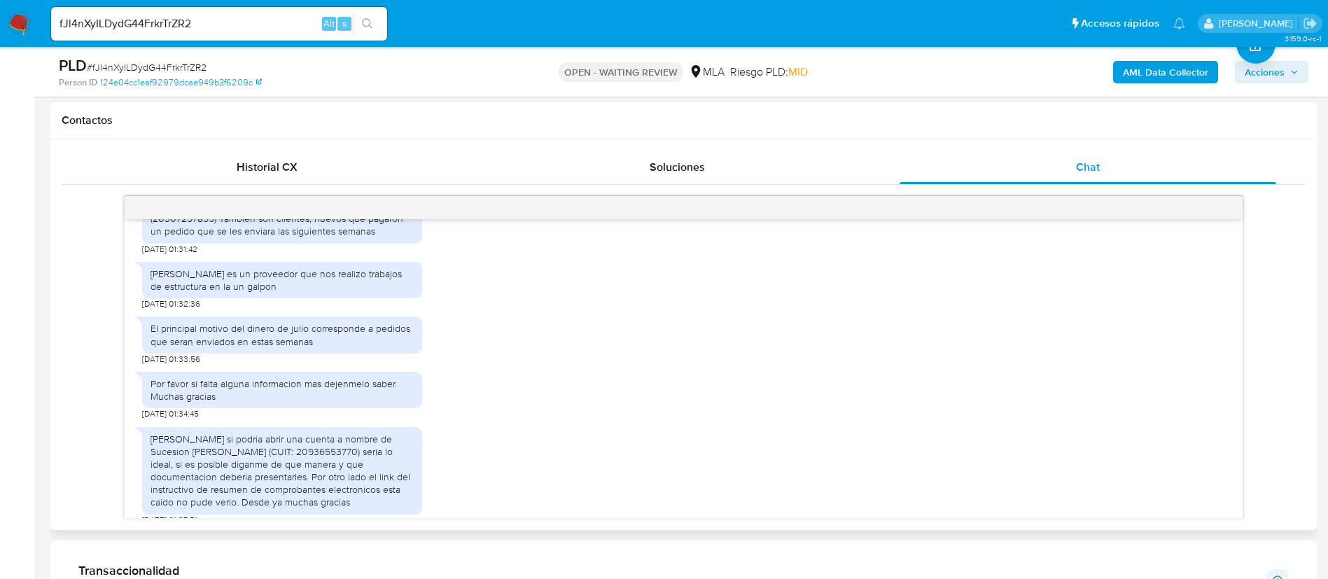
click at [271, 335] on div "El principal motivo del dinero de julio corresponde a pedidos que seran enviado…" at bounding box center [281, 334] width 263 height 25
copy div "El principal motivo del dinero de julio corresponde a pedidos que seran enviado…"
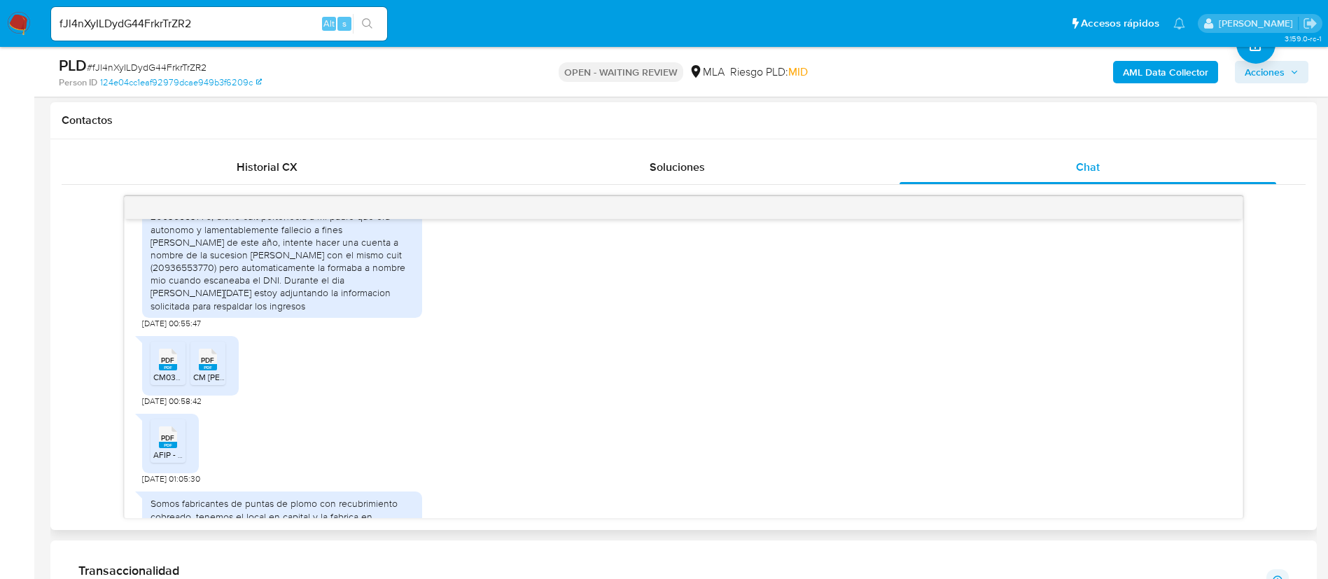
scroll to position [1620, 0]
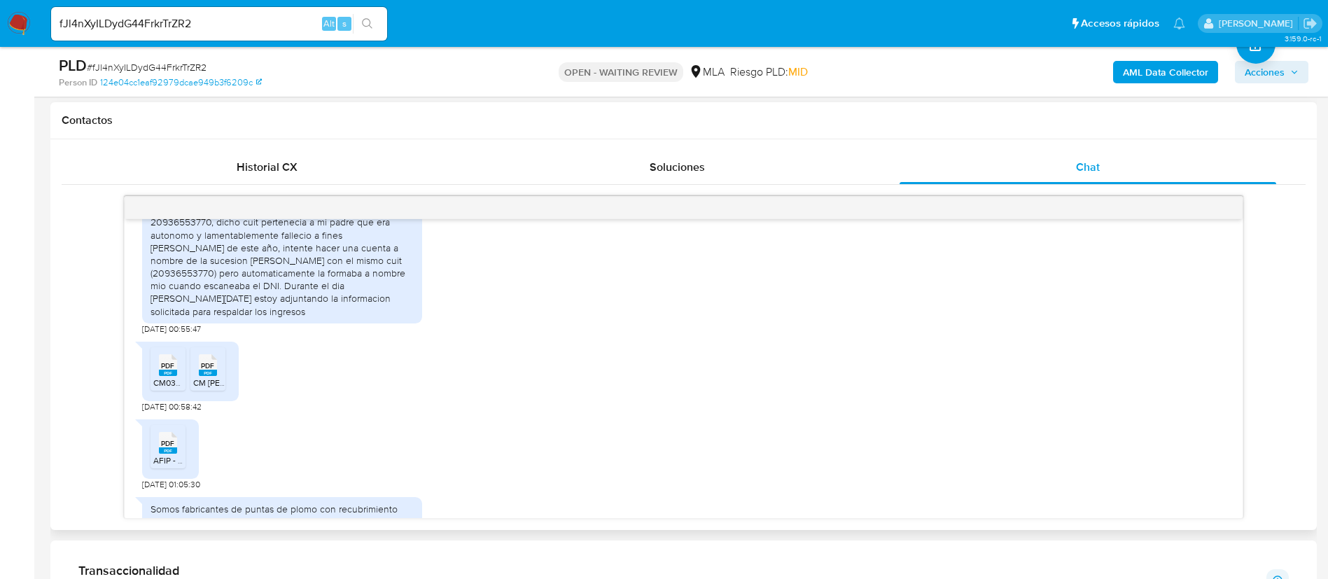
click at [163, 376] on rect at bounding box center [168, 372] width 18 height 6
click at [201, 376] on rect at bounding box center [208, 372] width 18 height 6
drag, startPoint x: 169, startPoint y: 461, endPoint x: 197, endPoint y: 456, distance: 27.9
click at [169, 453] on icon at bounding box center [168, 443] width 18 height 22
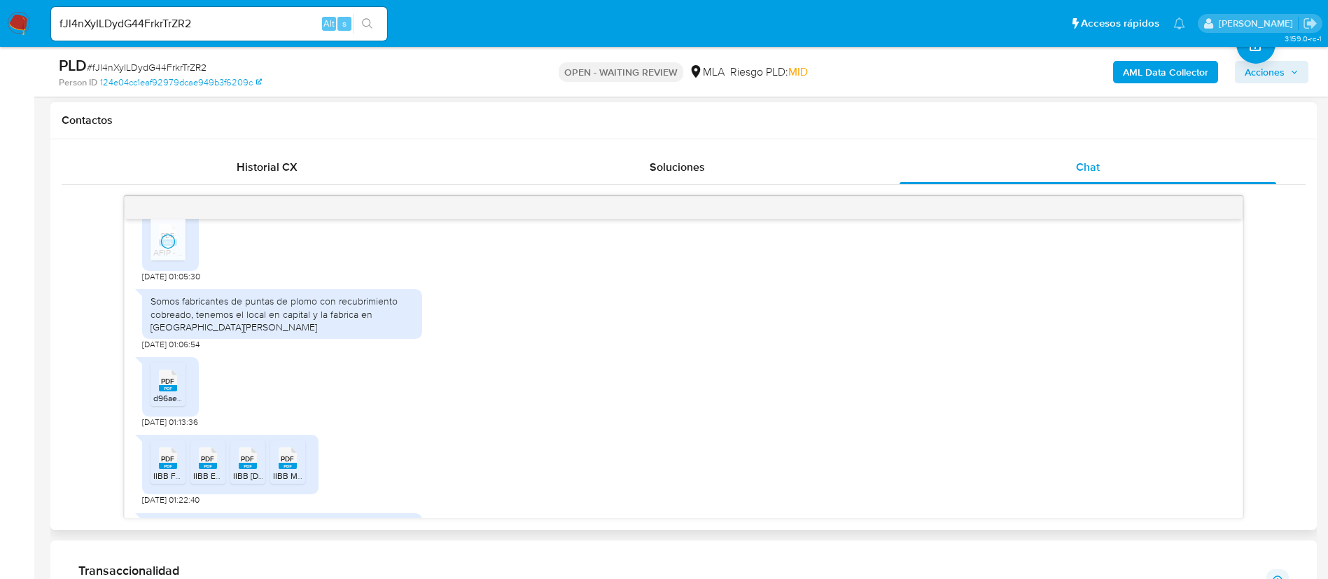
scroll to position [1830, 0]
click at [173, 383] on span "PDF" at bounding box center [167, 378] width 13 height 9
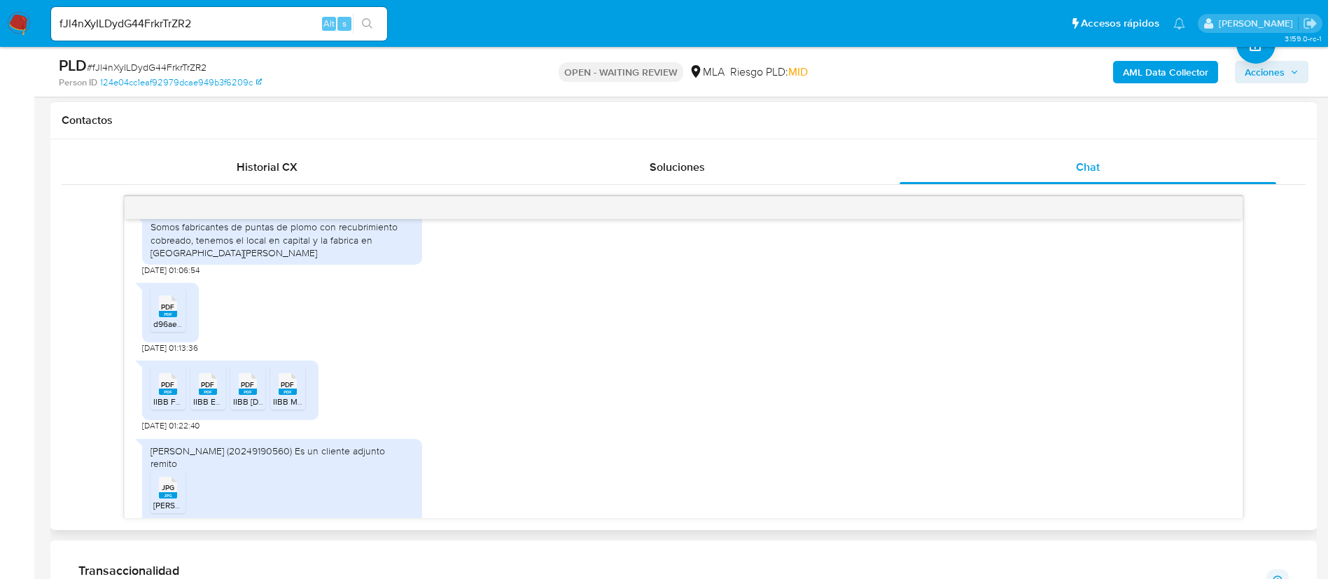
scroll to position [1935, 0]
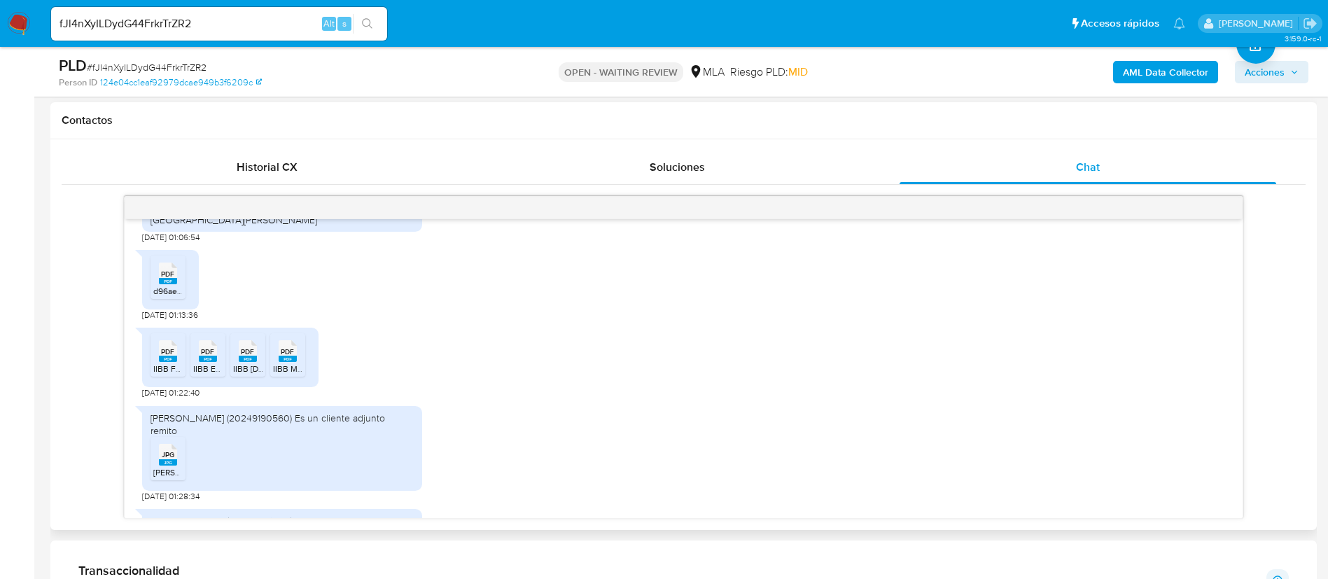
drag, startPoint x: 155, startPoint y: 391, endPoint x: 185, endPoint y: 392, distance: 30.8
click at [155, 374] on span "IIBB Febrero 2025.pdf" at bounding box center [194, 368] width 83 height 12
click at [210, 362] on rect at bounding box center [208, 358] width 18 height 6
click at [251, 363] on icon "PDF" at bounding box center [248, 351] width 18 height 24
click at [297, 363] on div "PDF PDF" at bounding box center [287, 349] width 29 height 27
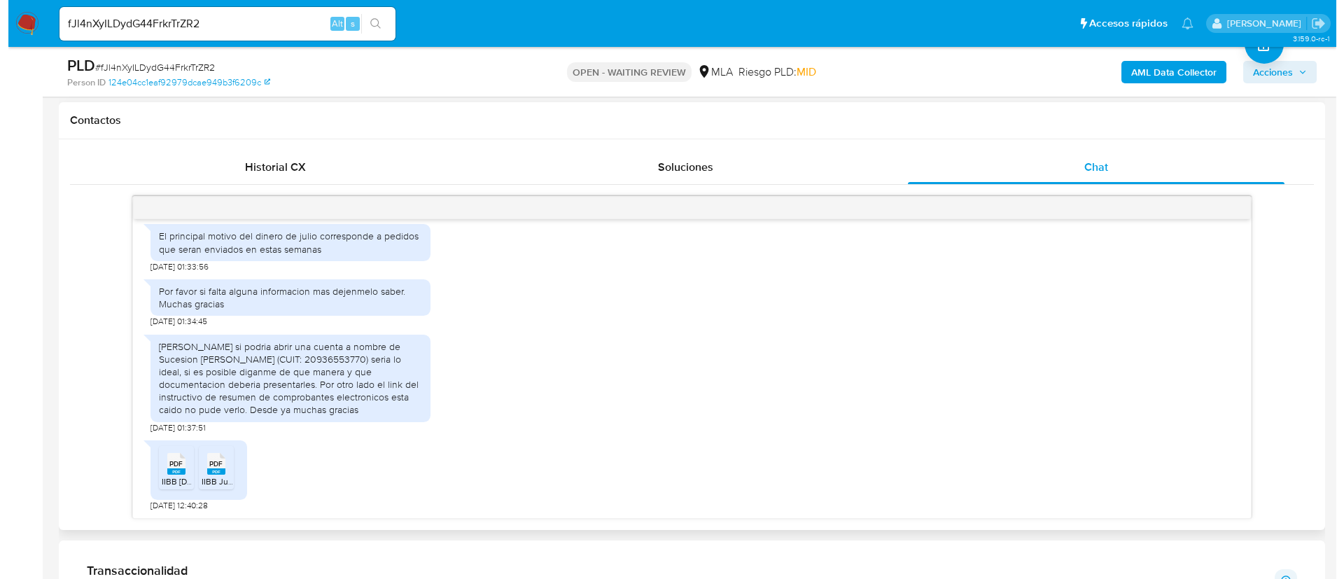
scroll to position [2355, 0]
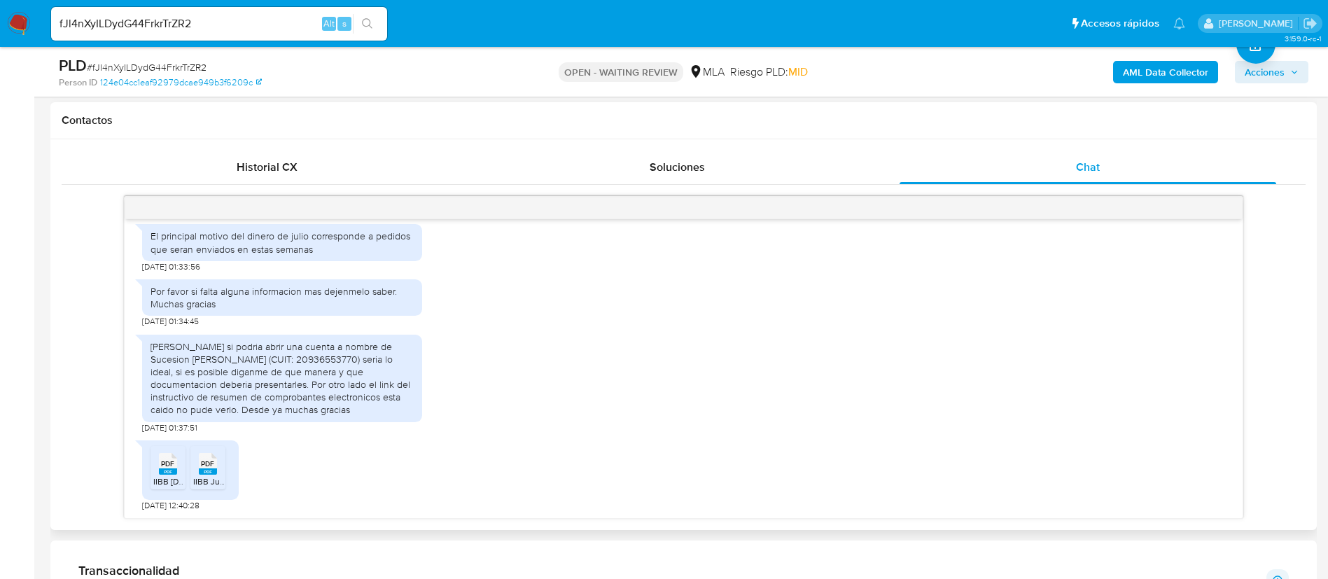
click at [164, 466] on span "PDF" at bounding box center [167, 463] width 13 height 9
click at [202, 468] on span "PDF" at bounding box center [207, 463] width 13 height 9
click at [1130, 83] on div "AML Data Collector Acciones" at bounding box center [1101, 71] width 413 height 33
click at [1126, 75] on b "AML Data Collector" at bounding box center [1164, 72] width 85 height 22
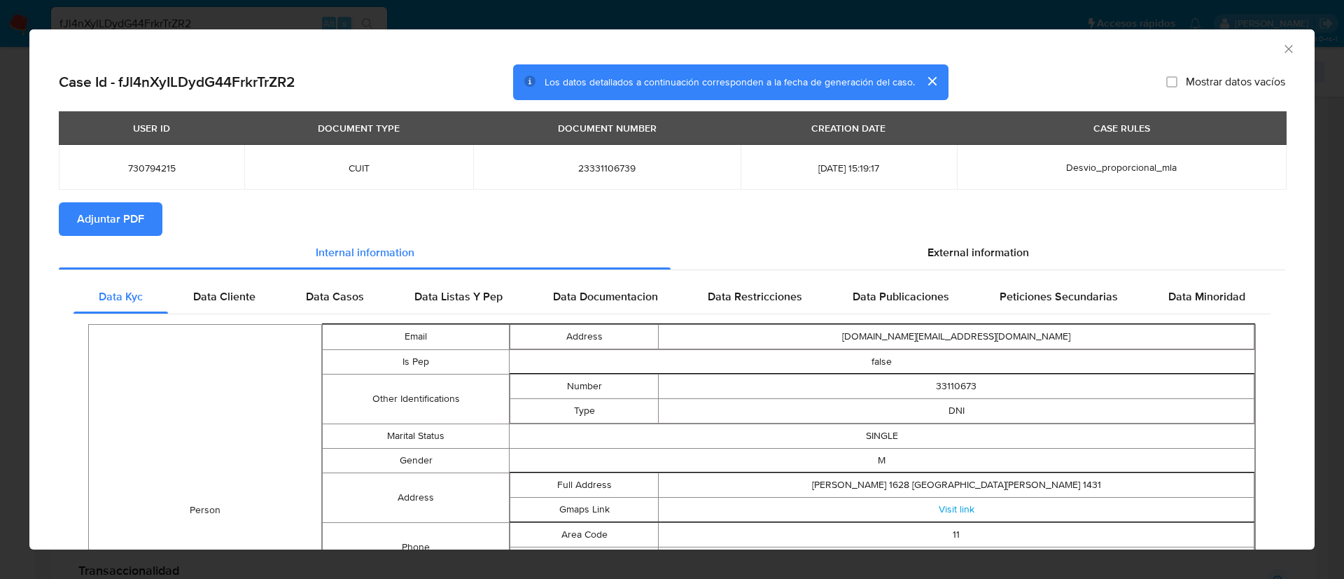
click at [152, 172] on span "730794215" at bounding box center [152, 168] width 152 height 13
copy span "730794215"
click at [128, 218] on span "Adjuntar PDF" at bounding box center [110, 219] width 67 height 31
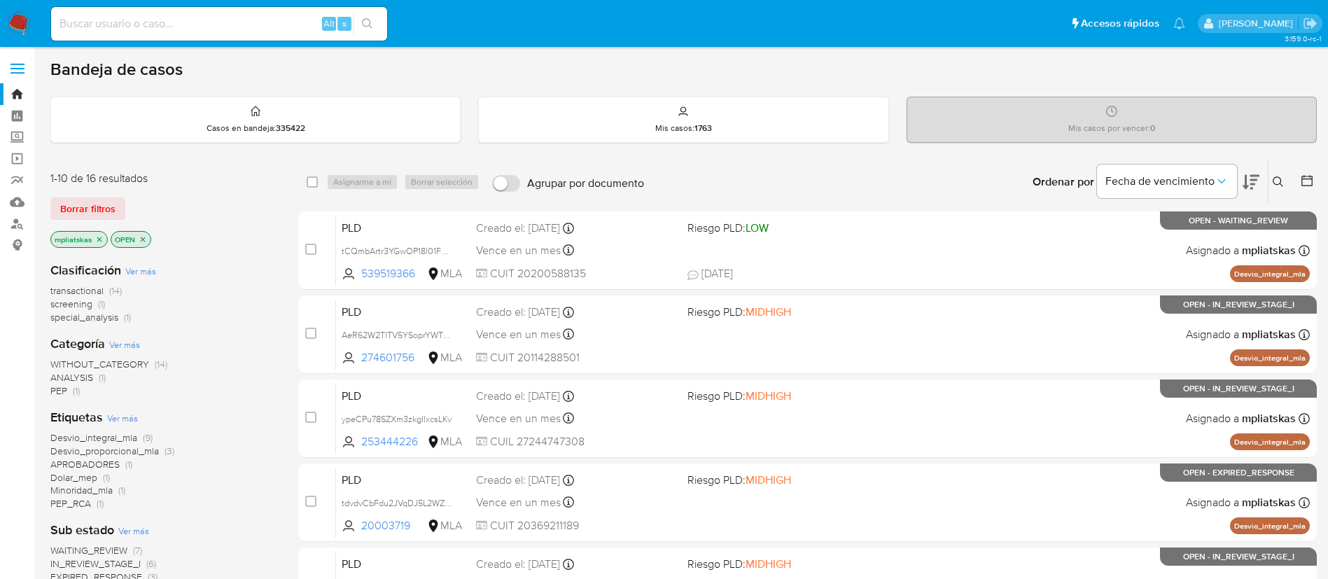
click at [101, 236] on icon "close-filter" at bounding box center [99, 239] width 8 height 8
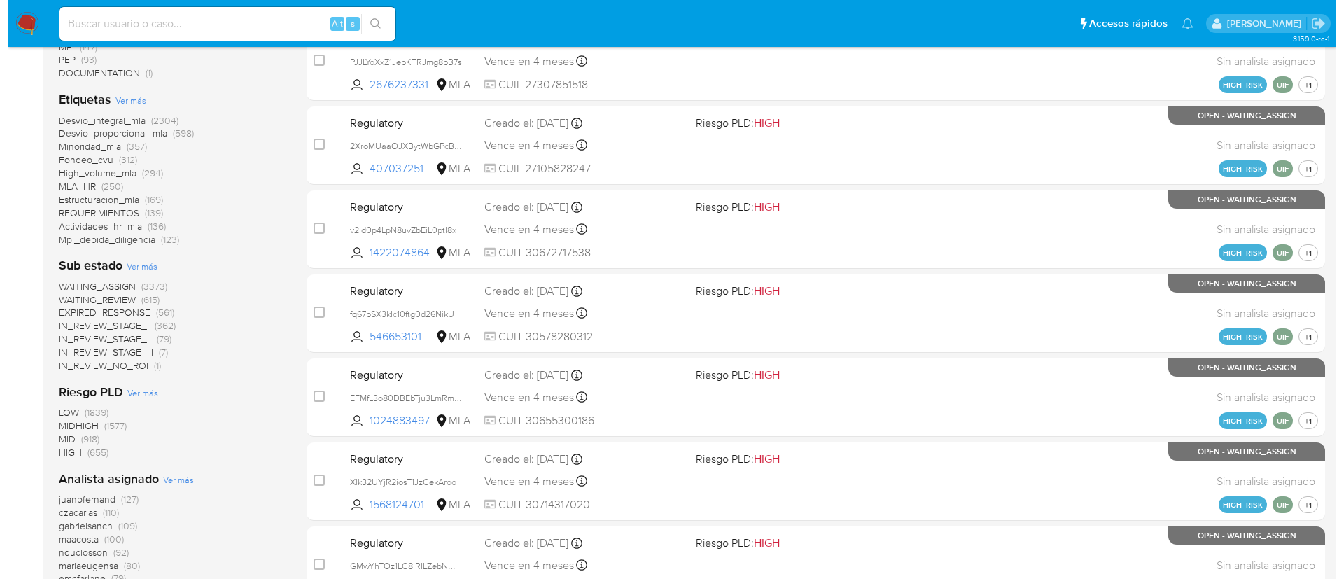
scroll to position [420, 0]
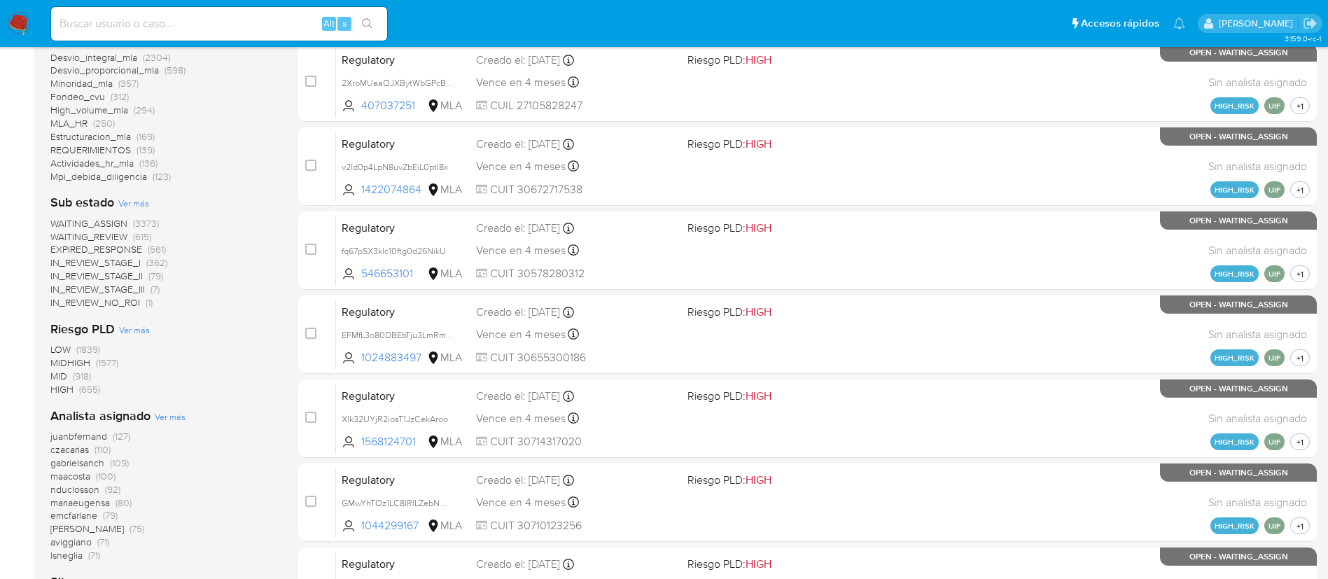
click at [173, 414] on span "Ver más" at bounding box center [170, 416] width 31 height 13
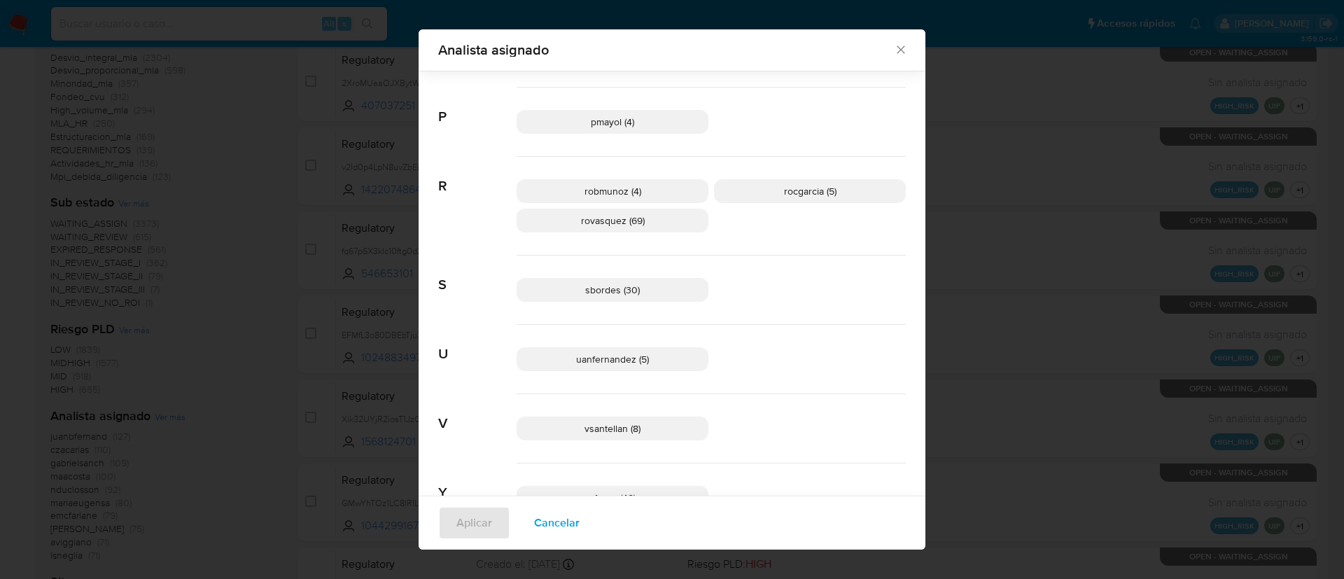
scroll to position [981, 0]
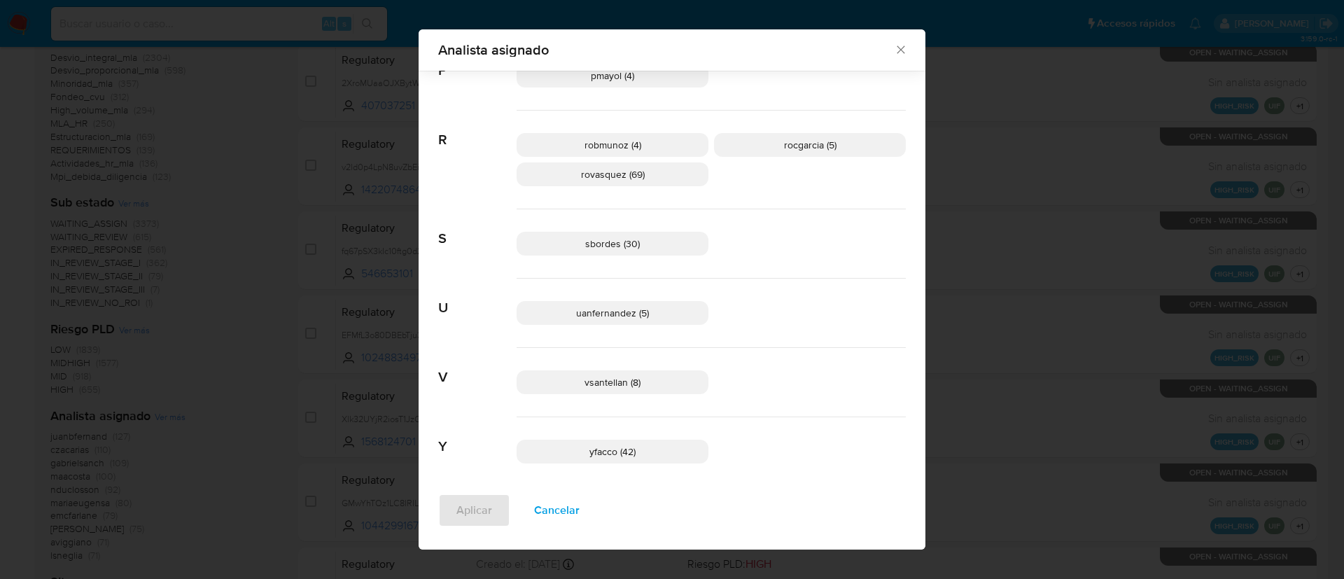
click at [534, 514] on span "Cancelar" at bounding box center [556, 510] width 45 height 31
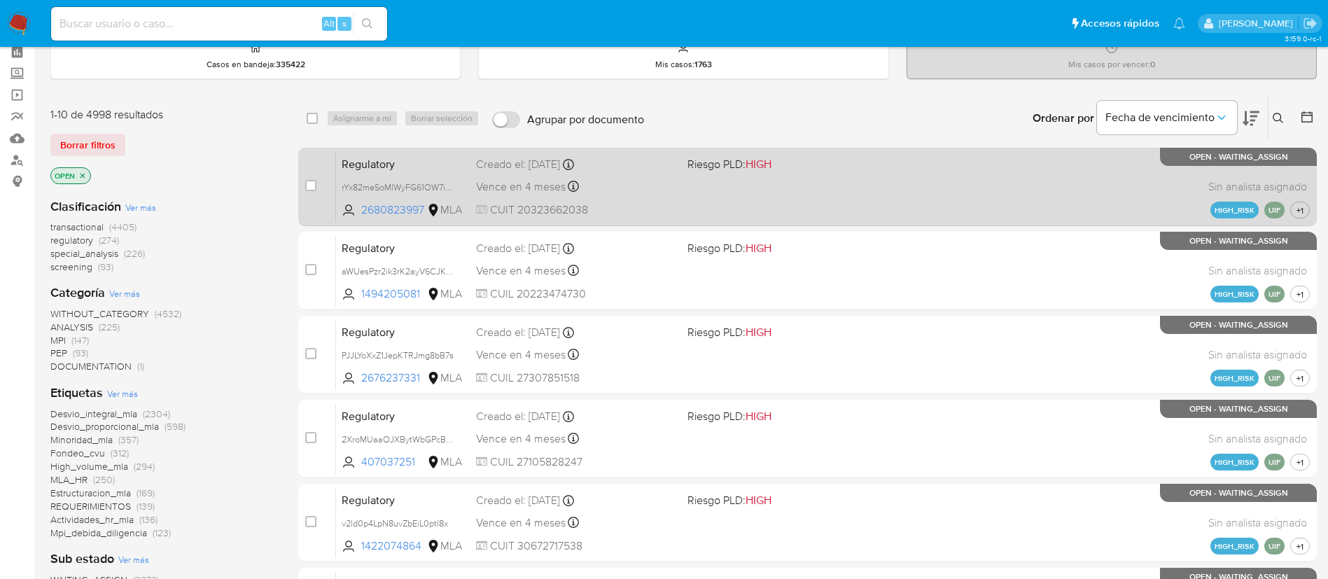
scroll to position [0, 0]
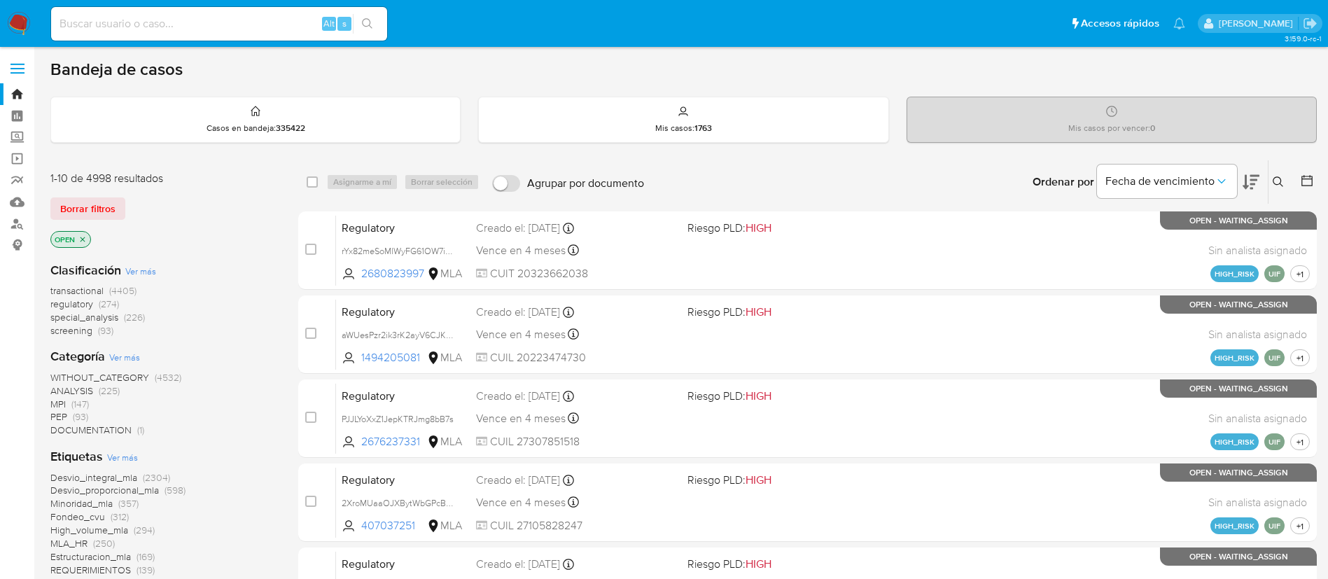
click at [24, 23] on img at bounding box center [19, 24] width 24 height 24
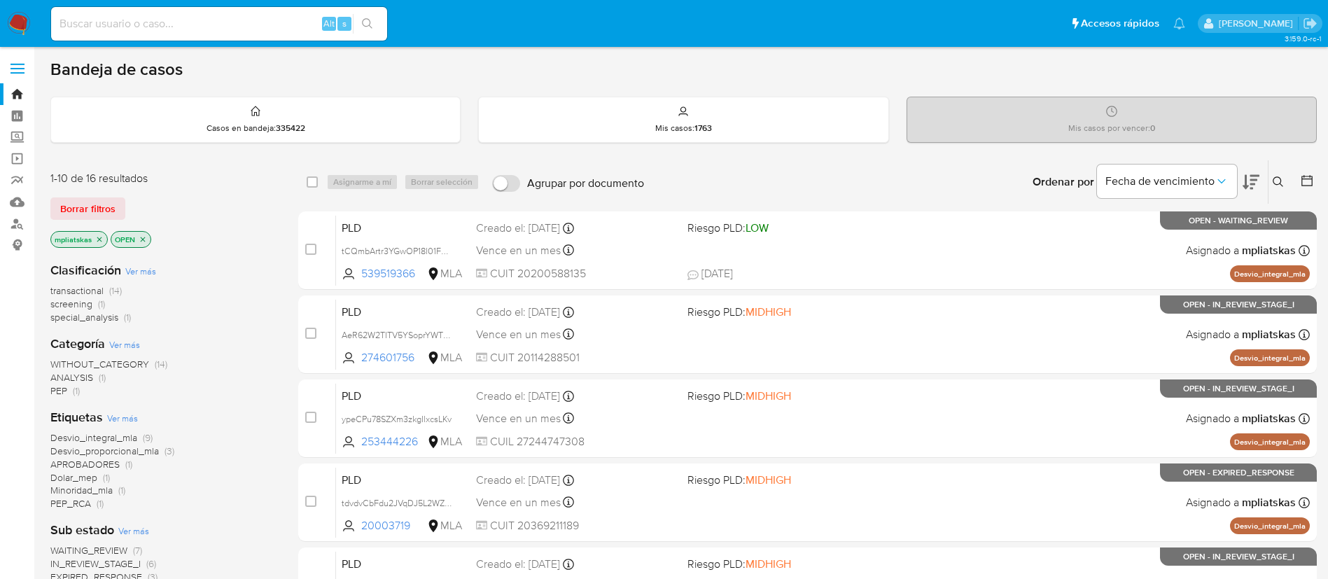
drag, startPoint x: 1274, startPoint y: 183, endPoint x: 1260, endPoint y: 195, distance: 18.8
click at [1274, 182] on icon at bounding box center [1277, 181] width 11 height 11
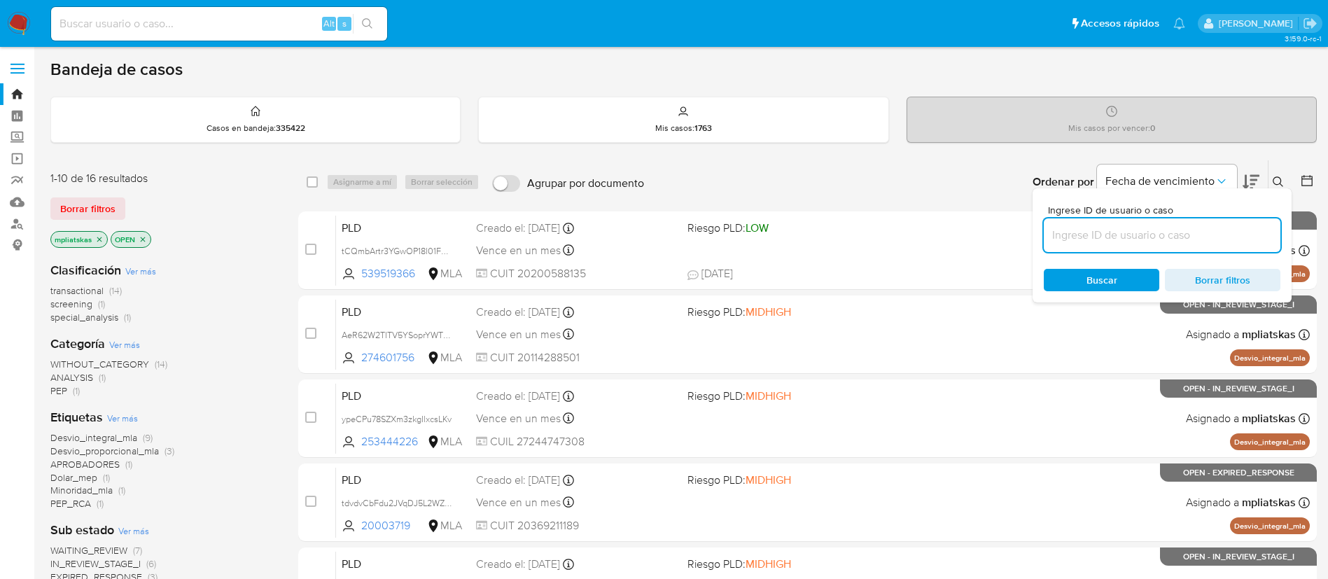
click at [1185, 237] on input at bounding box center [1161, 235] width 237 height 18
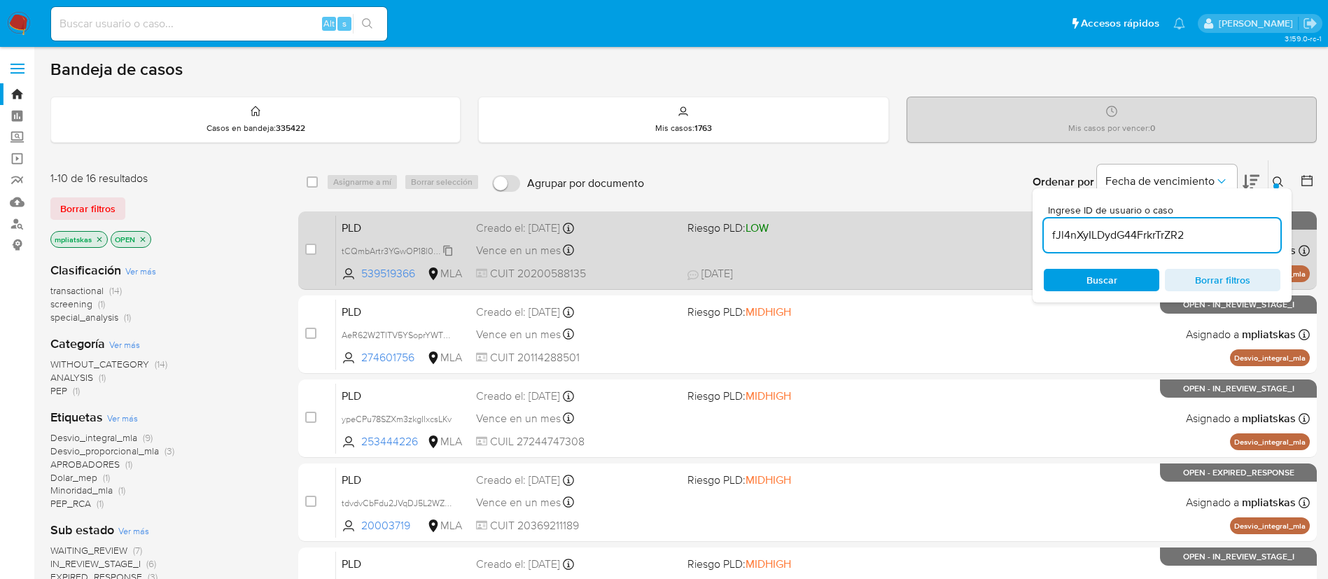
type input "fJl4nXyILDydG44FrkrTrZR2"
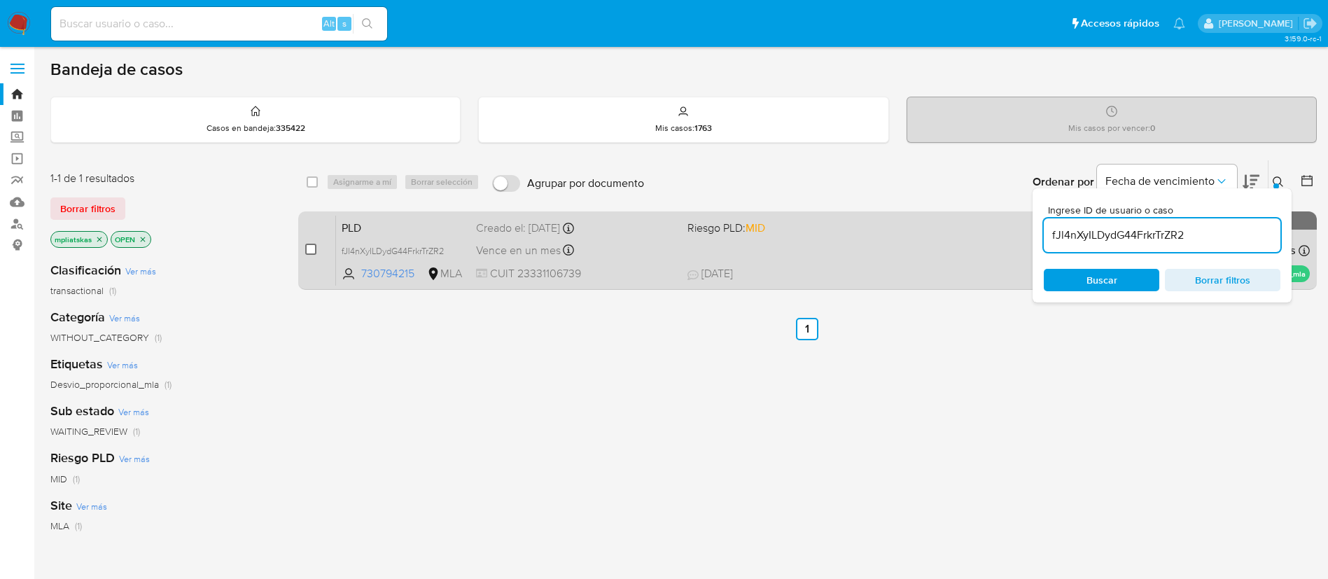
click at [309, 253] on input "checkbox" at bounding box center [310, 249] width 11 height 11
checkbox input "true"
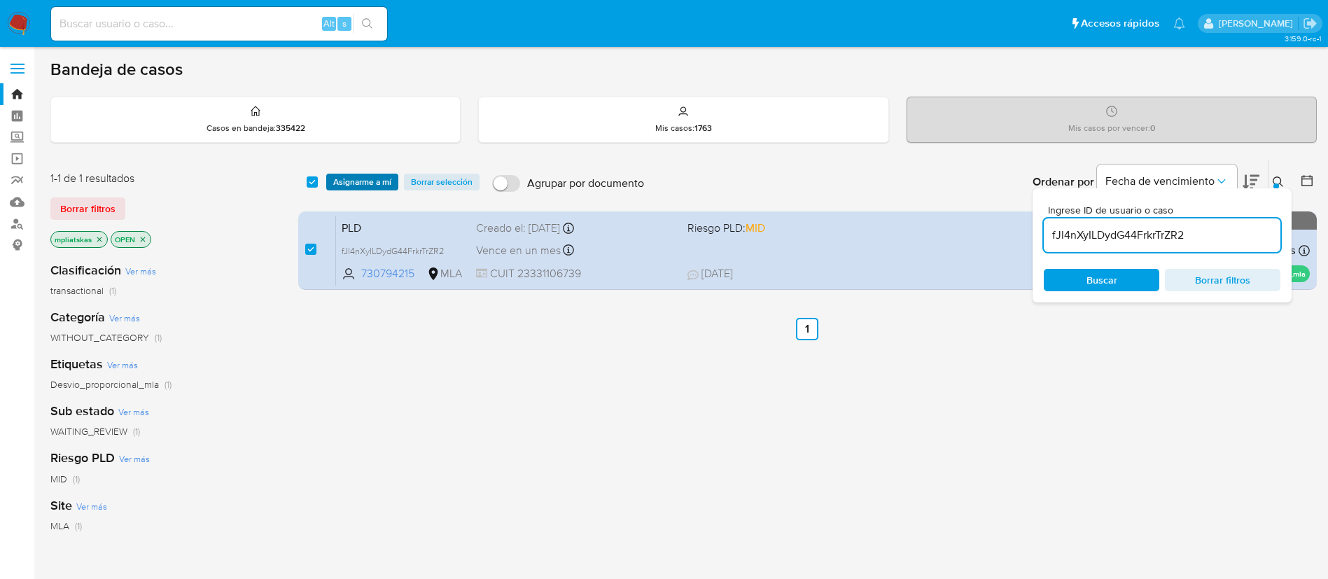
click at [350, 188] on span "Asignarme a mí" at bounding box center [362, 182] width 58 height 14
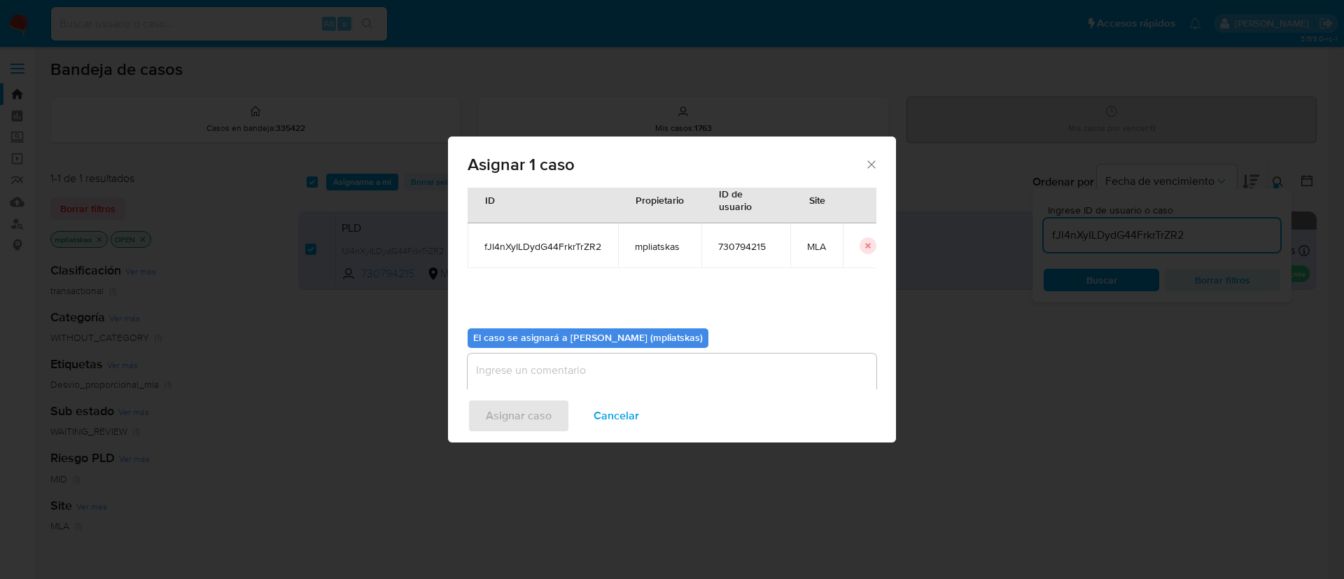
scroll to position [73, 0]
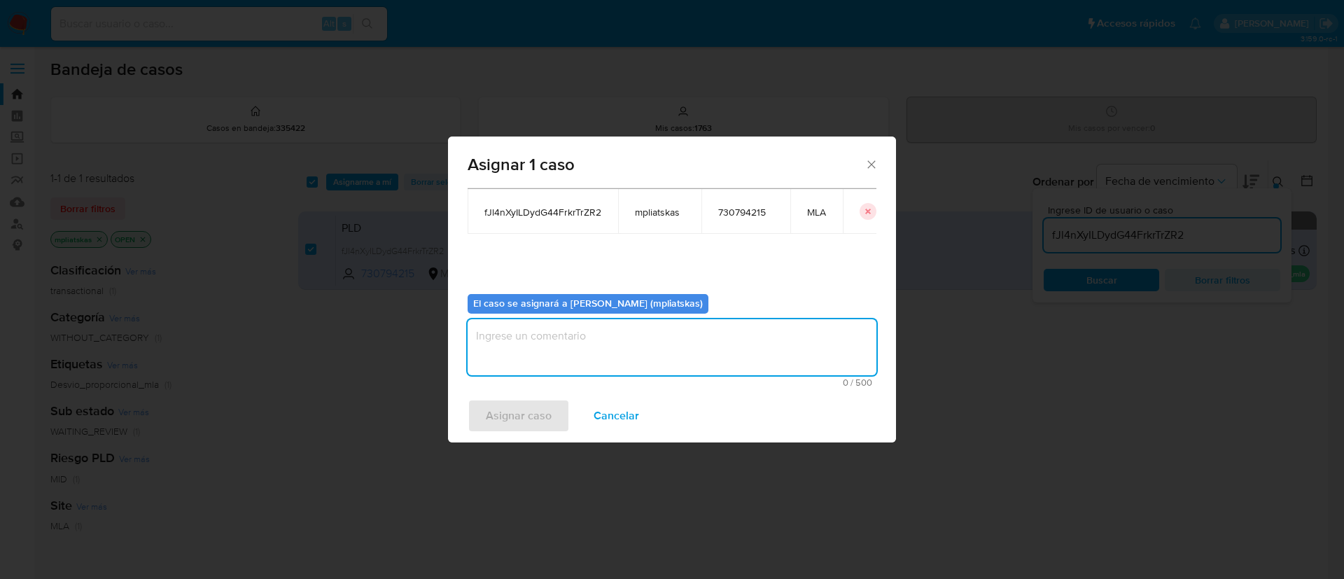
click at [547, 369] on textarea "assign-modal" at bounding box center [671, 347] width 409 height 56
click at [520, 404] on span "Asignar caso" at bounding box center [519, 415] width 66 height 31
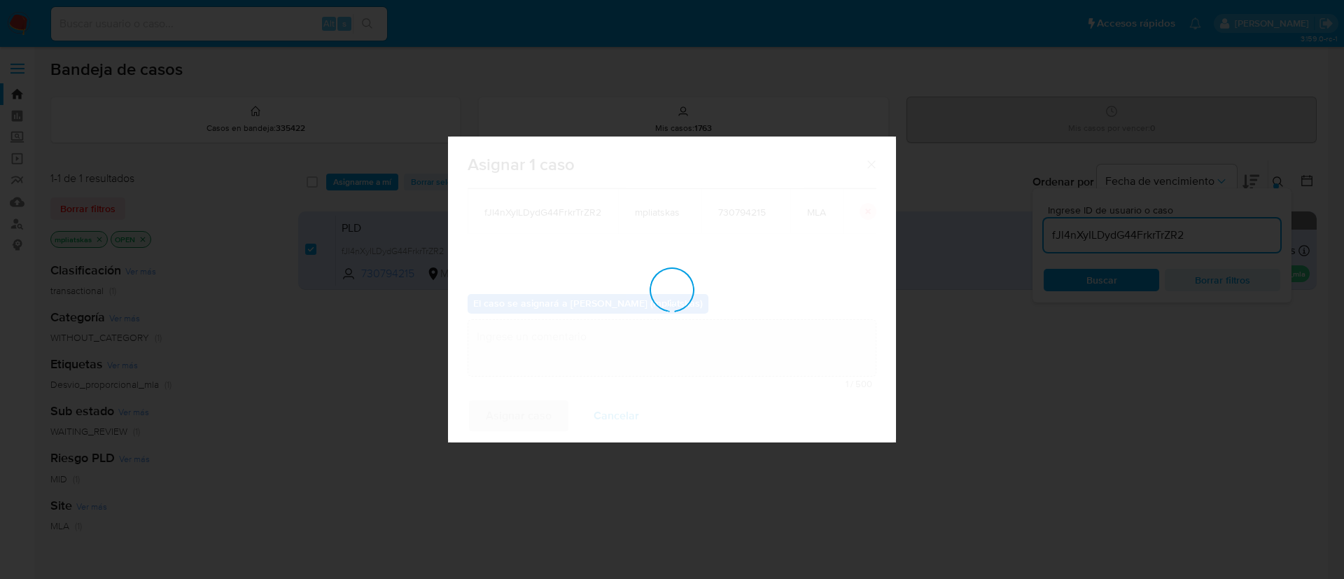
checkbox input "false"
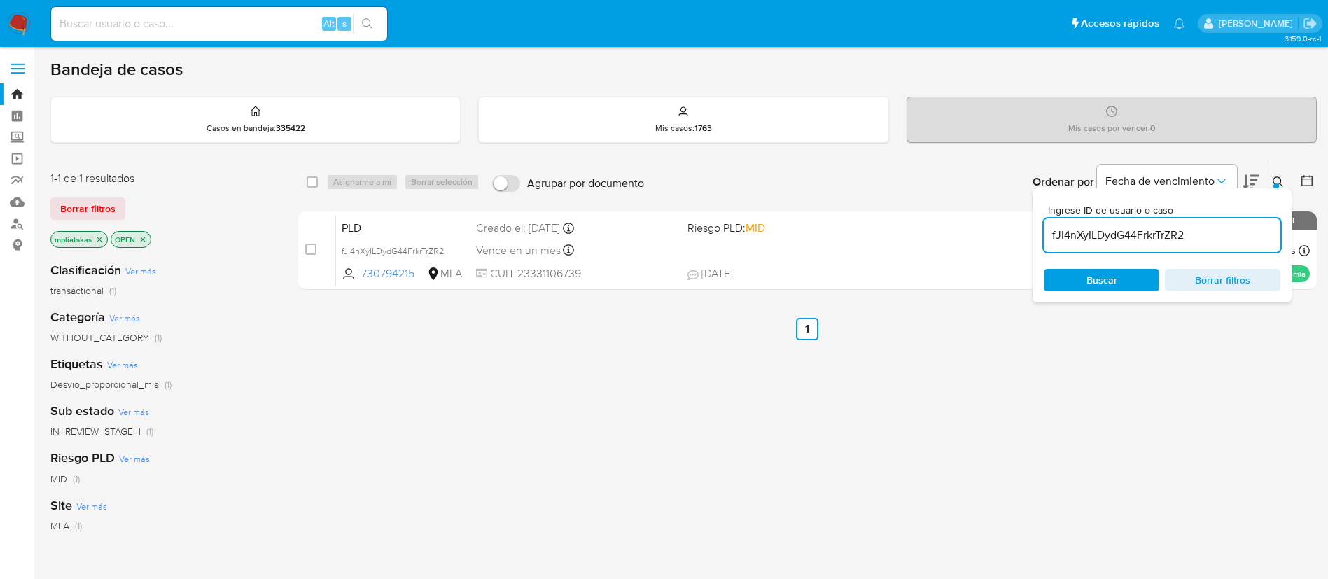
click at [1169, 228] on input "fJl4nXyILDydG44FrkrTrZR2" at bounding box center [1161, 235] width 237 height 18
paste input "I5B46Gsw1nk6Gz9PEgGwvhPV"
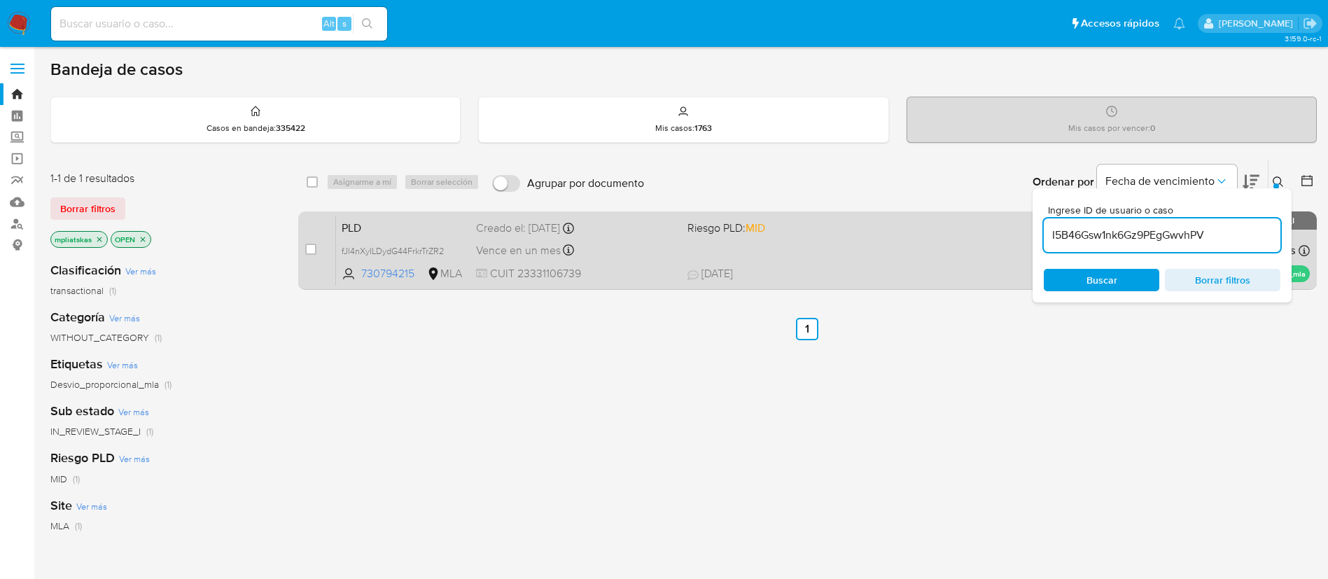
type input "I5B46Gsw1nk6Gz9PEgGwvhPV"
click at [310, 251] on input "checkbox" at bounding box center [310, 249] width 11 height 11
checkbox input "true"
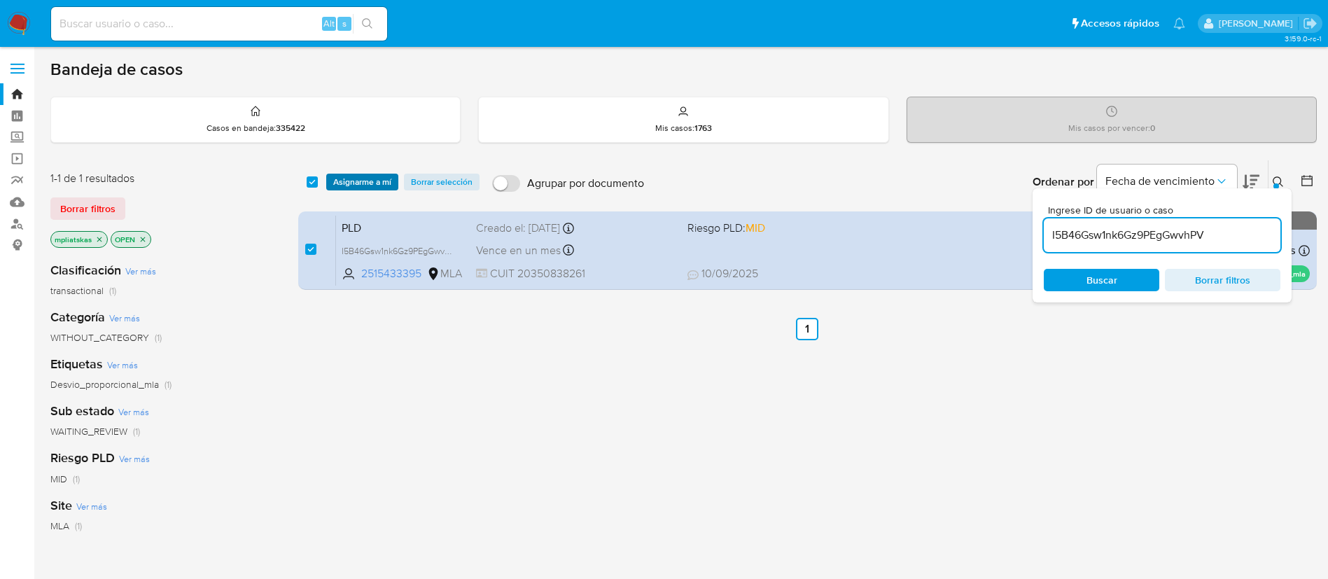
click at [358, 181] on span "Asignarme a mí" at bounding box center [362, 182] width 58 height 14
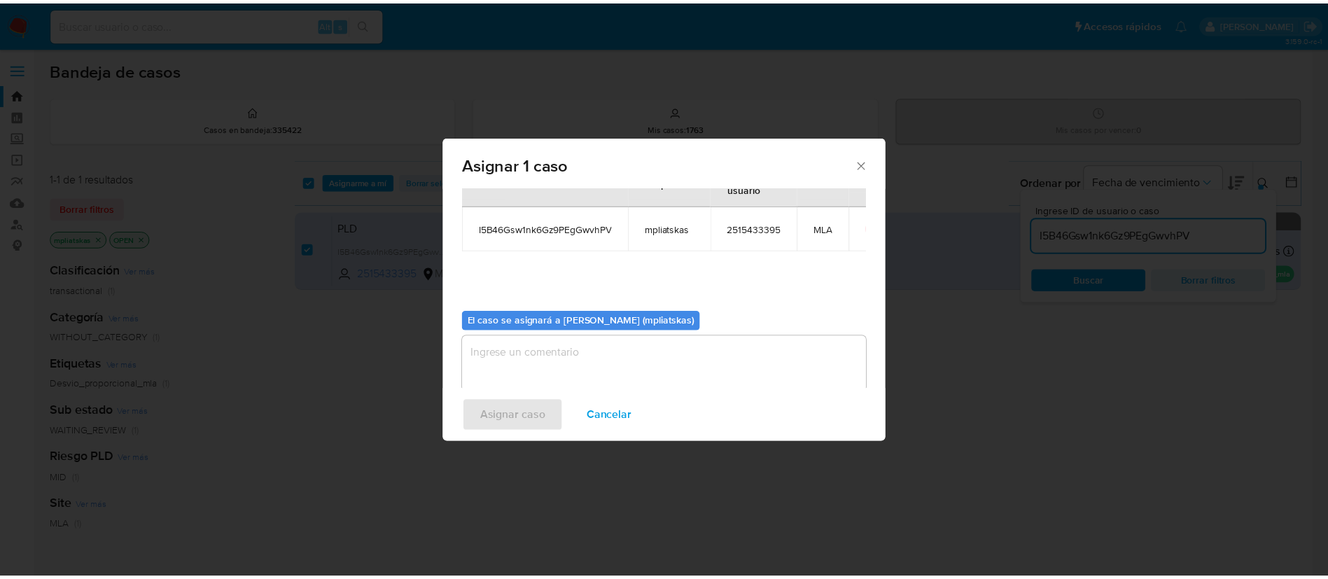
scroll to position [73, 0]
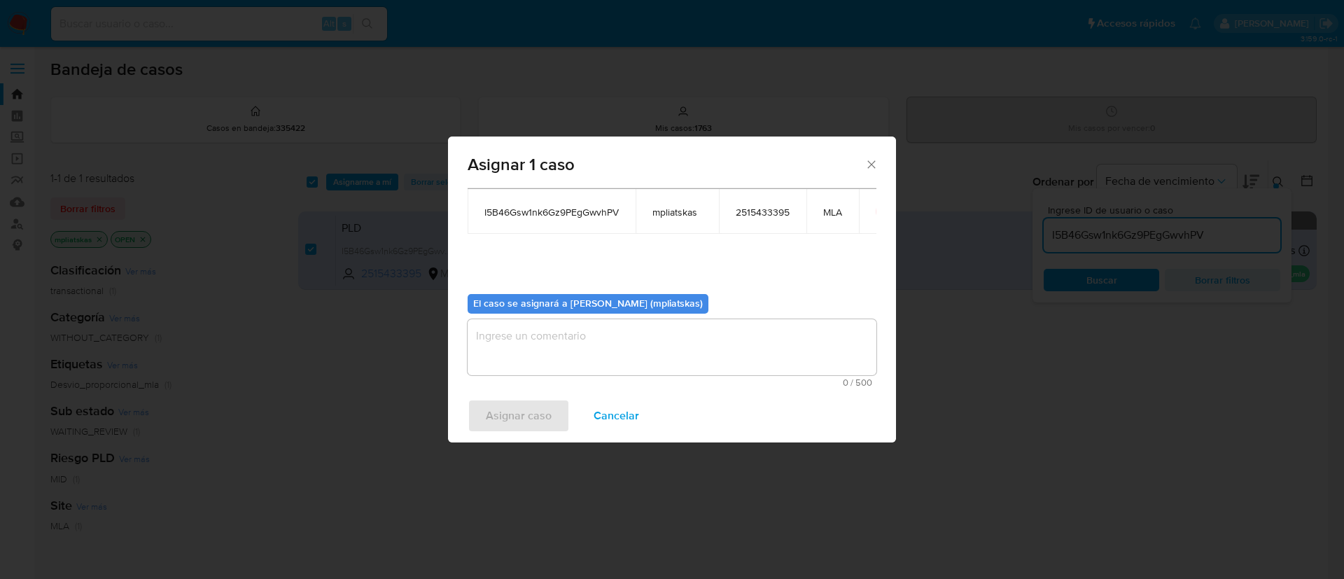
click at [514, 354] on textarea "assign-modal" at bounding box center [671, 347] width 409 height 56
click at [502, 400] on span "Asignar caso" at bounding box center [519, 415] width 66 height 31
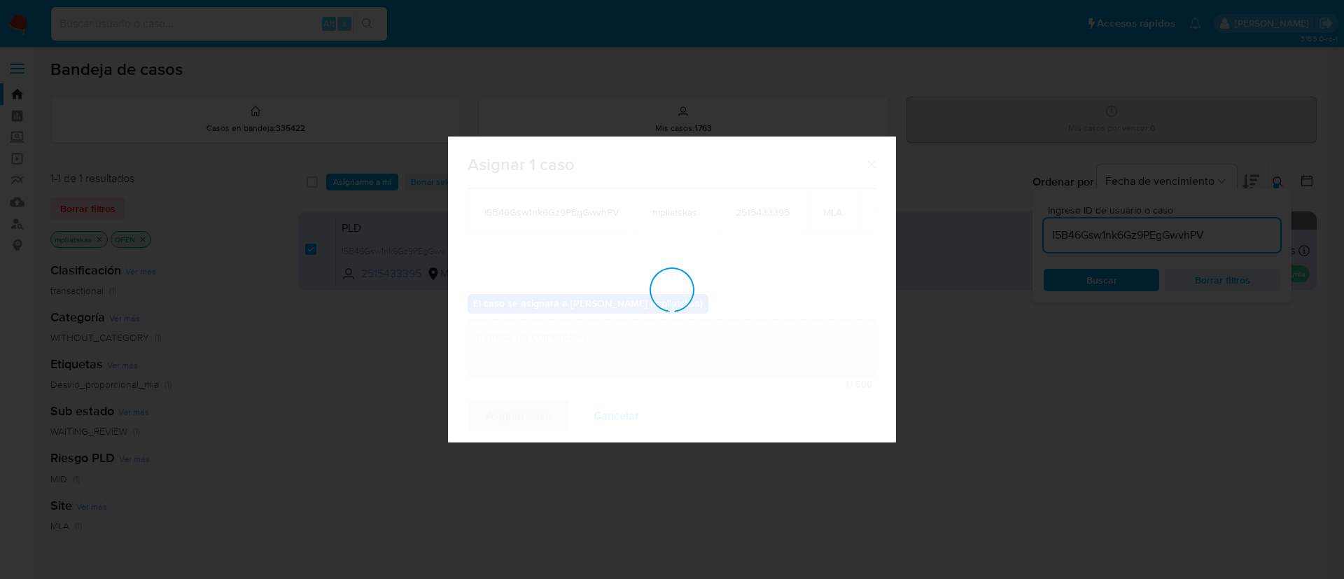
checkbox input "false"
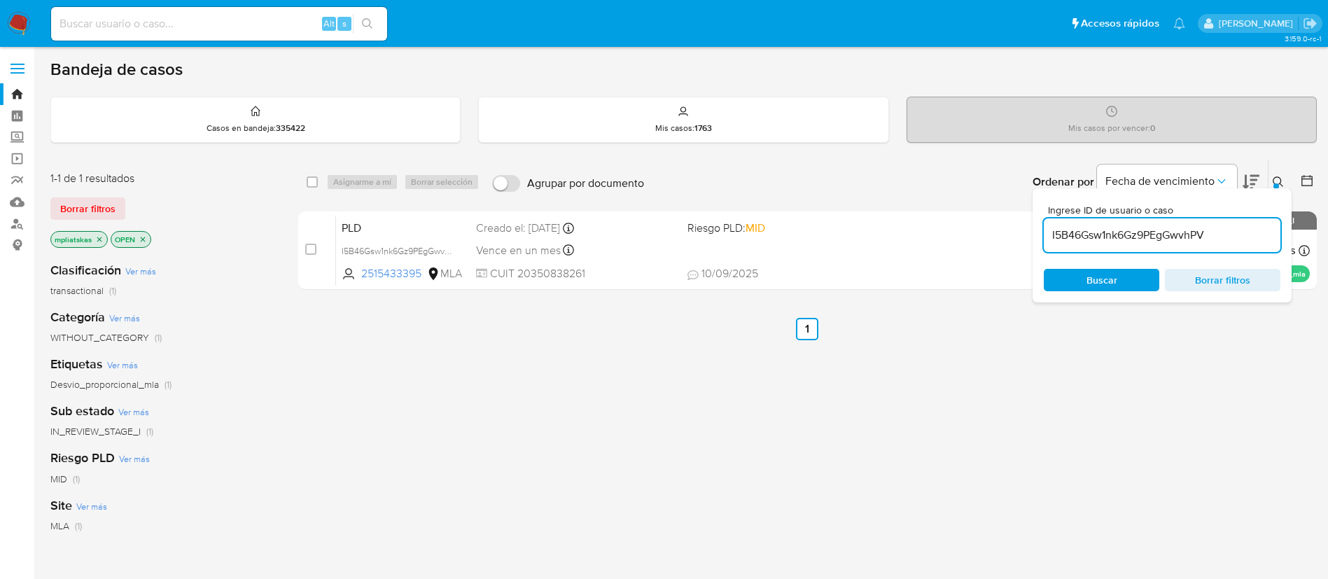
click at [21, 19] on img at bounding box center [19, 24] width 24 height 24
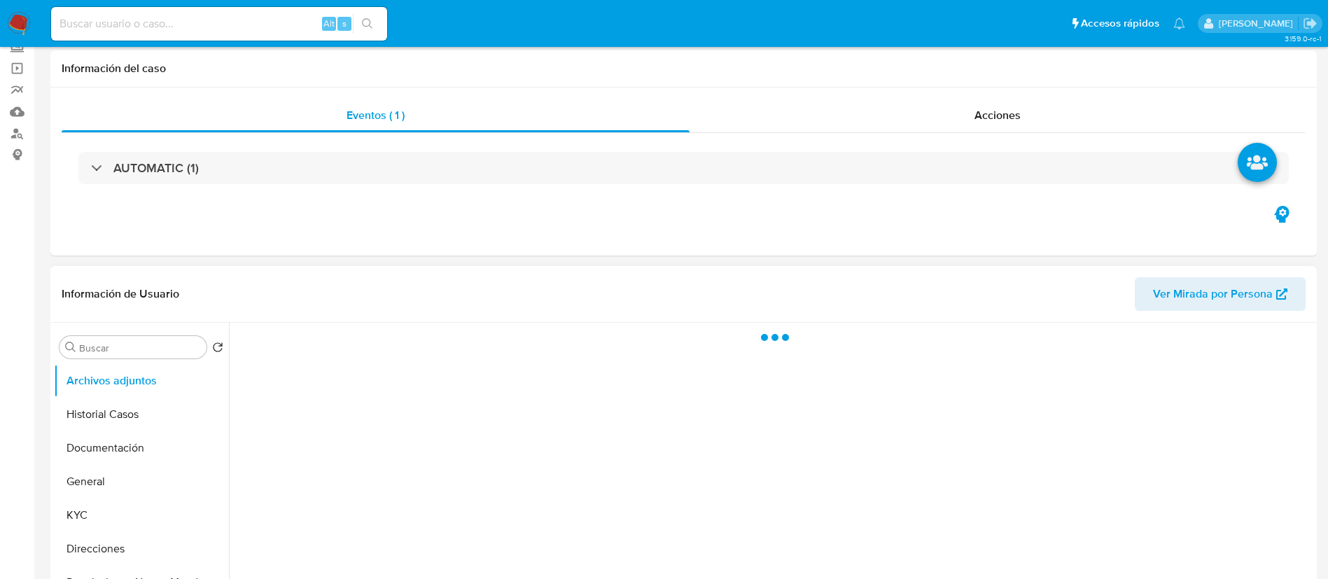
scroll to position [210, 0]
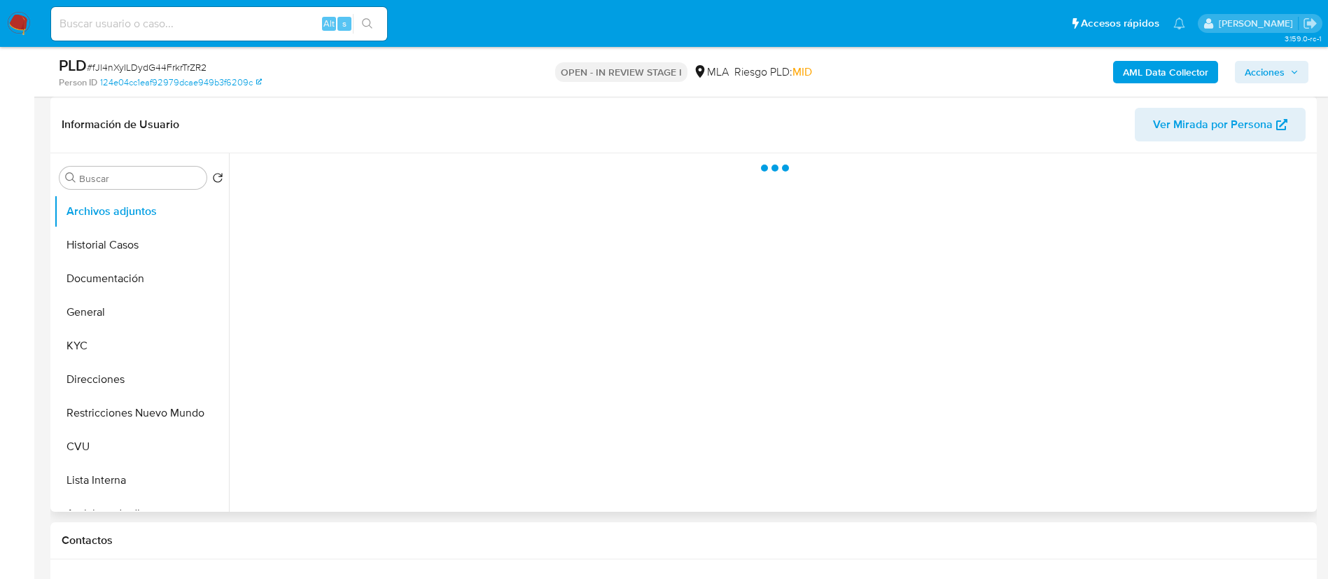
select select "10"
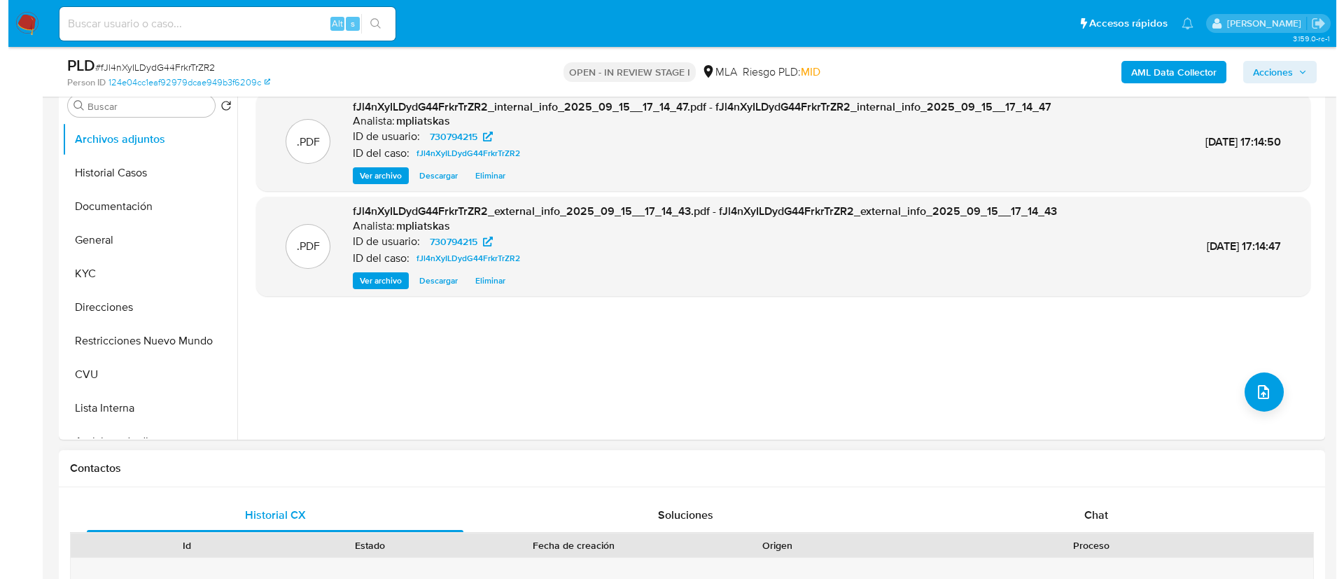
scroll to position [315, 0]
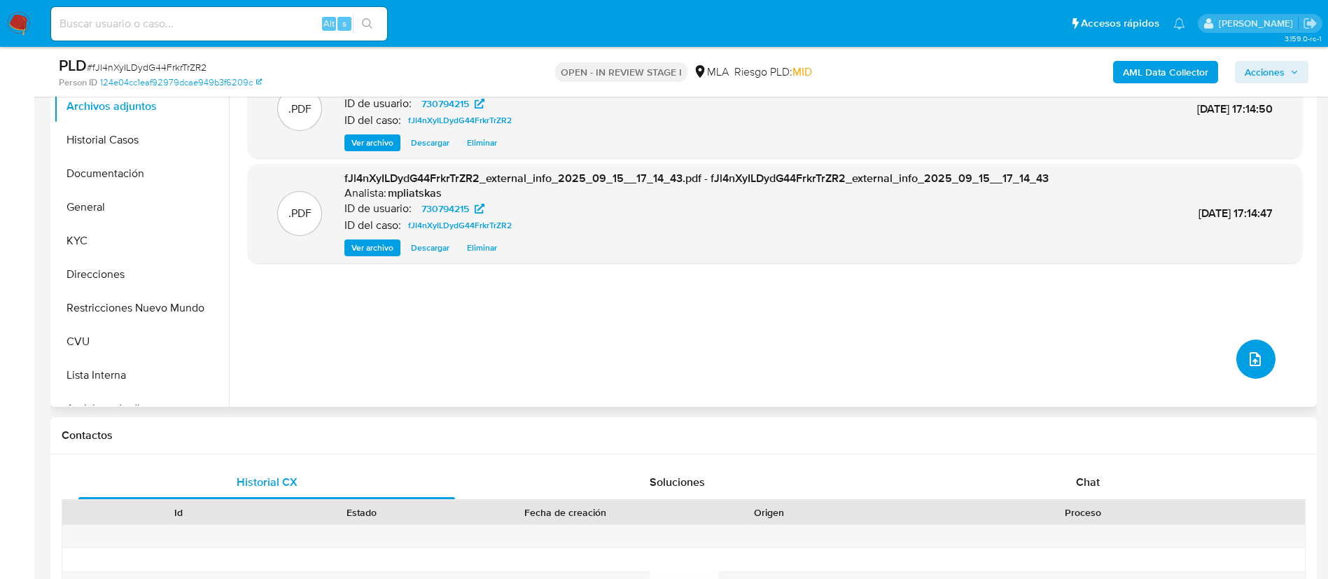
click at [1261, 345] on button "upload-file" at bounding box center [1255, 358] width 39 height 39
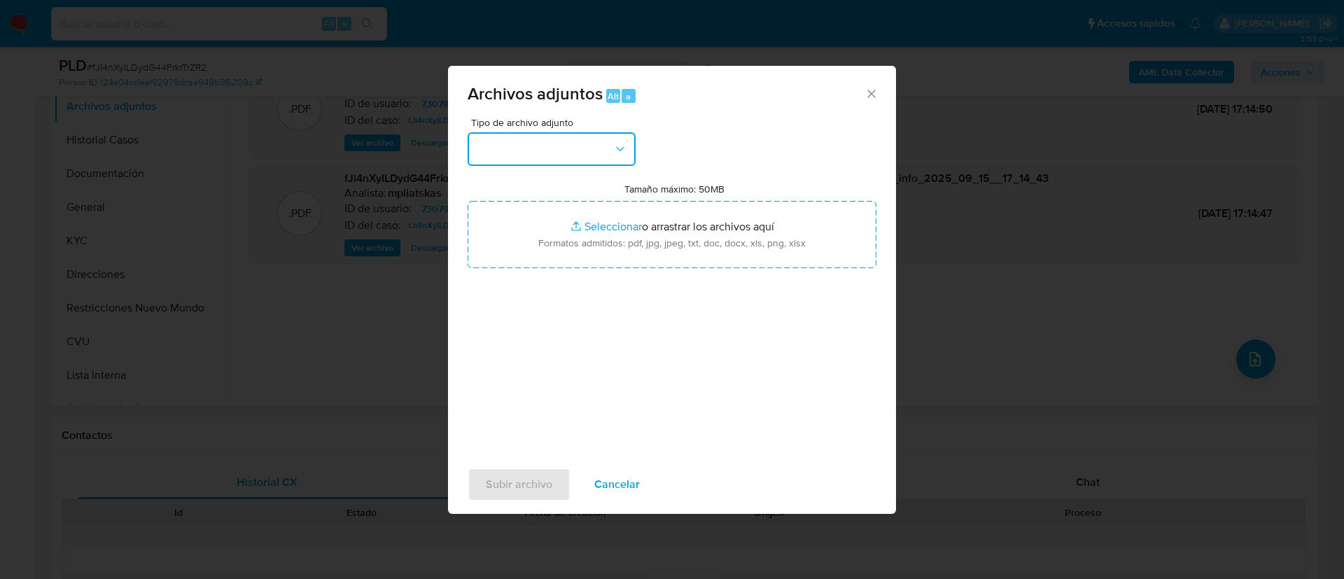
click at [519, 150] on button "button" at bounding box center [551, 149] width 168 height 34
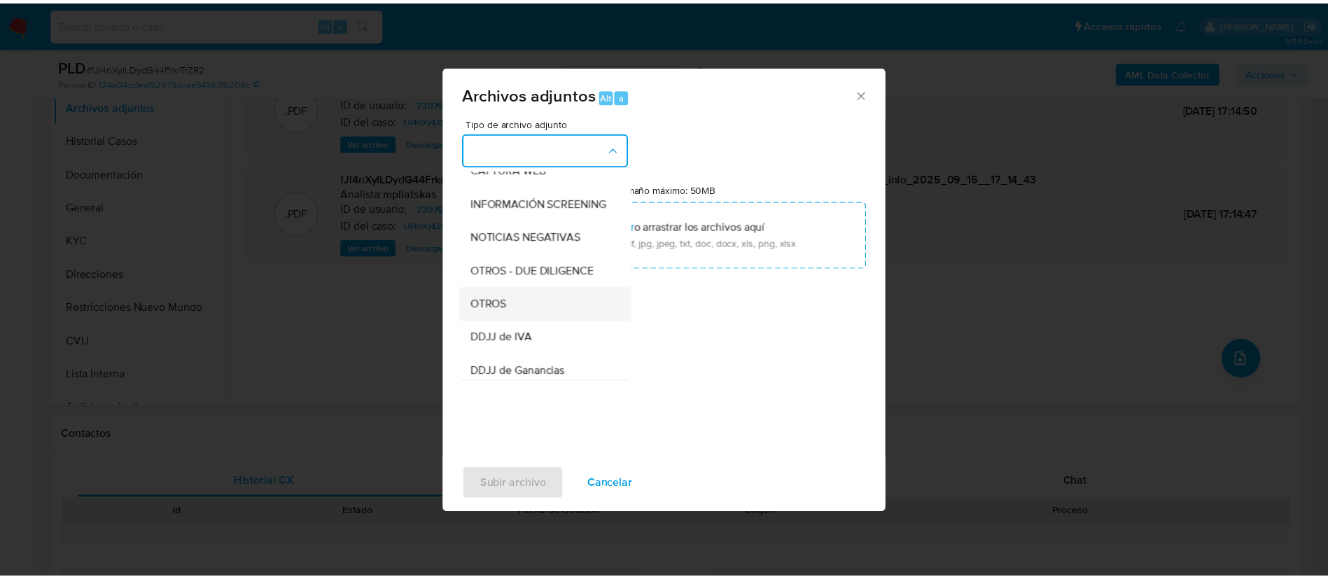
scroll to position [210, 0]
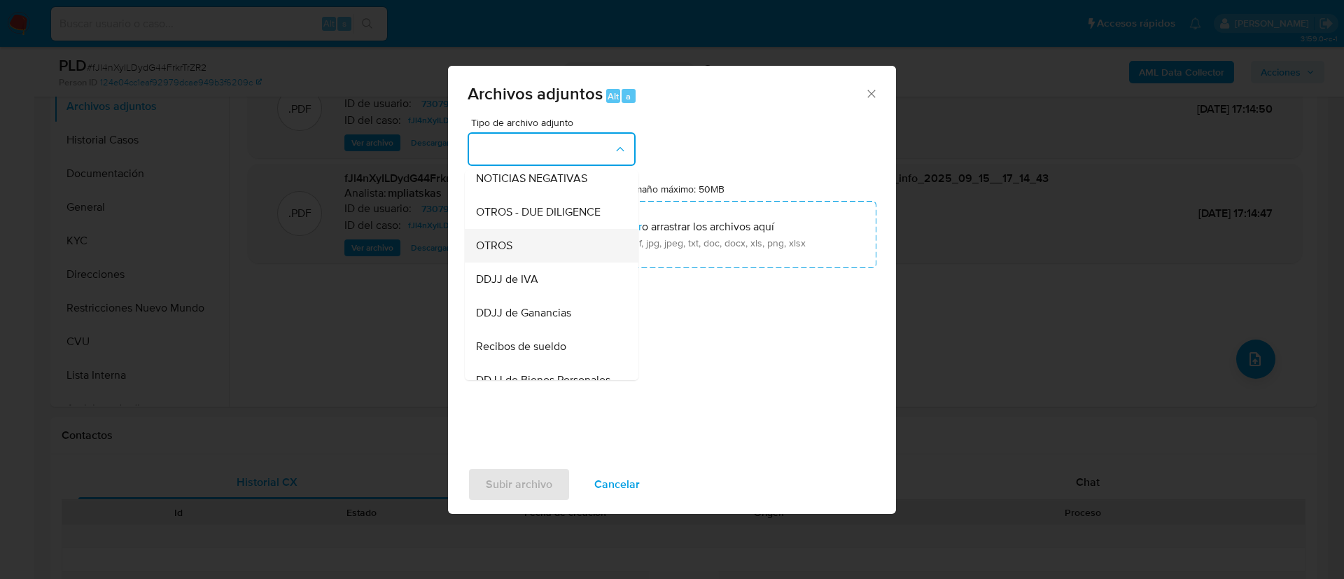
click at [578, 260] on div "OTROS" at bounding box center [547, 246] width 143 height 34
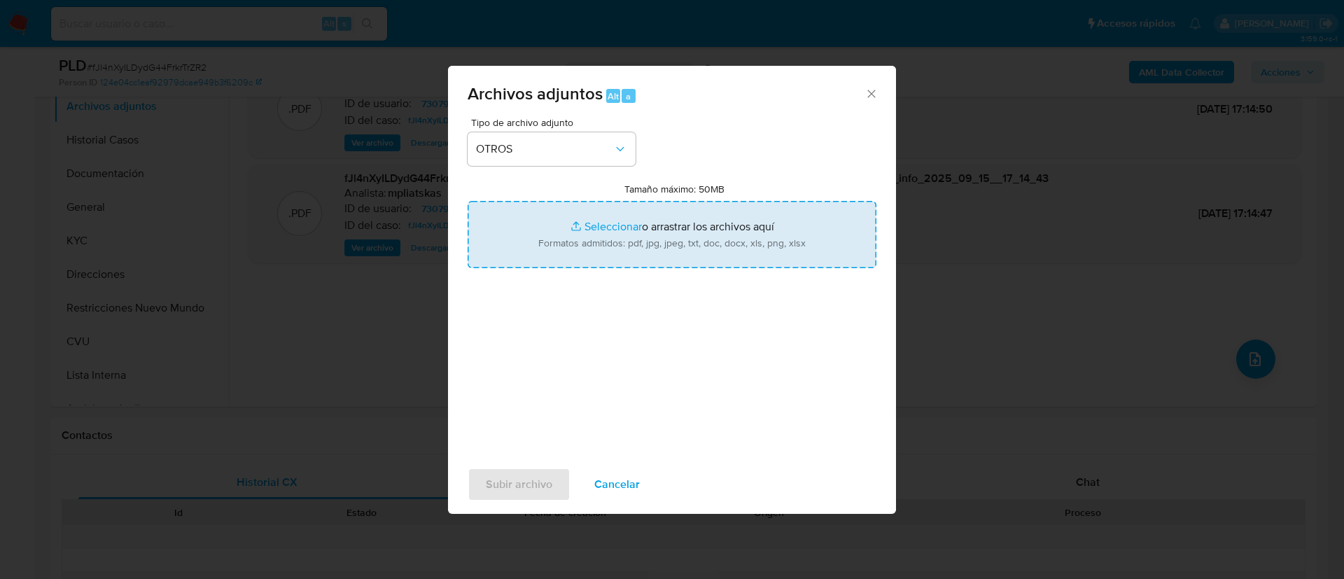
click at [578, 259] on input "Tamaño máximo: 50MB Seleccionar archivos" at bounding box center [671, 234] width 409 height 67
type input "C:\fakepath\730794215 Movimientos.xlsx"
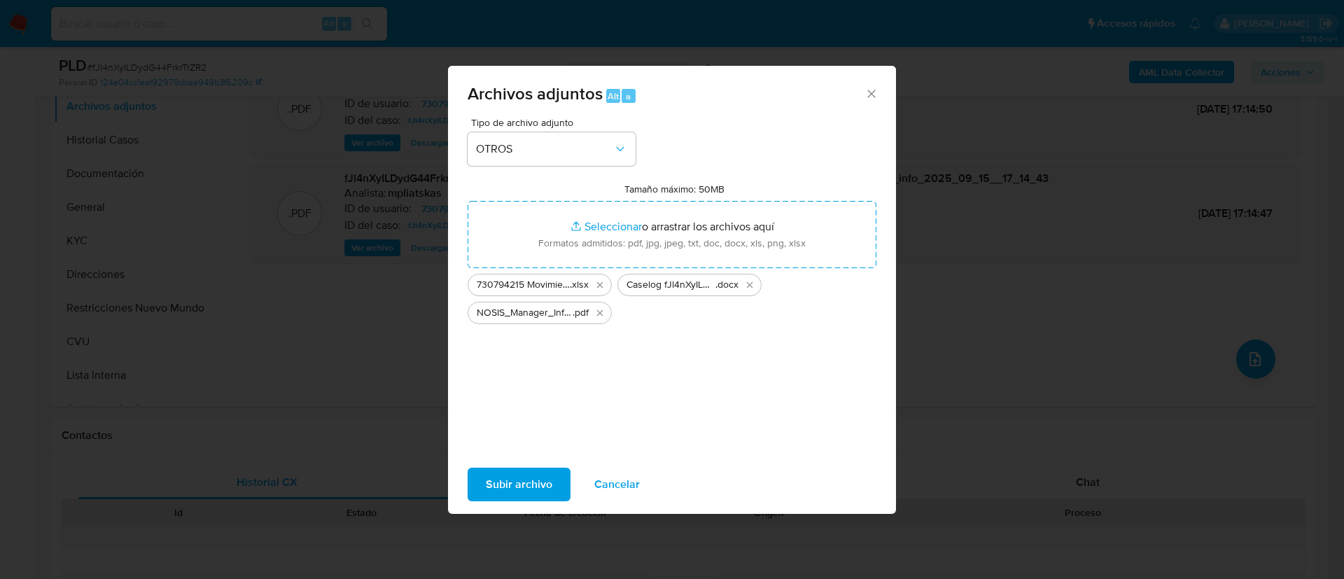
click at [493, 465] on div "Subir archivo Cancelar" at bounding box center [672, 484] width 448 height 53
click at [491, 481] on span "Subir archivo" at bounding box center [519, 484] width 66 height 31
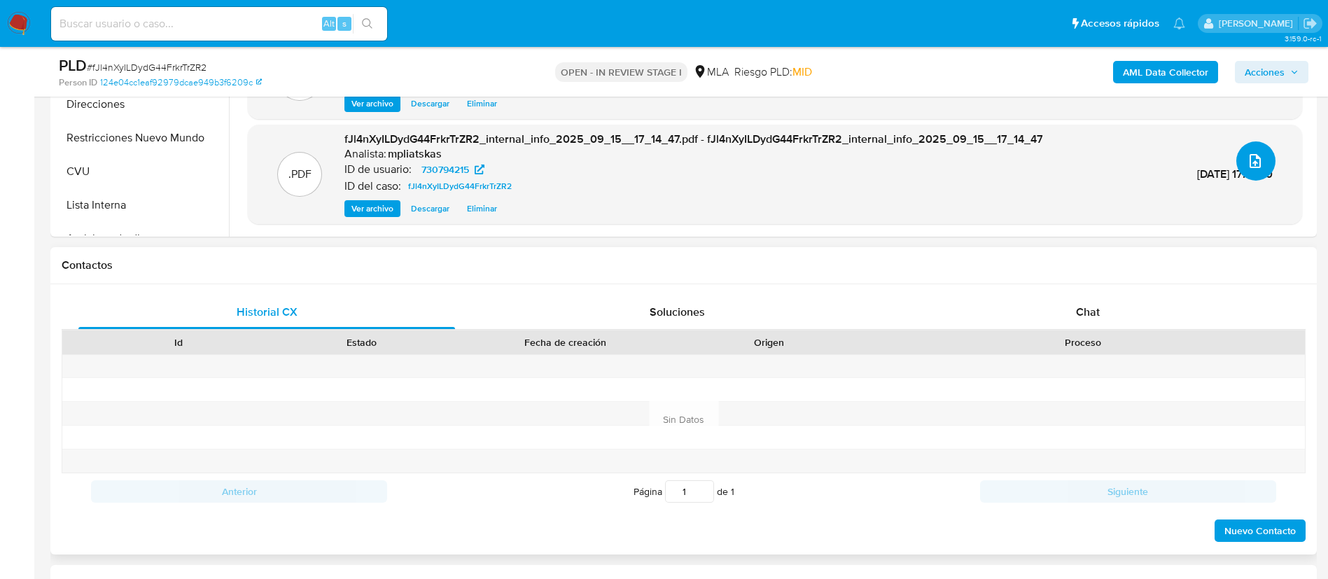
scroll to position [525, 0]
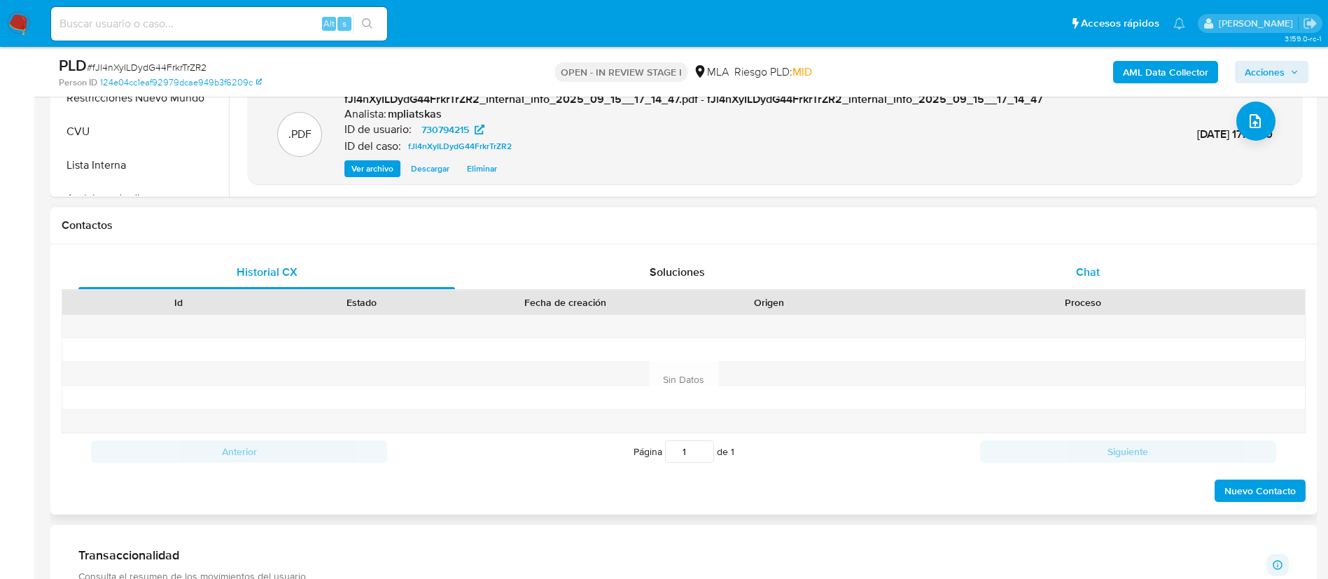
click at [1002, 263] on div "Chat" at bounding box center [1087, 272] width 376 height 34
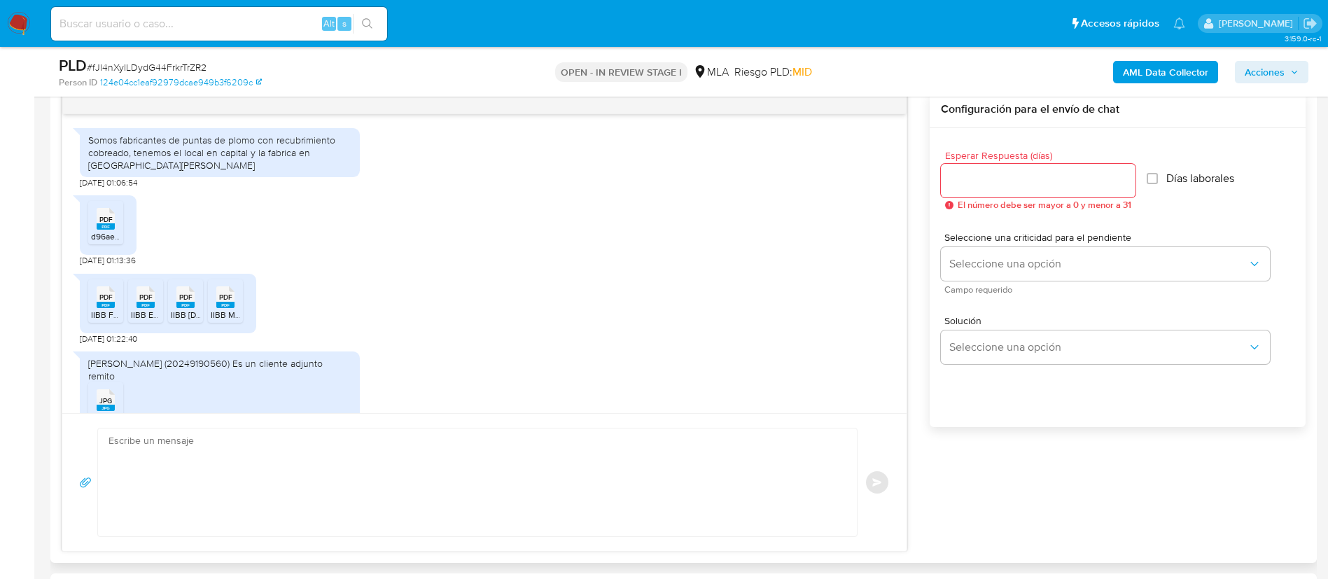
scroll to position [445, 0]
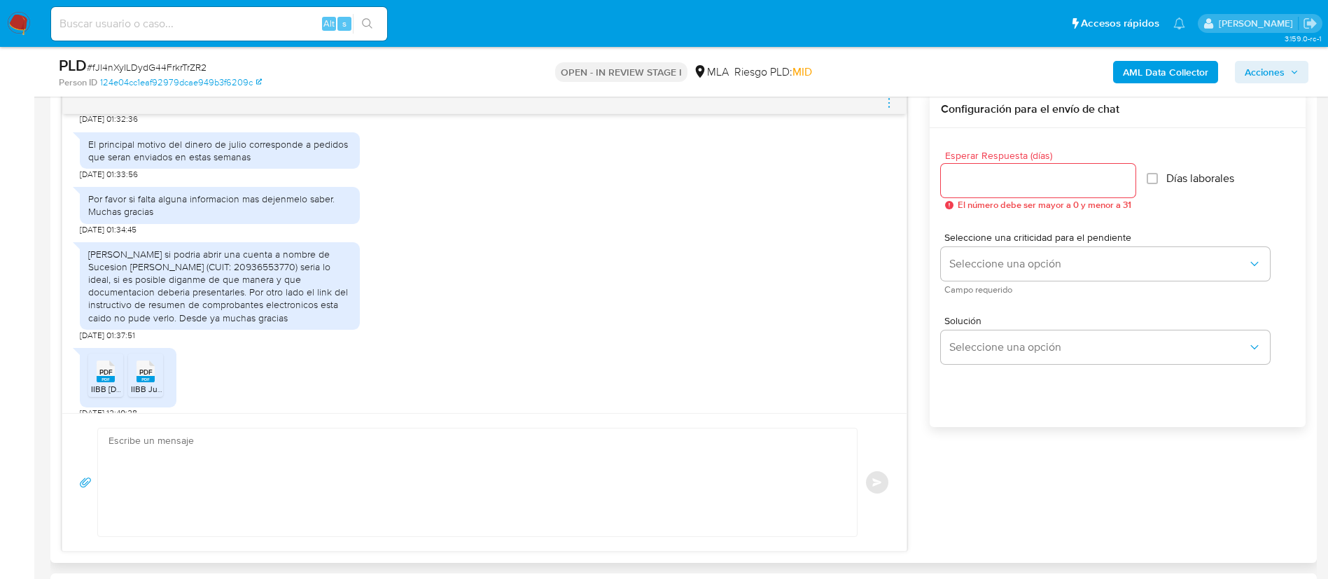
click at [276, 470] on textarea at bounding box center [473, 482] width 731 height 108
paste textarea "Queremos informarte que el uso de la cuenta es personal y no se deben canalizar…"
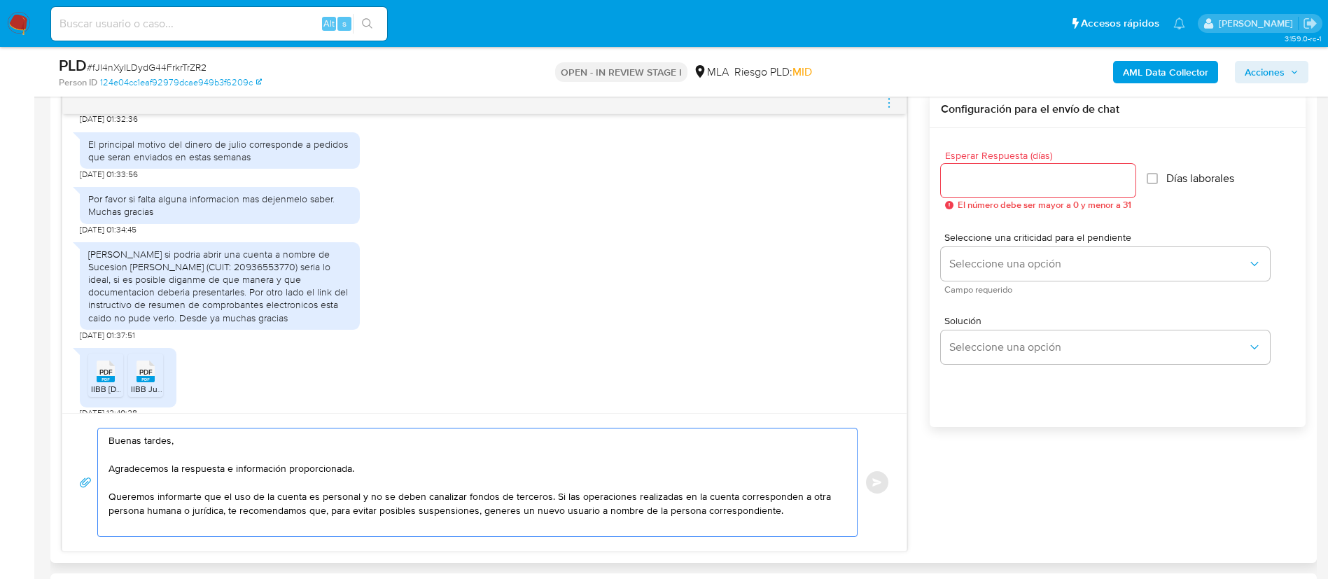
drag, startPoint x: 318, startPoint y: 499, endPoint x: 355, endPoint y: 495, distance: 37.3
click at [355, 495] on textarea "Buenas tardes, Agradecemos la respuesta e información proporcionada. Queremos i…" at bounding box center [473, 482] width 731 height 108
paste textarea "es personal, única e intransferible, y será asignada a un solo Usuario"
click at [323, 495] on textarea "Buenas tardes, Agradecemos la respuesta e información proporcionada. Queremos i…" at bounding box center [473, 489] width 731 height 122
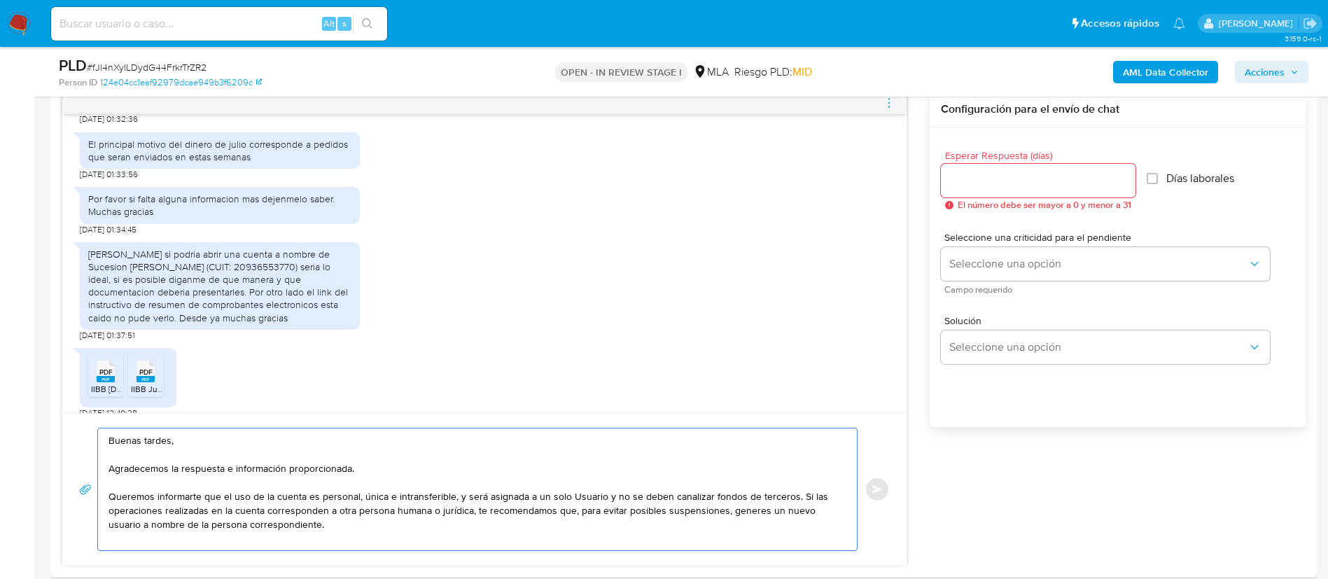
click at [460, 495] on textarea "Buenas tardes, Agradecemos la respuesta e información proporcionada. Queremos i…" at bounding box center [473, 489] width 731 height 122
click at [593, 500] on textarea "Buenas tardes, Agradecemos la respuesta e información proporcionada. Queremos i…" at bounding box center [473, 489] width 731 height 122
click at [589, 493] on textarea "Buenas tardes, Agradecemos la respuesta e información proporcionada. Queremos i…" at bounding box center [473, 489] width 731 height 122
click at [791, 495] on textarea "Buenas tardes, Agradecemos la respuesta e información proporcionada. Queremos i…" at bounding box center [473, 489] width 731 height 122
click at [789, 495] on textarea "Buenas tardes, Agradecemos la respuesta e información proporcionada. Queremos i…" at bounding box center [473, 489] width 731 height 122
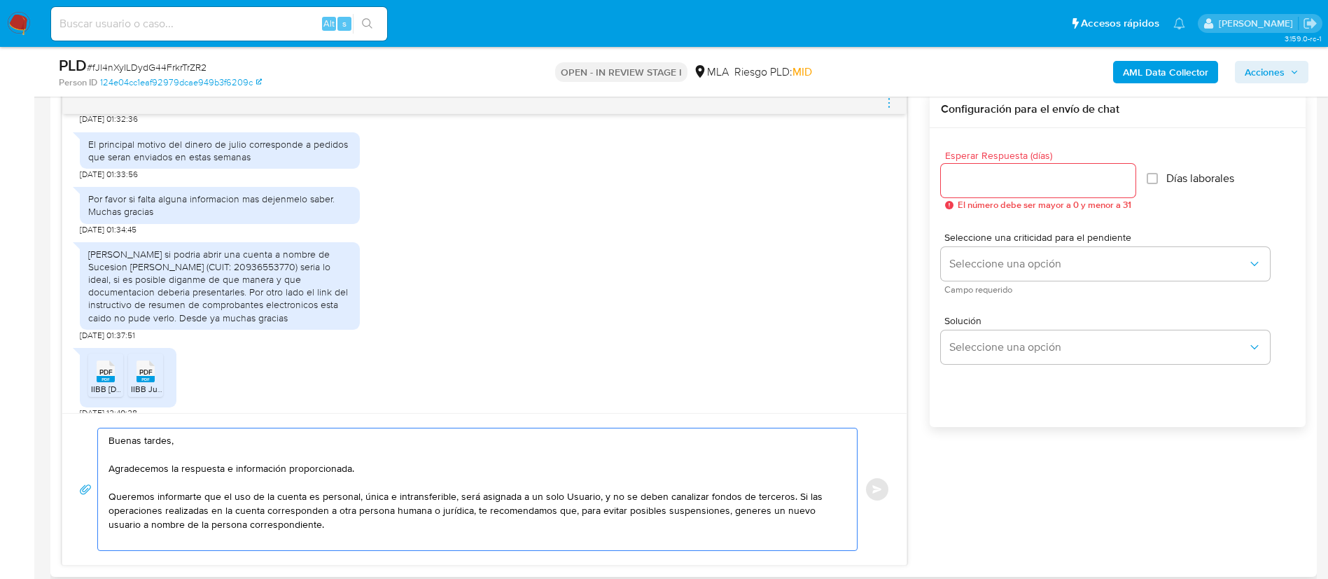
click at [788, 495] on textarea "Buenas tardes, Agradecemos la respuesta e información proporcionada. Queremos i…" at bounding box center [473, 489] width 731 height 122
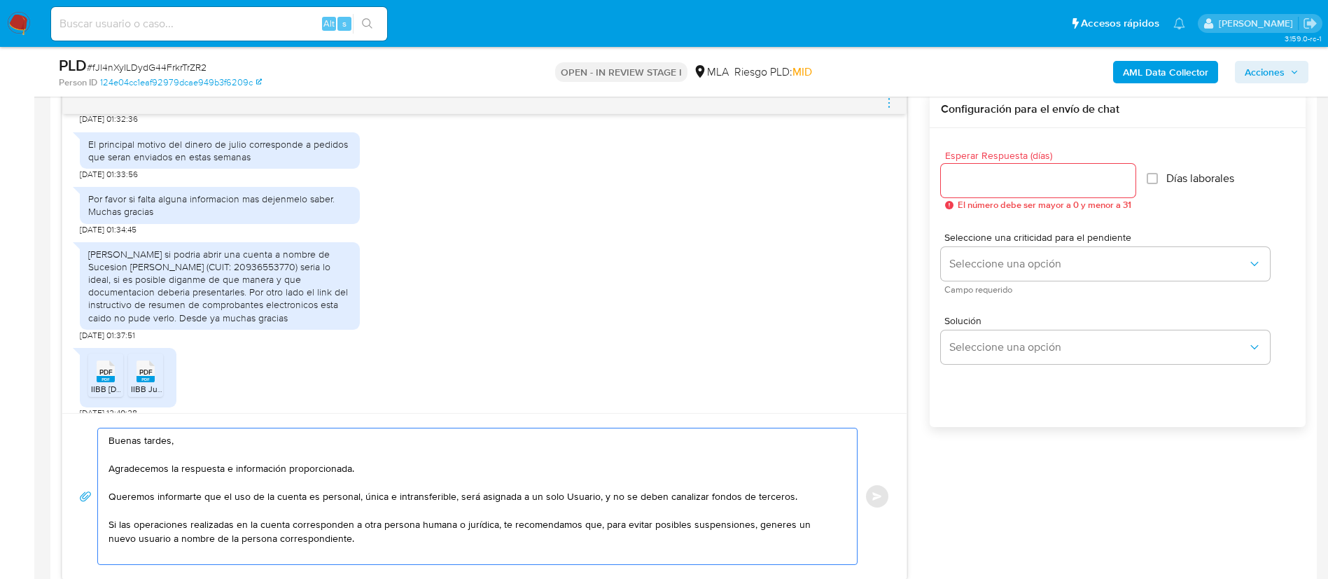
click at [788, 496] on textarea "Buenas tardes, Agradecemos la respuesta e información proporcionada. Queremos i…" at bounding box center [473, 496] width 731 height 136
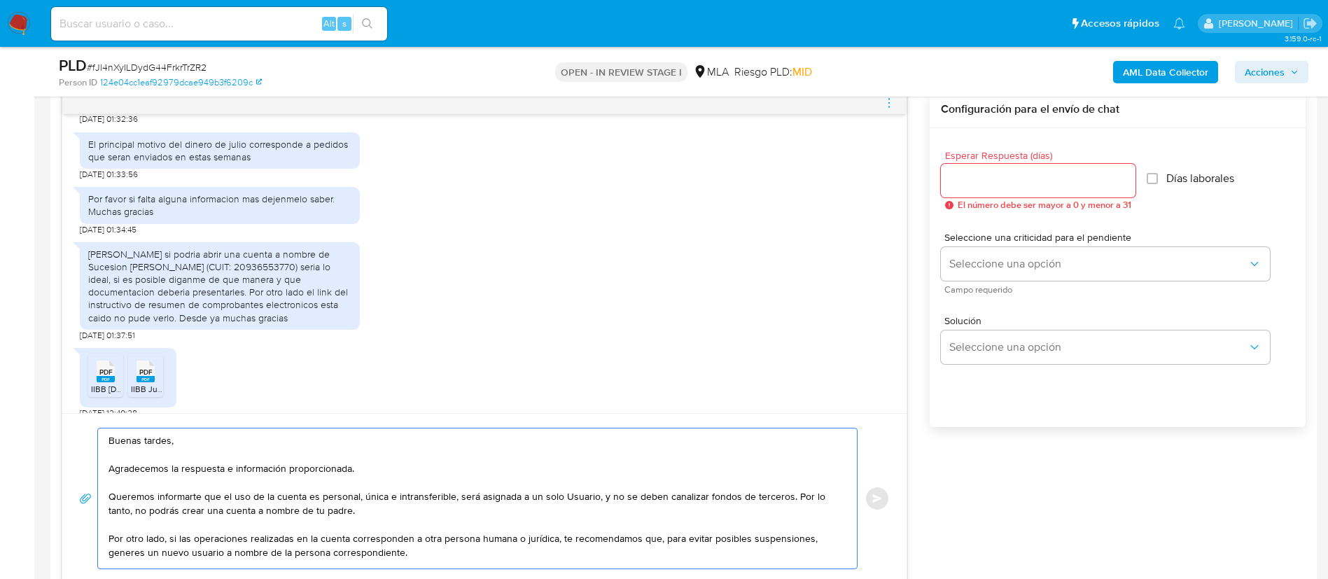
click at [513, 552] on textarea "Buenas tardes, Agradecemos la respuesta e información proporcionada. Queremos i…" at bounding box center [473, 498] width 731 height 140
click at [491, 541] on textarea "Buenas tardes, Agradecemos la respuesta e información proporcionada. Queremos i…" at bounding box center [473, 498] width 731 height 140
click at [491, 540] on textarea "Buenas tardes, Agradecemos la respuesta e información proporcionada. Queremos i…" at bounding box center [473, 498] width 731 height 140
click at [414, 549] on textarea "Buenas tardes, Agradecemos la respuesta e información proporcionada. Queremos i…" at bounding box center [473, 498] width 731 height 140
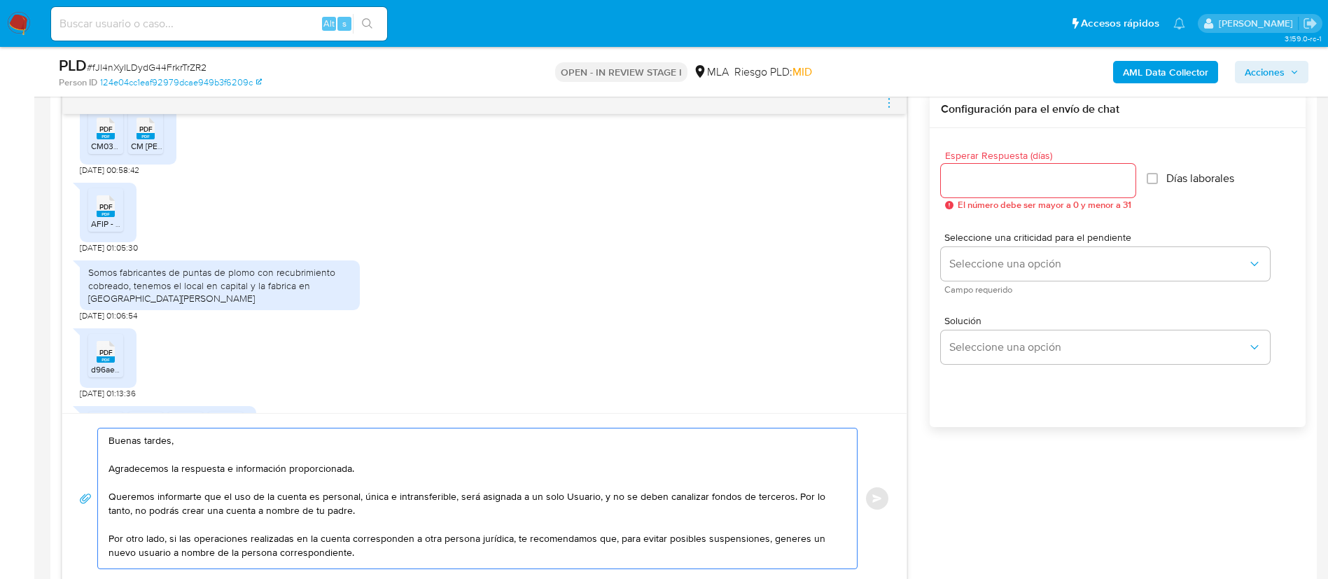
scroll to position [1784, 0]
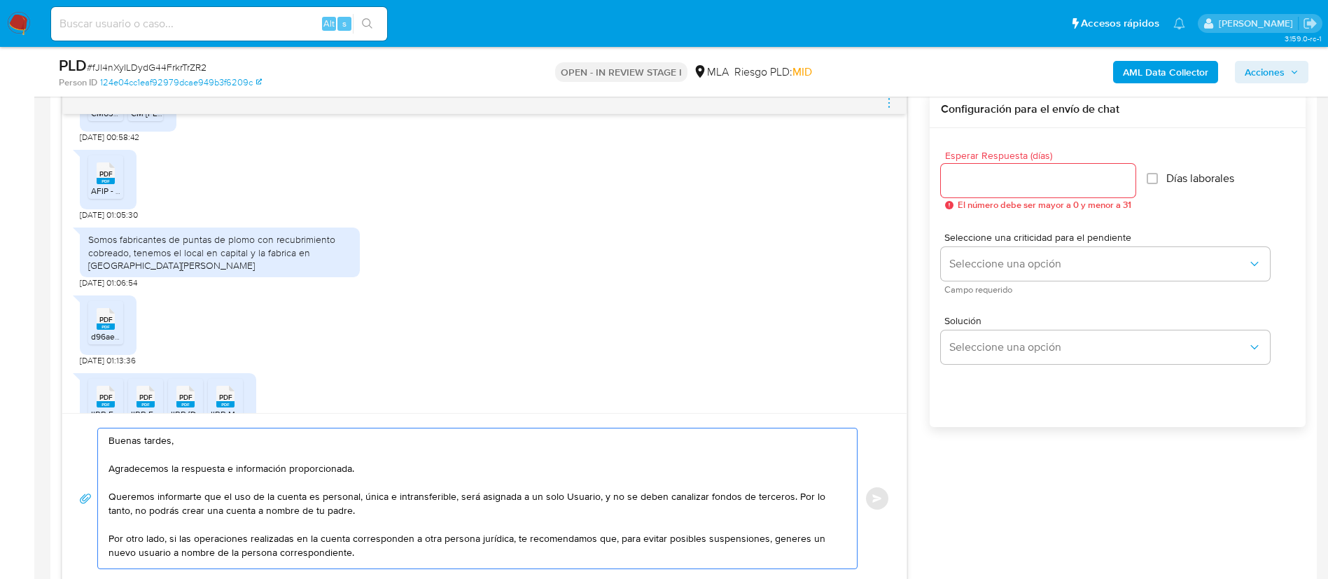
click at [388, 557] on textarea "Buenas tardes, Agradecemos la respuesta e información proporcionada. Queremos i…" at bounding box center [473, 498] width 731 height 140
click at [279, 548] on textarea "Buenas tardes, Agradecemos la respuesta e información proporcionada. Queremos i…" at bounding box center [473, 498] width 731 height 140
click at [442, 549] on textarea "Buenas tardes, Agradecemos la respuesta e información proporcionada. Queremos i…" at bounding box center [473, 498] width 731 height 140
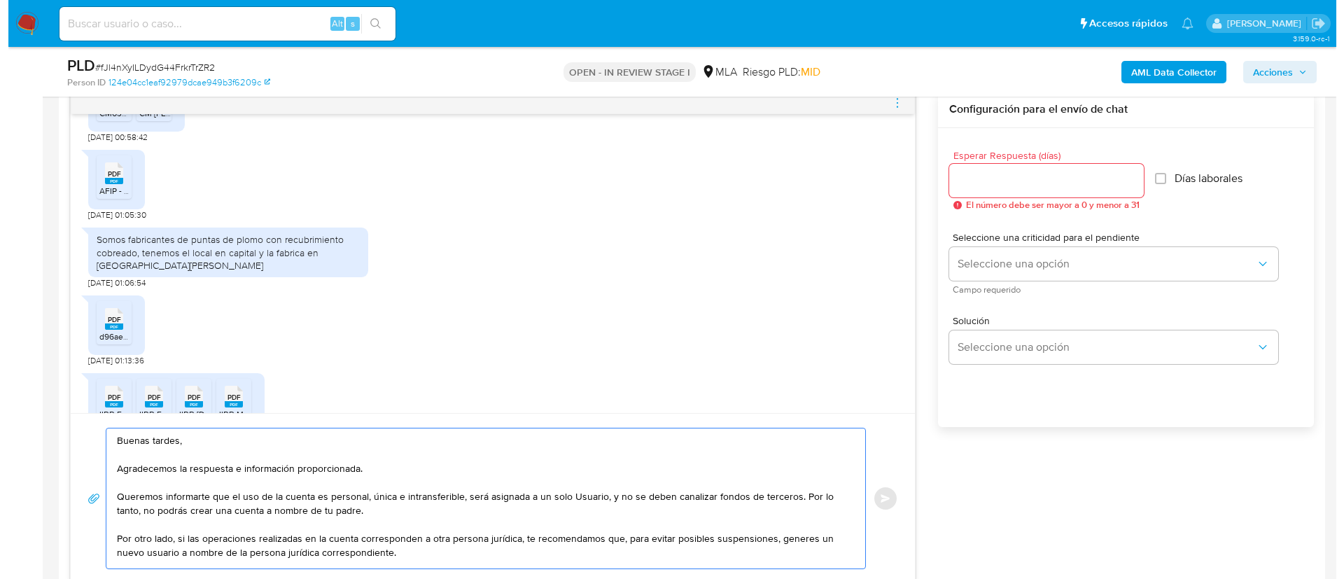
scroll to position [19, 0]
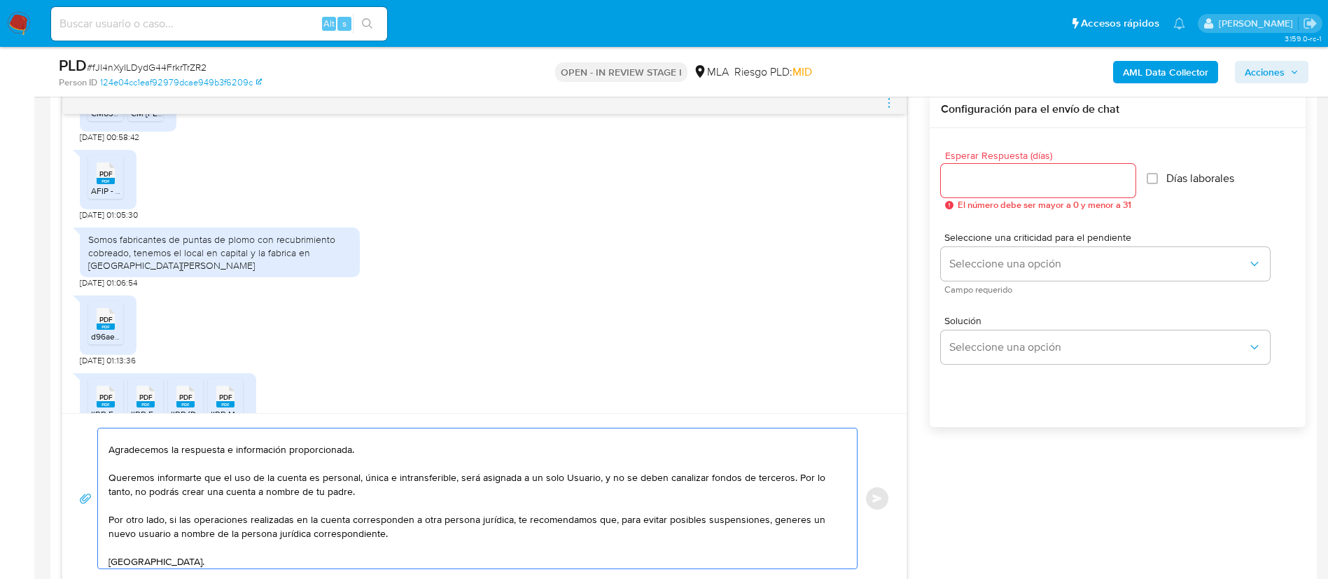
type textarea "Buenas tardes, Agradecemos la respuesta e información proporcionada. Queremos i…"
click at [972, 188] on input "Esperar Respuesta (días)" at bounding box center [1038, 180] width 195 height 18
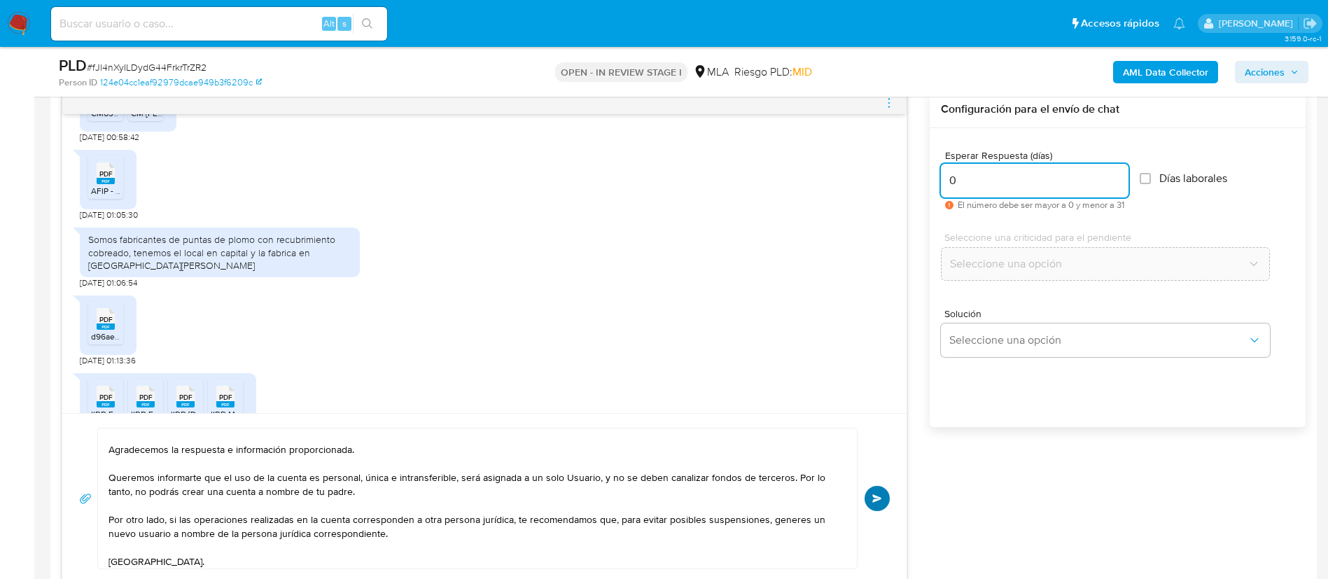
type input "0"
click at [882, 494] on button "Enviar" at bounding box center [876, 498] width 25 height 25
click at [889, 106] on icon "menu-action" at bounding box center [888, 106] width 1 height 1
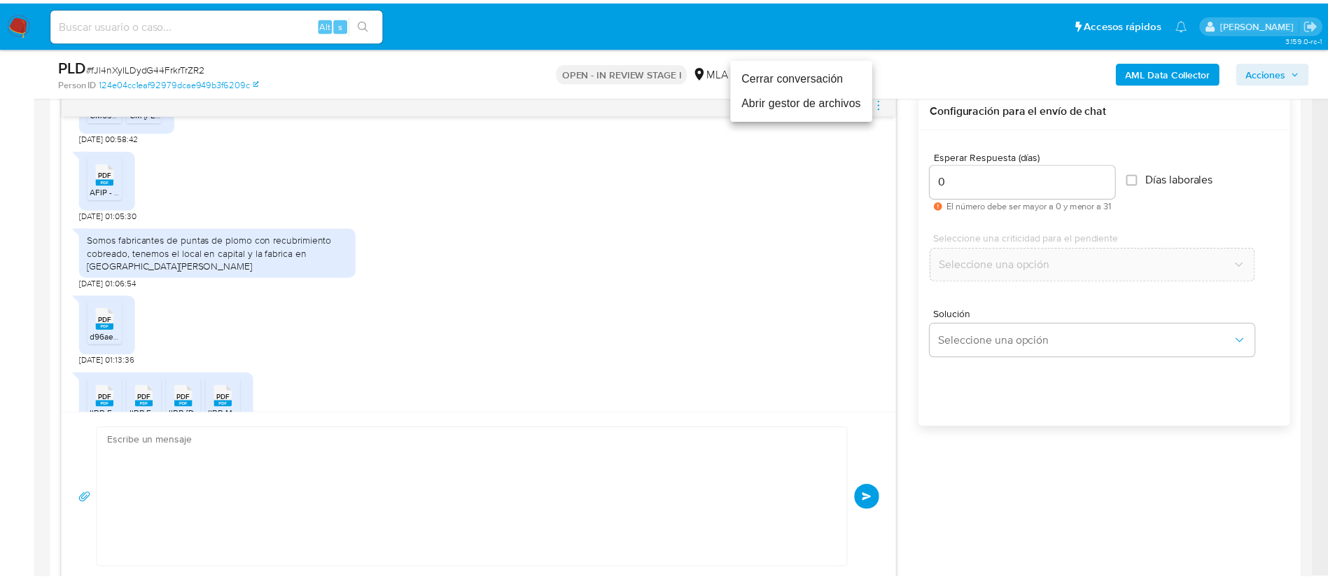
scroll to position [0, 0]
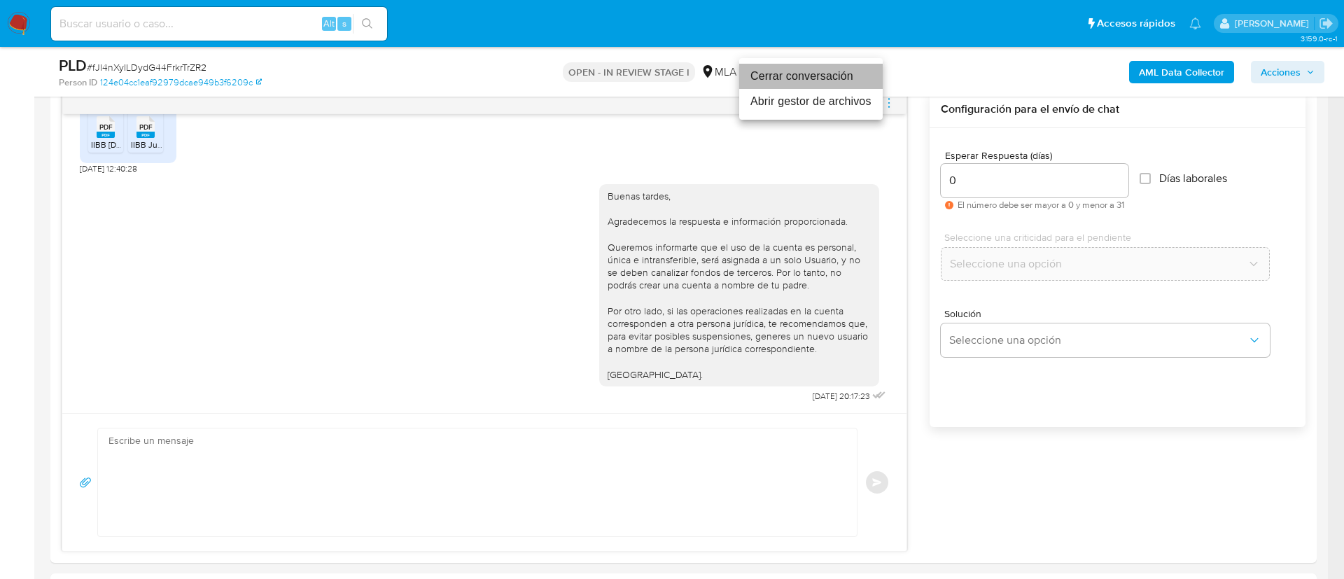
drag, startPoint x: 808, startPoint y: 76, endPoint x: 843, endPoint y: 172, distance: 102.5
click at [808, 76] on li "Cerrar conversación" at bounding box center [810, 76] width 143 height 25
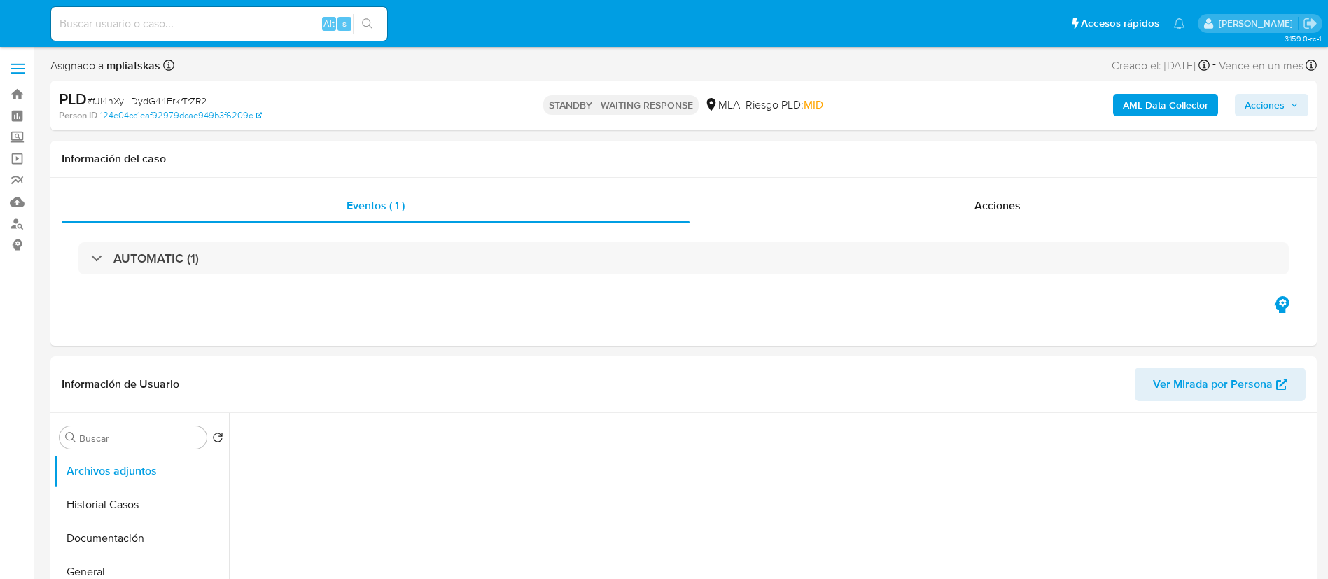
select select "10"
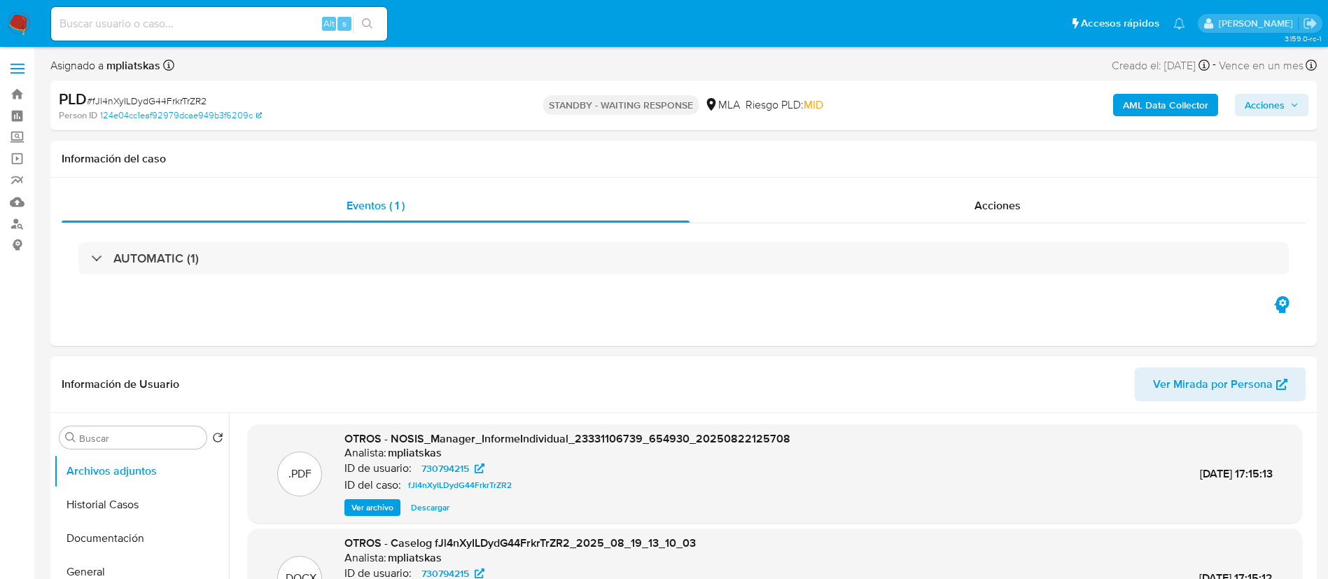
click at [304, 25] on input at bounding box center [219, 24] width 336 height 18
paste input "I5B46Gsw1nk6Gz9PEgGwvhPV"
type input "I5B46Gsw1nk6Gz9PEgGwvhPV"
click at [362, 21] on icon "search-icon" at bounding box center [367, 23] width 10 height 10
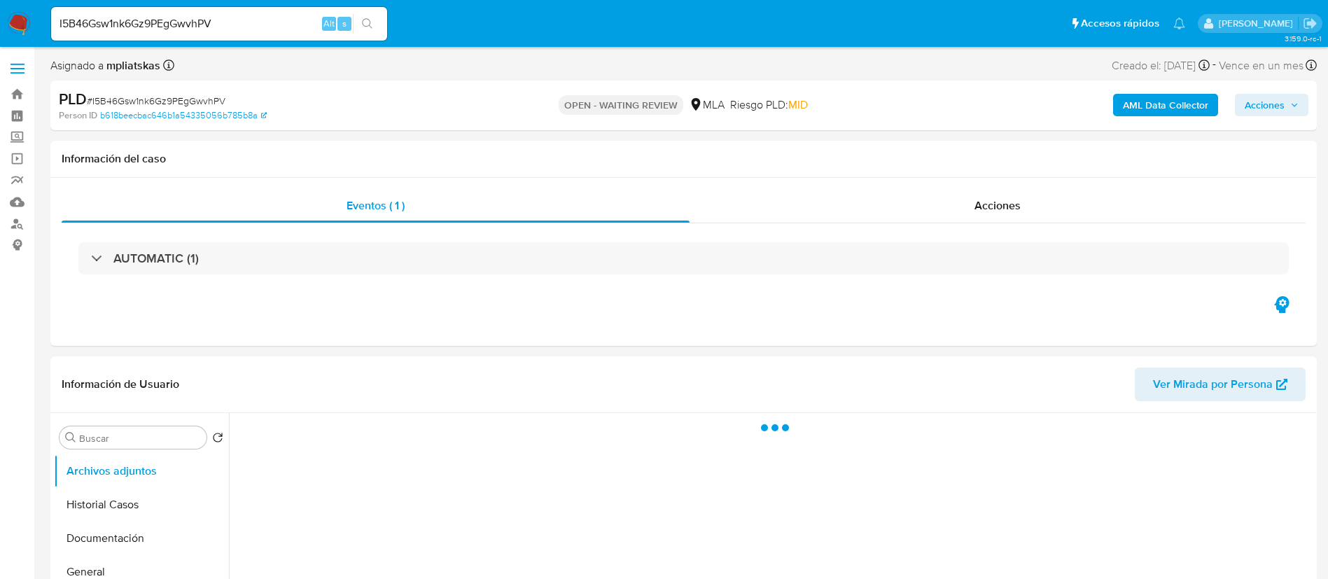
select select "10"
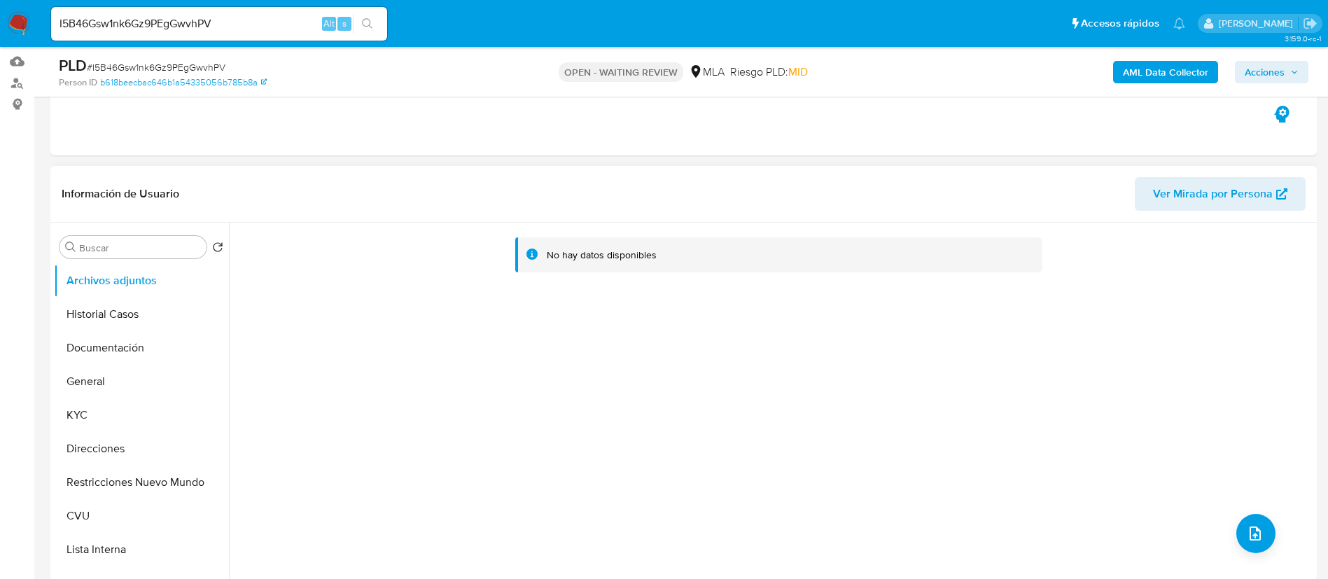
scroll to position [315, 0]
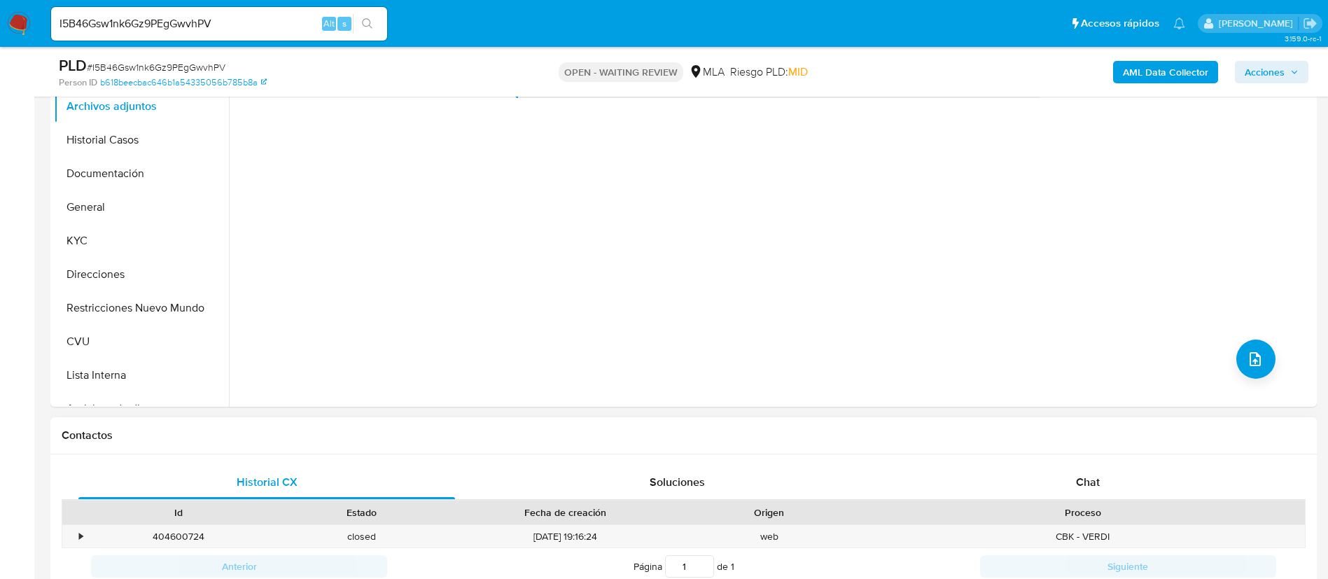
click at [992, 460] on div "Historial CX Soluciones Chat Id Estado Fecha de creación Origen Proceso • 40460…" at bounding box center [683, 525] width 1266 height 142
click at [1002, 476] on div "Chat" at bounding box center [1087, 482] width 376 height 34
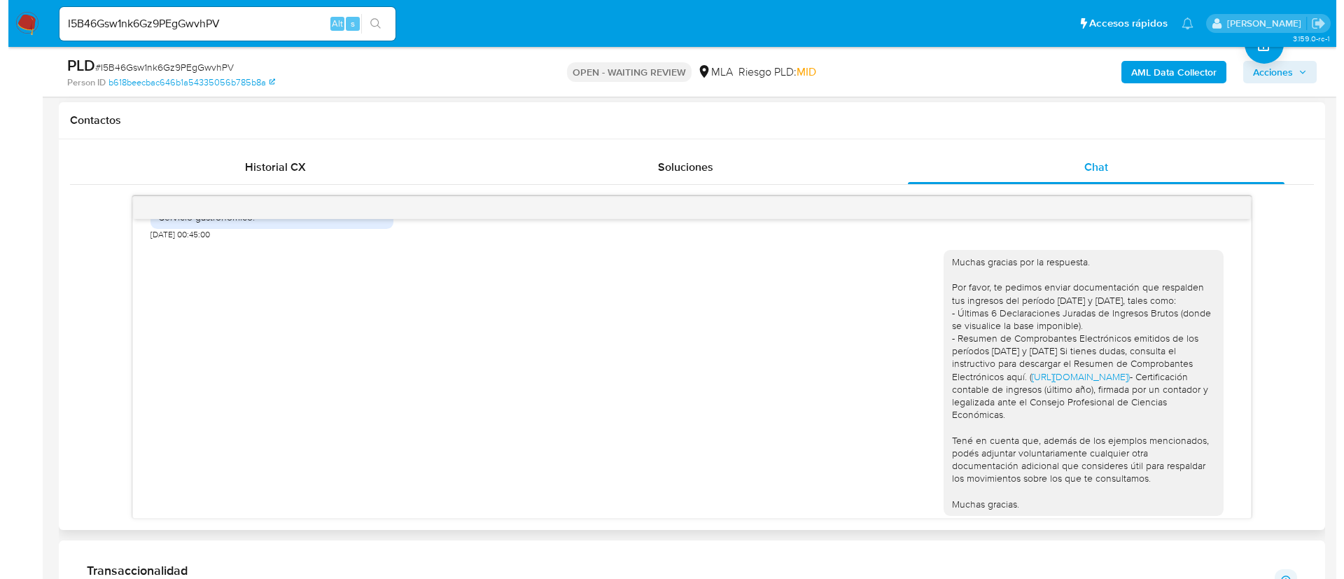
scroll to position [1928, 0]
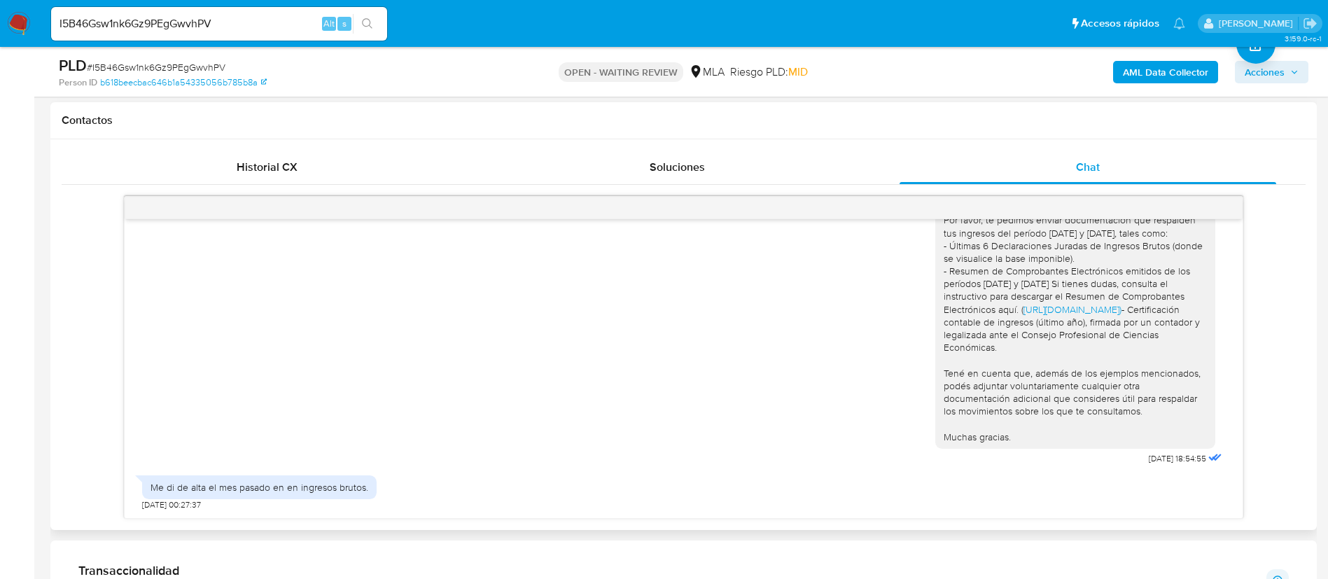
click at [237, 483] on div "Me di de alta el mes pasado en en ingresos brutos." at bounding box center [259, 487] width 218 height 13
copy div "Me di de alta el mes pasado en en ingresos brutos."
click at [1123, 78] on b "AML Data Collector" at bounding box center [1164, 72] width 85 height 22
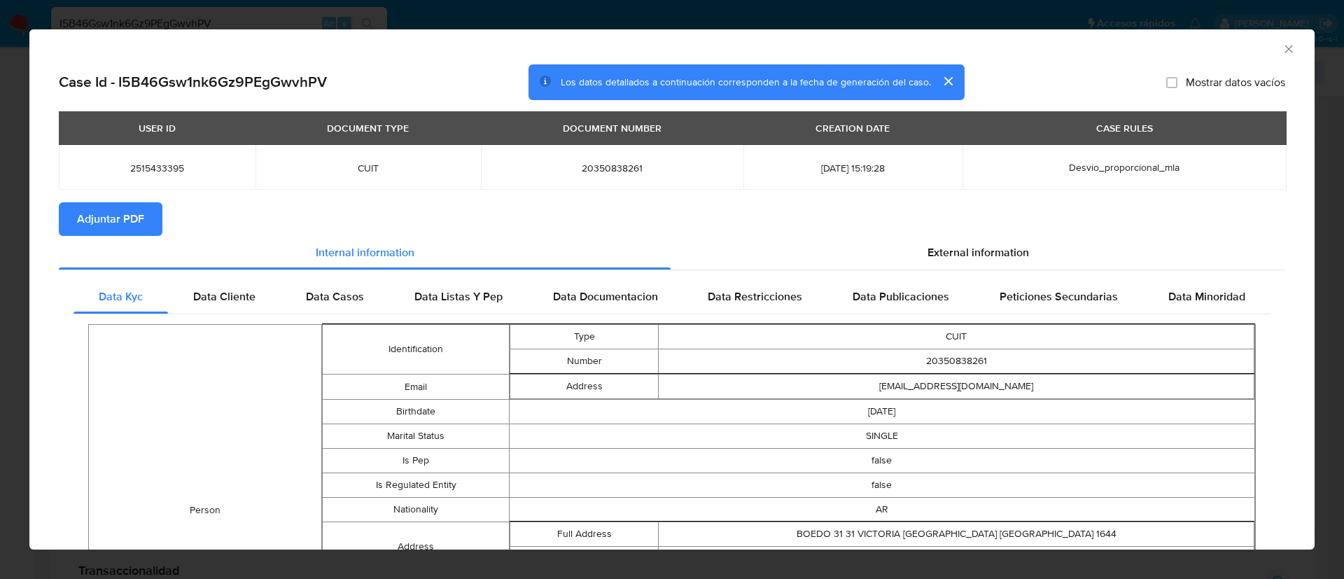
click at [132, 209] on span "Adjuntar PDF" at bounding box center [110, 219] width 67 height 31
click at [150, 169] on span "2515433395" at bounding box center [157, 168] width 163 height 13
copy span "2515433395"
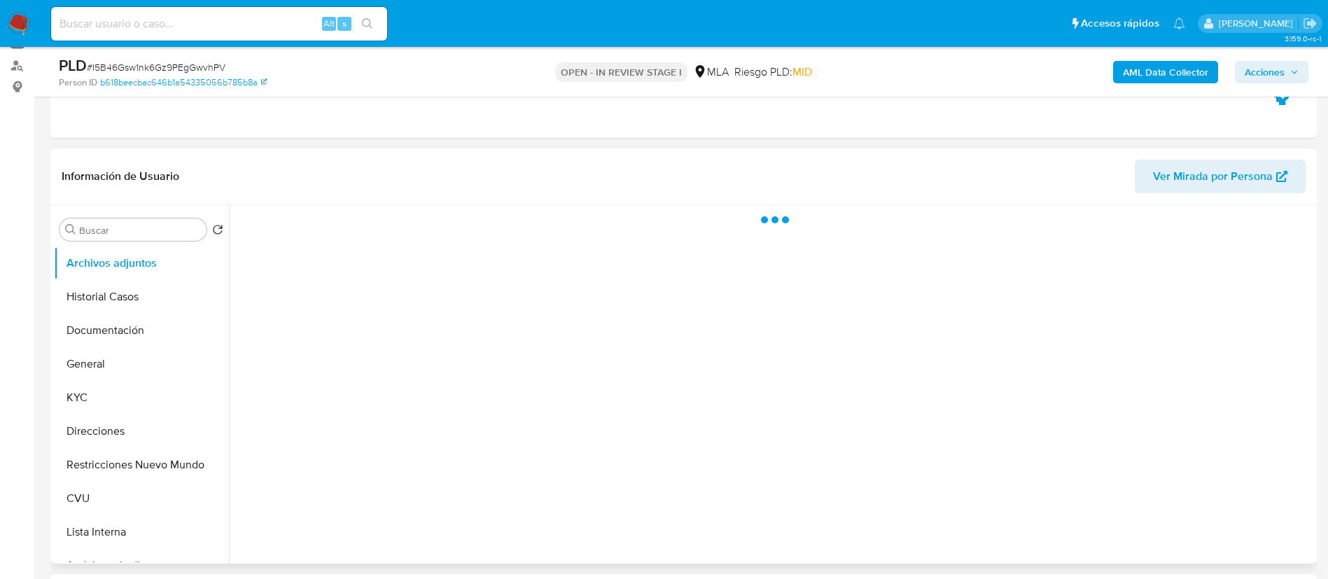
select select "10"
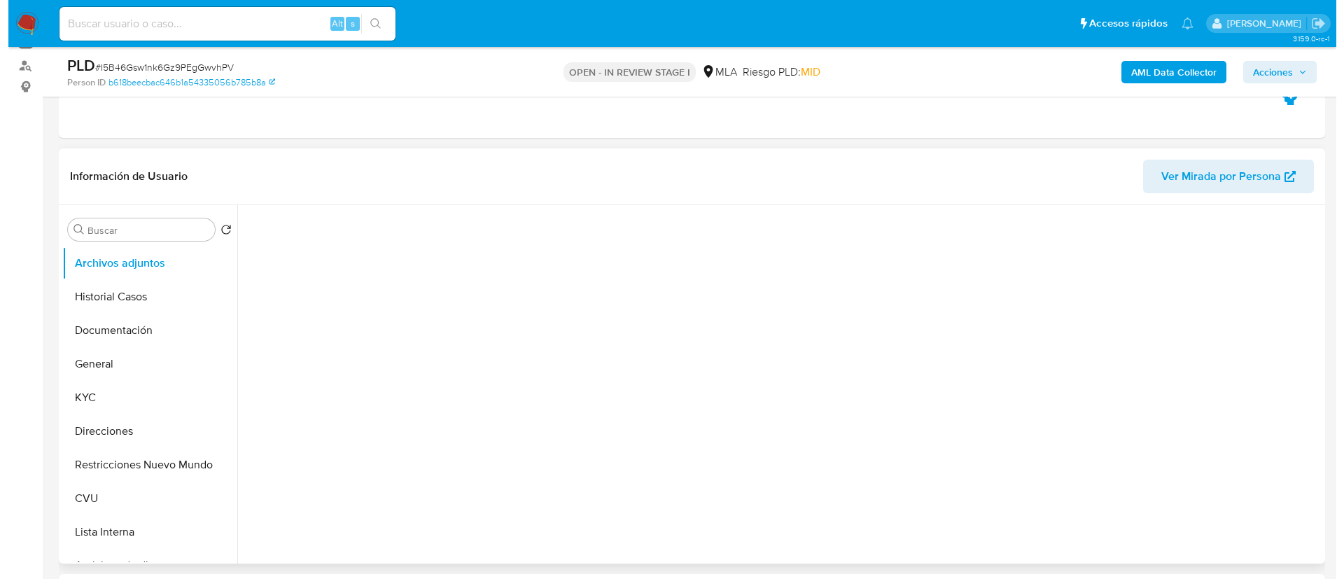
scroll to position [210, 0]
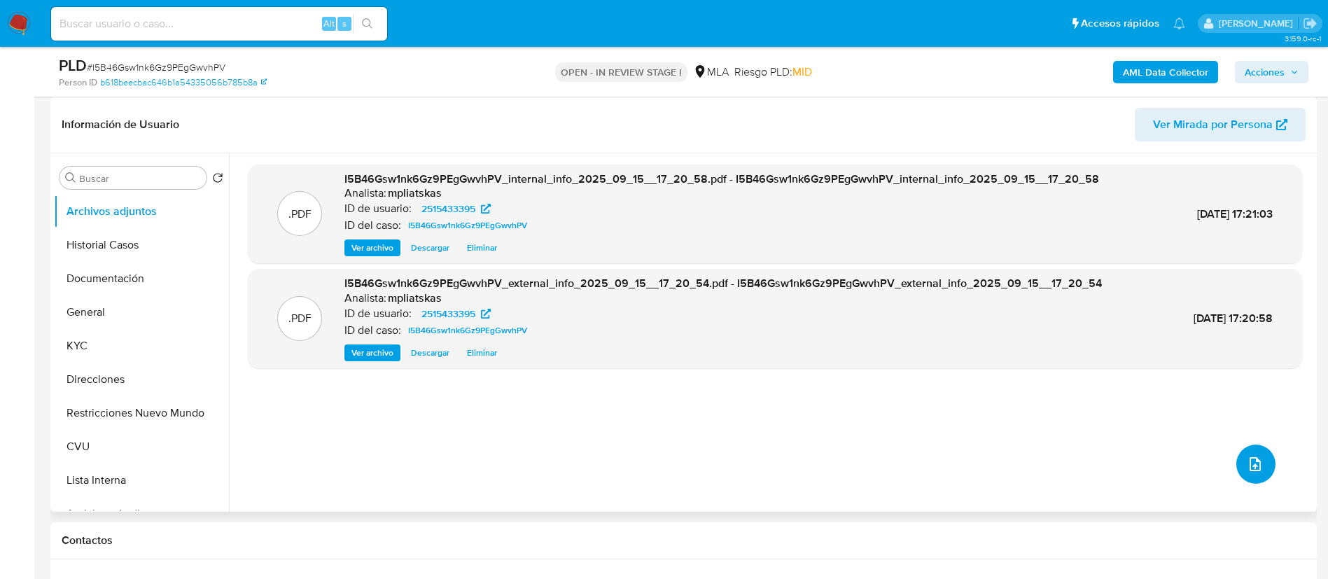
click at [1241, 453] on button "upload-file" at bounding box center [1255, 463] width 39 height 39
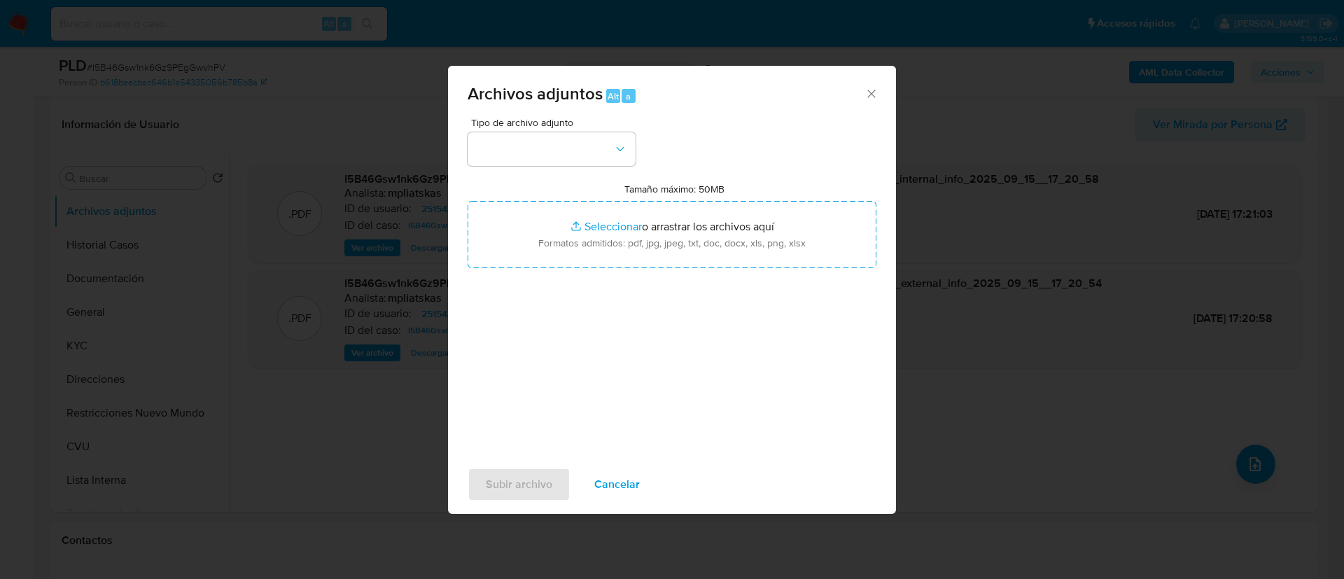
click at [561, 130] on div "Tipo de archivo adjunto" at bounding box center [551, 142] width 168 height 48
click at [566, 167] on div "Tipo de archivo adjunto Tamaño máximo: 50MB Seleccionar archivos Seleccionar o …" at bounding box center [671, 283] width 409 height 330
click at [563, 155] on button "button" at bounding box center [551, 149] width 168 height 34
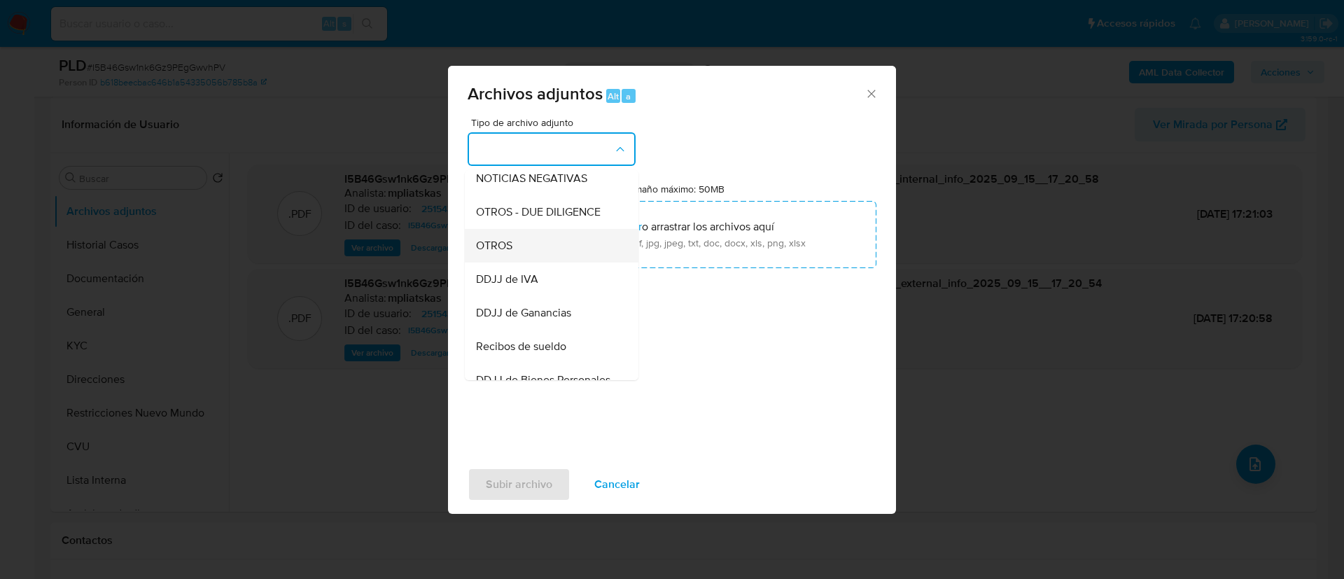
click at [575, 260] on div "OTROS" at bounding box center [547, 246] width 143 height 34
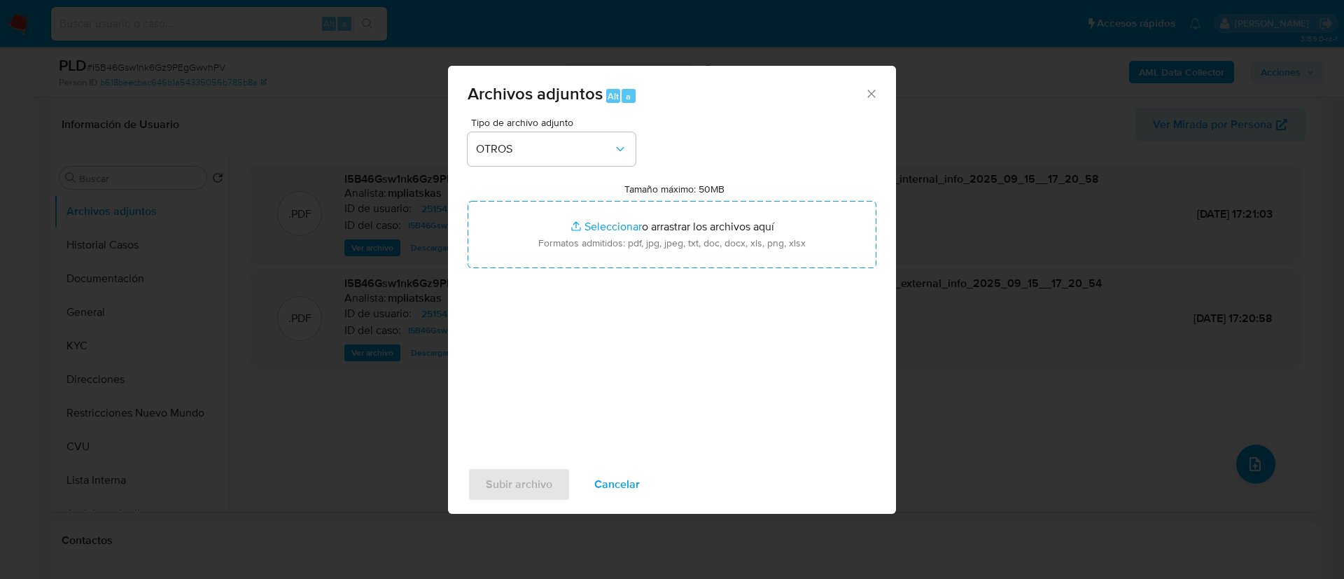
click at [575, 260] on input "Tamaño máximo: 50MB Seleccionar archivos" at bounding box center [671, 234] width 409 height 67
type input "C:\fakepath\2515433395 Movimientos.xlsx"
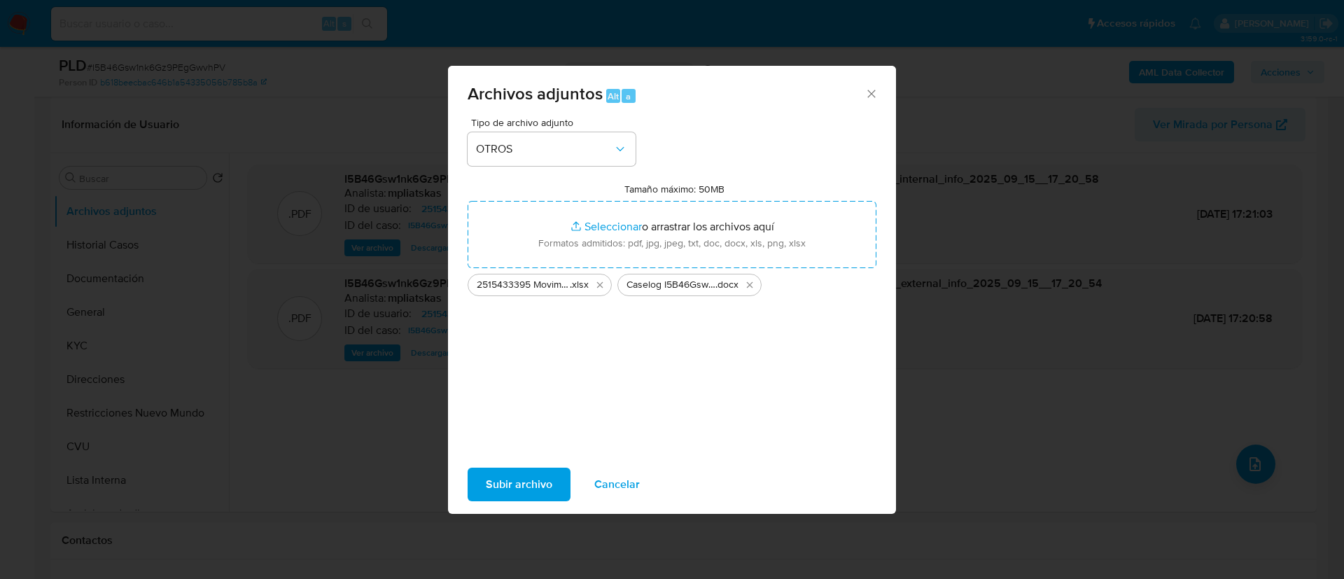
click at [555, 478] on button "Subir archivo" at bounding box center [518, 484] width 103 height 34
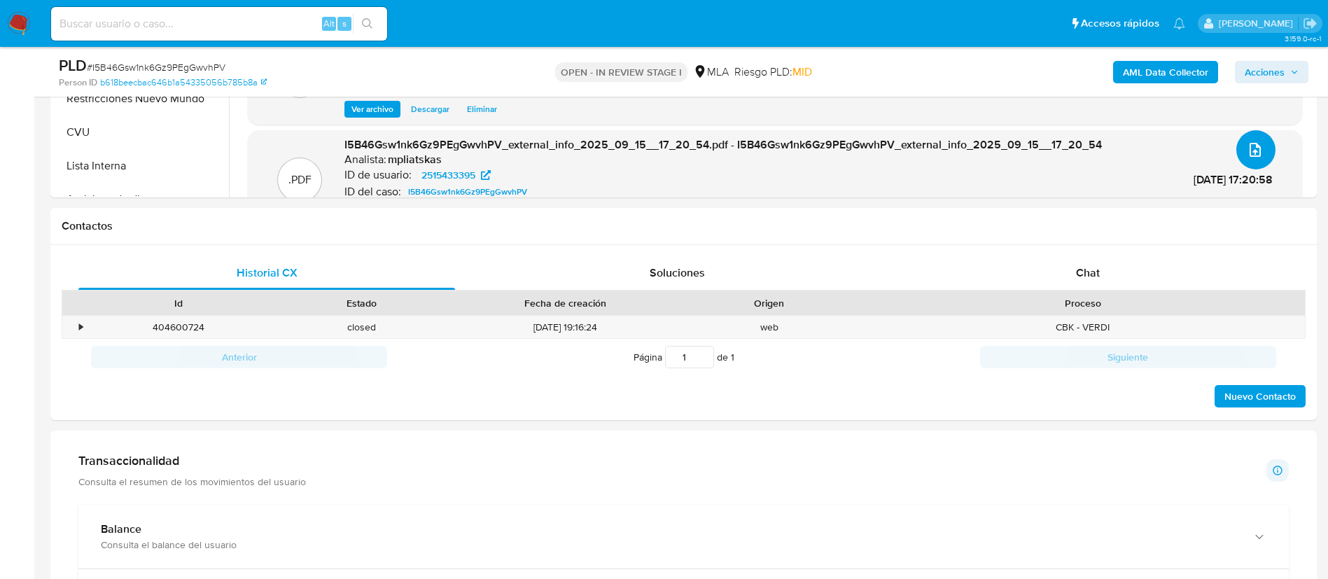
scroll to position [525, 0]
click at [1118, 276] on div "Chat" at bounding box center [1087, 272] width 376 height 34
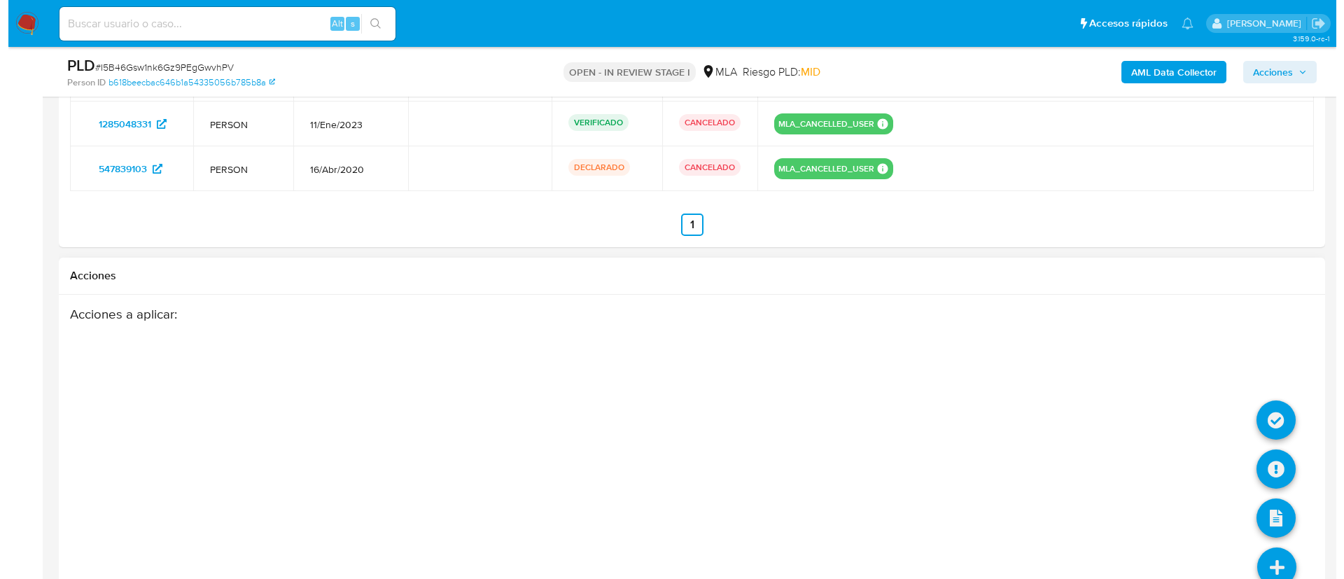
scroll to position [2355, 0]
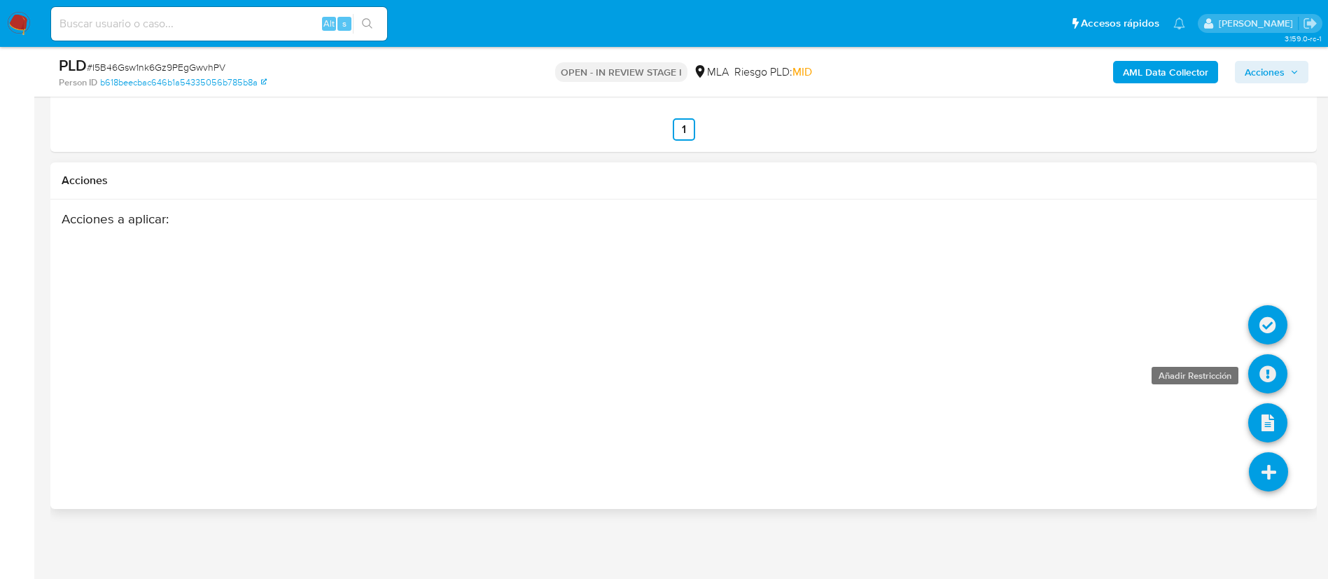
click at [1269, 371] on icon at bounding box center [1267, 373] width 39 height 39
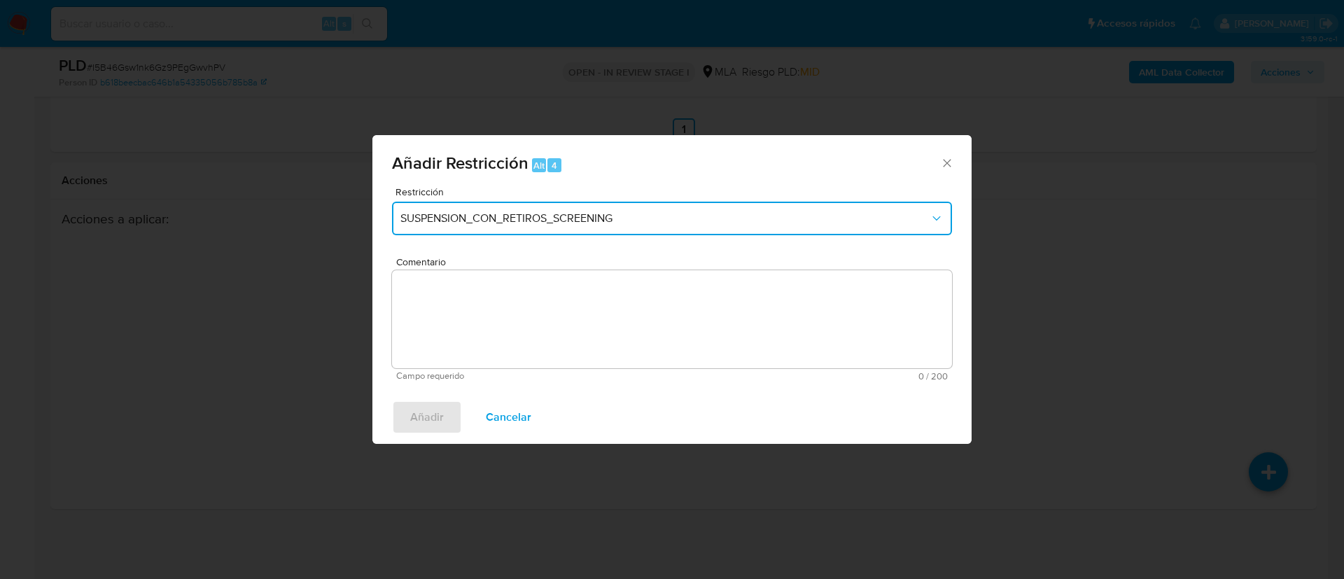
click at [622, 210] on button "SUSPENSION_CON_RETIROS_SCREENING" at bounding box center [672, 219] width 560 height 34
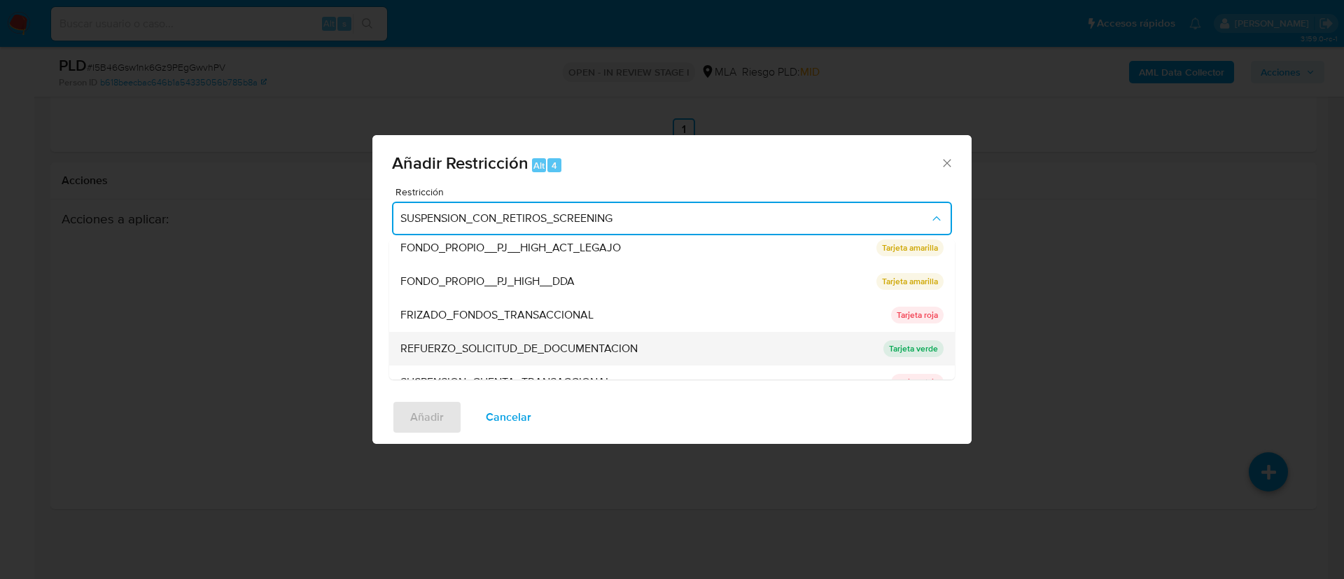
scroll to position [297, 0]
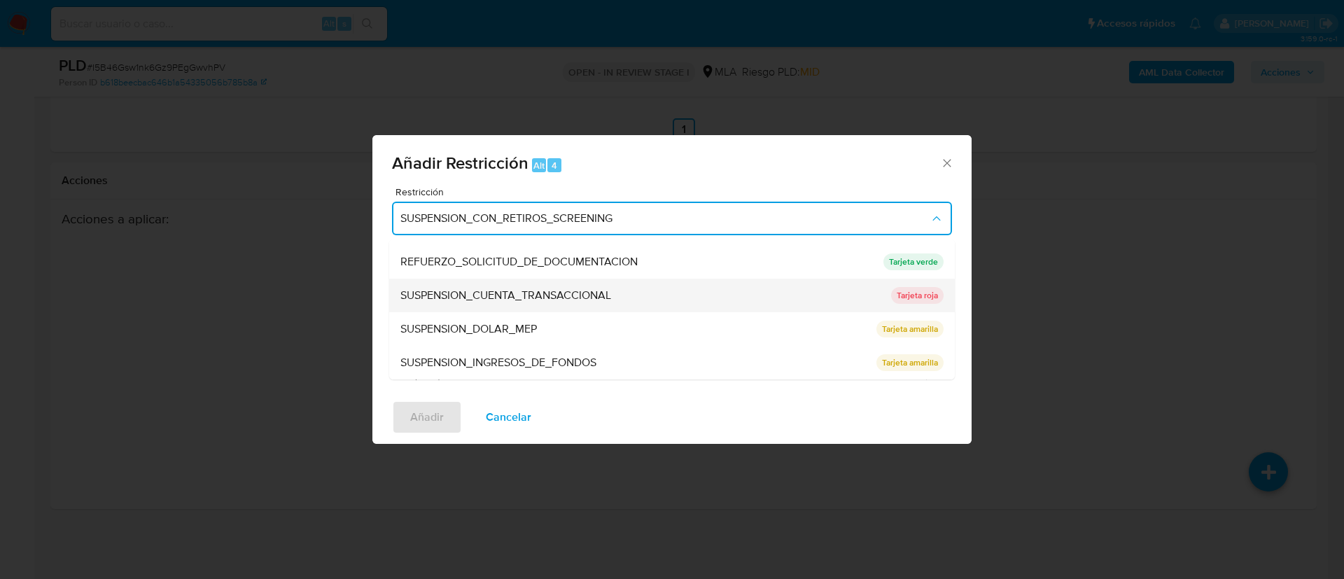
click at [603, 297] on span "SUSPENSION_CUENTA_TRANSACCIONAL" at bounding box center [505, 295] width 211 height 14
click at [603, 297] on textarea "Comentario" at bounding box center [672, 319] width 560 height 98
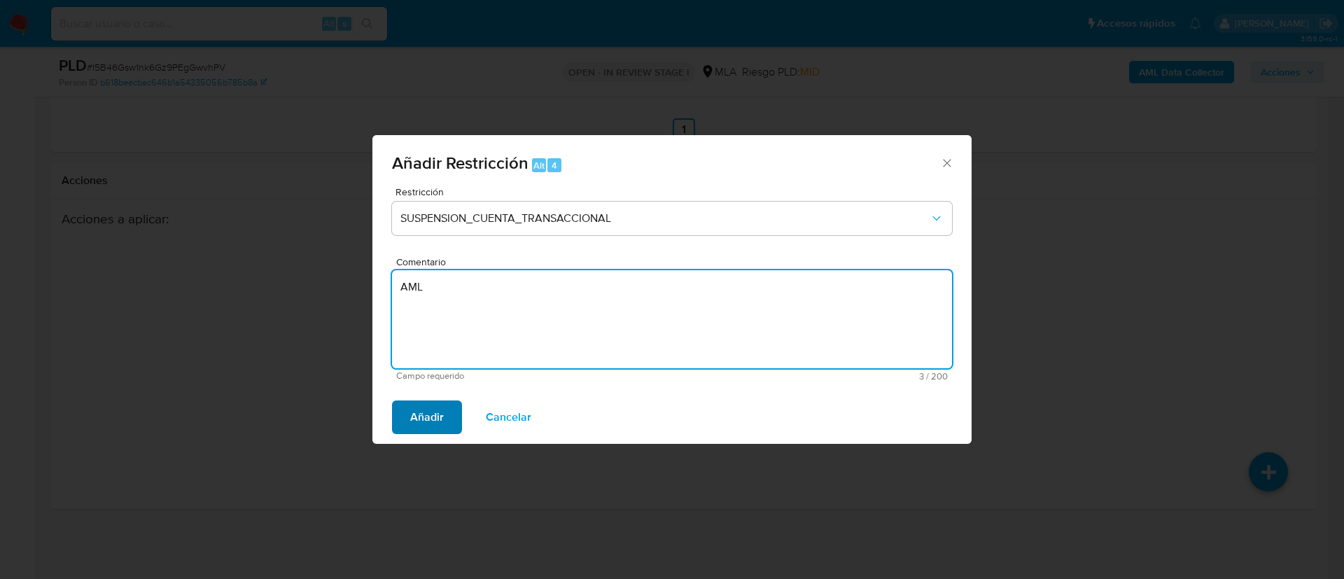
type textarea "AML"
click at [404, 423] on button "Añadir" at bounding box center [427, 417] width 70 height 34
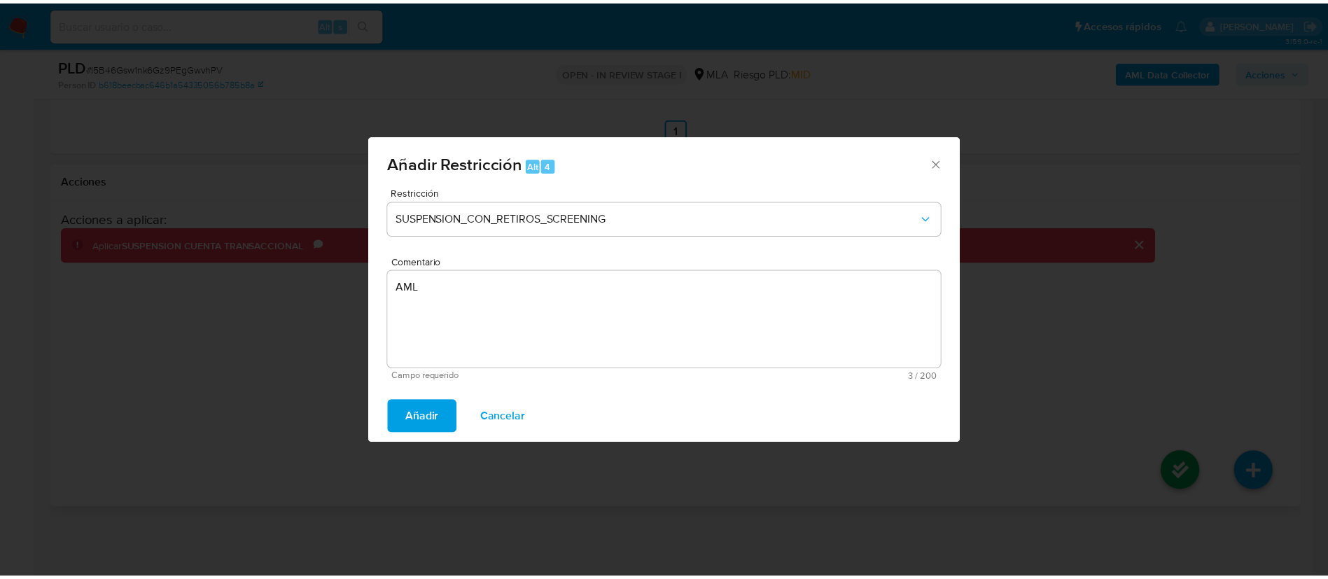
scroll to position [2321, 0]
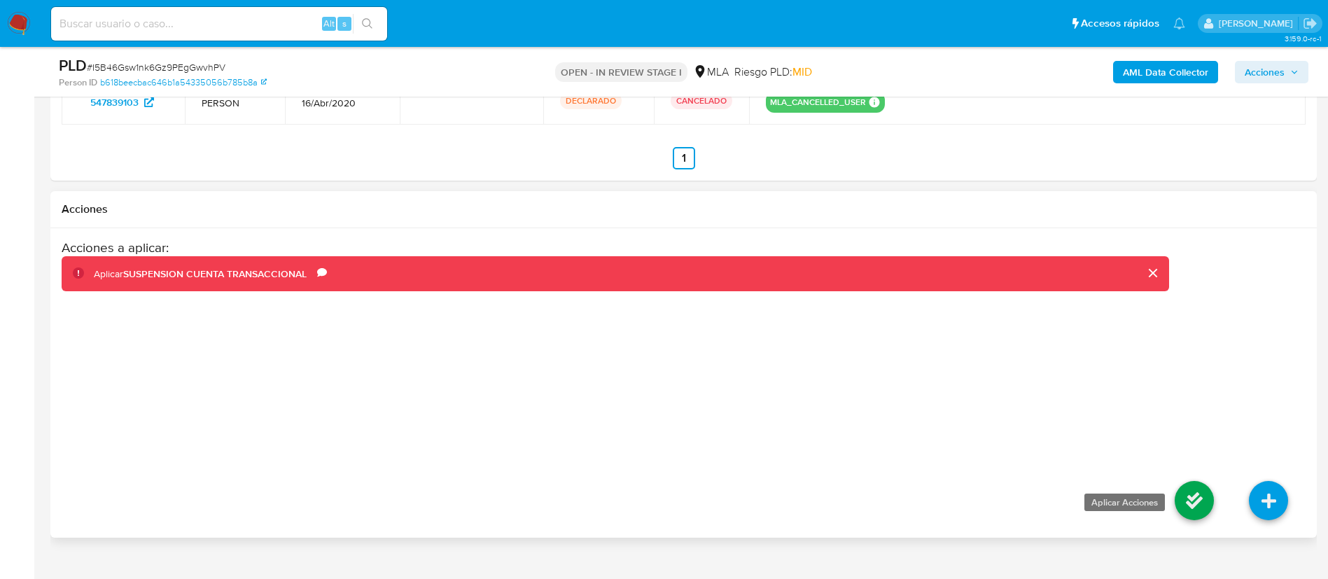
click at [1195, 505] on icon at bounding box center [1193, 500] width 39 height 39
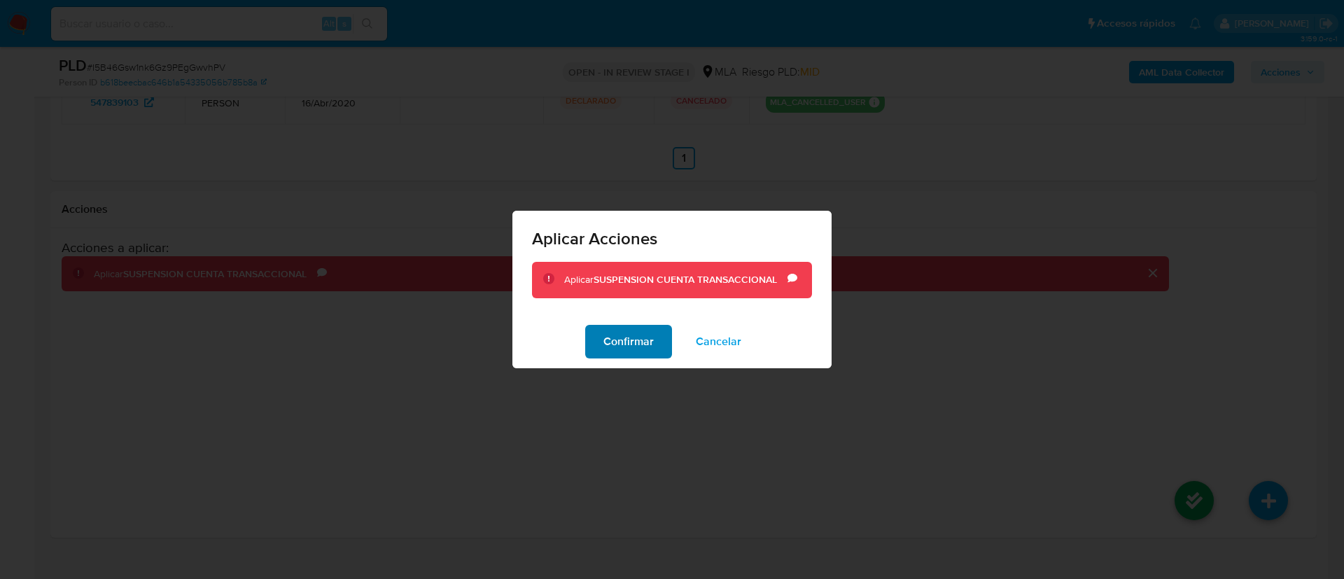
click at [623, 329] on span "Confirmar" at bounding box center [628, 341] width 50 height 31
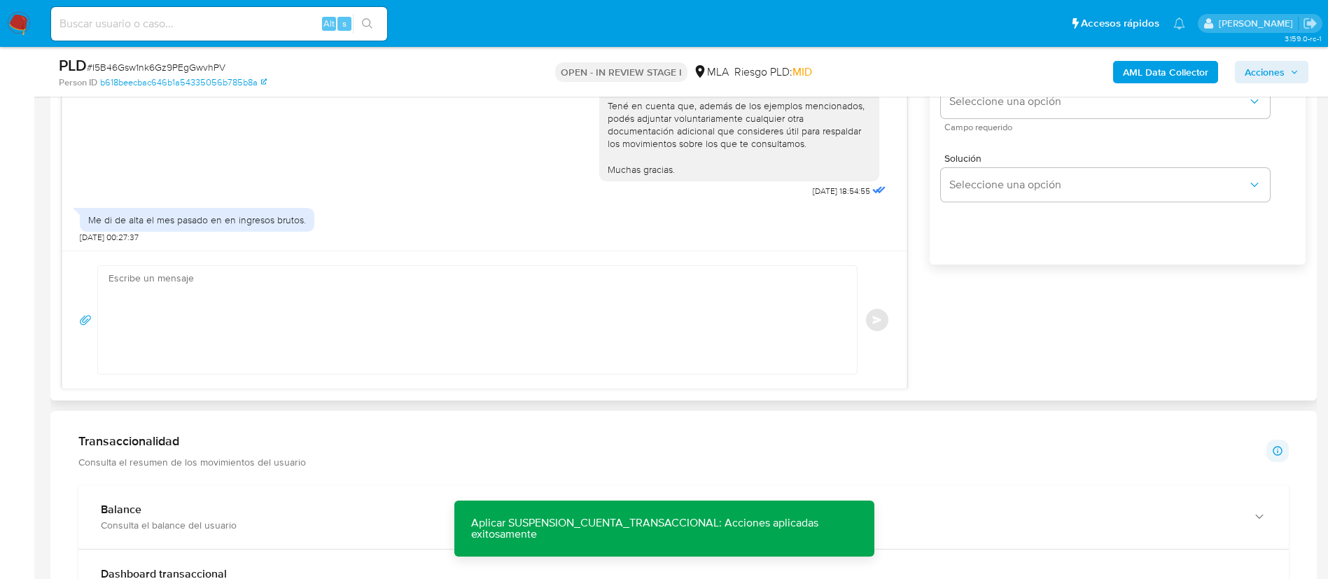
scroll to position [851, 0]
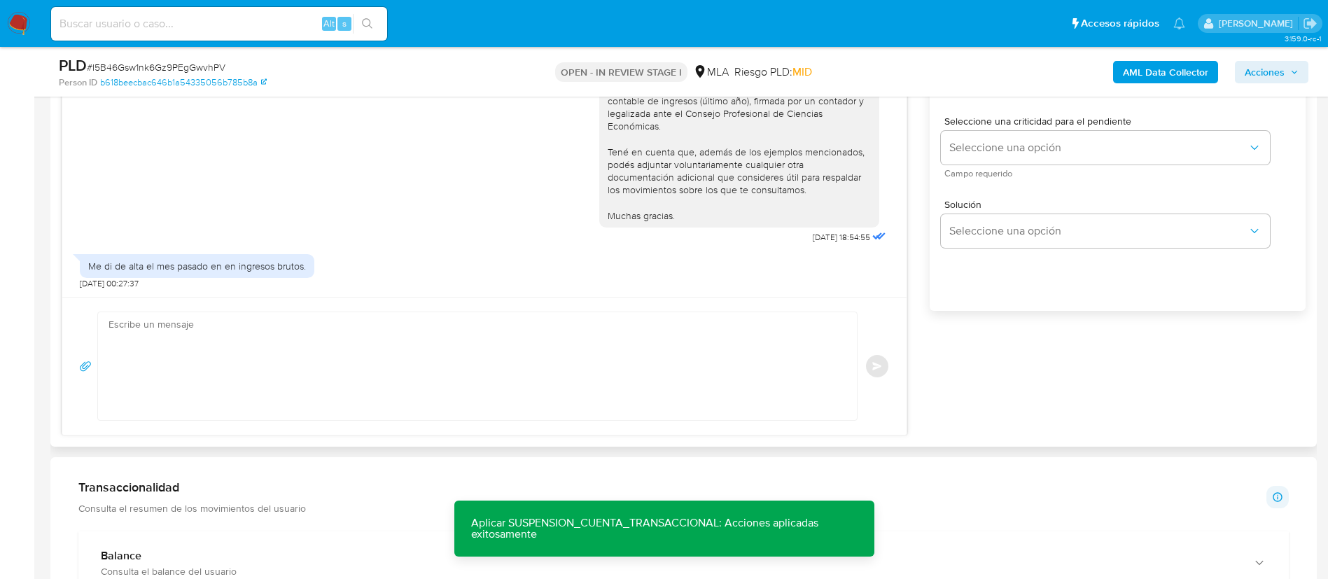
click at [565, 358] on textarea at bounding box center [473, 366] width 731 height 108
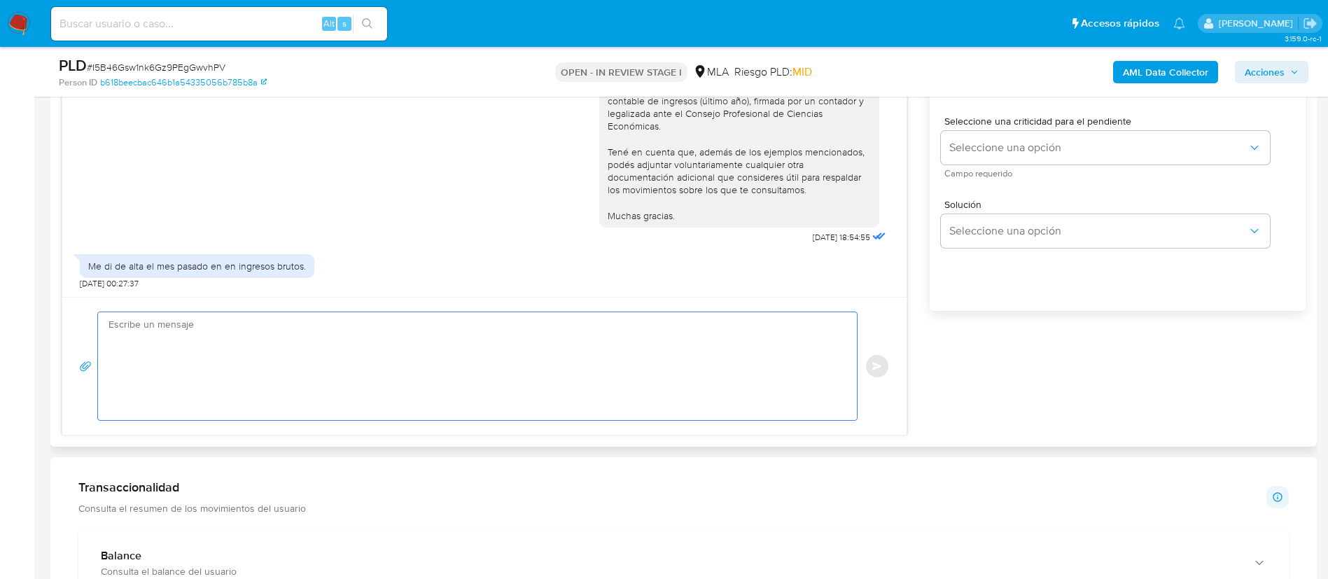
paste textarea "Muchas gracias por tu respuesta. Analizamos tu caso y verificamos que no te enc…"
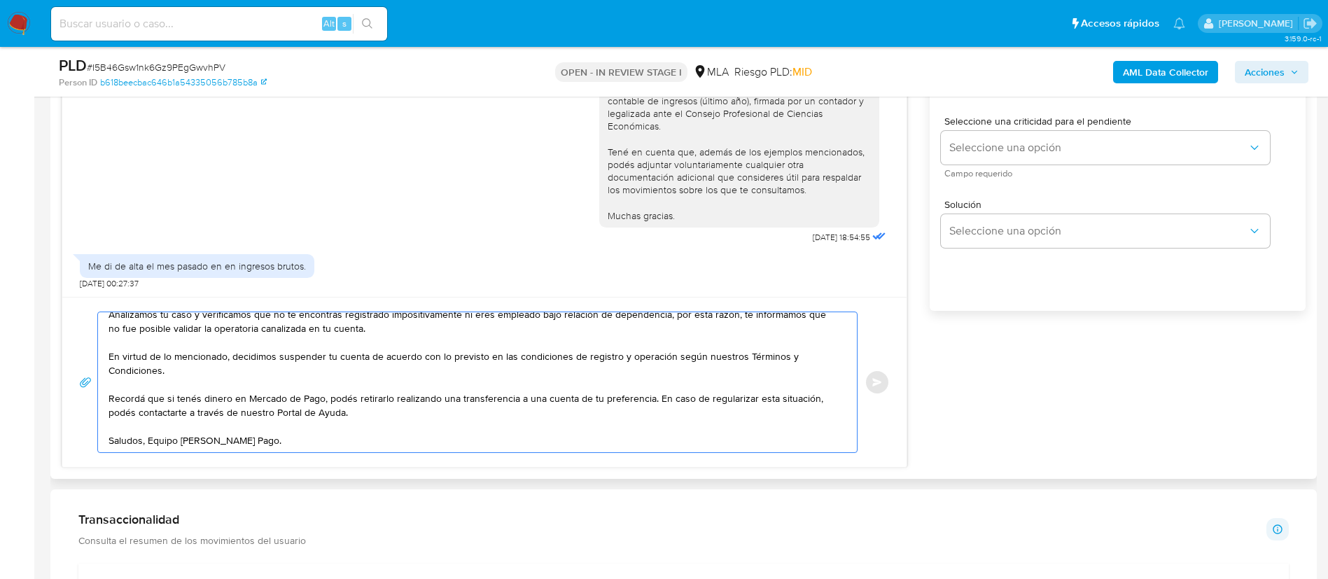
scroll to position [0, 0]
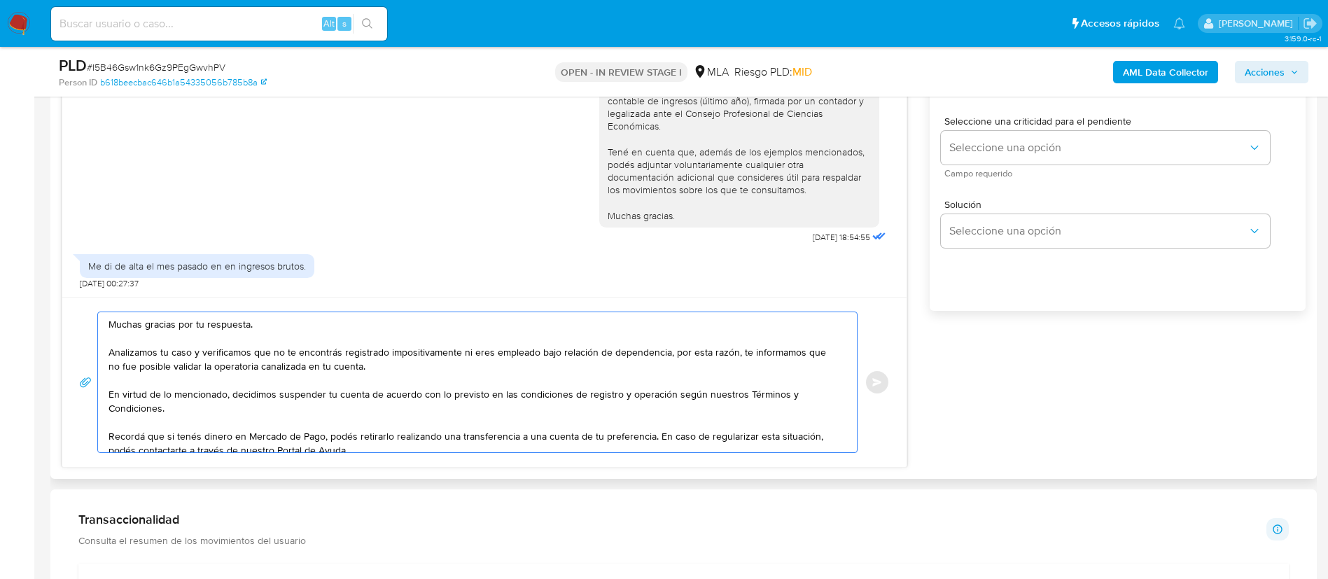
click at [195, 349] on textarea "Muchas gracias por tu respuesta. Analizamos tu caso y verificamos que no te enc…" at bounding box center [473, 382] width 731 height 140
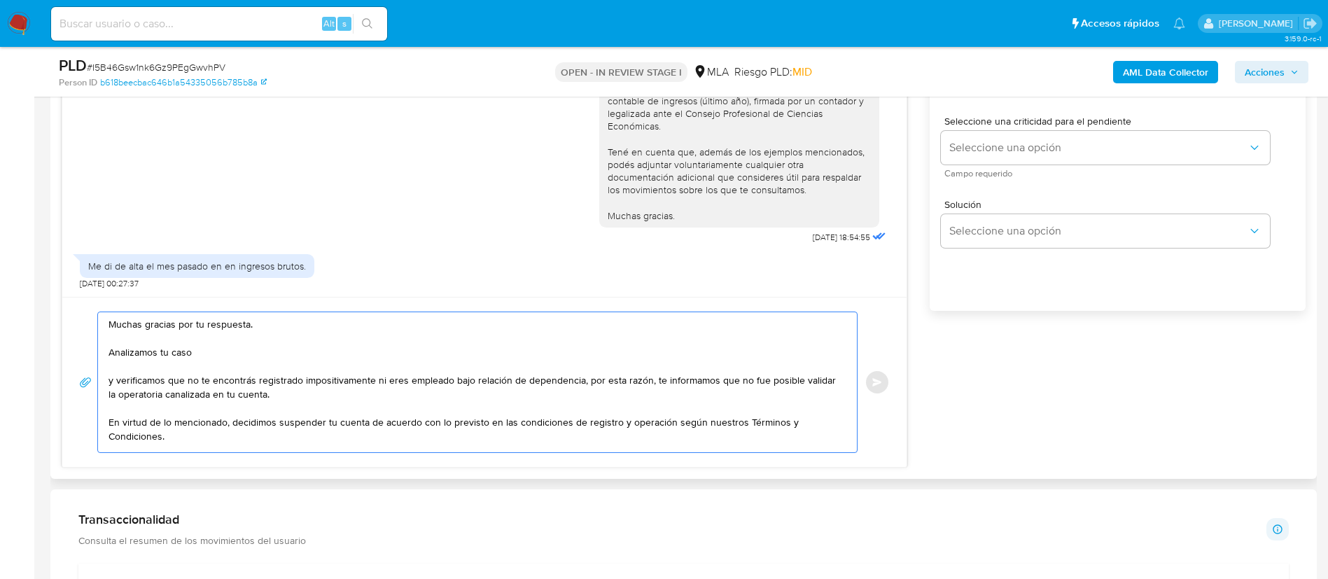
drag, startPoint x: 734, startPoint y: 383, endPoint x: 738, endPoint y: 390, distance: 8.2
click at [738, 390] on textarea "Muchas gracias por tu respuesta. Analizamos tu caso y verificamos que no te enc…" at bounding box center [473, 382] width 731 height 140
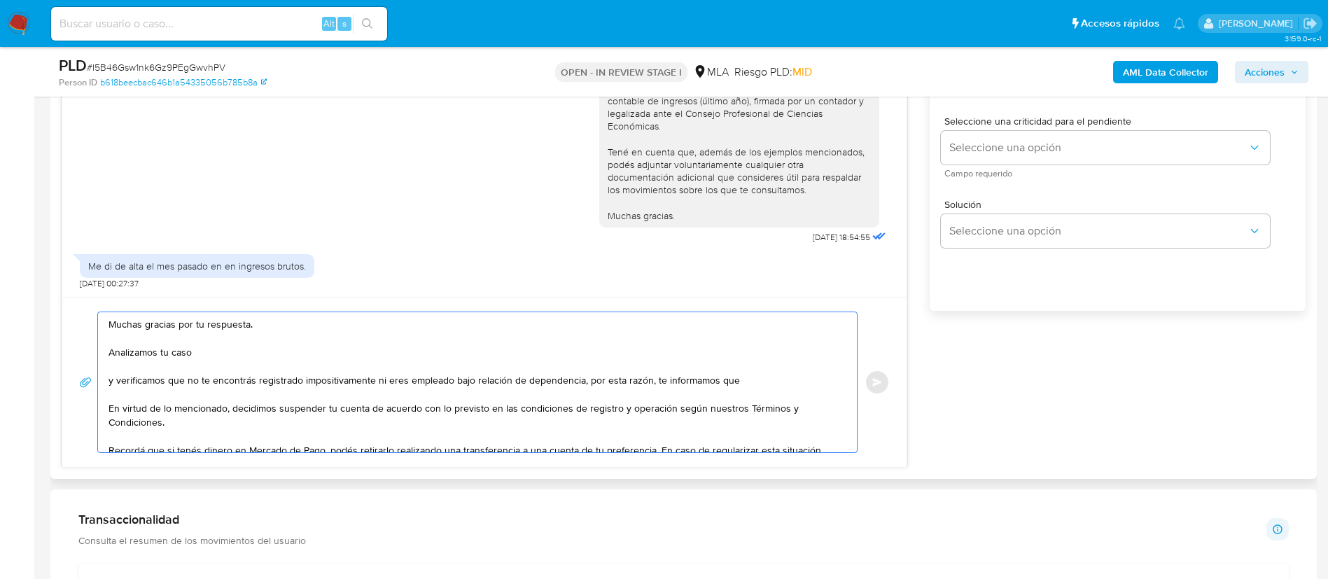
click at [248, 355] on textarea "Muchas gracias por tu respuesta. Analizamos tu caso y verificamos que no te enc…" at bounding box center [473, 382] width 731 height 140
paste textarea "no fue posible validar la operatoria canalizada en tu cuenta."
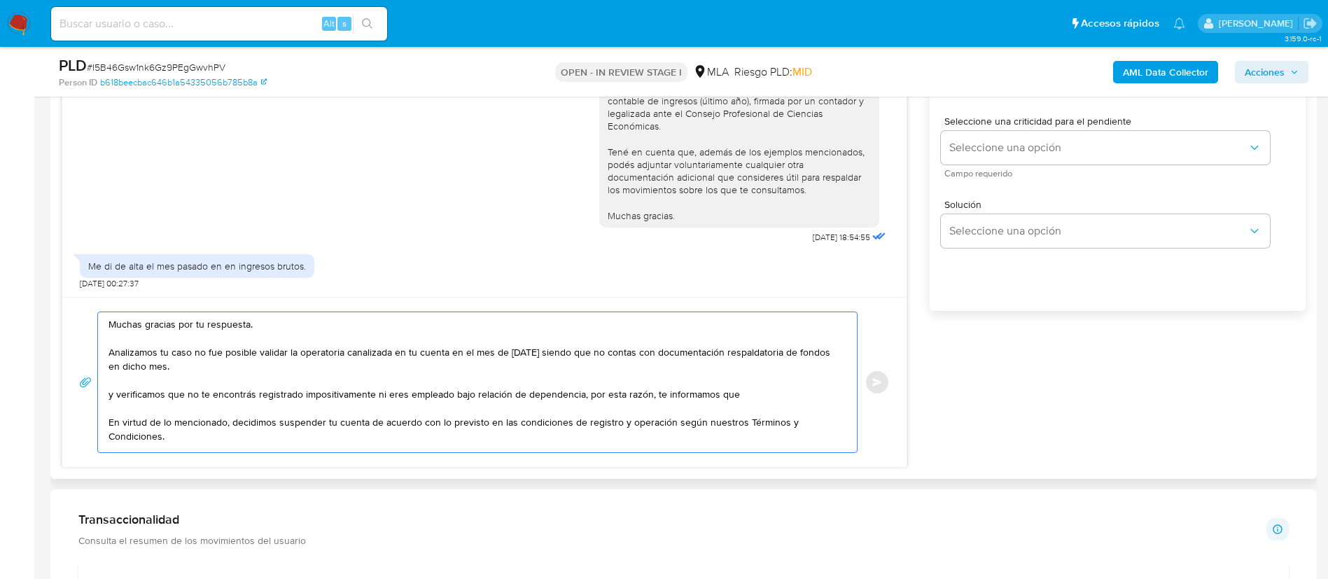
click at [220, 396] on textarea "Muchas gracias por tu respuesta. Analizamos tu caso no fue posible validar la o…" at bounding box center [473, 382] width 731 height 140
click at [196, 351] on textarea "Muchas gracias por tu respuesta. Analizamos tu caso no fue posible validar la o…" at bounding box center [473, 382] width 731 height 140
click at [781, 353] on textarea "Muchas gracias por tu respuesta. Analizamos tu caso y no fue posible validar la…" at bounding box center [473, 382] width 731 height 140
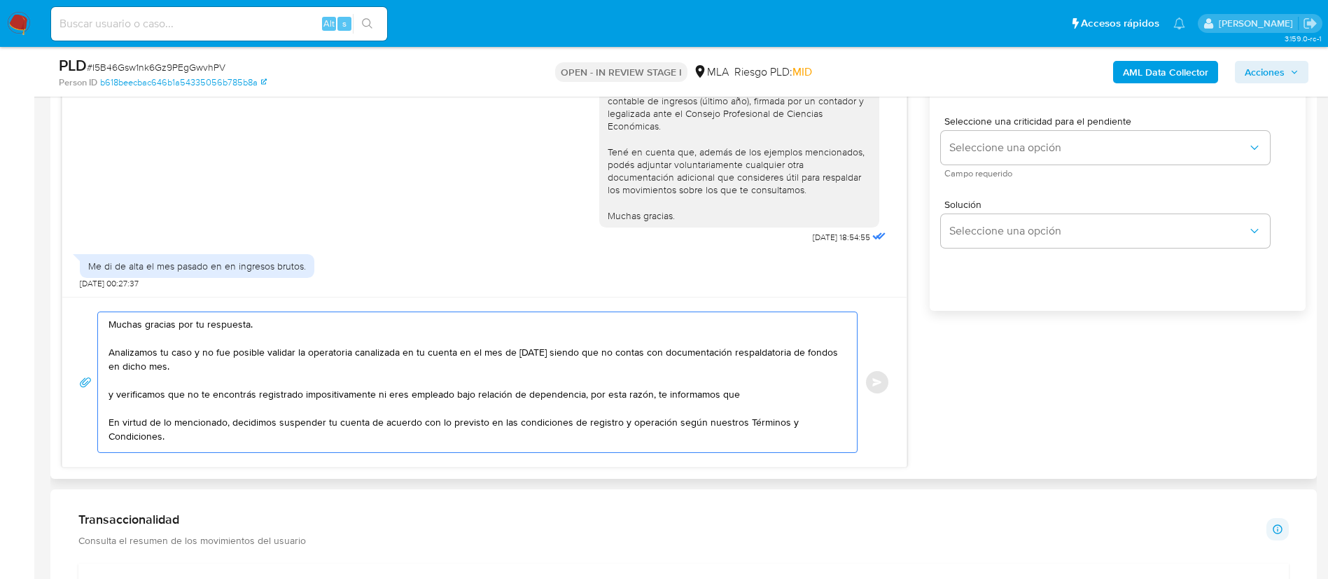
click at [696, 395] on textarea "Muchas gracias por tu respuesta. Analizamos tu caso y no fue posible validar la…" at bounding box center [473, 382] width 731 height 140
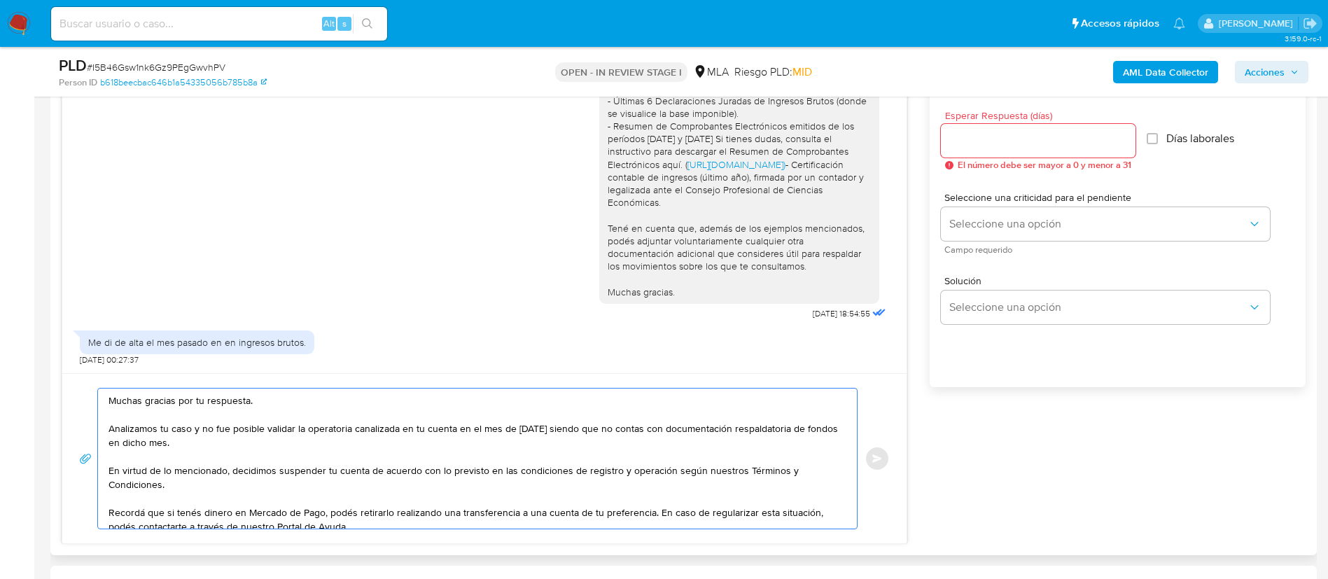
scroll to position [746, 0]
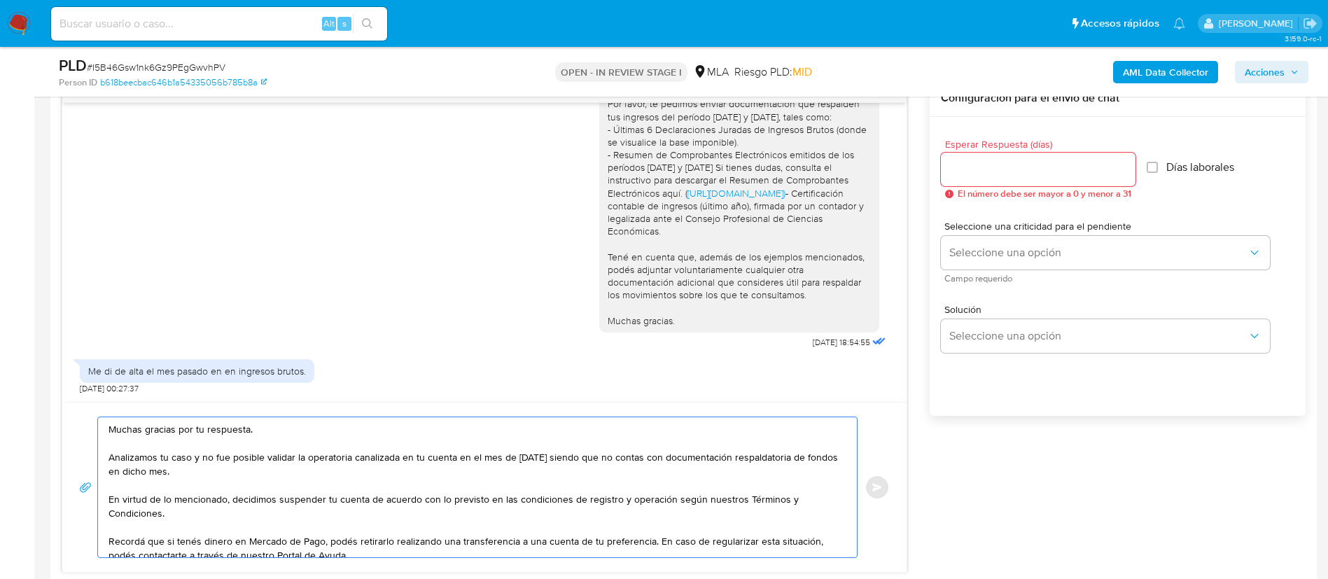
type textarea "Muchas gracias por tu respuesta. Analizamos tu caso y no fue posible validar la…"
click at [971, 170] on input "Esperar Respuesta (días)" at bounding box center [1038, 169] width 195 height 18
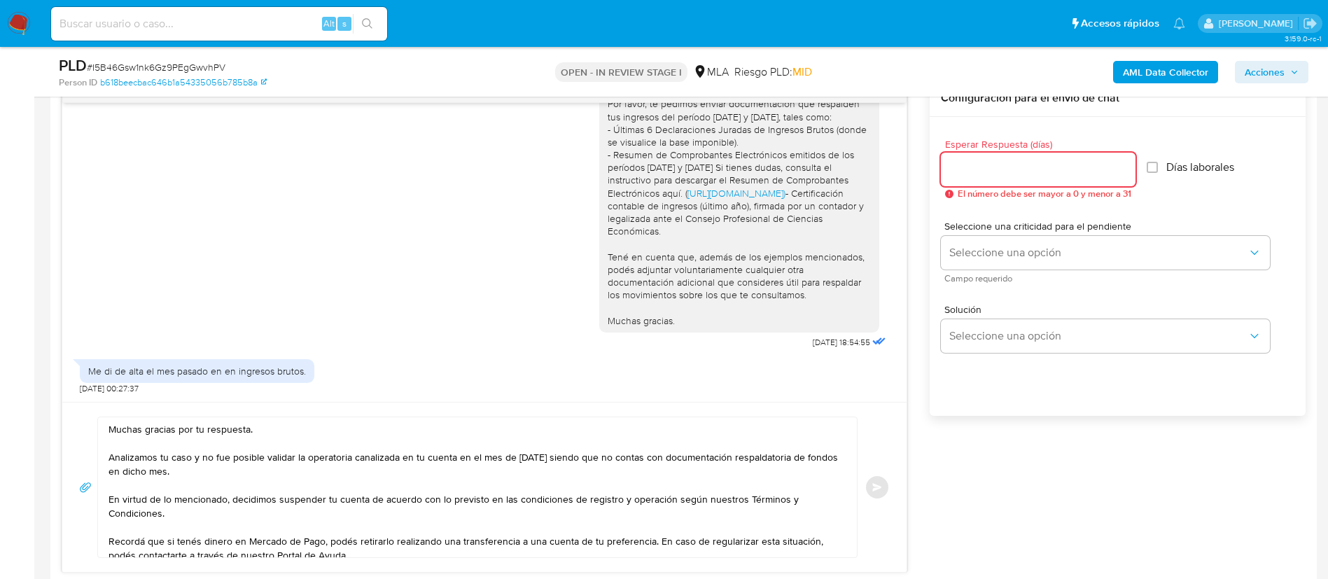
type input "9"
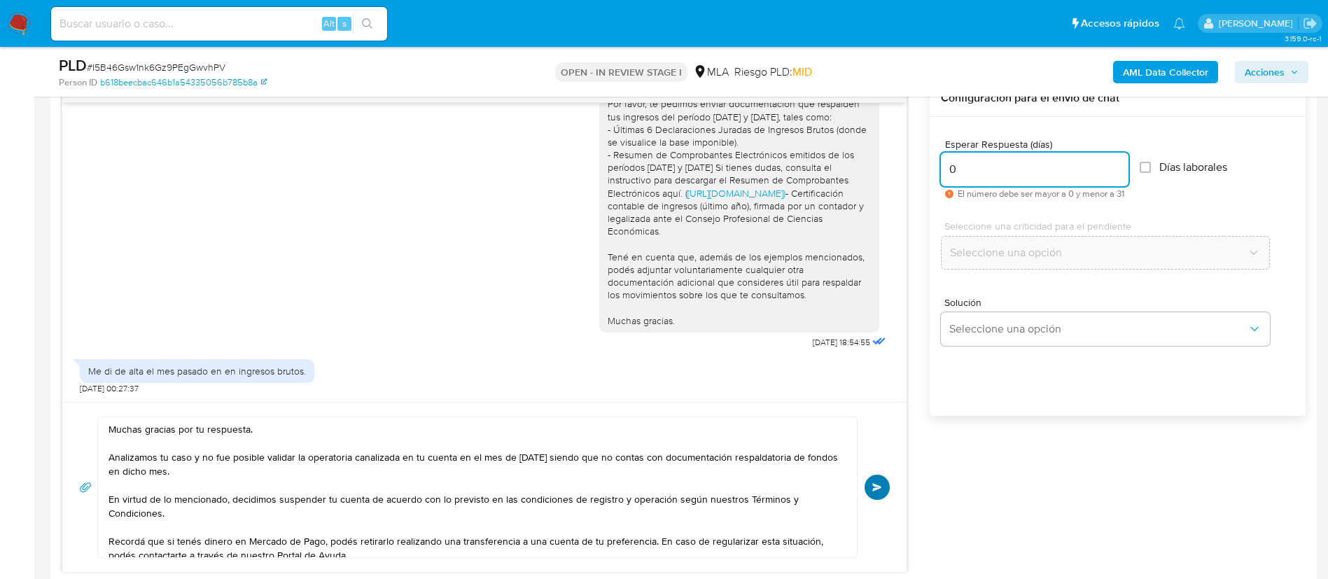
type input "0"
click at [877, 491] on button "Enviar" at bounding box center [876, 486] width 25 height 25
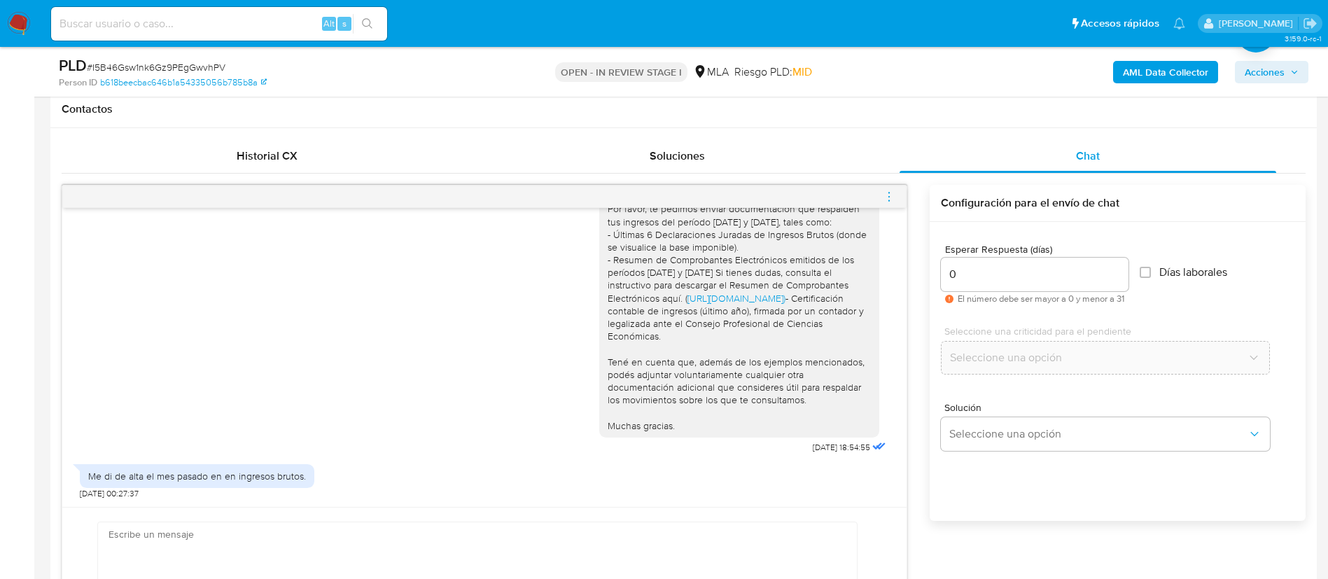
scroll to position [2185, 0]
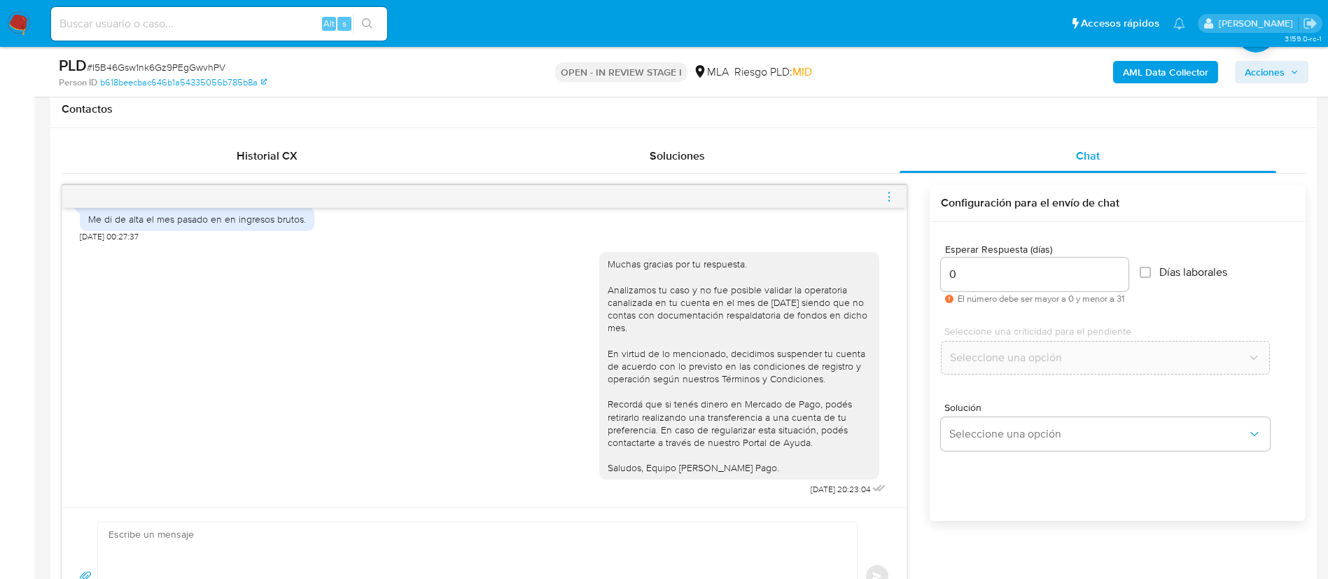
click at [889, 195] on icon "menu-action" at bounding box center [888, 196] width 13 height 13
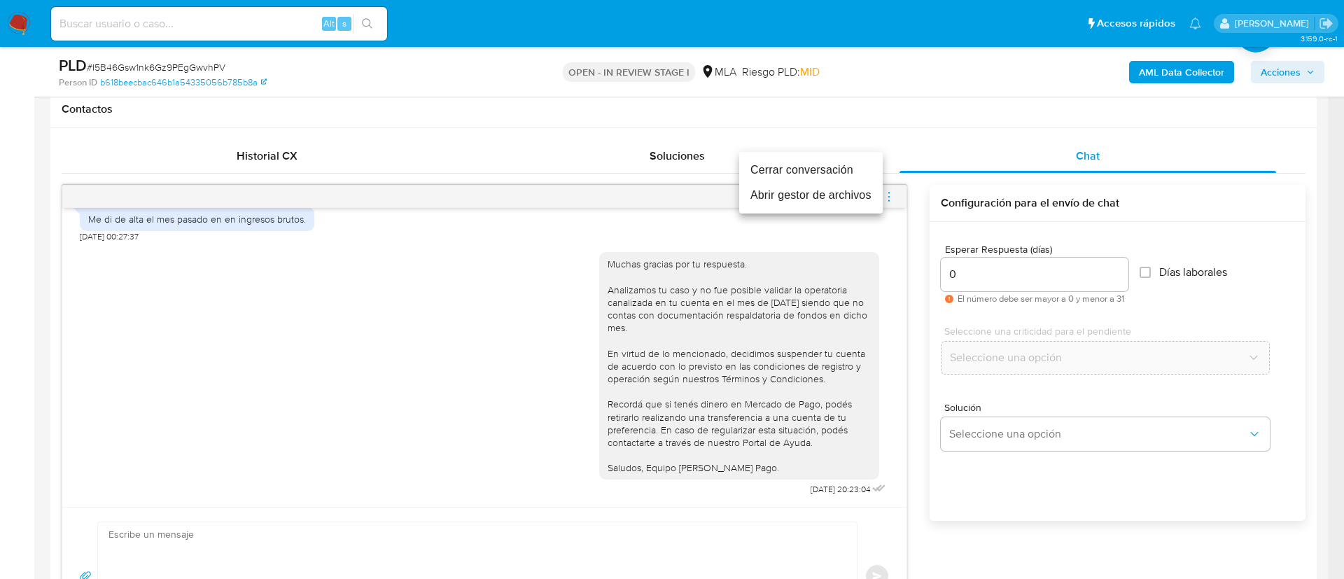
click at [854, 170] on li "Cerrar conversación" at bounding box center [810, 169] width 143 height 25
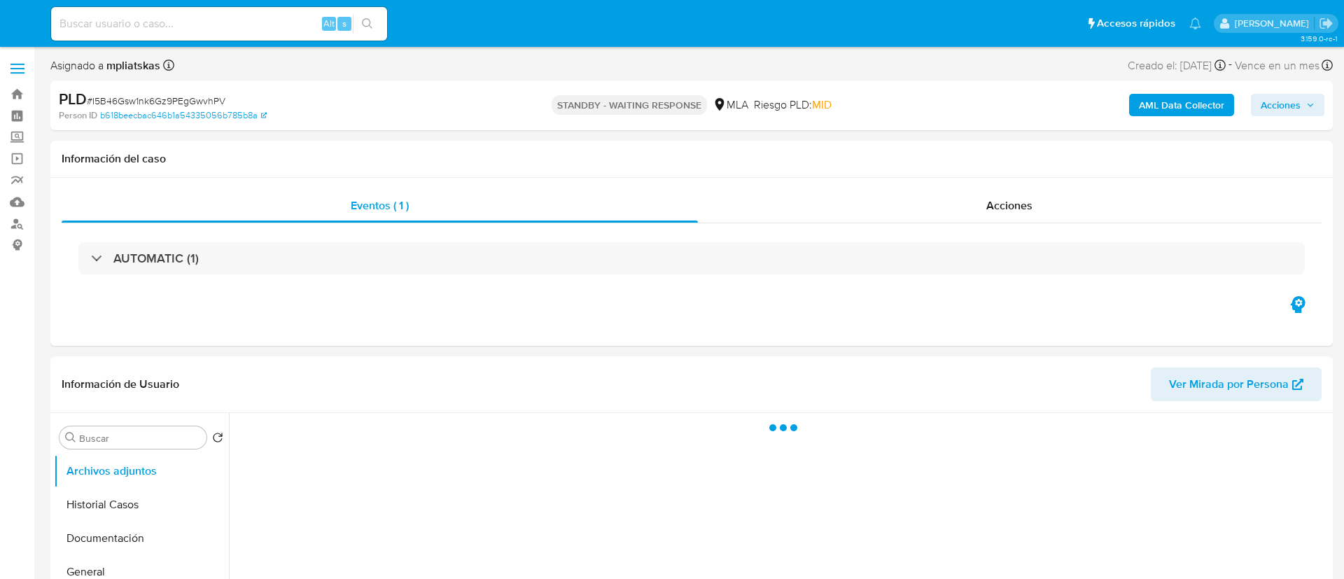
select select "10"
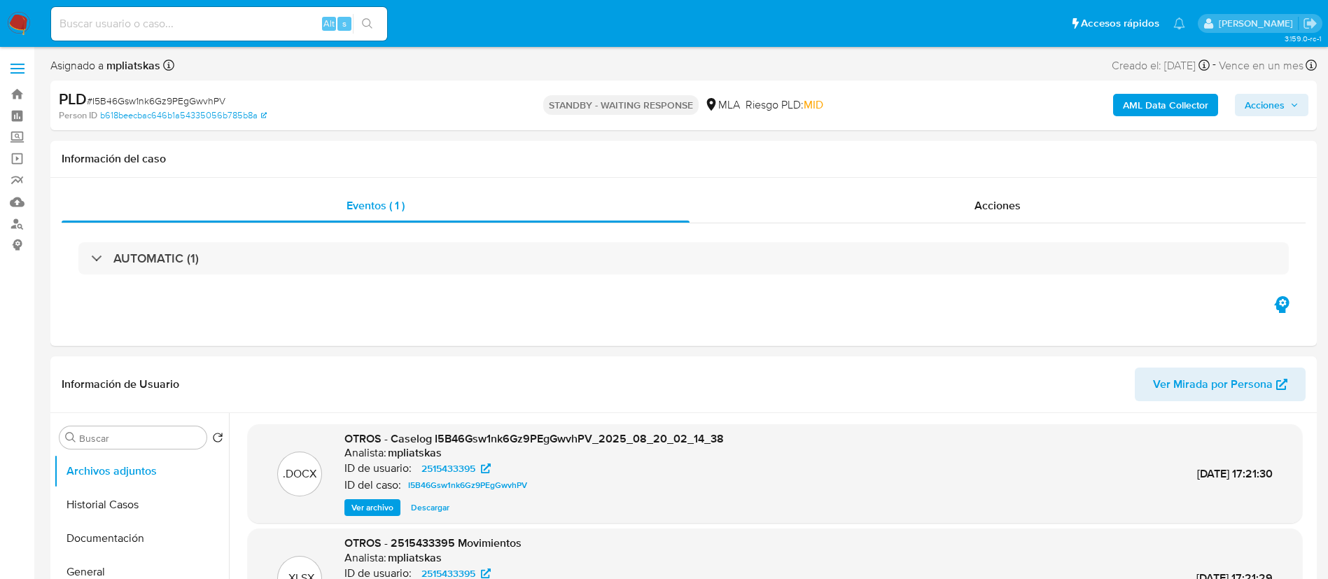
click at [272, 33] on div "Alt s" at bounding box center [219, 24] width 336 height 34
click at [306, 26] on input at bounding box center [219, 24] width 336 height 18
paste input "fJl4nXyILDydG44FrkrTrZR2"
type input "fJl4nXyILDydG44FrkrTrZR2"
click at [353, 20] on button "search-icon" at bounding box center [367, 24] width 29 height 20
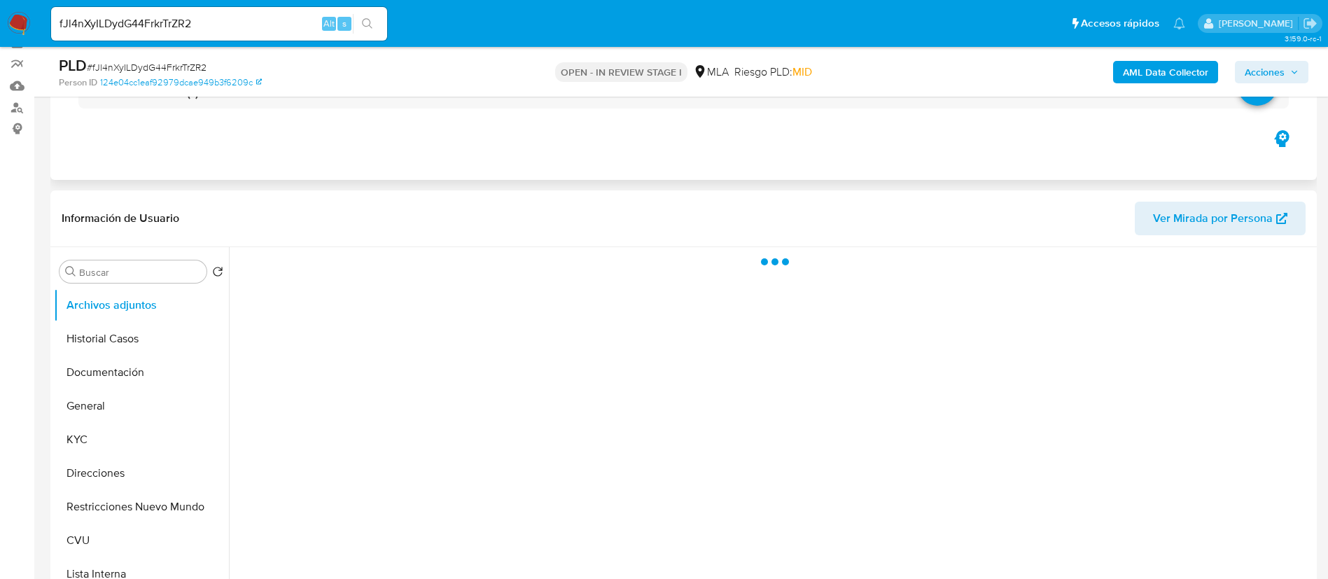
scroll to position [210, 0]
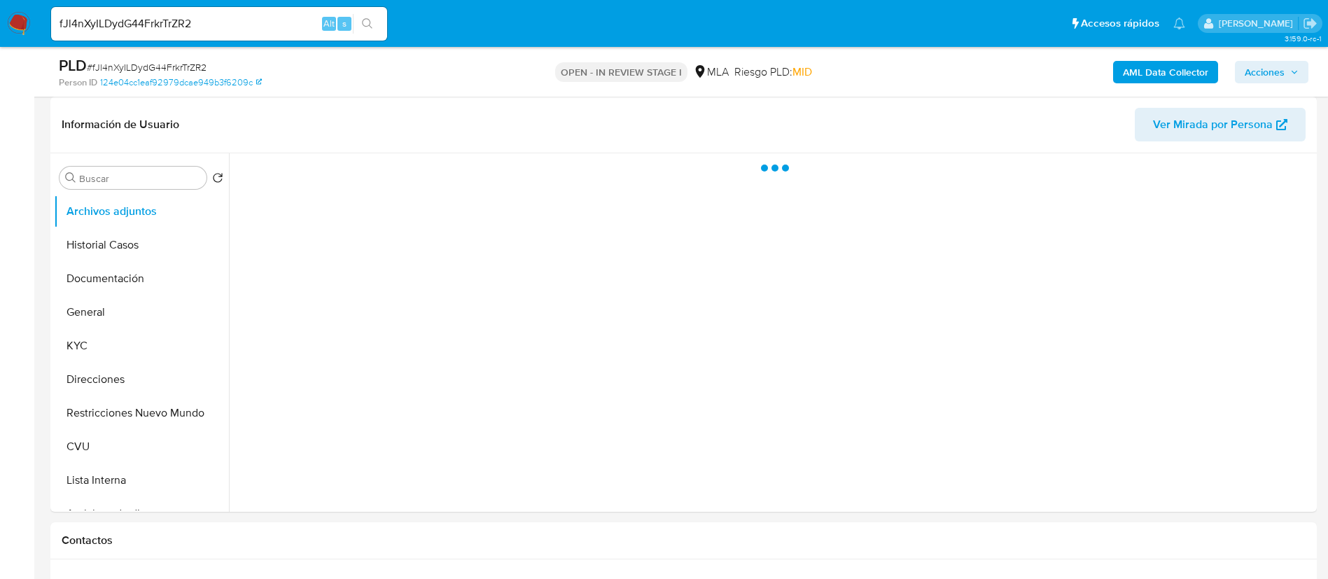
select select "10"
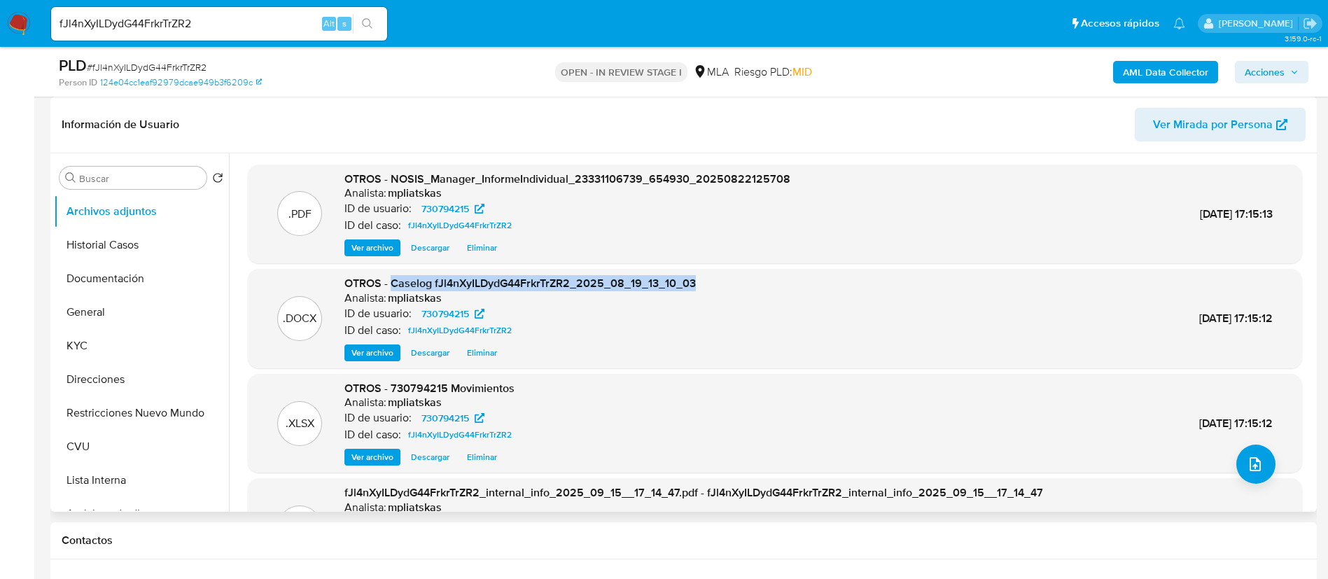
drag, startPoint x: 392, startPoint y: 281, endPoint x: 707, endPoint y: 276, distance: 315.0
click at [707, 276] on div ".DOCX OTROS - Caselog fJl4nXyILDydG44FrkrTrZR2_2025_08_19_13_10_03 Analista: mp…" at bounding box center [775, 318] width 1040 height 85
copy span "Caselog fJl4nXyILDydG44FrkrTrZR2_2025_08_19_13_10_03"
click at [1247, 73] on span "Acciones" at bounding box center [1264, 72] width 40 height 22
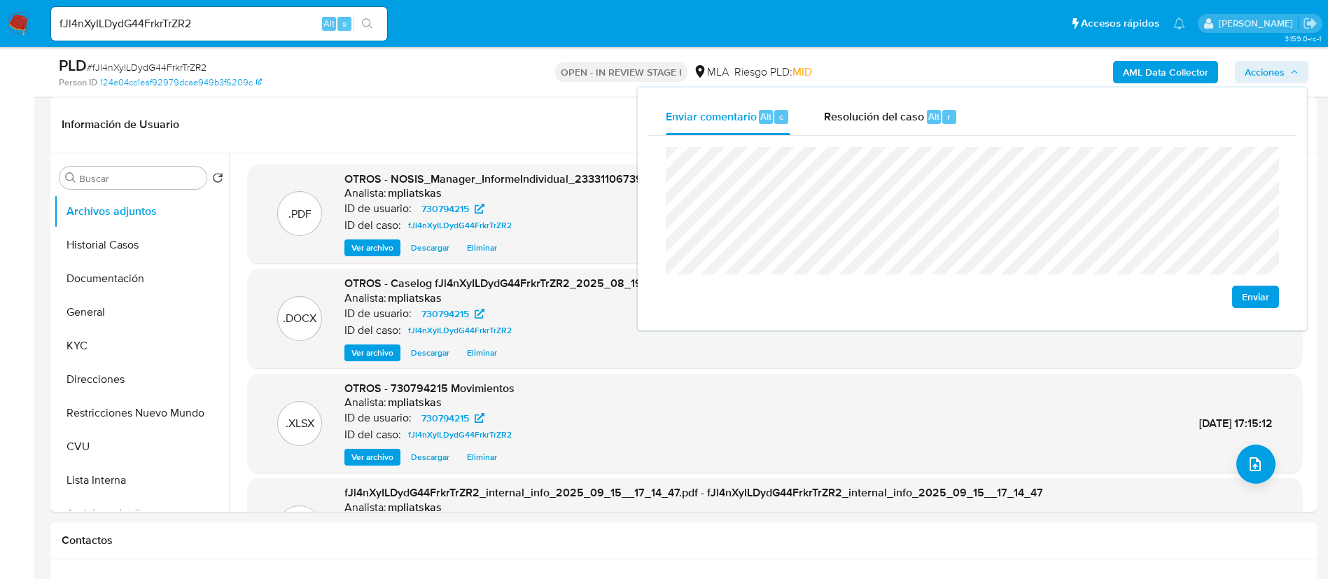
click at [900, 136] on div "Enviar" at bounding box center [972, 227] width 647 height 183
click at [894, 125] on div "Resolución del caso Alt r" at bounding box center [891, 117] width 134 height 36
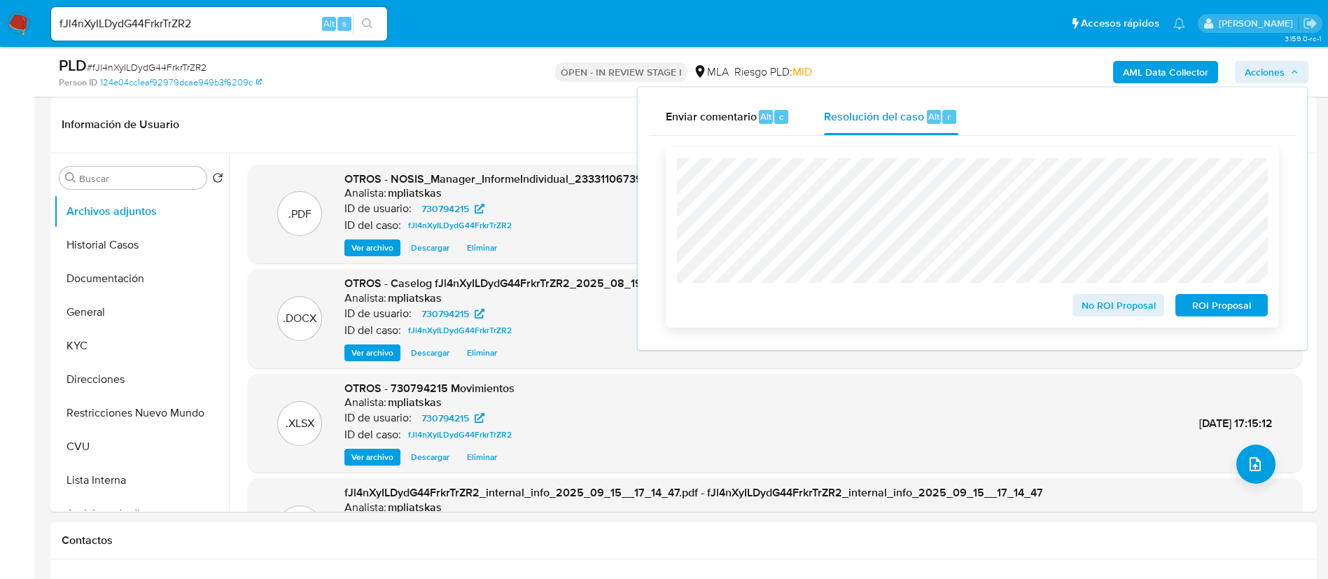
click at [1107, 302] on span "No ROI Proposal" at bounding box center [1118, 305] width 73 height 20
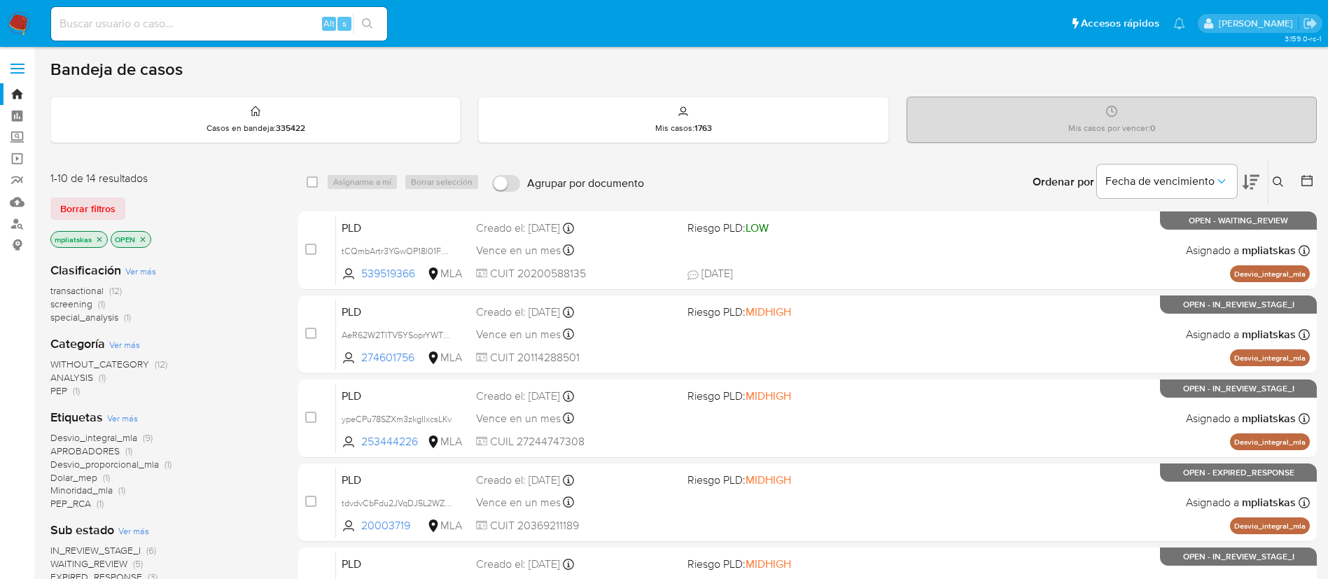
click at [21, 31] on img at bounding box center [19, 24] width 24 height 24
click at [1273, 188] on button at bounding box center [1279, 182] width 23 height 17
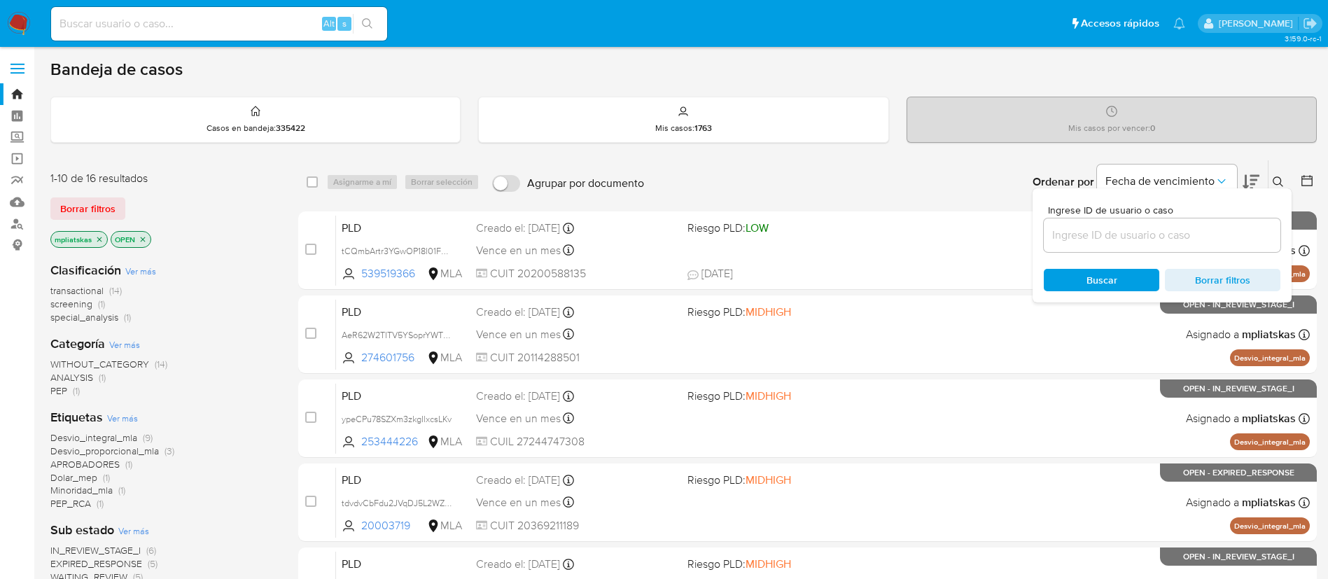
click at [1204, 245] on div at bounding box center [1161, 235] width 237 height 34
click at [1202, 239] on input at bounding box center [1161, 235] width 237 height 18
paste input "fJl4nXyILDydG44FrkrTrZR2"
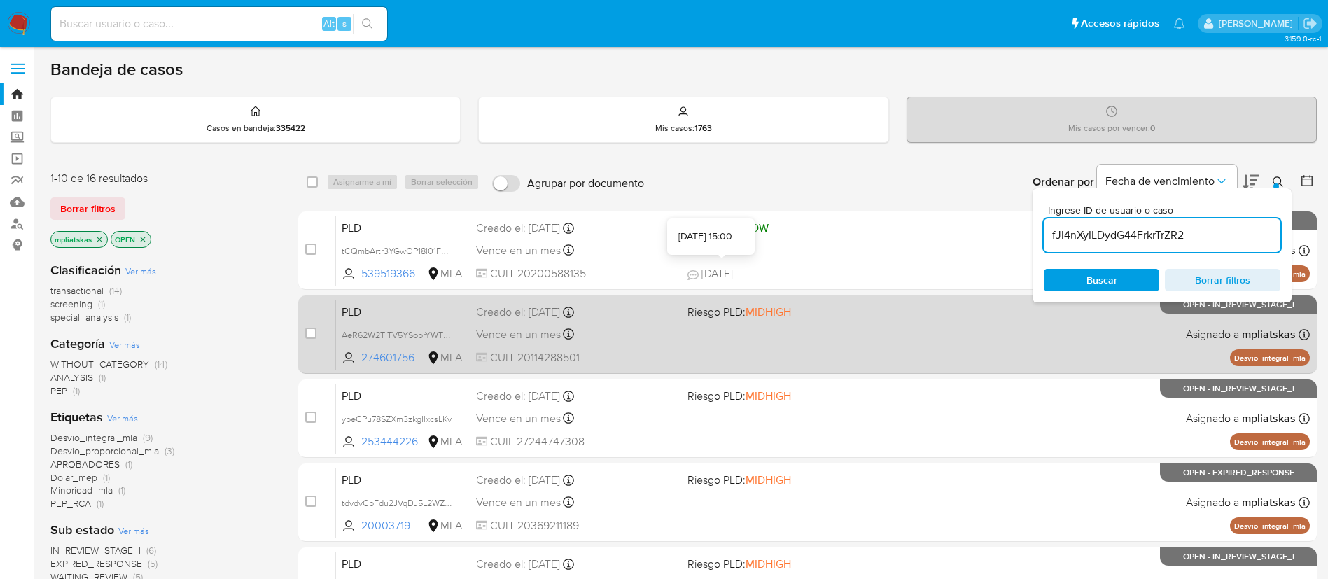
type input "fJl4nXyILDydG44FrkrTrZR2"
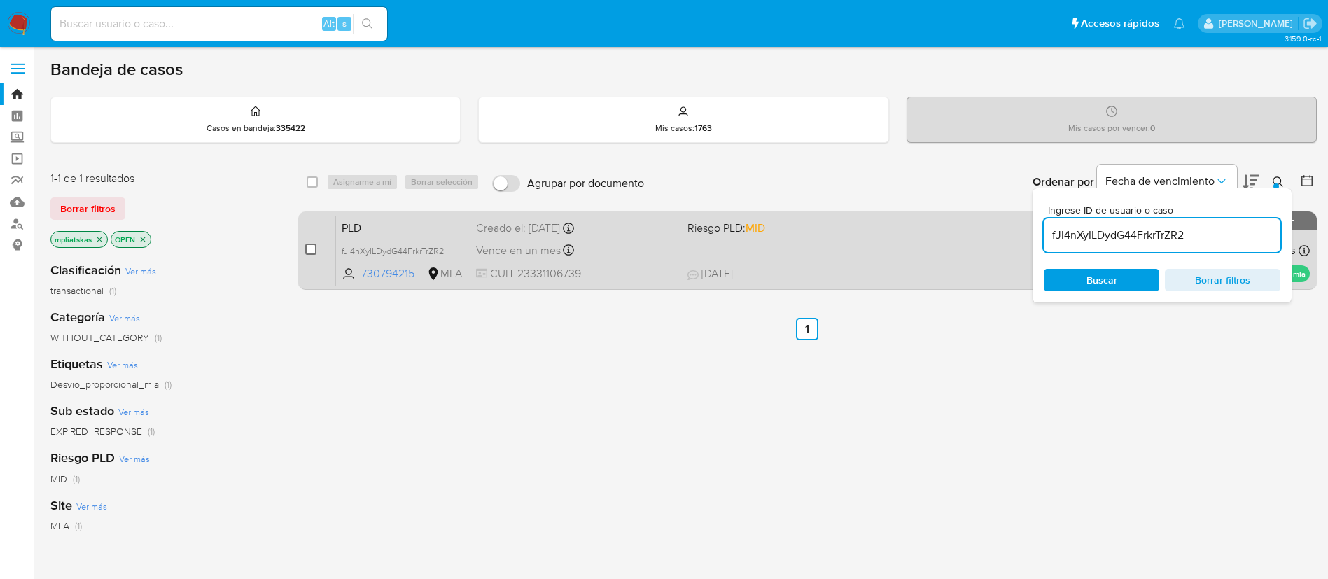
click at [312, 250] on input "checkbox" at bounding box center [310, 249] width 11 height 11
checkbox input "true"
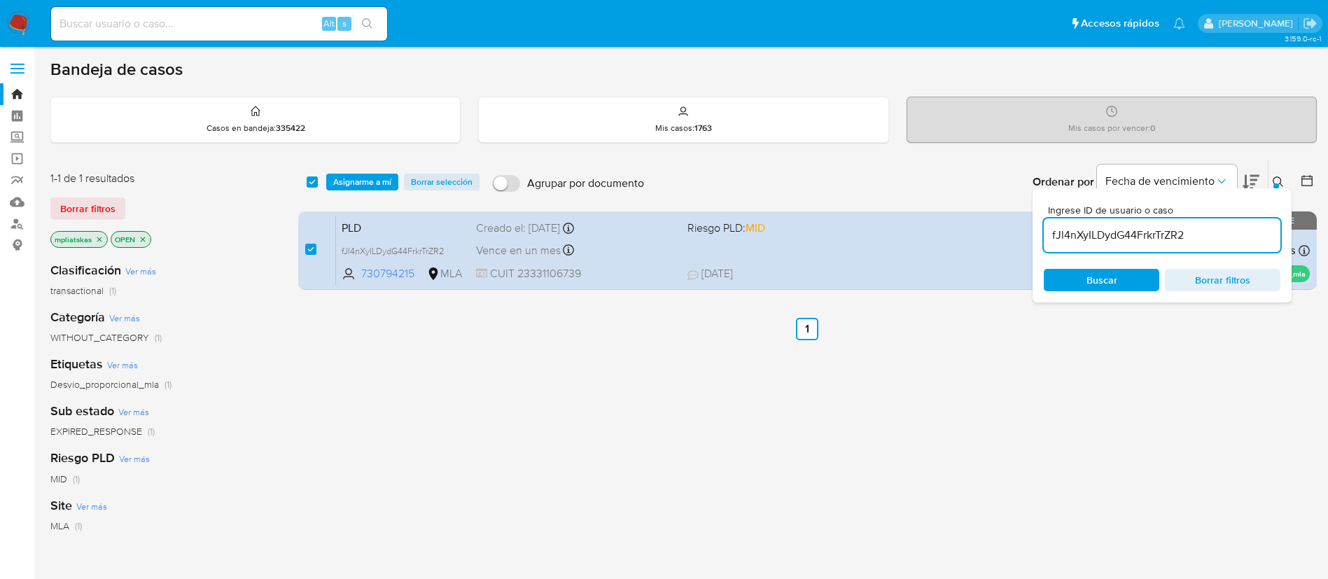
click at [1095, 226] on input "fJl4nXyILDydG44FrkrTrZR2" at bounding box center [1161, 235] width 237 height 18
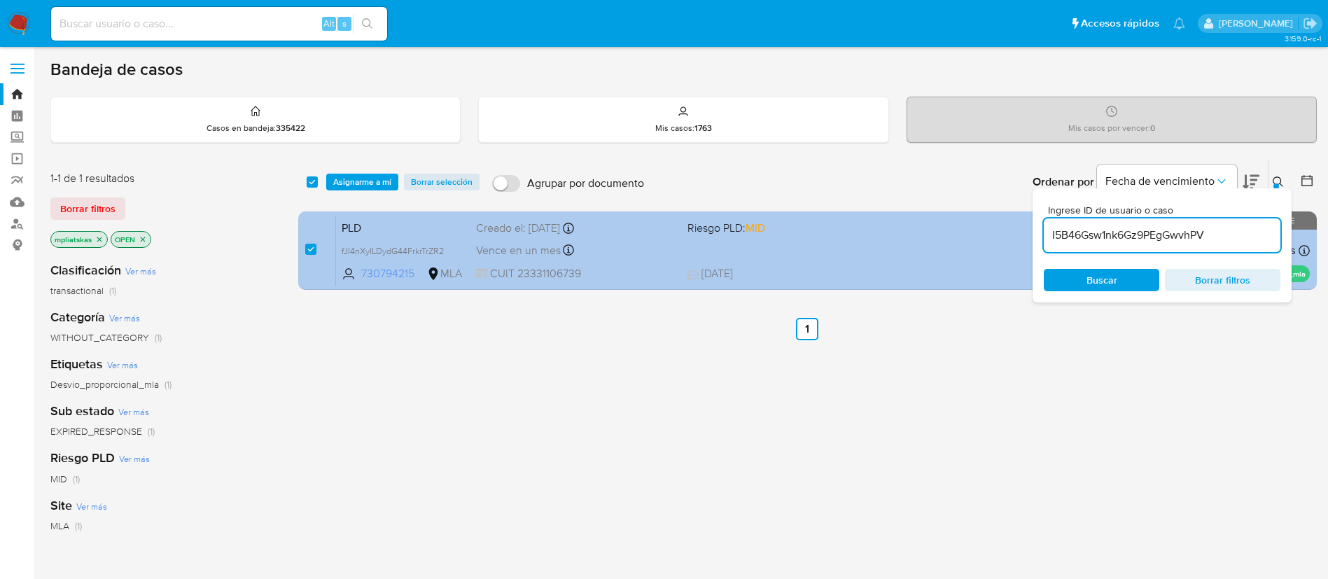
type input "I5B46Gsw1nk6Gz9PEgGwvhPV"
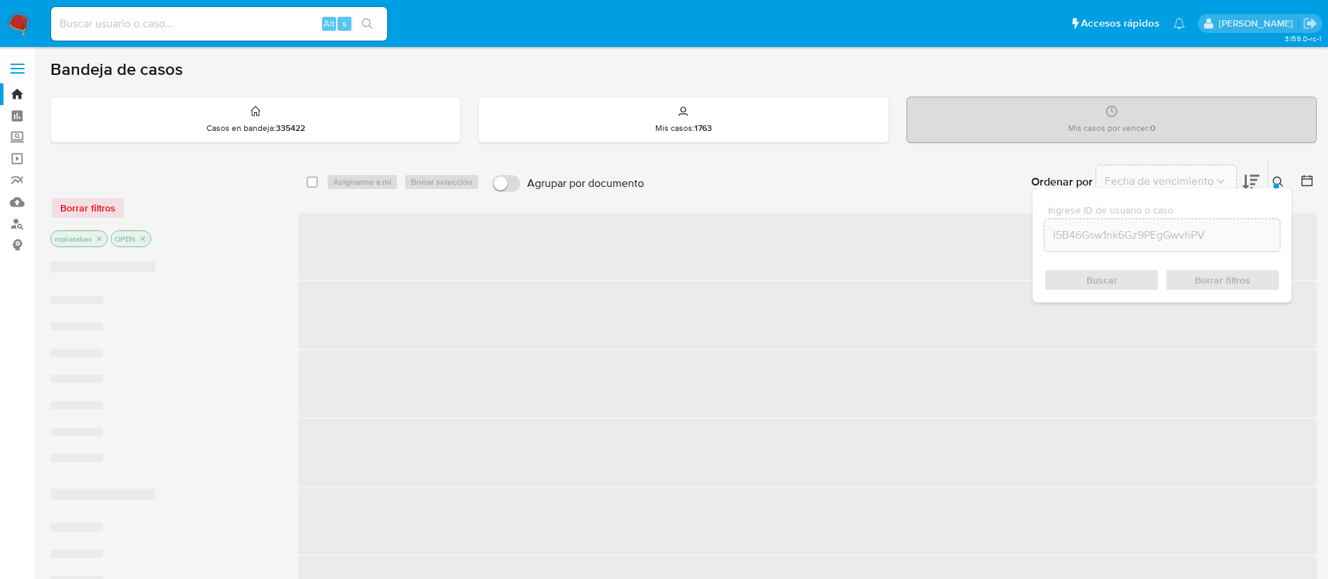
checkbox input "false"
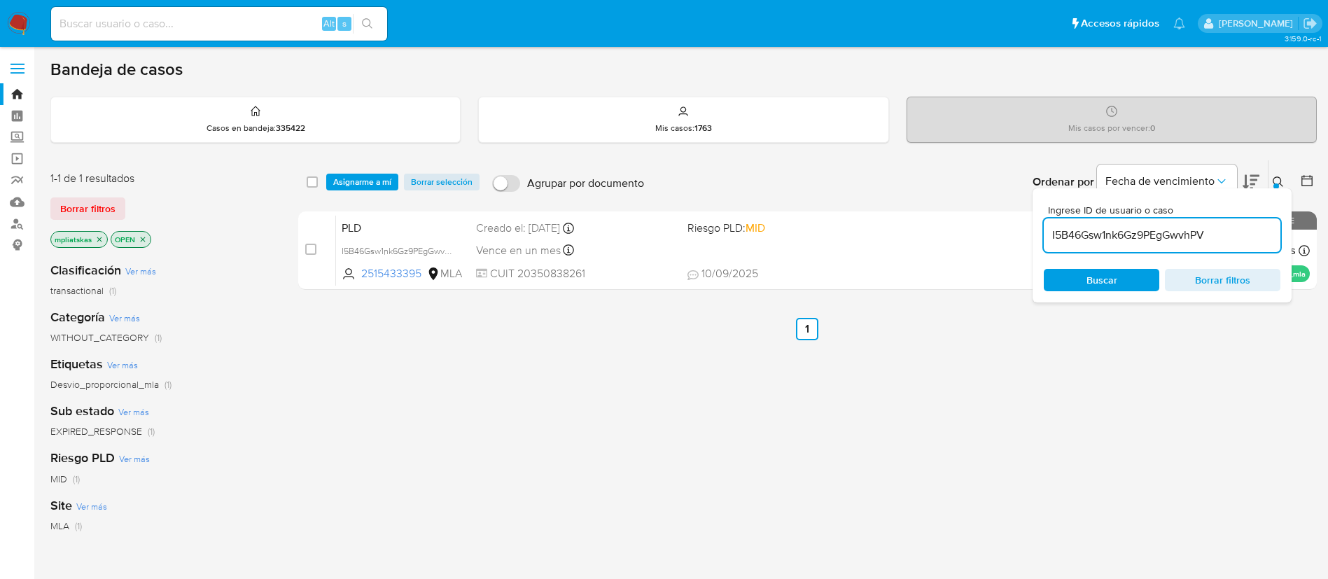
click at [311, 248] on input "checkbox" at bounding box center [310, 249] width 11 height 11
checkbox input "true"
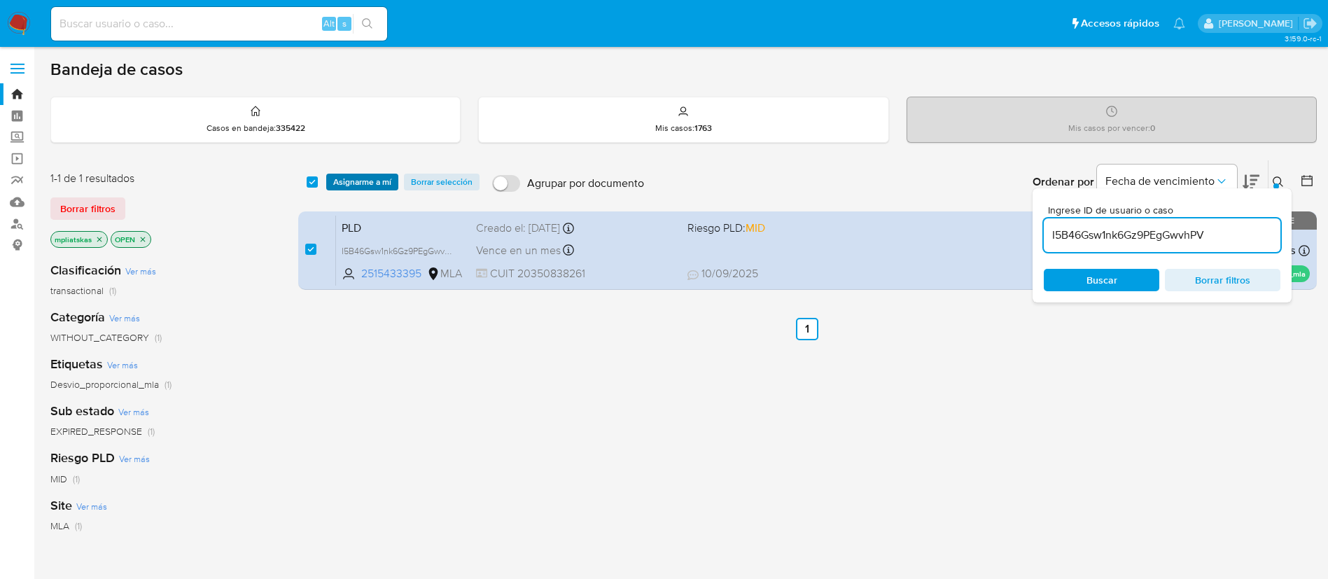
click at [346, 181] on span "Asignarme a mí" at bounding box center [362, 182] width 58 height 14
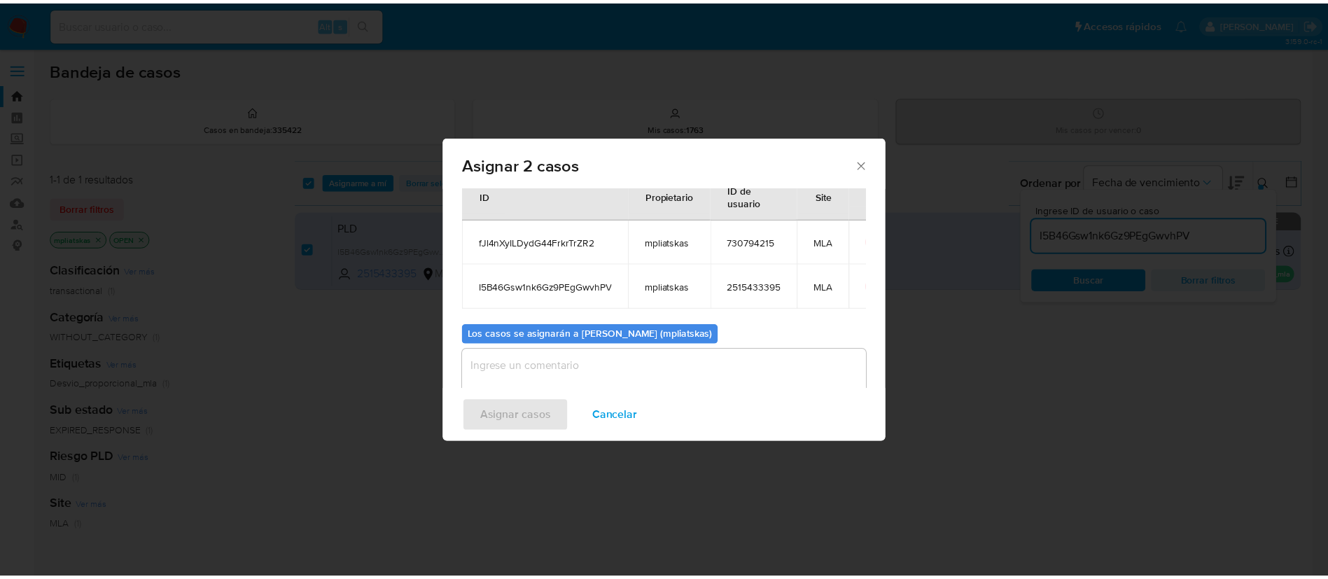
scroll to position [85, 0]
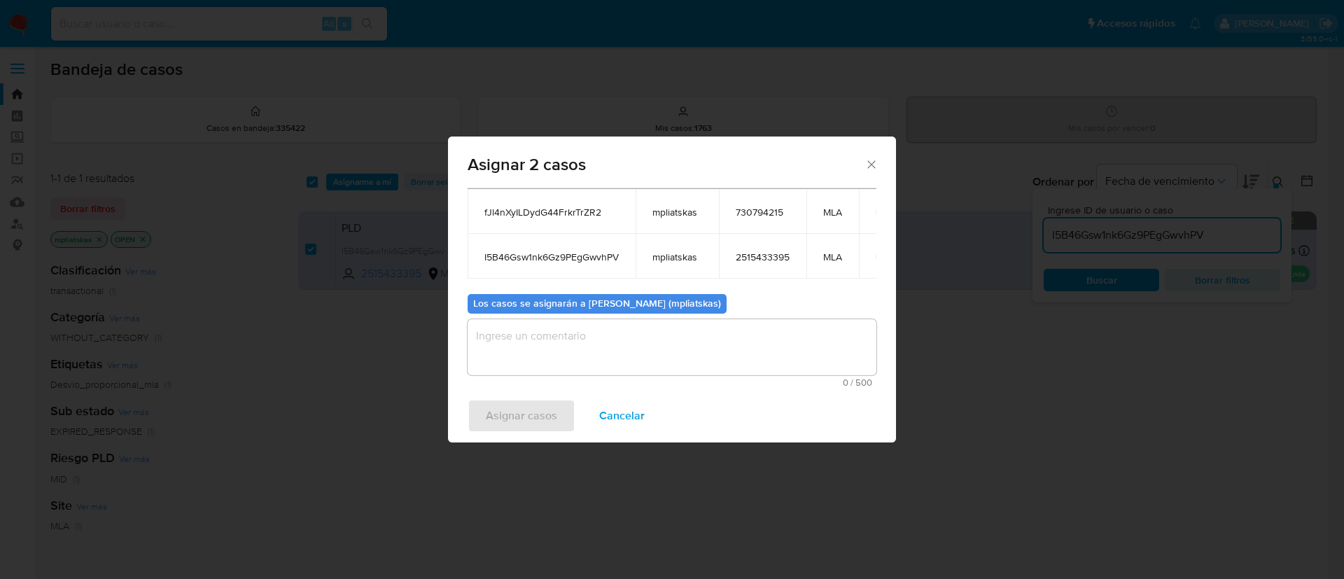
click at [595, 325] on textarea "assign-modal" at bounding box center [671, 347] width 409 height 56
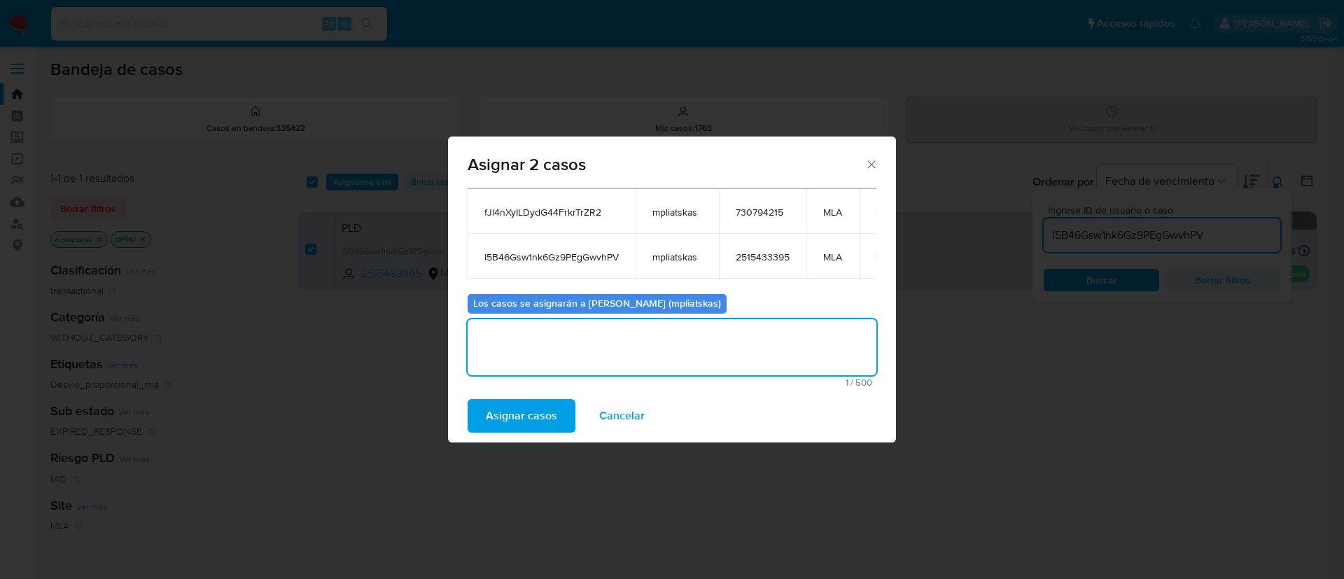
click at [539, 407] on span "Asignar casos" at bounding box center [521, 415] width 71 height 31
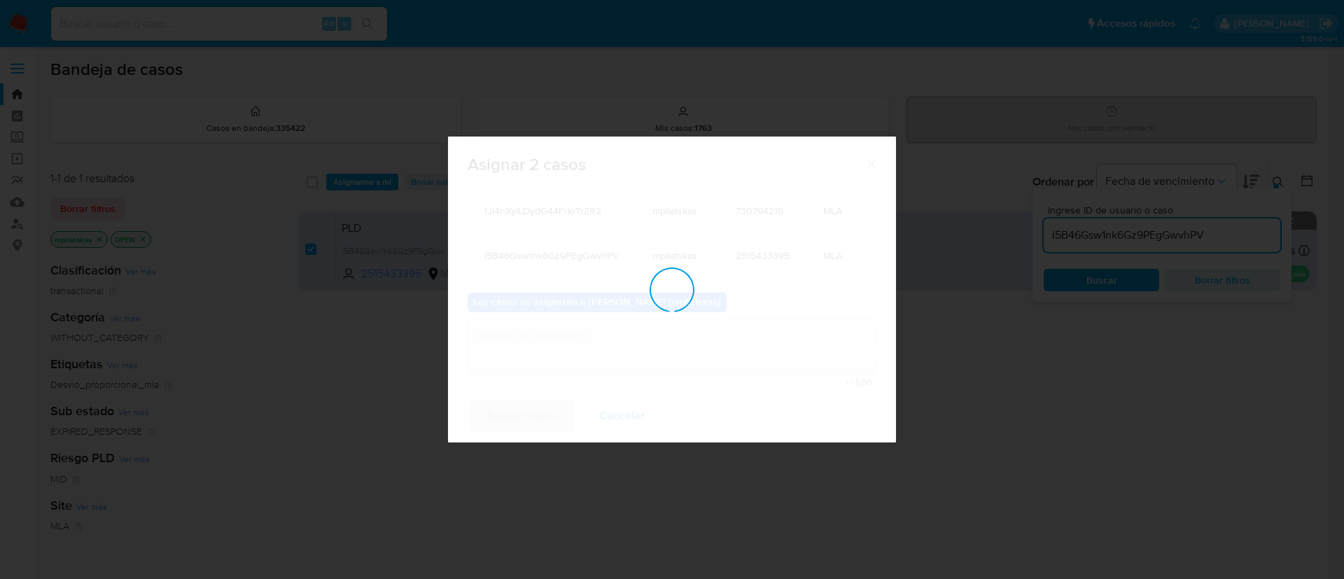
checkbox input "false"
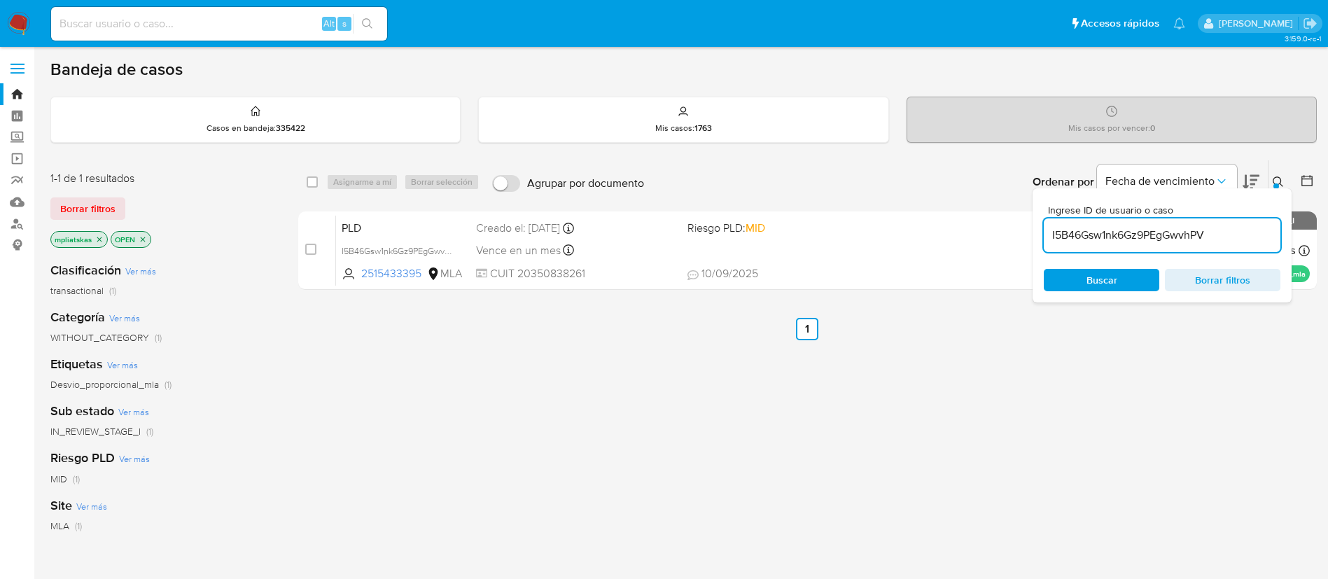
click at [1, 8] on nav "Pausado Ver notificaciones Alt s Accesos rápidos Presiona las siguientes teclas…" at bounding box center [664, 23] width 1328 height 47
click at [22, 25] on img at bounding box center [19, 24] width 24 height 24
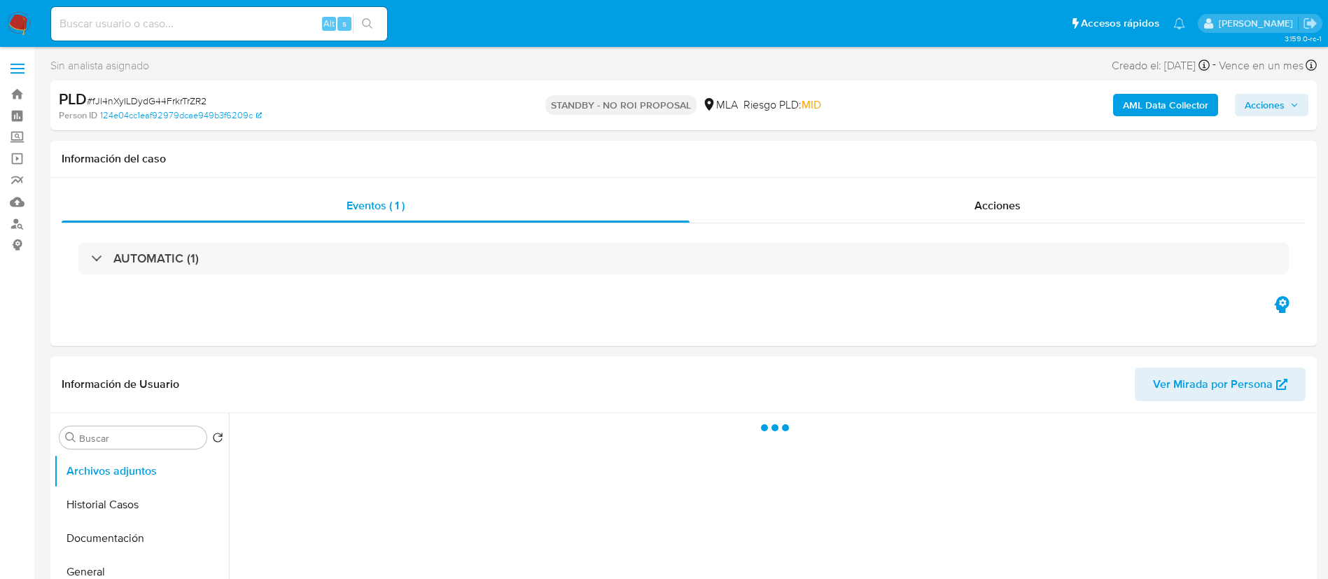
select select "10"
click at [276, 27] on input at bounding box center [219, 24] width 336 height 18
paste input "I5B46Gsw1nk6Gz9PEgGwvhPV"
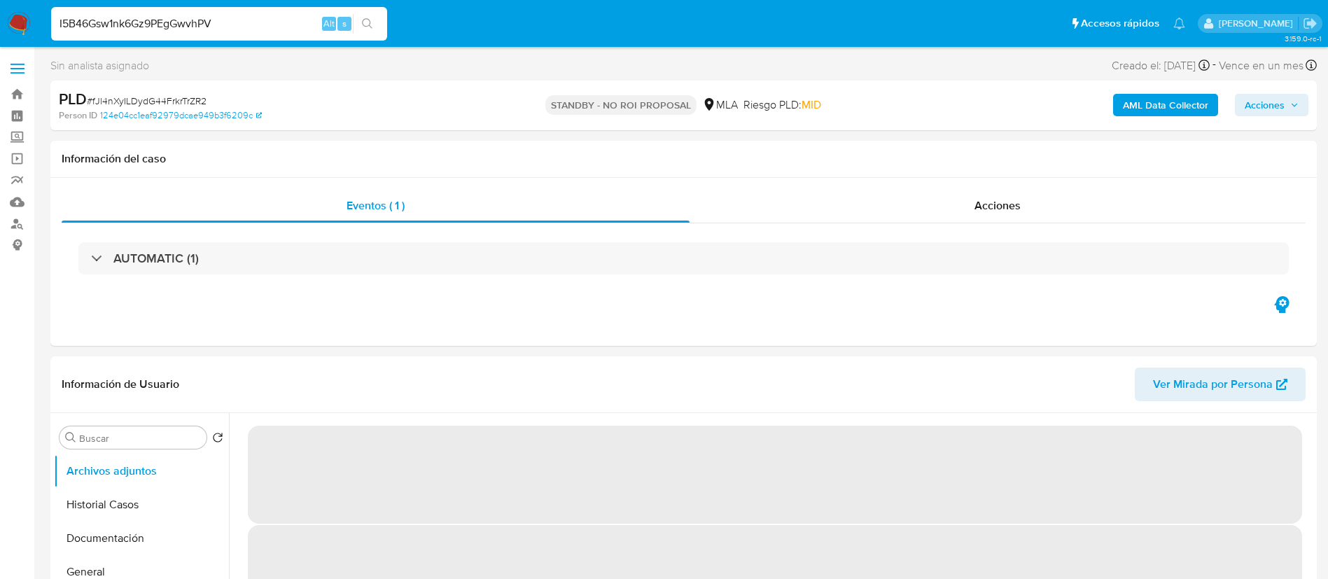
type input "I5B46Gsw1nk6Gz9PEgGwvhPV"
click at [358, 24] on button "search-icon" at bounding box center [367, 24] width 29 height 20
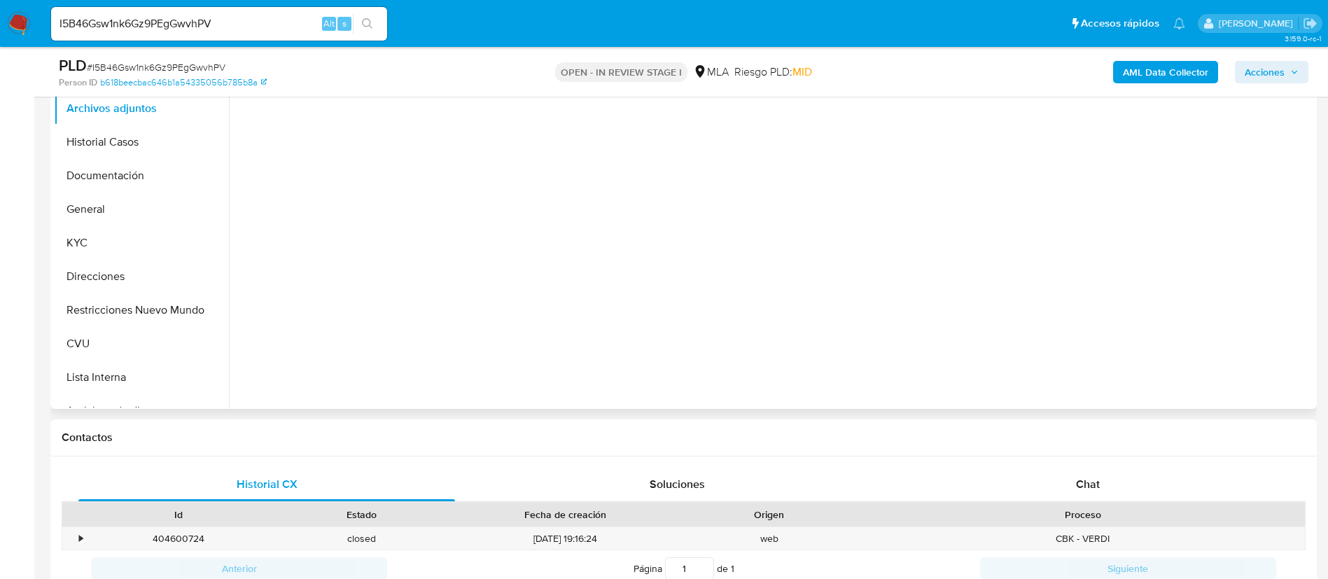
scroll to position [315, 0]
select select "10"
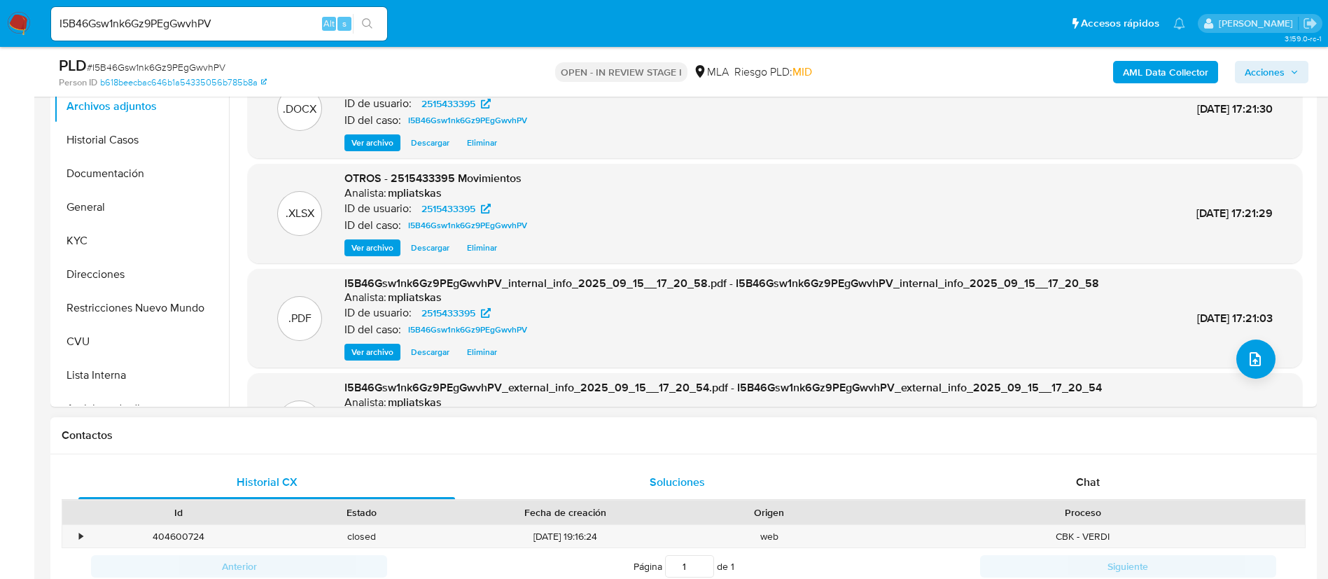
scroll to position [210, 0]
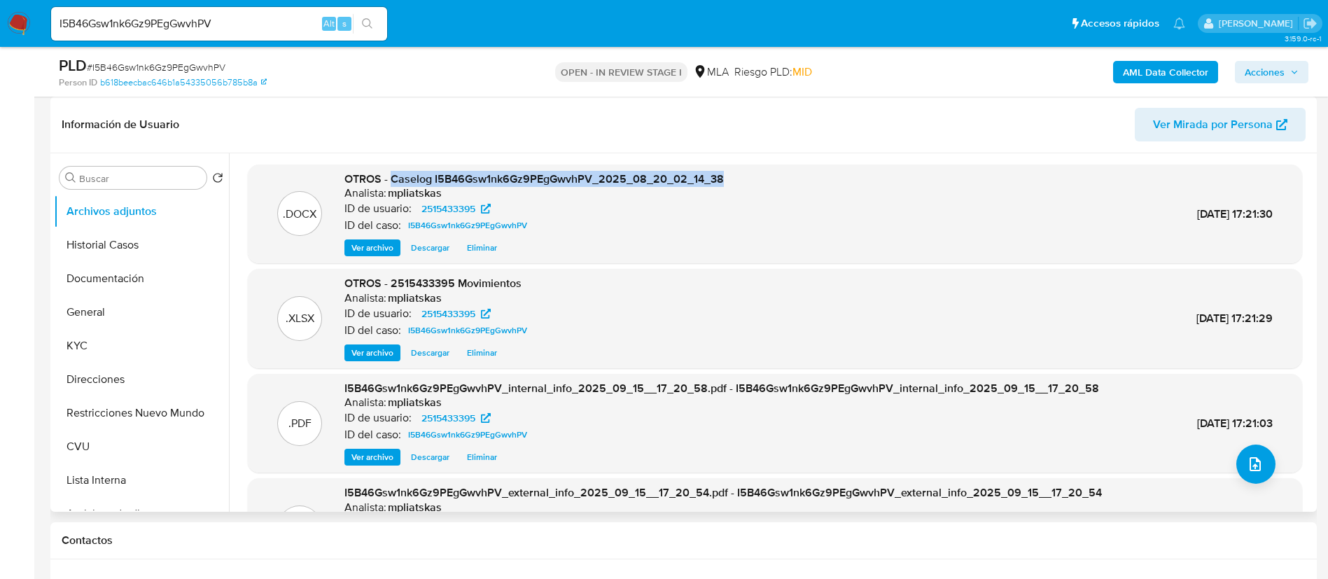
drag, startPoint x: 391, startPoint y: 177, endPoint x: 762, endPoint y: 165, distance: 371.1
click at [762, 165] on div ".DOCX OTROS - Caselog I5B46Gsw1nk6Gz9PEgGwvhPV_2025_08_20_02_14_38 Analista: mp…" at bounding box center [775, 213] width 1054 height 99
copy span "Caselog I5B46Gsw1nk6Gz9PEgGwvhPV_2025_08_20_02_14_38"
click at [1254, 64] on span "Acciones" at bounding box center [1264, 72] width 40 height 22
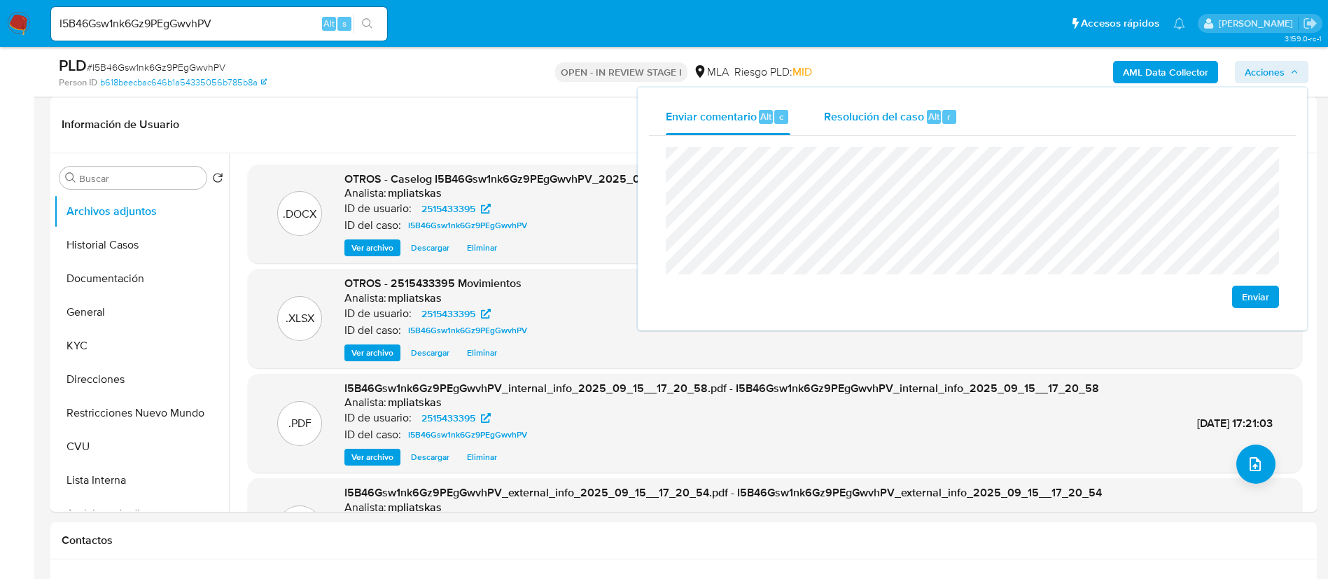
click at [924, 128] on div "Resolución del caso Alt r" at bounding box center [891, 117] width 134 height 36
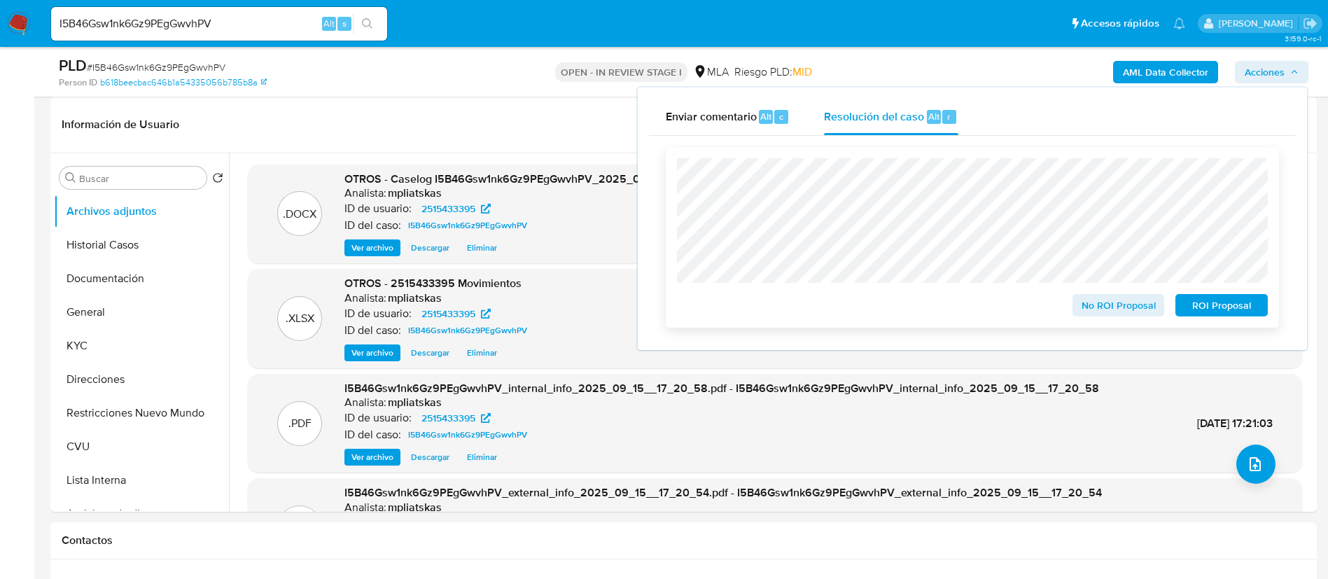
click at [1215, 305] on span "ROI Proposal" at bounding box center [1221, 305] width 73 height 20
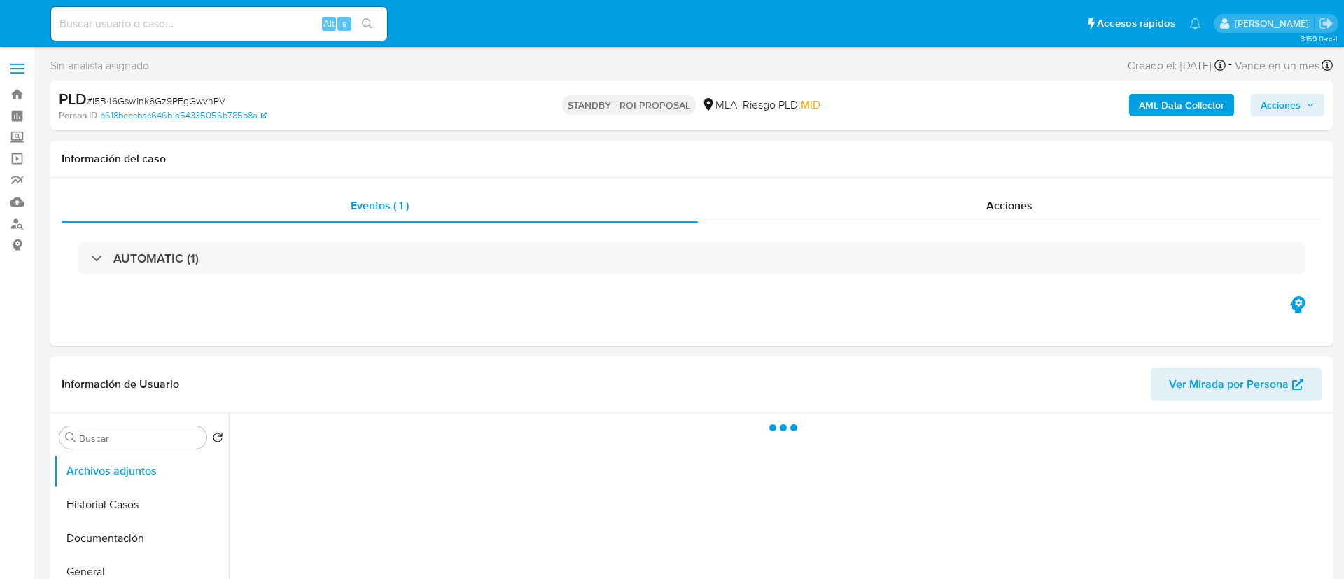
select select "10"
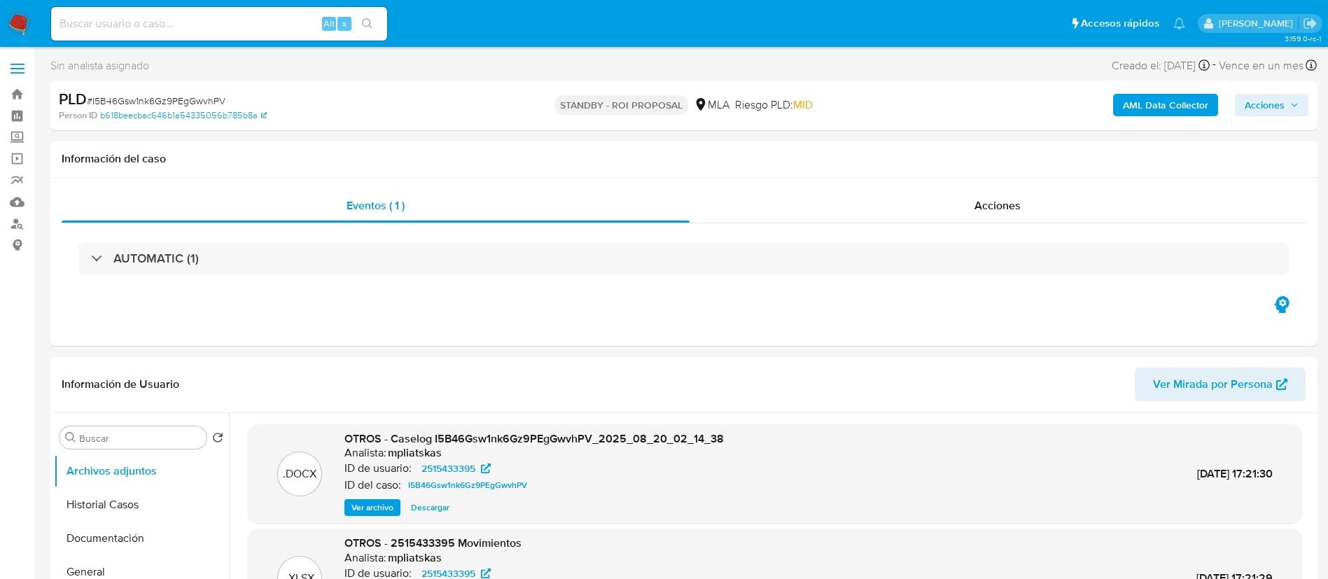
click at [262, 23] on input at bounding box center [219, 24] width 336 height 18
paste input "ypeCPu78SZXm3zkgIlxcsLKv"
type input "ypeCPu78SZXm3zkgIlxcsLKv"
click at [351, 25] on div "s" at bounding box center [344, 24] width 14 height 14
click at [363, 26] on icon "search-icon" at bounding box center [367, 23] width 11 height 11
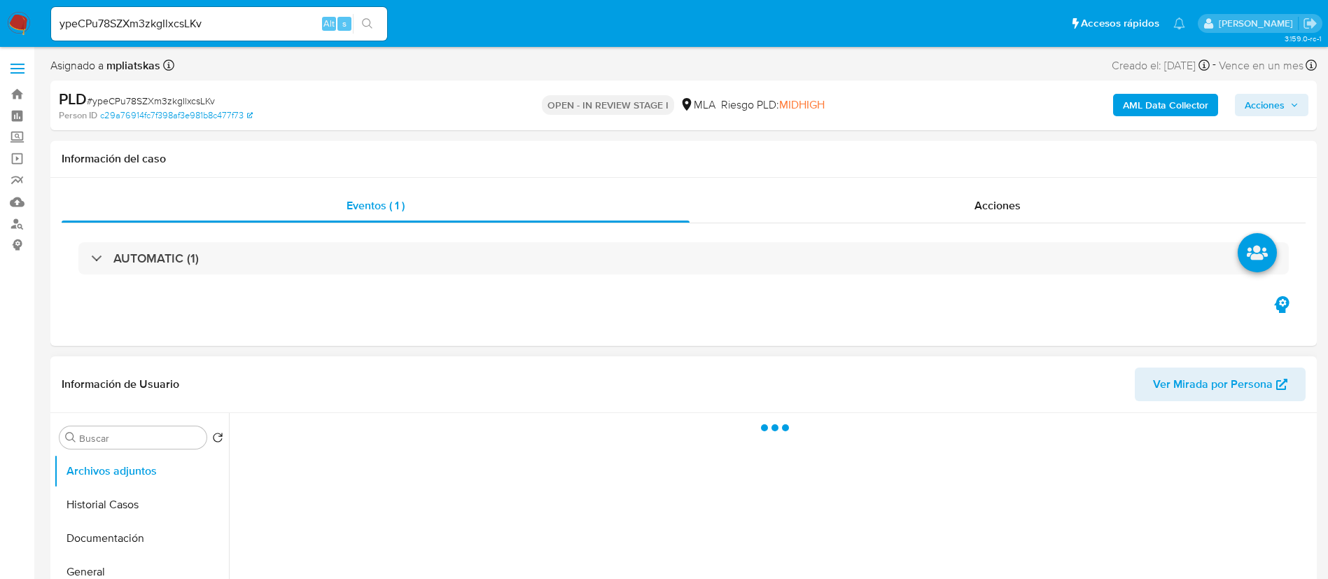
select select "10"
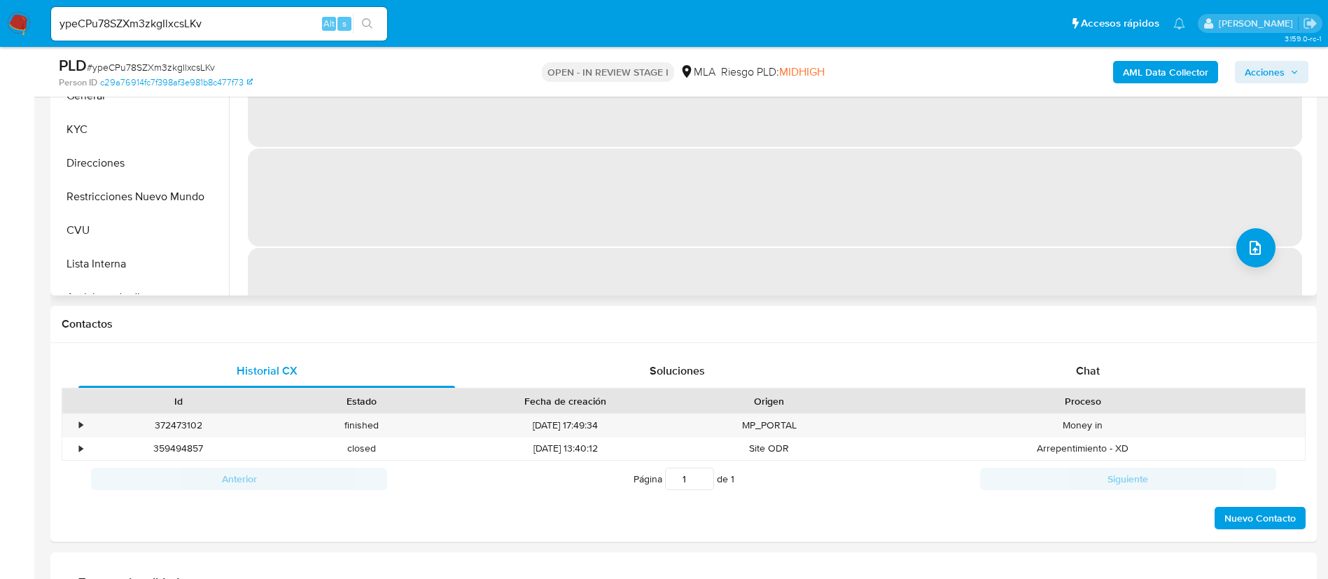
scroll to position [525, 0]
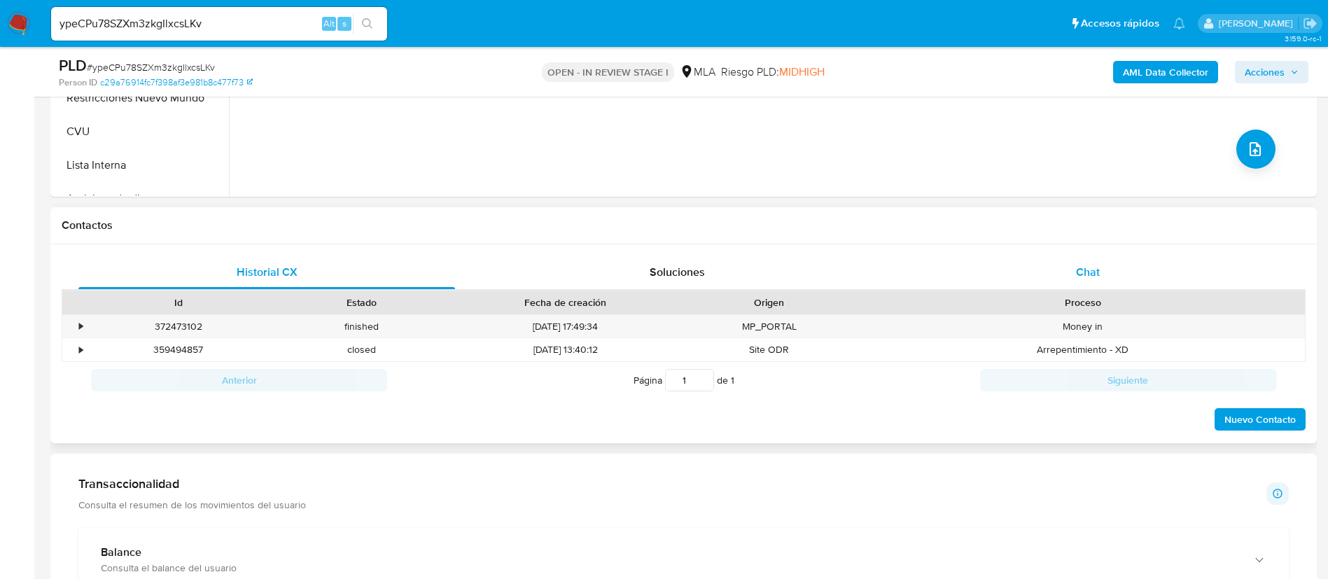
click at [934, 266] on div "Chat" at bounding box center [1087, 272] width 376 height 34
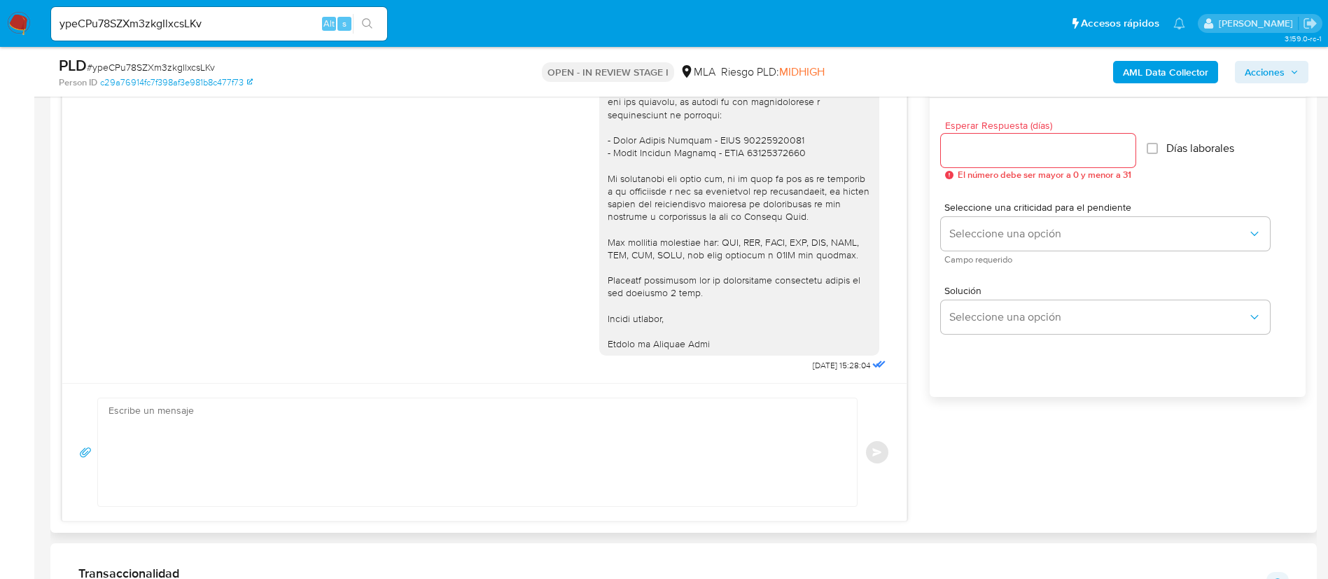
scroll to position [735, 0]
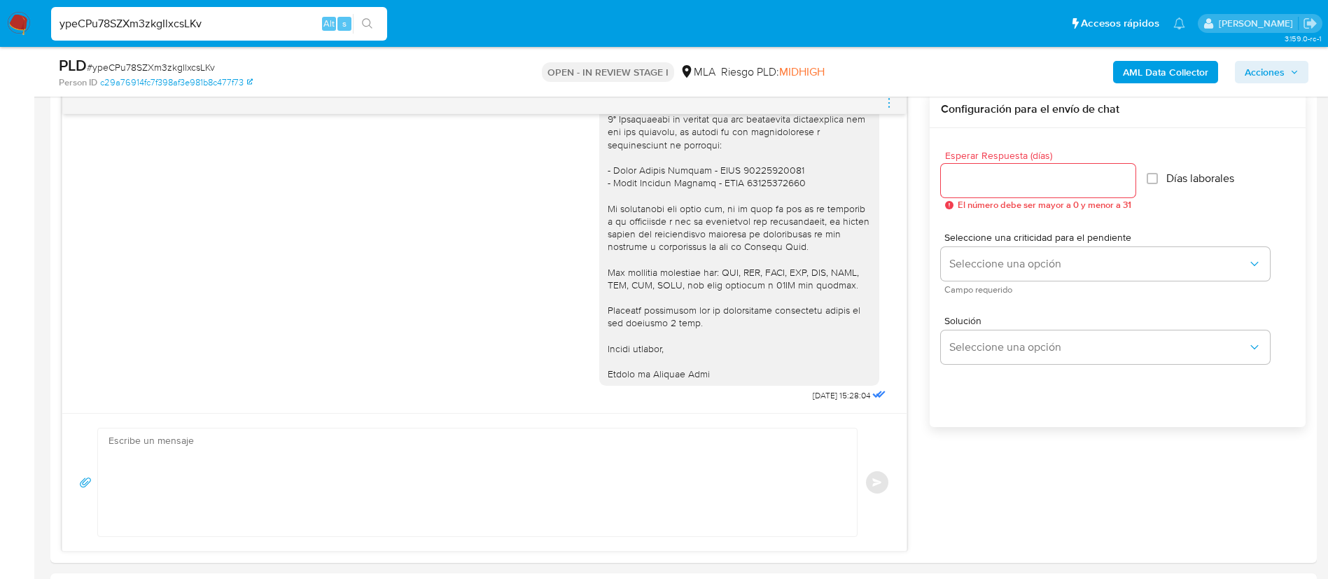
click at [290, 24] on input "ypeCPu78SZXm3zkgIlxcsLKv" at bounding box center [219, 24] width 336 height 18
paste input "GuQn3vif5lsQL2hLWzxxlyNM"
type input "GuQn3vif5lsQL2hLWzxxlyNM"
click at [377, 20] on button "search-icon" at bounding box center [367, 24] width 29 height 20
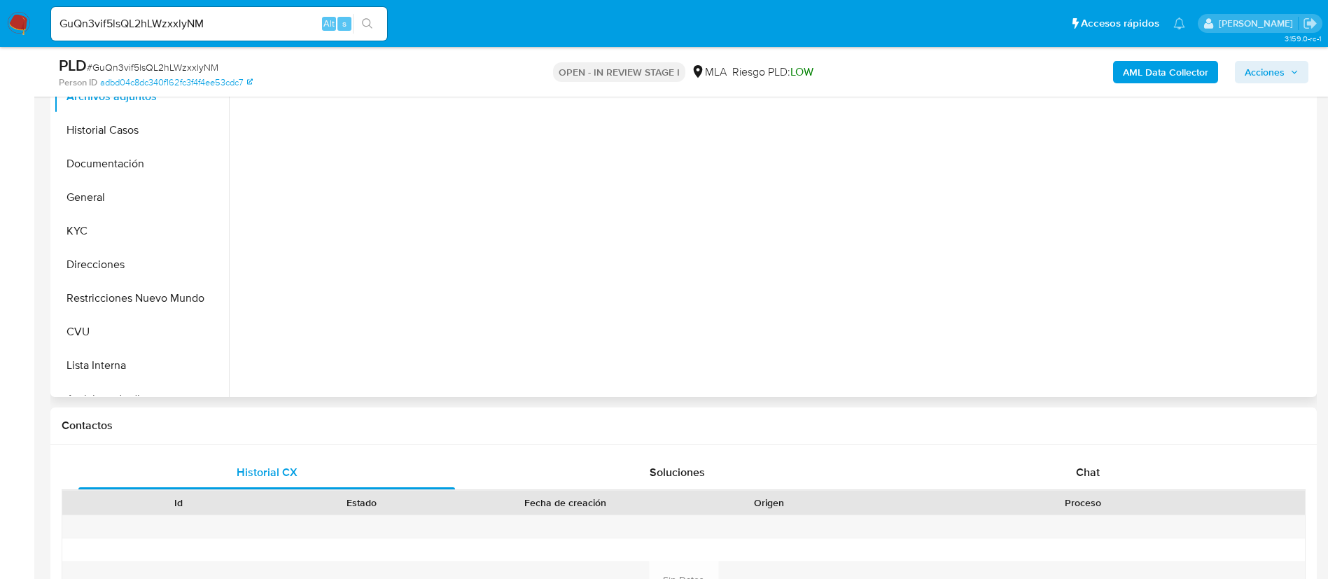
scroll to position [420, 0]
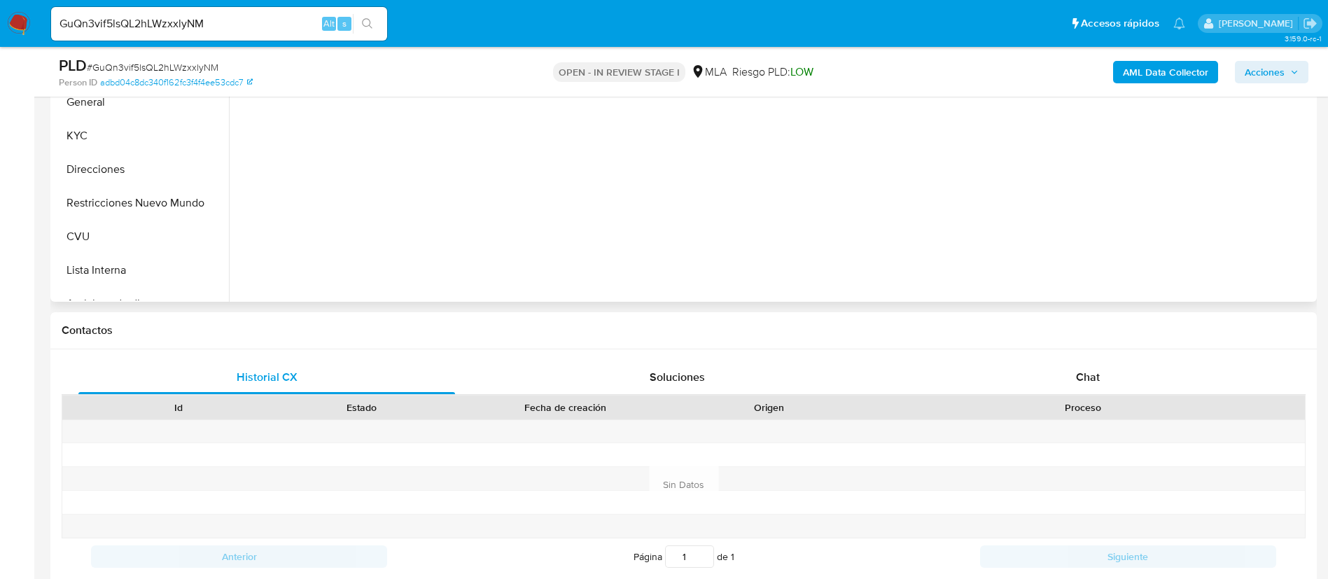
select select "10"
click at [1046, 381] on div "Chat" at bounding box center [1087, 377] width 376 height 34
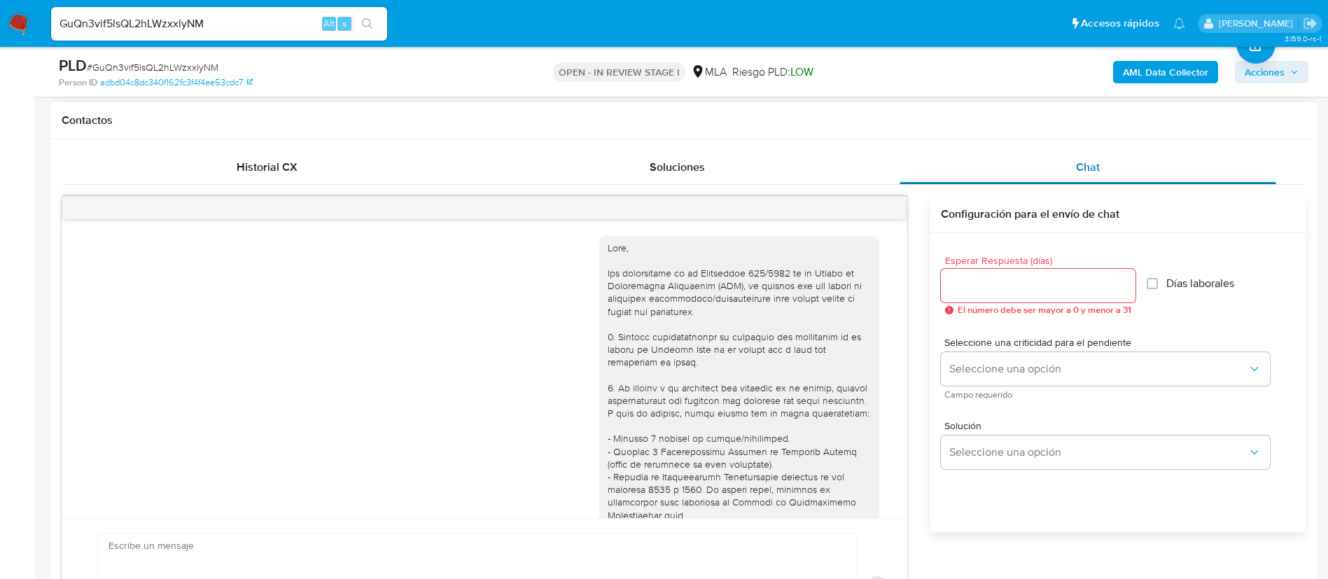
scroll to position [1505, 0]
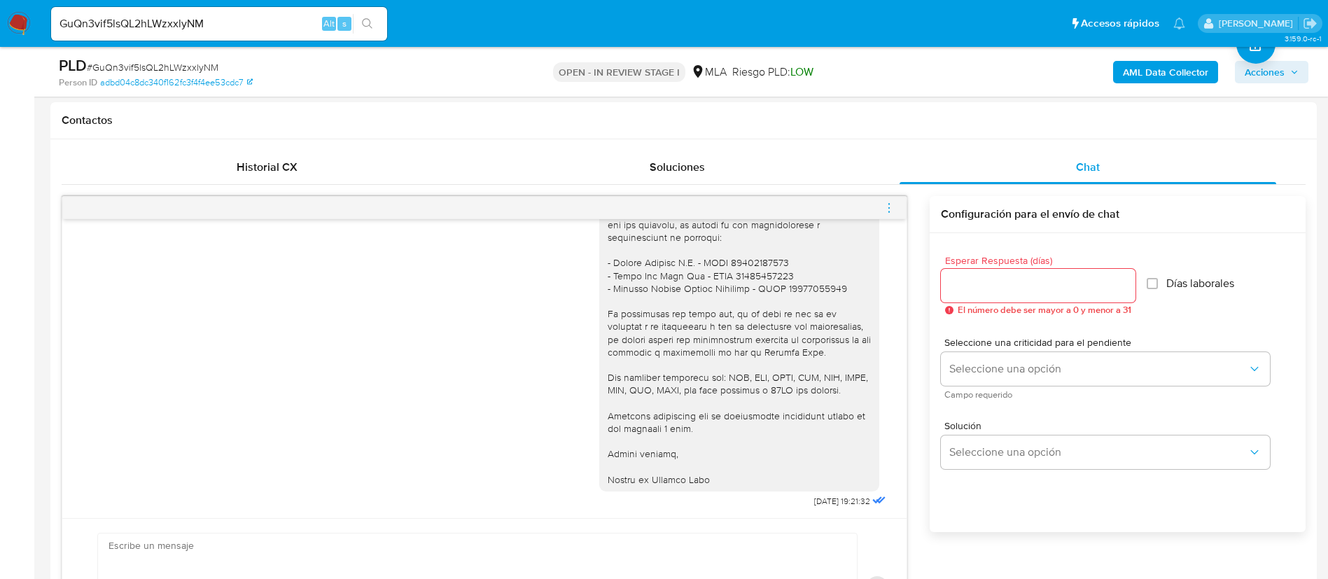
click at [297, 26] on input "GuQn3vif5lsQL2hLWzxxlyNM" at bounding box center [219, 24] width 336 height 18
paste input "KFsdFAzwKdpFtK20yDzULEhW"
type input "KFsdFAzwKdpFtK20yDzULEhW"
click at [356, 23] on button "search-icon" at bounding box center [367, 24] width 29 height 20
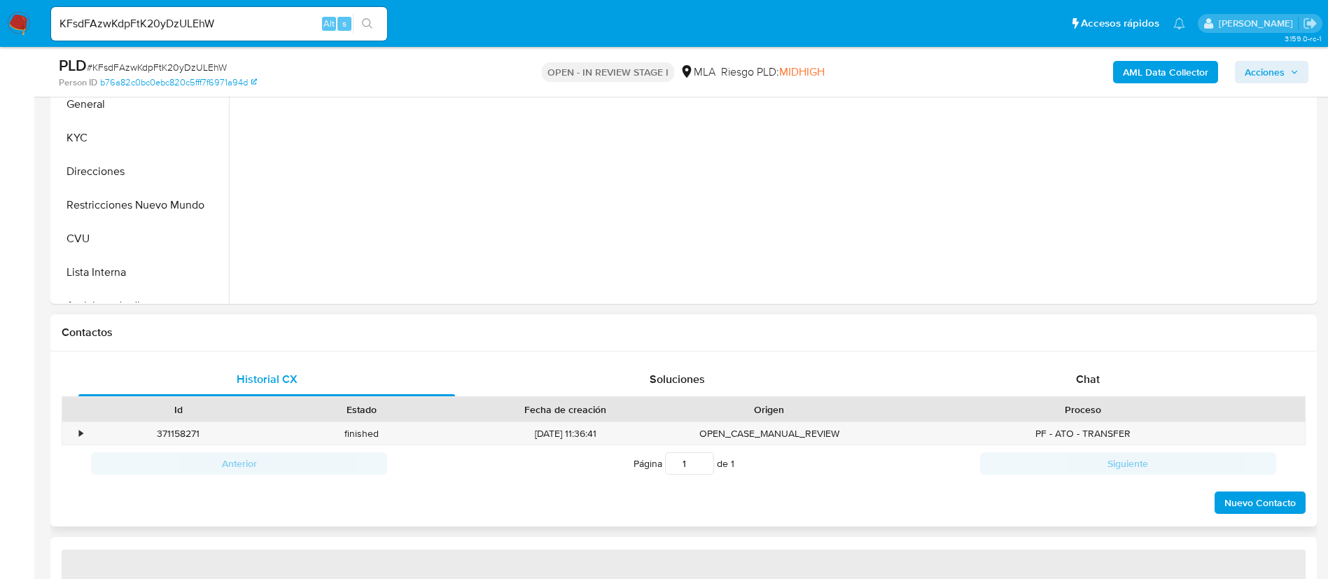
scroll to position [420, 0]
select select "10"
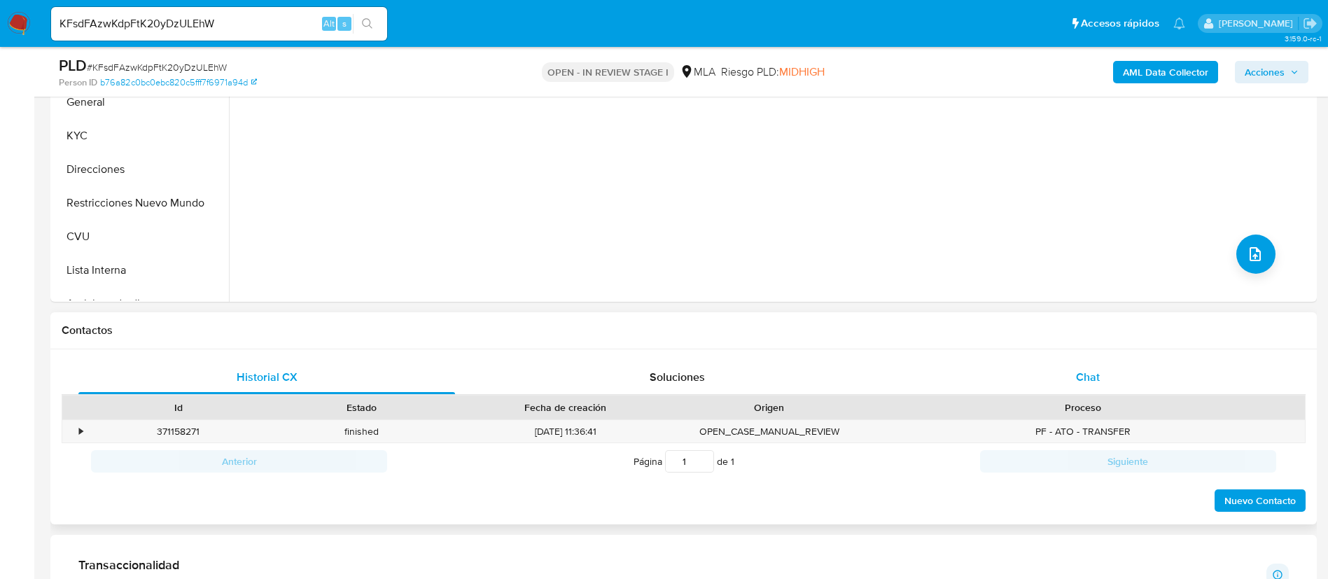
click at [986, 374] on div "Chat" at bounding box center [1087, 377] width 376 height 34
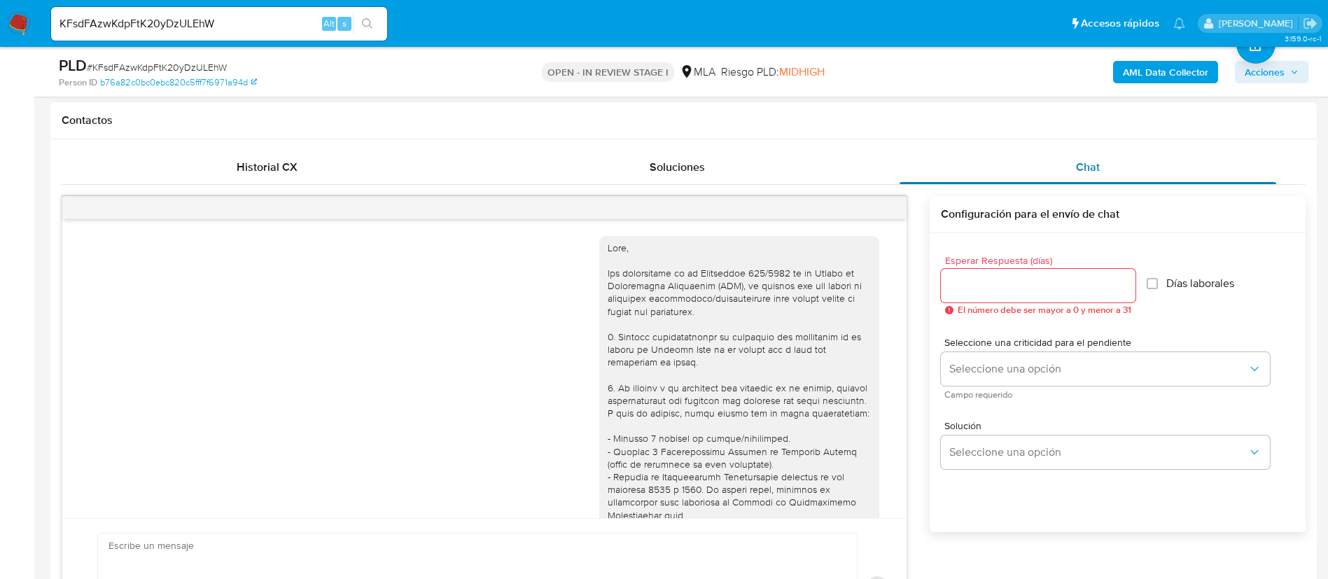
scroll to position [1505, 0]
